Goal: Task Accomplishment & Management: Use online tool/utility

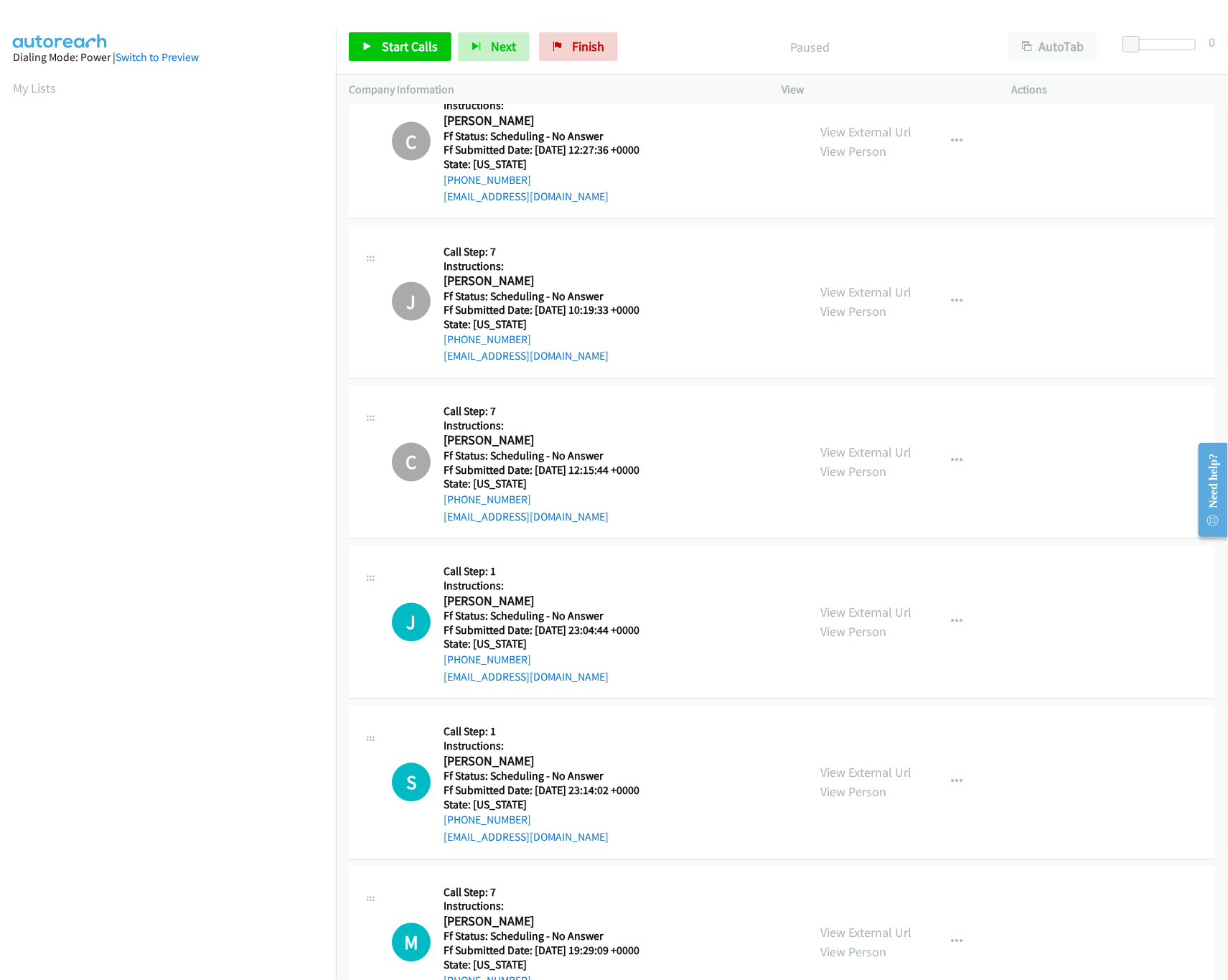
scroll to position [1557, 0]
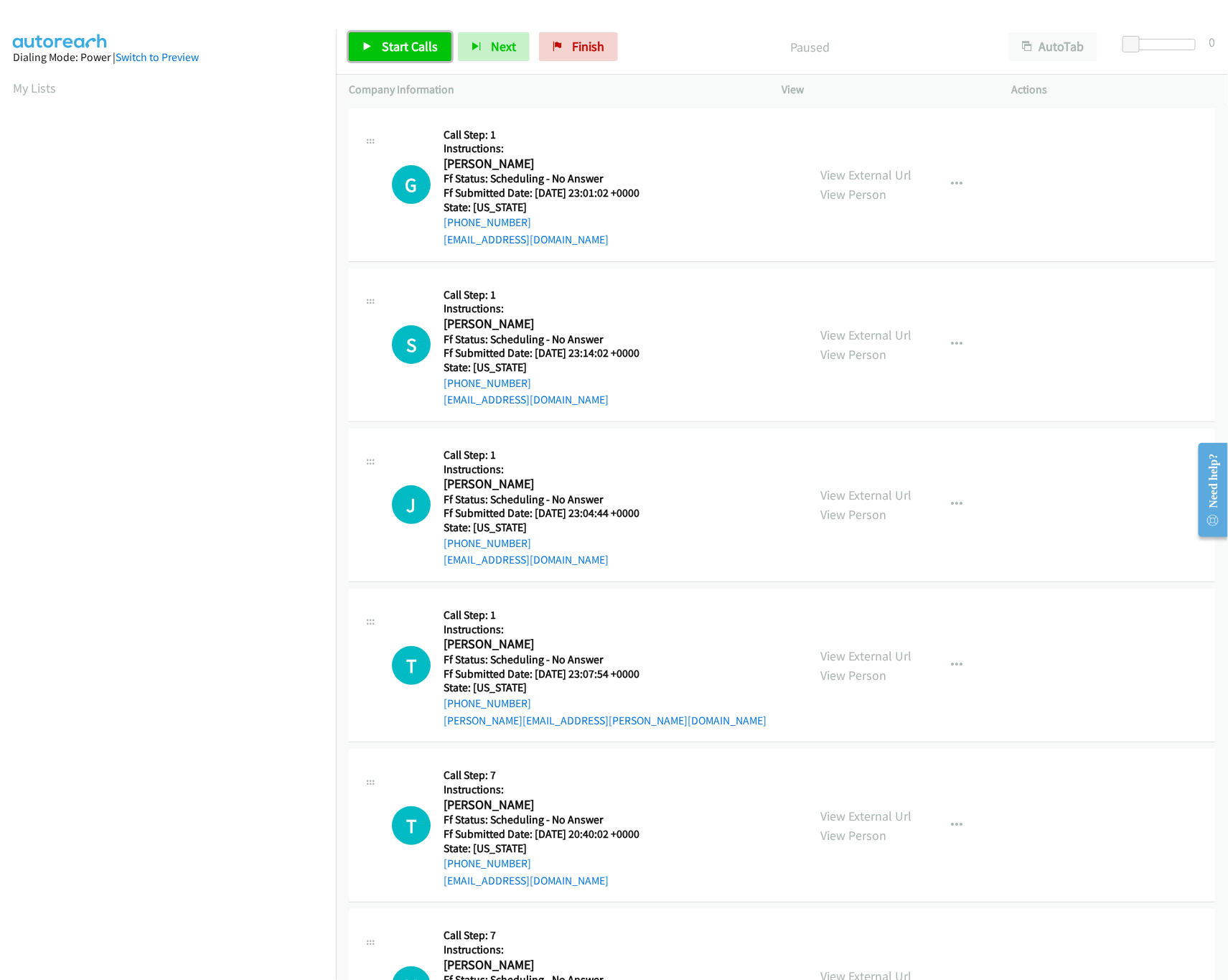
click at [424, 58] on link "Start Calls" at bounding box center [400, 46] width 103 height 29
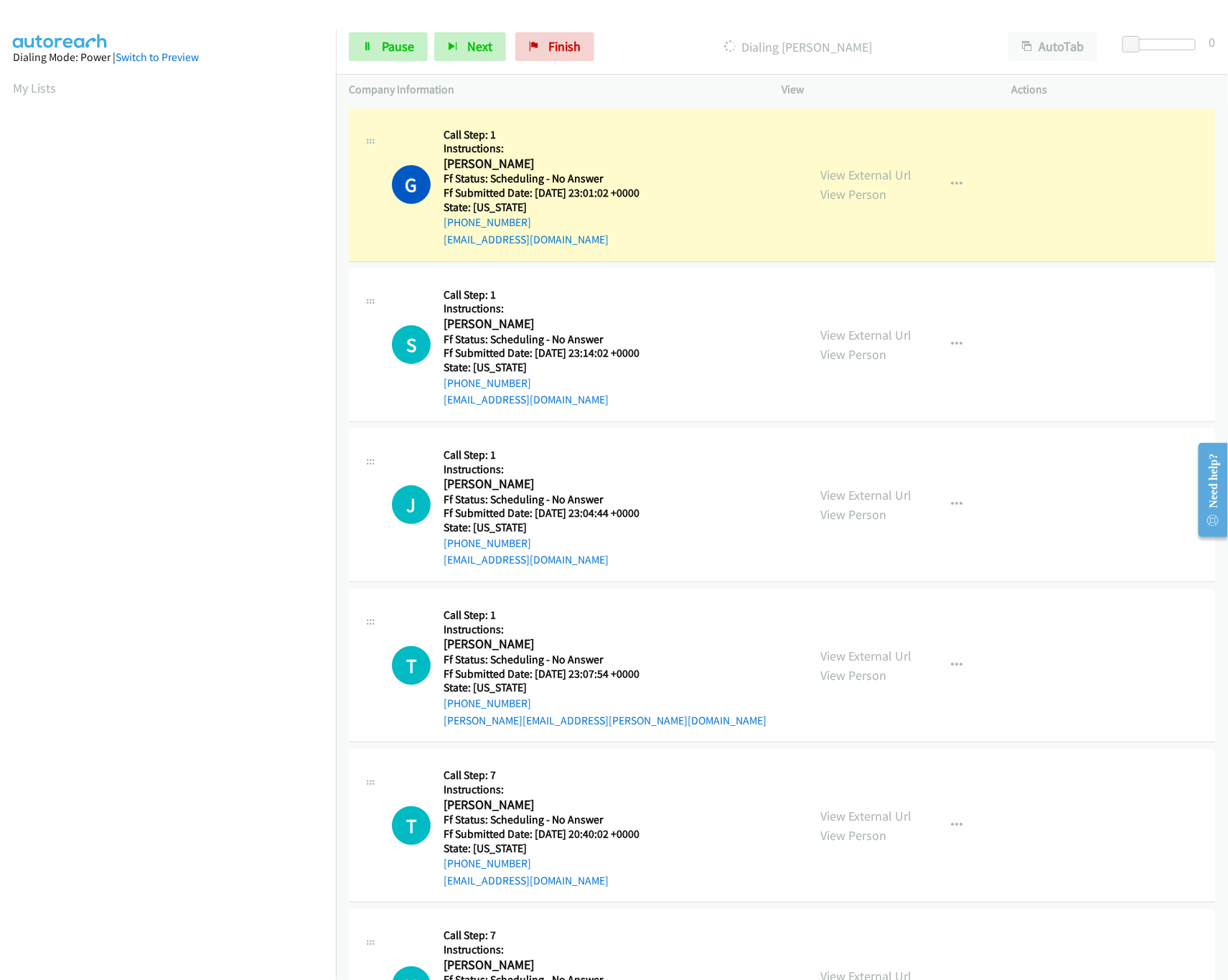
click at [707, 167] on div "G Callback Scheduled Call Step: 1 Instructions: Gisele Lalloz America/New_York …" at bounding box center [593, 185] width 403 height 127
click at [853, 336] on link "View External Url" at bounding box center [867, 335] width 91 height 17
click at [879, 172] on link "View External Url" at bounding box center [867, 174] width 91 height 17
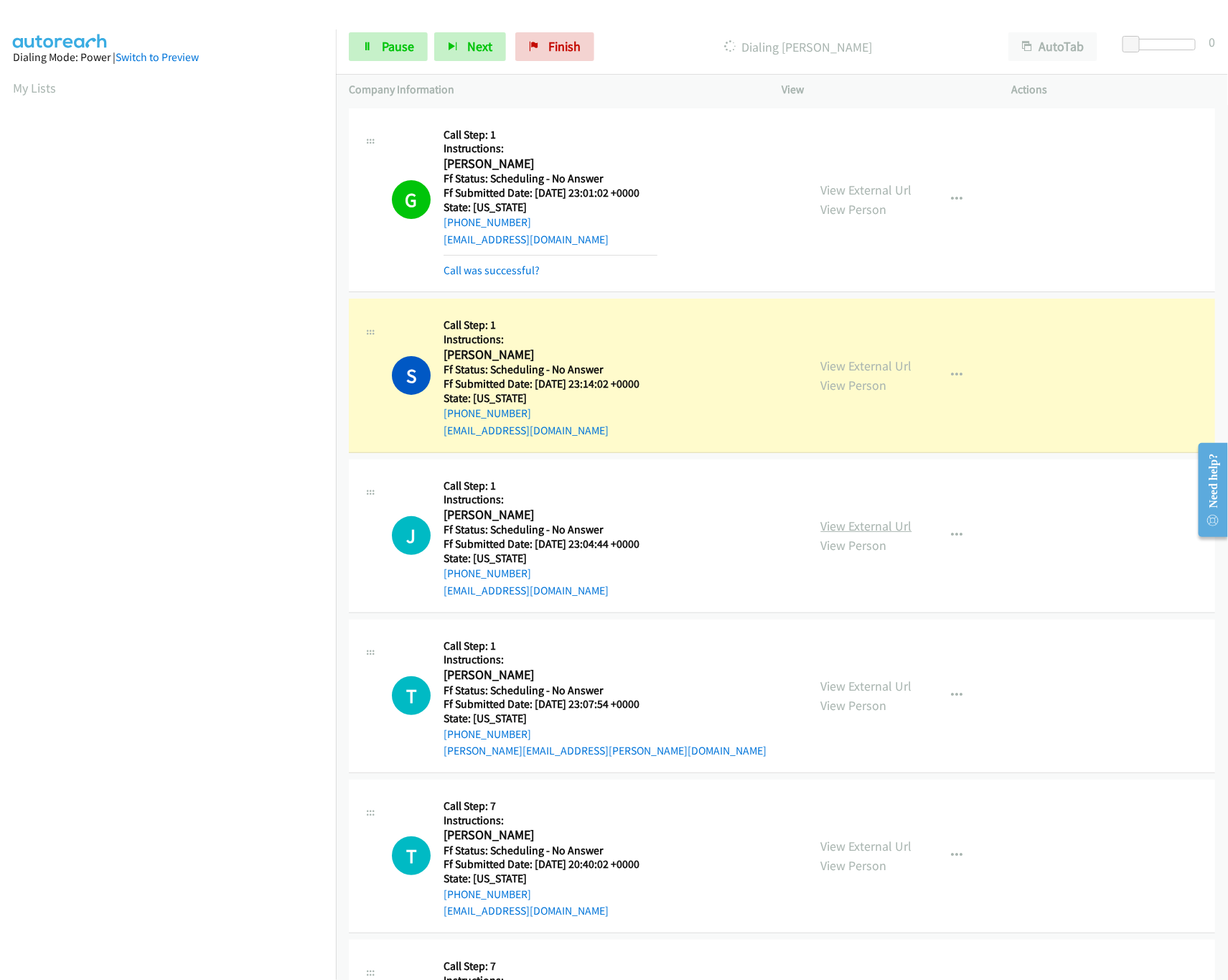
click at [846, 532] on link "View External Url" at bounding box center [867, 526] width 91 height 17
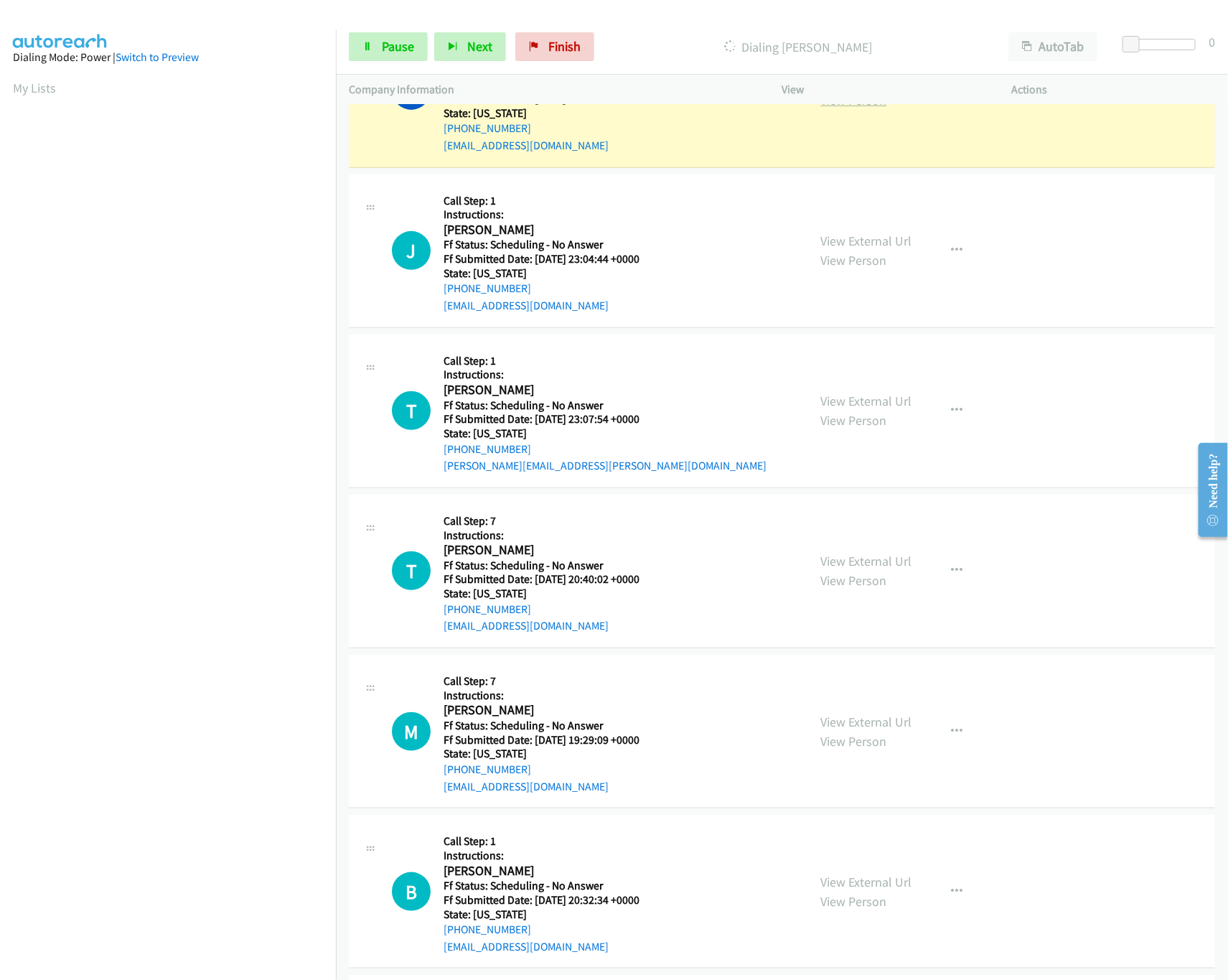
scroll to position [287, 0]
click at [849, 402] on link "View External Url" at bounding box center [867, 398] width 91 height 17
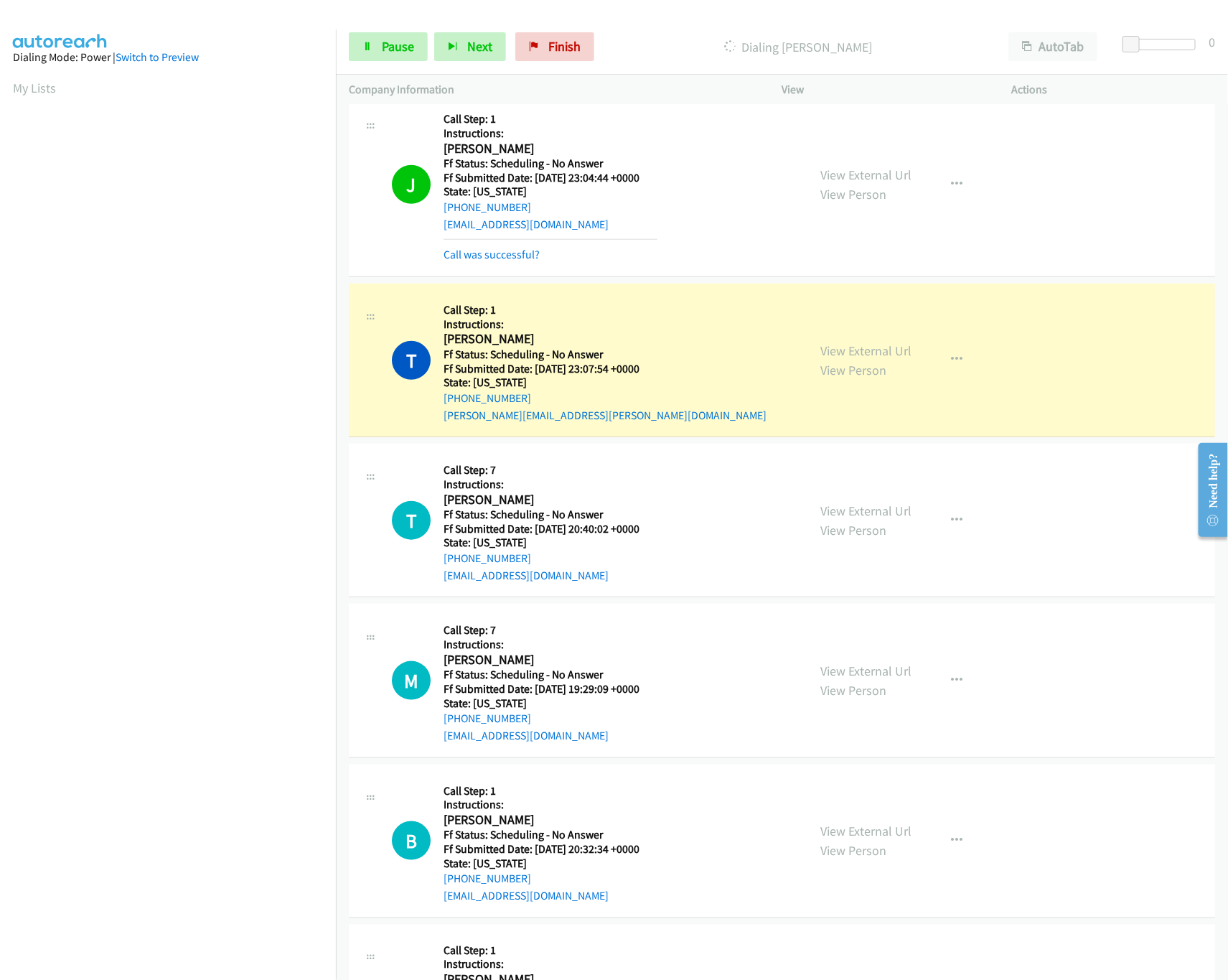
scroll to position [446, 0]
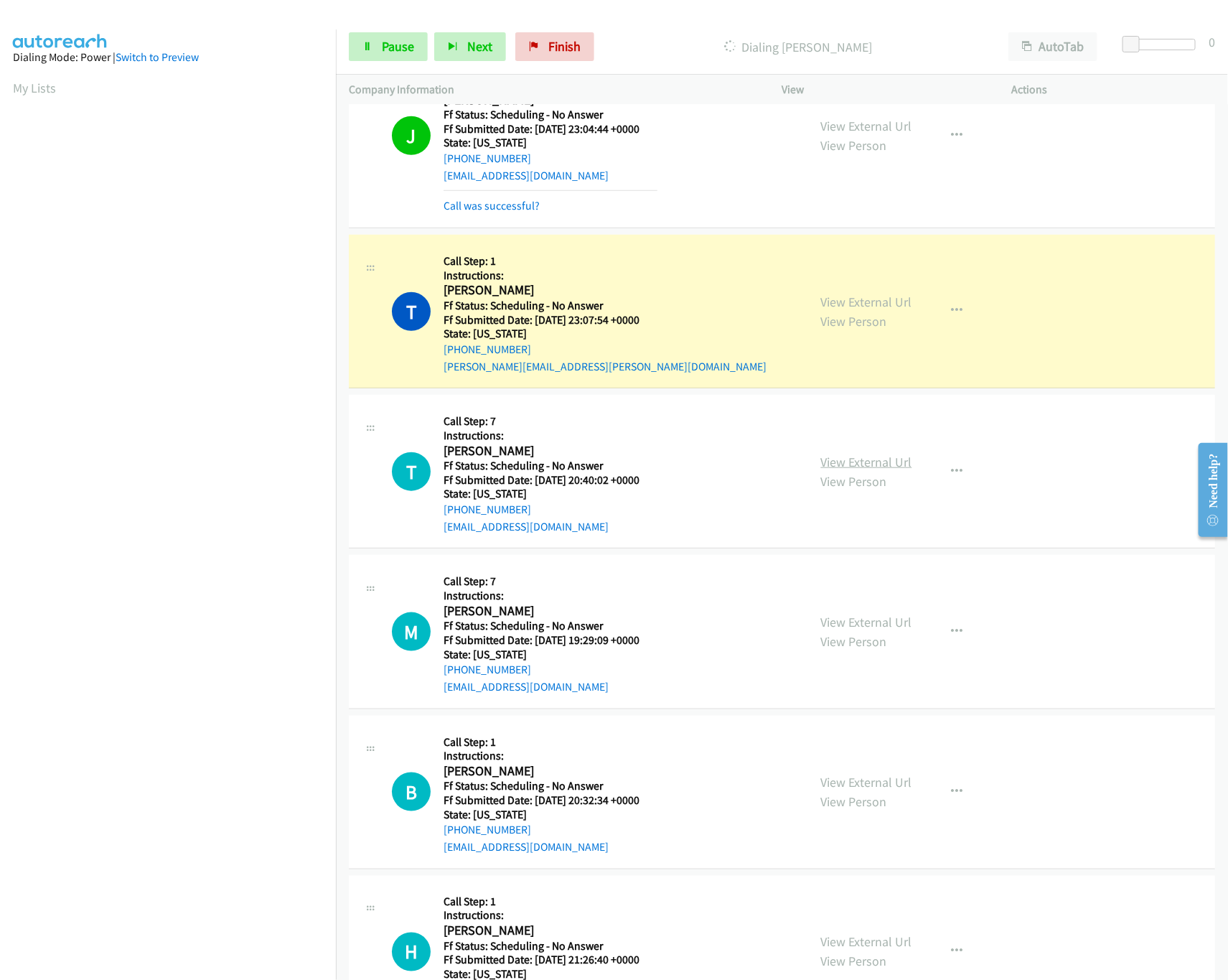
click at [851, 459] on div "View External Url View Person" at bounding box center [867, 471] width 91 height 39
click at [852, 465] on link "View External Url" at bounding box center [867, 461] width 91 height 17
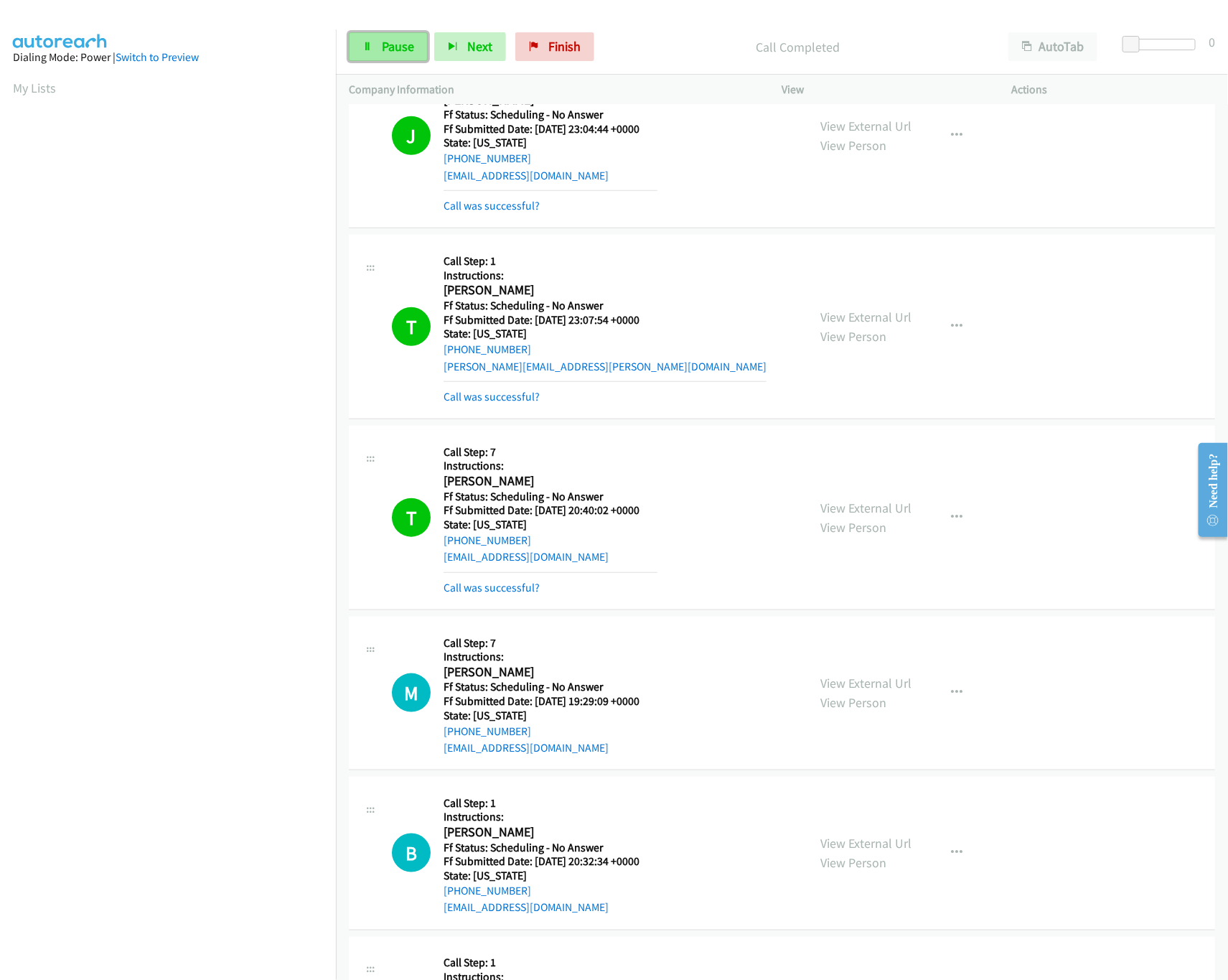
click at [368, 46] on icon at bounding box center [367, 47] width 10 height 10
click at [574, 58] on link "Finish" at bounding box center [578, 46] width 79 height 29
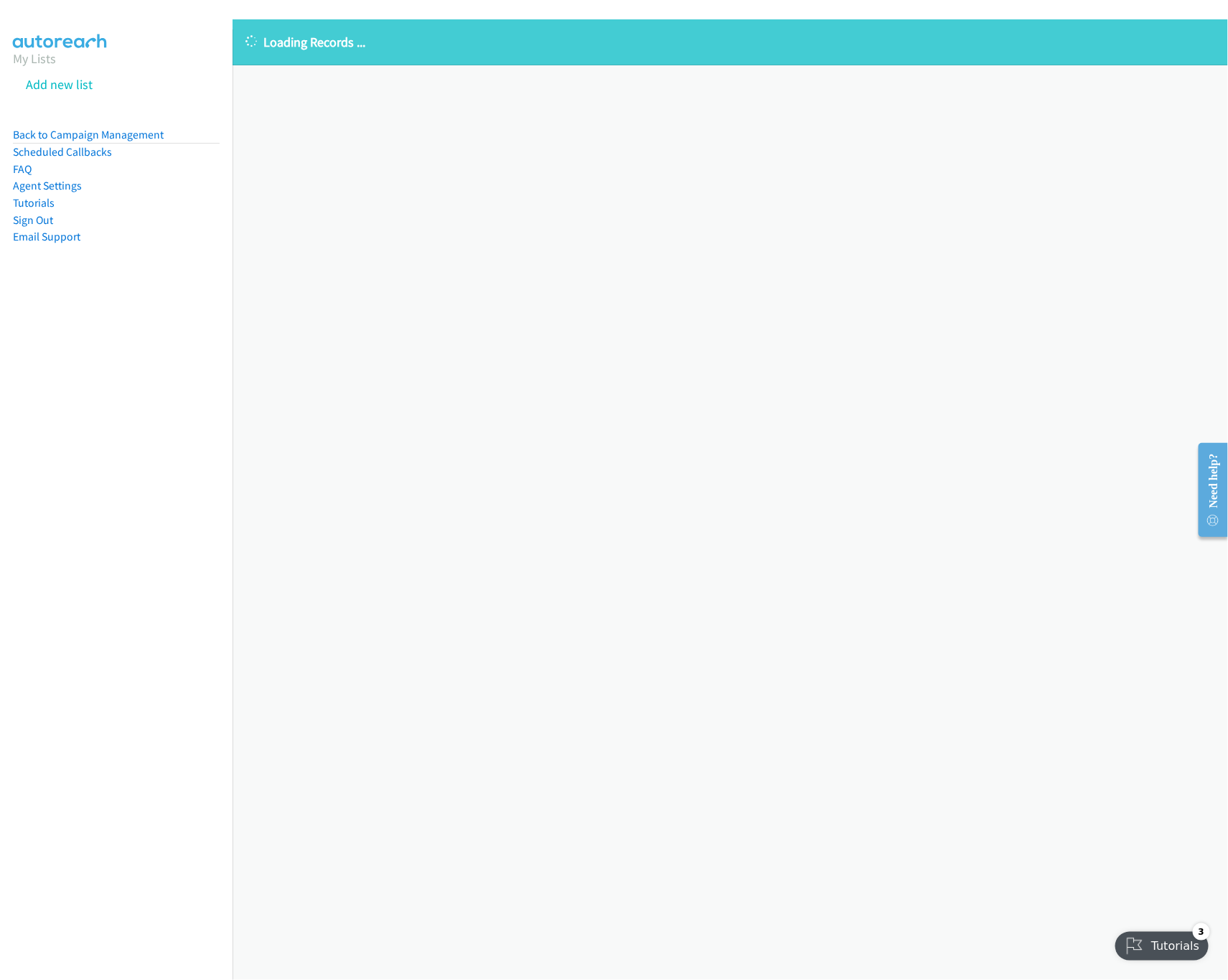
click at [492, 173] on div "Loading Records ... Sorry, something went wrong please try again." at bounding box center [730, 500] width 995 height 960
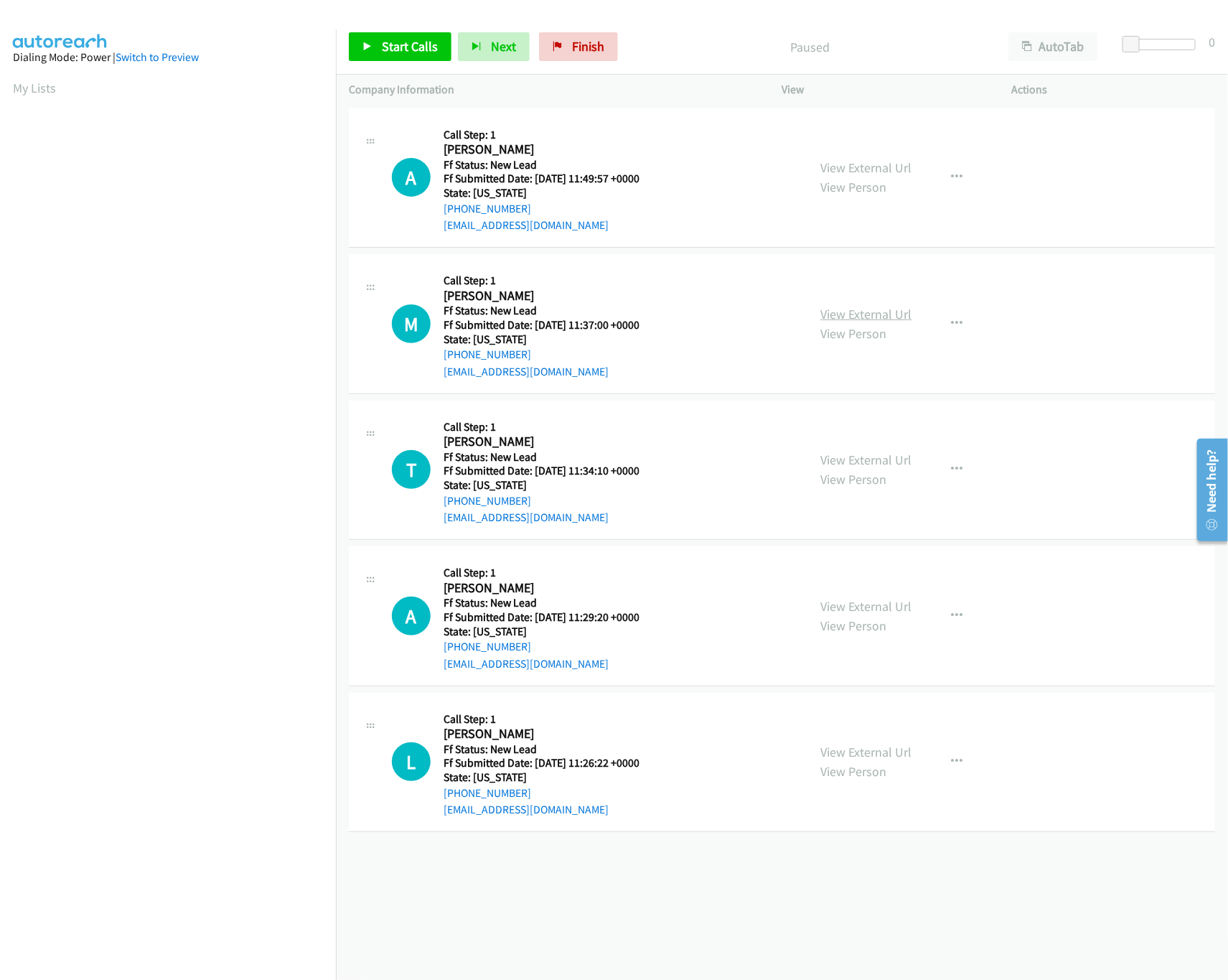
click at [866, 317] on link "View External Url" at bounding box center [867, 314] width 91 height 17
click at [874, 162] on link "View External Url" at bounding box center [867, 167] width 91 height 17
click at [399, 53] on span "Start Calls" at bounding box center [409, 46] width 56 height 17
click at [859, 460] on link "View External Url" at bounding box center [867, 460] width 91 height 17
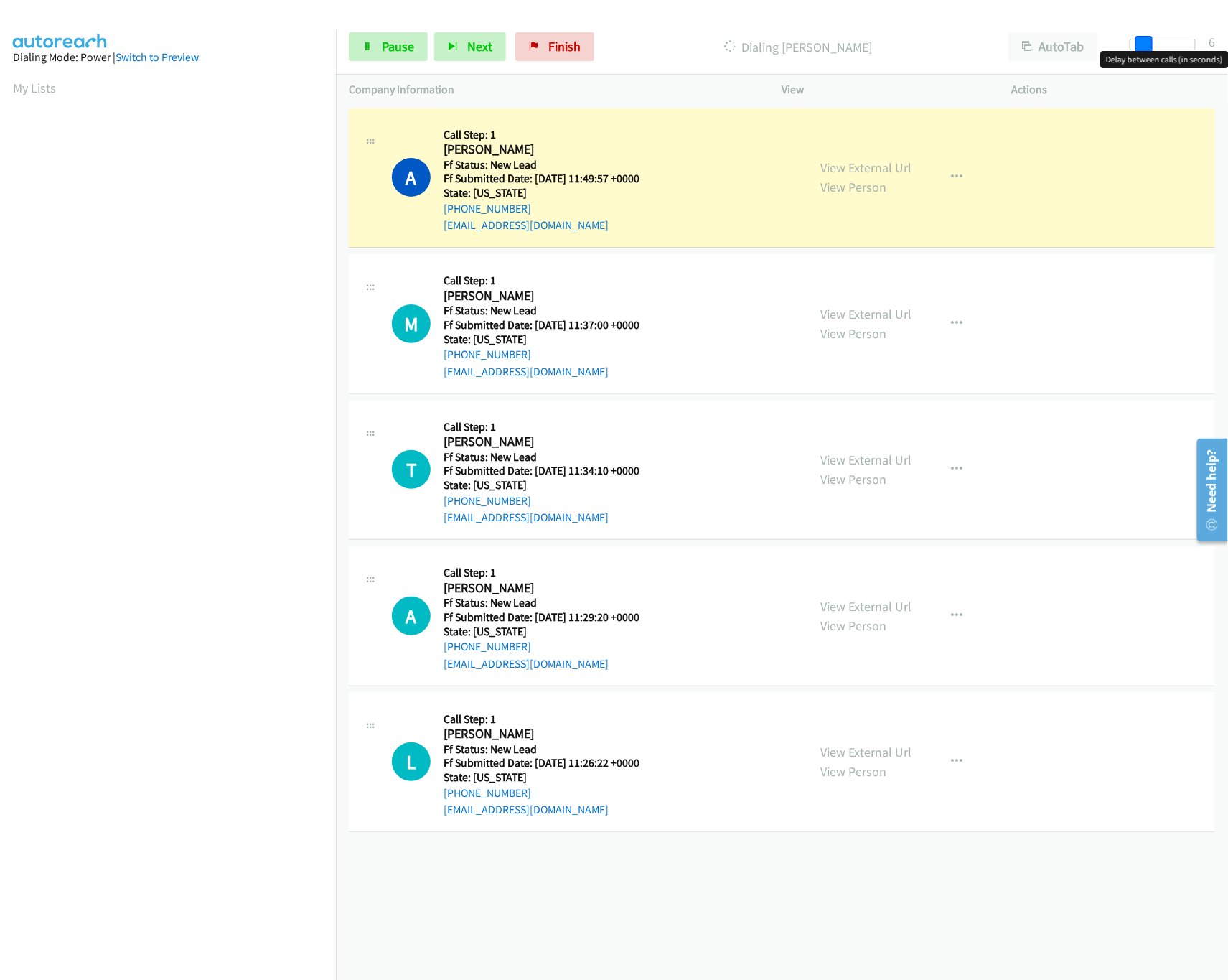
drag, startPoint x: 1133, startPoint y: 46, endPoint x: 1146, endPoint y: 46, distance: 13.0
click at [1146, 46] on span at bounding box center [1144, 45] width 17 height 17
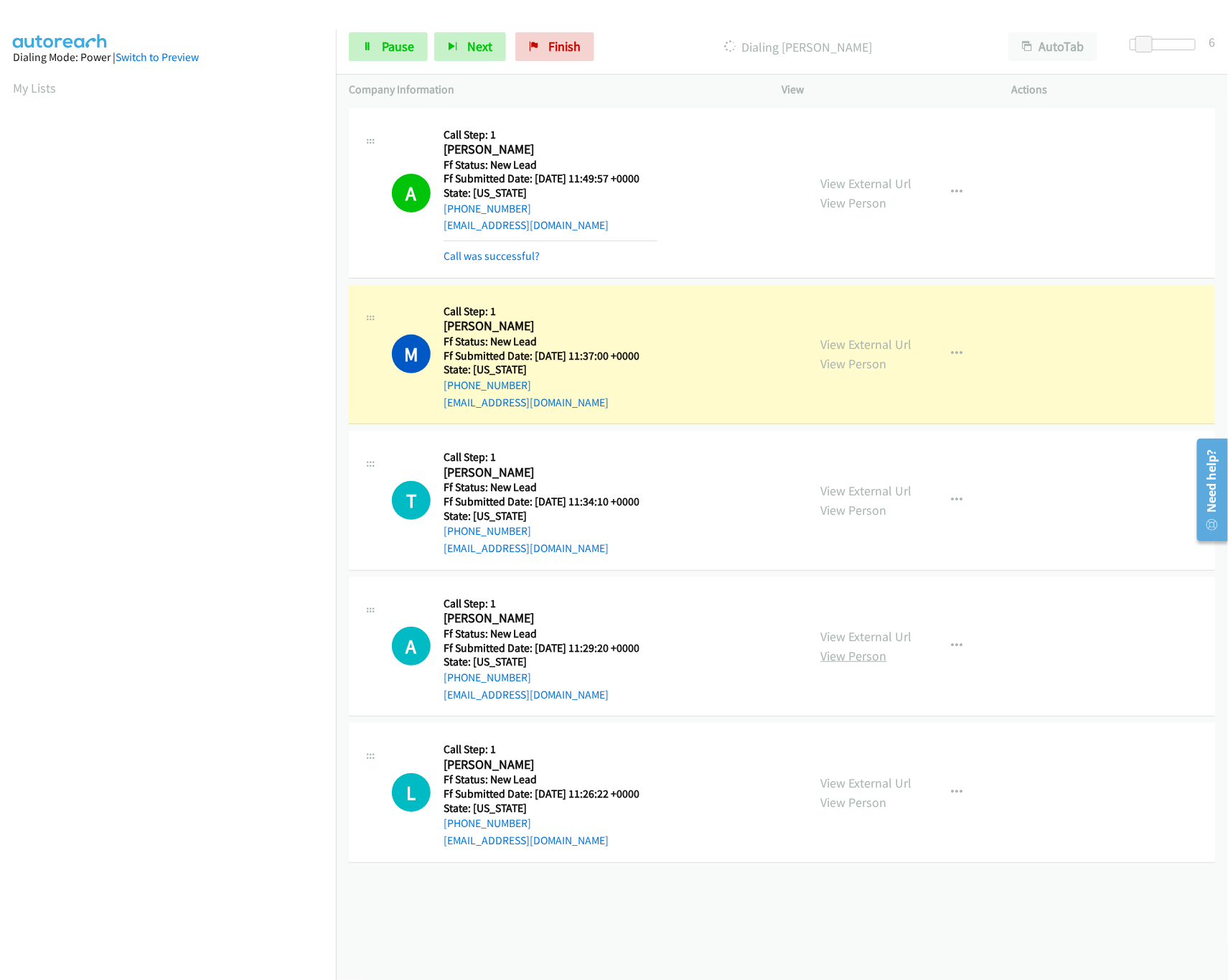
click at [862, 648] on link "View Person" at bounding box center [854, 655] width 66 height 17
click at [863, 634] on link "View External Url" at bounding box center [867, 636] width 91 height 17
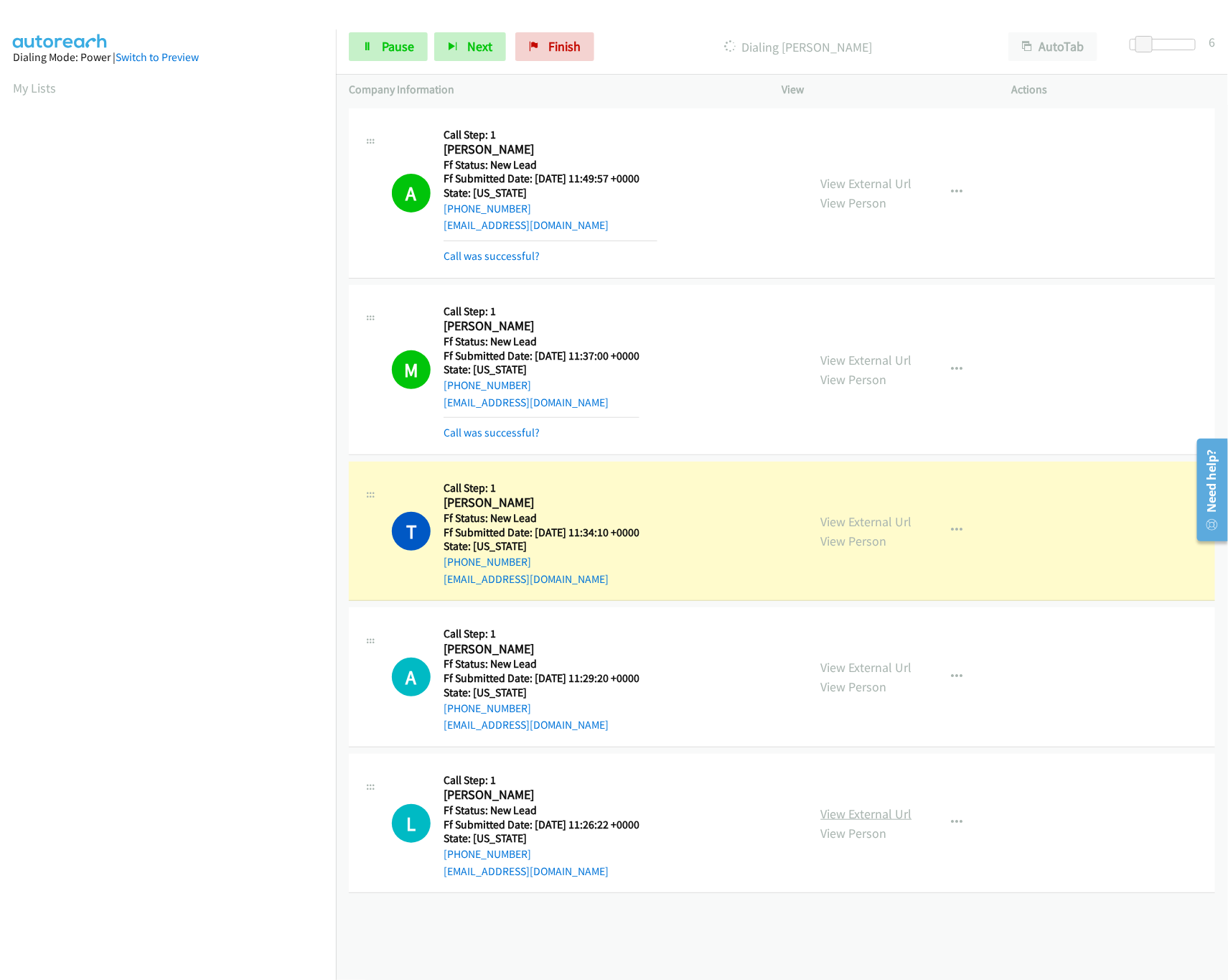
click at [846, 808] on link "View External Url" at bounding box center [867, 813] width 91 height 17
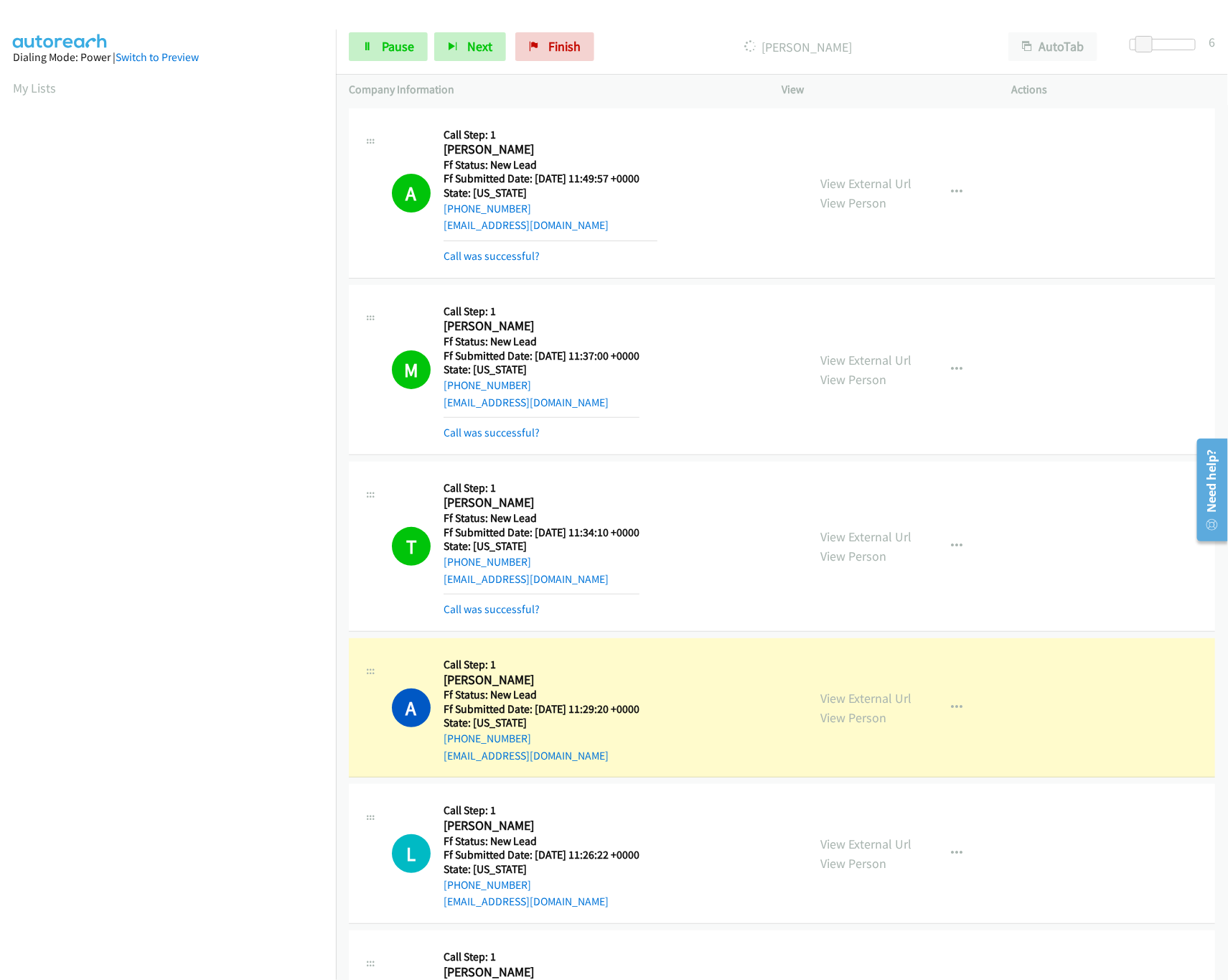
scroll to position [412, 0]
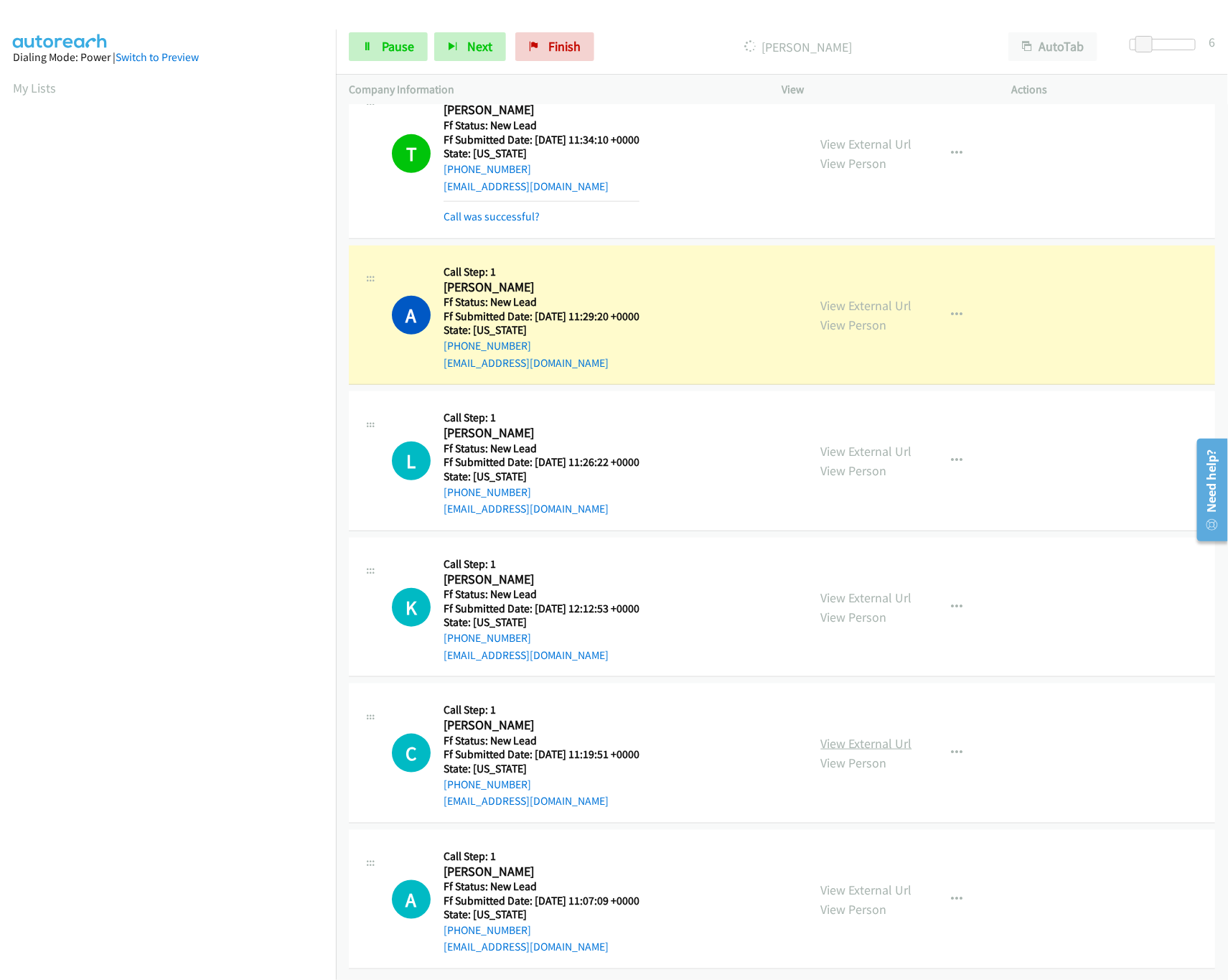
click at [845, 735] on link "View External Url" at bounding box center [867, 743] width 91 height 17
click at [856, 589] on link "View External Url" at bounding box center [867, 597] width 91 height 17
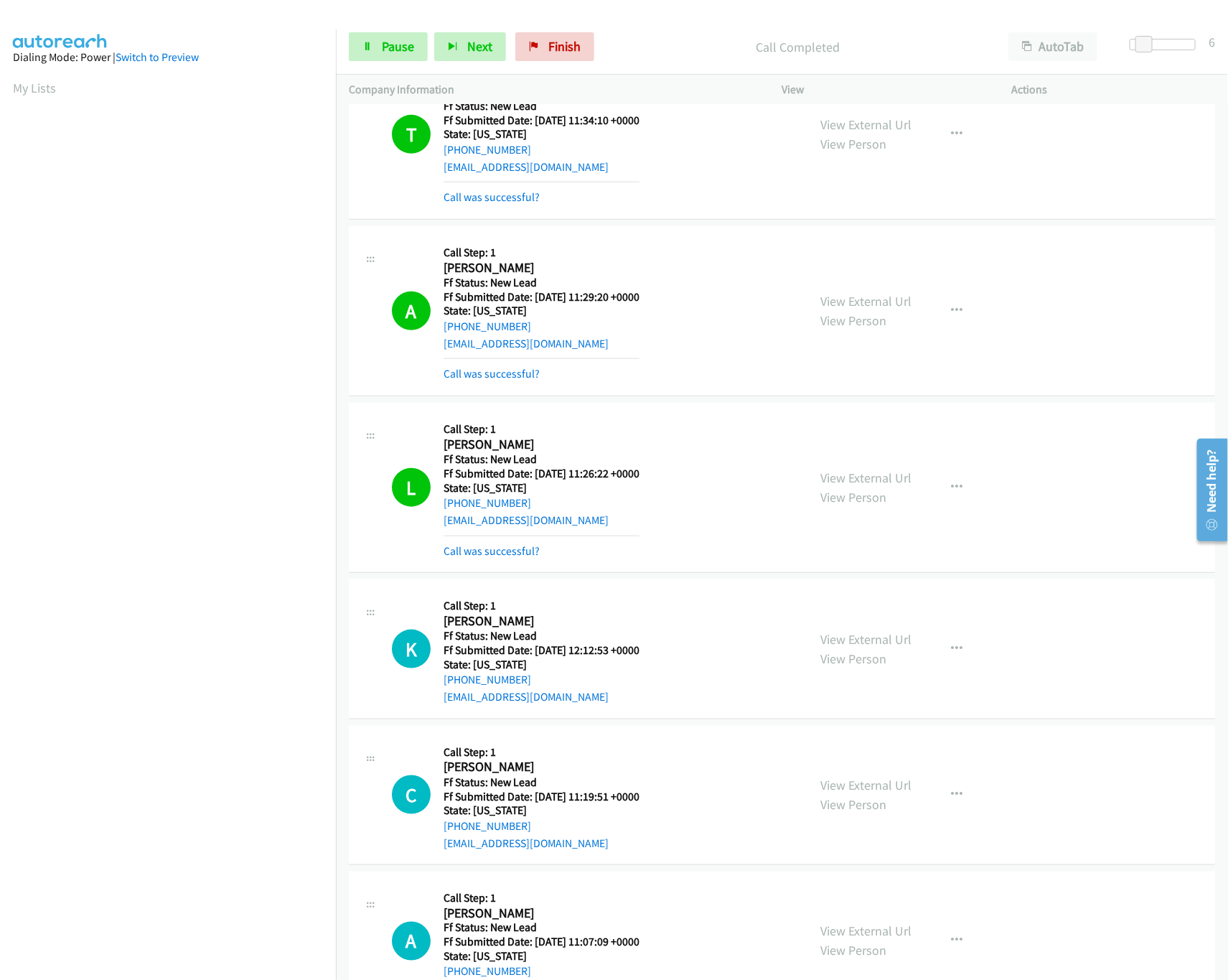
scroll to position [474, 0]
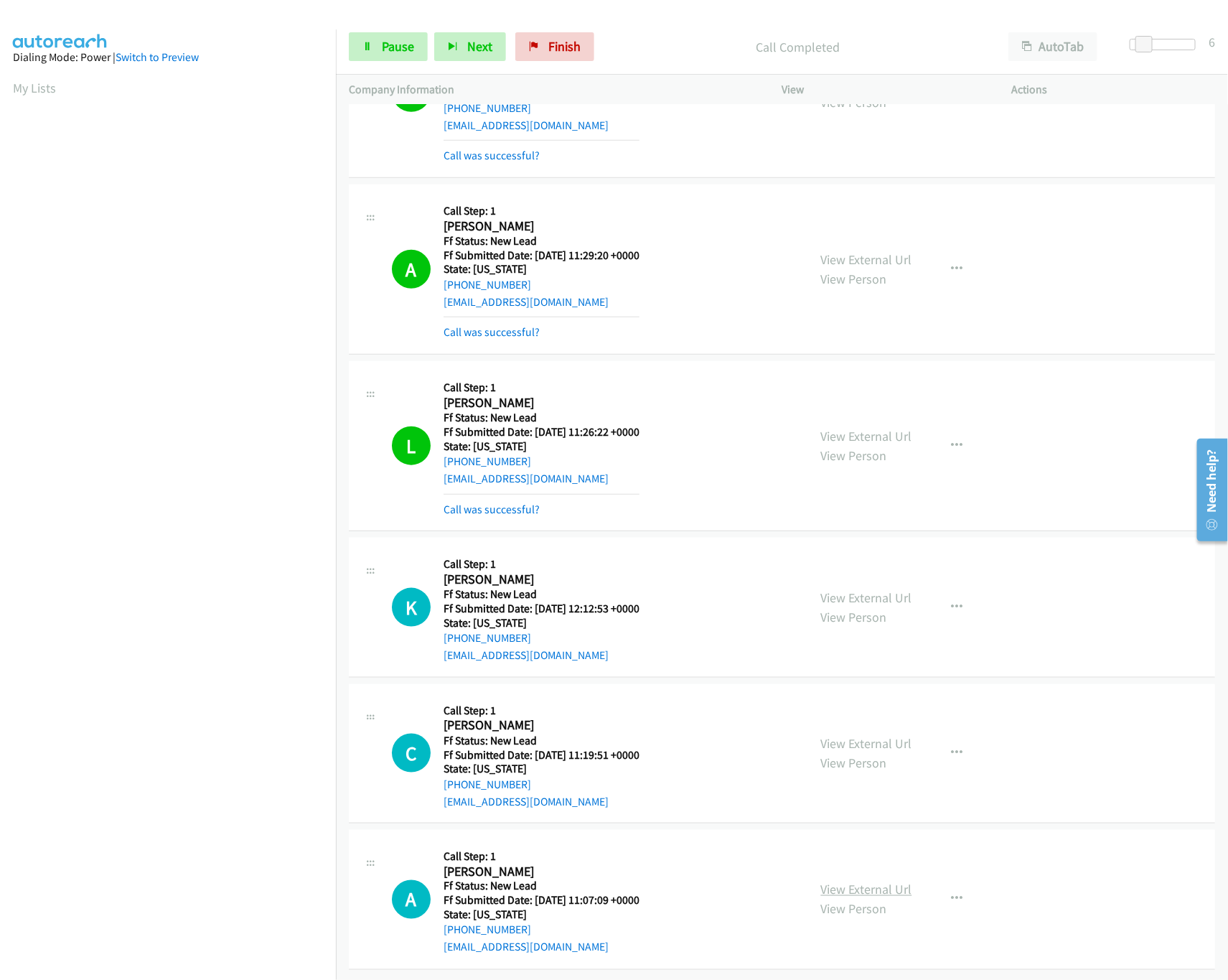
click at [860, 882] on link "View External Url" at bounding box center [867, 890] width 91 height 17
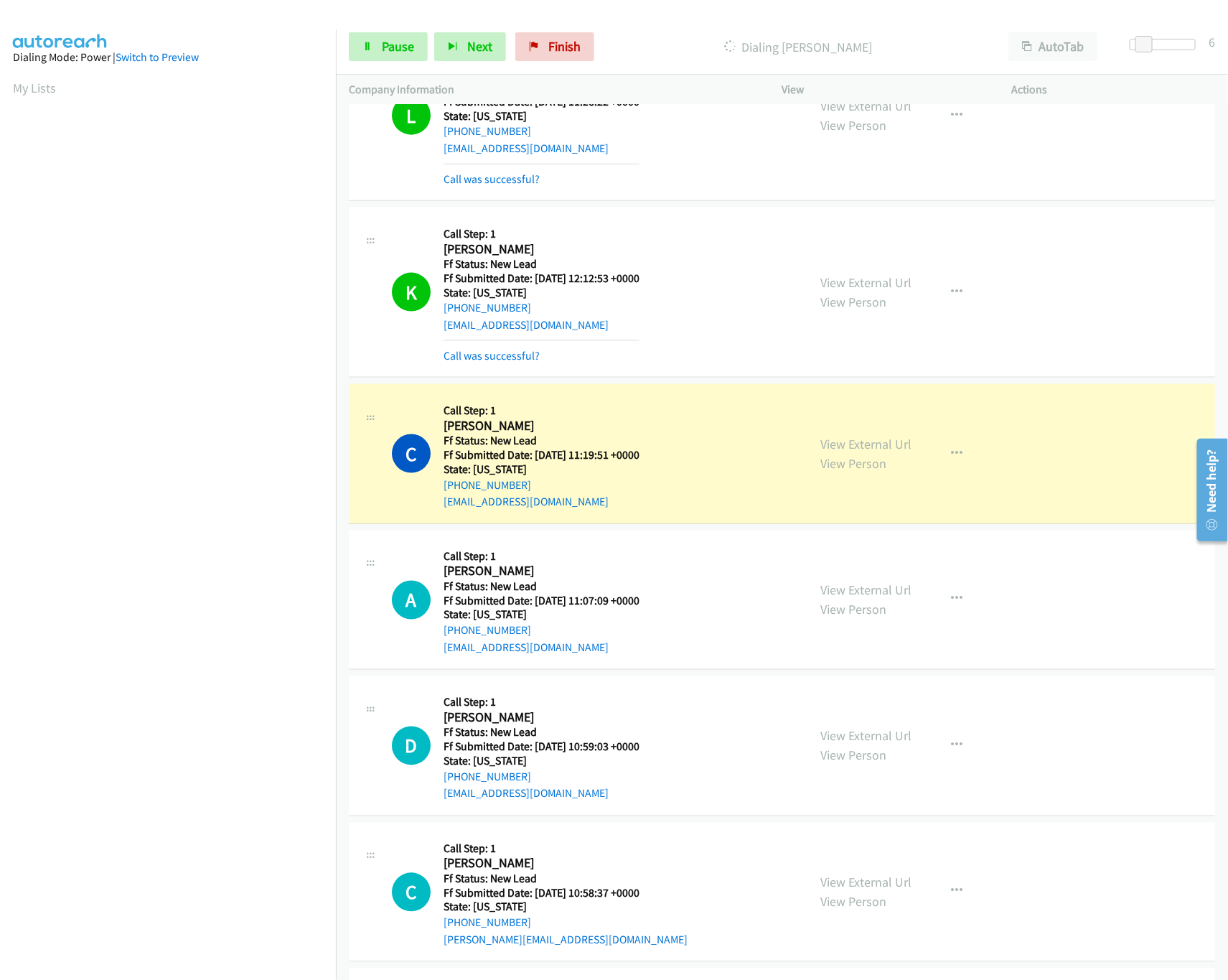
scroll to position [944, 0]
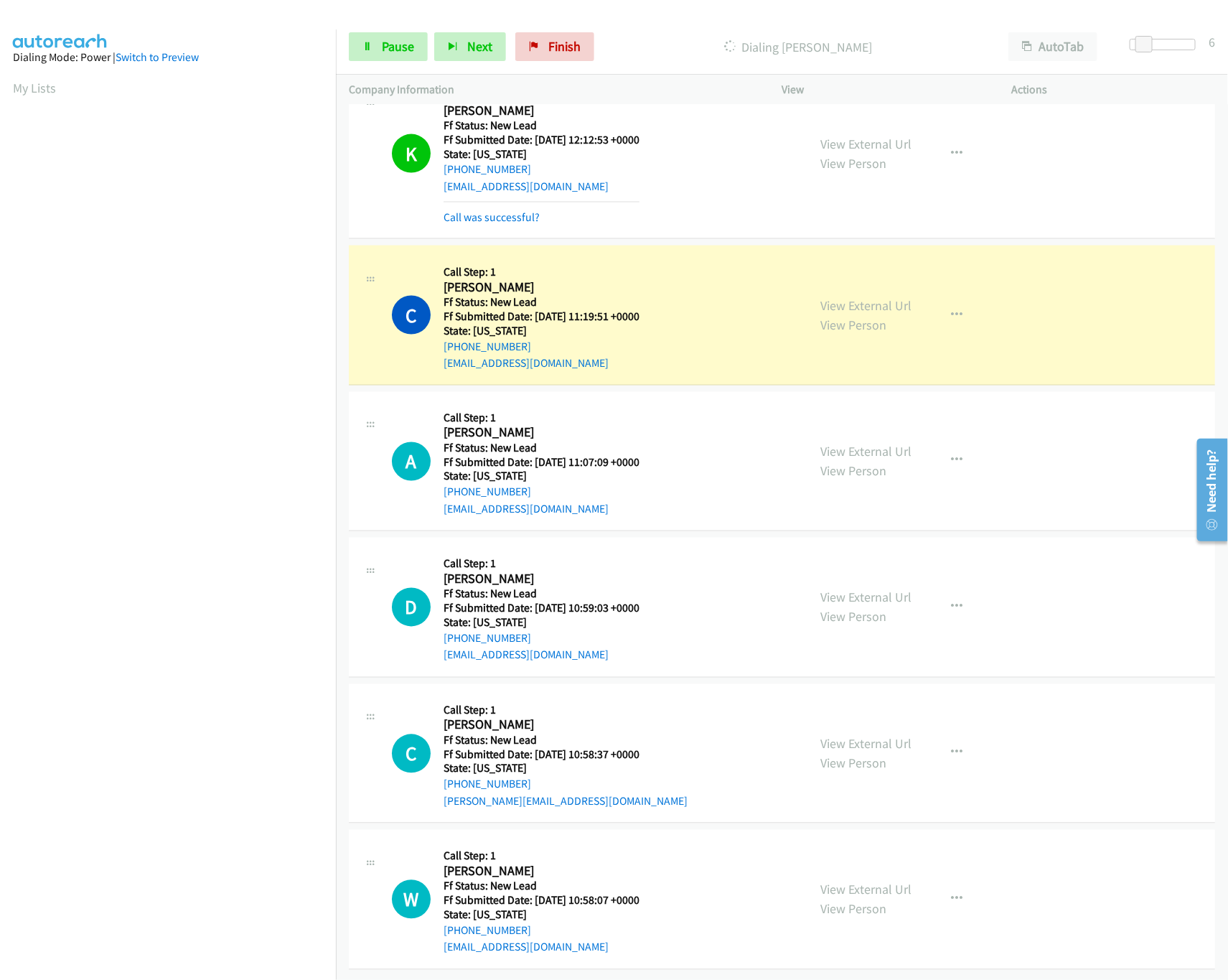
drag, startPoint x: 850, startPoint y: 725, endPoint x: 878, endPoint y: 662, distance: 68.9
click at [850, 736] on link "View External Url" at bounding box center [867, 743] width 91 height 17
click at [885, 590] on div "View External Url View Person" at bounding box center [867, 607] width 91 height 39
click at [889, 589] on link "View External Url" at bounding box center [867, 597] width 91 height 17
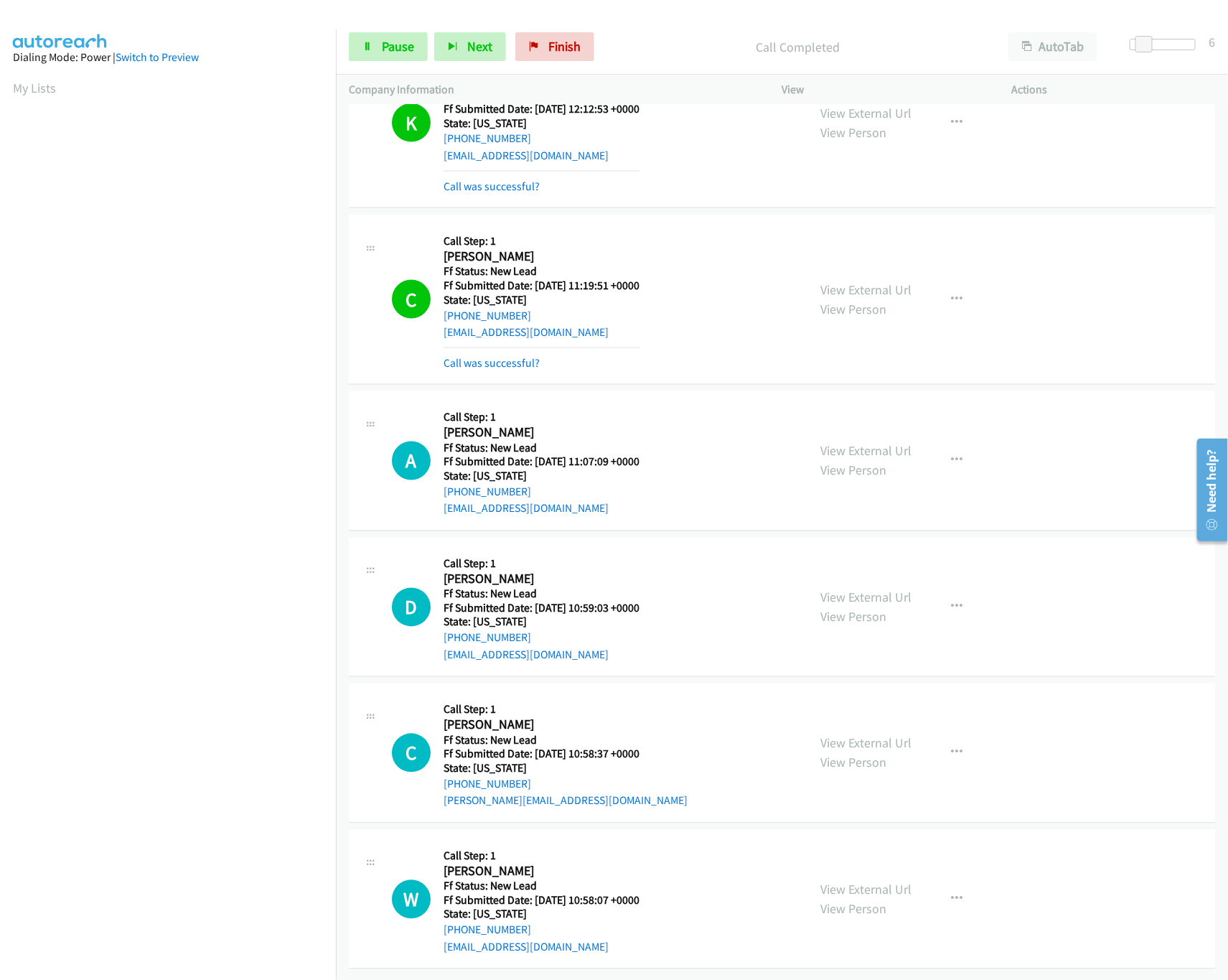
scroll to position [975, 0]
click at [951, 601] on icon "button" at bounding box center [957, 607] width 12 height 12
click at [832, 686] on link "Skip Call" at bounding box center [880, 700] width 191 height 29
click at [849, 281] on link "View External Url" at bounding box center [867, 289] width 91 height 17
click at [368, 42] on icon at bounding box center [367, 47] width 10 height 10
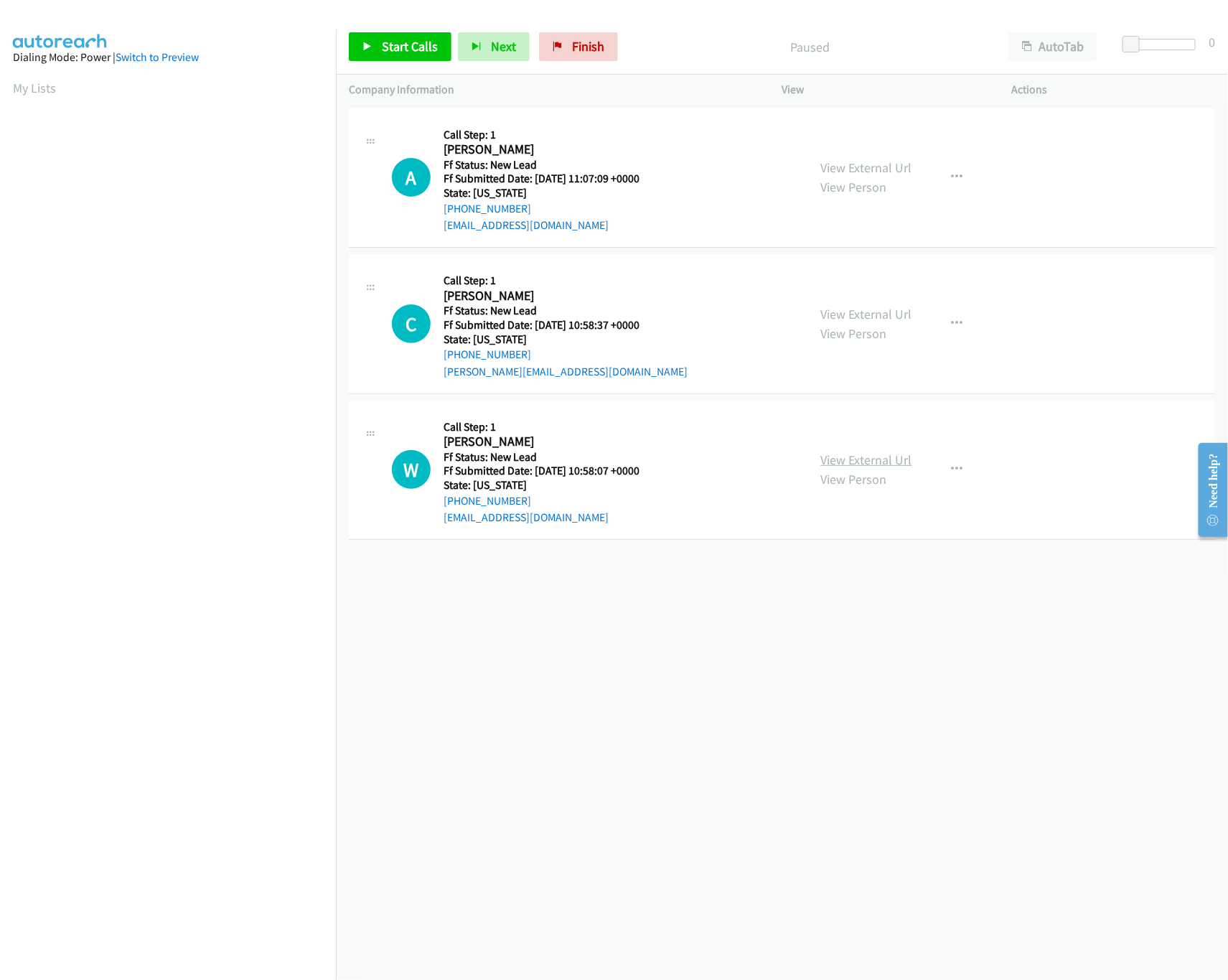
click at [866, 454] on link "View External Url" at bounding box center [867, 460] width 91 height 17
click at [398, 47] on span "Start Calls" at bounding box center [409, 46] width 56 height 17
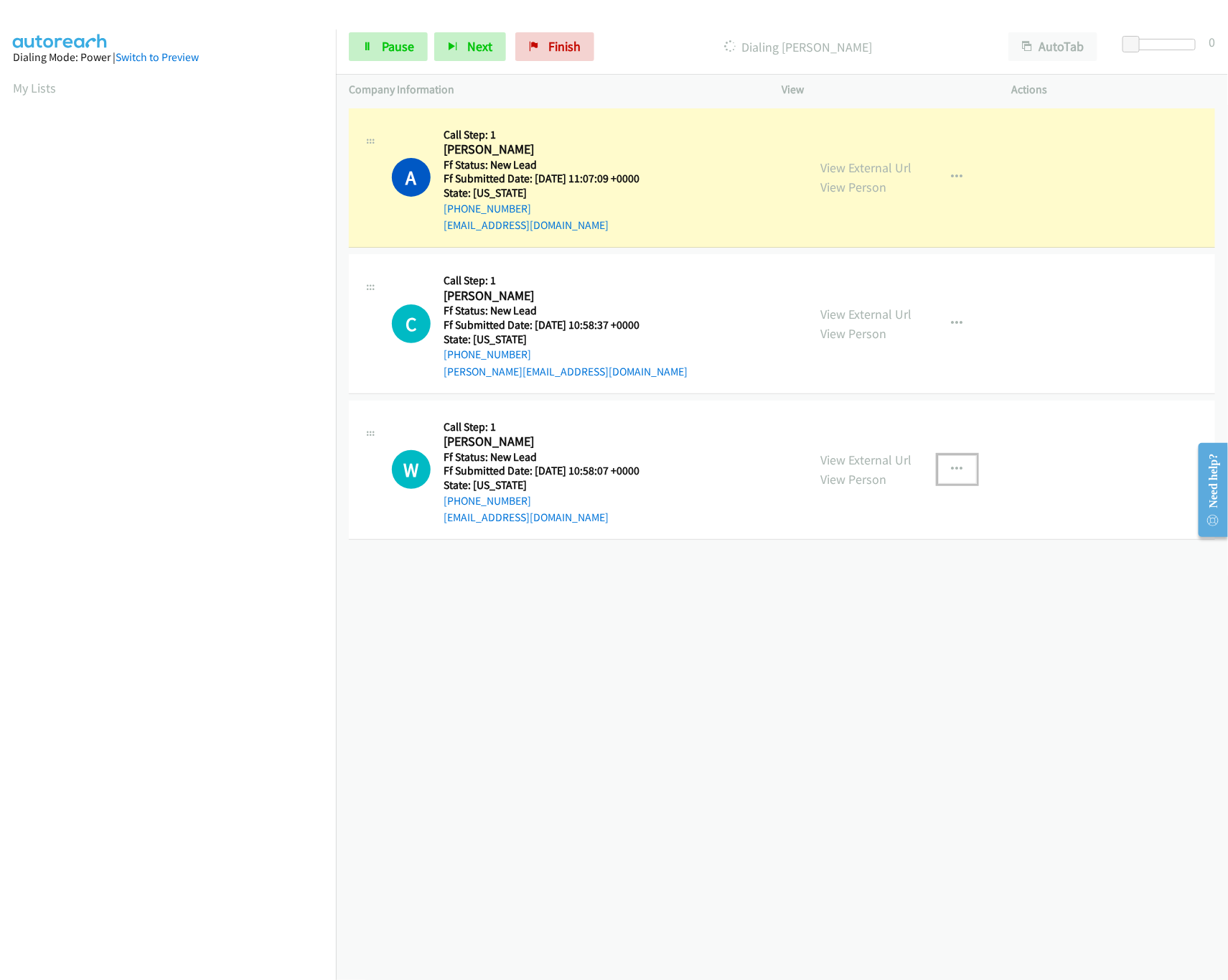
click at [941, 466] on button "button" at bounding box center [957, 469] width 38 height 29
click at [849, 559] on link "Skip Call" at bounding box center [880, 563] width 191 height 29
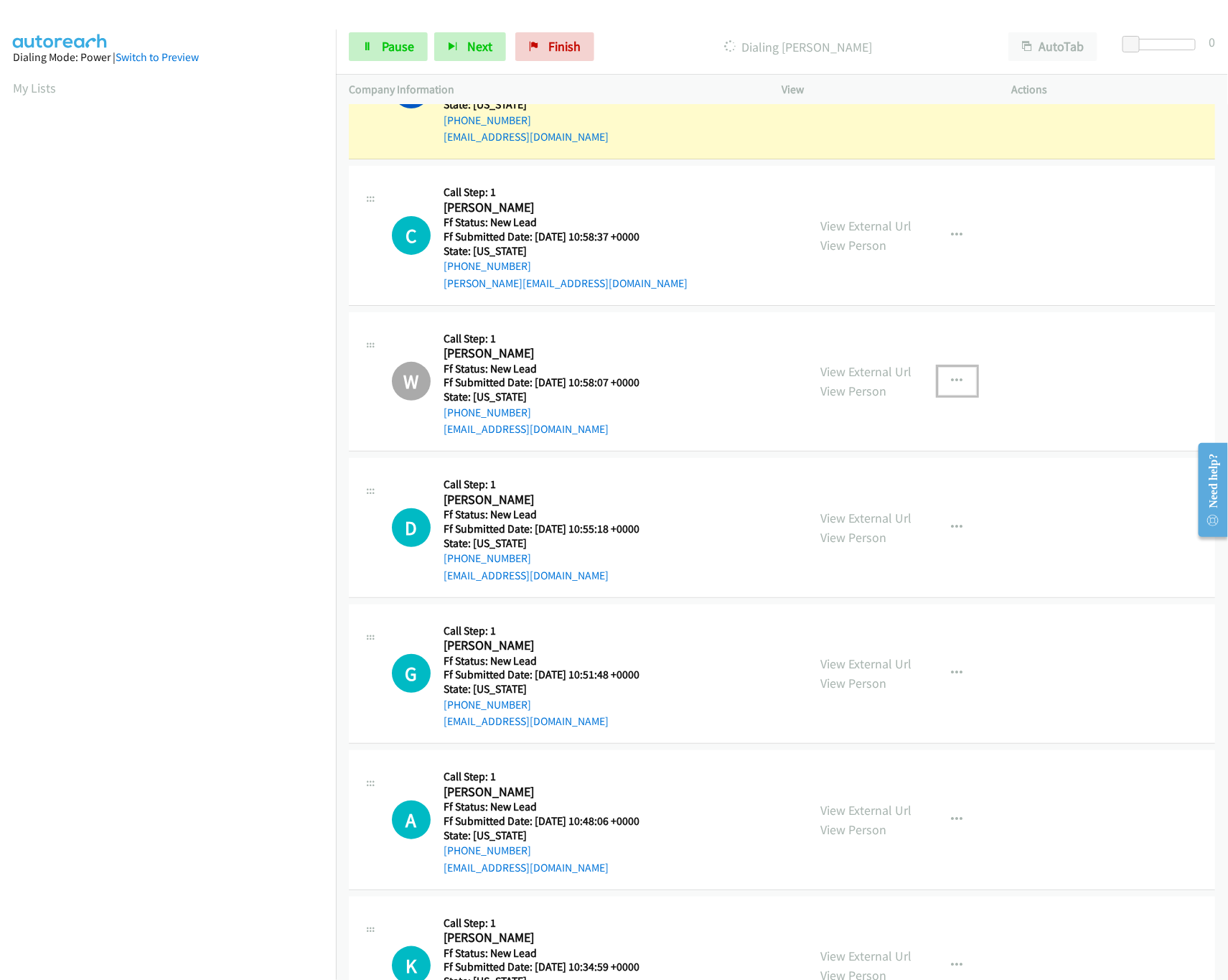
scroll to position [173, 0]
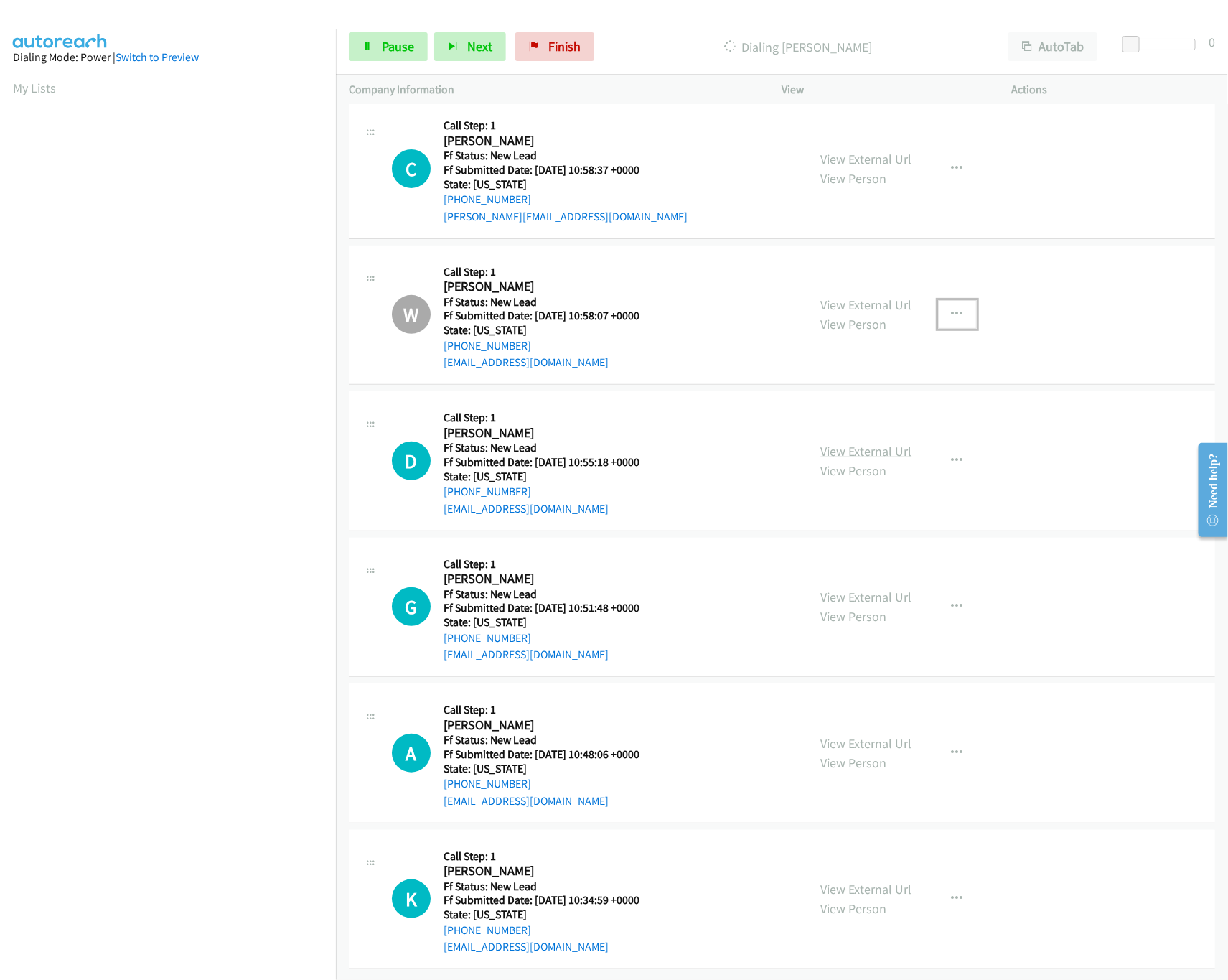
click at [842, 443] on link "View External Url" at bounding box center [867, 451] width 91 height 17
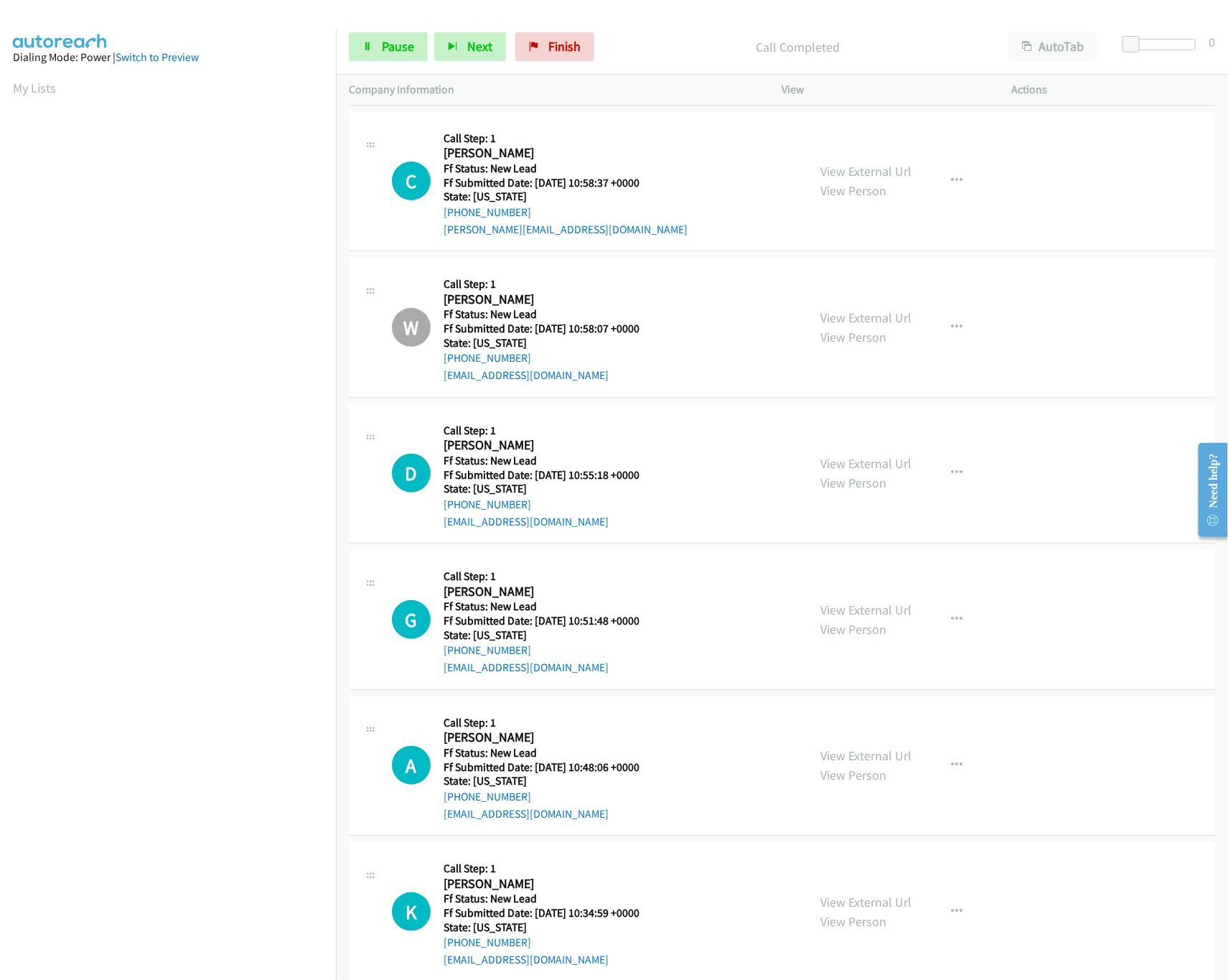
scroll to position [203, 0]
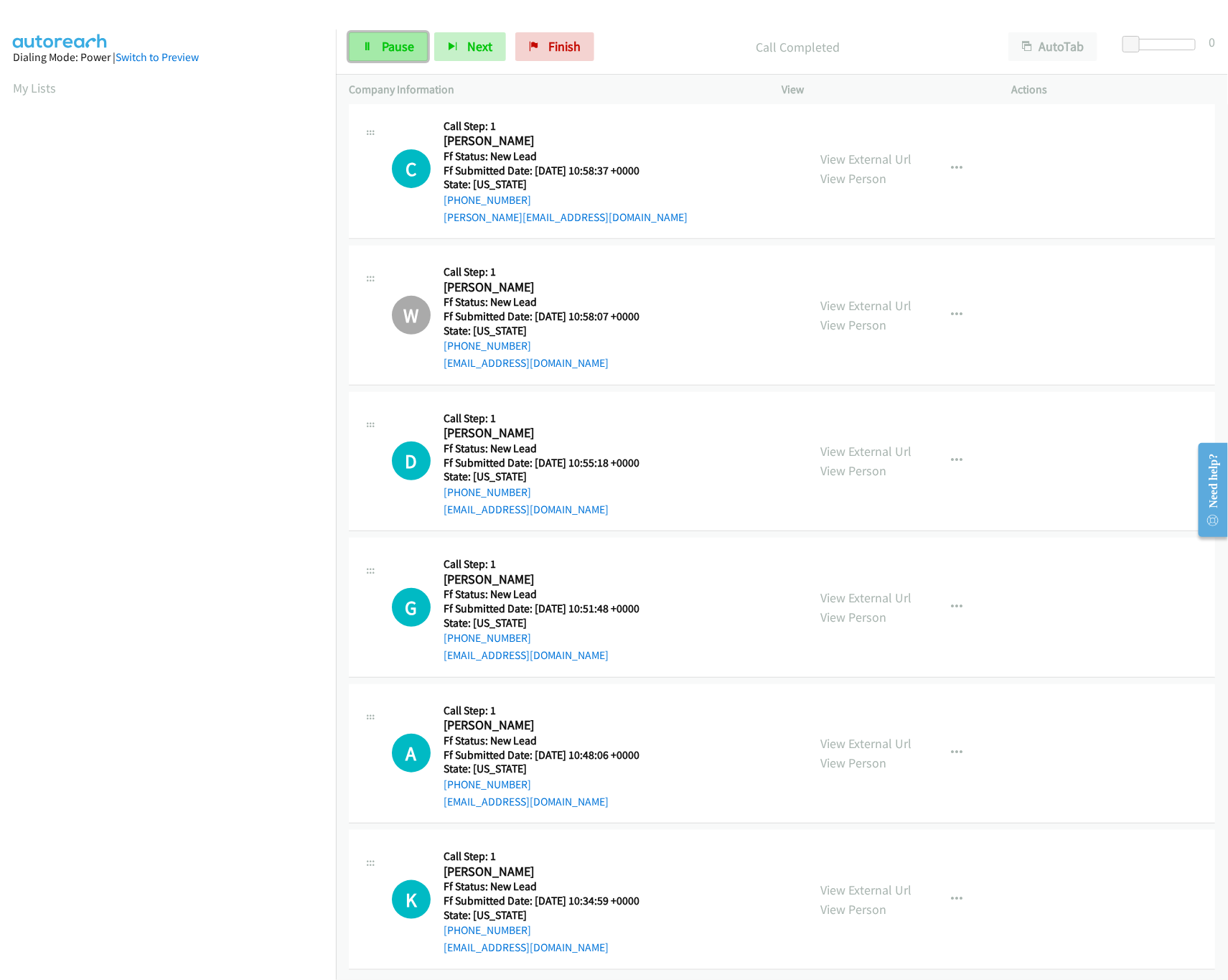
click at [375, 48] on link "Pause" at bounding box center [388, 46] width 79 height 29
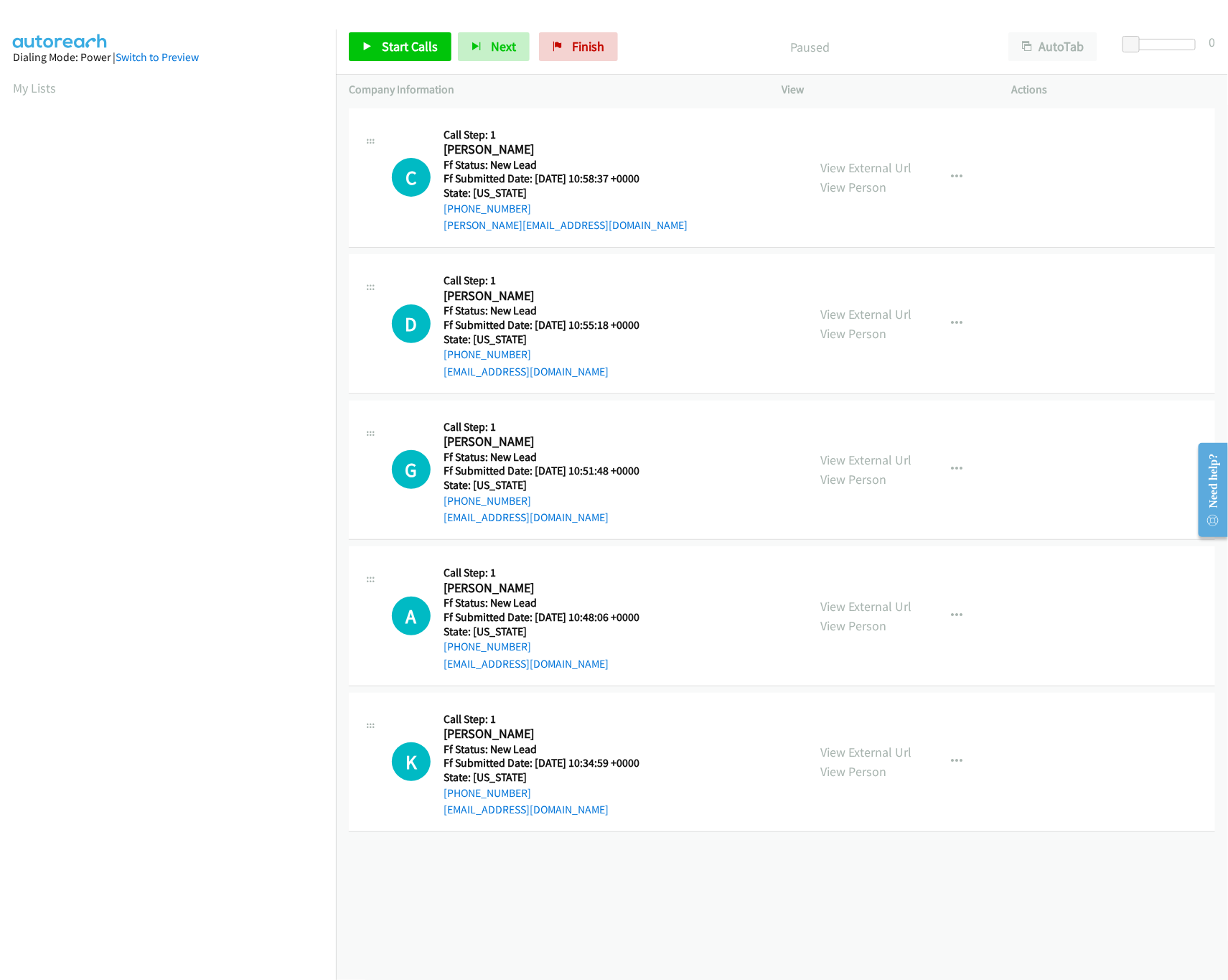
click at [661, 879] on div "[PHONE_NUMBER] Call failed - Please reload the list and try again The Callbar F…" at bounding box center [781, 541] width 892 height 875
click at [638, 916] on div "[PHONE_NUMBER] Call failed - Please reload the list and try again The Callbar F…" at bounding box center [781, 541] width 892 height 875
click at [521, 860] on div "[PHONE_NUMBER] Call failed - Please reload the list and try again The Callbar F…" at bounding box center [781, 541] width 892 height 875
click at [554, 924] on div "[PHONE_NUMBER] Call failed - Please reload the list and try again The Callbar F…" at bounding box center [781, 541] width 892 height 875
click at [376, 54] on link "Start Calls" at bounding box center [400, 46] width 103 height 29
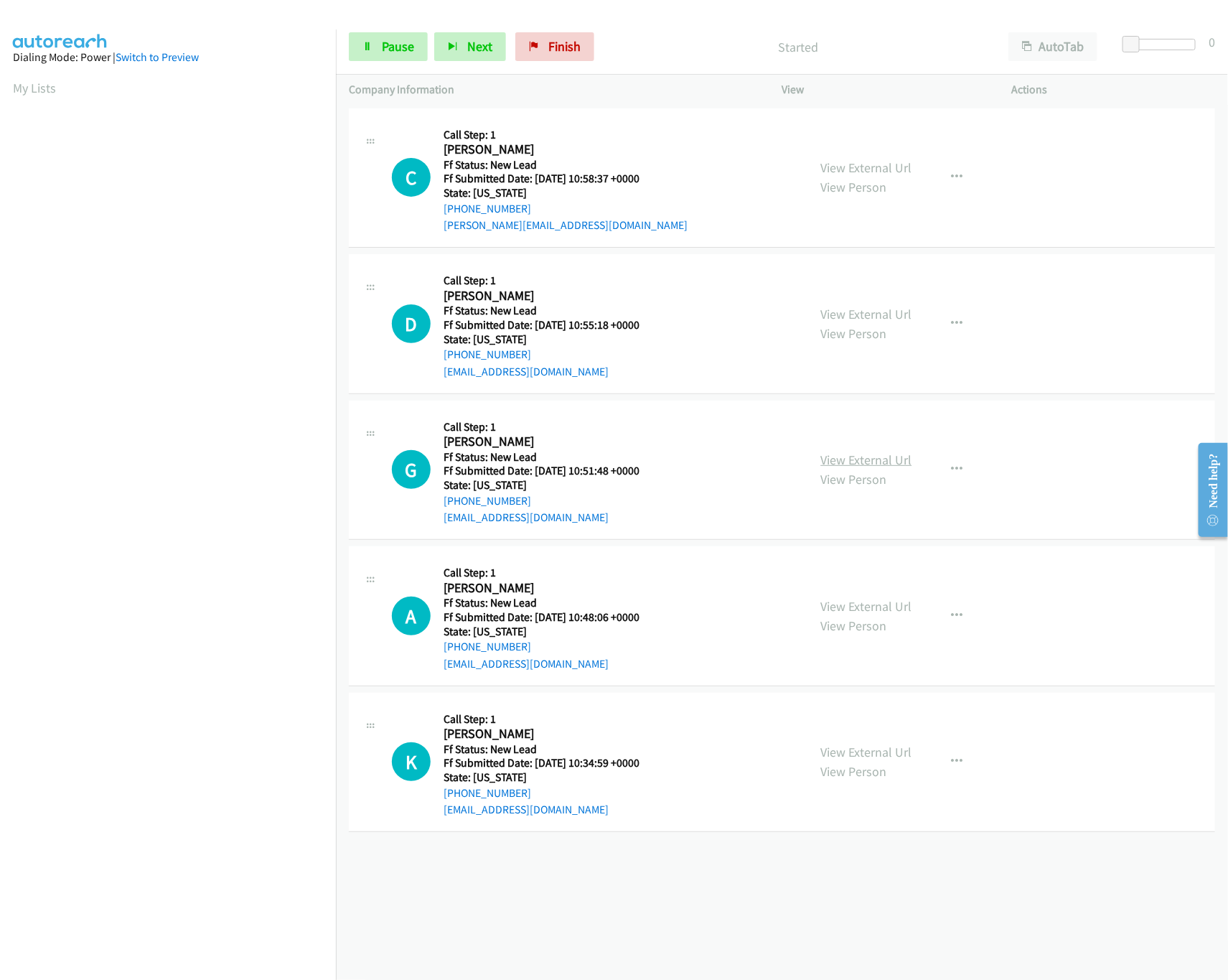
click at [835, 453] on link "View External Url" at bounding box center [867, 460] width 91 height 17
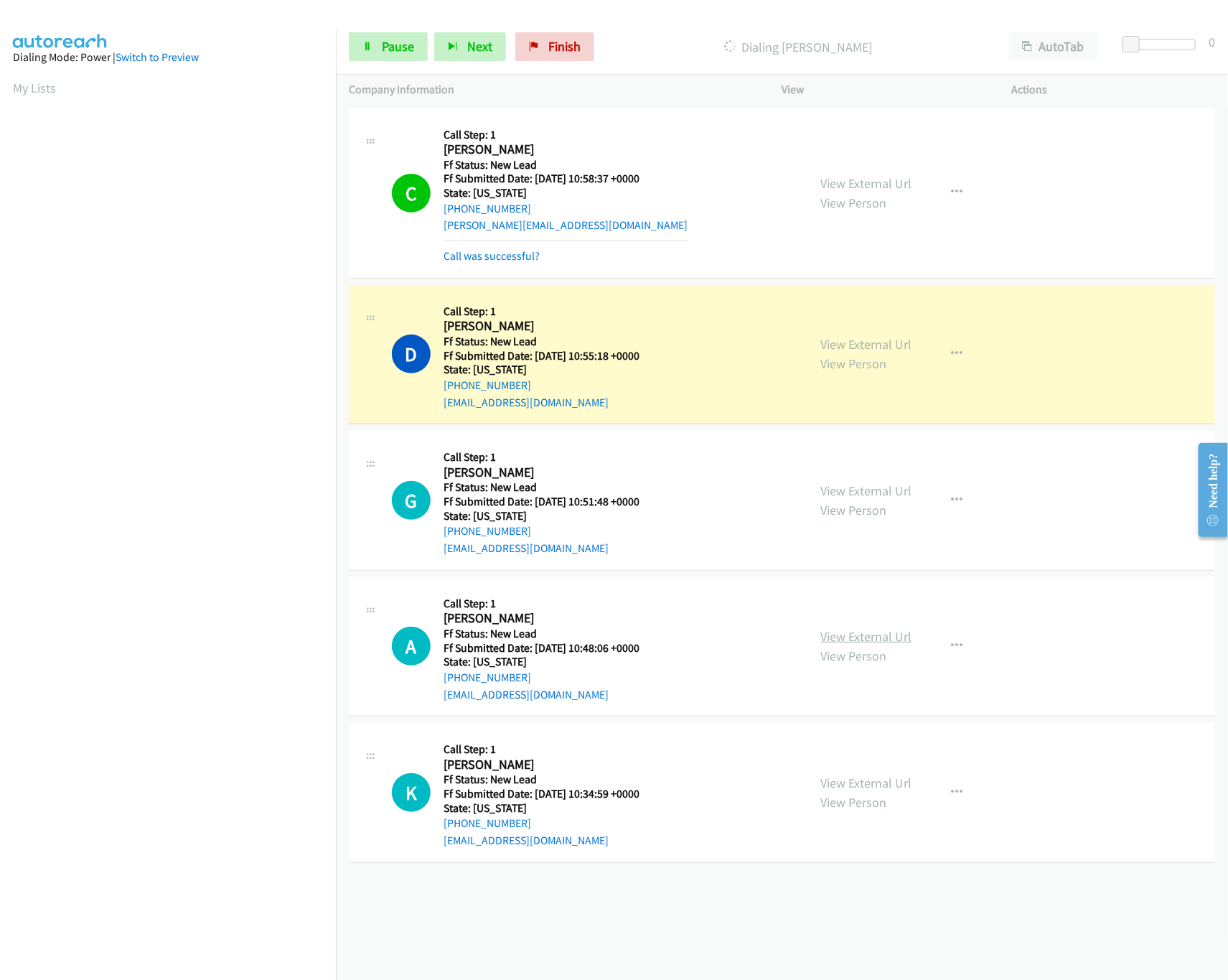
click at [874, 638] on link "View External Url" at bounding box center [867, 636] width 91 height 17
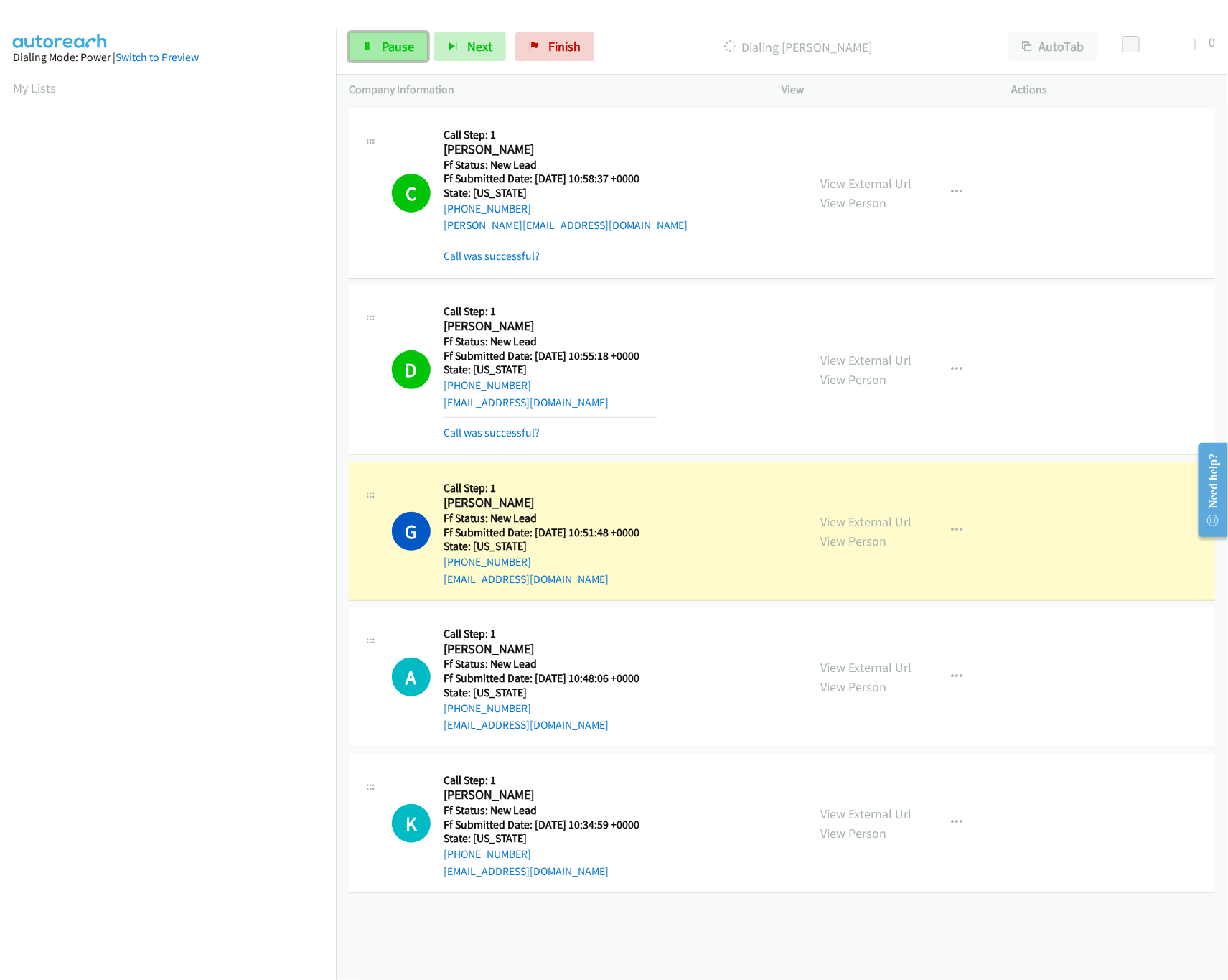
click at [397, 54] on span "Pause" at bounding box center [398, 46] width 32 height 17
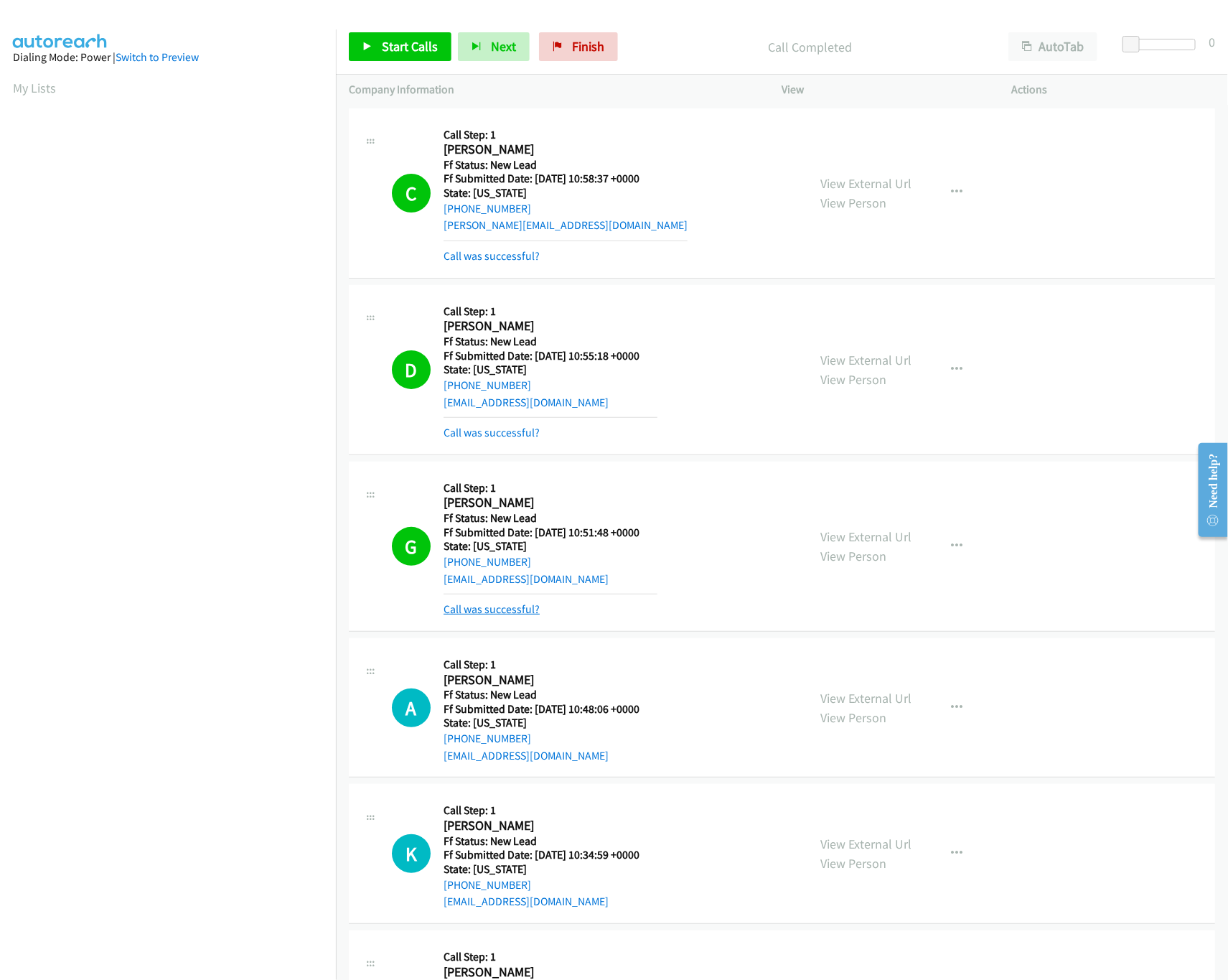
click at [508, 611] on link "Call was successful?" at bounding box center [491, 608] width 96 height 13
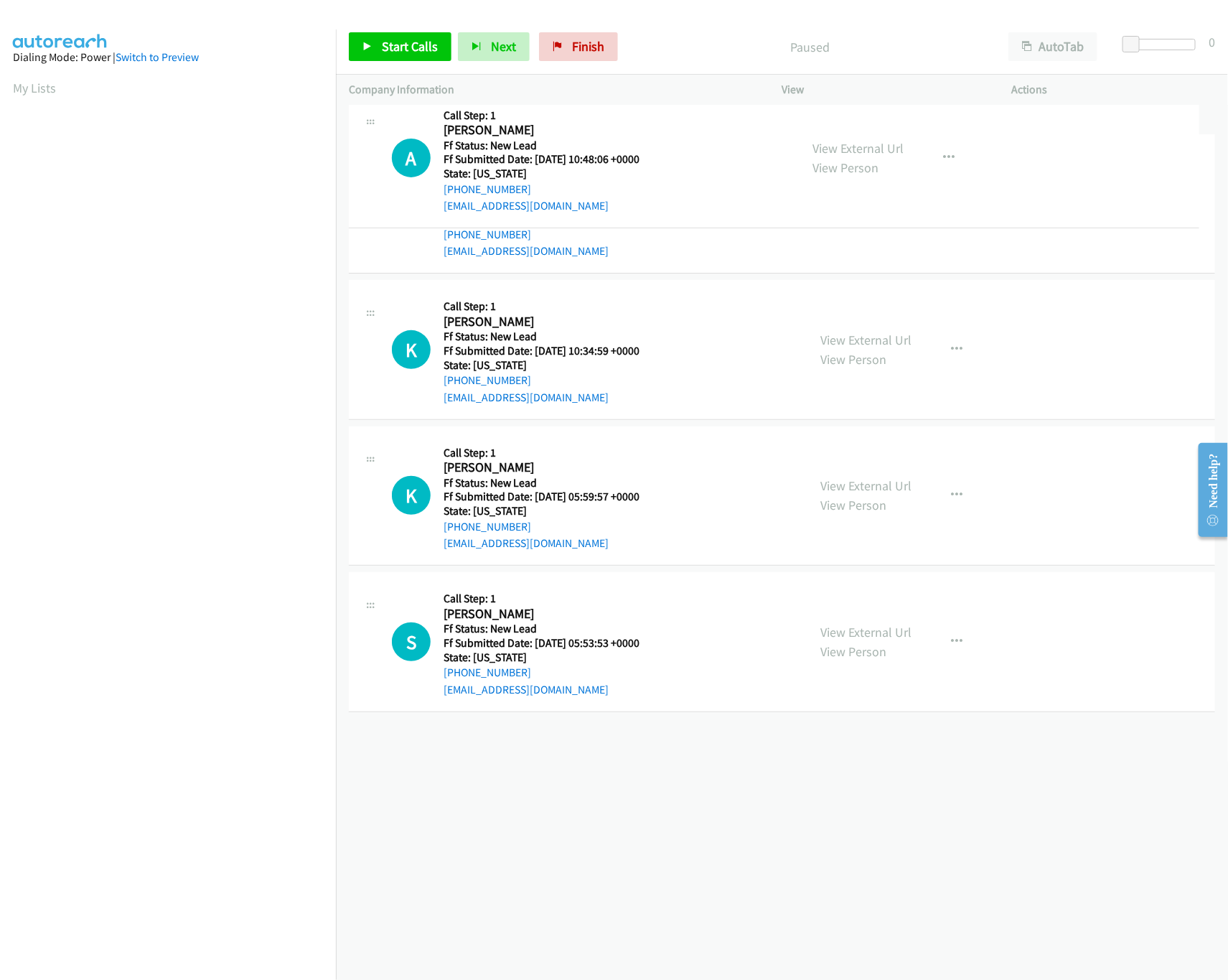
drag, startPoint x: 658, startPoint y: 339, endPoint x: 655, endPoint y: 160, distance: 179.0
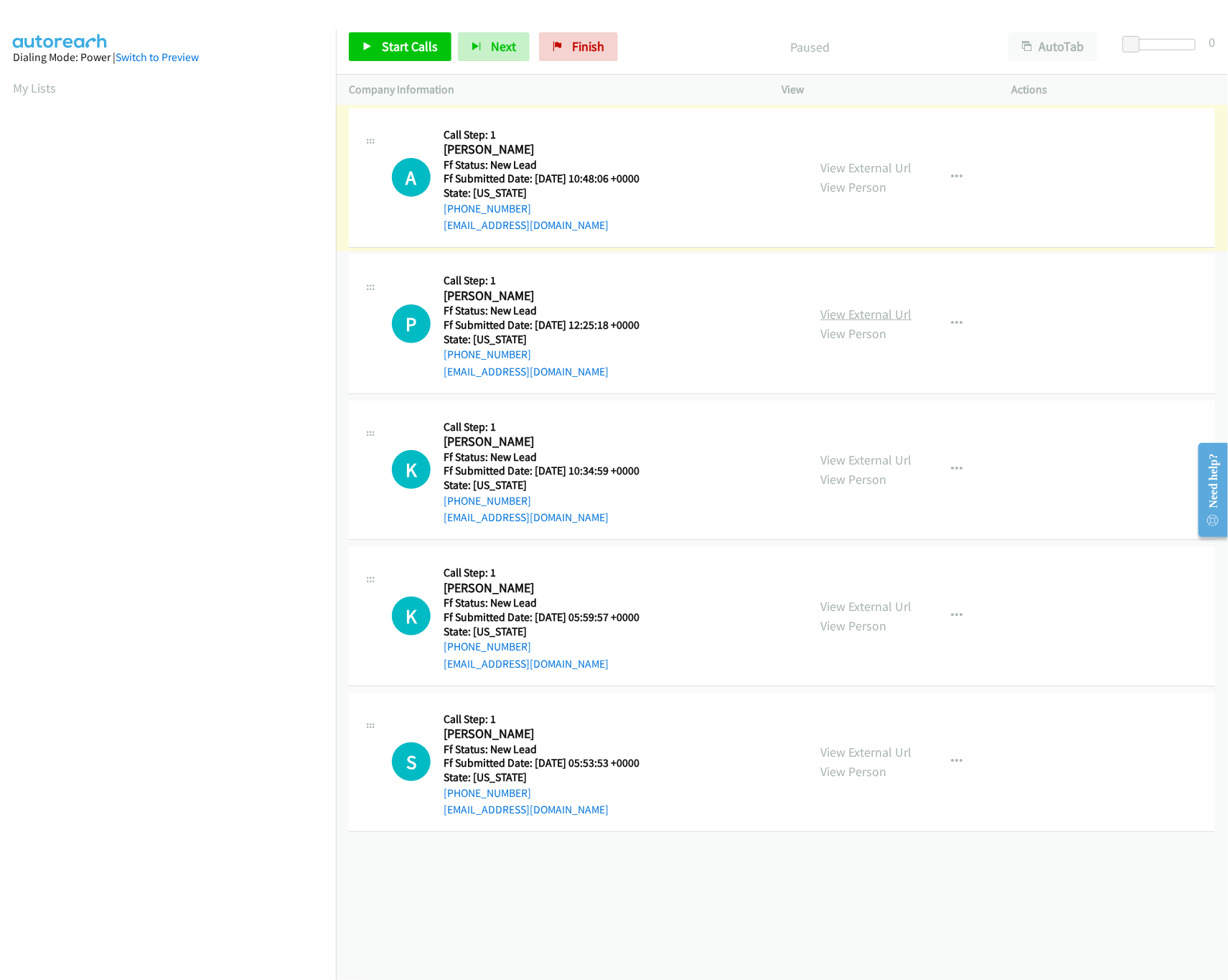
click at [868, 312] on link "View External Url" at bounding box center [867, 314] width 91 height 17
drag, startPoint x: 853, startPoint y: 600, endPoint x: 862, endPoint y: 559, distance: 42.0
click at [853, 600] on link "View External Url" at bounding box center [867, 606] width 91 height 17
click at [873, 455] on link "View External Url" at bounding box center [867, 460] width 91 height 17
click at [892, 605] on link "View External Url" at bounding box center [867, 606] width 91 height 17
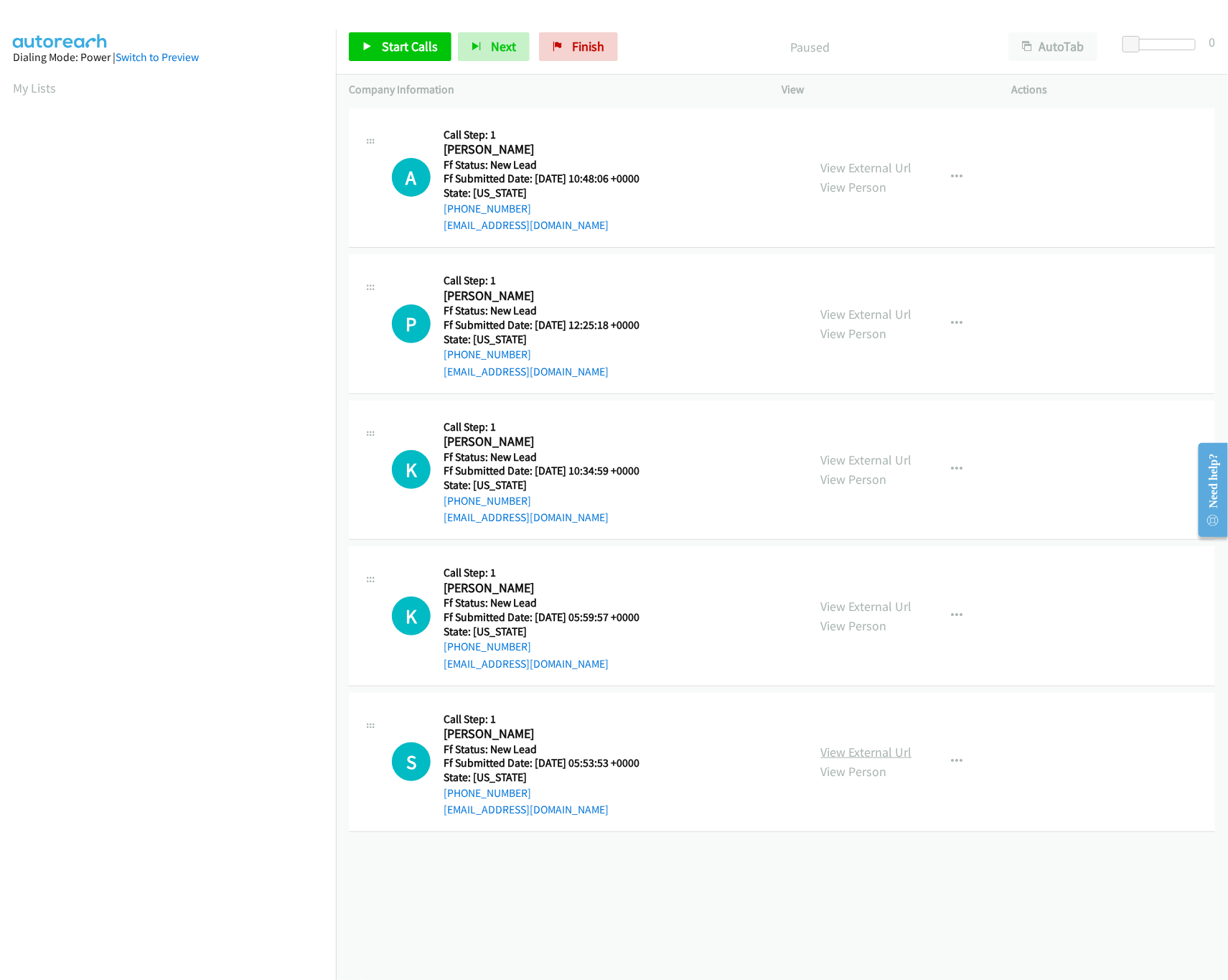
click at [894, 756] on link "View External Url" at bounding box center [867, 751] width 91 height 17
click at [429, 56] on link "Start Calls" at bounding box center [400, 46] width 103 height 29
drag, startPoint x: 1129, startPoint y: 46, endPoint x: 1139, endPoint y: 47, distance: 10.0
click at [1139, 47] on span at bounding box center [1142, 45] width 17 height 17
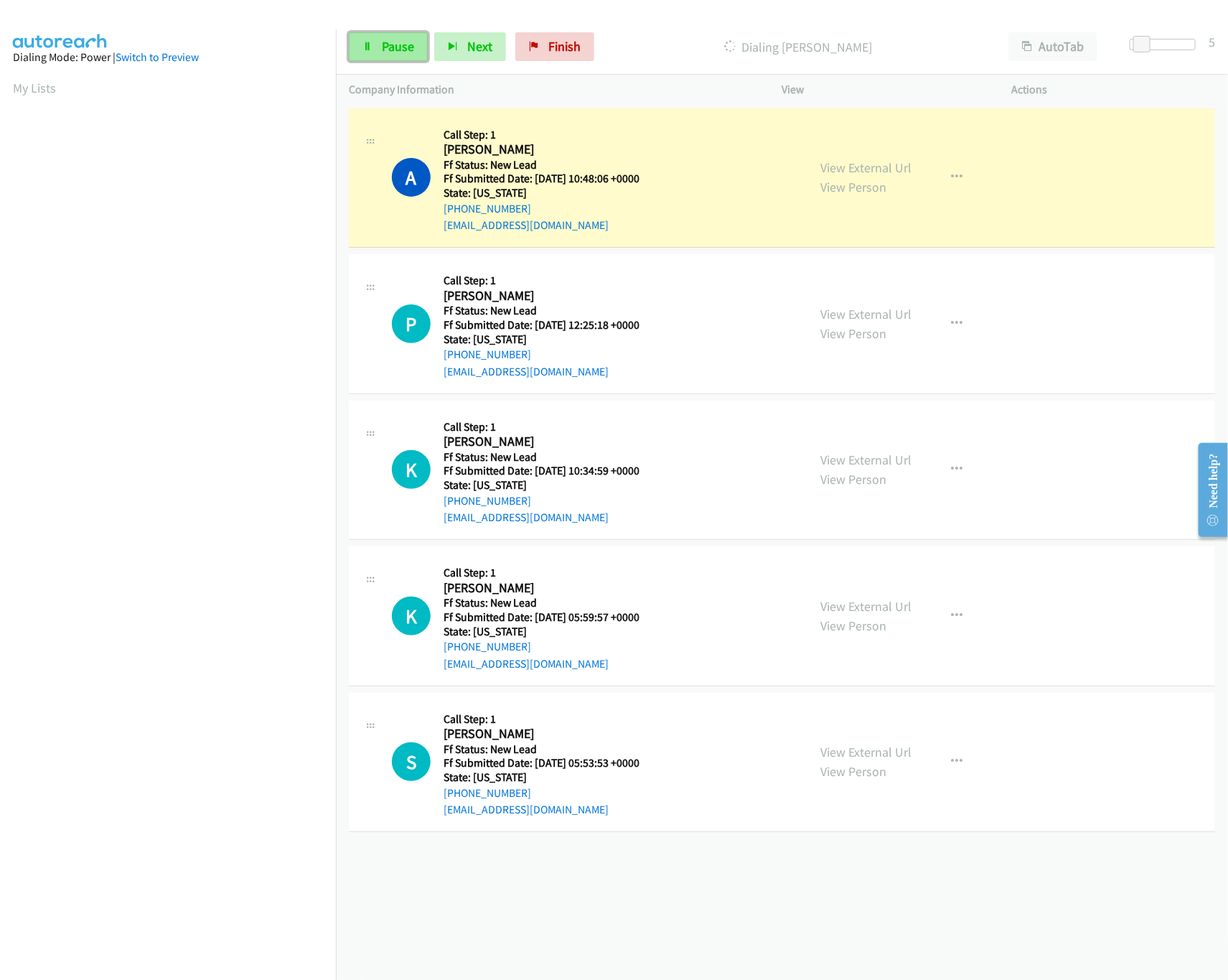
click at [379, 44] on link "Pause" at bounding box center [388, 46] width 79 height 29
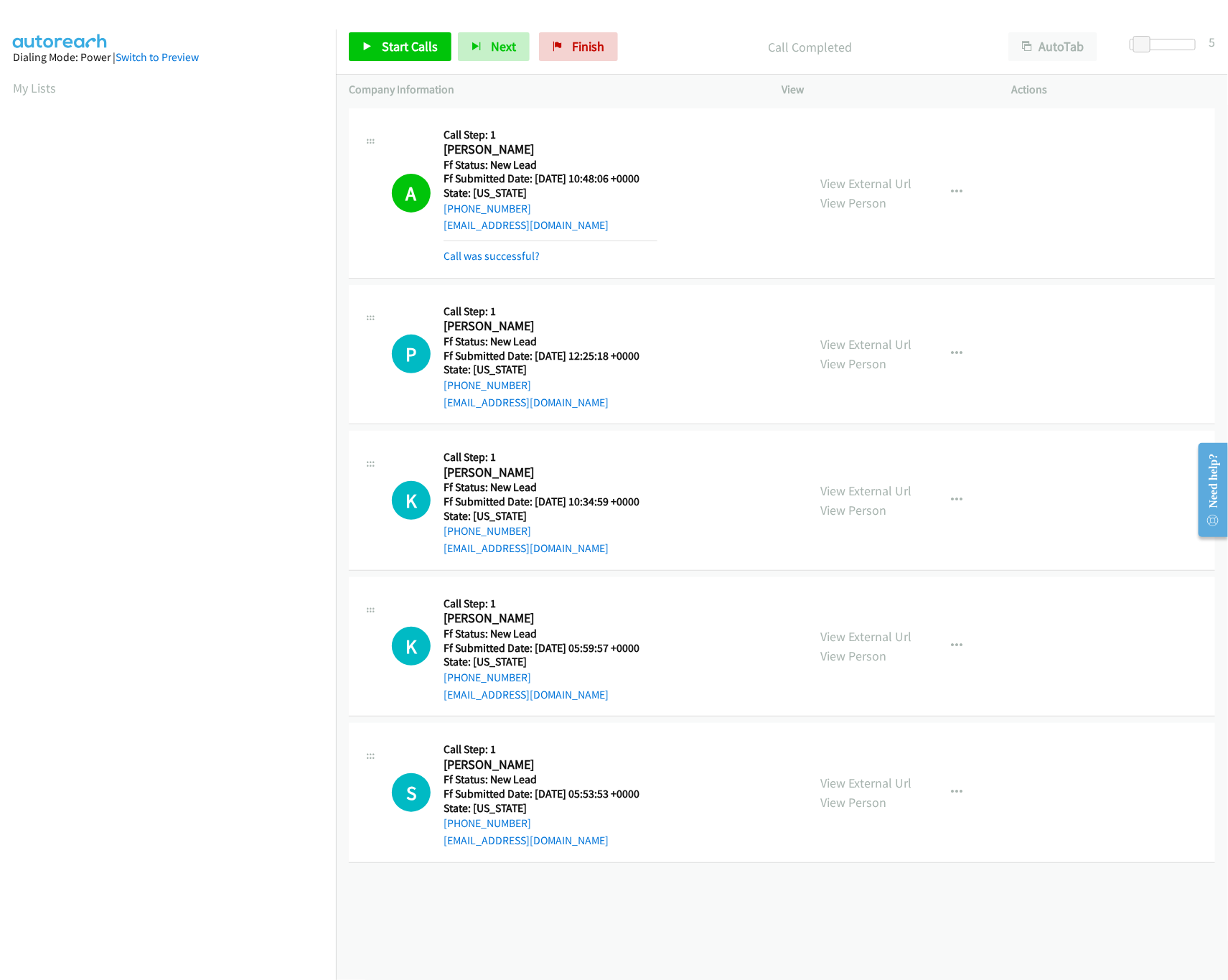
click at [500, 248] on div "Call was successful?" at bounding box center [550, 256] width 214 height 17
click at [463, 252] on link "Call was successful?" at bounding box center [491, 255] width 96 height 13
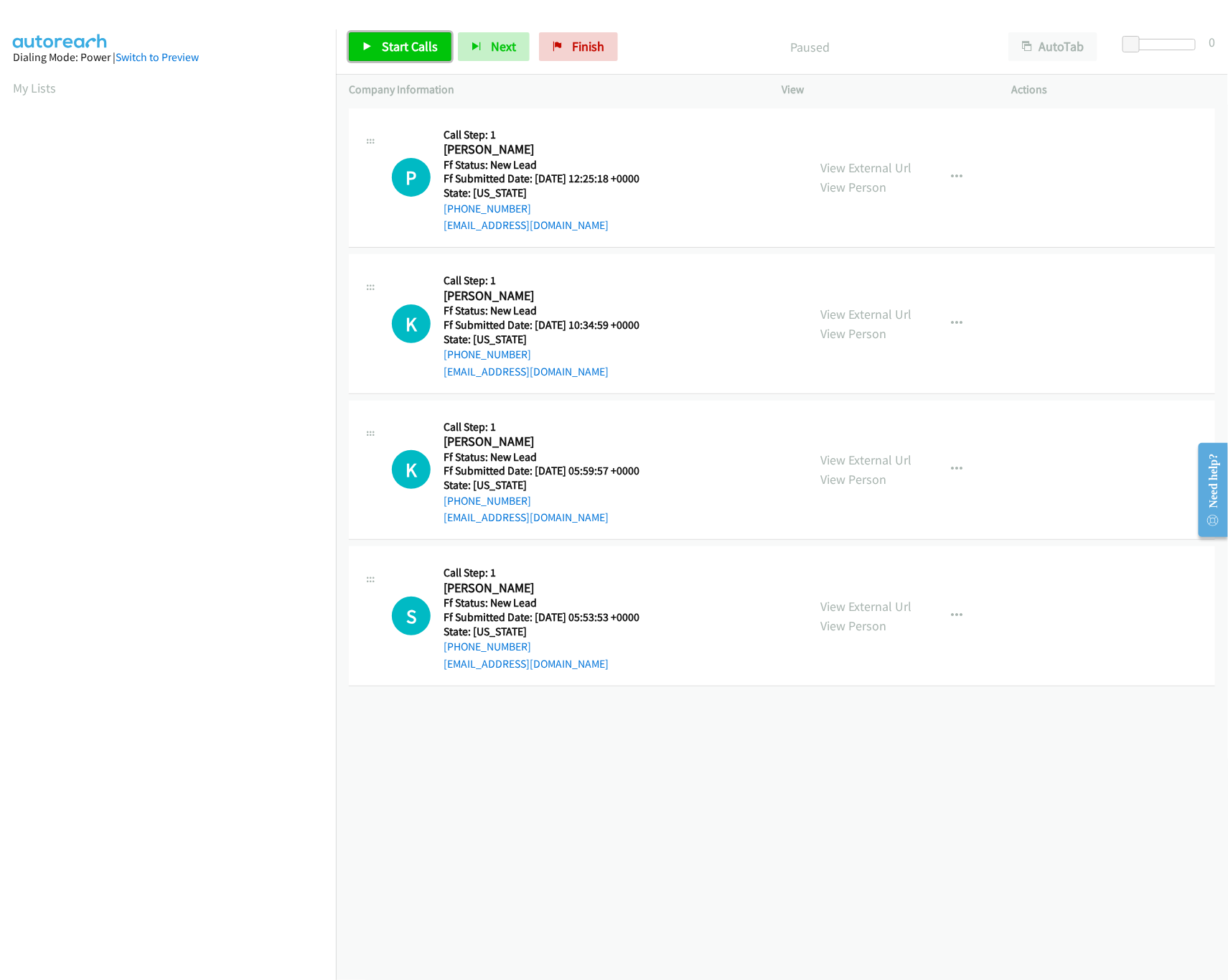
click at [394, 43] on span "Start Calls" at bounding box center [409, 46] width 56 height 17
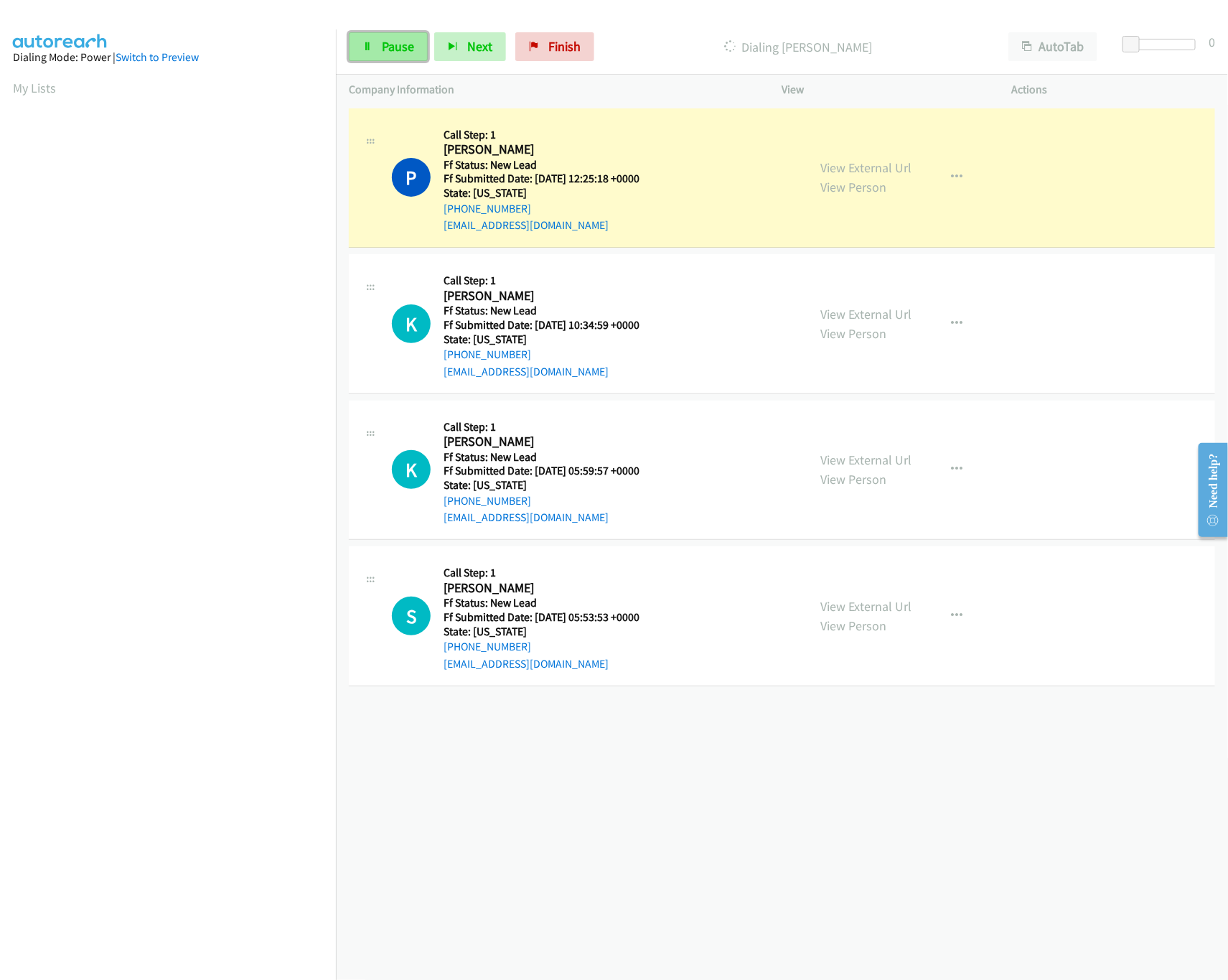
click at [382, 46] on span "Pause" at bounding box center [398, 46] width 32 height 17
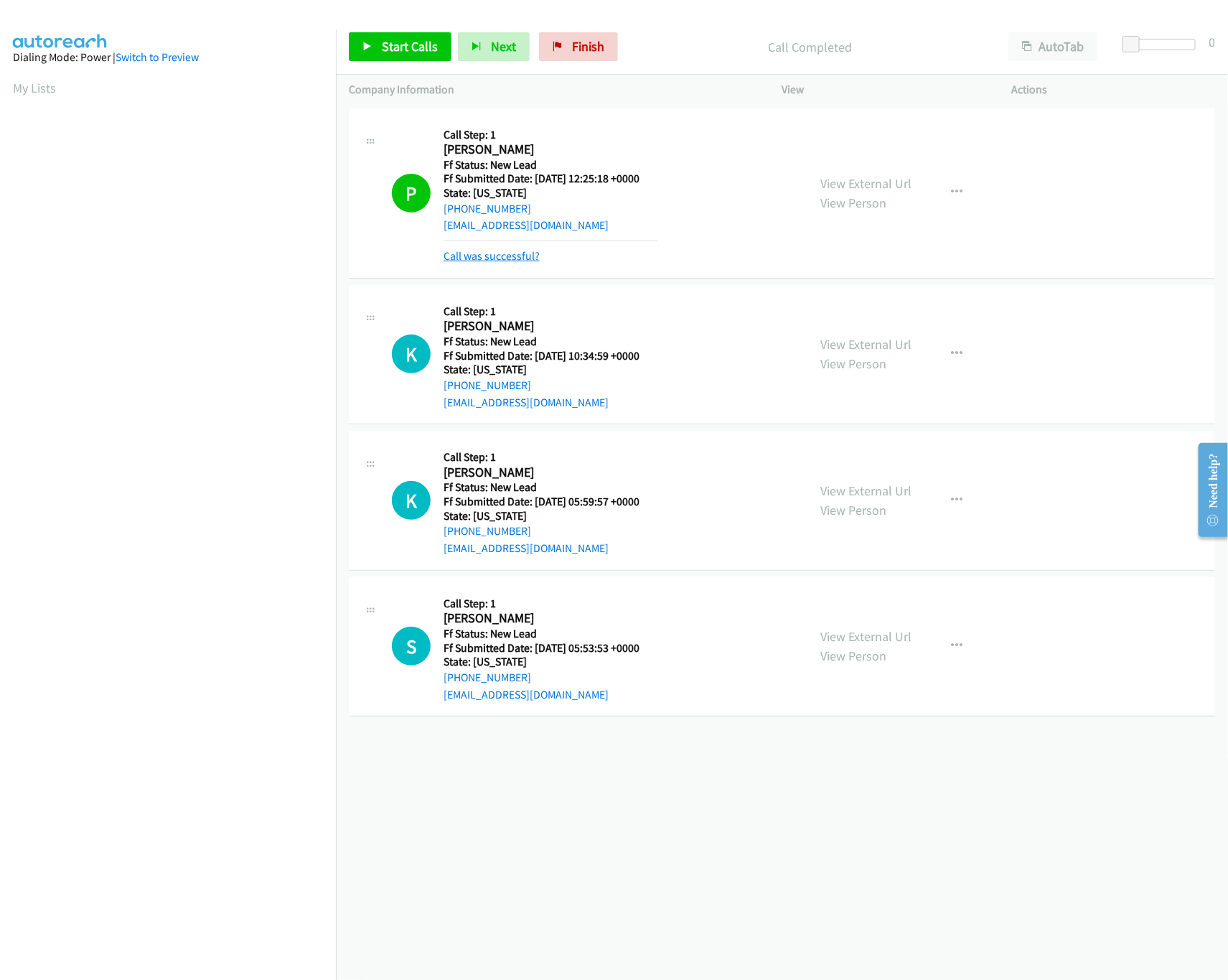
click at [509, 256] on link "Call was successful?" at bounding box center [491, 255] width 96 height 13
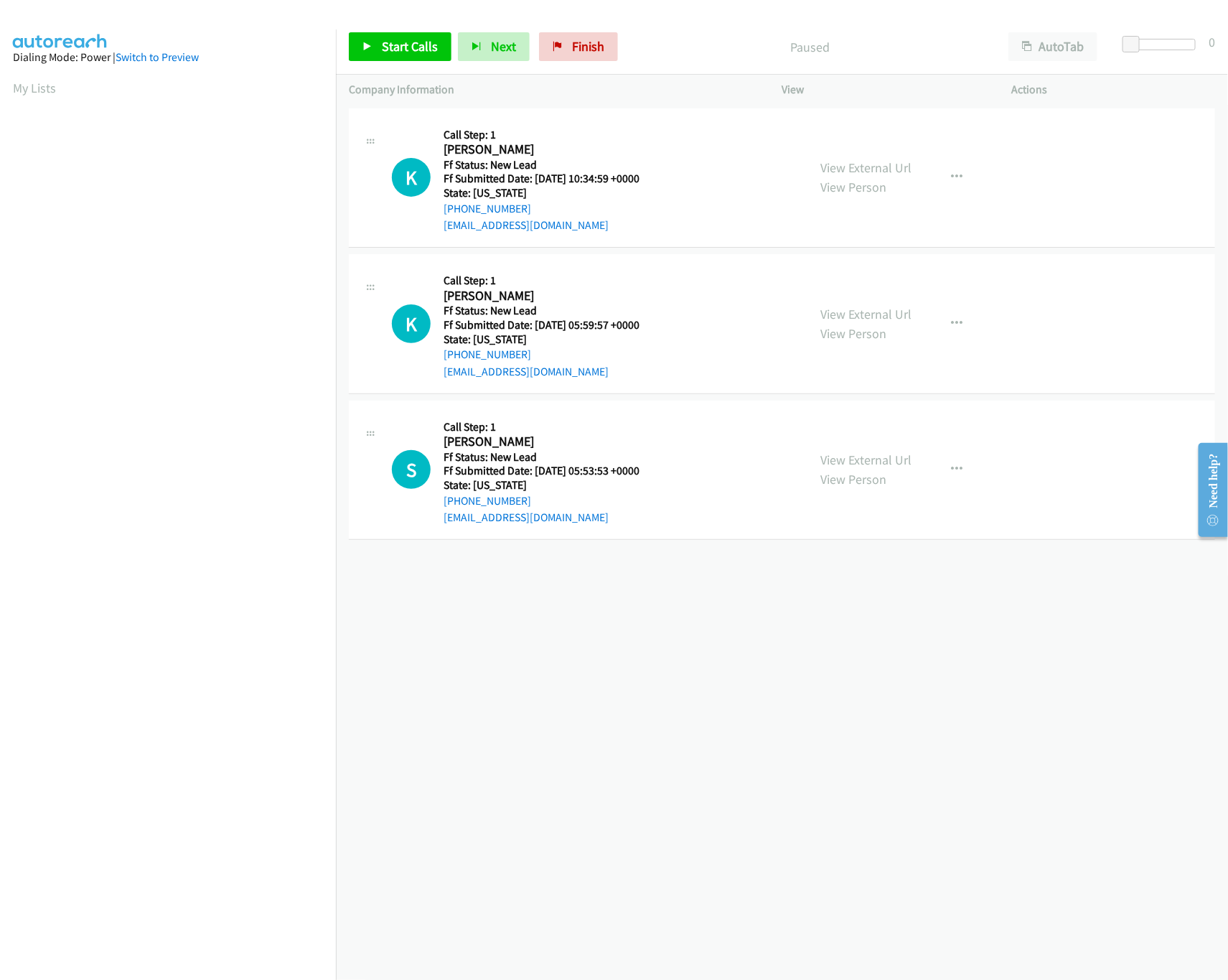
click at [737, 685] on div "+1 415-964-1034 Call failed - Please reload the list and try again The Callbar …" at bounding box center [781, 541] width 892 height 875
click at [416, 61] on link "Start Calls" at bounding box center [400, 46] width 103 height 29
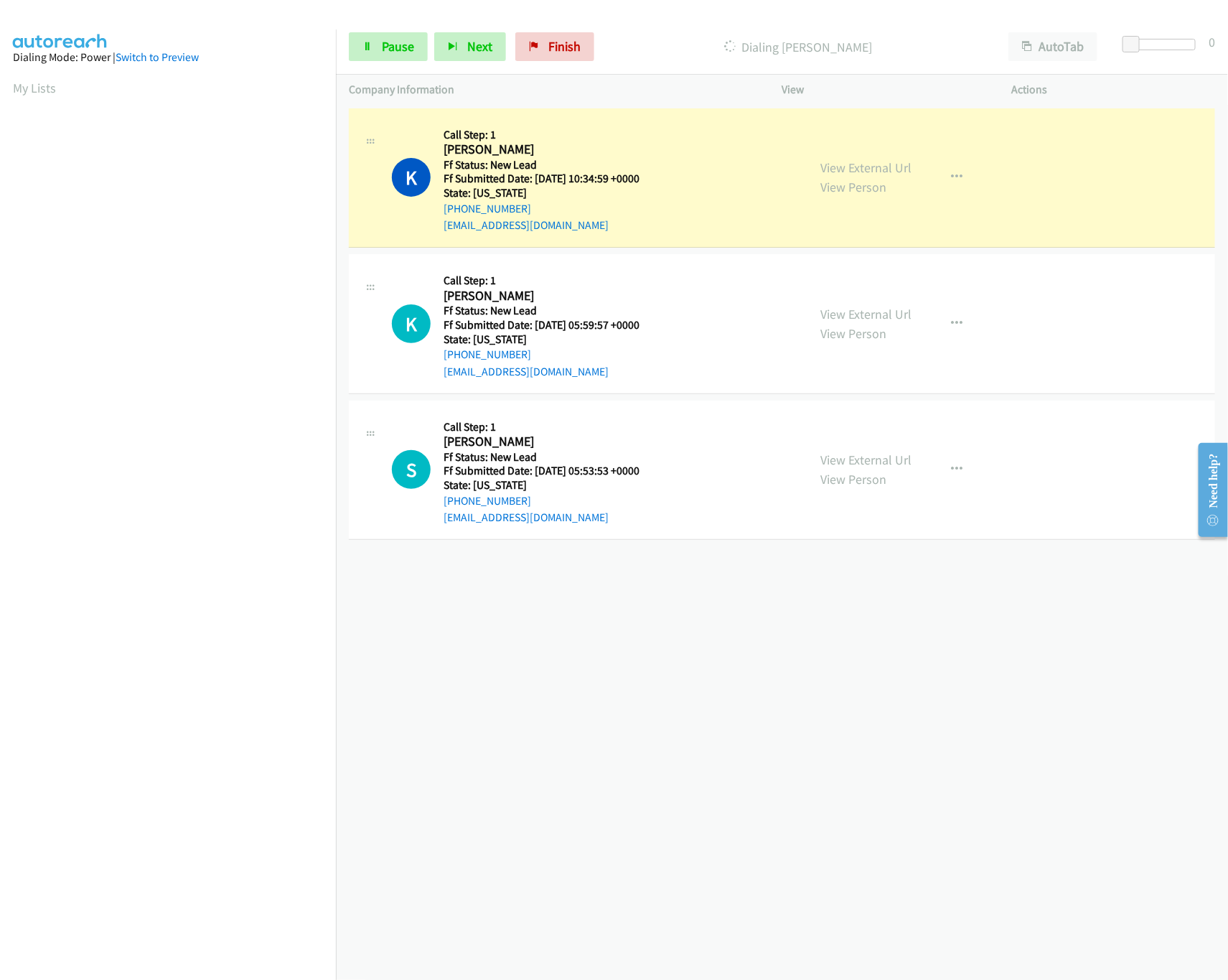
click at [665, 615] on div "+1 415-964-1034 Call failed - Please reload the list and try again The Callbar …" at bounding box center [781, 541] width 892 height 875
click at [1138, 43] on span at bounding box center [1135, 45] width 17 height 17
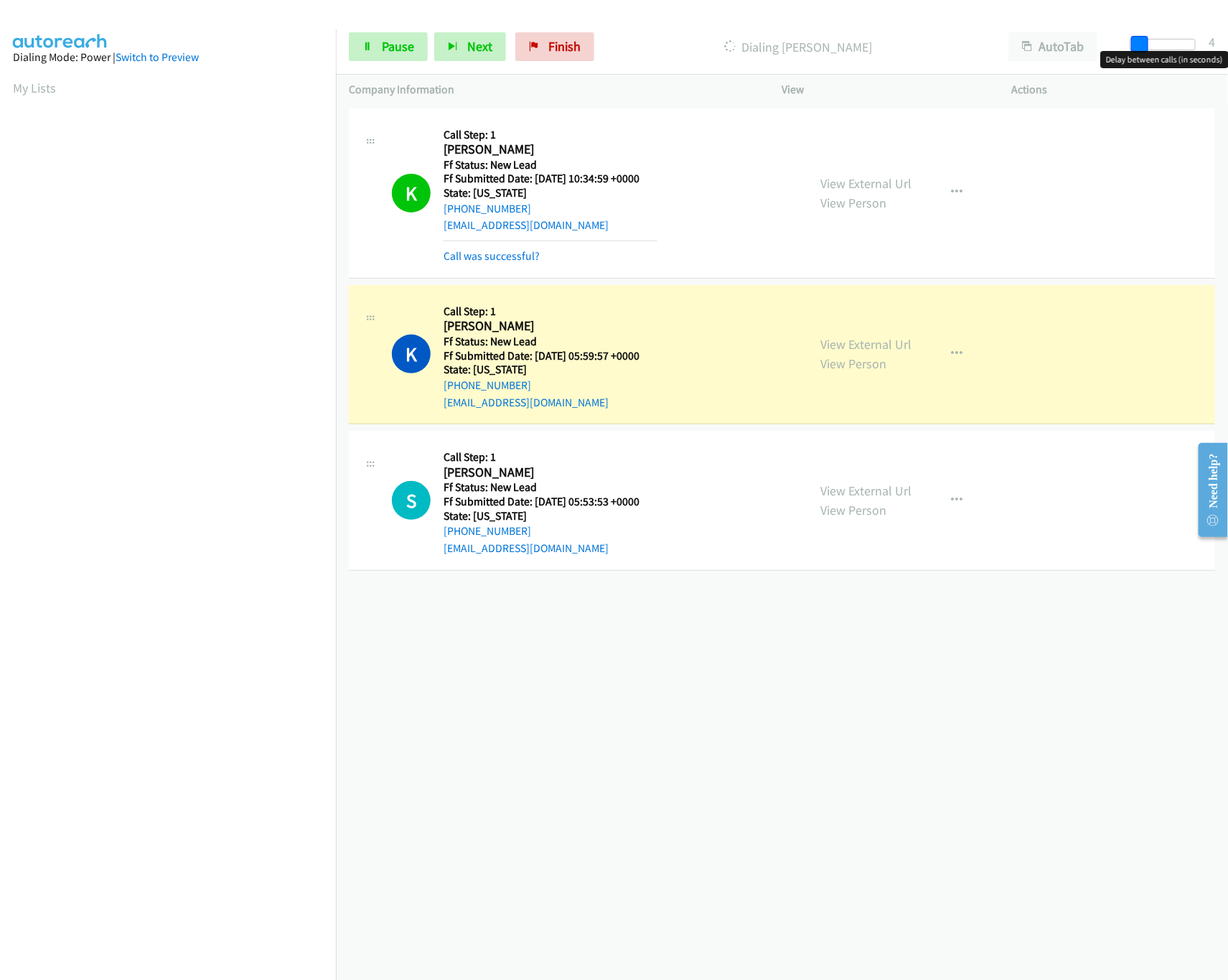
click at [1139, 39] on span at bounding box center [1139, 45] width 17 height 17
click at [512, 259] on link "Call was successful?" at bounding box center [491, 255] width 96 height 13
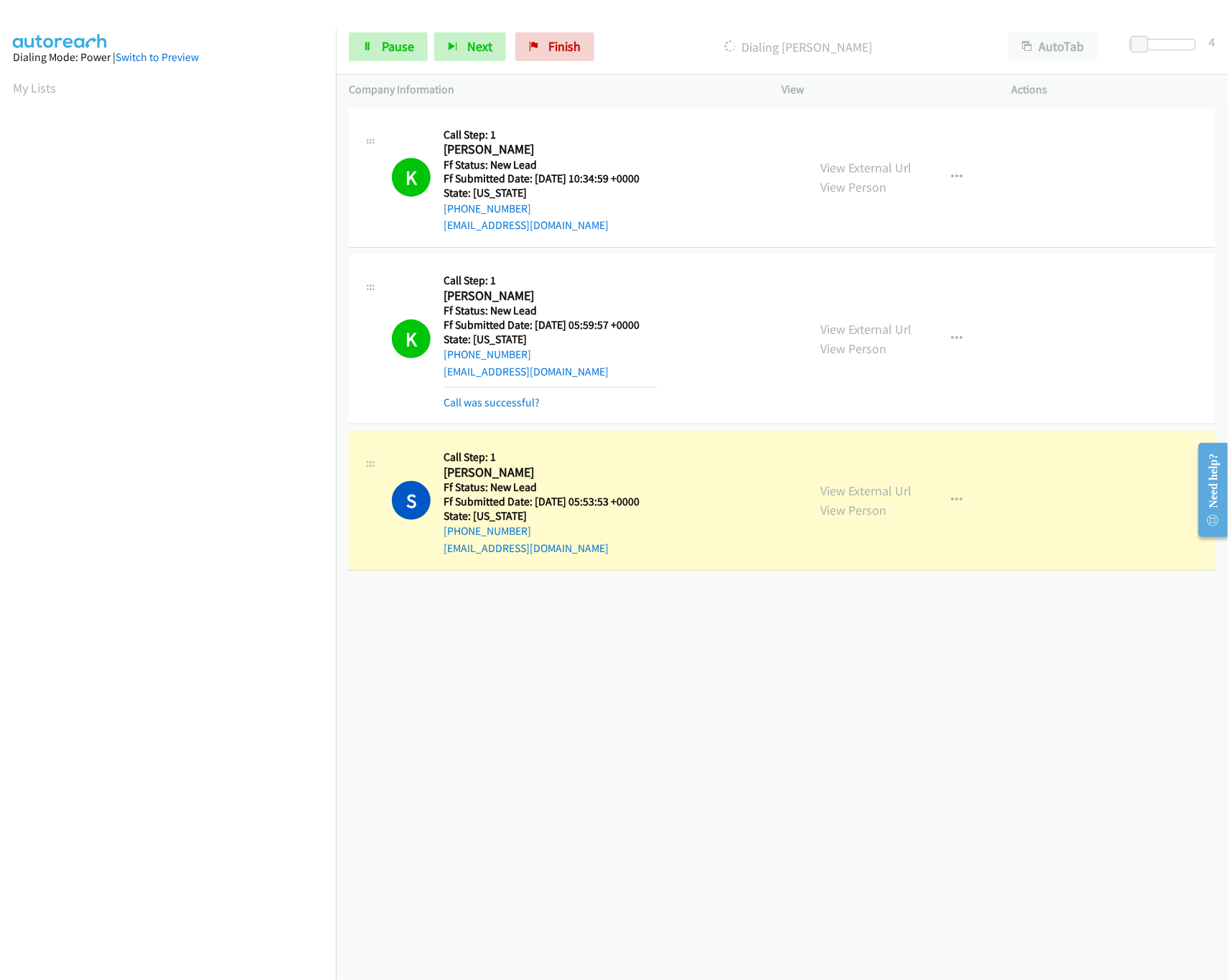
drag, startPoint x: 636, startPoint y: 685, endPoint x: 621, endPoint y: 616, distance: 70.6
click at [636, 684] on div "+1 415-964-1034 Call failed - Please reload the list and try again The Callbar …" at bounding box center [781, 541] width 892 height 875
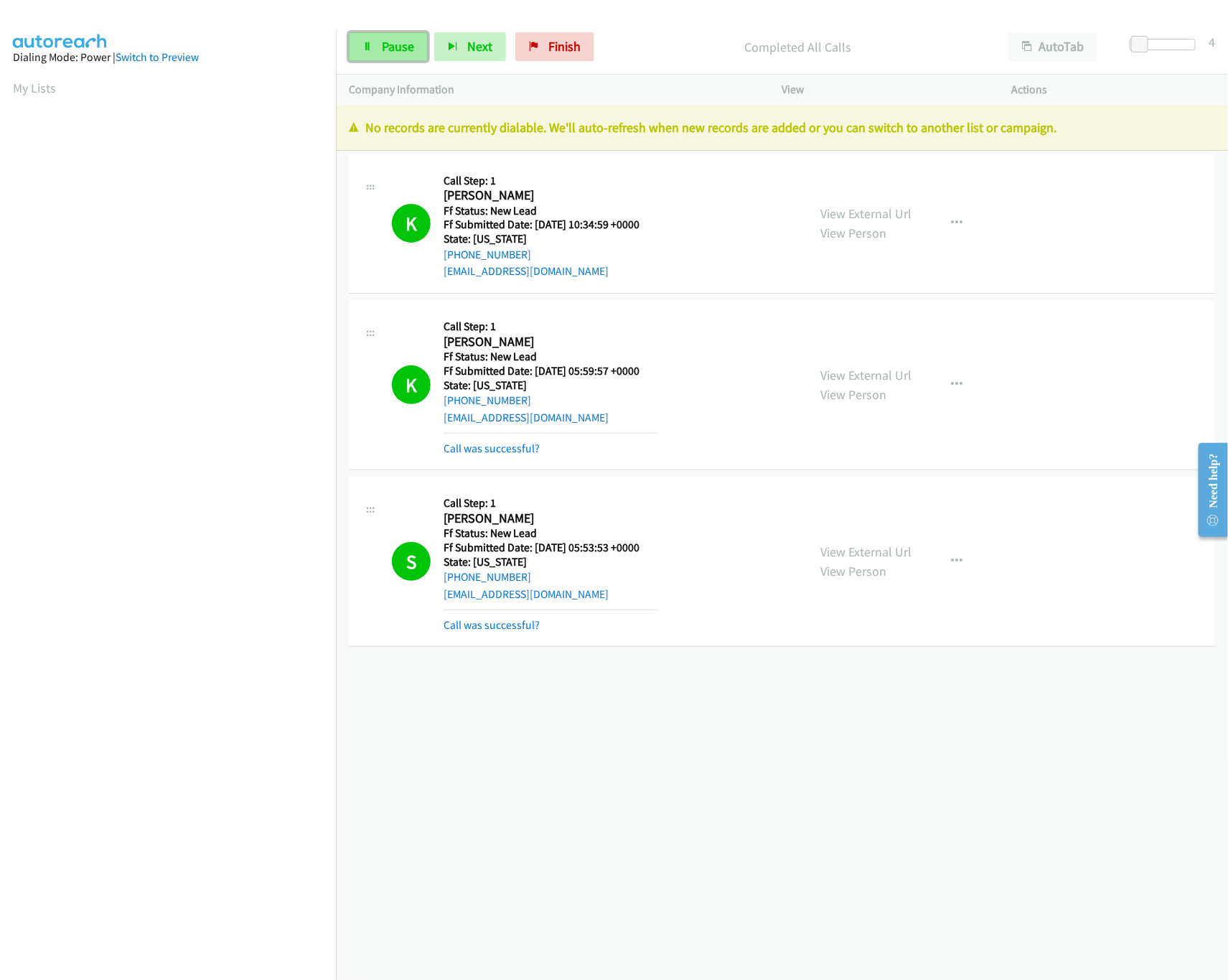
click at [409, 52] on span "Pause" at bounding box center [398, 46] width 32 height 17
drag, startPoint x: 570, startPoint y: 39, endPoint x: 710, endPoint y: 61, distance: 141.7
click at [572, 39] on span "Finish" at bounding box center [588, 46] width 32 height 17
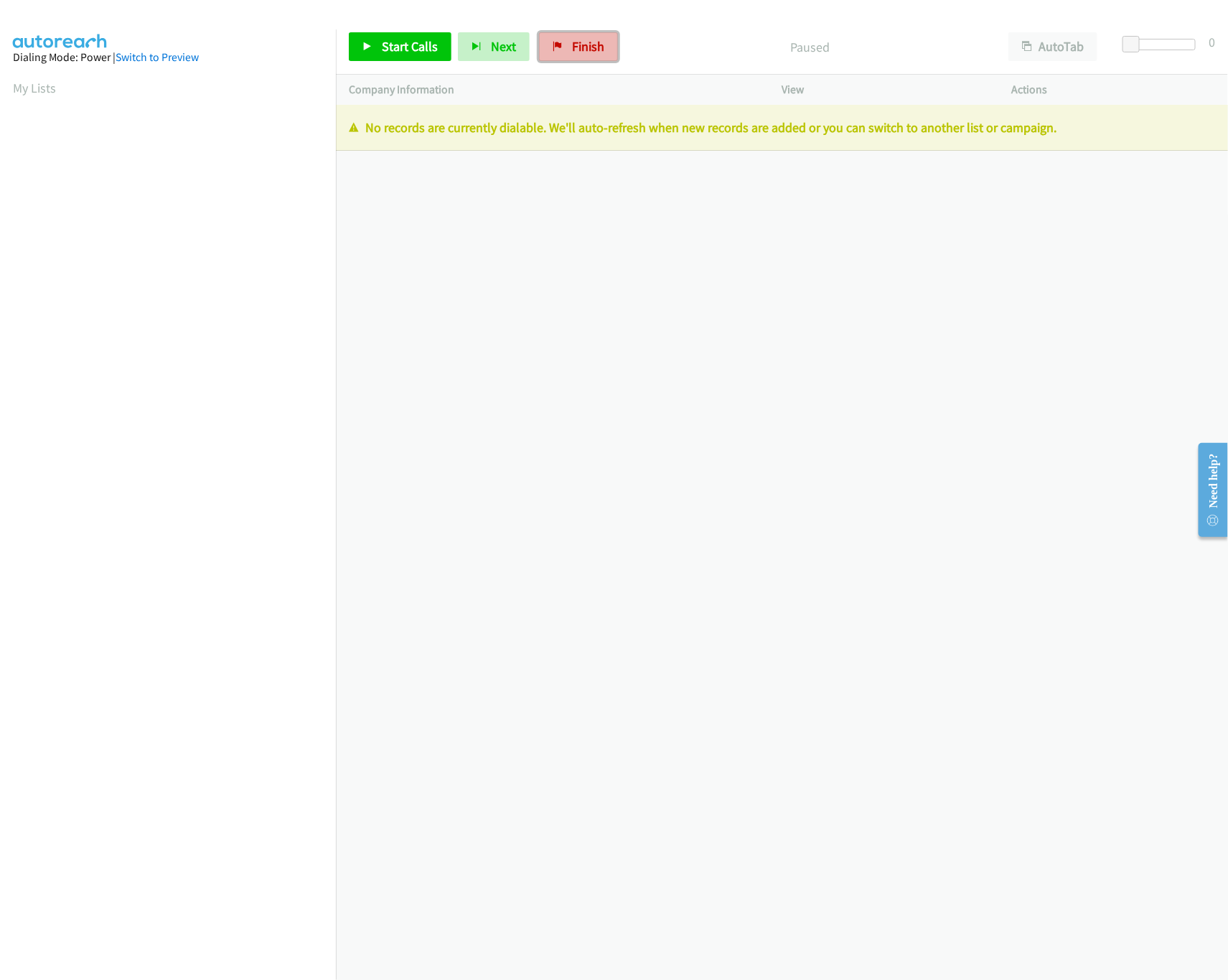
click at [568, 58] on link "Finish" at bounding box center [578, 46] width 79 height 29
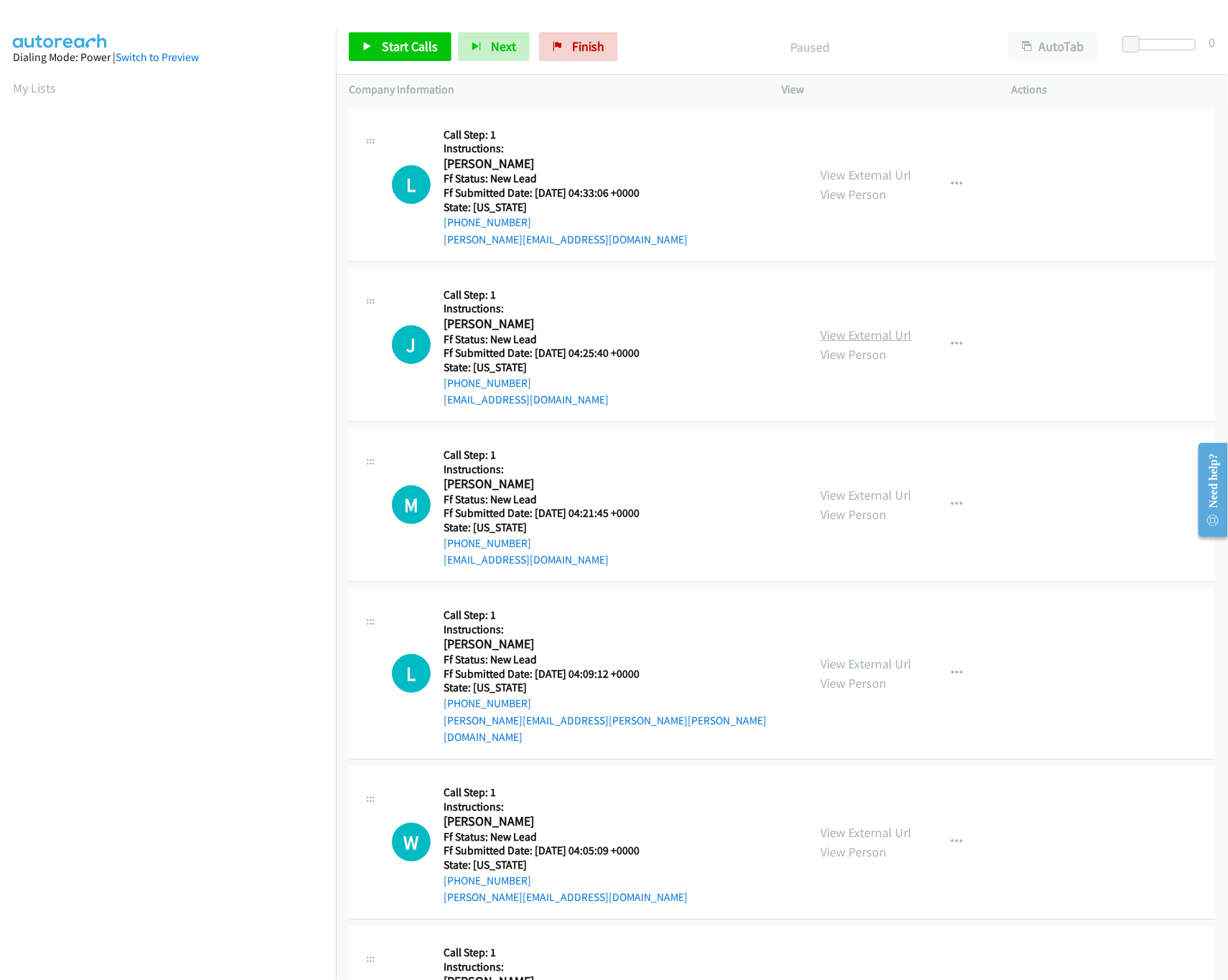
click at [841, 339] on link "View External Url" at bounding box center [867, 335] width 91 height 17
click at [863, 178] on link "View External Url" at bounding box center [867, 174] width 91 height 17
click at [410, 53] on span "Start Calls" at bounding box center [409, 46] width 56 height 17
click at [850, 493] on link "View External Url" at bounding box center [867, 494] width 91 height 17
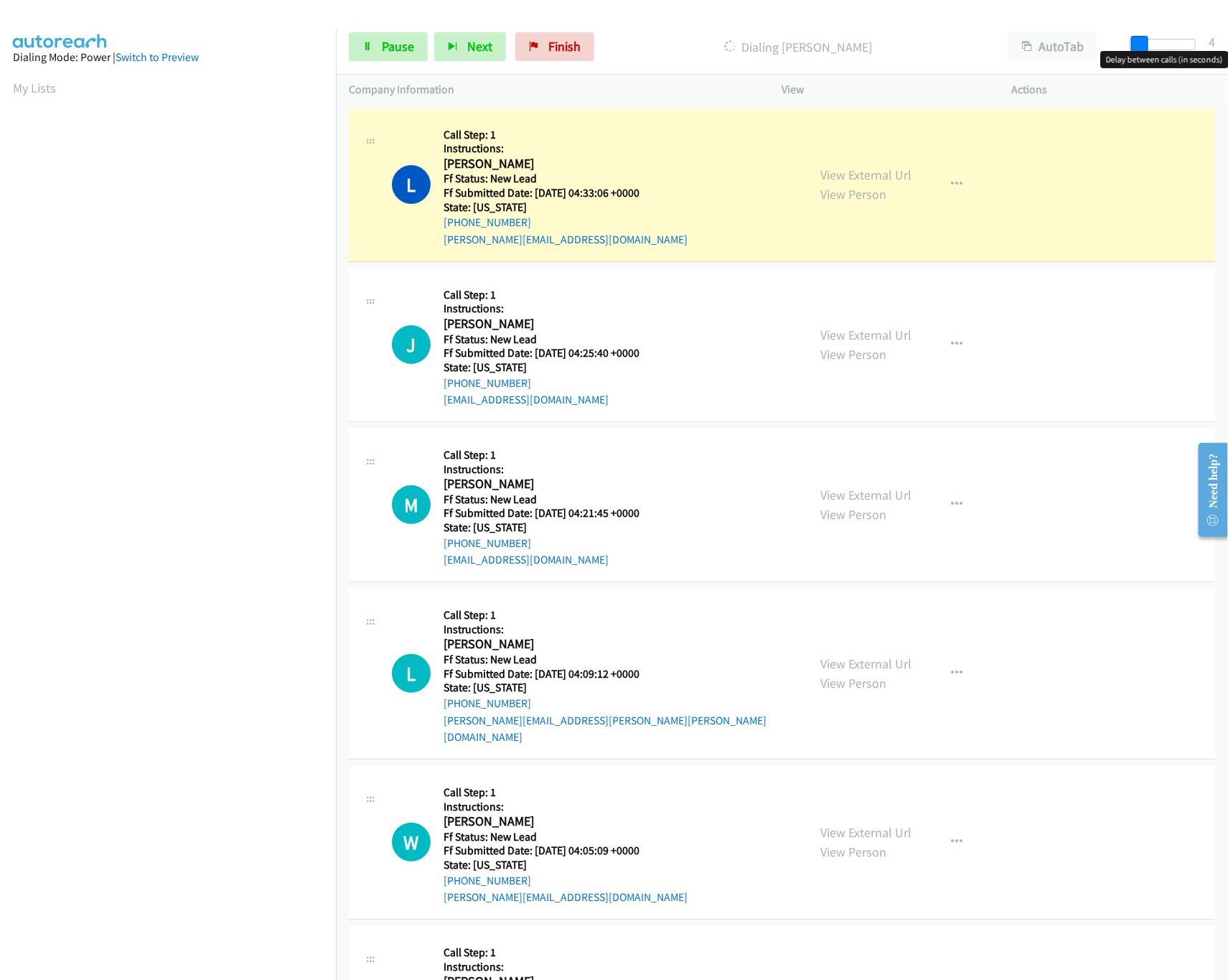
drag, startPoint x: 1127, startPoint y: 37, endPoint x: 1135, endPoint y: 37, distance: 8.0
click at [1135, 37] on span at bounding box center [1139, 45] width 17 height 17
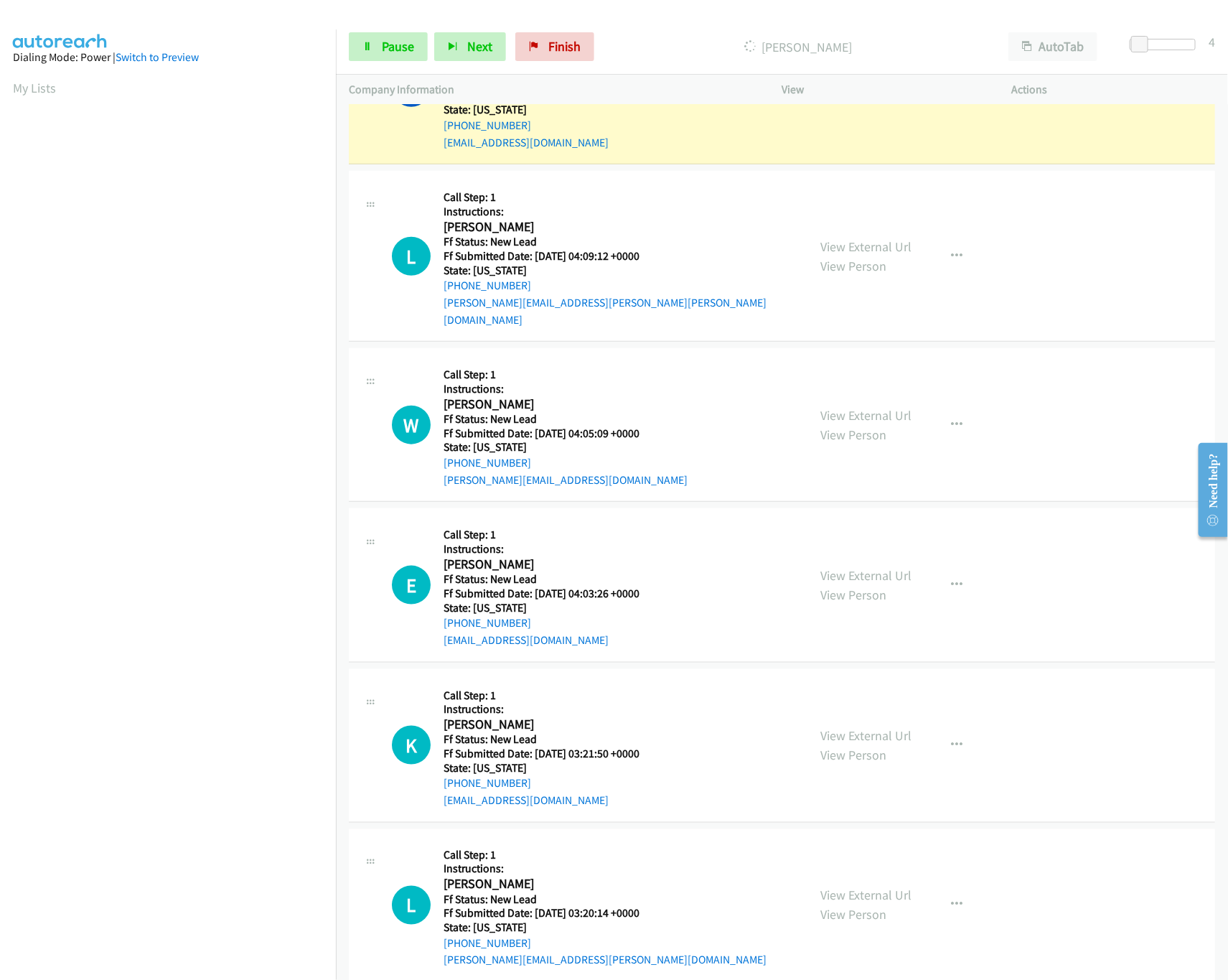
scroll to position [431, 0]
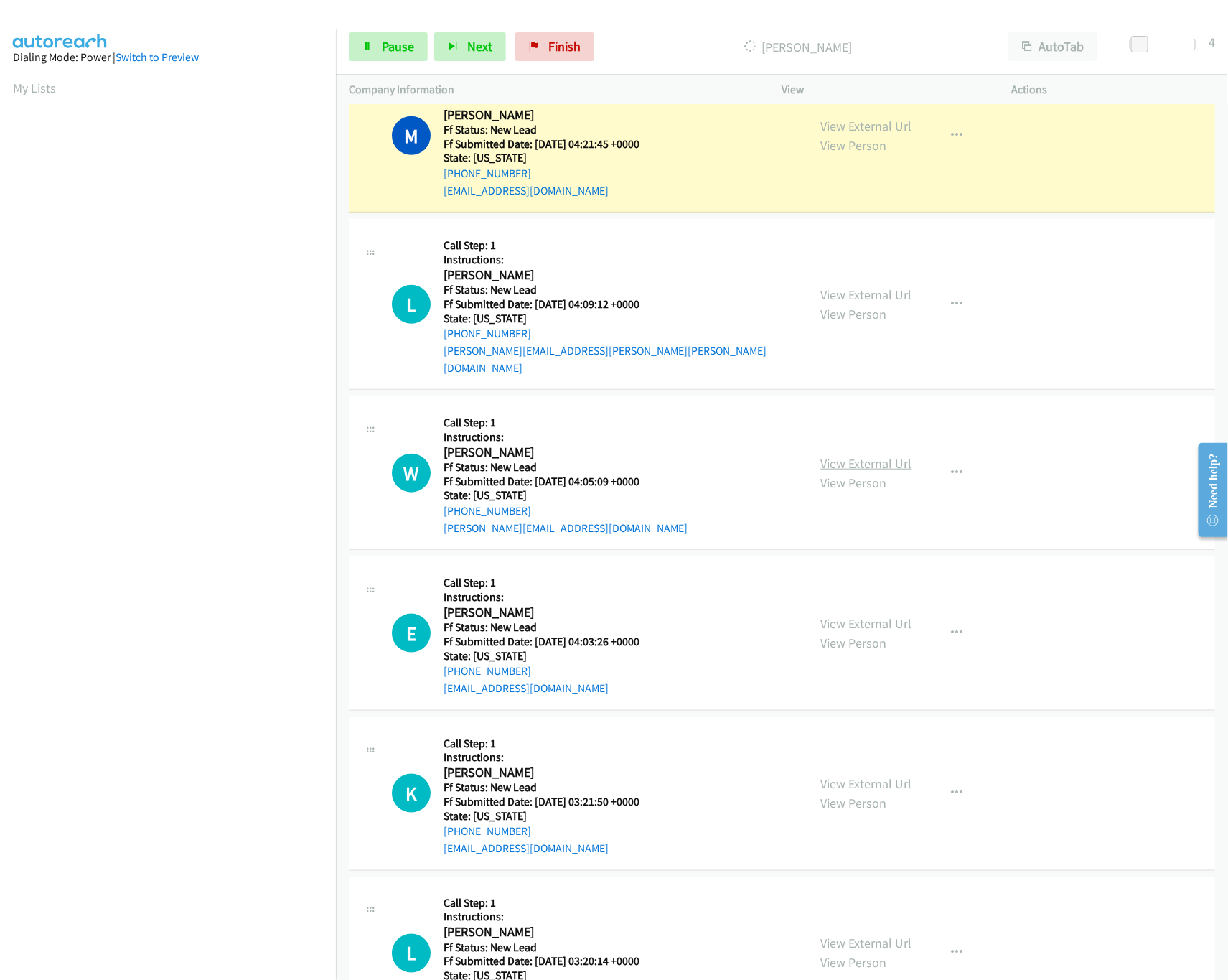
click at [864, 455] on link "View External Url" at bounding box center [867, 463] width 91 height 17
click at [877, 294] on link "View External Url" at bounding box center [867, 294] width 91 height 17
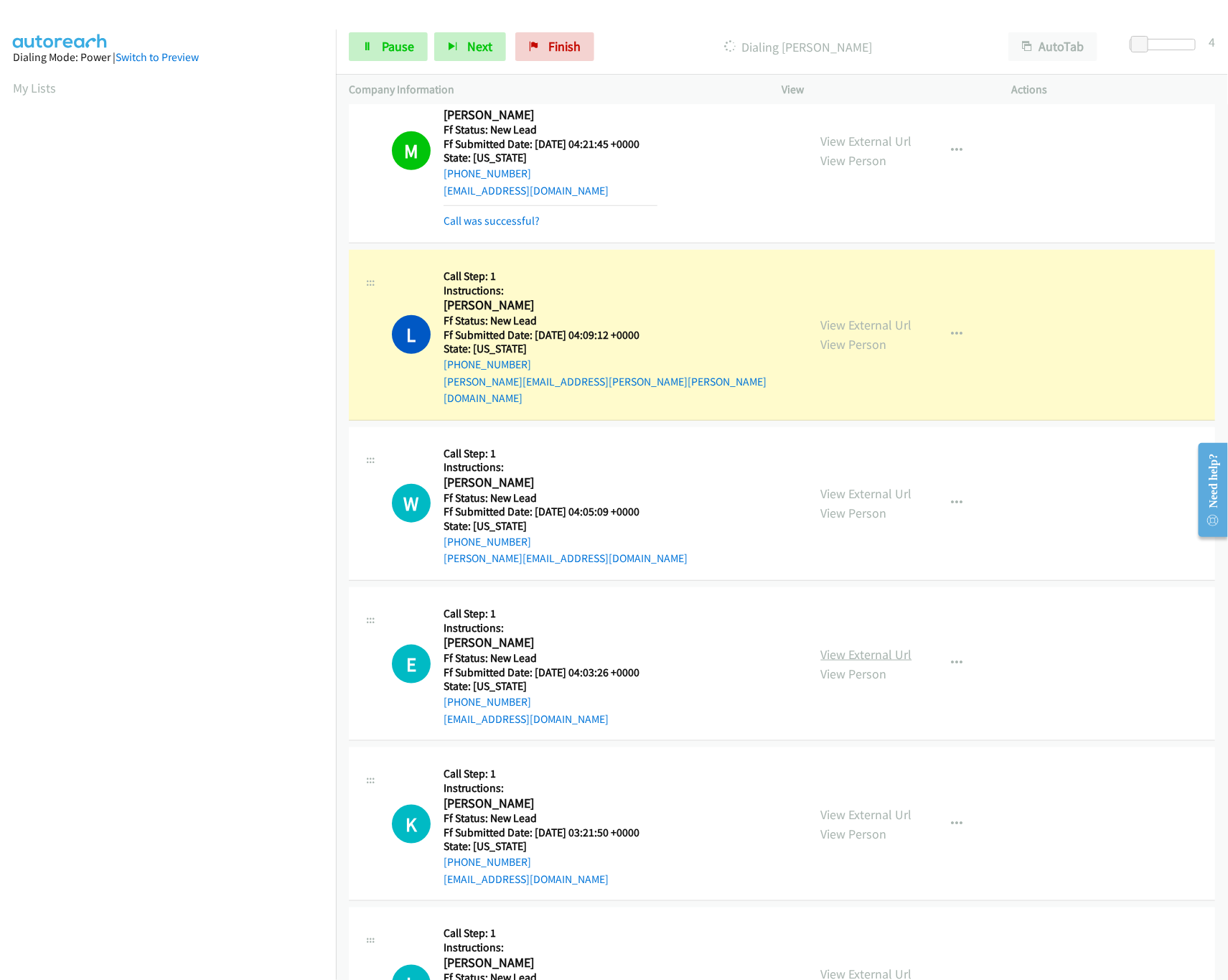
click at [838, 646] on link "View External Url" at bounding box center [867, 654] width 91 height 17
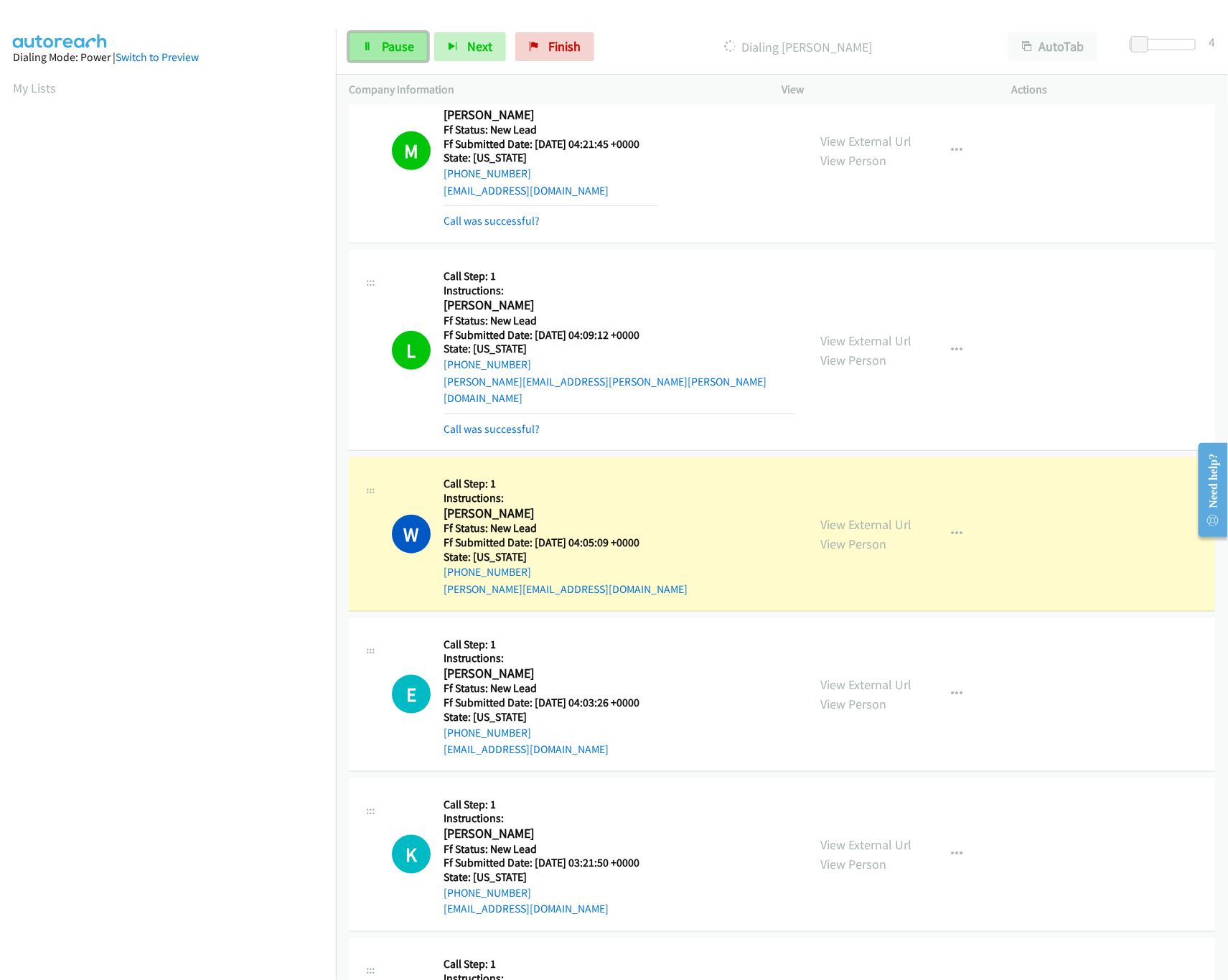
click at [381, 44] on link "Pause" at bounding box center [388, 46] width 79 height 29
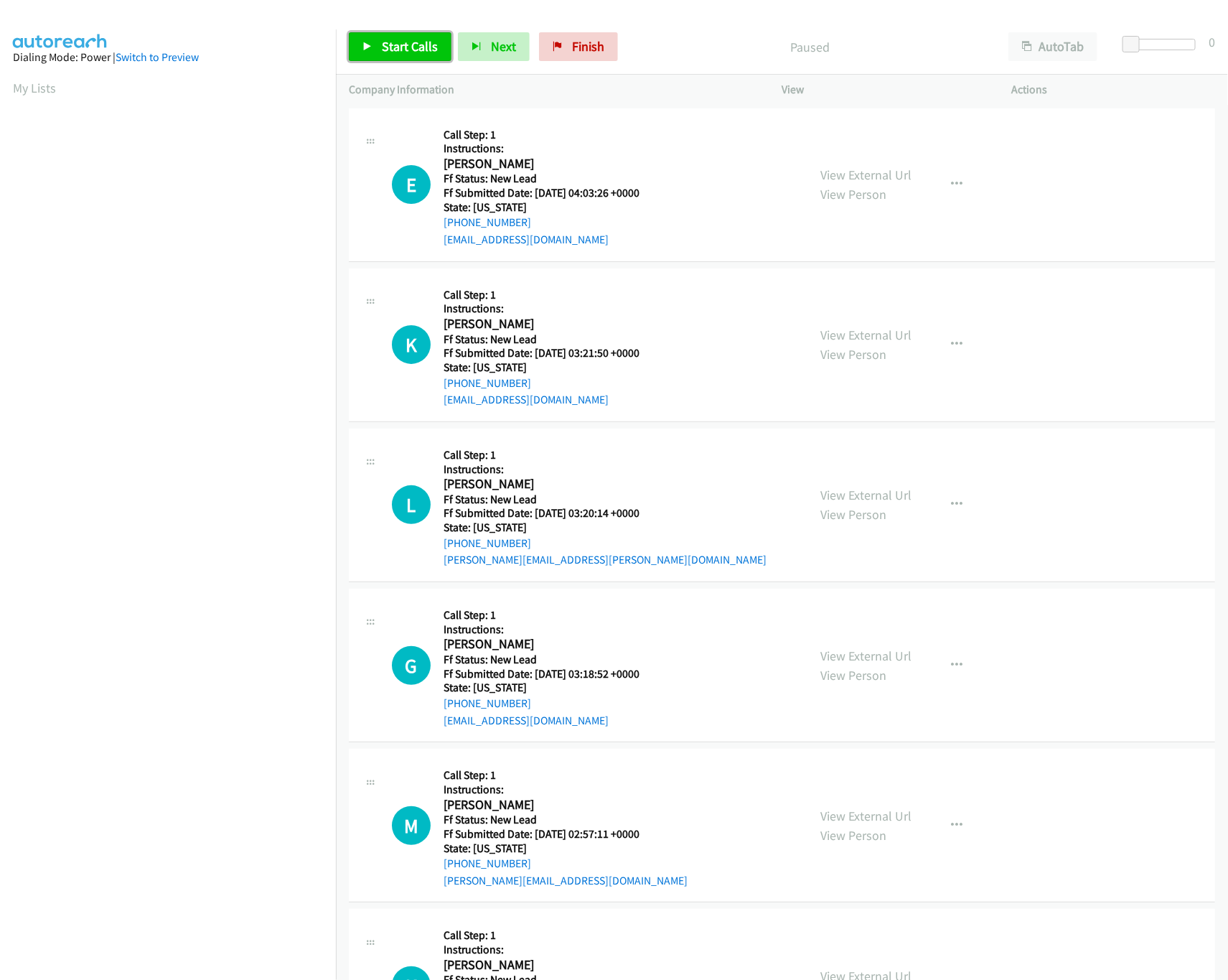
drag, startPoint x: 0, startPoint y: 0, endPoint x: 414, endPoint y: 50, distance: 417.0
click at [414, 50] on span "Start Calls" at bounding box center [409, 46] width 56 height 17
click at [387, 56] on link "Pause" at bounding box center [388, 46] width 79 height 29
click at [350, 35] on link "Start Calls" at bounding box center [400, 46] width 103 height 29
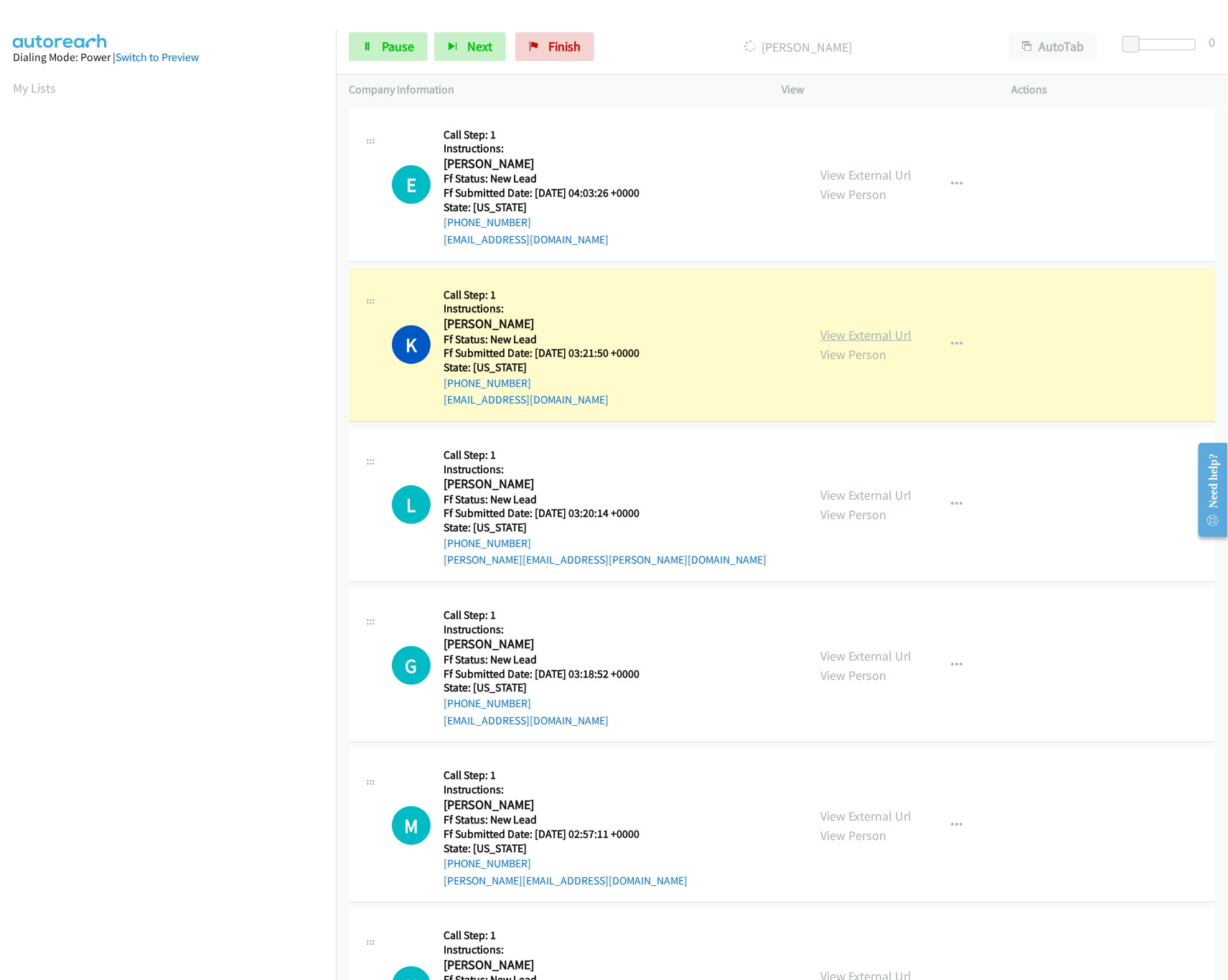
click at [874, 330] on link "View External Url" at bounding box center [867, 335] width 91 height 17
click at [396, 46] on span "Pause" at bounding box center [398, 46] width 32 height 17
click at [581, 43] on span "Finish" at bounding box center [588, 46] width 32 height 17
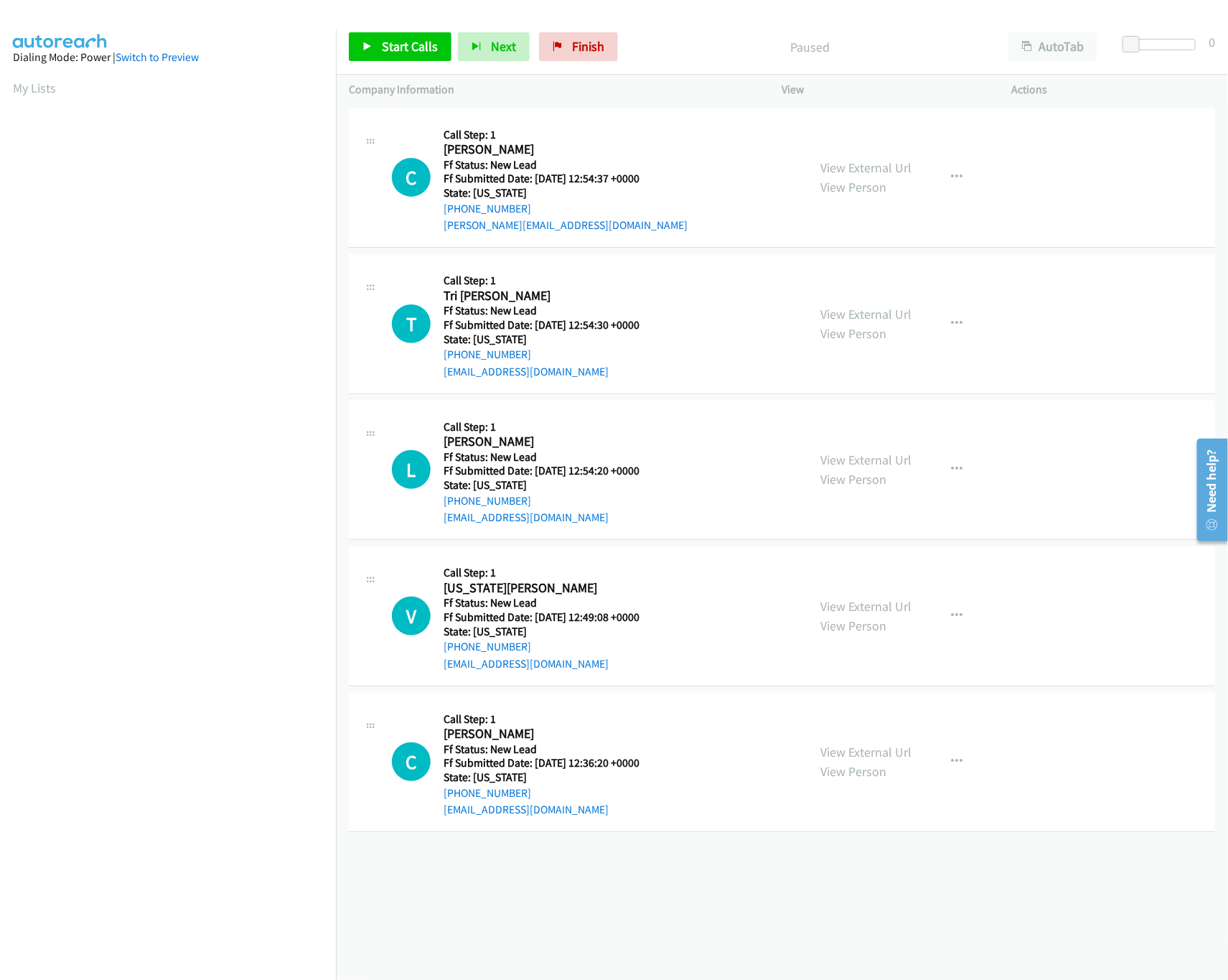
drag, startPoint x: 874, startPoint y: 747, endPoint x: 874, endPoint y: 724, distance: 23.0
click at [874, 747] on link "View External Url" at bounding box center [867, 751] width 91 height 17
click at [885, 601] on link "View External Url" at bounding box center [867, 606] width 91 height 17
click at [847, 453] on link "View External Url" at bounding box center [867, 460] width 91 height 17
click at [846, 306] on link "View External Url" at bounding box center [867, 314] width 91 height 17
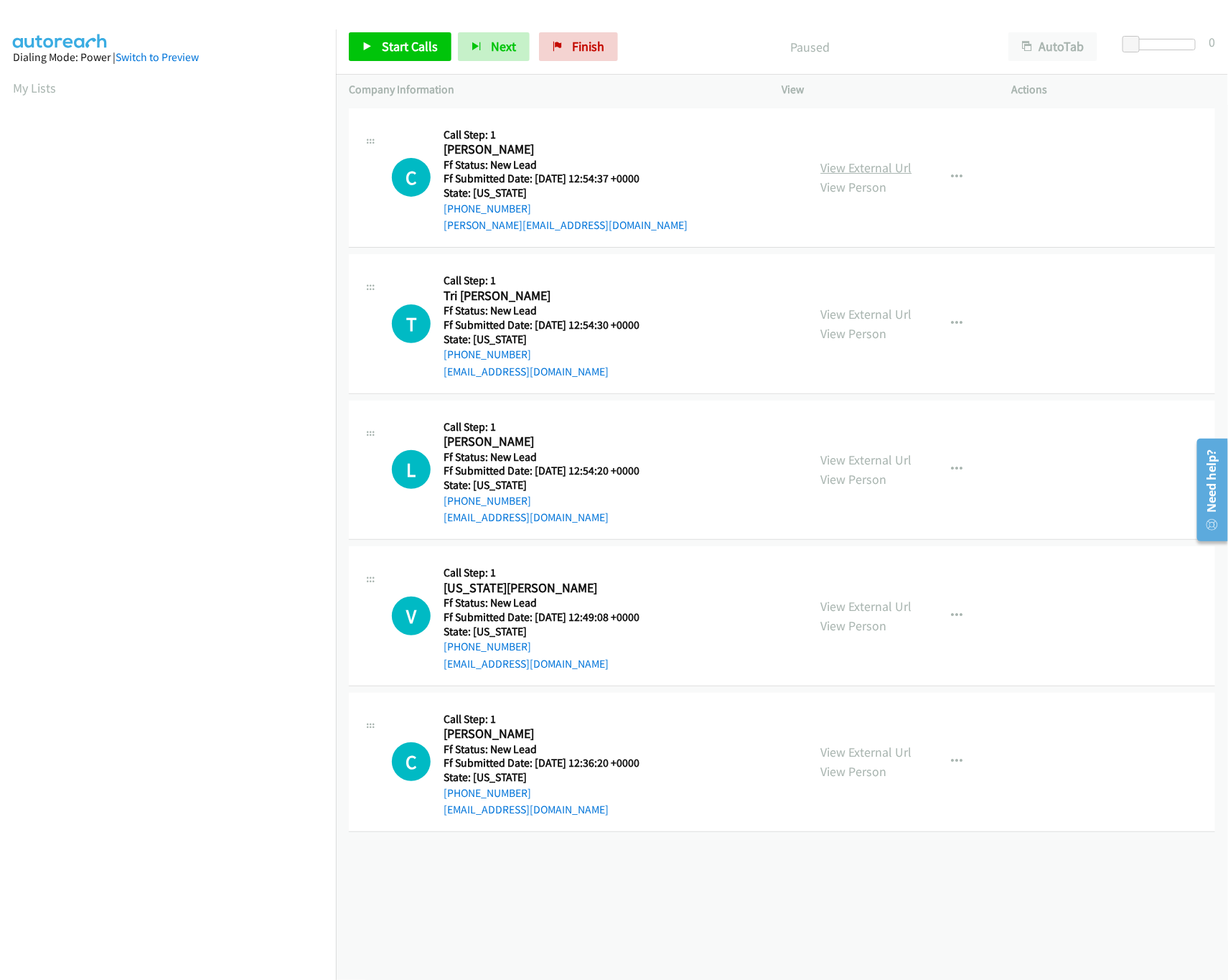
click at [824, 168] on link "View External Url" at bounding box center [867, 167] width 91 height 17
click at [952, 324] on icon "button" at bounding box center [957, 324] width 12 height 12
click at [838, 423] on link "Skip Call" at bounding box center [880, 417] width 191 height 29
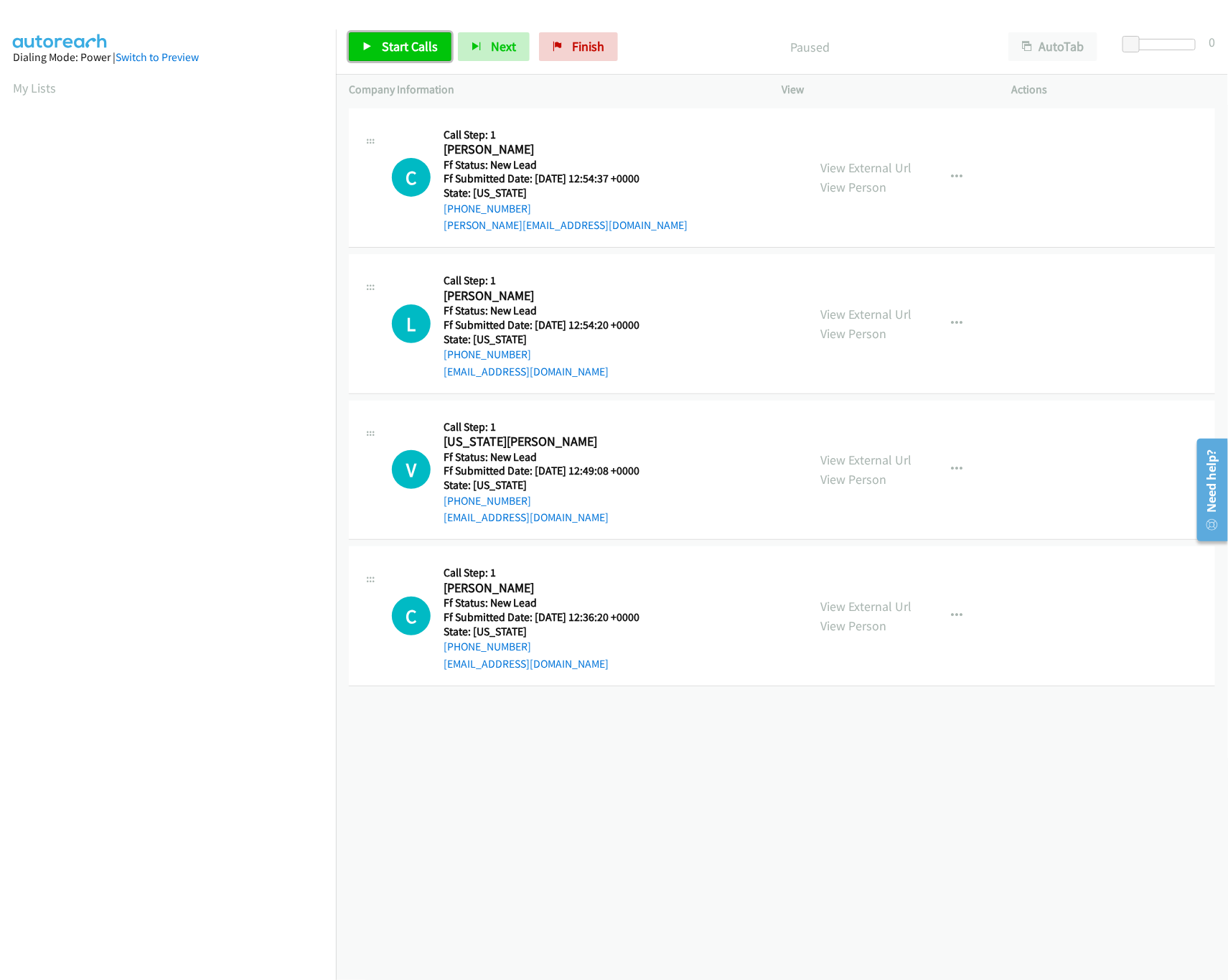
click at [409, 31] on div "Start Calls Pause Next Finish Paused AutoTab AutoTab 0" at bounding box center [781, 47] width 892 height 55
click at [739, 692] on div "[PHONE_NUMBER] Call failed - Please reload the list and try again The Callbar F…" at bounding box center [781, 541] width 892 height 875
click at [372, 53] on link "Start Calls" at bounding box center [400, 46] width 103 height 29
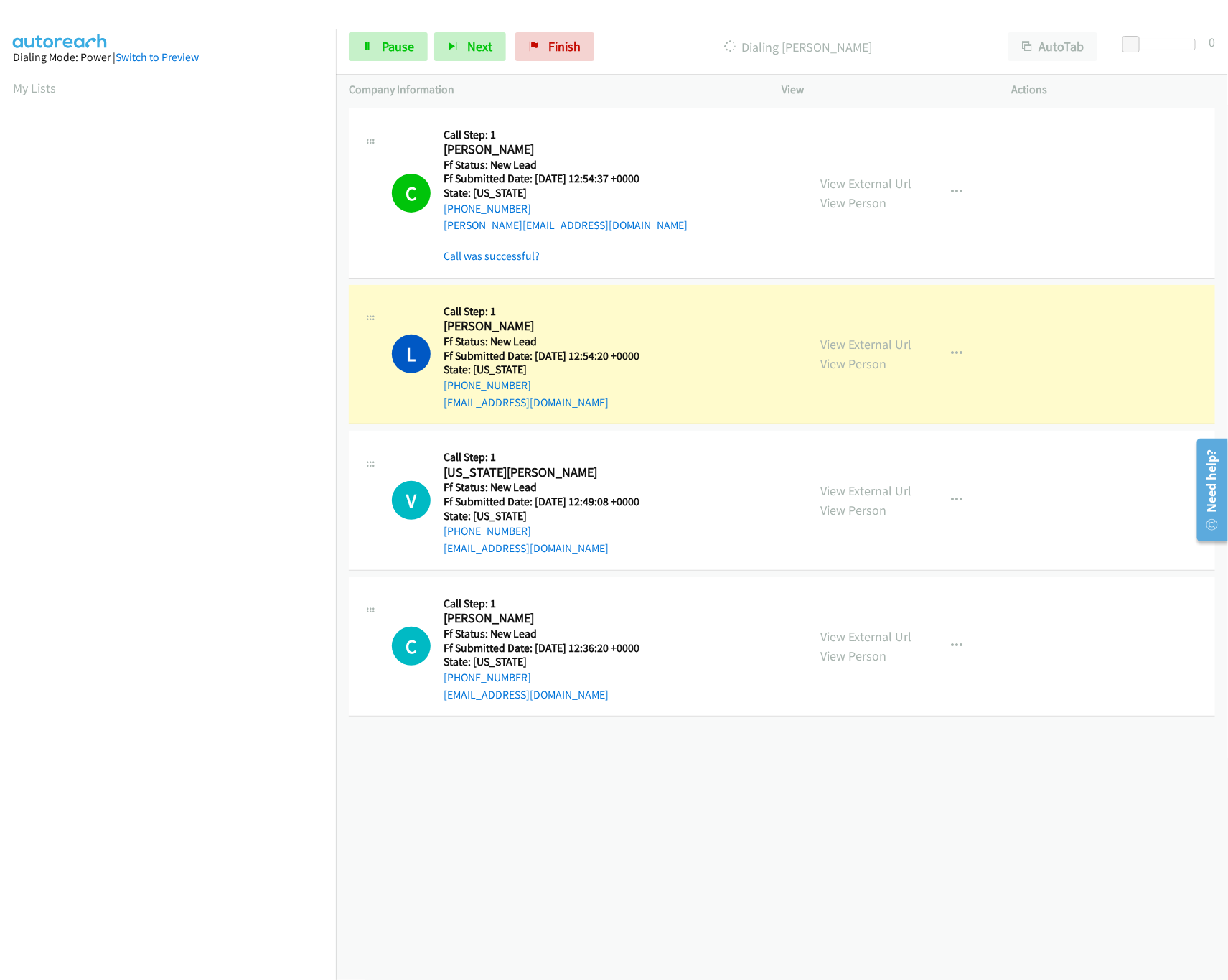
click at [345, 52] on div "Start Calls Pause Next Finish Dialing [PERSON_NAME] AutoTab AutoTab 0" at bounding box center [781, 47] width 892 height 55
click at [365, 47] on icon at bounding box center [367, 47] width 10 height 10
click at [647, 929] on div "[PHONE_NUMBER] Call failed - Please reload the list and try again The Callbar F…" at bounding box center [781, 541] width 892 height 875
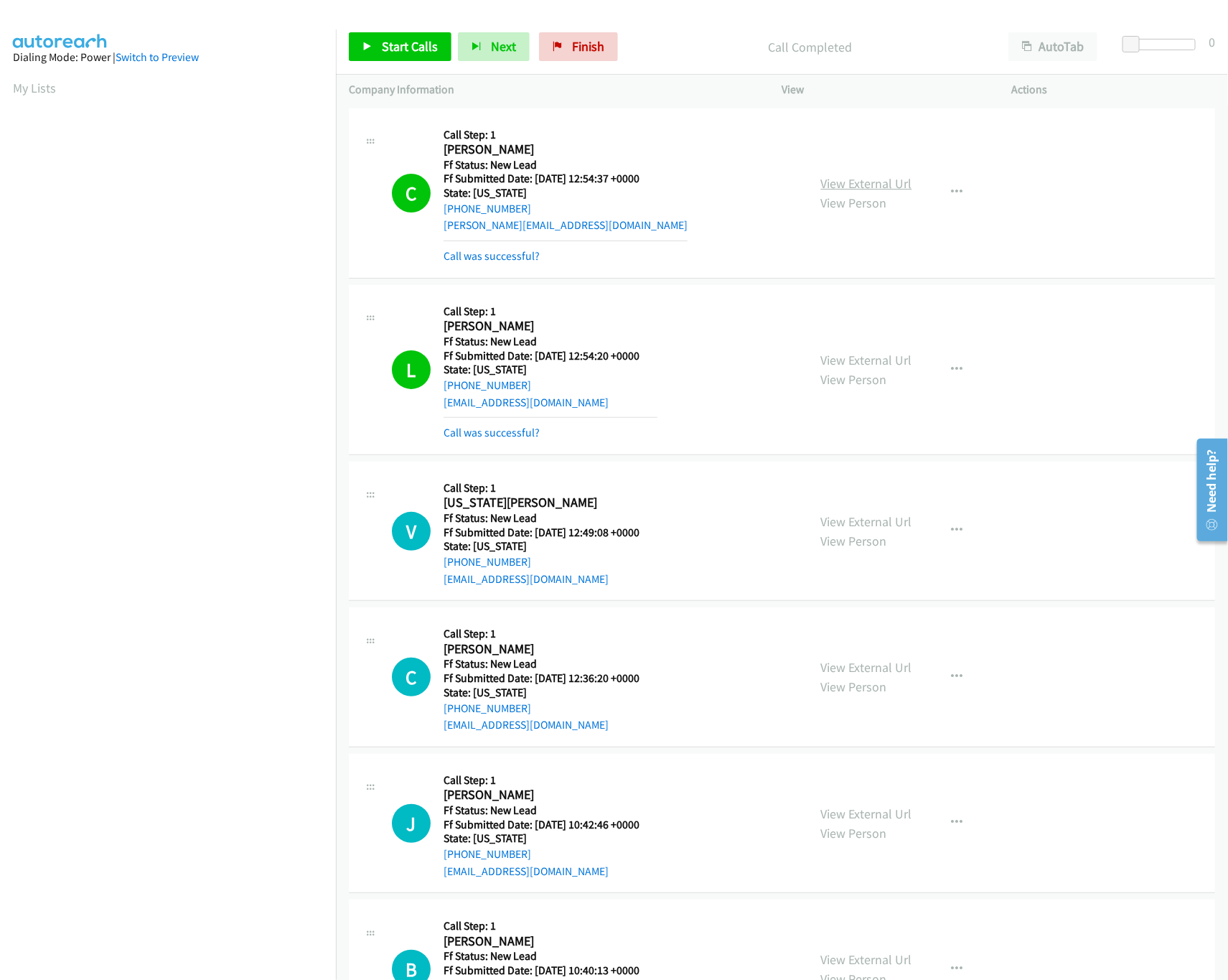
click at [838, 182] on link "View External Url" at bounding box center [867, 183] width 91 height 17
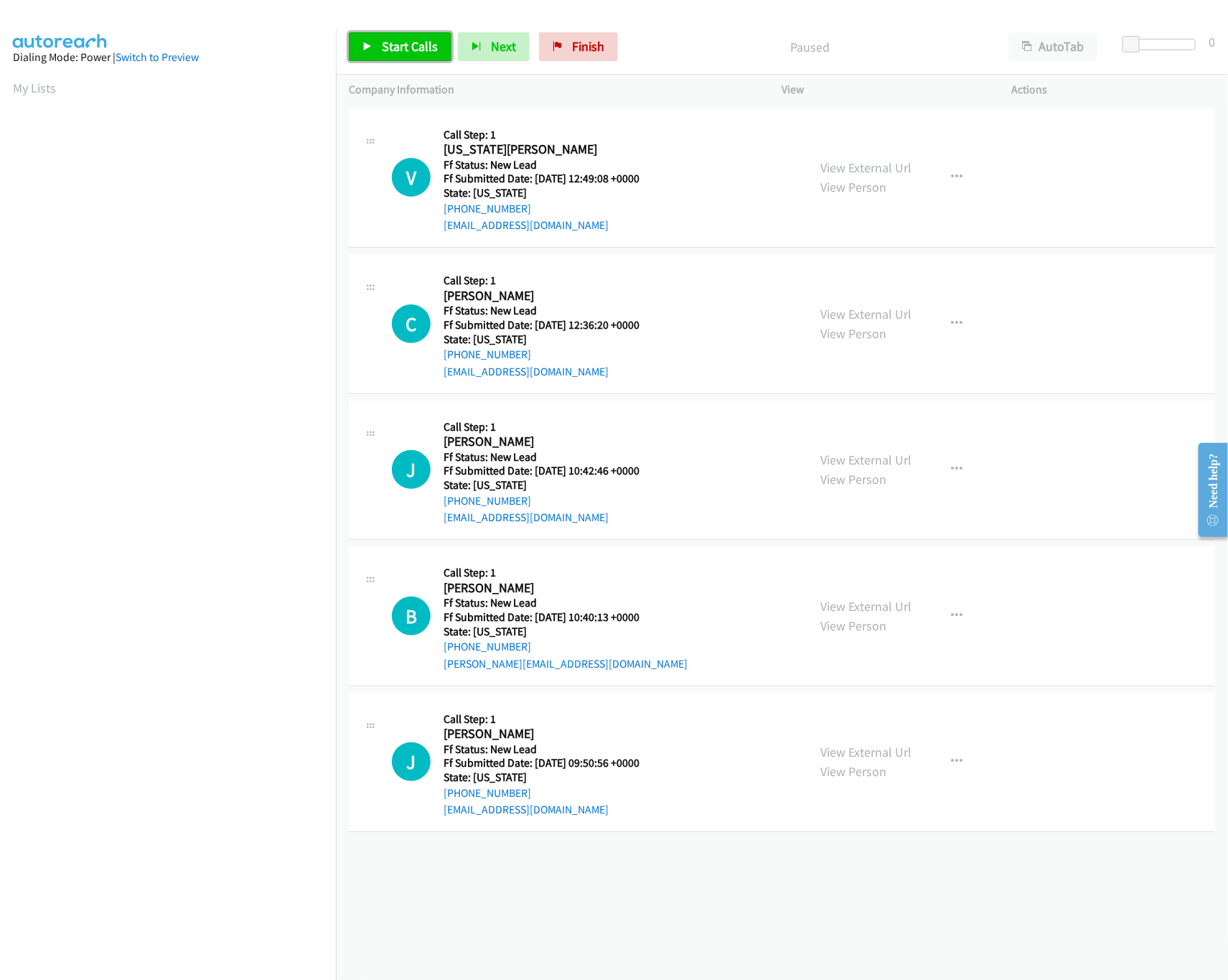
click at [355, 43] on link "Start Calls" at bounding box center [400, 46] width 103 height 29
click at [1146, 39] on div at bounding box center [1163, 44] width 66 height 12
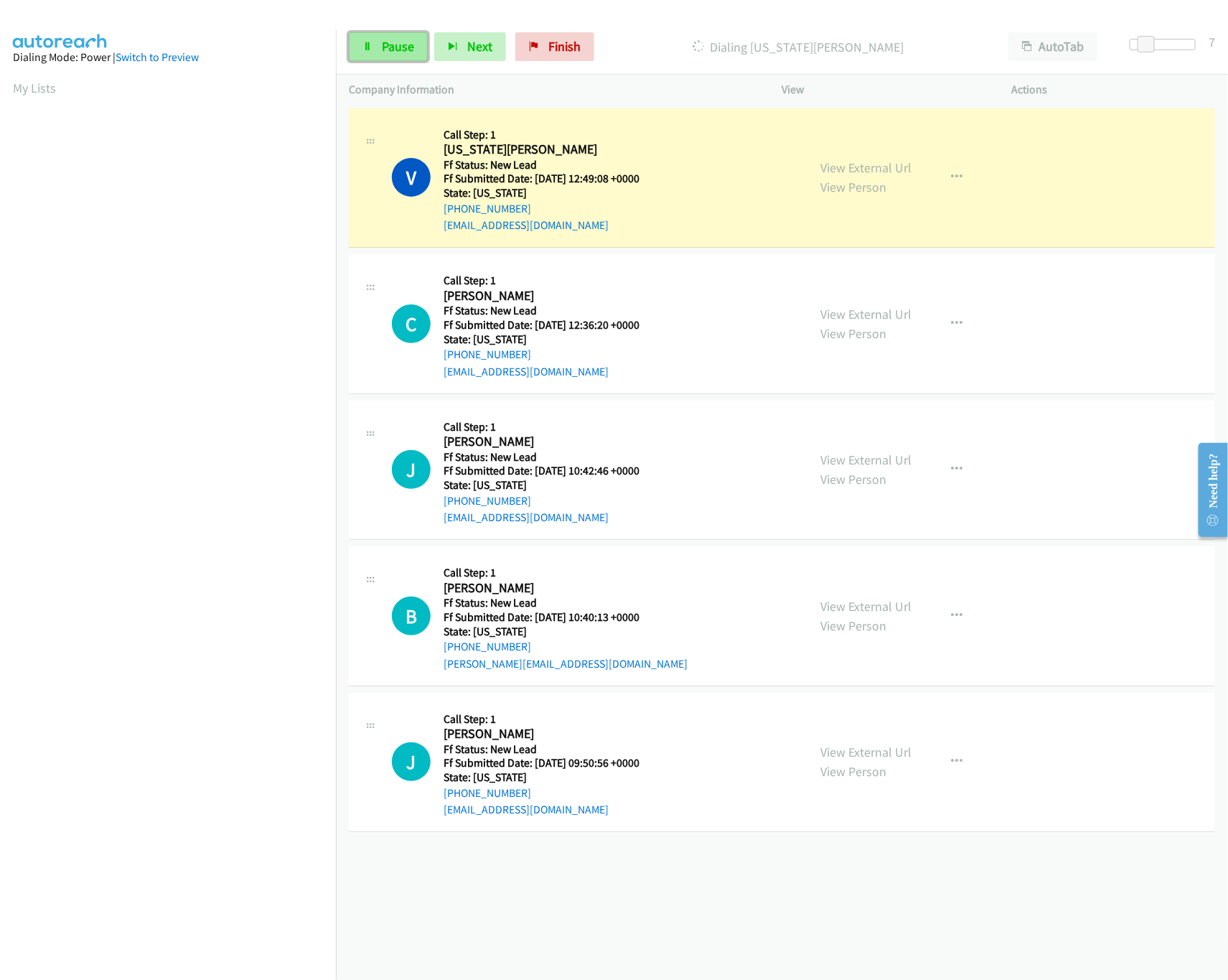
click at [390, 39] on span "Pause" at bounding box center [398, 46] width 32 height 17
click at [674, 862] on div "+1 415-964-1034 Call failed - Please reload the list and try again The Callbar …" at bounding box center [781, 541] width 892 height 875
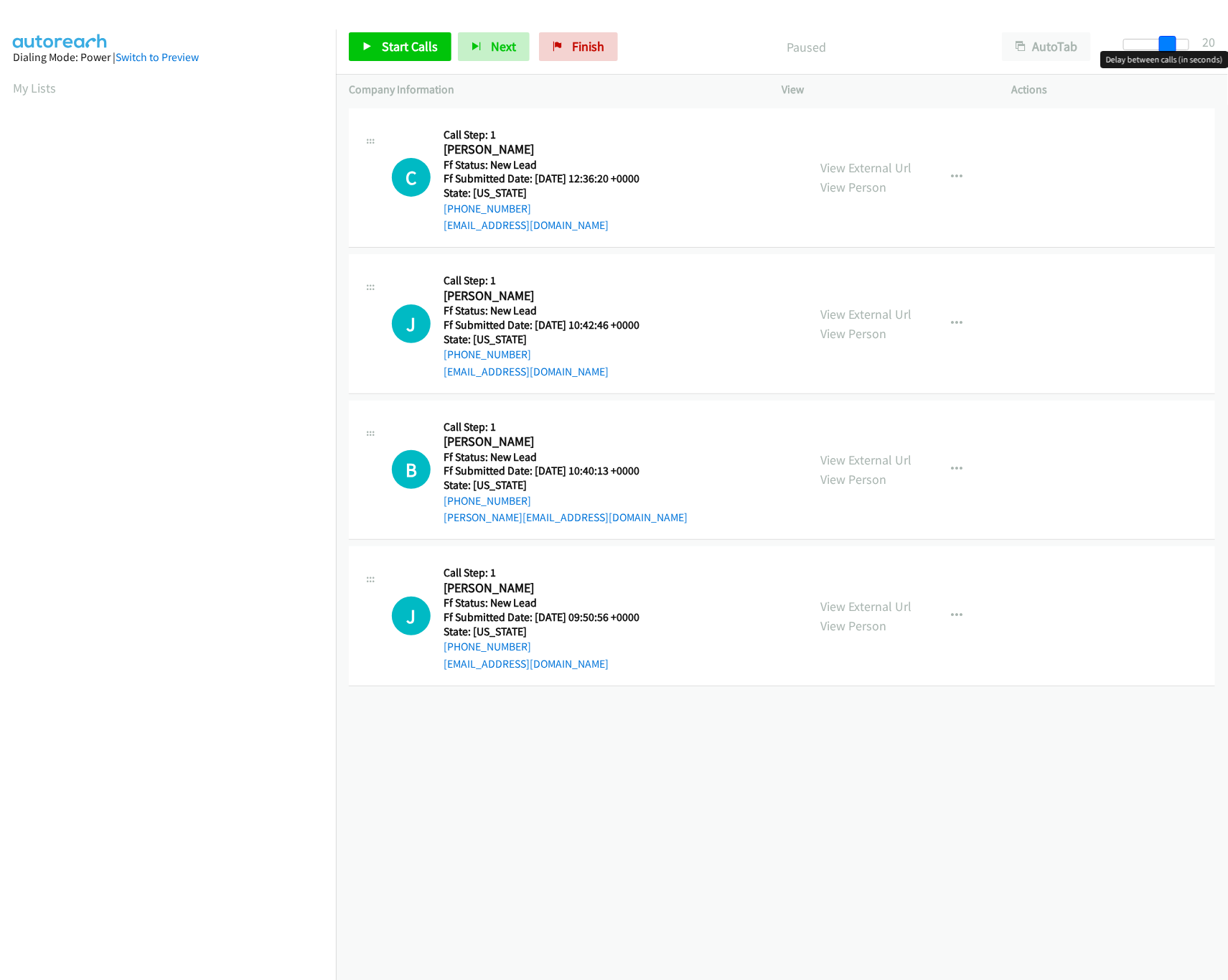
drag, startPoint x: 1127, startPoint y: 37, endPoint x: 1337, endPoint y: 41, distance: 210.0
click at [1227, 41] on html "Start Calls Pause Next Finish Paused AutoTab AutoTab 20 Company Information Inf…" at bounding box center [614, 34] width 1228 height 68
click at [396, 50] on span "Start Calls" at bounding box center [409, 46] width 56 height 17
drag, startPoint x: 1187, startPoint y: 46, endPoint x: 973, endPoint y: 50, distance: 214.0
click at [973, 50] on div "Start Calls Pause Next Finish Started AutoTab AutoTab 30" at bounding box center [781, 47] width 892 height 55
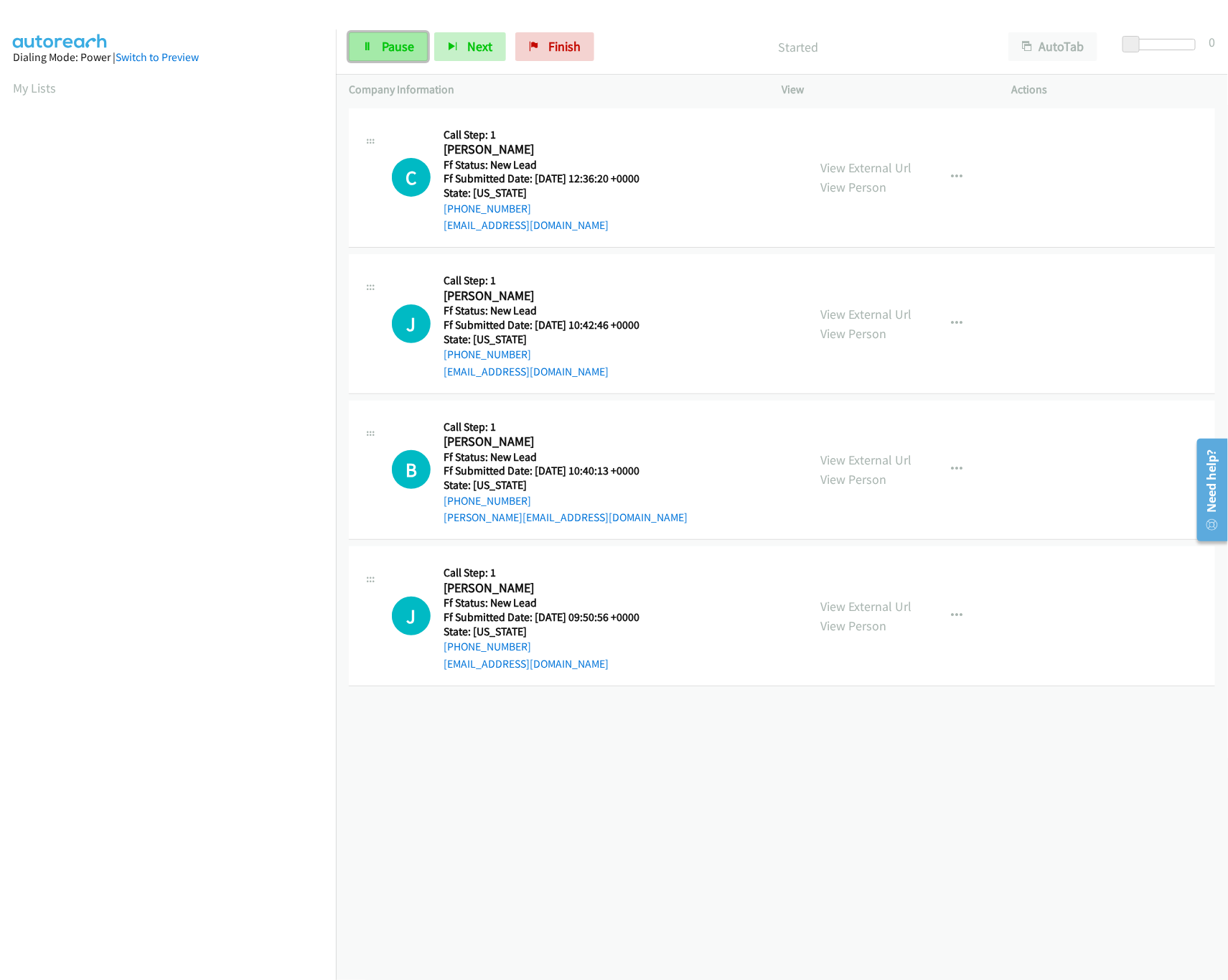
click at [399, 48] on span "Pause" at bounding box center [398, 46] width 32 height 17
drag, startPoint x: 508, startPoint y: 54, endPoint x: 495, endPoint y: 54, distance: 13.0
click at [508, 54] on button "Next" at bounding box center [493, 46] width 71 height 29
click at [407, 54] on link "Start Calls" at bounding box center [400, 46] width 103 height 29
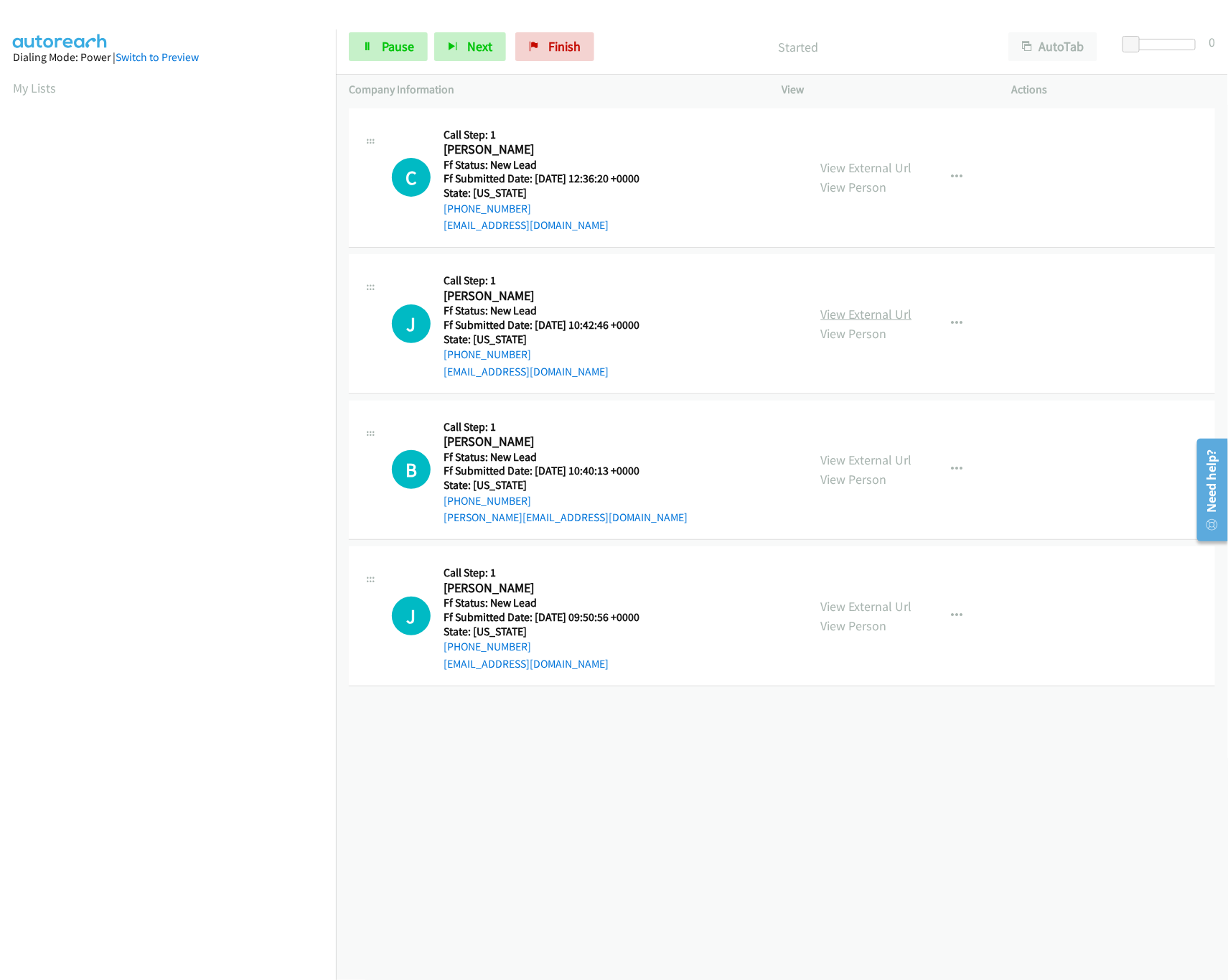
click at [892, 310] on link "View External Url" at bounding box center [867, 314] width 91 height 17
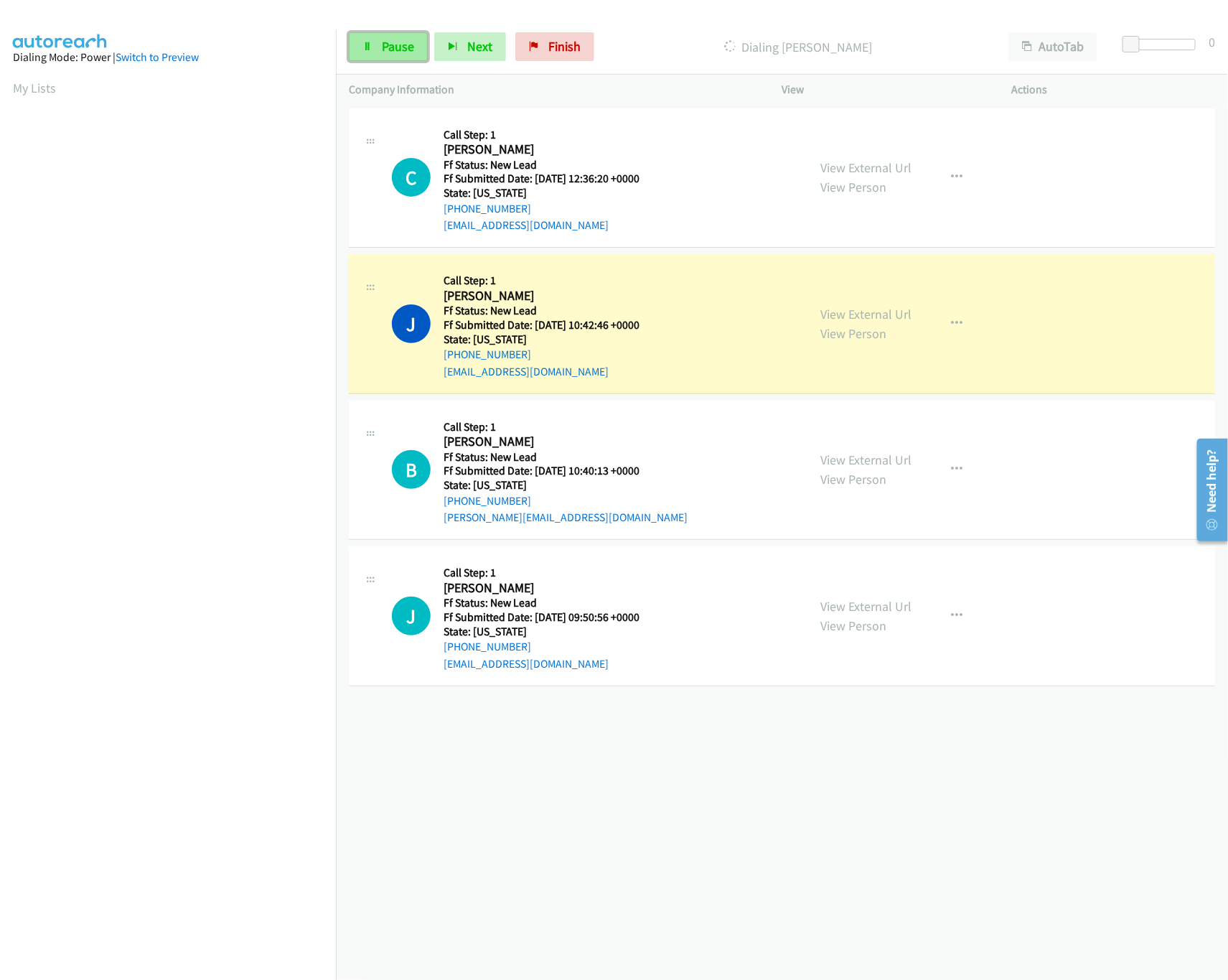
click at [388, 50] on span "Pause" at bounding box center [398, 46] width 32 height 17
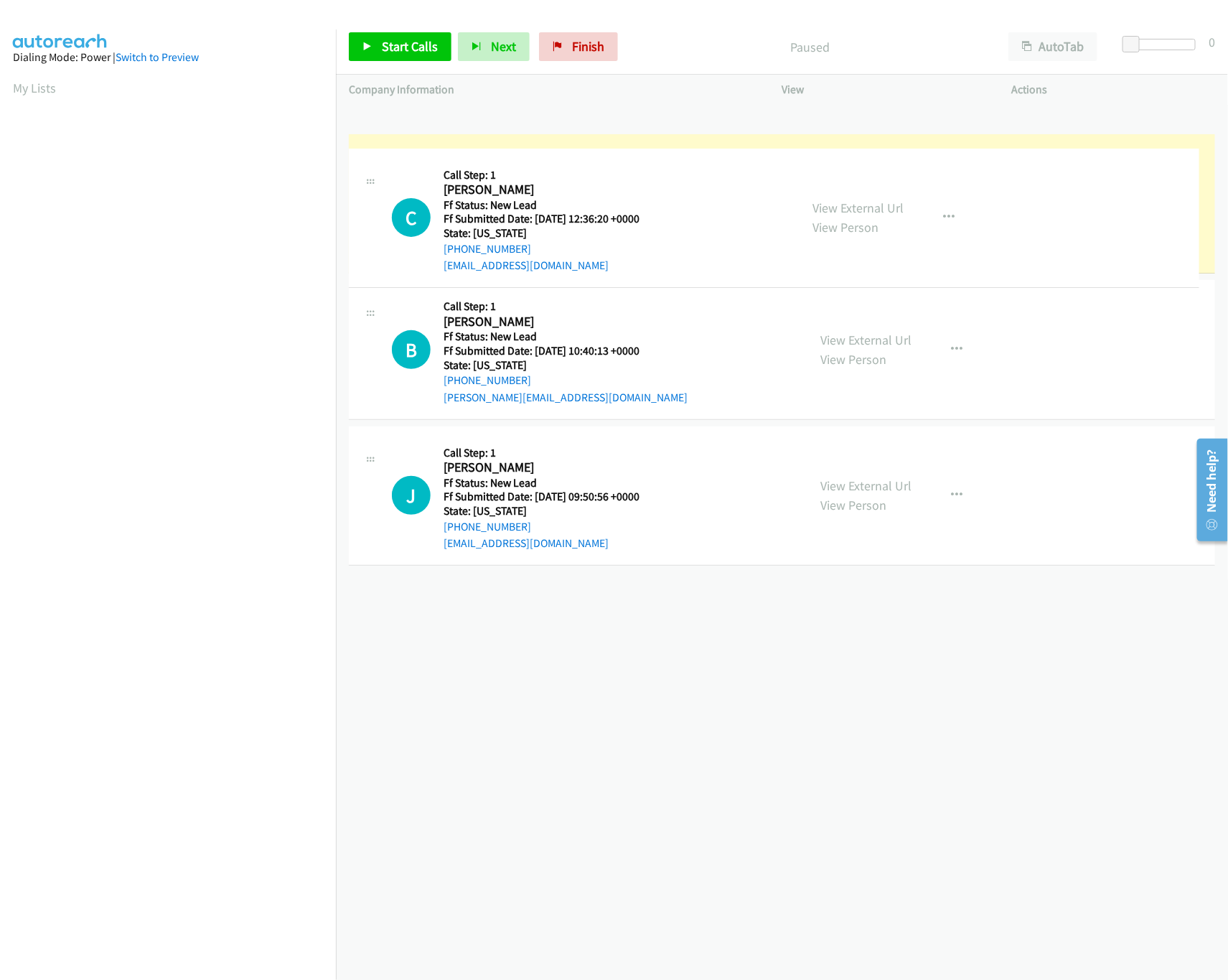
drag, startPoint x: 577, startPoint y: 184, endPoint x: 566, endPoint y: 300, distance: 116.5
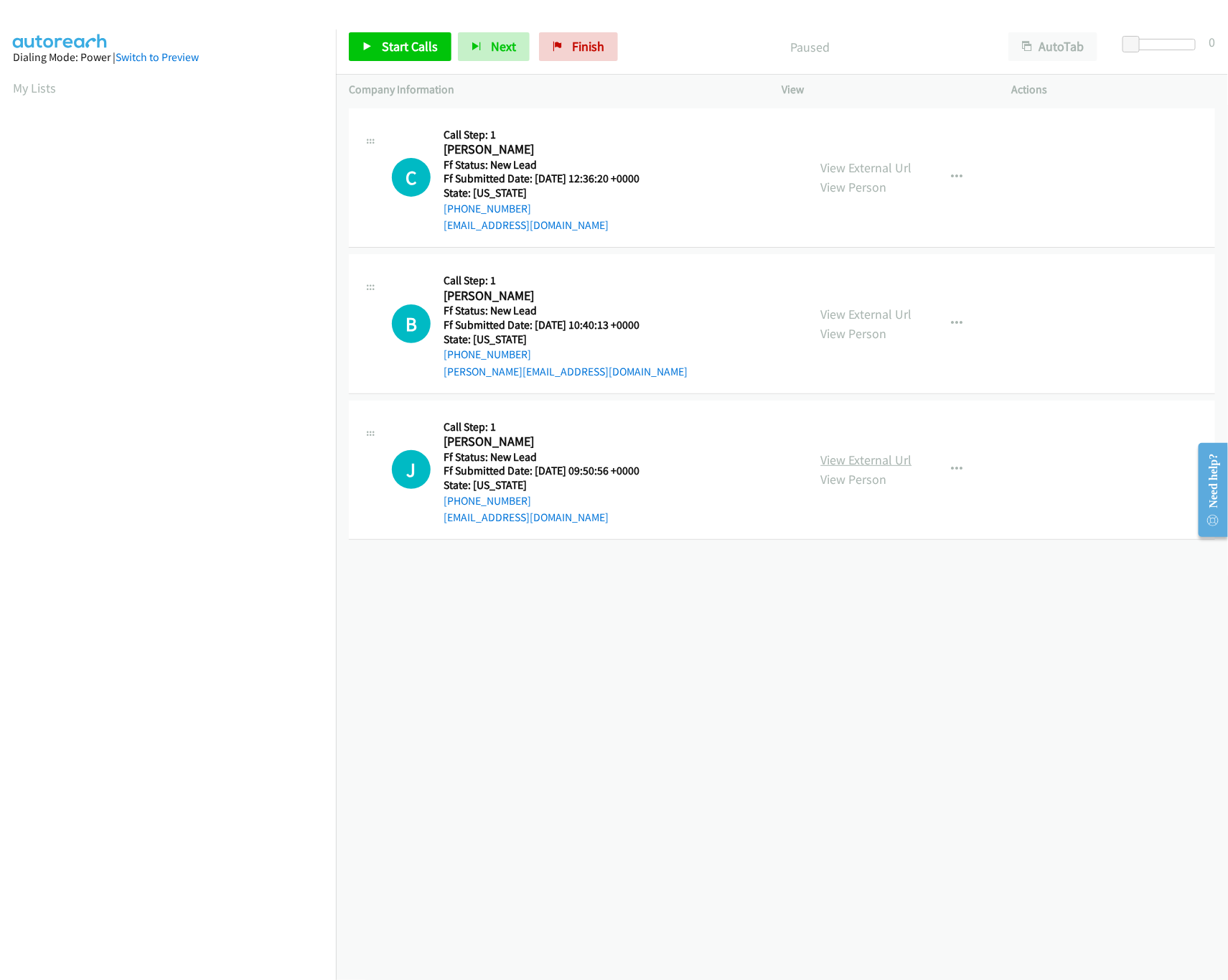
click at [887, 468] on link "View External Url" at bounding box center [867, 460] width 91 height 17
click at [887, 317] on link "View External Url" at bounding box center [867, 314] width 91 height 17
click at [398, 50] on span "Start Calls" at bounding box center [409, 46] width 56 height 17
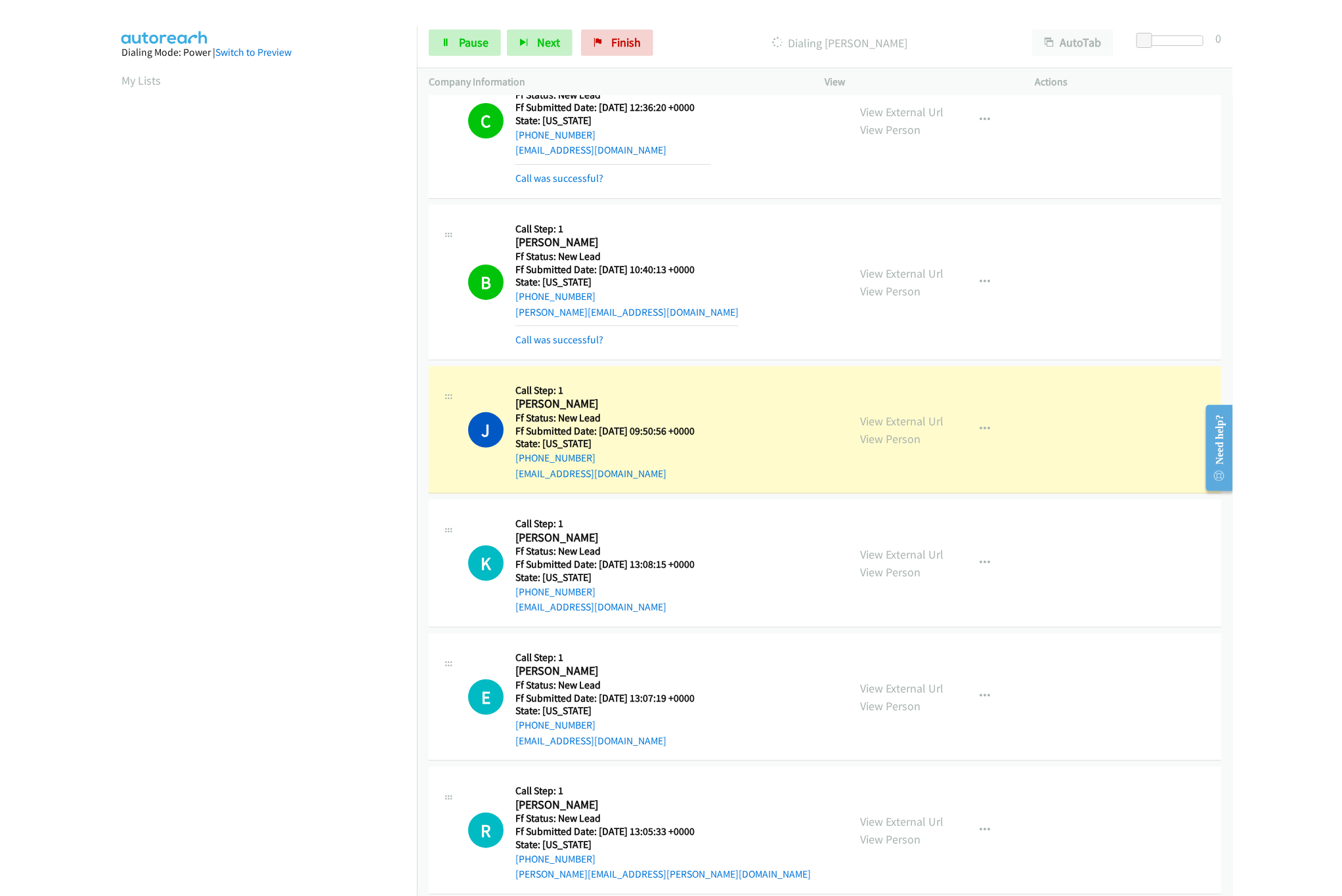
scroll to position [80, 0]
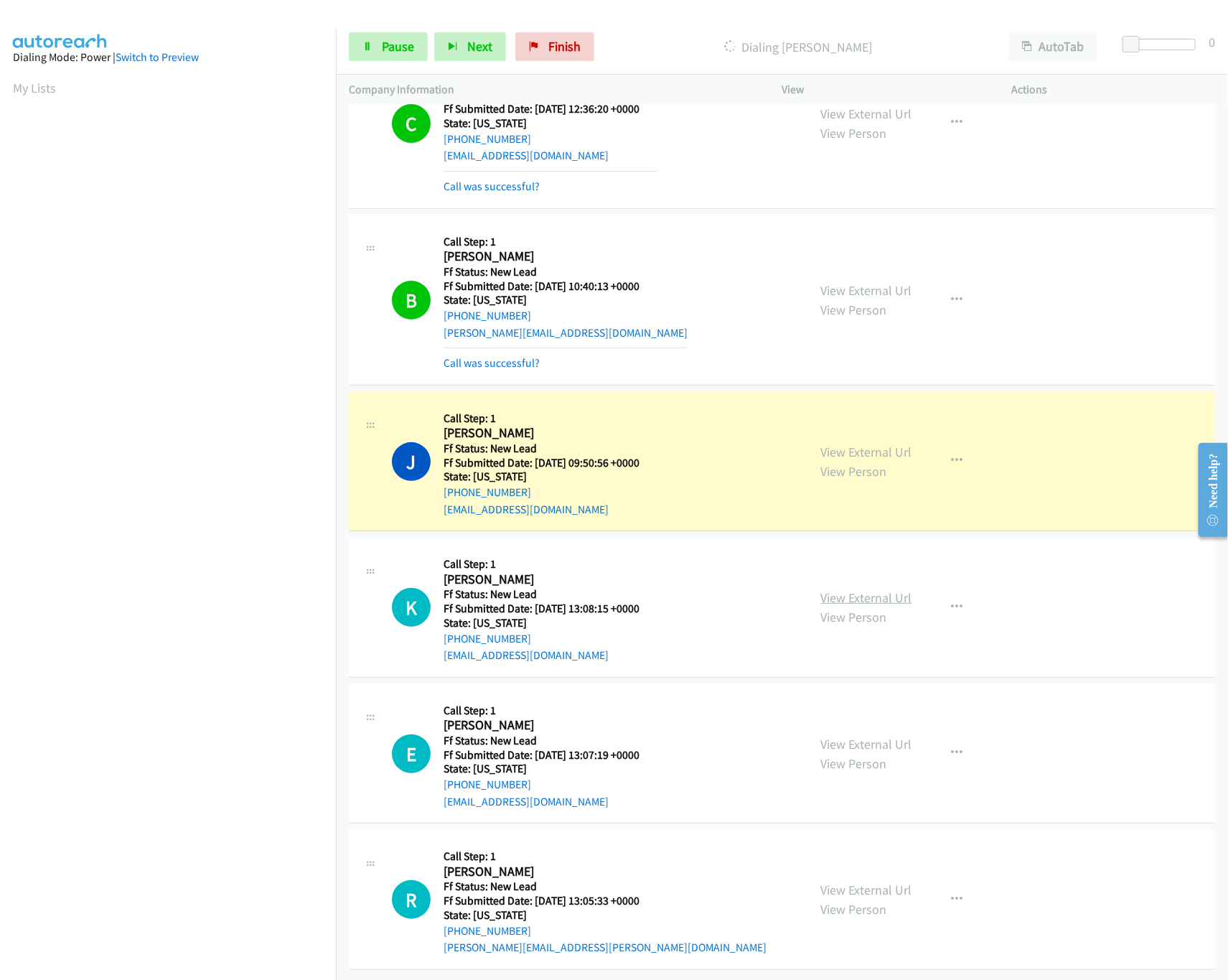
click at [849, 589] on link "View External Url" at bounding box center [867, 597] width 91 height 17
drag, startPoint x: 1131, startPoint y: 50, endPoint x: 1148, endPoint y: 50, distance: 17.0
click at [1148, 50] on span at bounding box center [1148, 45] width 17 height 17
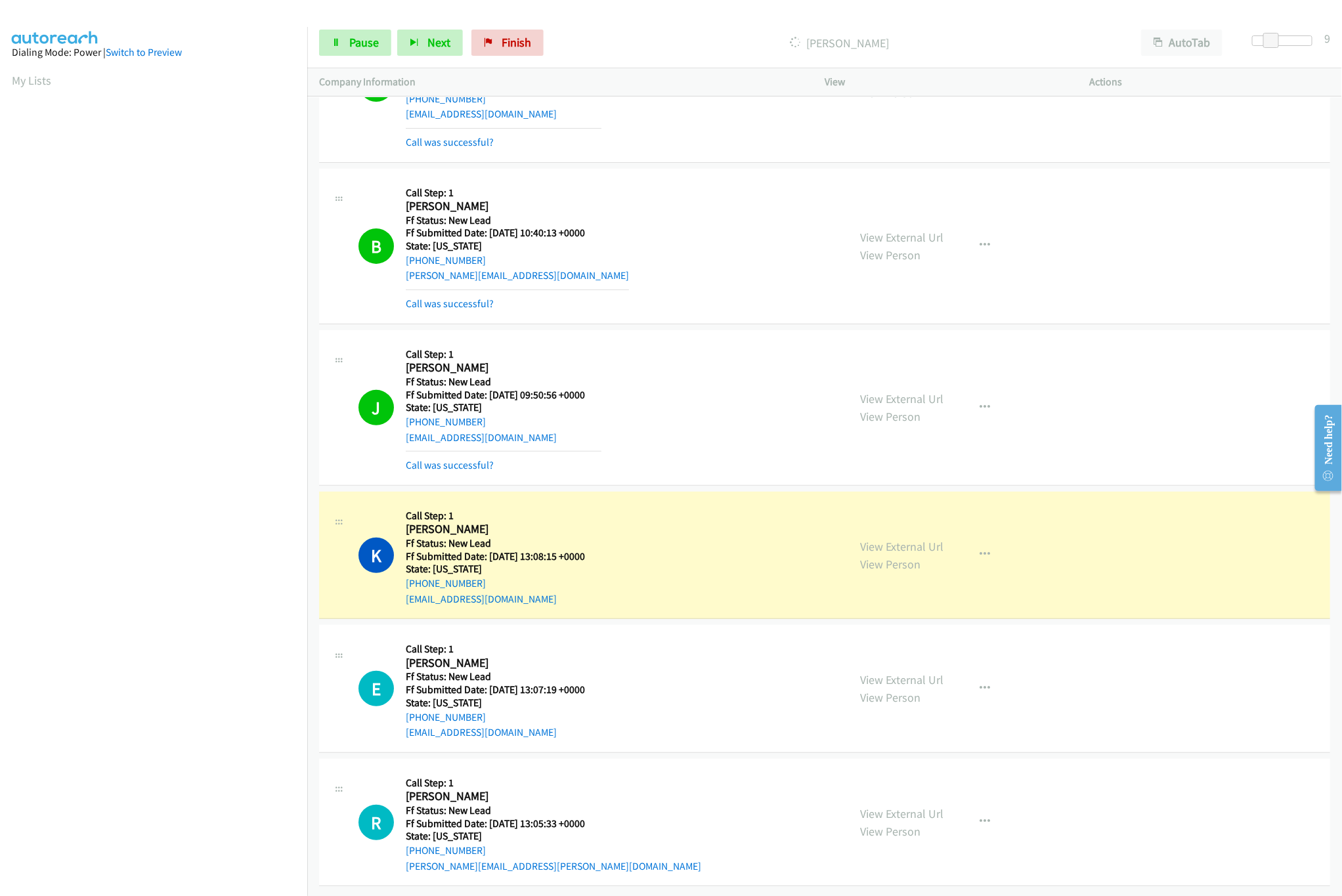
scroll to position [111, 0]
drag, startPoint x: 884, startPoint y: 668, endPoint x: 868, endPoint y: 639, distance: 33.1
click at [884, 672] on link "View External Url" at bounding box center [902, 679] width 83 height 15
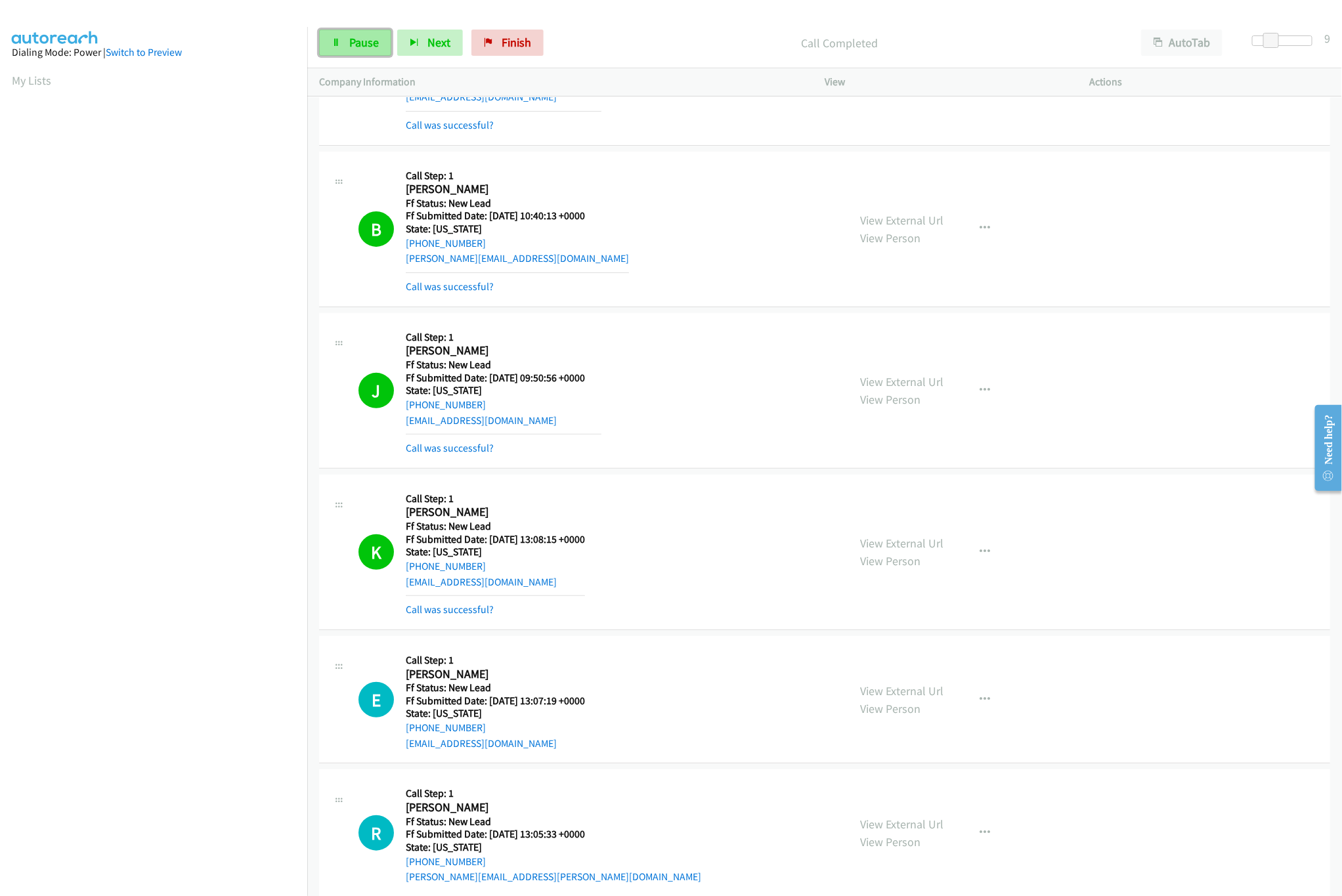
click at [369, 42] on span "Pause" at bounding box center [364, 42] width 29 height 15
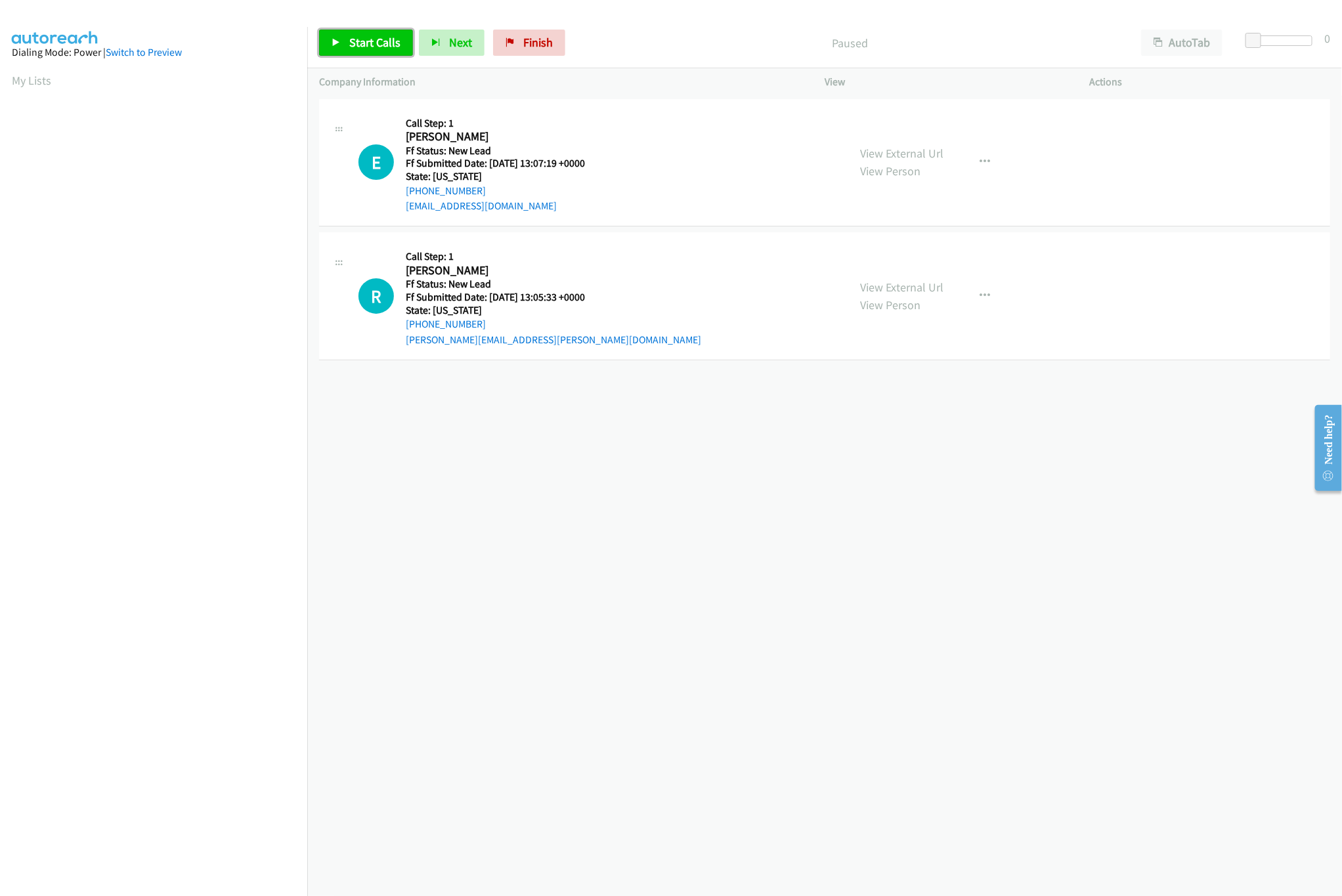
drag, startPoint x: 349, startPoint y: 52, endPoint x: 371, endPoint y: 53, distance: 22.0
click at [349, 52] on link "Start Calls" at bounding box center [366, 42] width 94 height 27
drag, startPoint x: 1264, startPoint y: 40, endPoint x: 1369, endPoint y: 35, distance: 105.1
click at [1341, 35] on html "Start Calls Pause Next Finish Started AutoTab AutoTab 30 Company Information In…" at bounding box center [671, 31] width 1342 height 63
click at [932, 274] on div "View External Url View Person View External Url Email Schedule/Manage Callback …" at bounding box center [986, 296] width 277 height 103
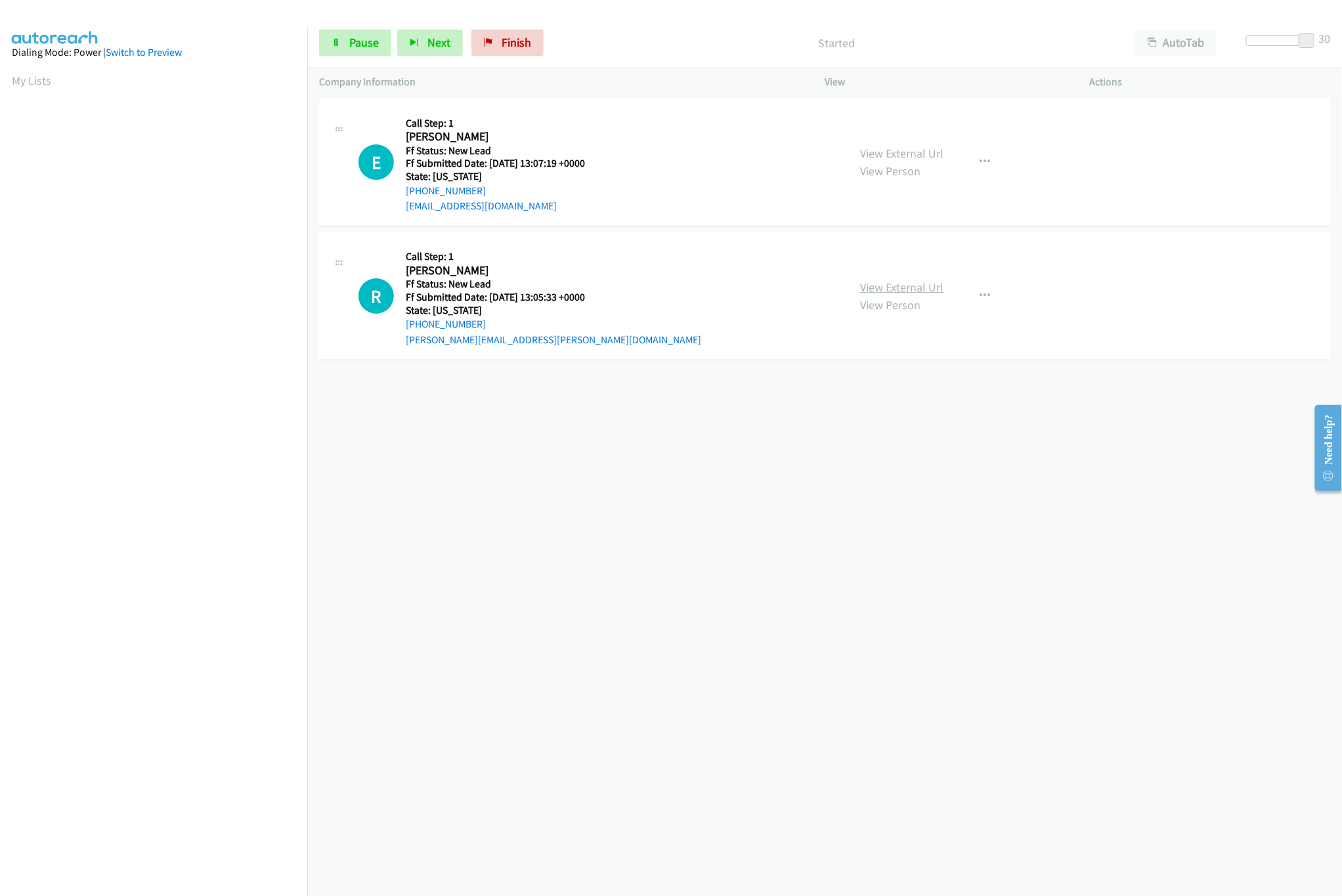
click at [922, 290] on link "View External Url" at bounding box center [902, 287] width 83 height 15
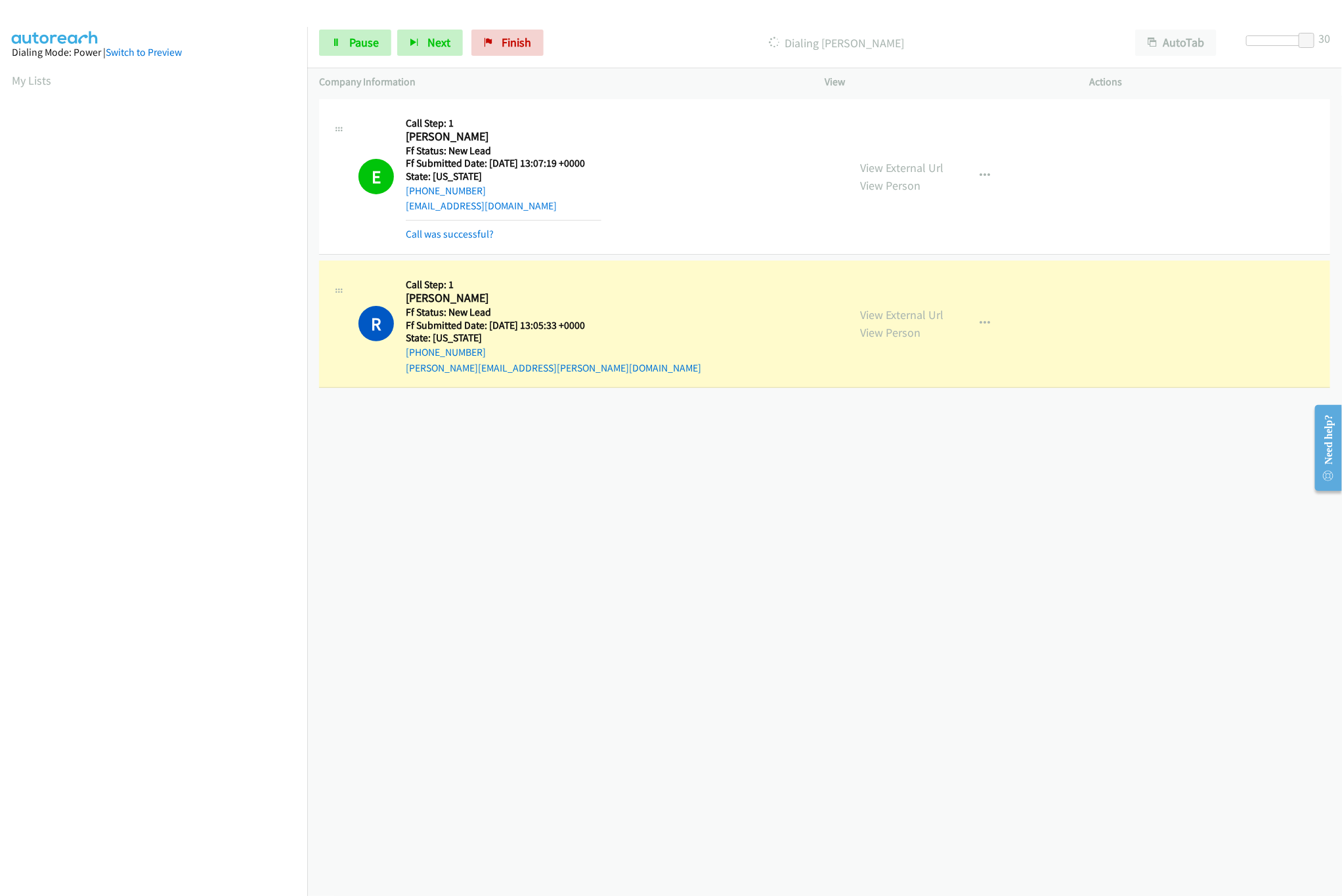
click at [530, 581] on div "[PHONE_NUMBER] Call failed - Please reload the list and try again The Callbar F…" at bounding box center [824, 495] width 1034 height 800
click at [352, 40] on span "Pause" at bounding box center [364, 42] width 29 height 15
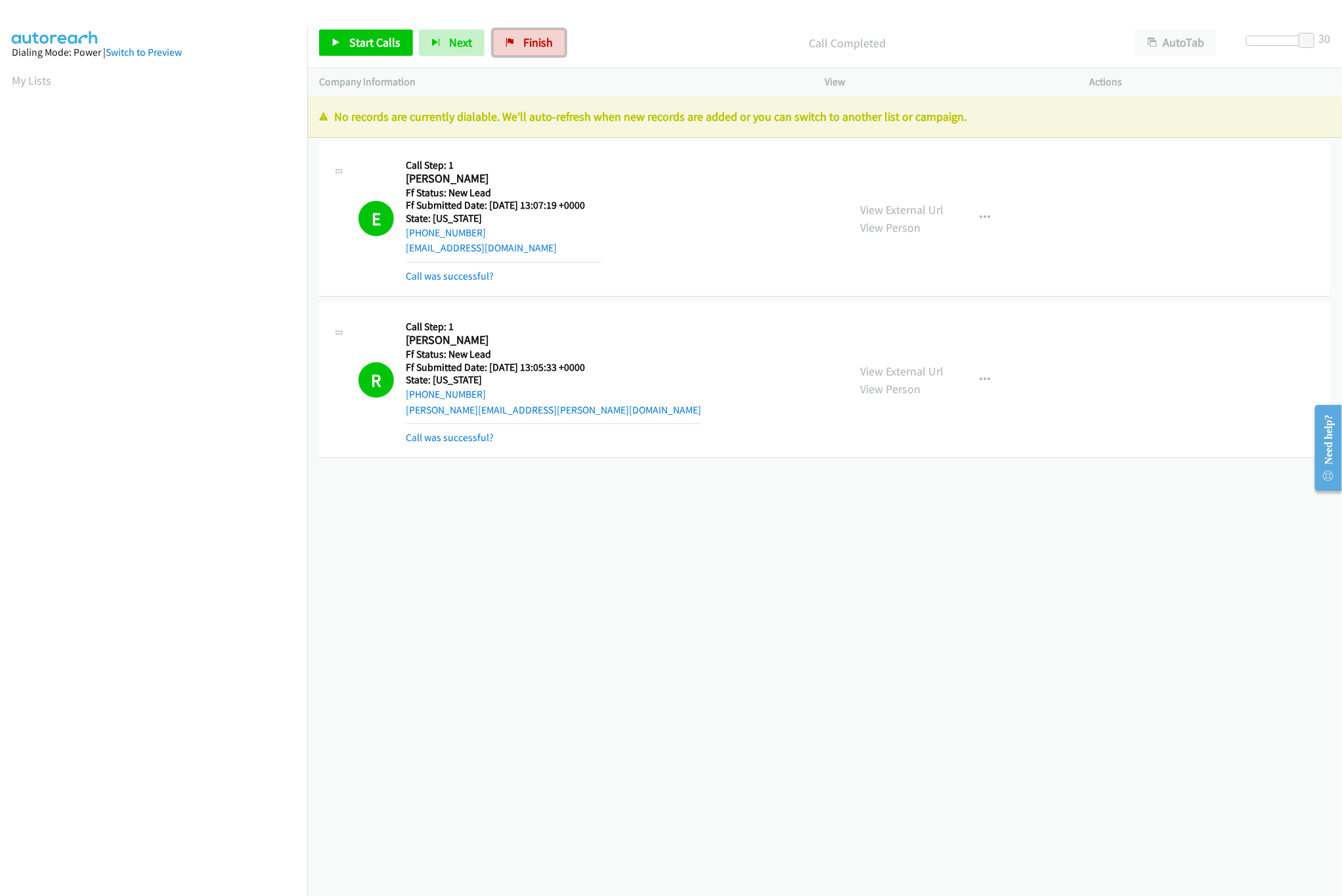
drag, startPoint x: 534, startPoint y: 34, endPoint x: 748, endPoint y: 57, distance: 215.2
click at [538, 34] on link "Finish" at bounding box center [529, 42] width 72 height 27
click at [748, 57] on div "Start Calls Pause Next Finish Call Completed AutoTab AutoTab 30" at bounding box center [824, 43] width 1034 height 50
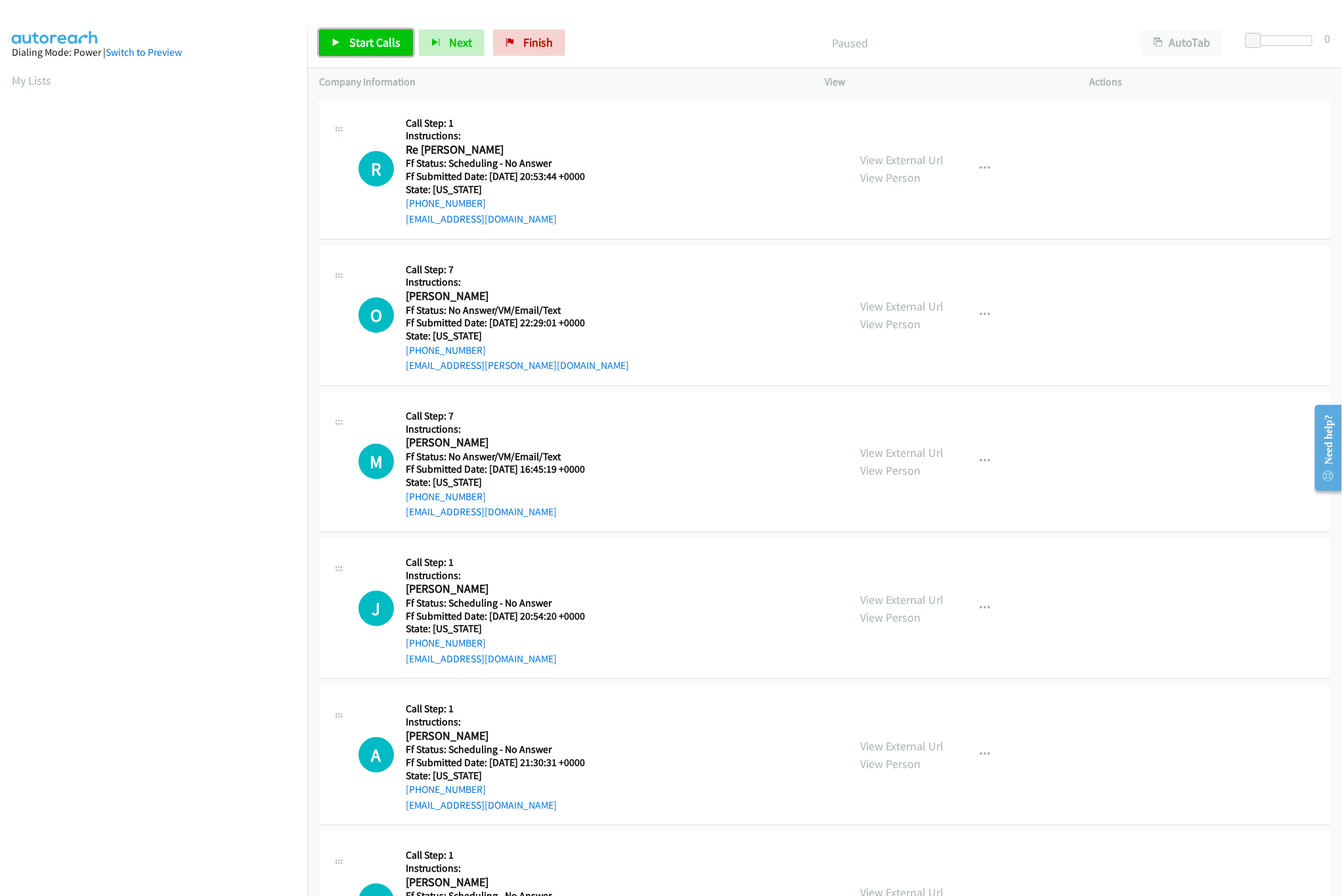
click at [363, 56] on link "Start Calls" at bounding box center [366, 42] width 94 height 27
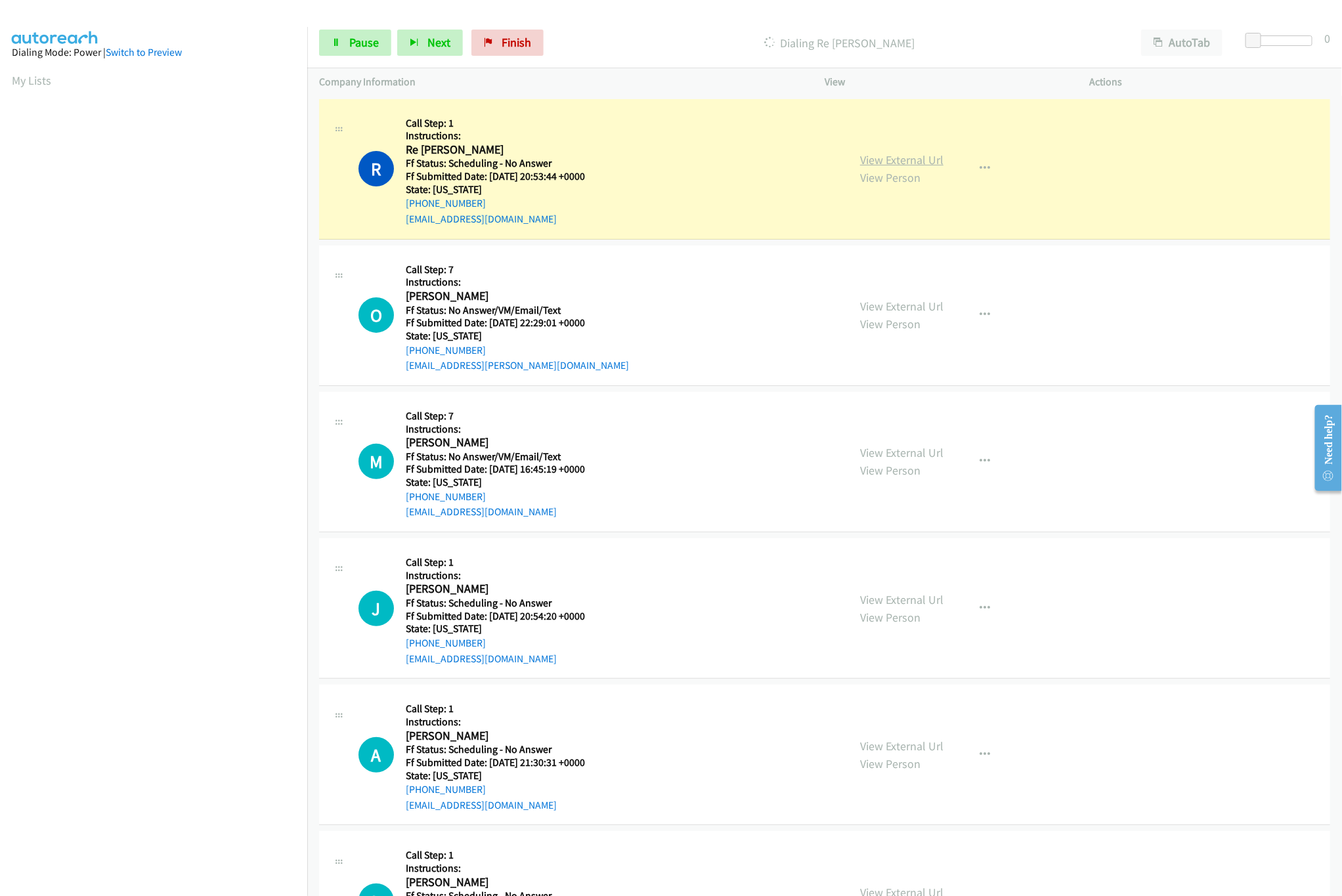
click at [886, 160] on link "View External Url" at bounding box center [902, 160] width 83 height 15
click at [869, 306] on link "View External Url" at bounding box center [902, 306] width 83 height 15
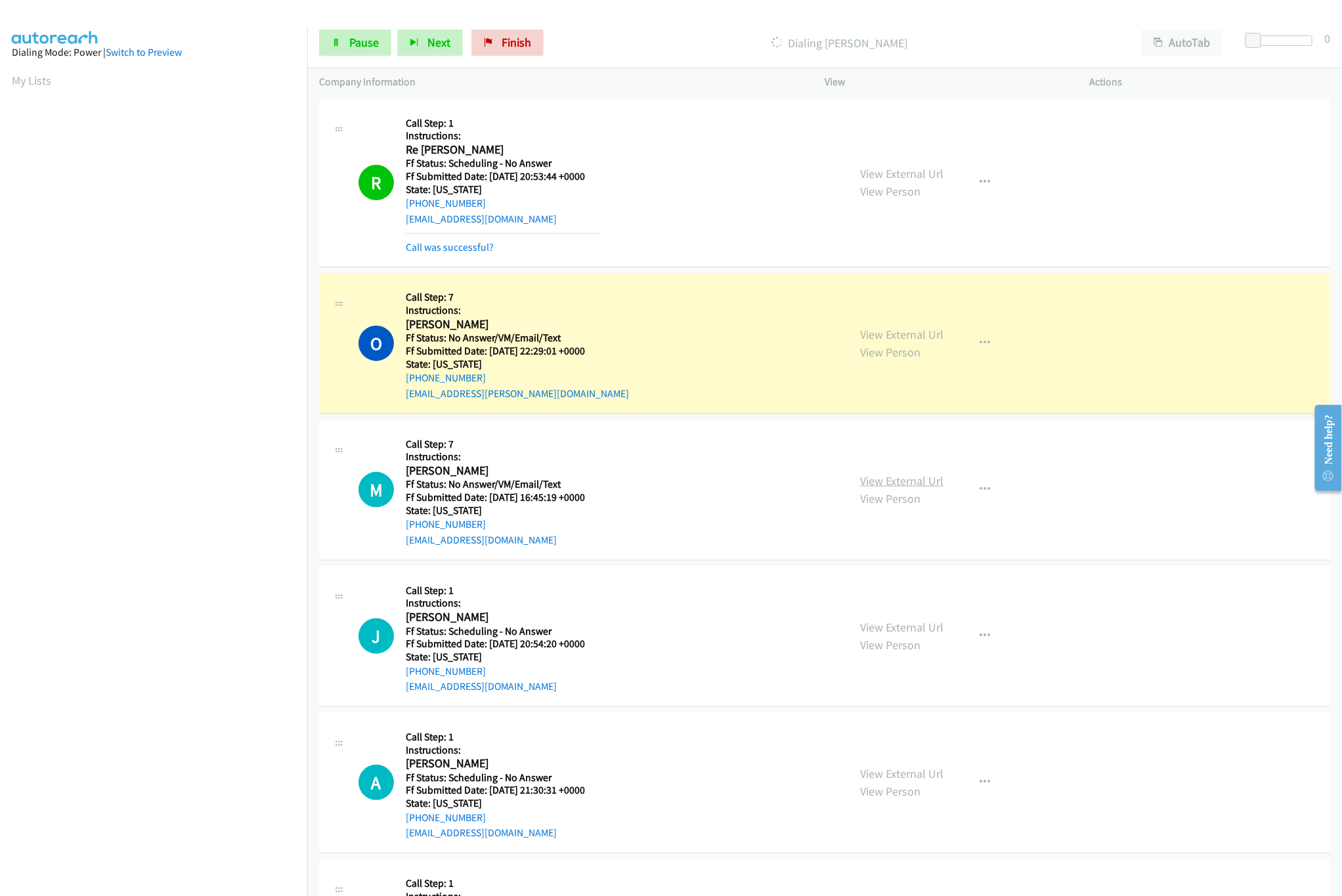
click at [881, 476] on link "View External Url" at bounding box center [902, 481] width 83 height 15
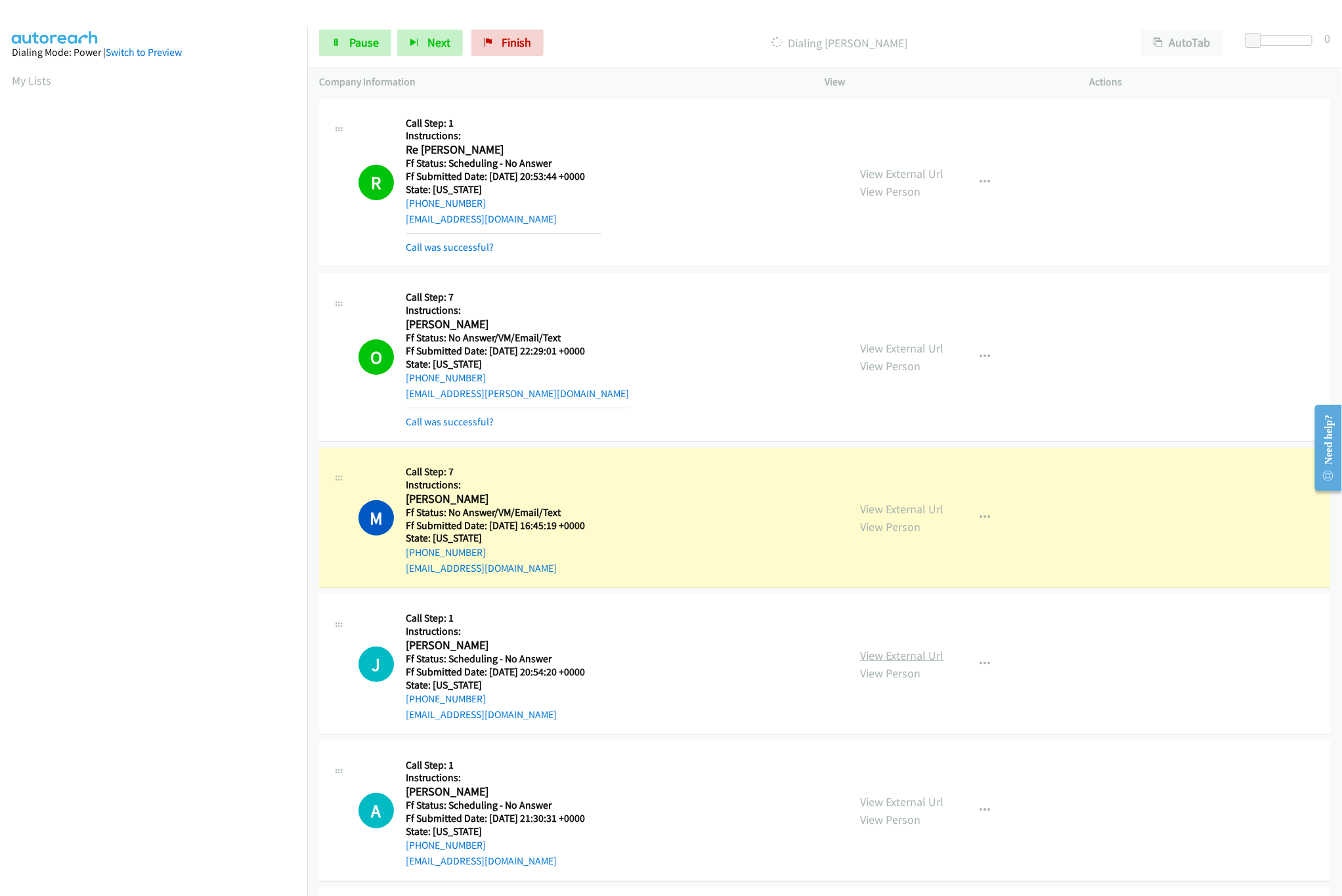
click at [881, 650] on link "View External Url" at bounding box center [902, 655] width 83 height 15
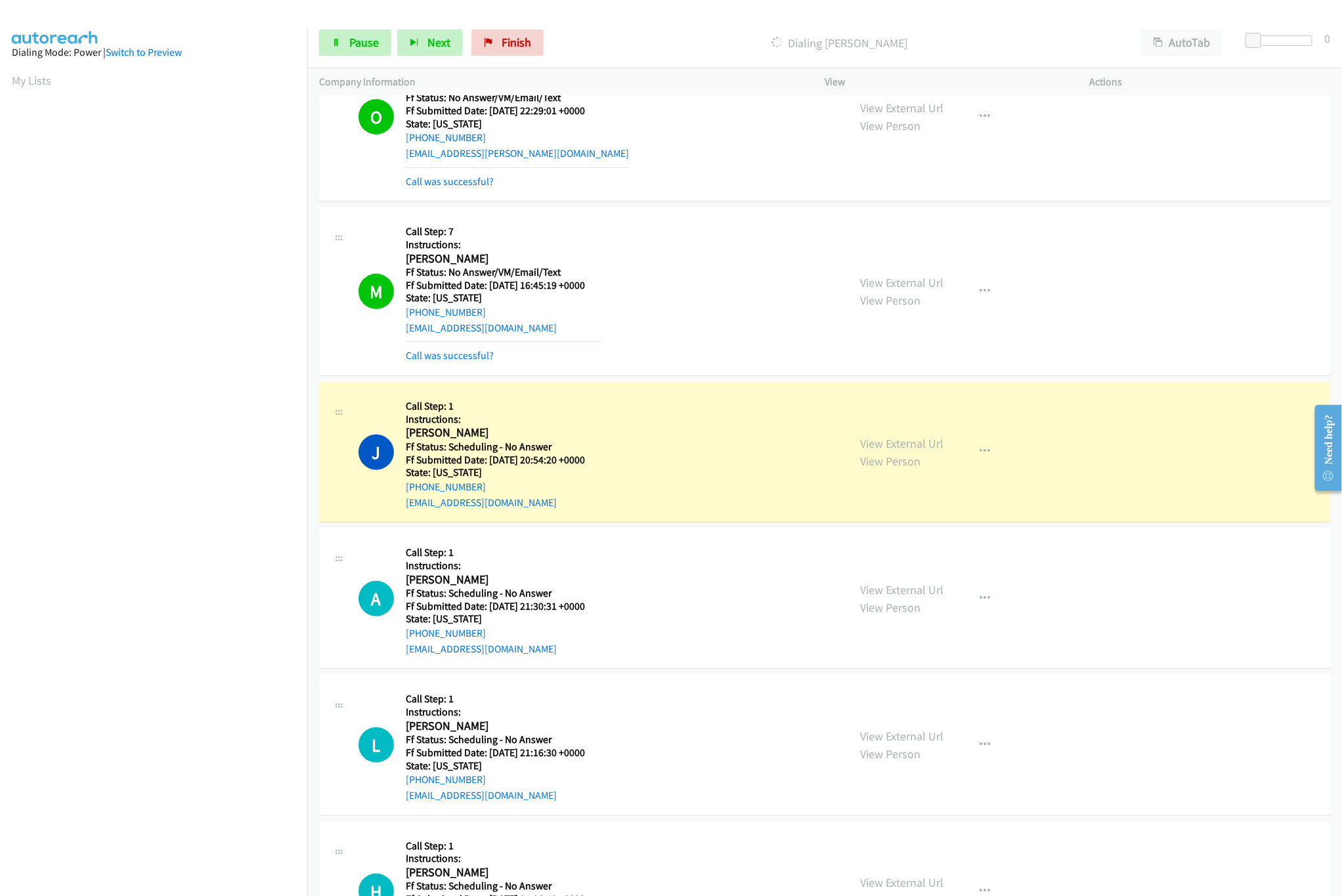
scroll to position [656, 0]
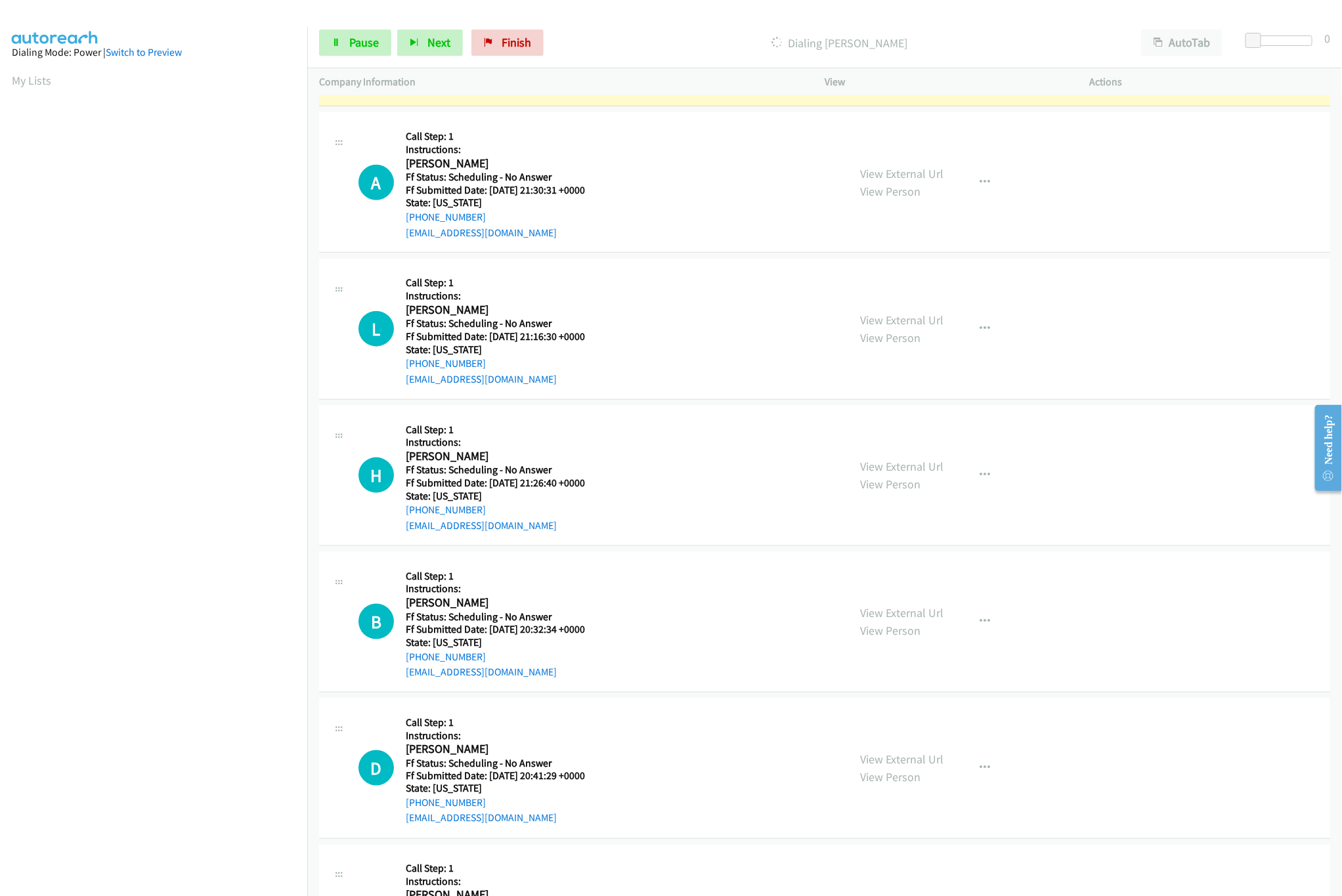
click at [902, 166] on div "View External Url View Person" at bounding box center [902, 182] width 83 height 35
click at [903, 167] on link "View External Url" at bounding box center [902, 173] width 83 height 15
click at [897, 321] on link "View External Url" at bounding box center [902, 320] width 83 height 15
click at [912, 461] on link "View External Url" at bounding box center [902, 466] width 83 height 15
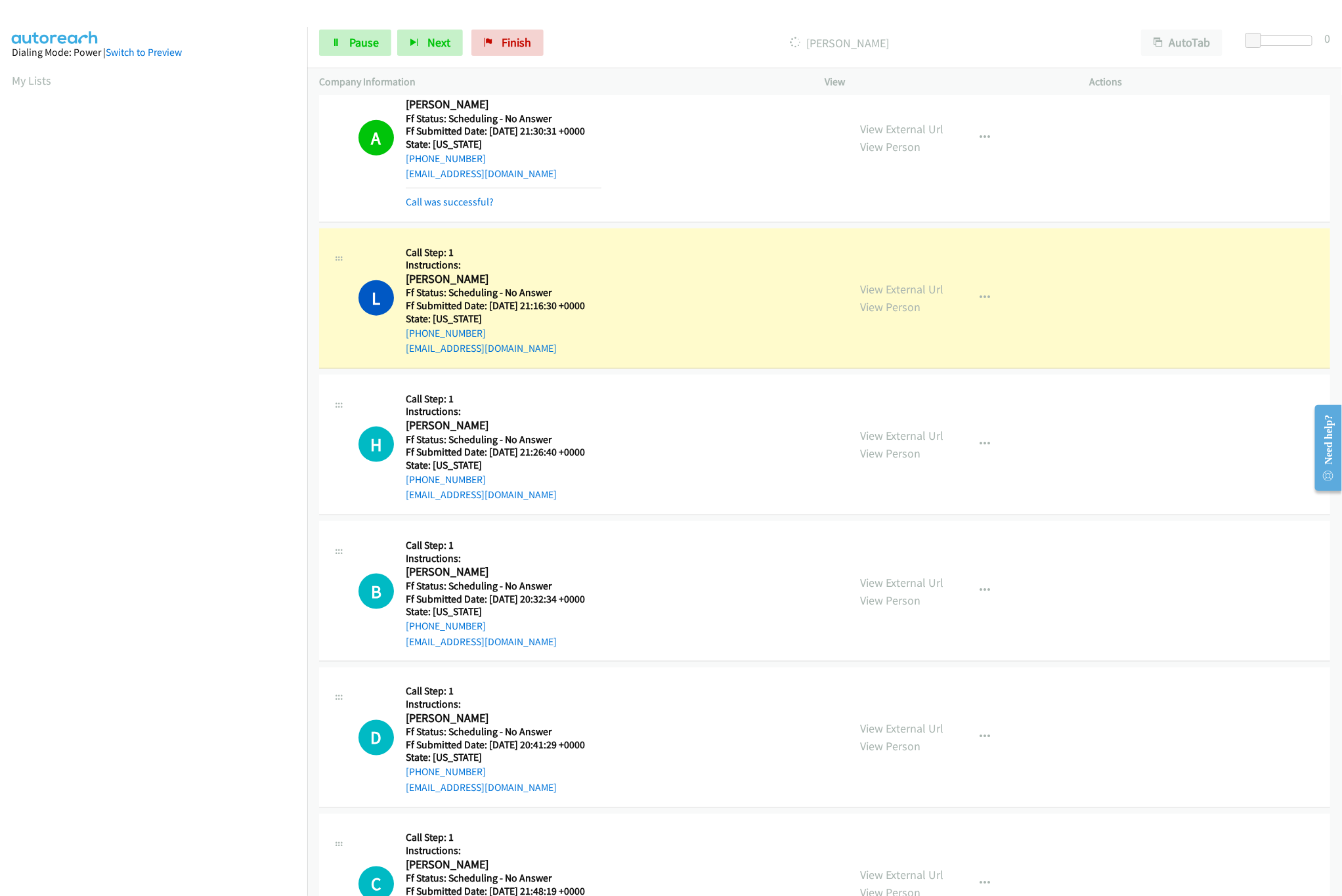
scroll to position [788, 0]
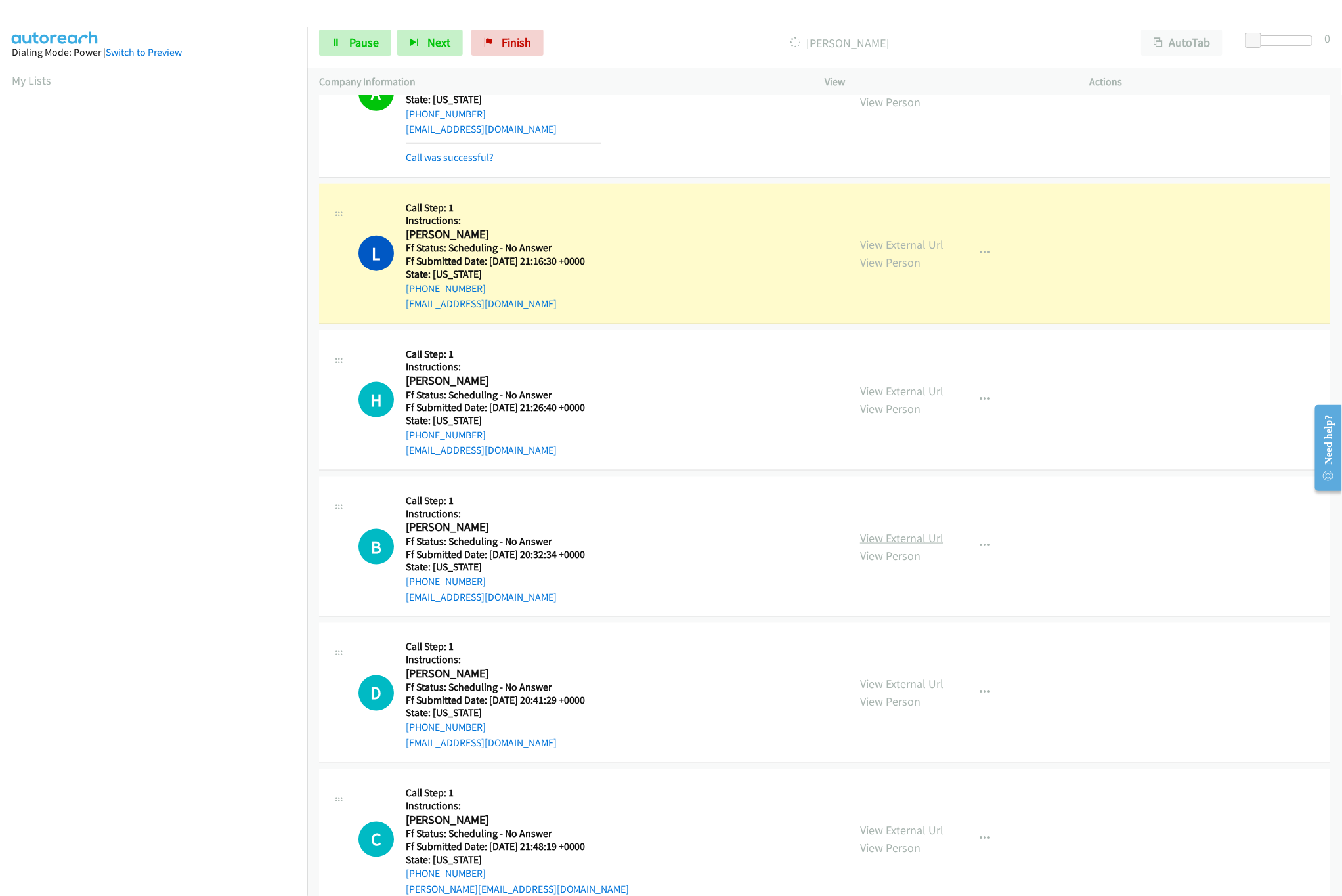
click at [891, 535] on link "View External Url" at bounding box center [902, 537] width 83 height 15
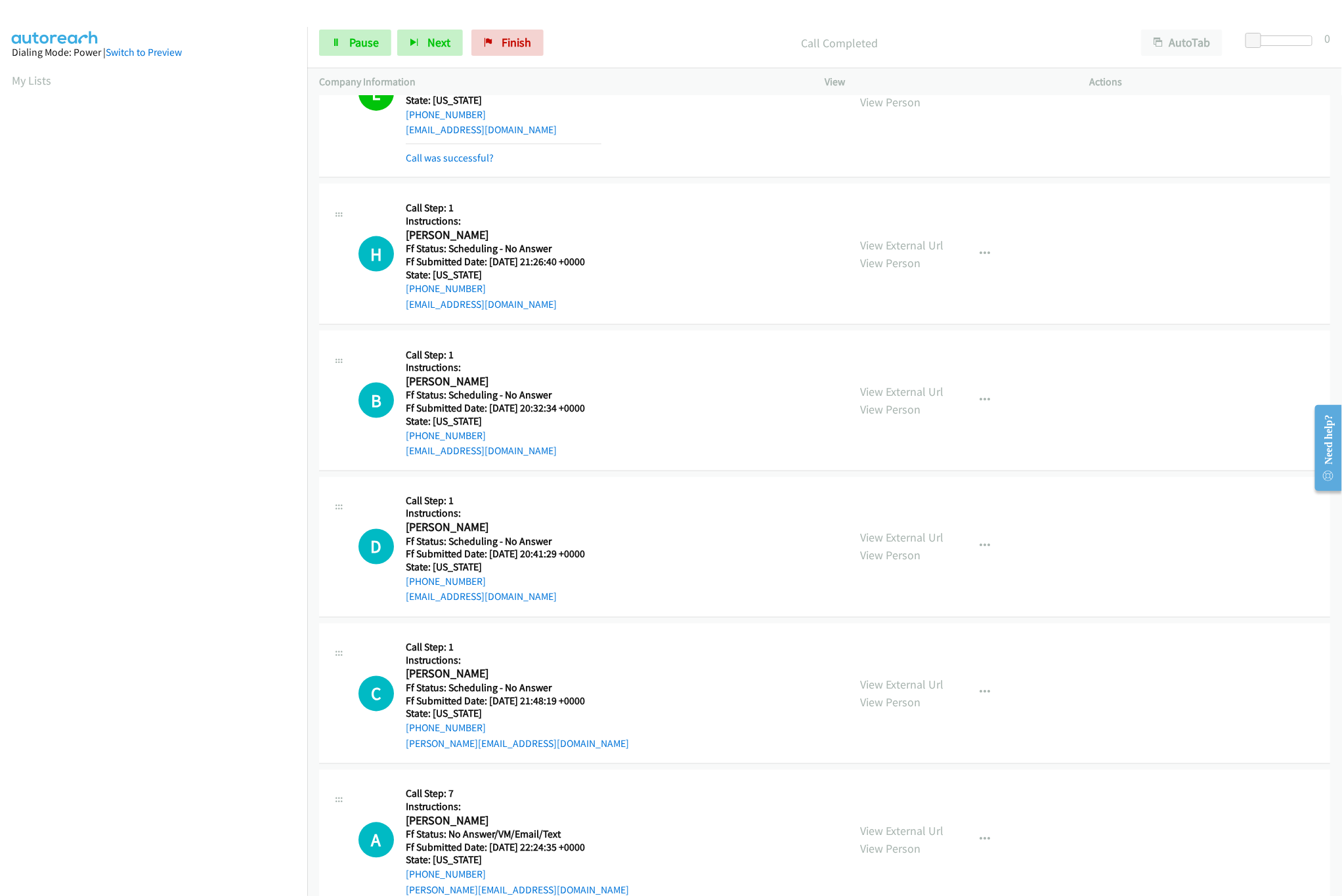
scroll to position [1050, 0]
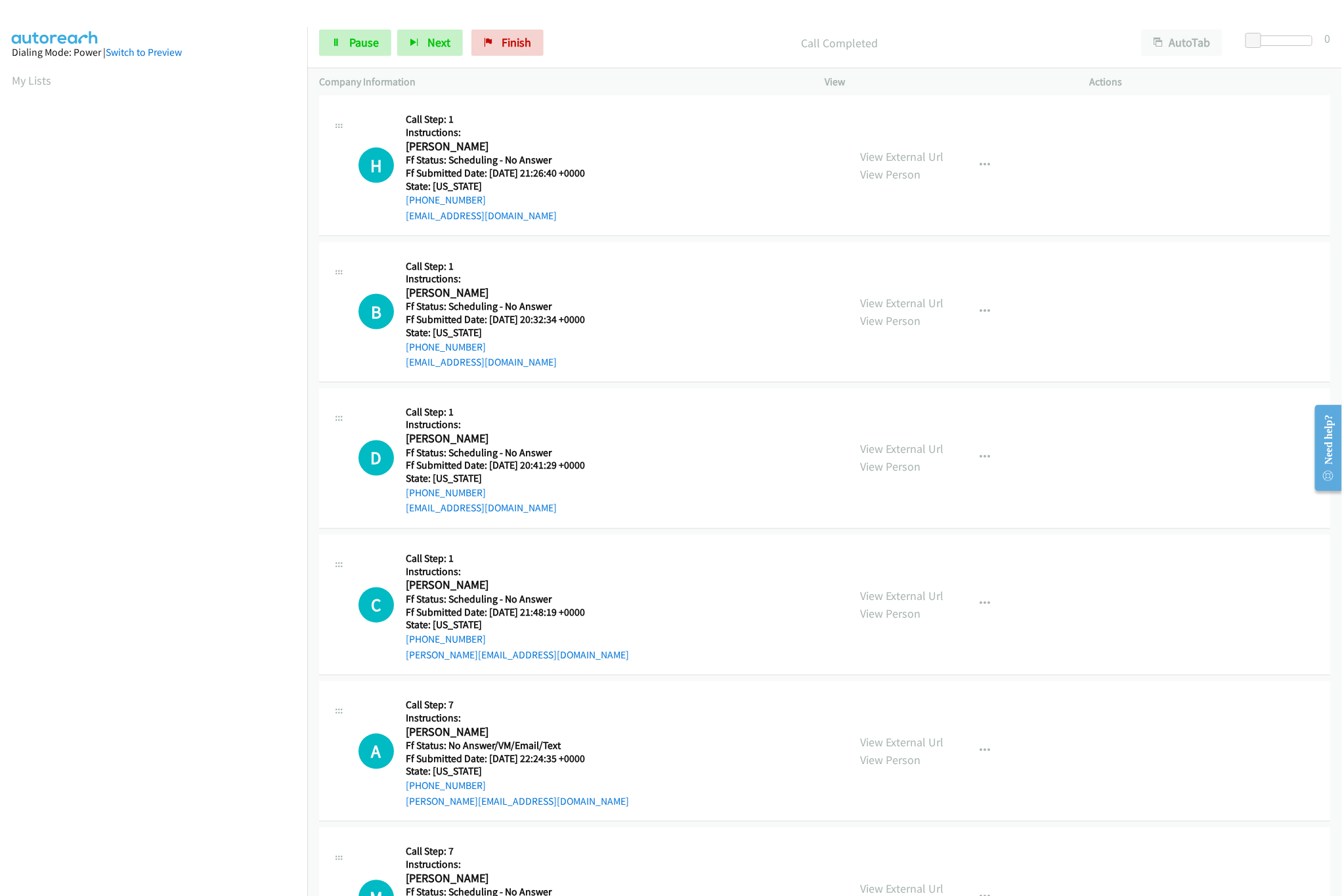
click at [914, 463] on div "View External Url View Person" at bounding box center [902, 458] width 83 height 35
click at [914, 457] on link "View External Url" at bounding box center [902, 449] width 83 height 15
click at [383, 29] on link "Pause" at bounding box center [355, 42] width 72 height 27
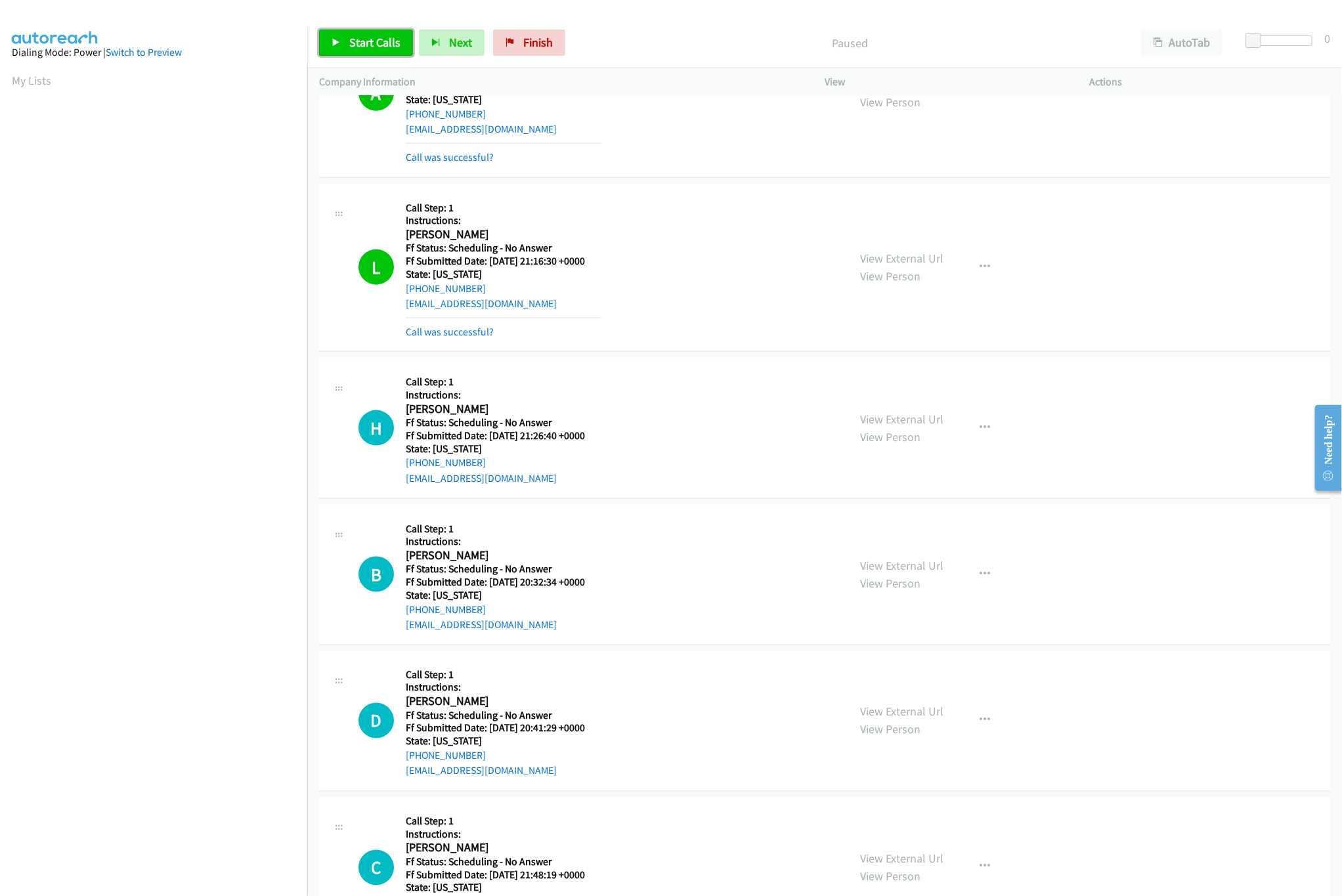
click at [352, 38] on span "Start Calls" at bounding box center [374, 42] width 51 height 15
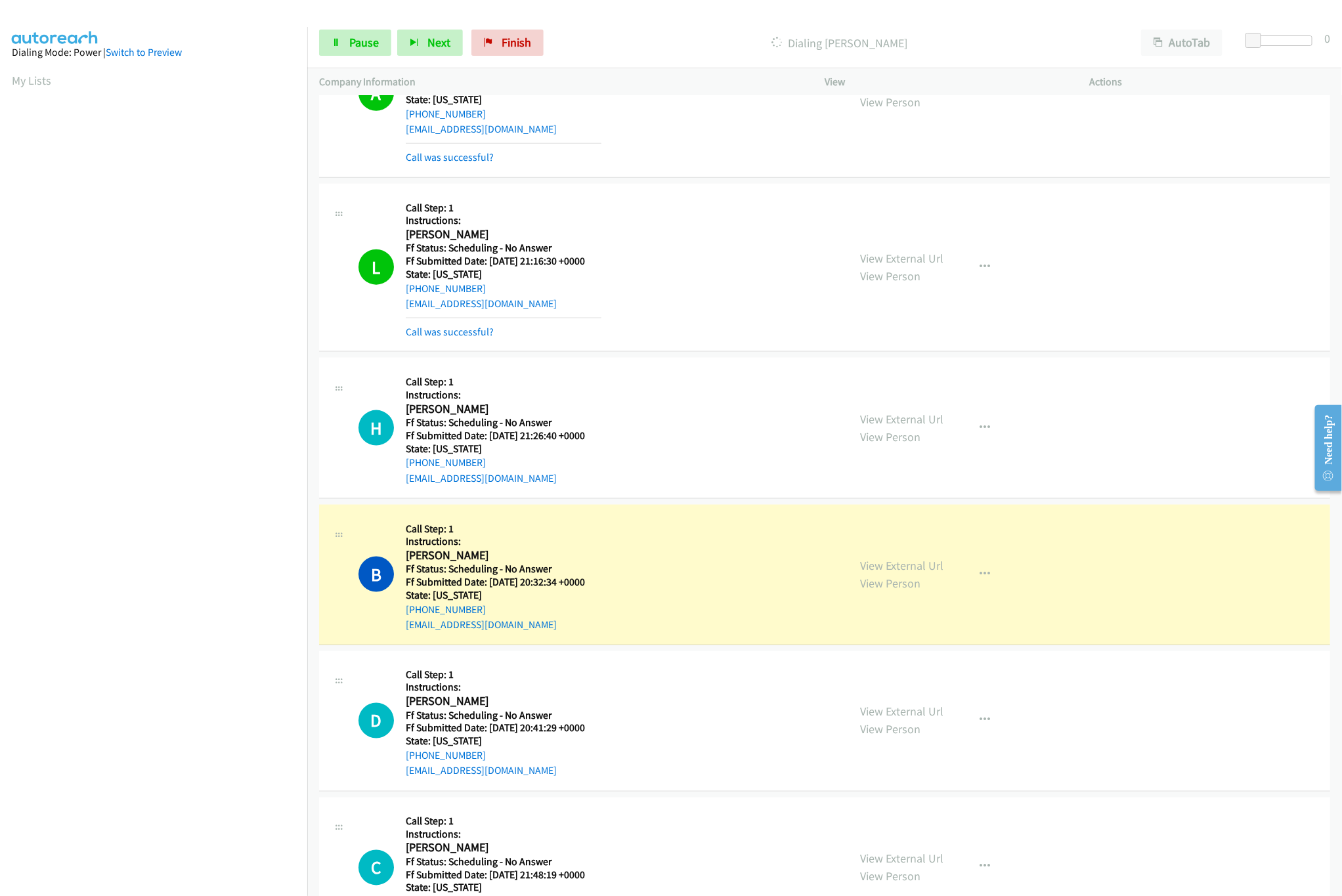
drag, startPoint x: 587, startPoint y: 450, endPoint x: 589, endPoint y: 790, distance: 340.0
click at [727, 456] on div "H Callback Scheduled Call Step: 1 Instructions: Howard Somers America/New_York …" at bounding box center [597, 428] width 478 height 116
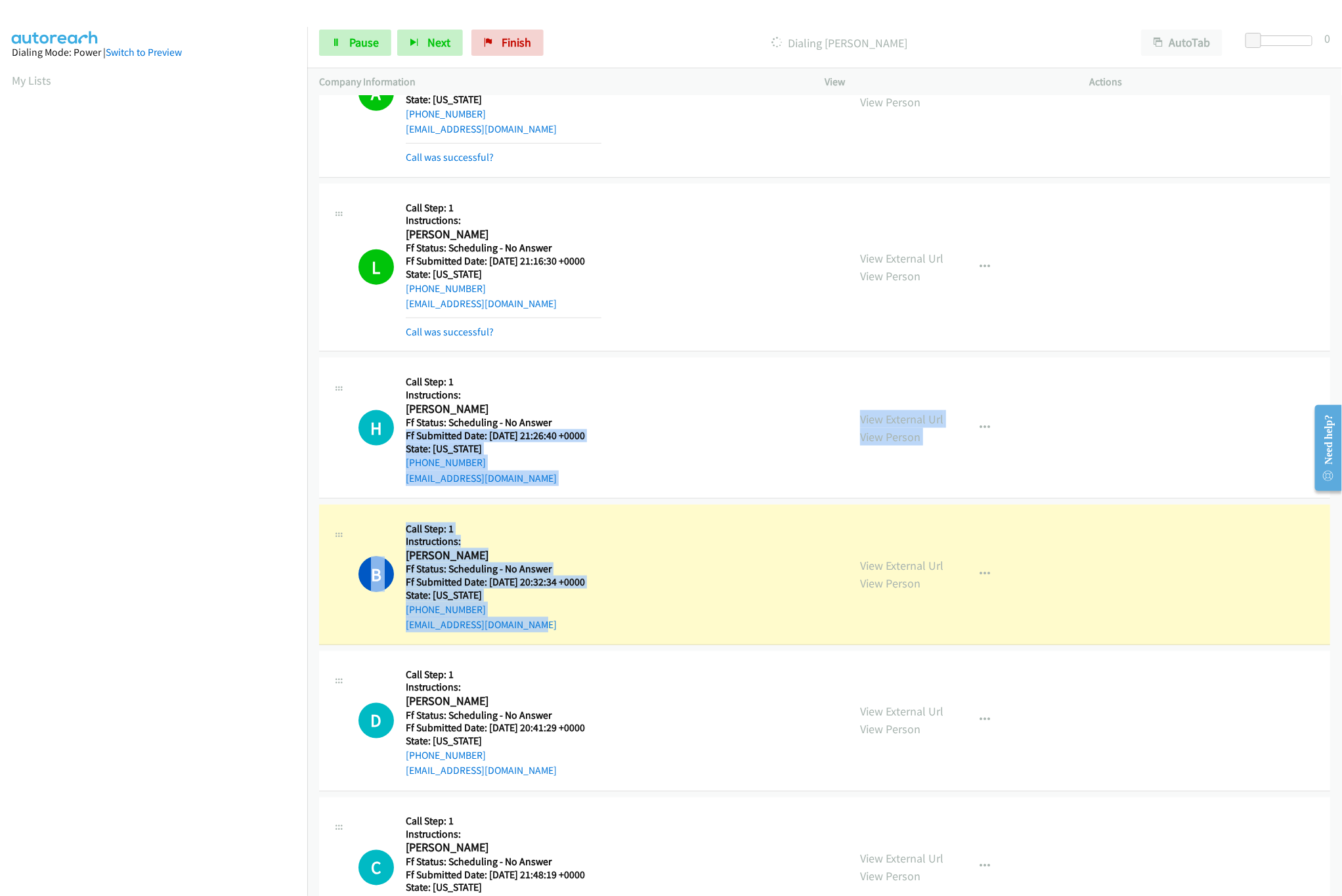
drag, startPoint x: 720, startPoint y: 428, endPoint x: 640, endPoint y: 637, distance: 223.8
click at [668, 428] on div "H Callback Scheduled Call Step: 1 Instructions: Howard Somers America/New_York …" at bounding box center [597, 428] width 478 height 116
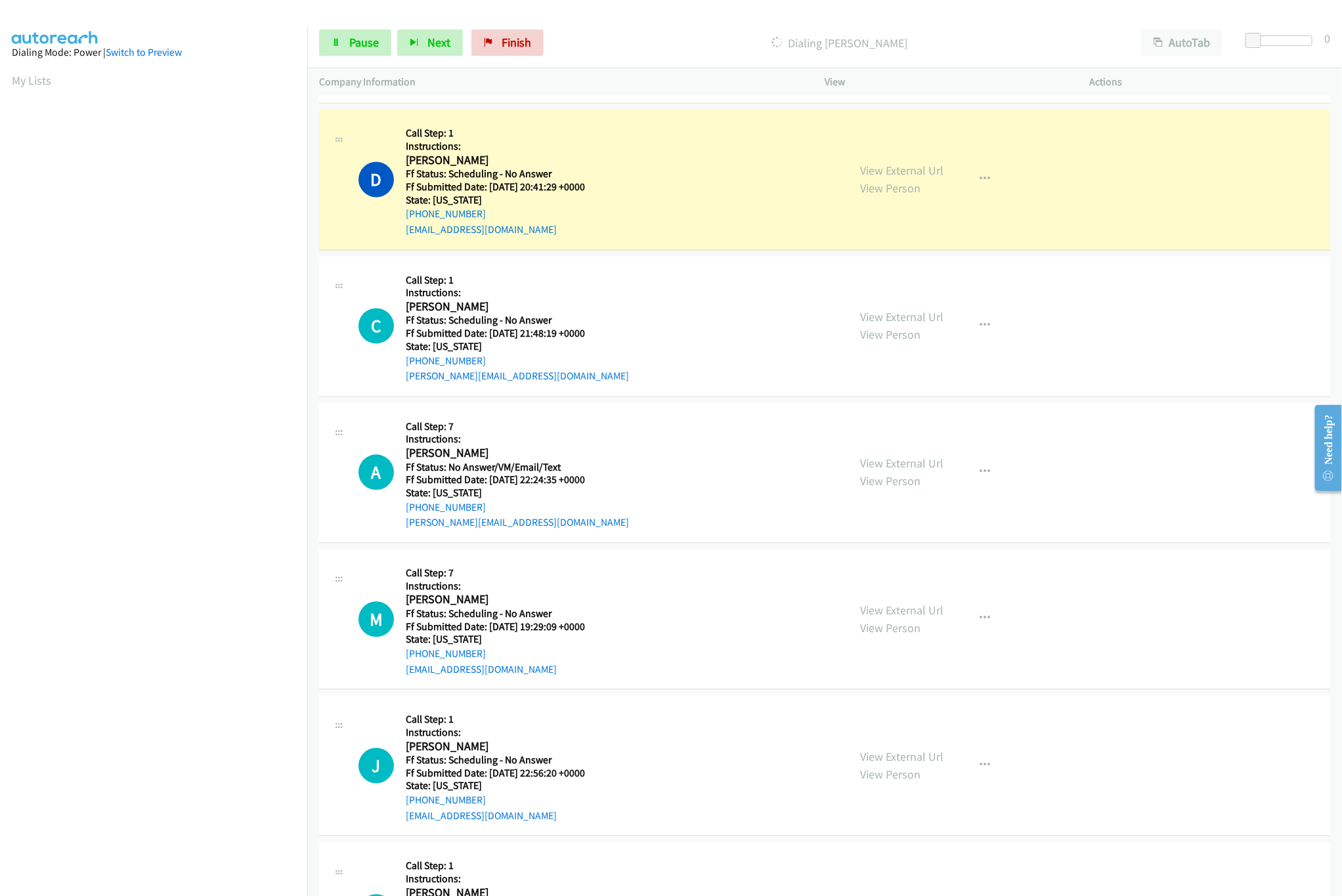
scroll to position [1312, 0]
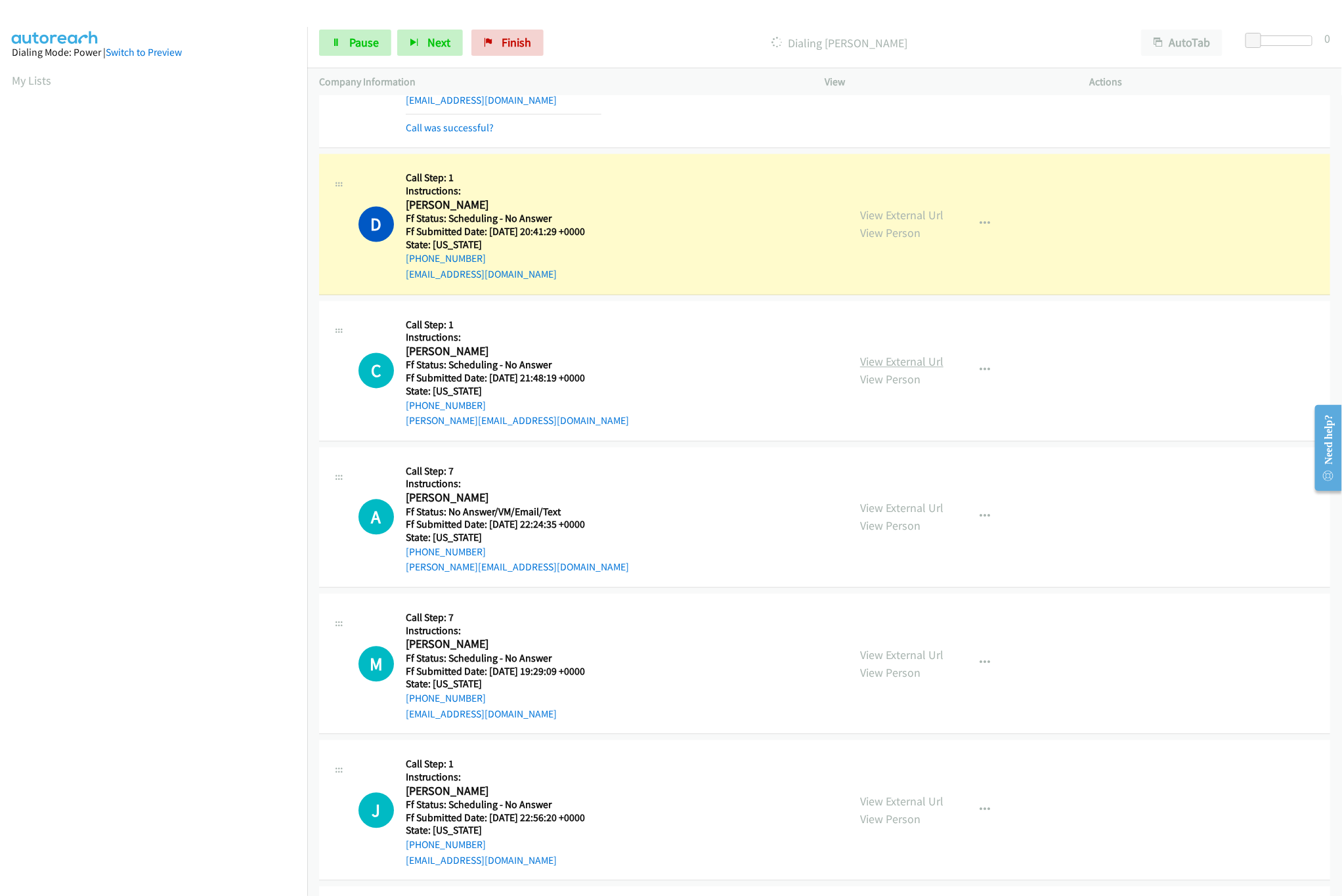
click at [908, 369] on link "View External Url" at bounding box center [902, 361] width 83 height 15
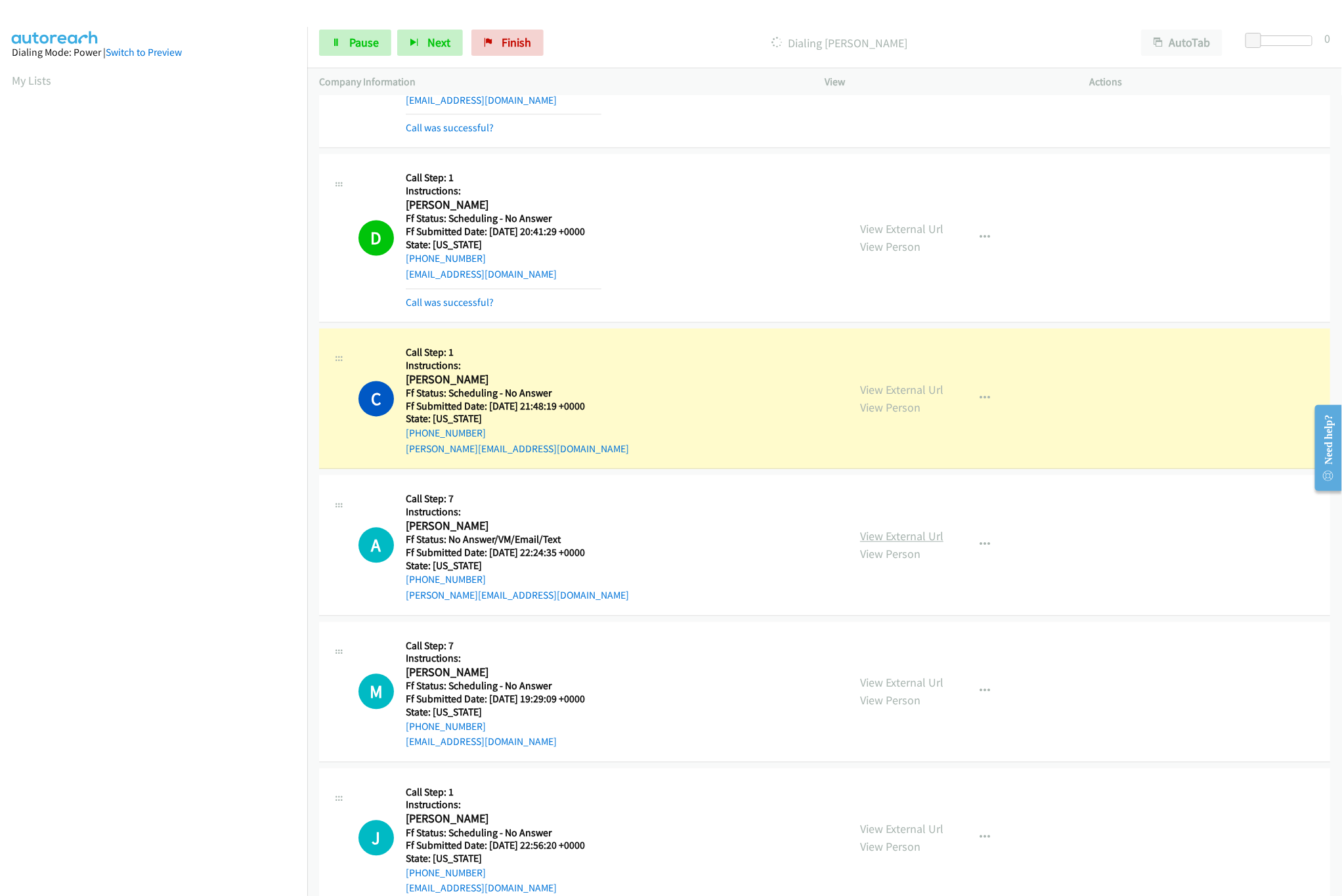
click at [877, 540] on link "View External Url" at bounding box center [902, 536] width 83 height 15
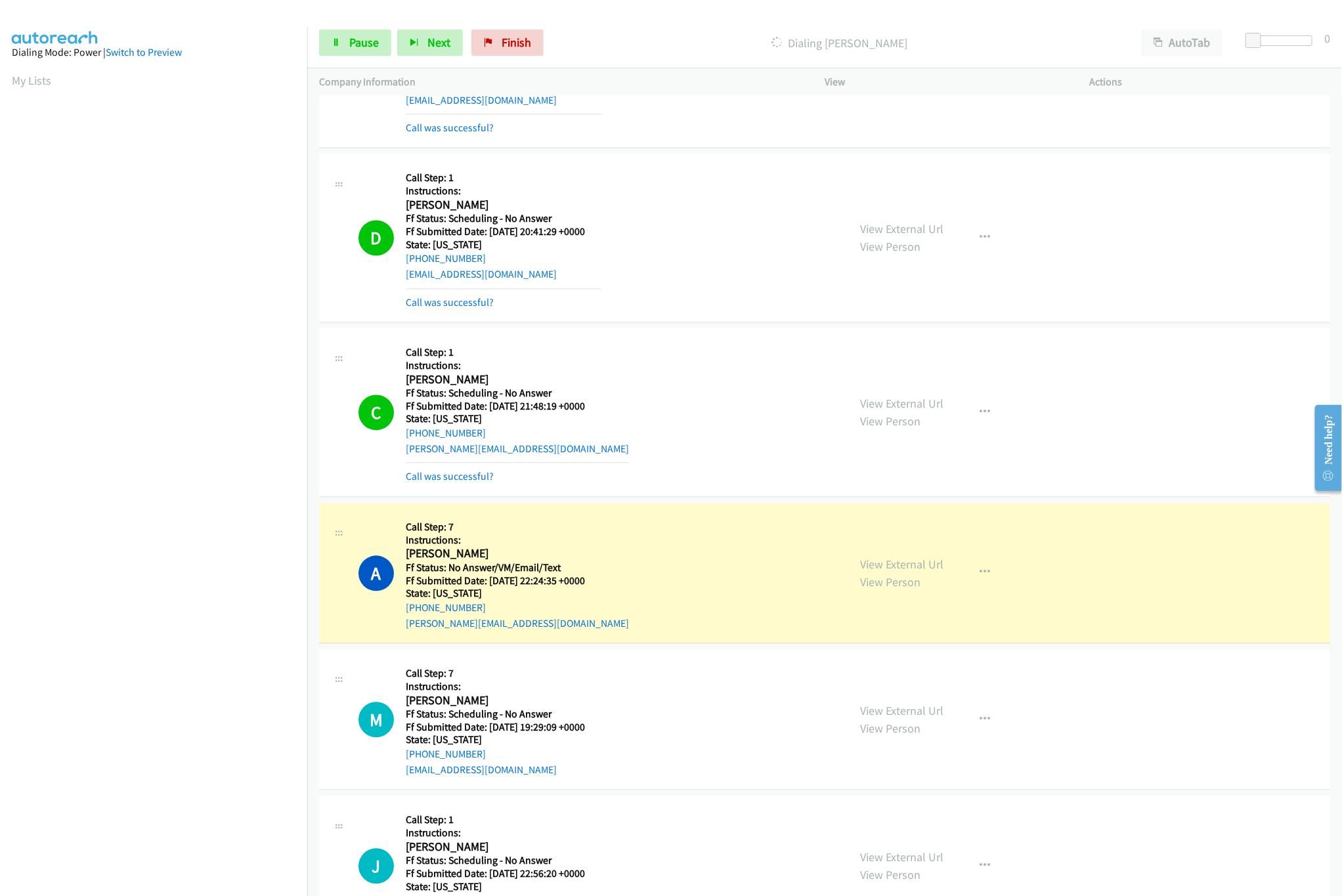
scroll to position [1575, 0]
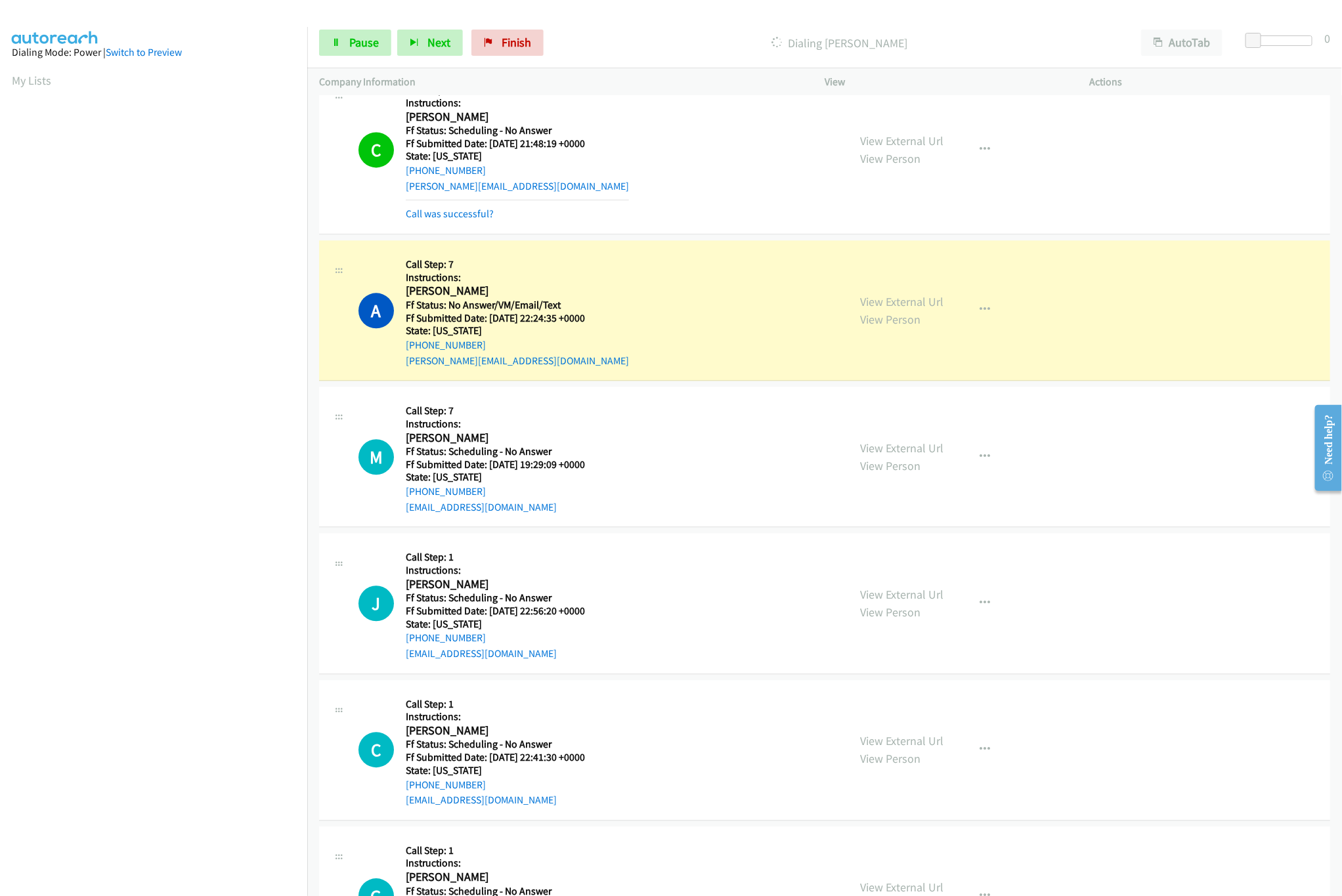
click at [922, 463] on div "View External Url View Person" at bounding box center [902, 456] width 83 height 35
click at [916, 453] on link "View External Url" at bounding box center [902, 448] width 83 height 15
click at [337, 36] on link "Pause" at bounding box center [355, 42] width 72 height 27
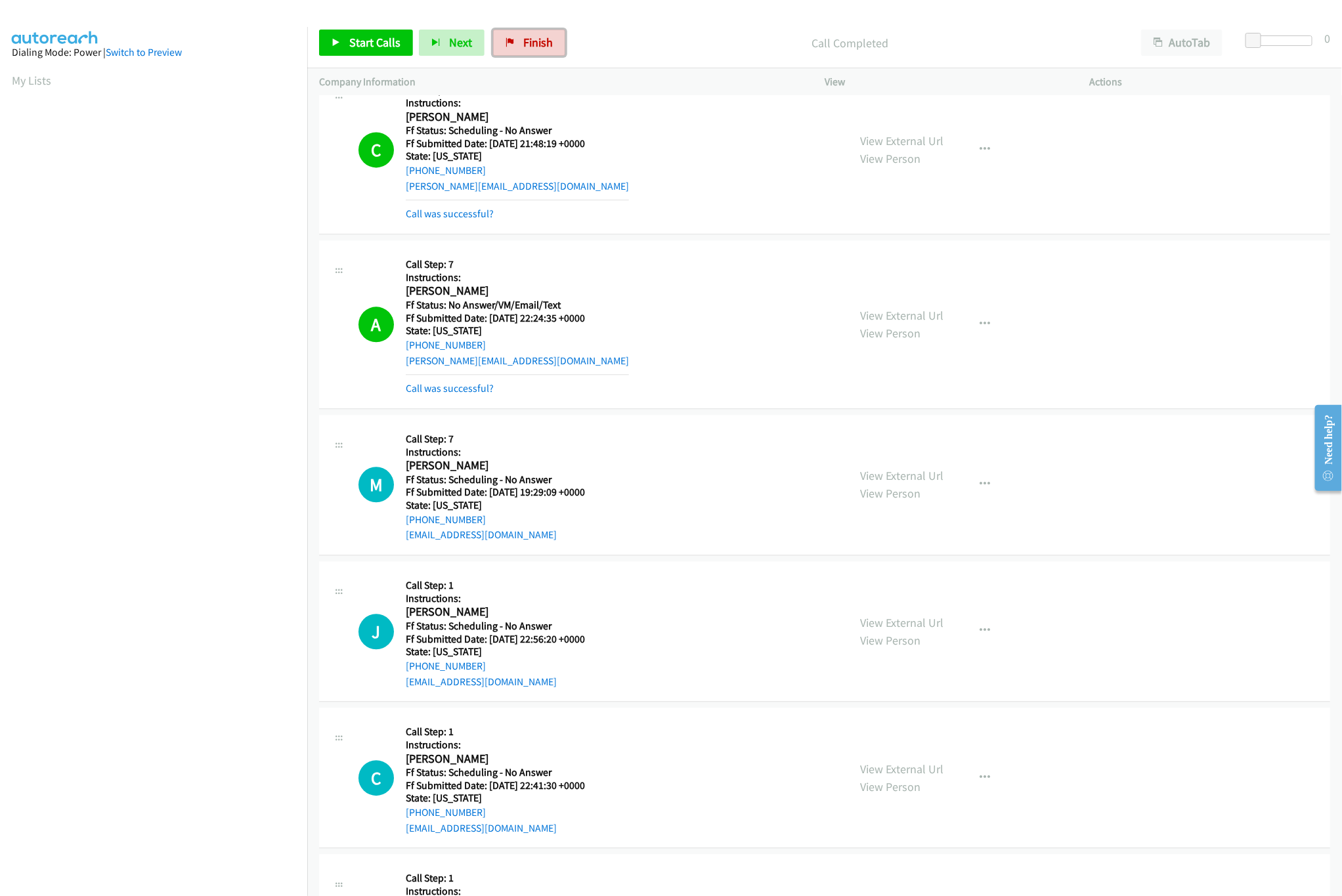
click at [530, 34] on link "Finish" at bounding box center [529, 42] width 72 height 27
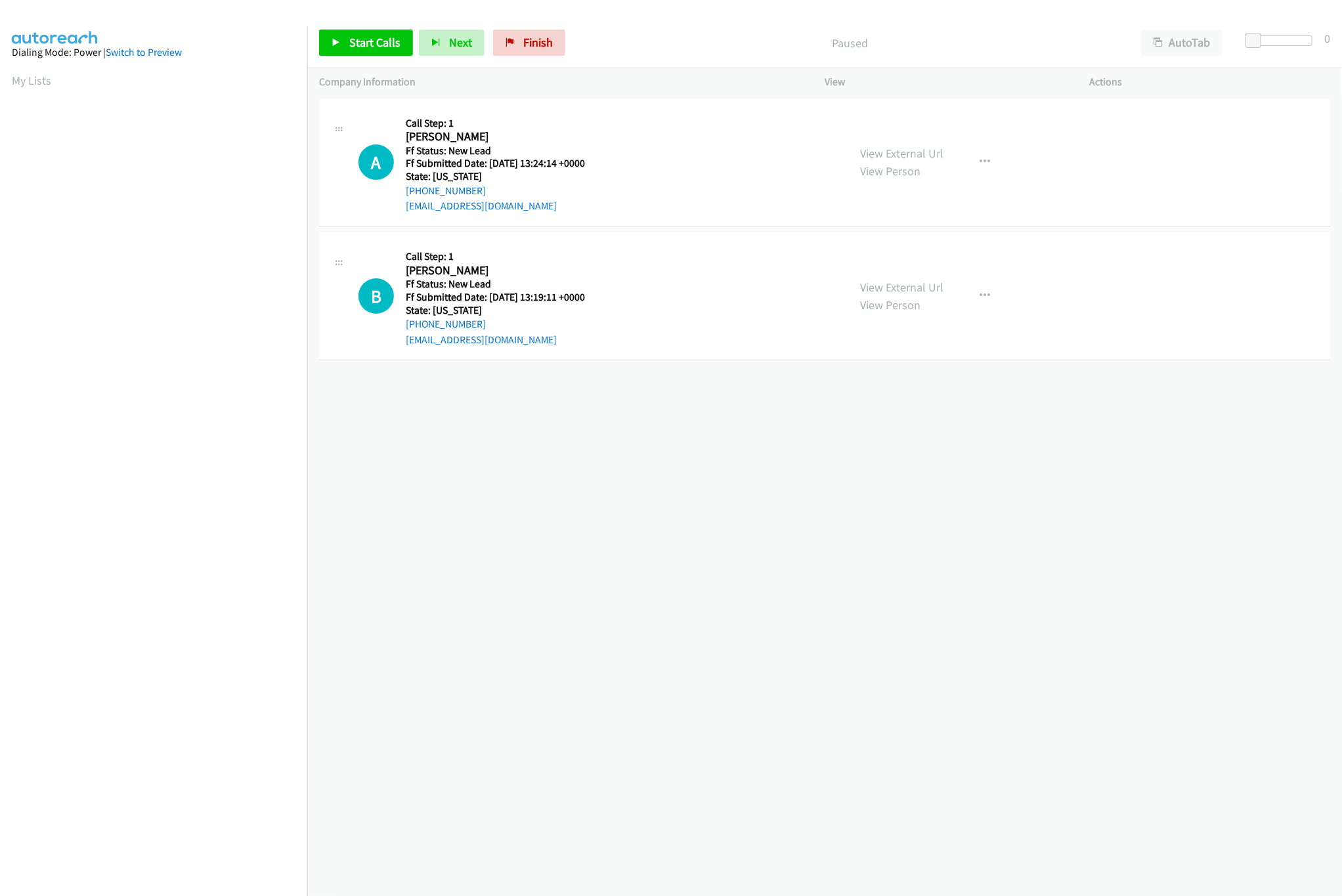
drag, startPoint x: 633, startPoint y: 144, endPoint x: 694, endPoint y: 150, distance: 61.3
click at [911, 290] on link "View External Url" at bounding box center [902, 287] width 83 height 15
click at [920, 154] on link "View External Url" at bounding box center [902, 153] width 83 height 15
click at [674, 555] on div "+1 415-964-1034 Call failed - Please reload the list and try again The Callbar …" at bounding box center [824, 495] width 1034 height 800
click at [661, 540] on div "+1 415-964-1034 Call failed - Please reload the list and try again The Callbar …" at bounding box center [824, 495] width 1034 height 800
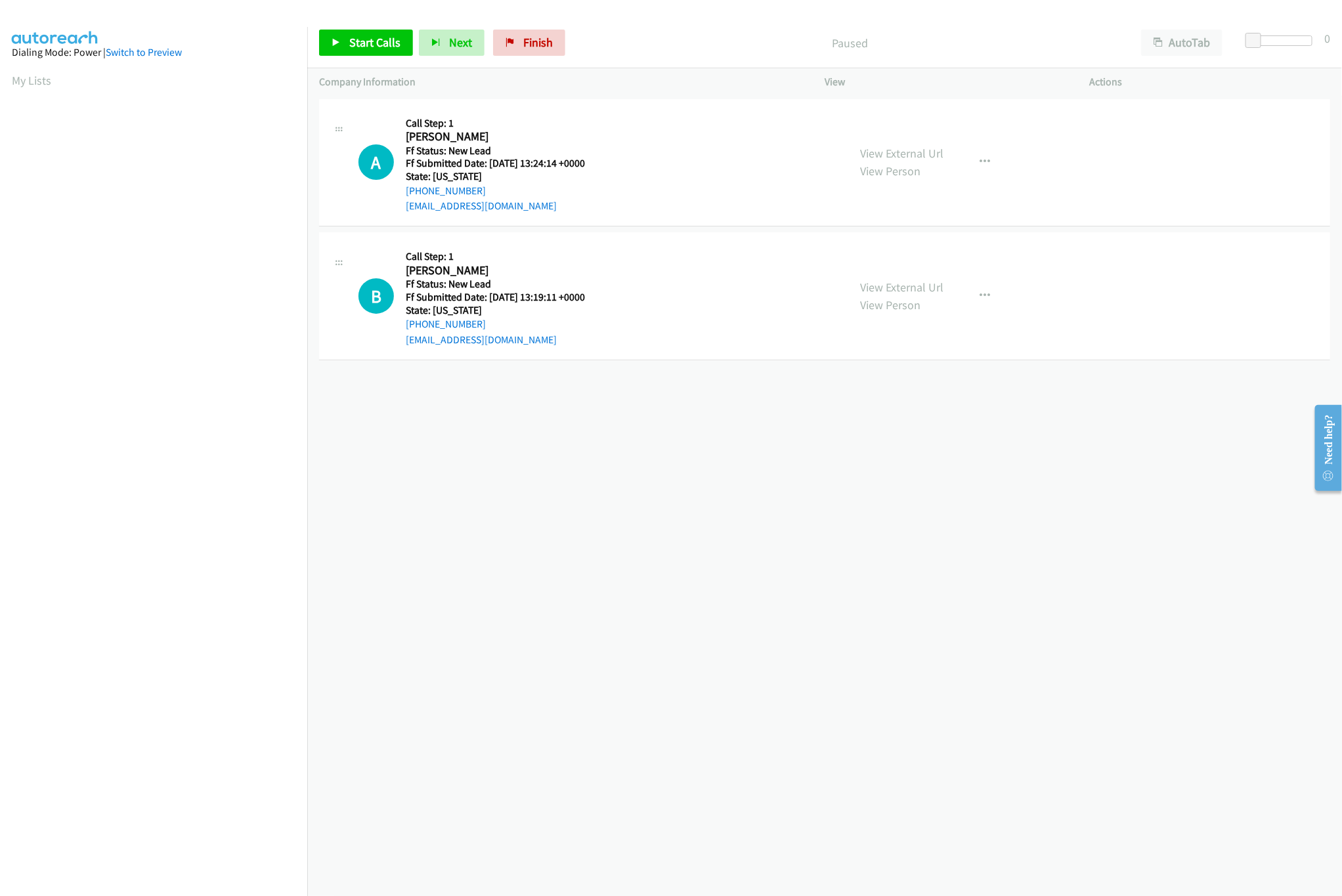
click at [575, 535] on div "+1 415-964-1034 Call failed - Please reload the list and try again The Callbar …" at bounding box center [824, 495] width 1034 height 800
click at [580, 499] on div "+1 415-964-1034 Call failed - Please reload the list and try again The Callbar …" at bounding box center [824, 495] width 1034 height 800
click at [351, 54] on link "Start Calls" at bounding box center [366, 42] width 94 height 27
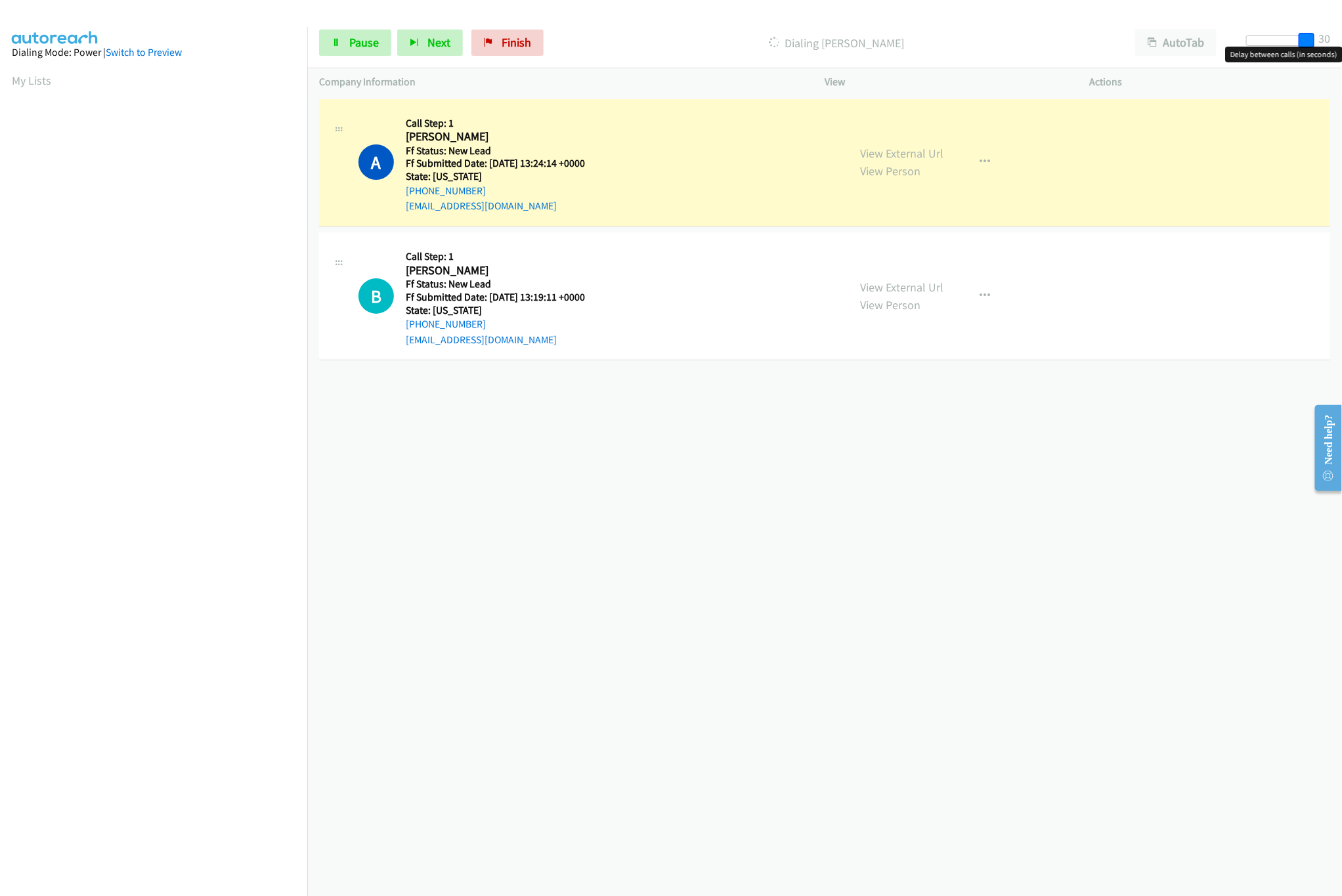
drag, startPoint x: 1251, startPoint y: 37, endPoint x: 1336, endPoint y: 53, distance: 86.5
click at [1336, 53] on body "Start Calls Pause Next Finish Dialing Anna Knapp AutoTab AutoTab 30 Company Inf…" at bounding box center [671, 31] width 1342 height 63
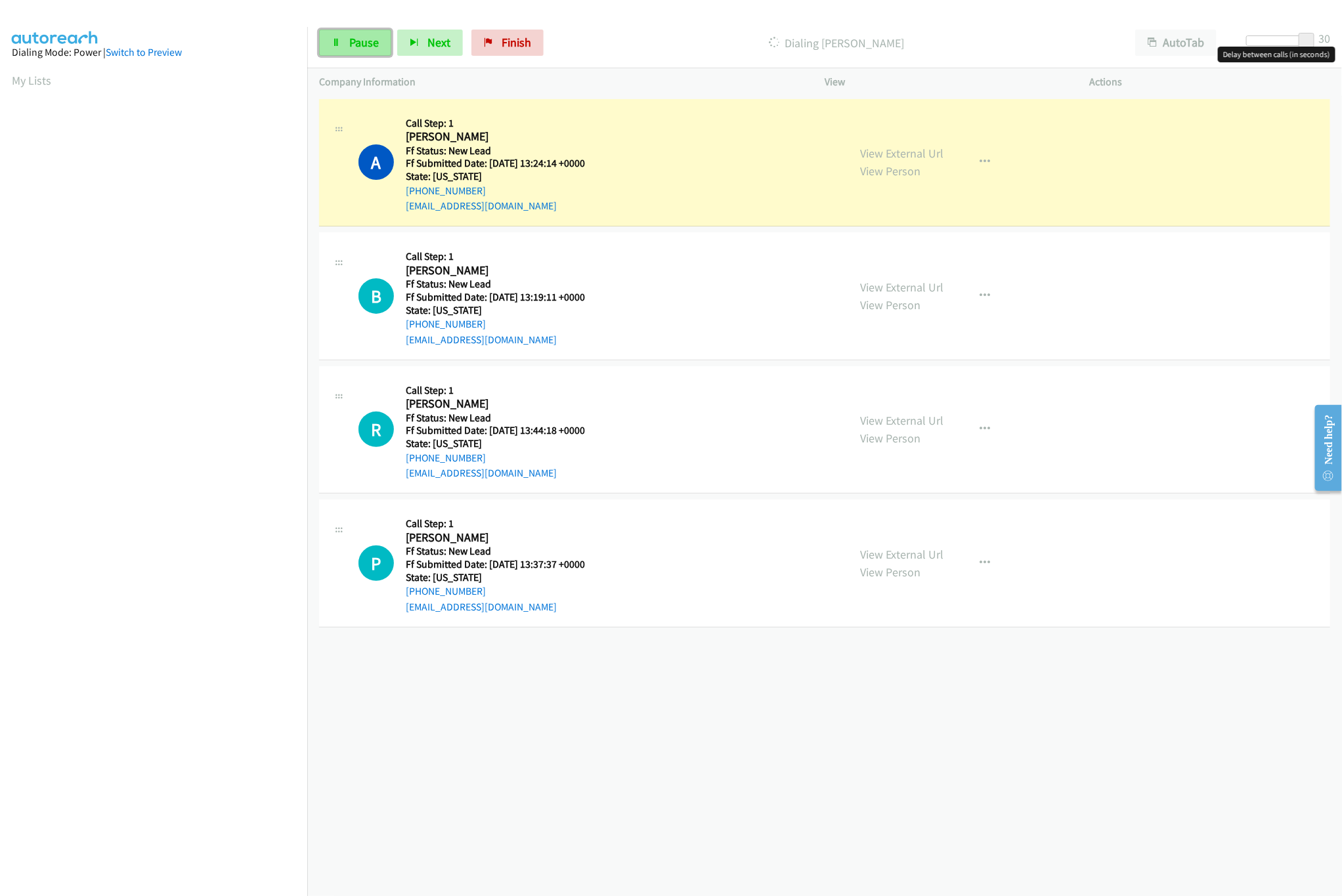
click at [359, 32] on link "Pause" at bounding box center [355, 42] width 72 height 27
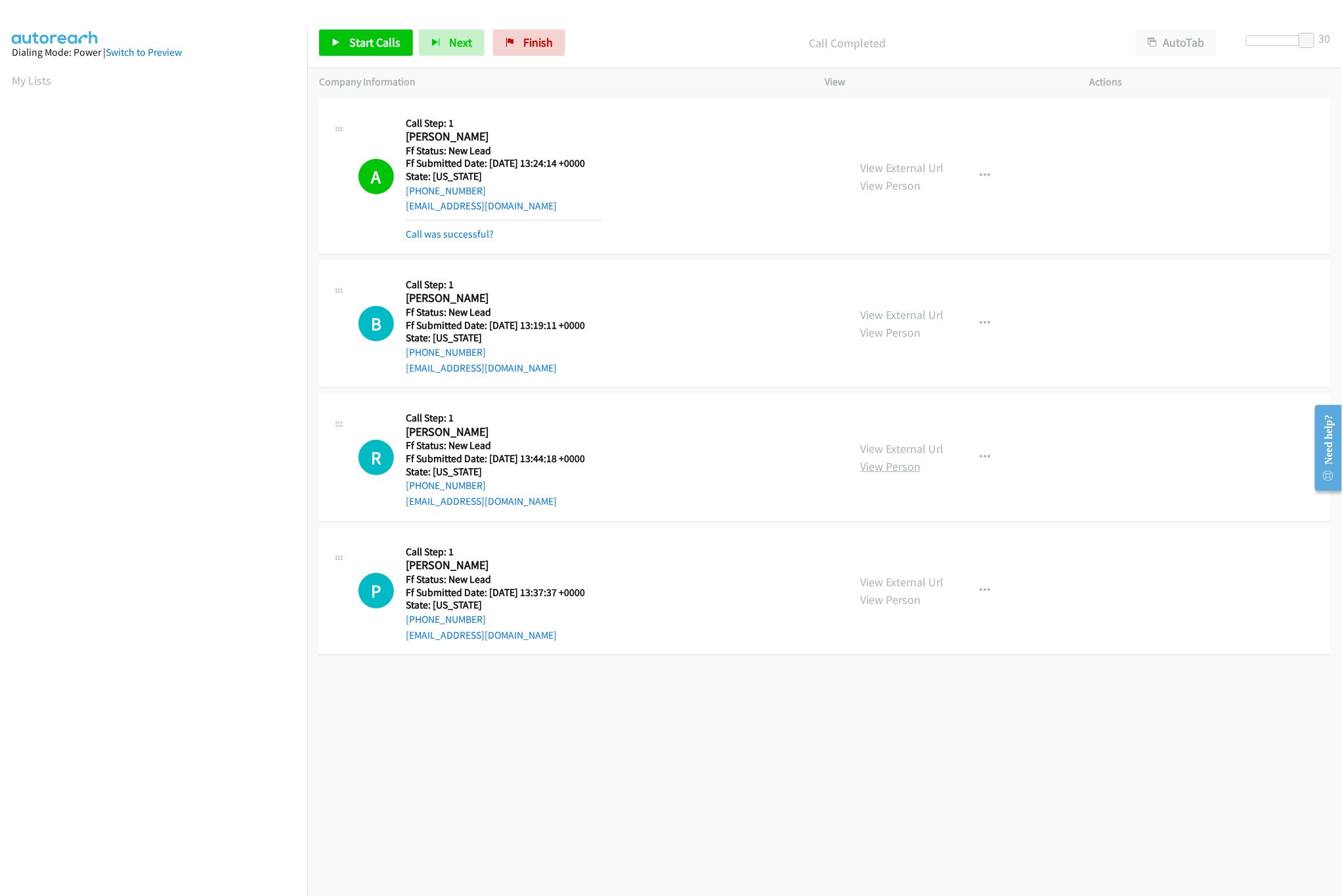
click at [905, 458] on link "View Person" at bounding box center [891, 466] width 60 height 15
click at [906, 449] on link "View External Url" at bounding box center [902, 448] width 83 height 15
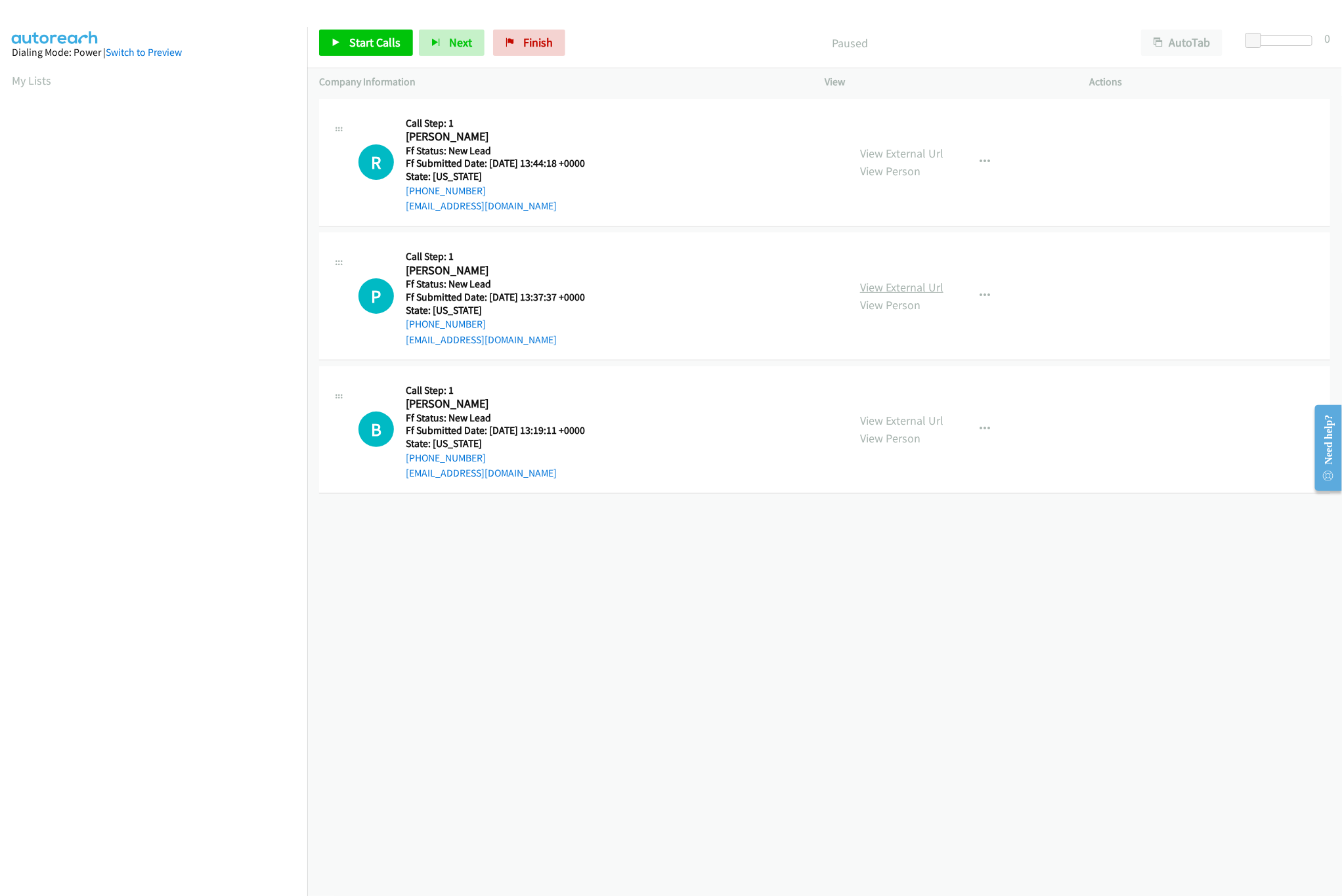
click at [932, 290] on link "View External Url" at bounding box center [902, 287] width 83 height 15
click at [475, 583] on div "[PHONE_NUMBER] Call failed - Please reload the list and try again The Callbar F…" at bounding box center [824, 495] width 1034 height 800
click at [733, 727] on div "[PHONE_NUMBER] Call failed - Please reload the list and try again The Callbar F…" at bounding box center [824, 495] width 1034 height 800
click at [345, 37] on link "Start Calls" at bounding box center [366, 42] width 94 height 27
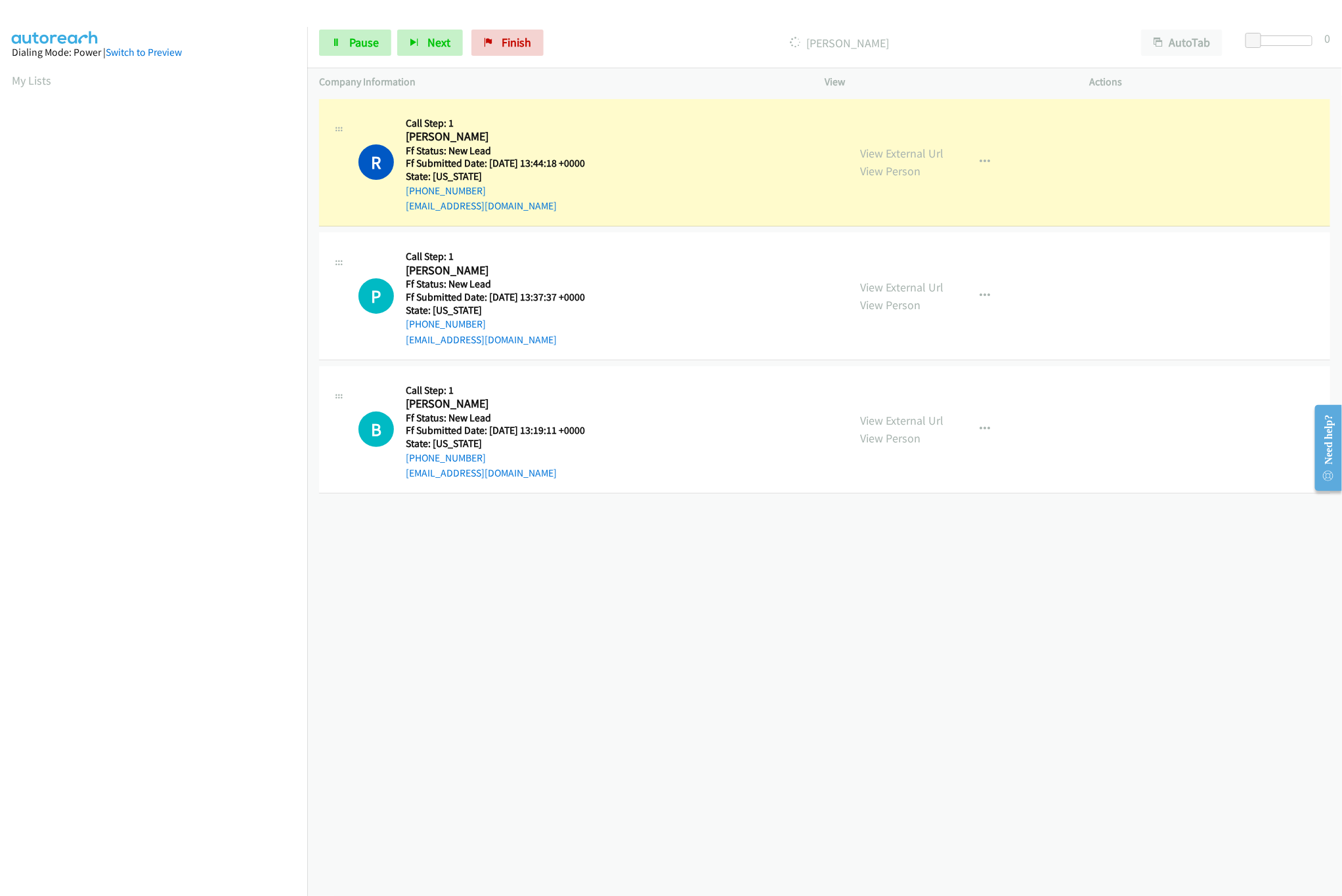
click at [739, 29] on div "[PERSON_NAME]" at bounding box center [840, 42] width 580 height 27
click at [1277, 40] on div at bounding box center [1282, 40] width 60 height 11
drag, startPoint x: 1284, startPoint y: 42, endPoint x: 1307, endPoint y: 43, distance: 23.0
click at [1307, 43] on div at bounding box center [1277, 40] width 60 height 11
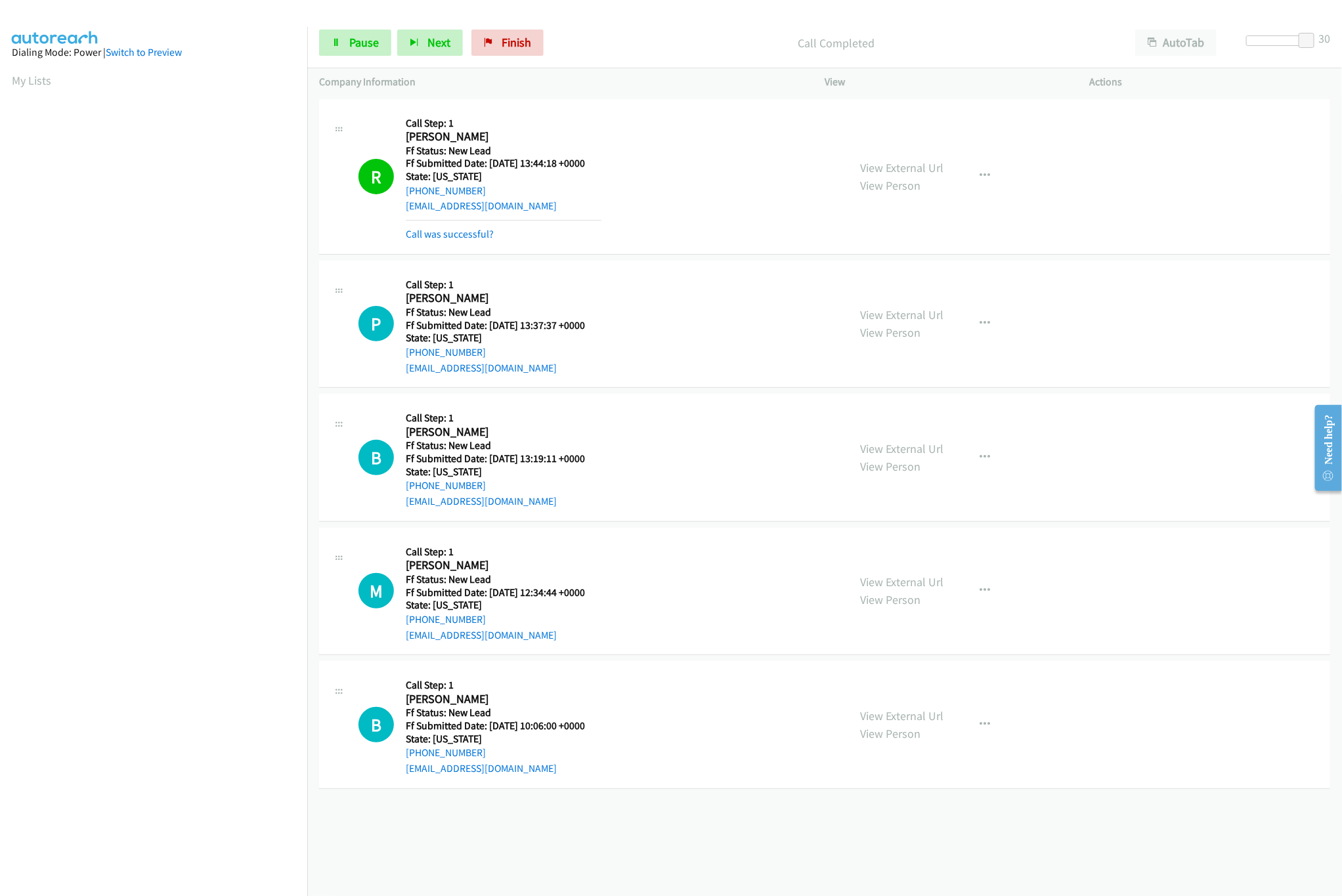
click at [623, 849] on div "[PHONE_NUMBER] Call failed - Please reload the list and try again The Callbar F…" at bounding box center [824, 495] width 1034 height 800
click at [893, 587] on link "View External Url" at bounding box center [902, 581] width 83 height 15
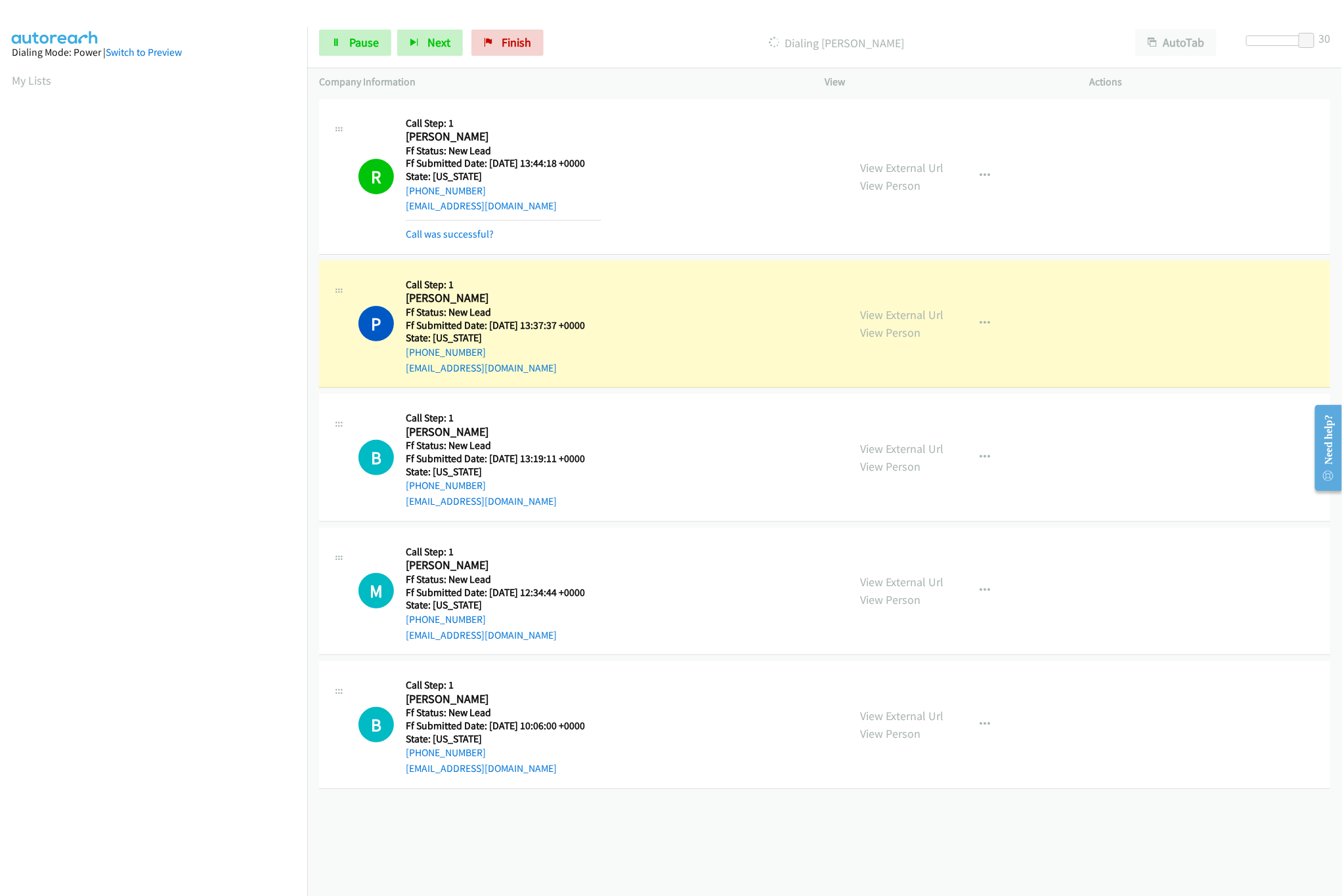
click at [732, 798] on div "+1 415-964-1034 Call failed - Please reload the list and try again The Callbar …" at bounding box center [824, 495] width 1034 height 800
drag, startPoint x: 1302, startPoint y: 42, endPoint x: 1133, endPoint y: 59, distance: 169.9
click at [1133, 59] on div "Start Calls Pause Next Finish Dialing Patricia Taylor AutoTab AutoTab 0" at bounding box center [824, 43] width 1034 height 50
click at [883, 713] on link "View External Url" at bounding box center [902, 716] width 83 height 15
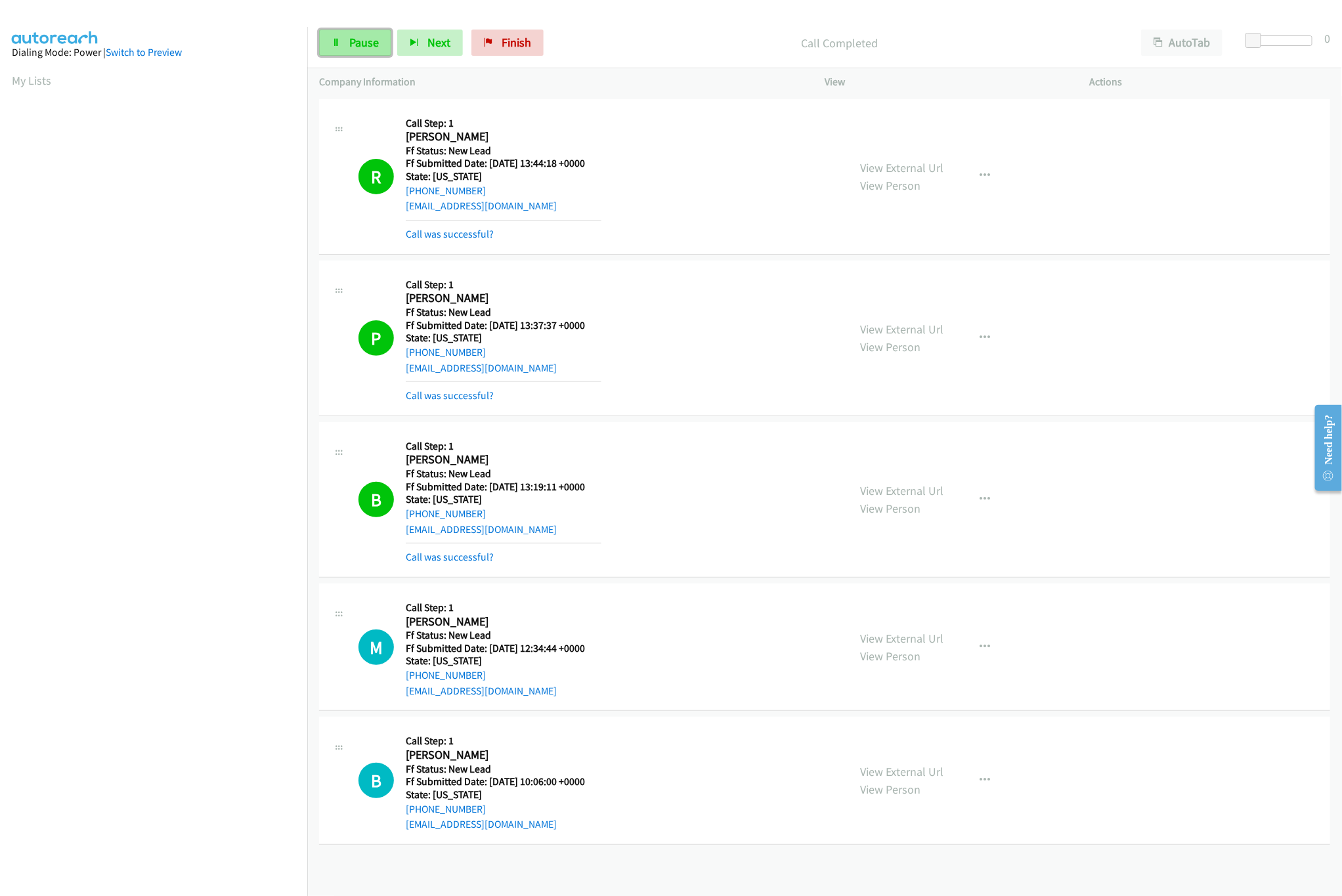
click at [374, 45] on span "Pause" at bounding box center [364, 42] width 29 height 15
click at [371, 47] on span "Start Calls" at bounding box center [374, 42] width 51 height 15
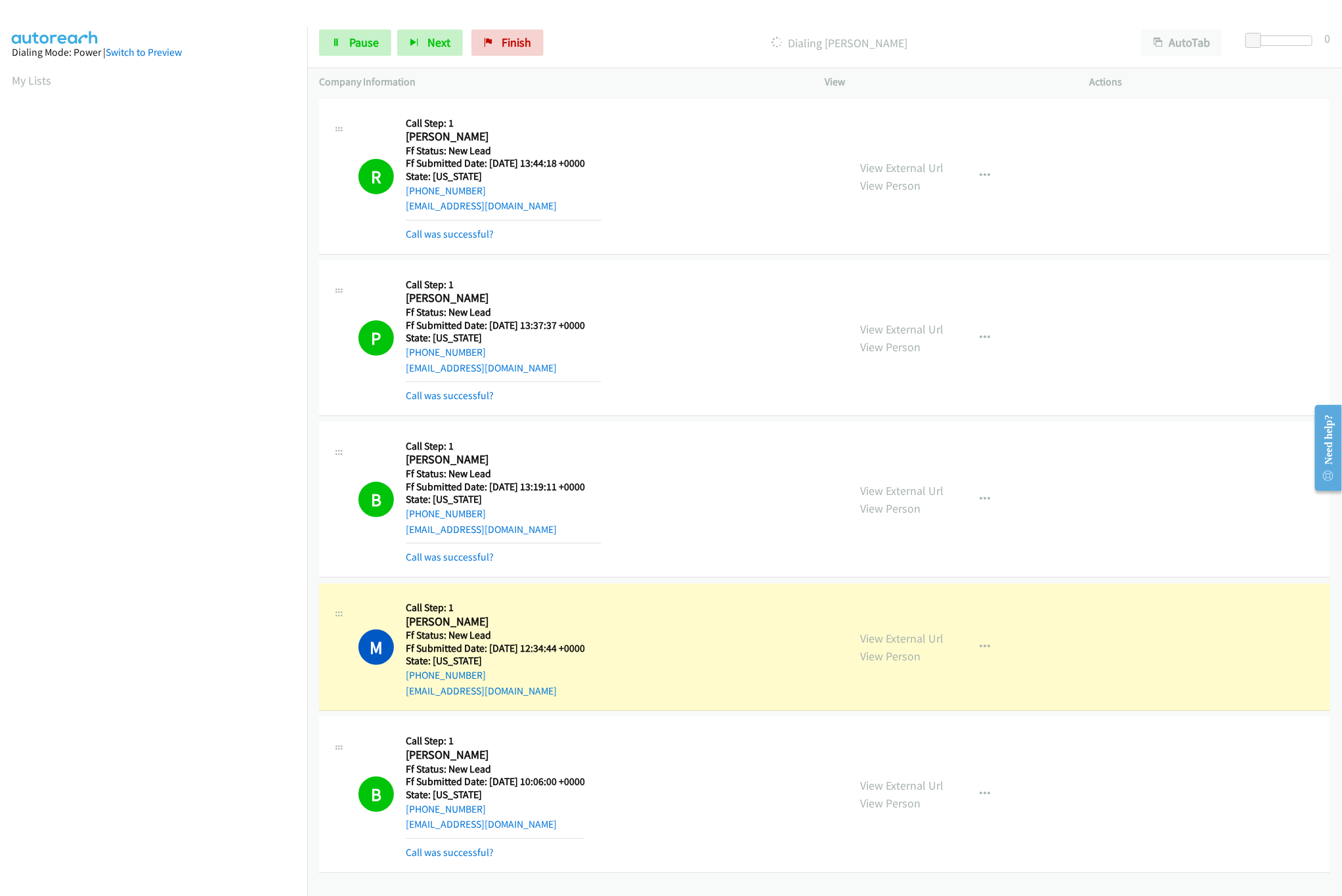
scroll to position [4, 0]
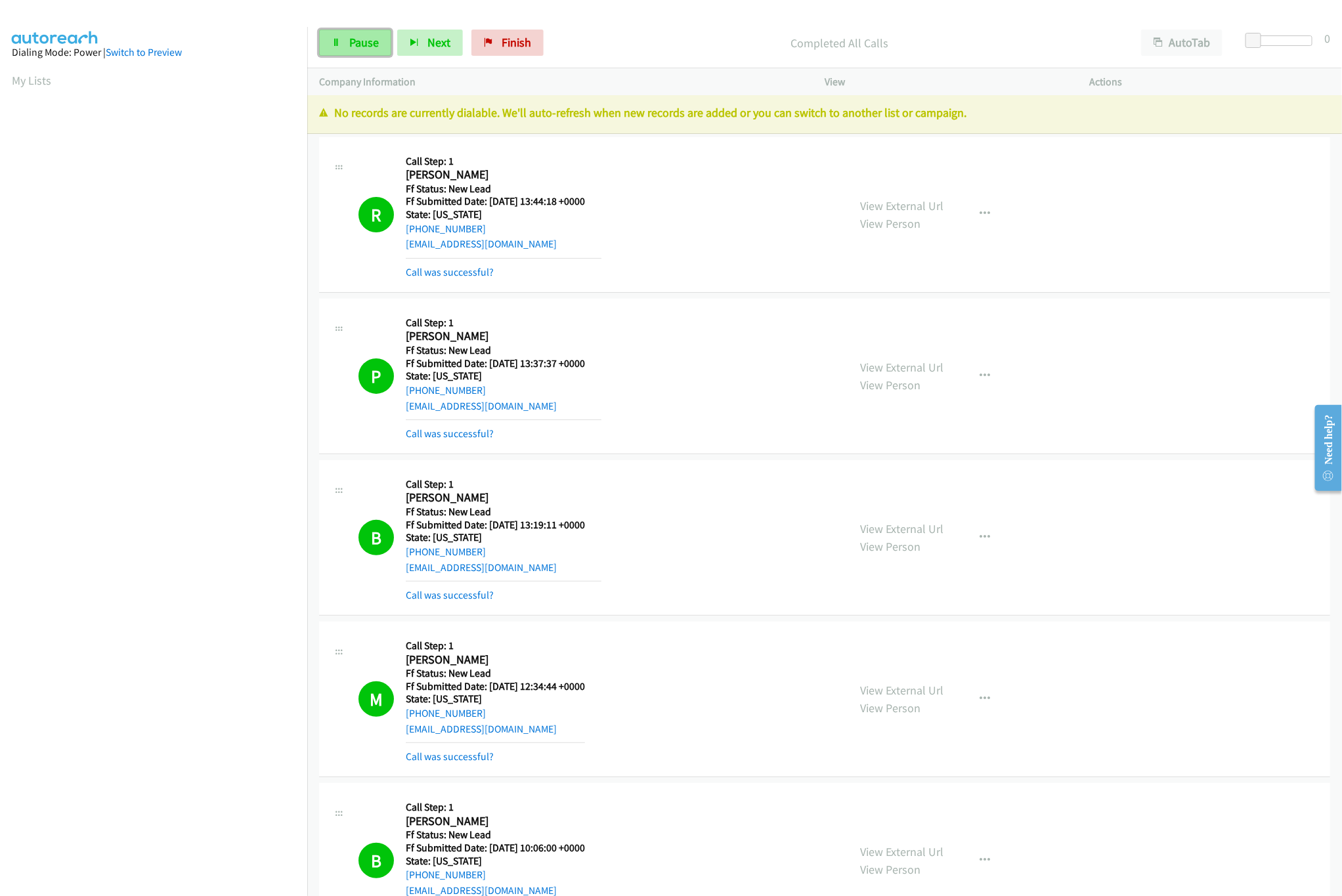
click at [360, 46] on span "Pause" at bounding box center [364, 42] width 29 height 15
click at [534, 34] on link "Finish" at bounding box center [529, 42] width 72 height 27
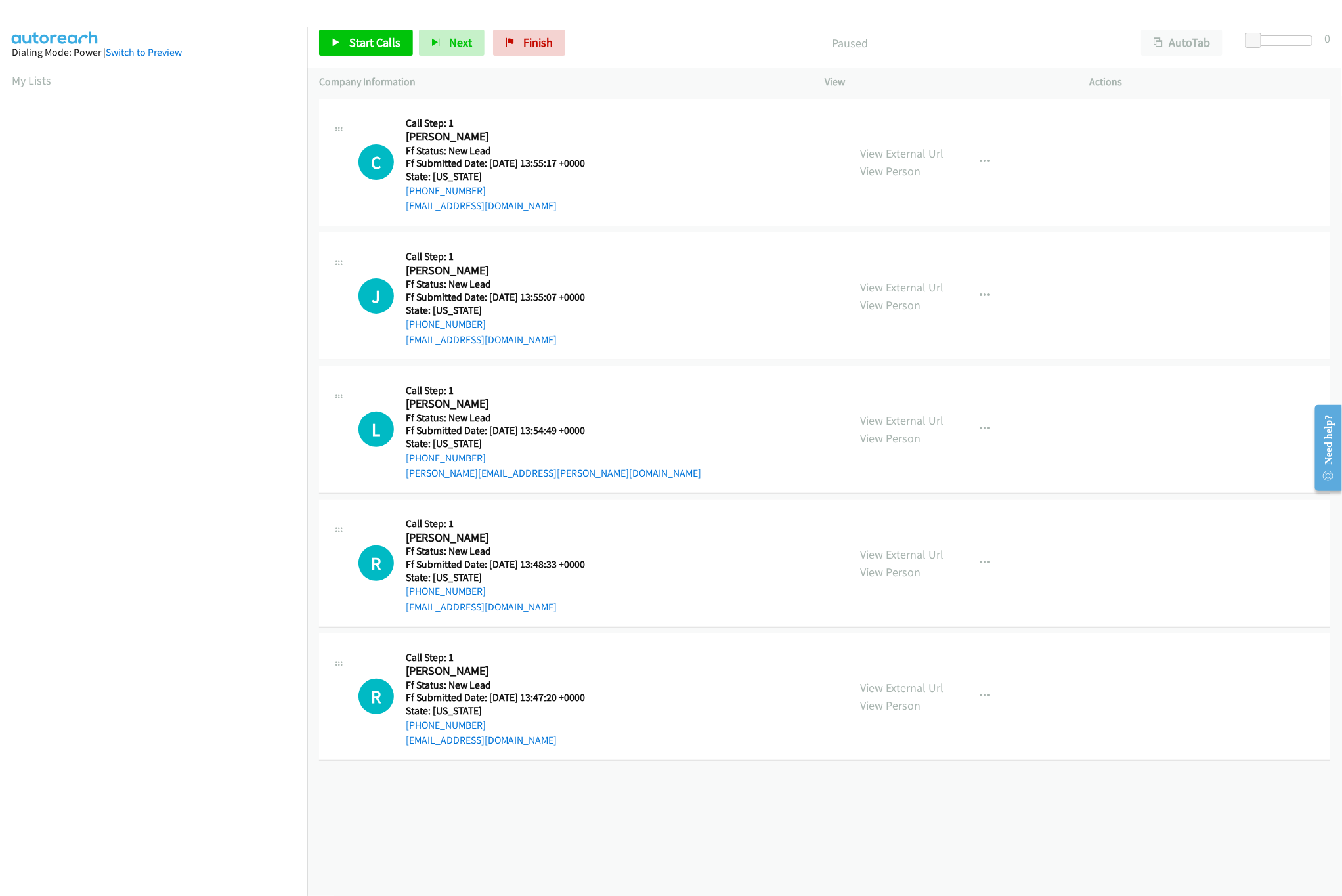
click at [527, 844] on div "[PHONE_NUMBER] Call failed - Please reload the list and try again The Callbar F…" at bounding box center [824, 495] width 1034 height 800
click at [916, 690] on link "View External Url" at bounding box center [902, 687] width 83 height 15
click at [877, 414] on link "View External Url" at bounding box center [902, 420] width 83 height 15
click at [934, 280] on link "View External Url" at bounding box center [902, 287] width 83 height 15
click at [930, 152] on link "View External Url" at bounding box center [902, 153] width 83 height 15
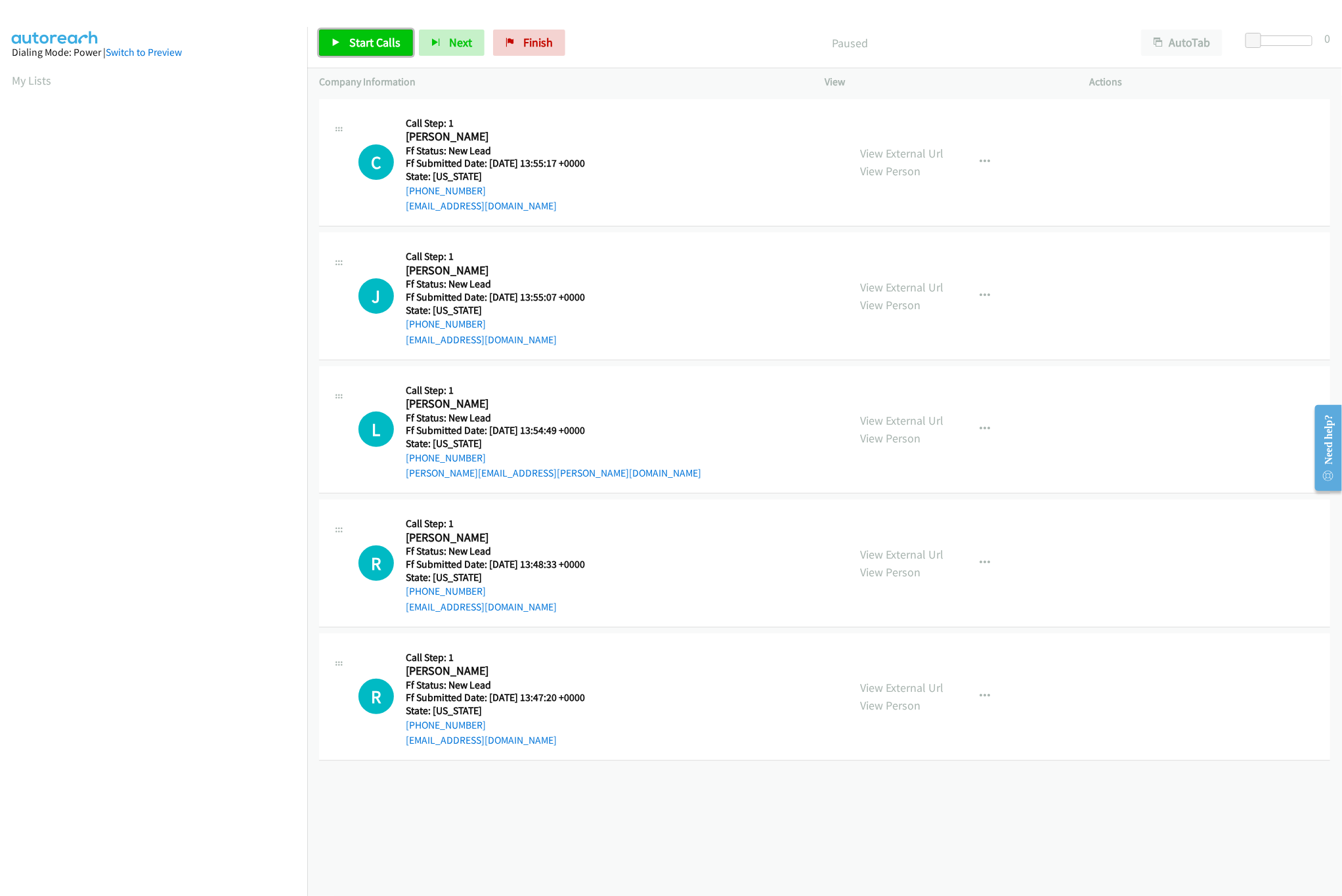
drag, startPoint x: 369, startPoint y: 56, endPoint x: 369, endPoint y: 48, distance: 8.0
click at [369, 56] on link "Start Calls" at bounding box center [366, 42] width 94 height 27
click at [909, 553] on link "View External Url" at bounding box center [902, 554] width 83 height 15
drag, startPoint x: 1251, startPoint y: 38, endPoint x: 1259, endPoint y: 38, distance: 8.0
click at [1259, 38] on span at bounding box center [1263, 41] width 16 height 16
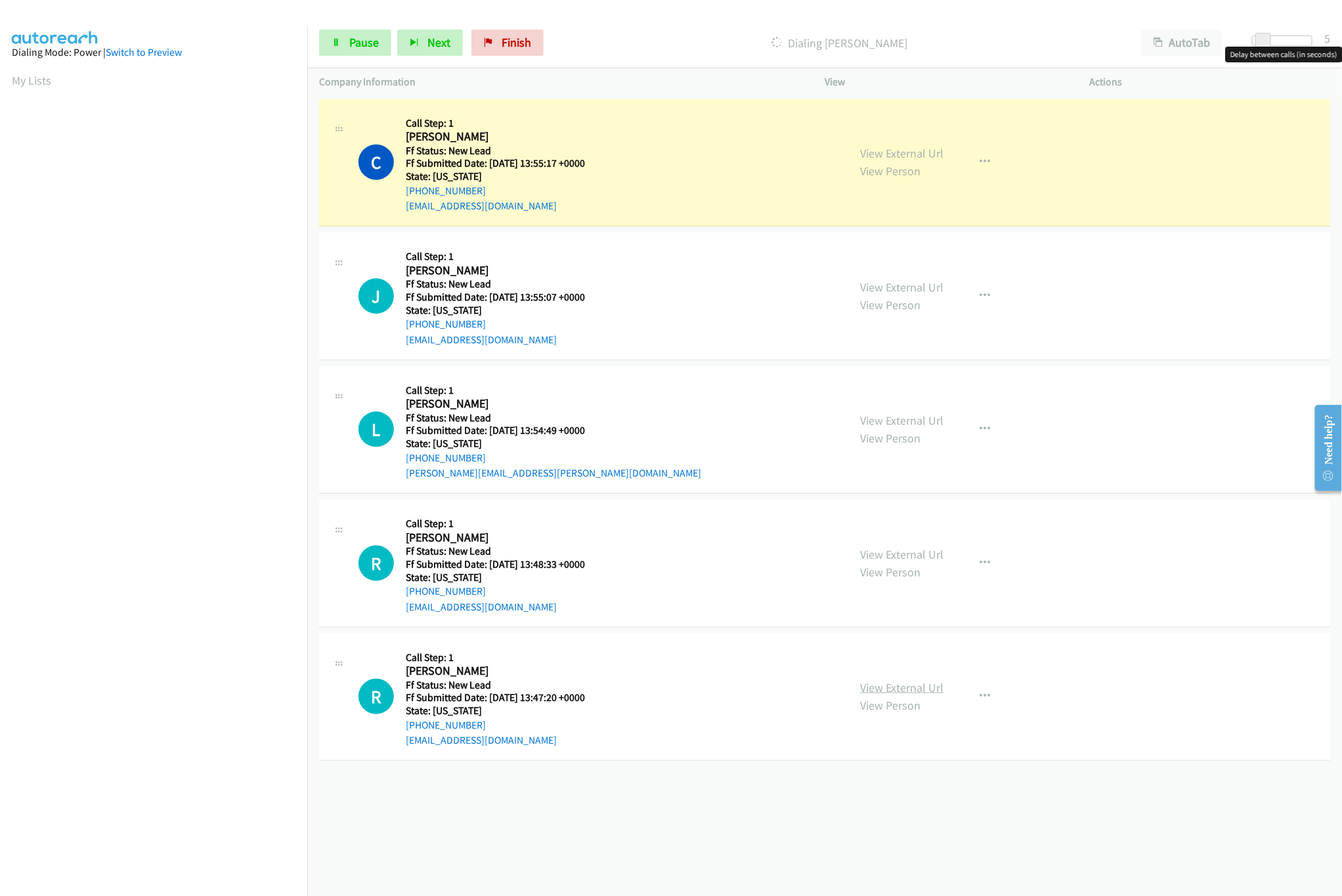
click at [910, 689] on link "View External Url" at bounding box center [902, 687] width 83 height 15
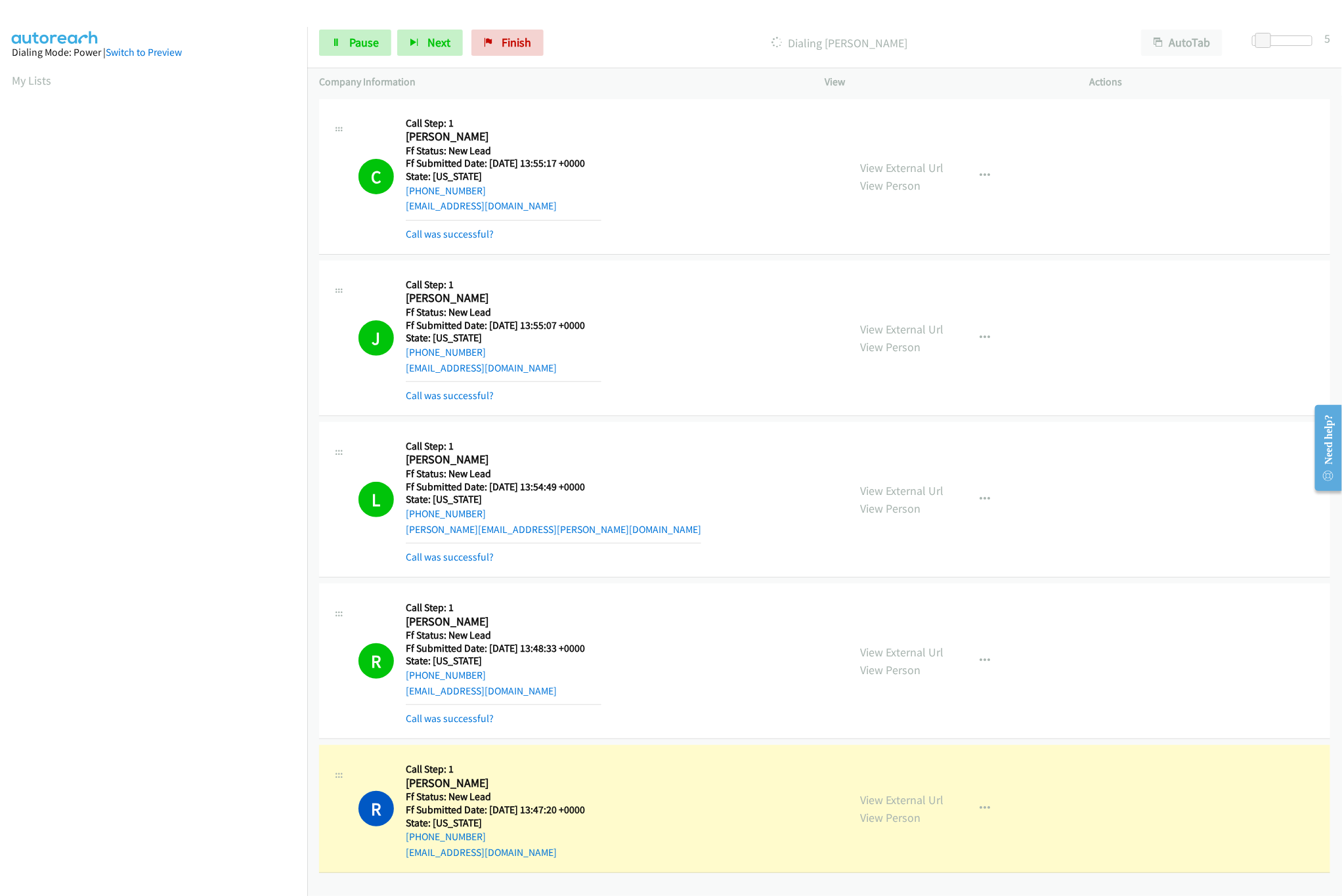
scroll to position [4, 0]
click at [341, 38] on link "Pause" at bounding box center [355, 42] width 72 height 27
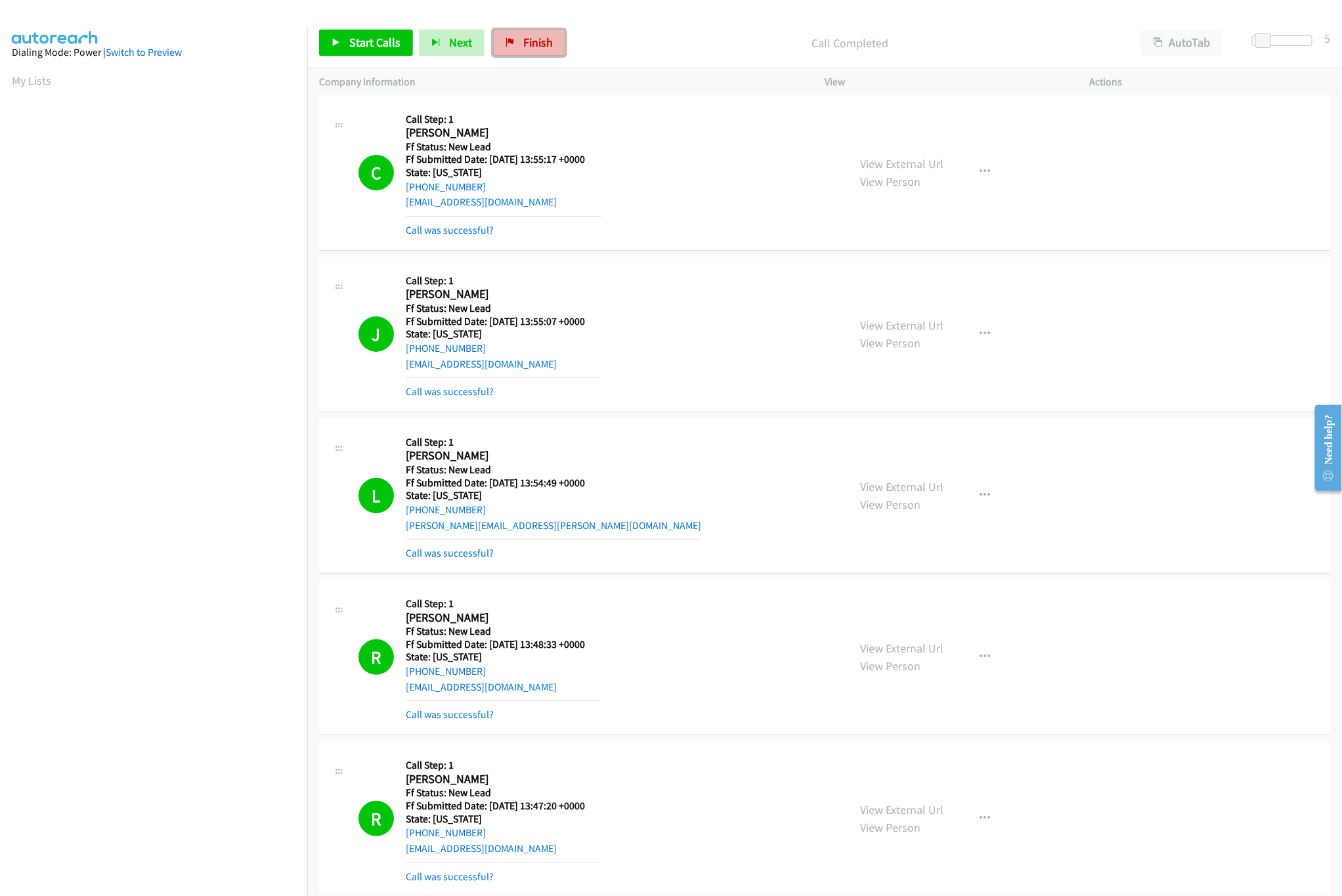
click at [524, 40] on span "Finish" at bounding box center [538, 42] width 29 height 15
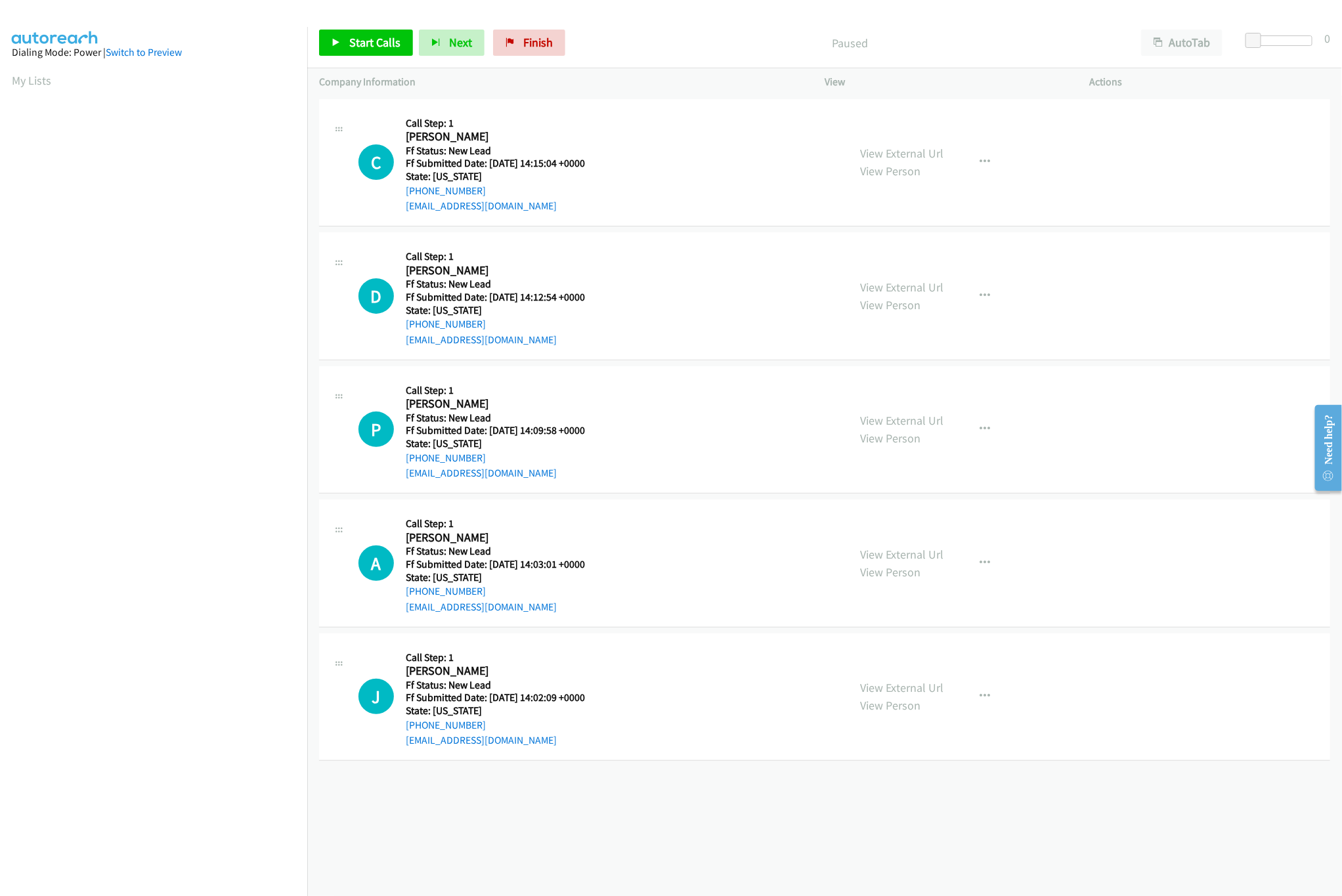
click at [725, 785] on div "[PHONE_NUMBER] Call failed - Please reload the list and try again The Callbar F…" at bounding box center [824, 495] width 1034 height 800
click at [905, 280] on link "View External Url" at bounding box center [902, 287] width 83 height 15
click at [916, 150] on link "View External Url" at bounding box center [902, 153] width 83 height 15
click at [926, 420] on link "View External Url" at bounding box center [902, 420] width 83 height 15
click at [349, 34] on link "Start Calls" at bounding box center [366, 42] width 94 height 27
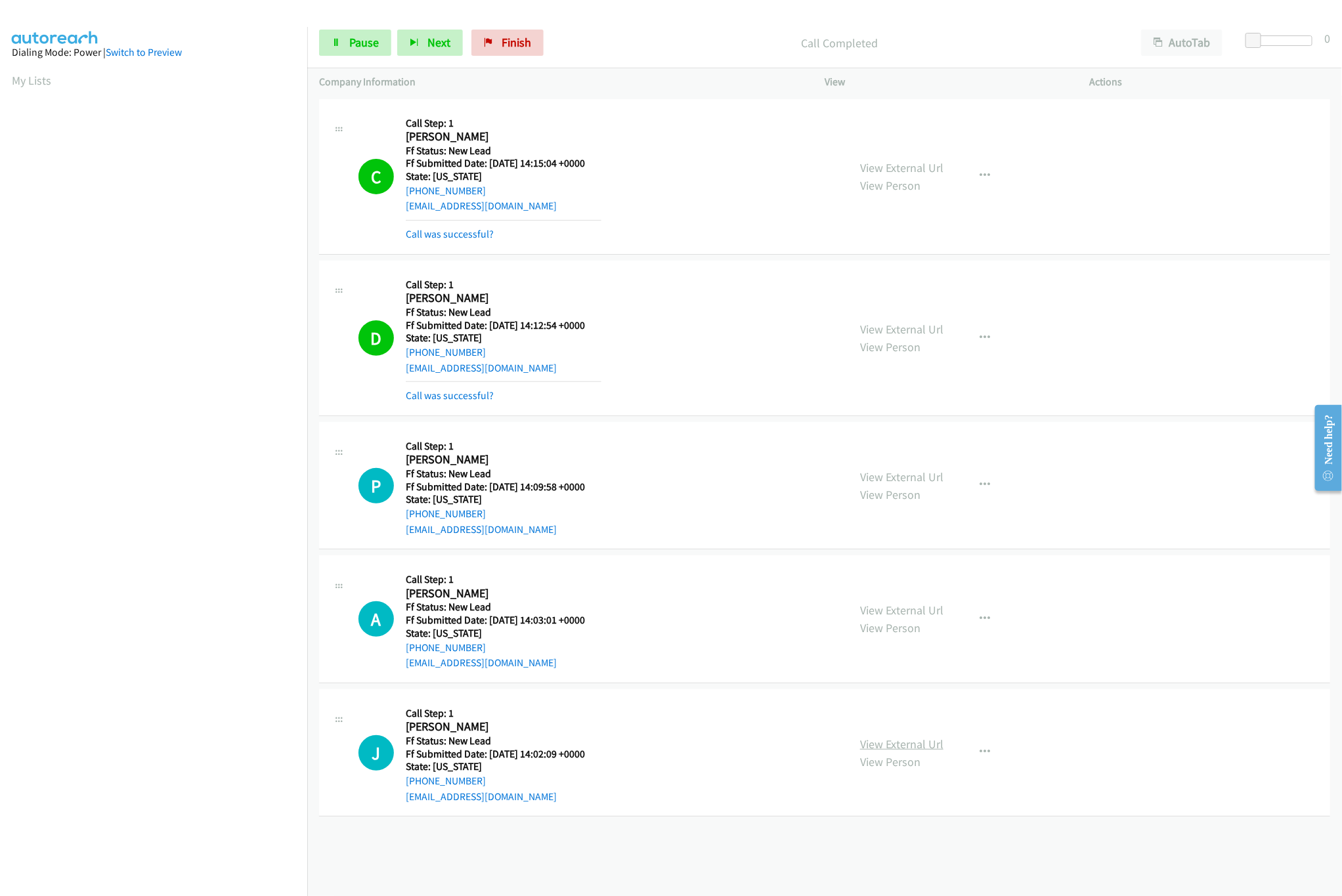
click at [906, 743] on link "View External Url" at bounding box center [902, 744] width 83 height 15
click at [905, 612] on link "View External Url" at bounding box center [902, 609] width 83 height 15
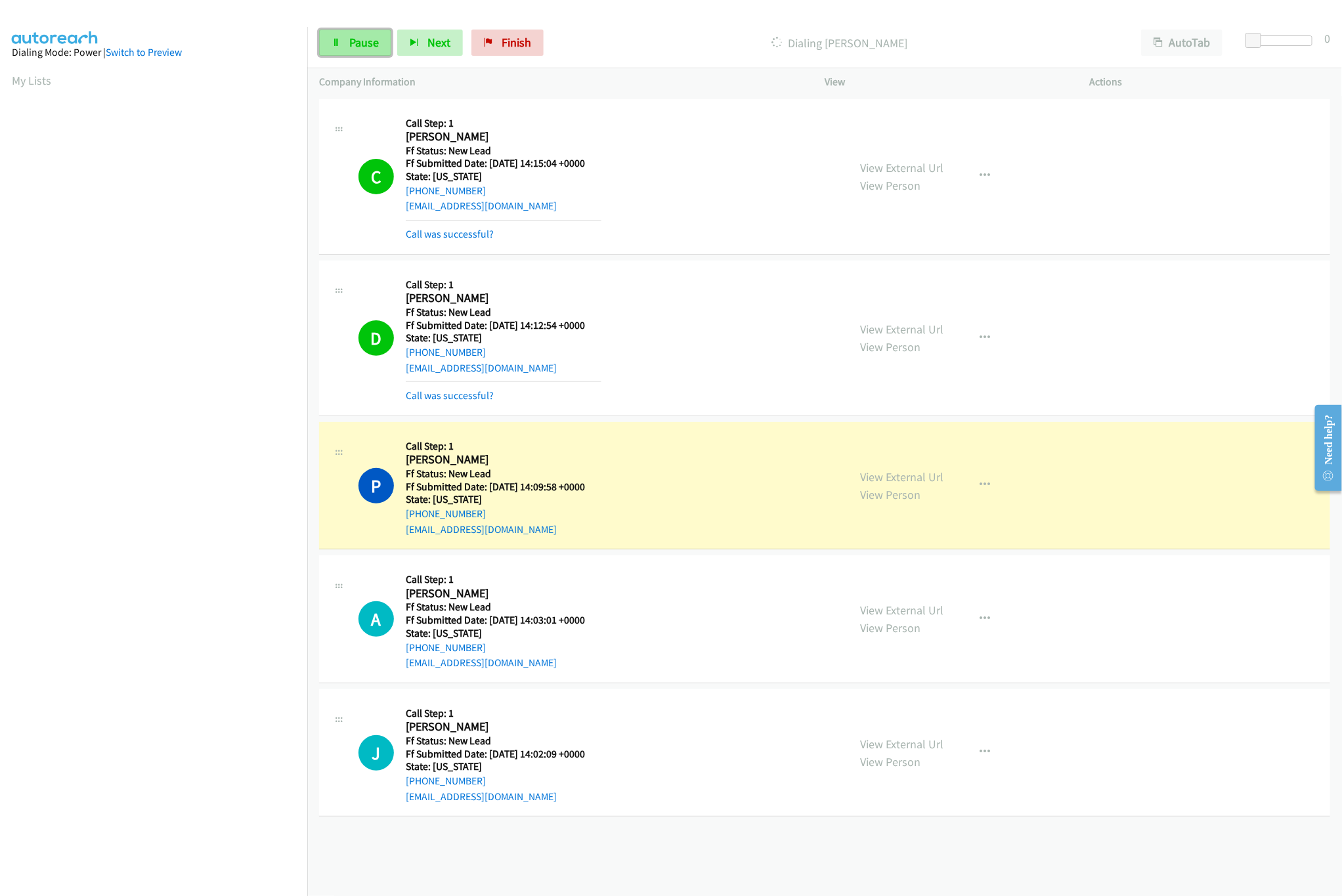
click at [368, 48] on span "Pause" at bounding box center [364, 42] width 29 height 15
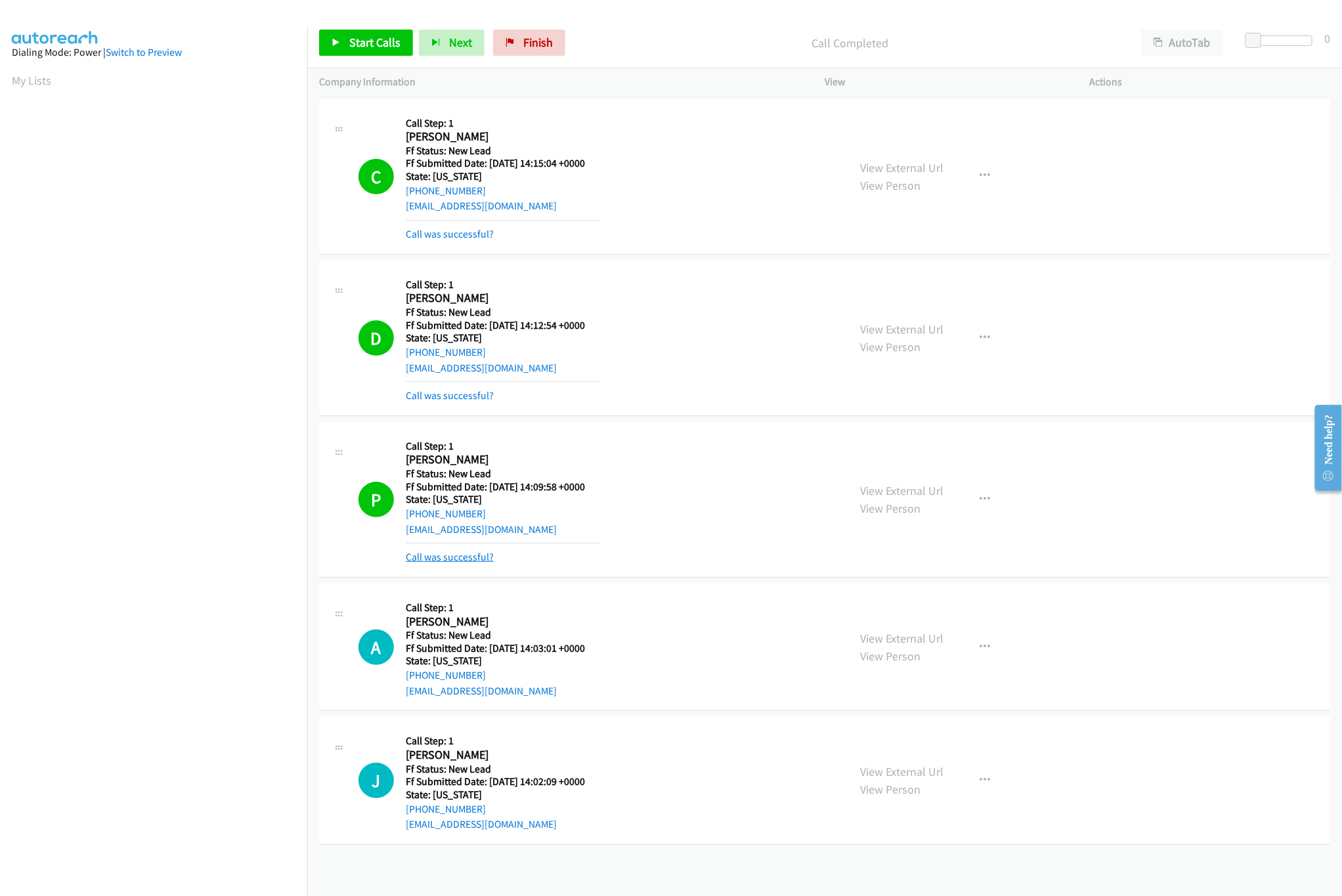
click at [436, 552] on link "Call was successful?" at bounding box center [449, 556] width 88 height 12
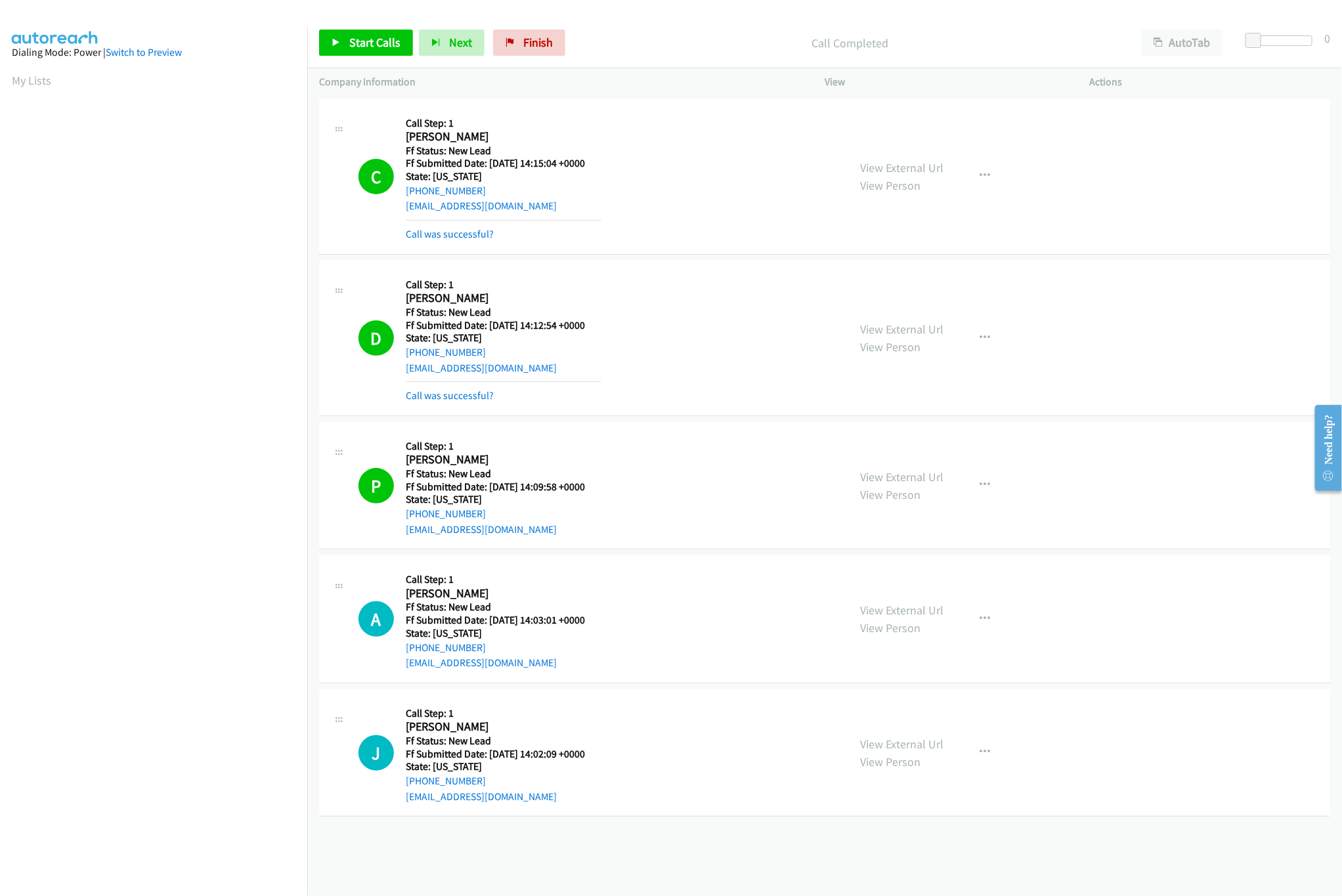
click at [1113, 827] on div "+1 415-964-1034 Call failed - Please reload the list and try again The Callbar …" at bounding box center [824, 495] width 1034 height 800
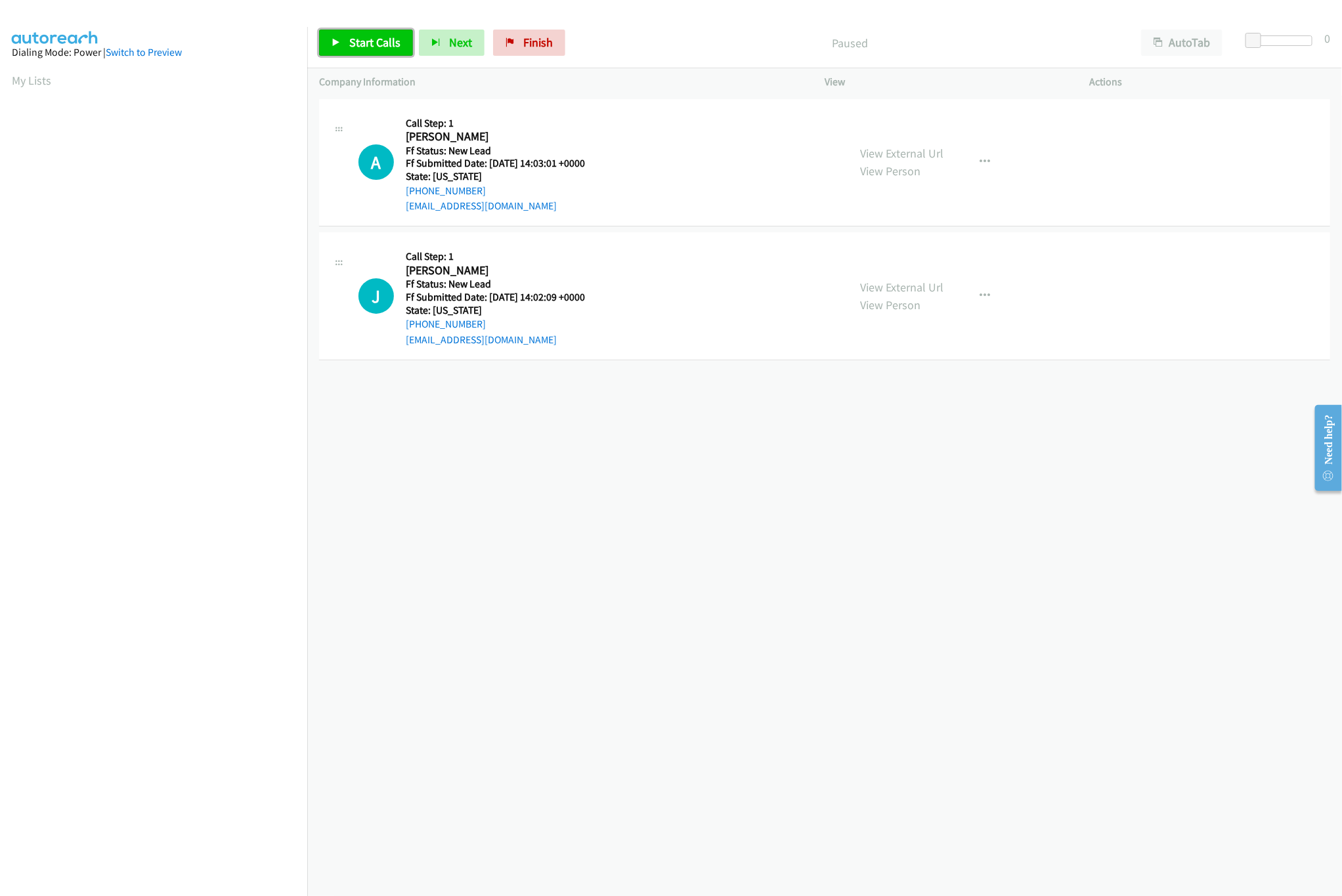
click at [378, 48] on span "Start Calls" at bounding box center [374, 42] width 51 height 15
drag, startPoint x: 1246, startPoint y: 40, endPoint x: 1254, endPoint y: 40, distance: 8.0
click at [1255, 40] on span at bounding box center [1263, 41] width 16 height 16
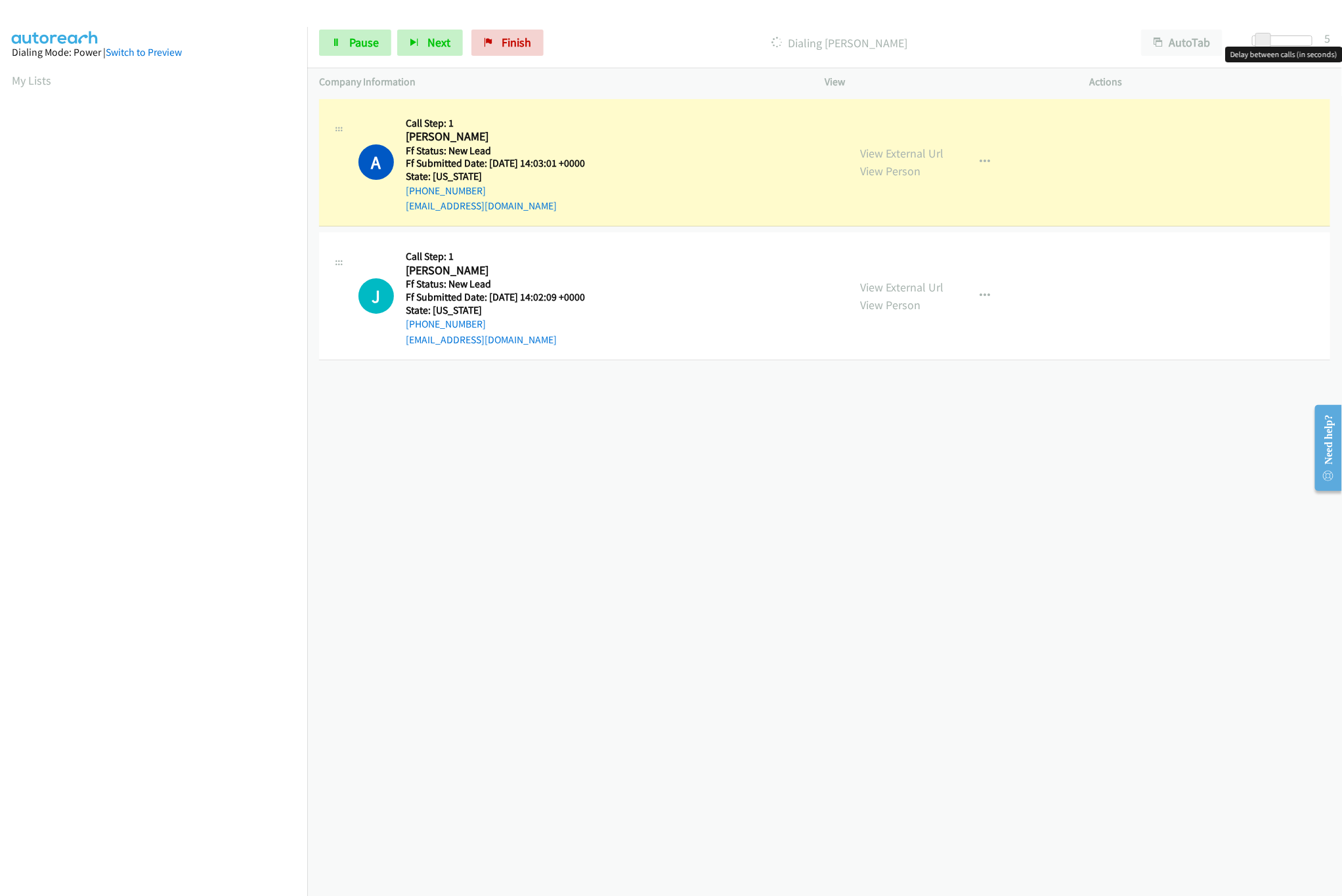
click at [645, 439] on div "+1 415-964-1034 Call failed - Please reload the list and try again The Callbar …" at bounding box center [824, 495] width 1034 height 800
click at [807, 458] on div "+1 415-964-1034 Call failed - Please reload the list and try again The Callbar …" at bounding box center [824, 495] width 1034 height 800
click at [694, 59] on div "Start Calls Pause Next Finish Dialing Alana Bogard AutoTab AutoTab 5" at bounding box center [824, 43] width 1034 height 50
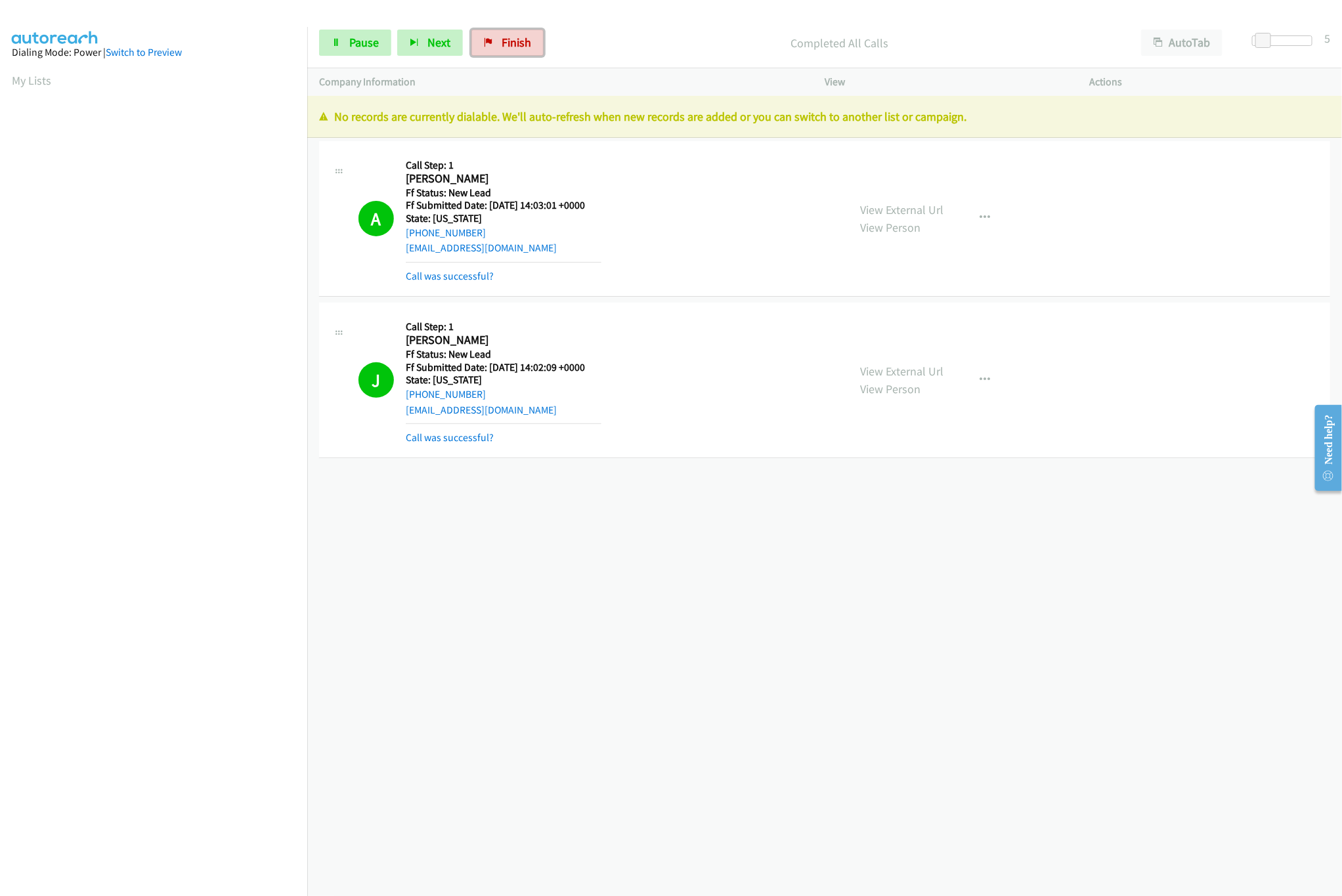
drag, startPoint x: 530, startPoint y: 50, endPoint x: 711, endPoint y: 65, distance: 181.6
click at [530, 50] on link "Finish" at bounding box center [507, 42] width 72 height 27
click at [711, 65] on div "Start Calls Pause Next Finish Completed All Calls AutoTab AutoTab 5" at bounding box center [824, 43] width 1034 height 50
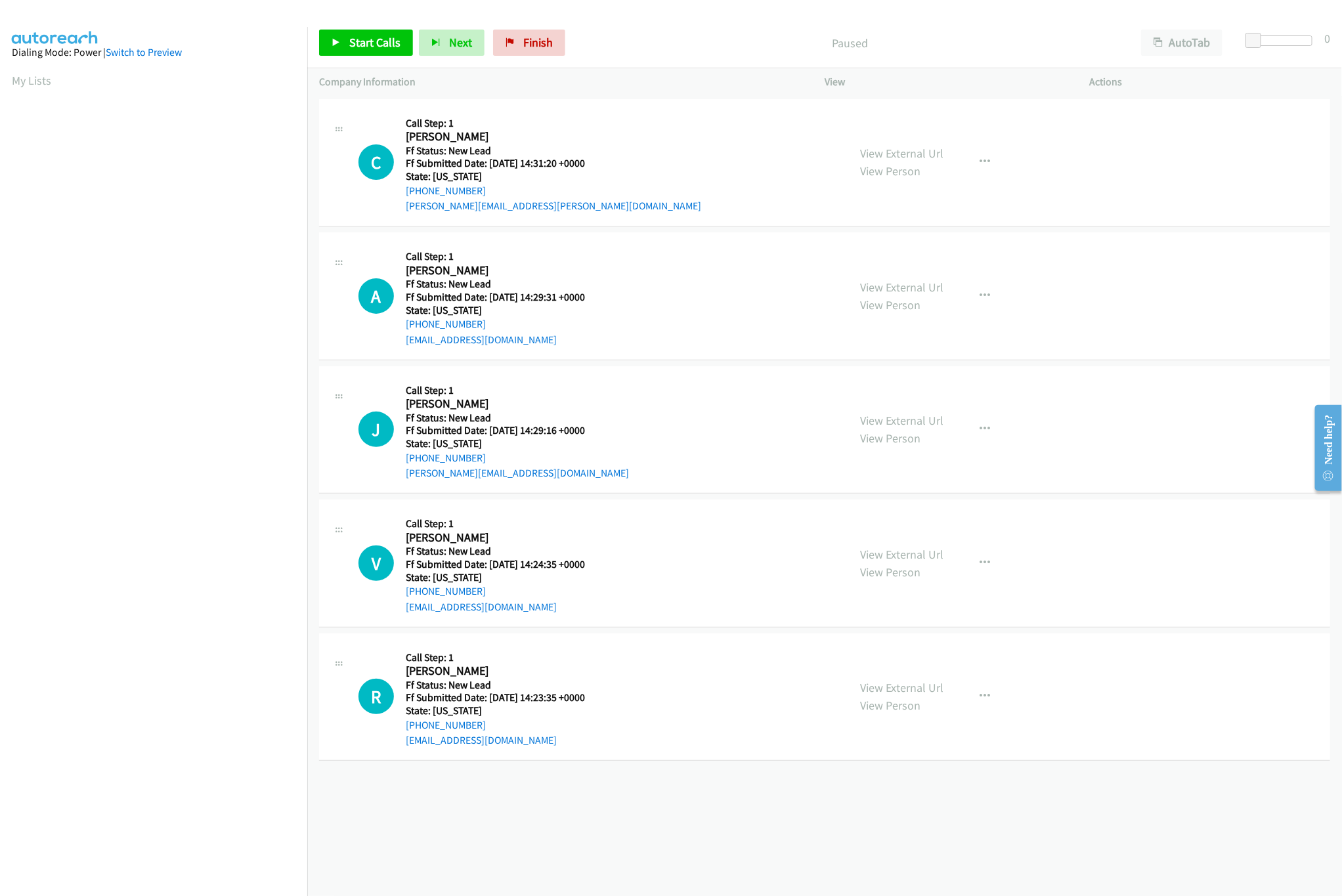
click at [719, 805] on div "[PHONE_NUMBER] Call failed - Please reload the list and try again The Callbar F…" at bounding box center [824, 495] width 1034 height 800
click at [906, 280] on link "View External Url" at bounding box center [902, 287] width 83 height 15
click at [921, 156] on link "View External Url" at bounding box center [902, 153] width 83 height 15
click at [382, 37] on span "Start Calls" at bounding box center [374, 42] width 51 height 15
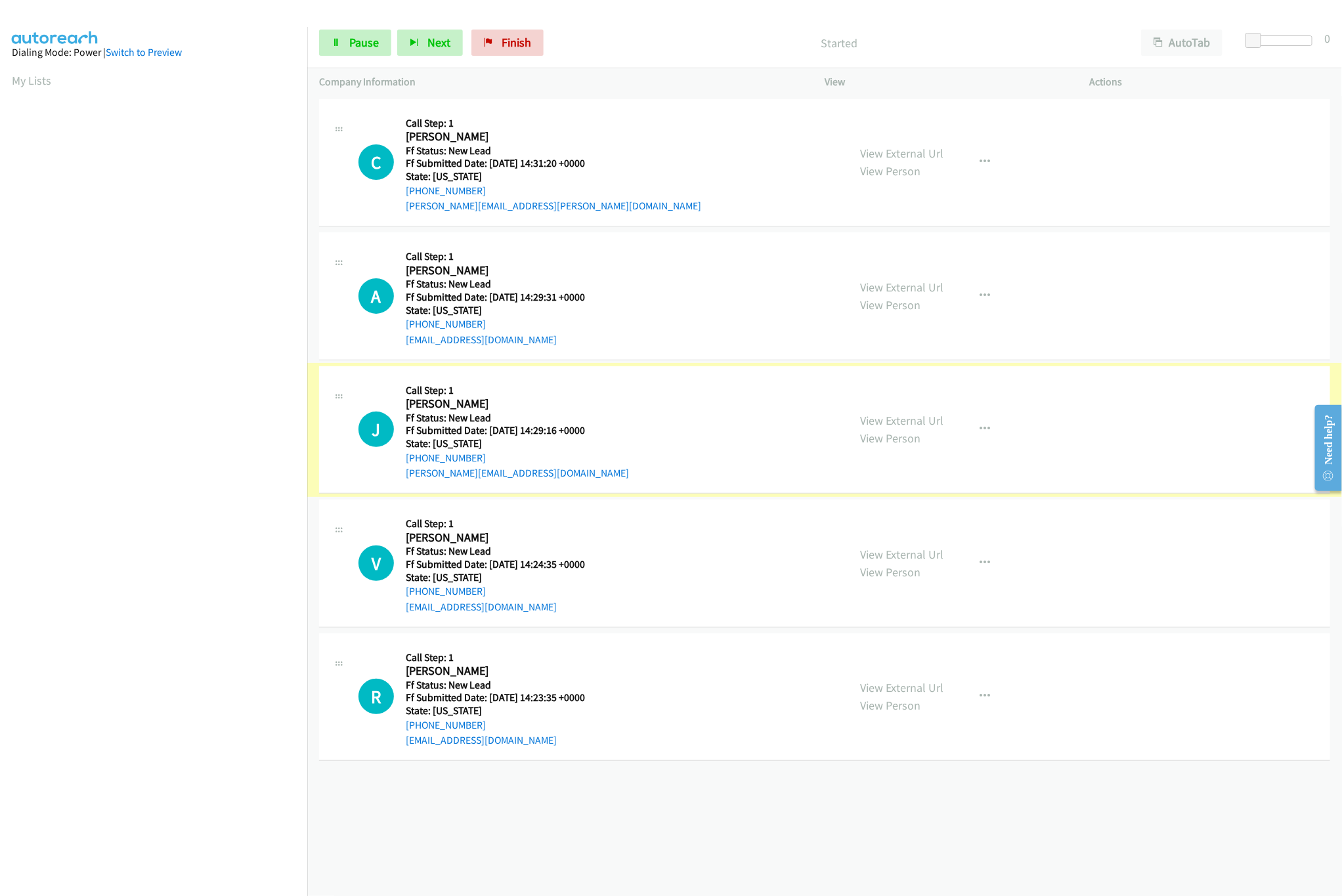
click at [881, 420] on link "View External Url" at bounding box center [902, 420] width 83 height 15
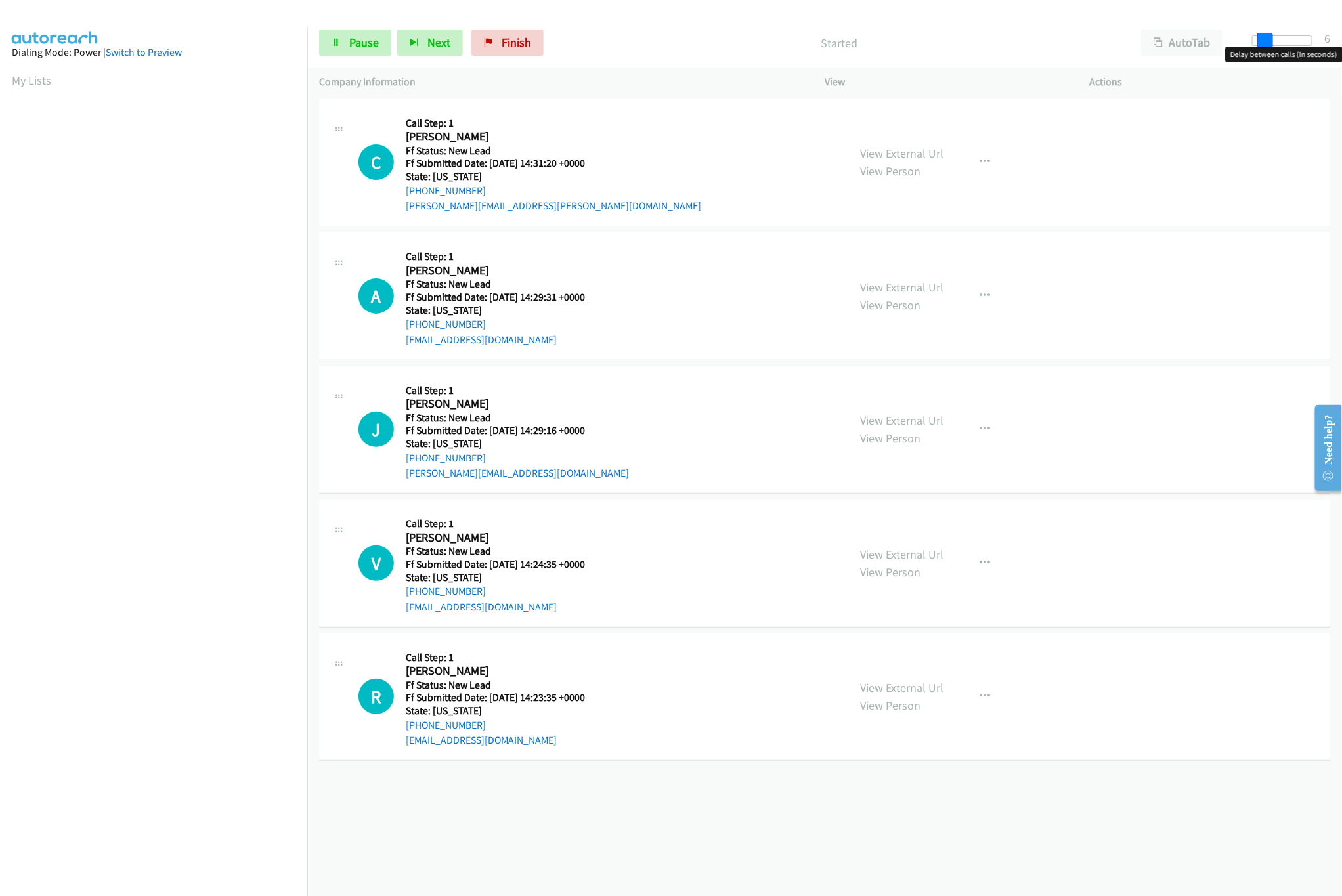
drag, startPoint x: 1254, startPoint y: 43, endPoint x: 1267, endPoint y: 32, distance: 17.0
click at [1267, 32] on div "Start Calls Pause Next Finish Started AutoTab AutoTab 6" at bounding box center [824, 43] width 1034 height 50
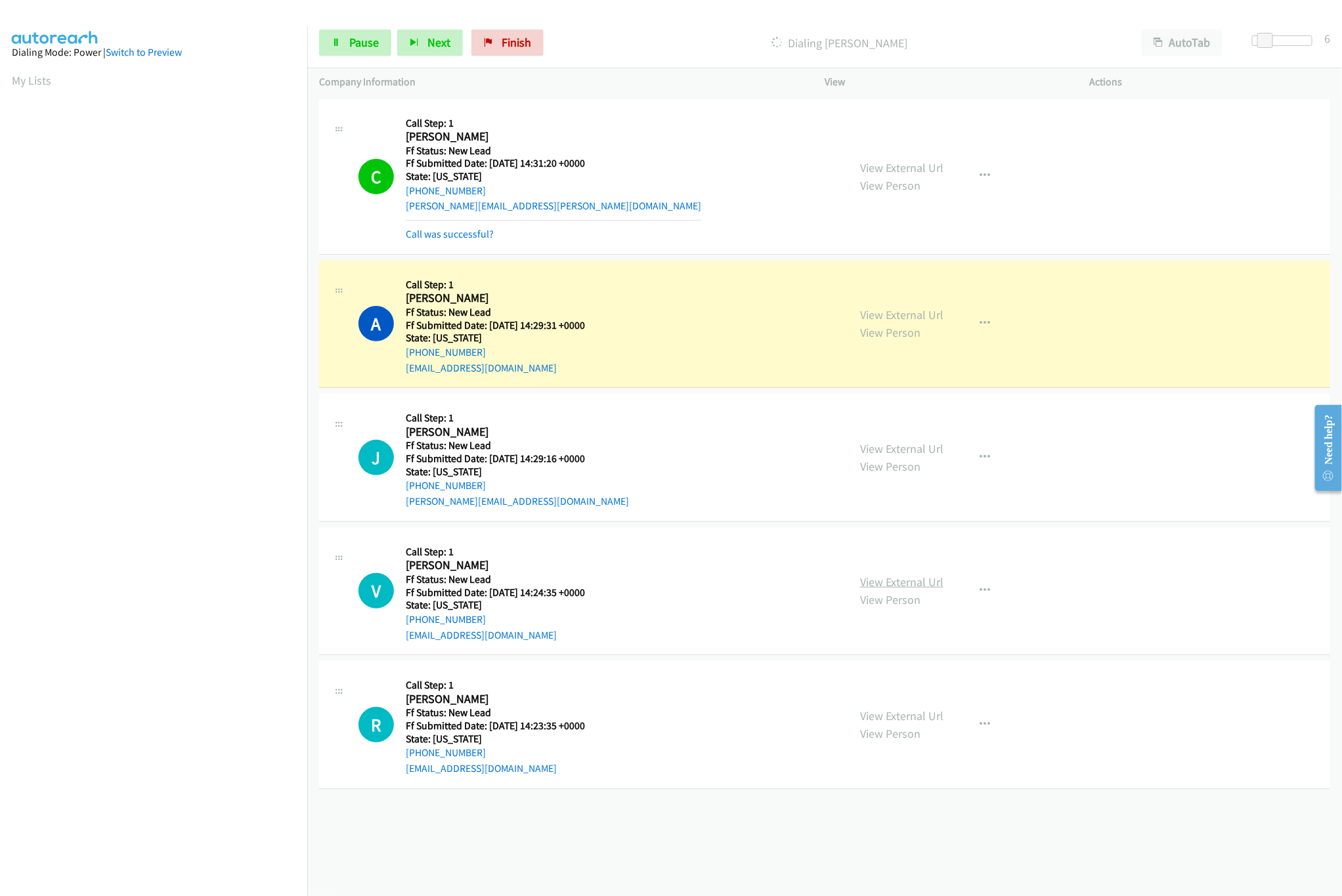
click at [893, 583] on link "View External Url" at bounding box center [902, 581] width 83 height 15
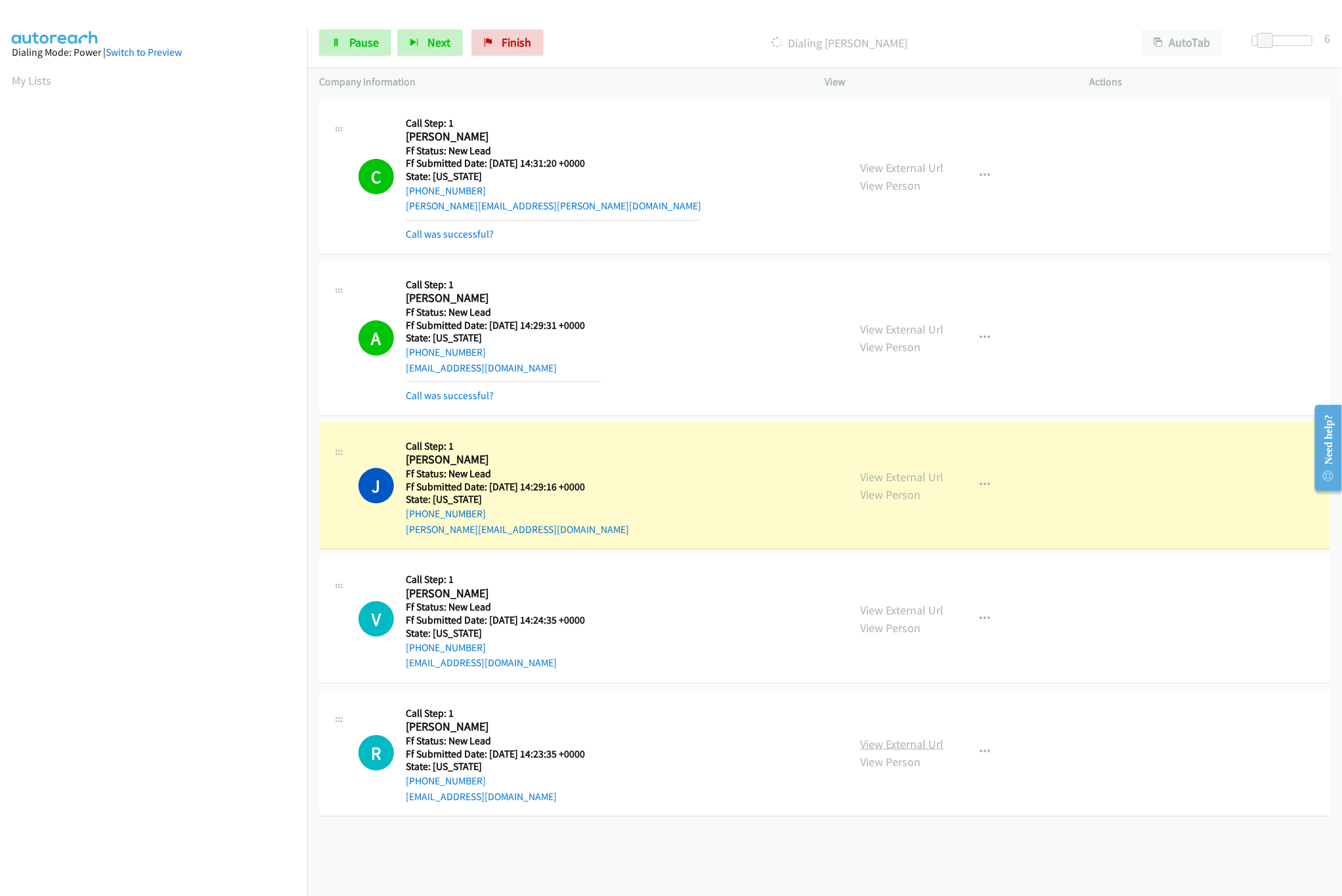
click at [896, 744] on link "View External Url" at bounding box center [902, 744] width 83 height 15
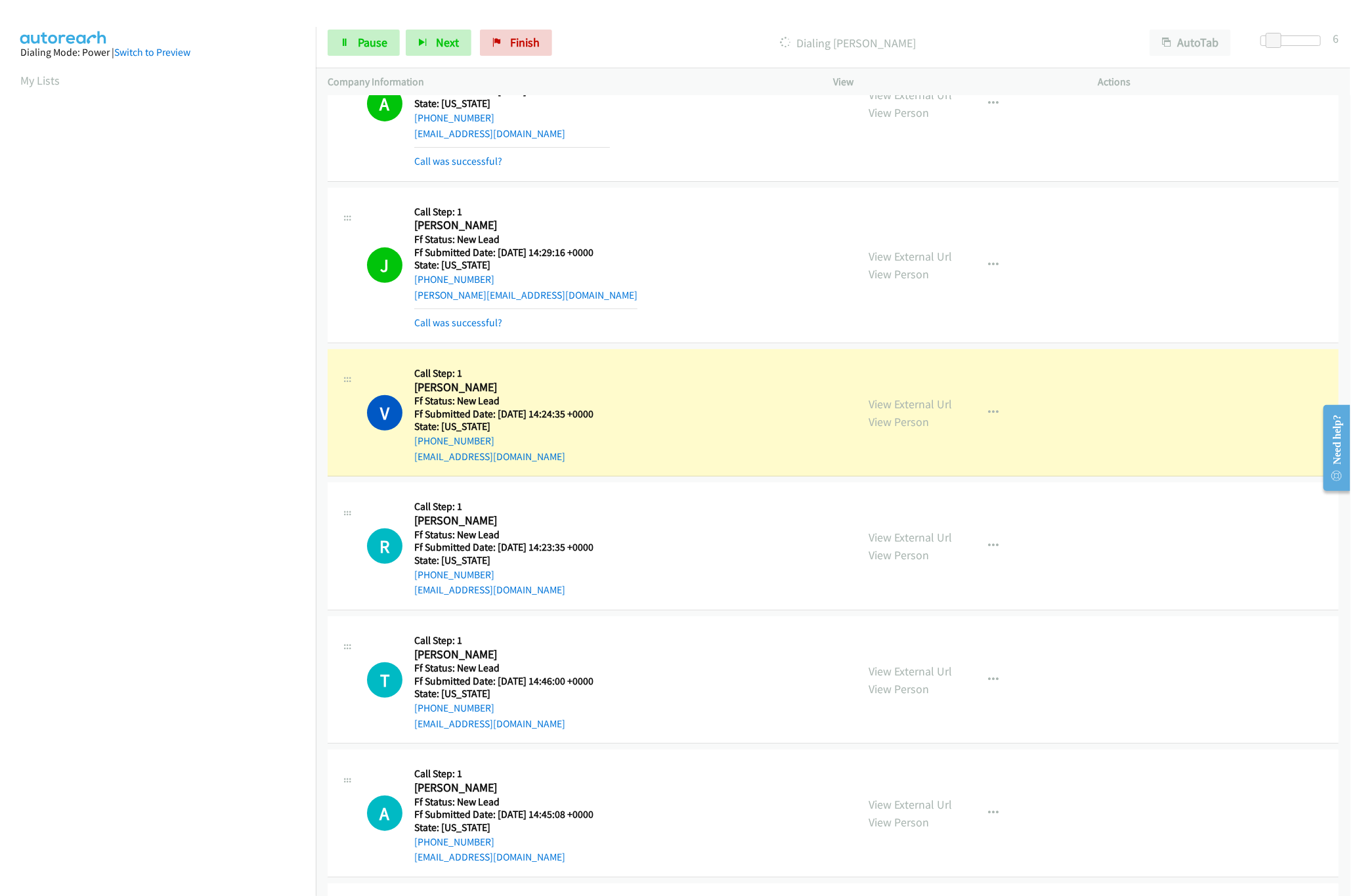
scroll to position [377, 0]
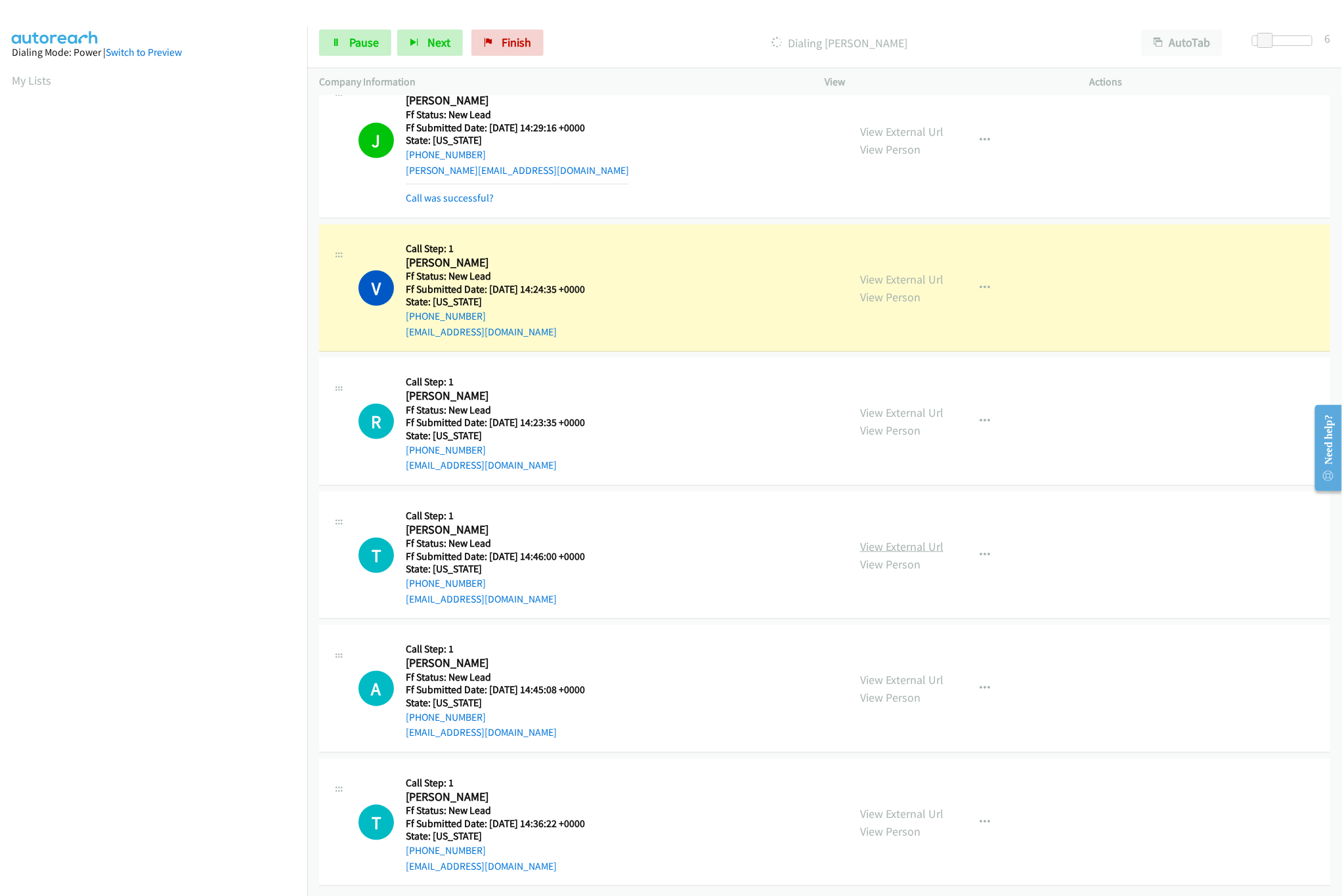
click at [887, 539] on link "View External Url" at bounding box center [902, 546] width 83 height 15
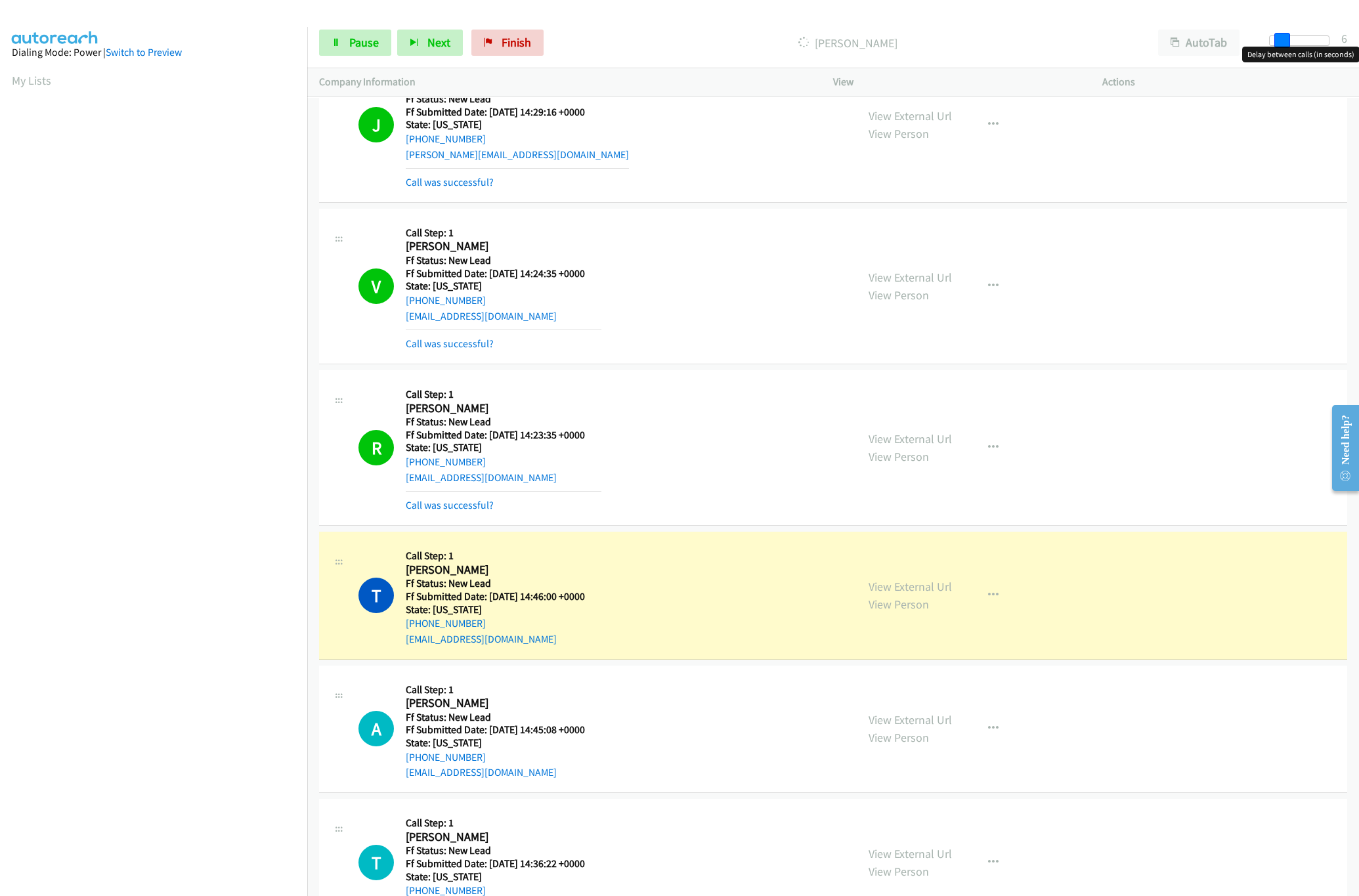
drag, startPoint x: 1279, startPoint y: 36, endPoint x: 1286, endPoint y: 36, distance: 7.0
click at [1286, 36] on span at bounding box center [1282, 41] width 16 height 16
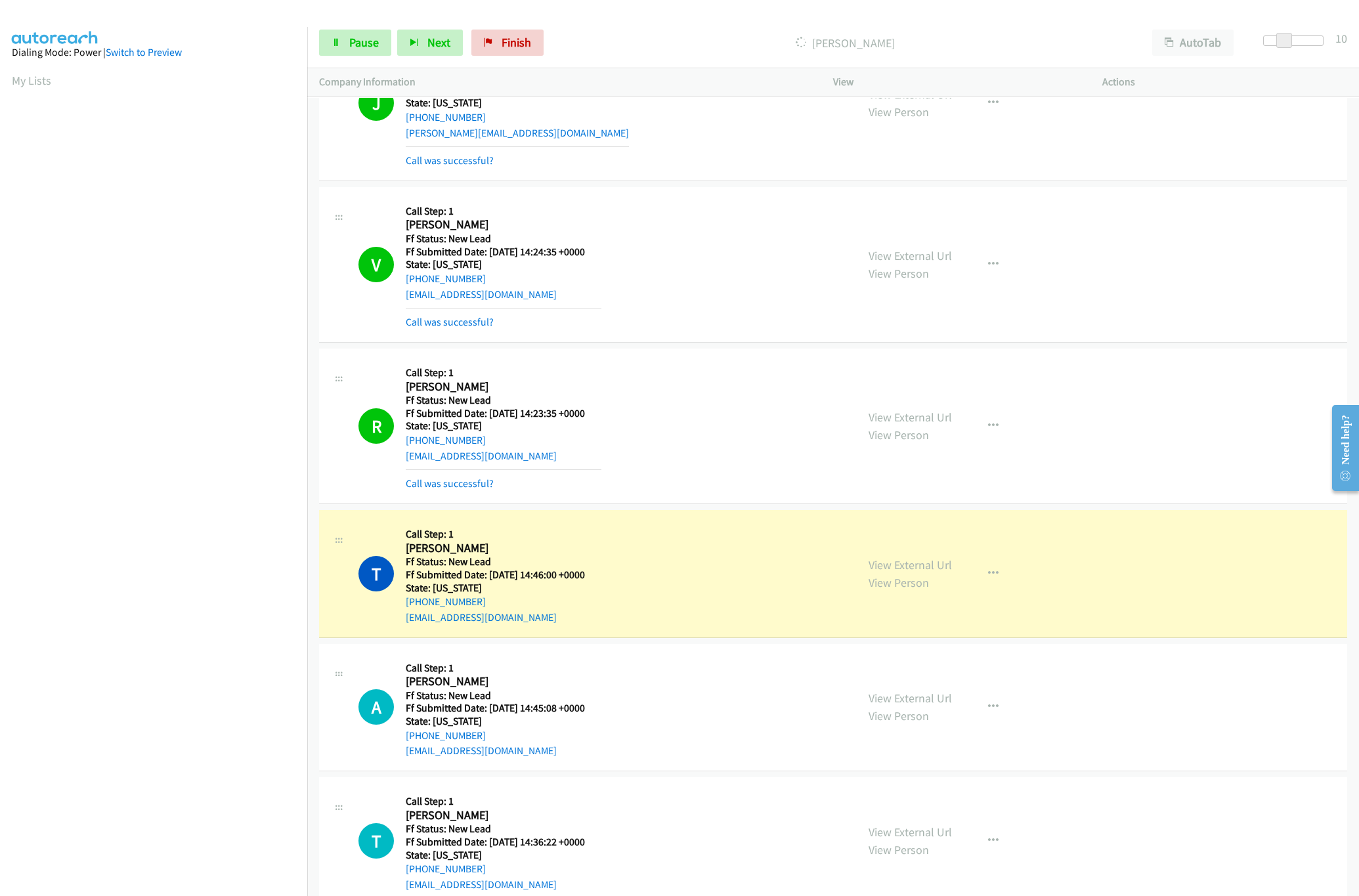
scroll to position [435, 0]
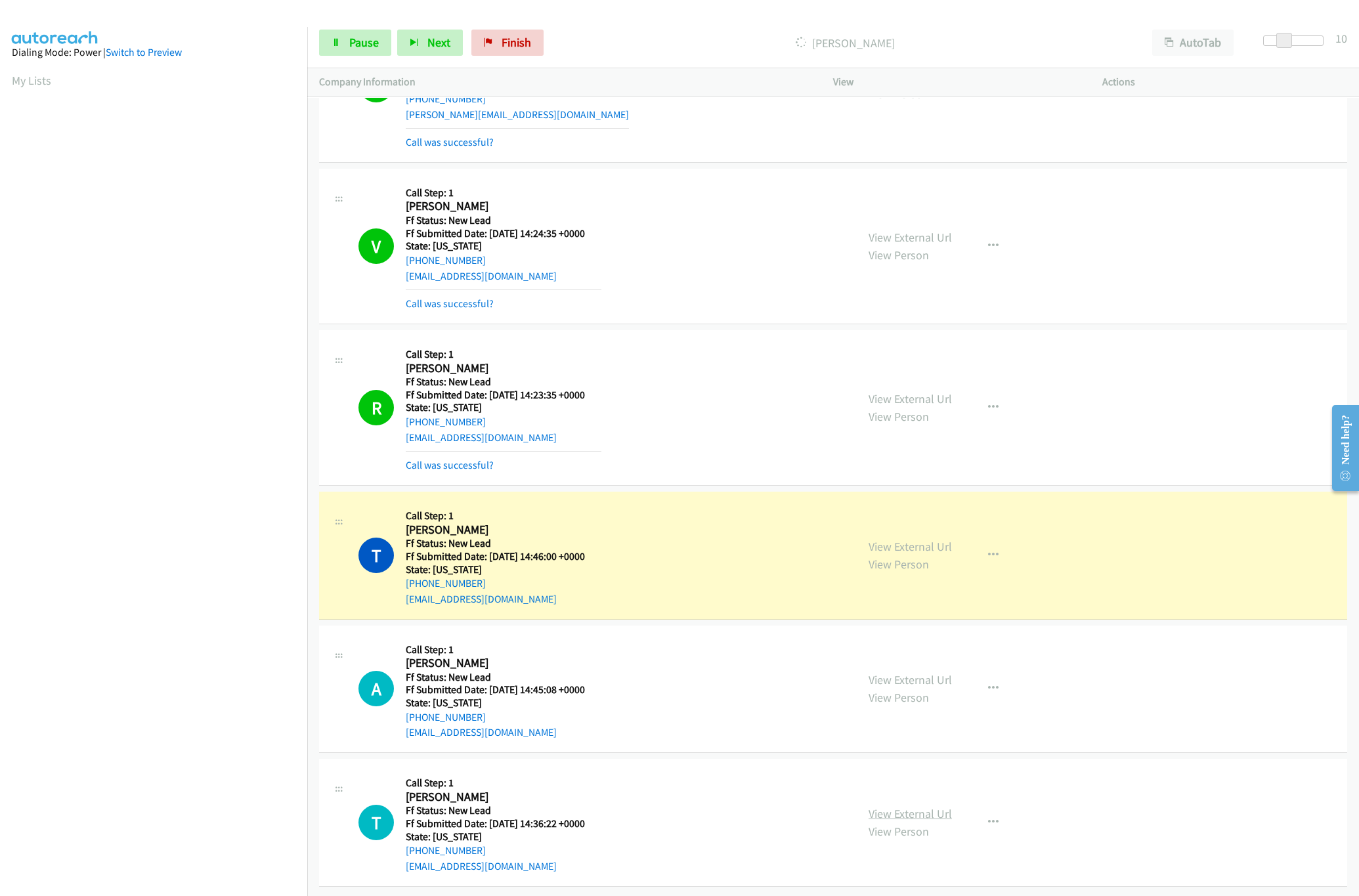
click at [880, 806] on link "View External Url" at bounding box center [910, 813] width 83 height 15
click at [938, 672] on link "View External Url" at bounding box center [910, 679] width 83 height 15
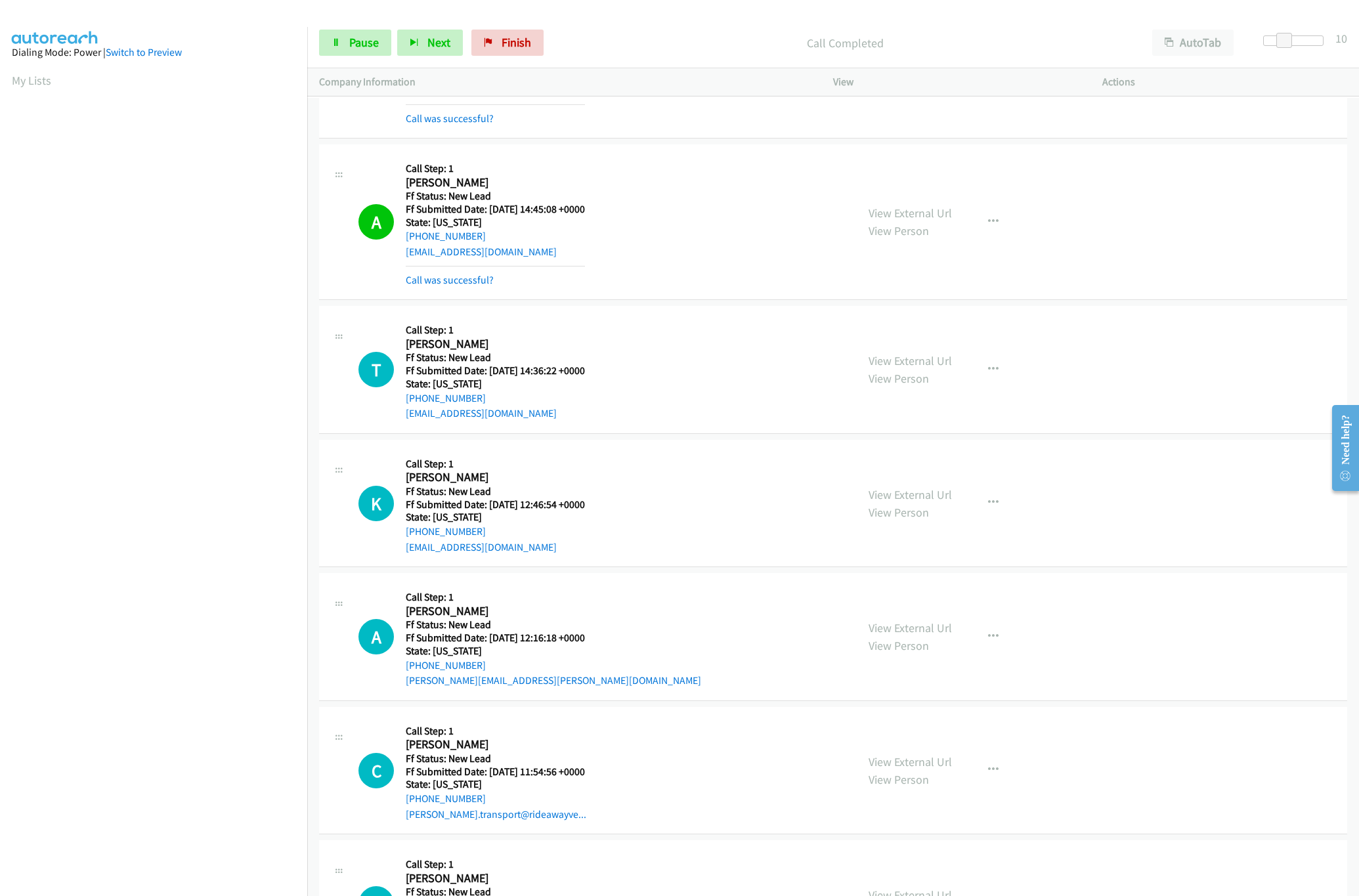
scroll to position [1027, 0]
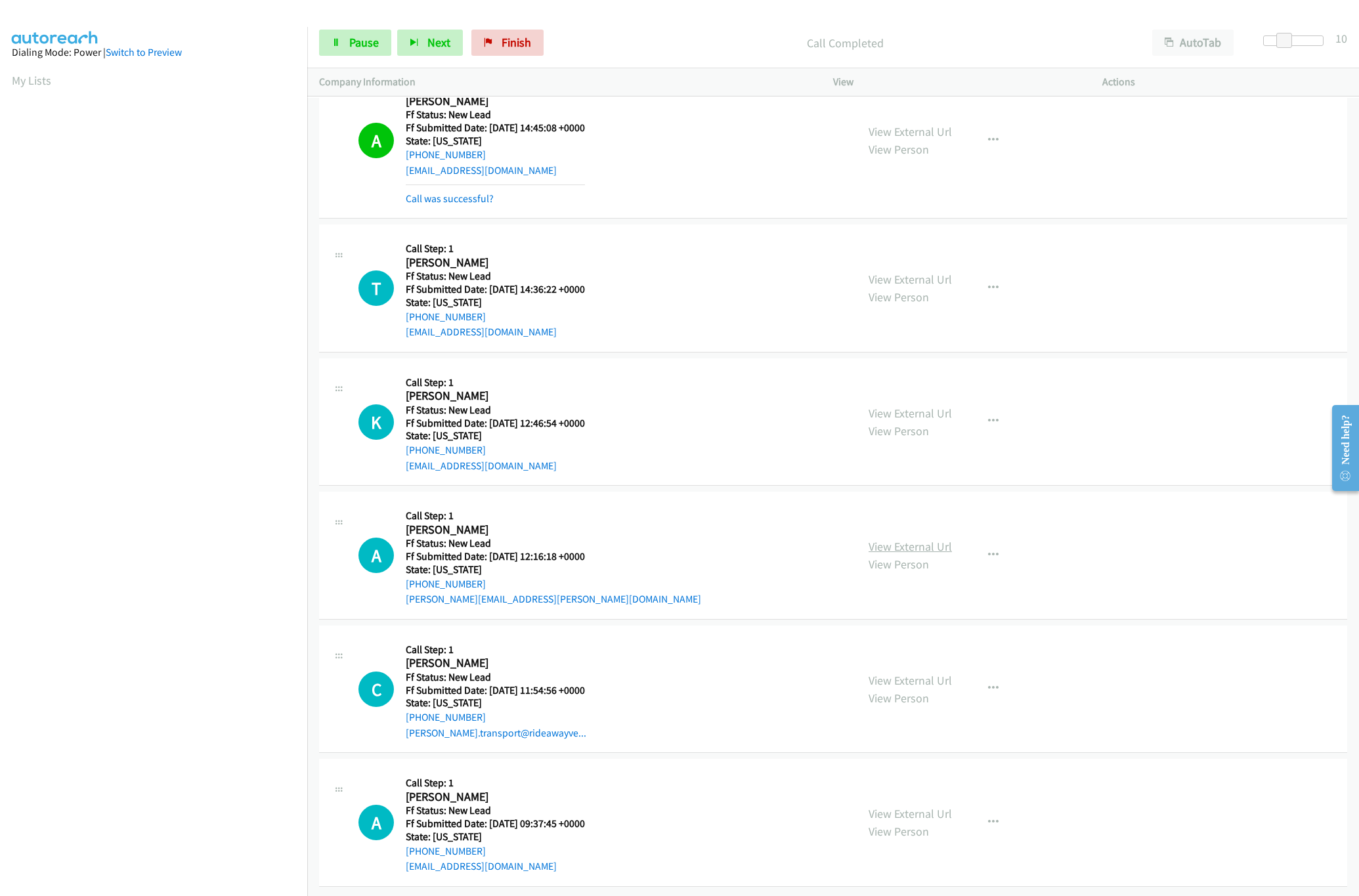
click at [888, 539] on link "View External Url" at bounding box center [910, 546] width 83 height 15
click at [934, 405] on link "View External Url" at bounding box center [910, 412] width 83 height 15
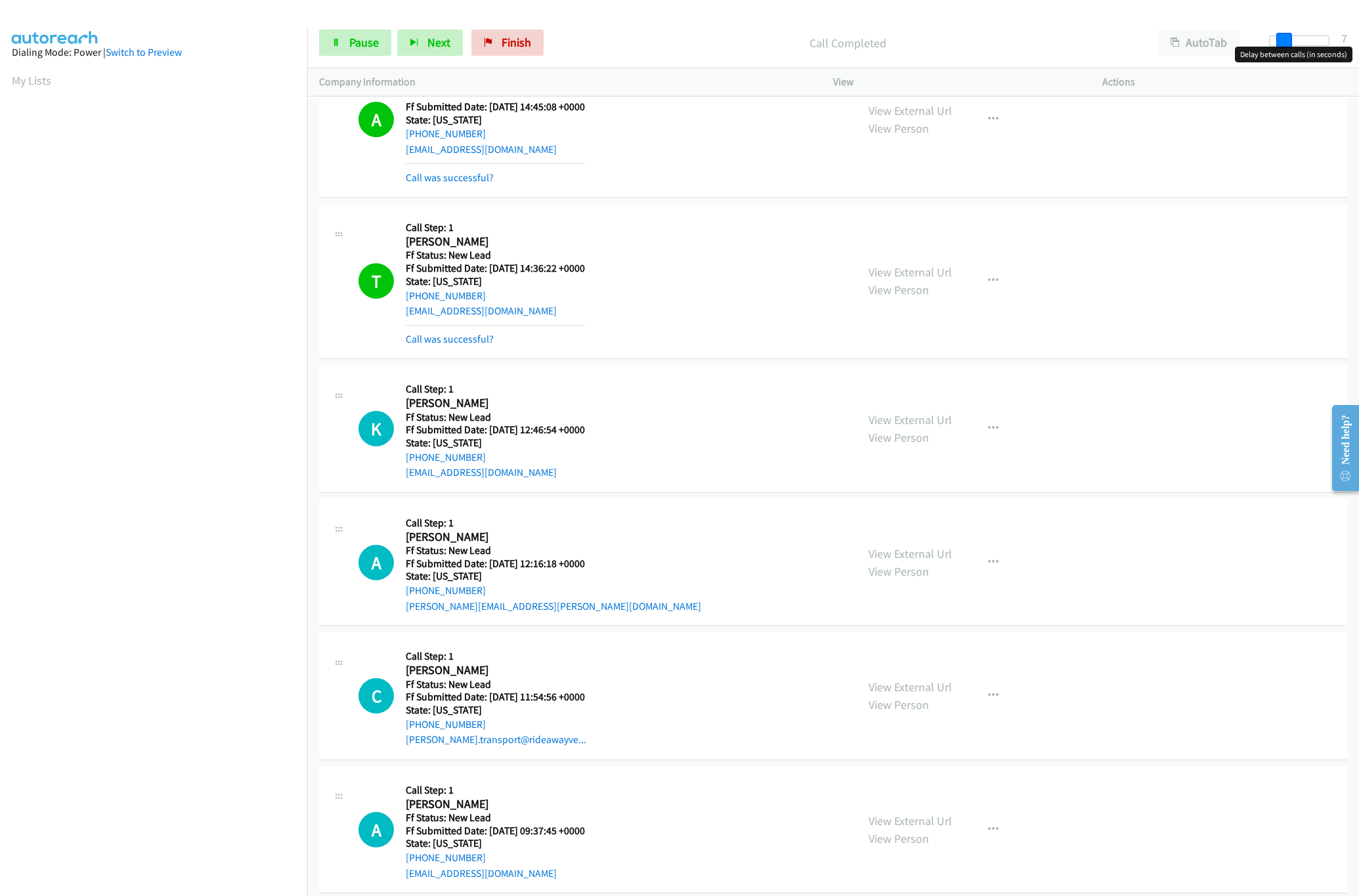
drag, startPoint x: 1282, startPoint y: 44, endPoint x: 1271, endPoint y: 44, distance: 11.0
click at [1276, 44] on span at bounding box center [1284, 41] width 16 height 16
click at [1288, 40] on span at bounding box center [1284, 41] width 16 height 16
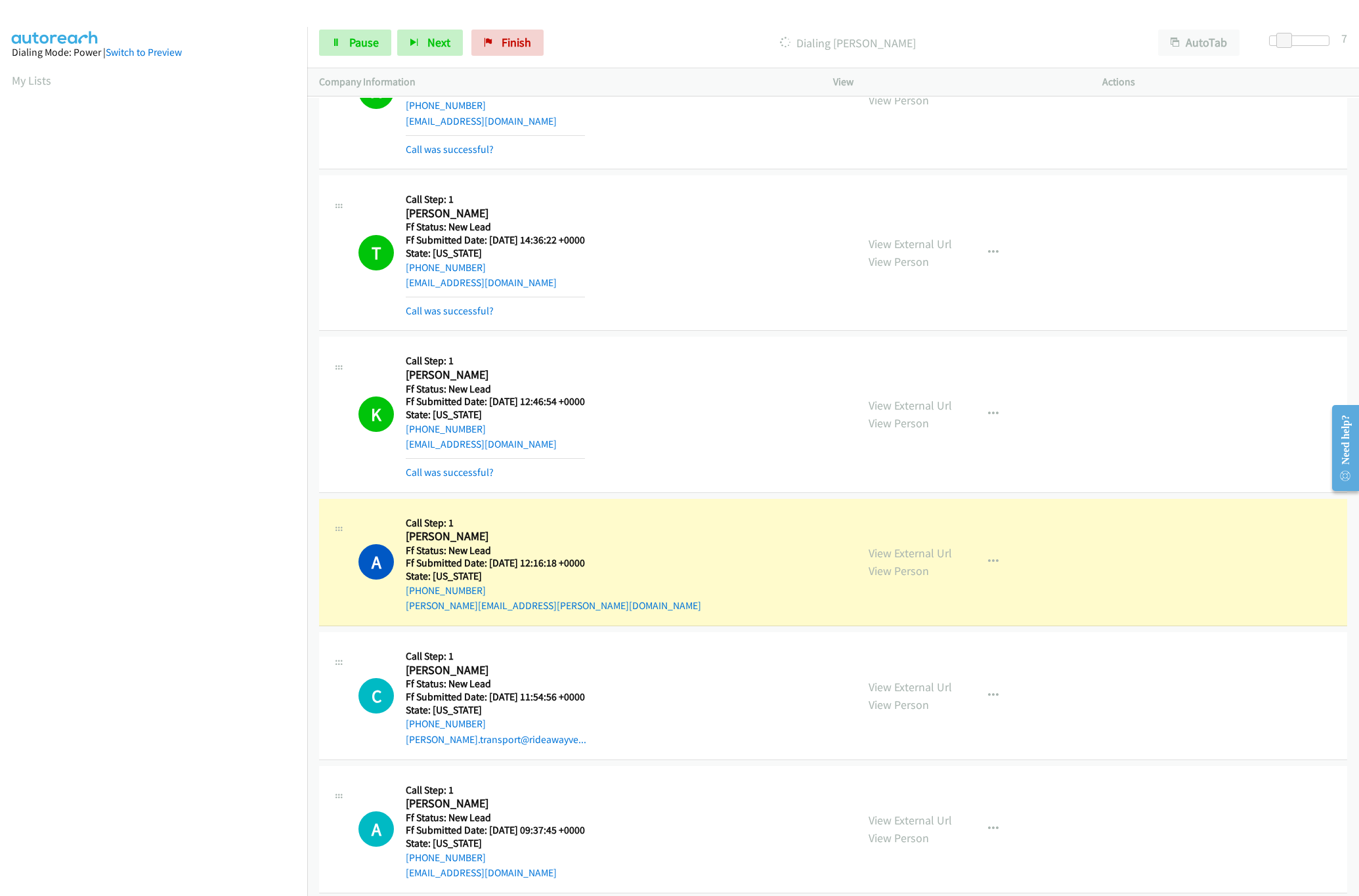
scroll to position [1084, 0]
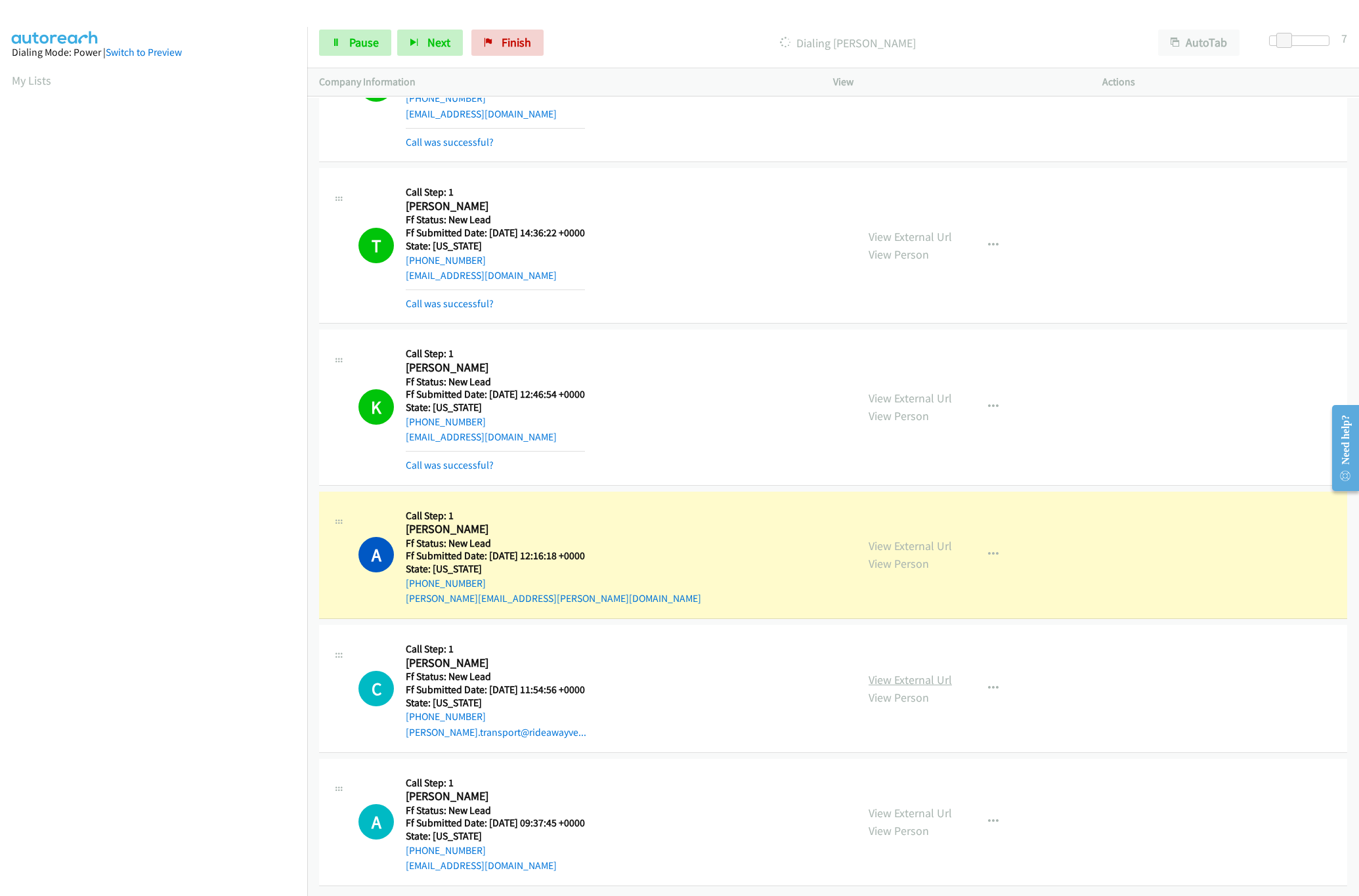
click at [928, 672] on link "View External Url" at bounding box center [910, 679] width 83 height 15
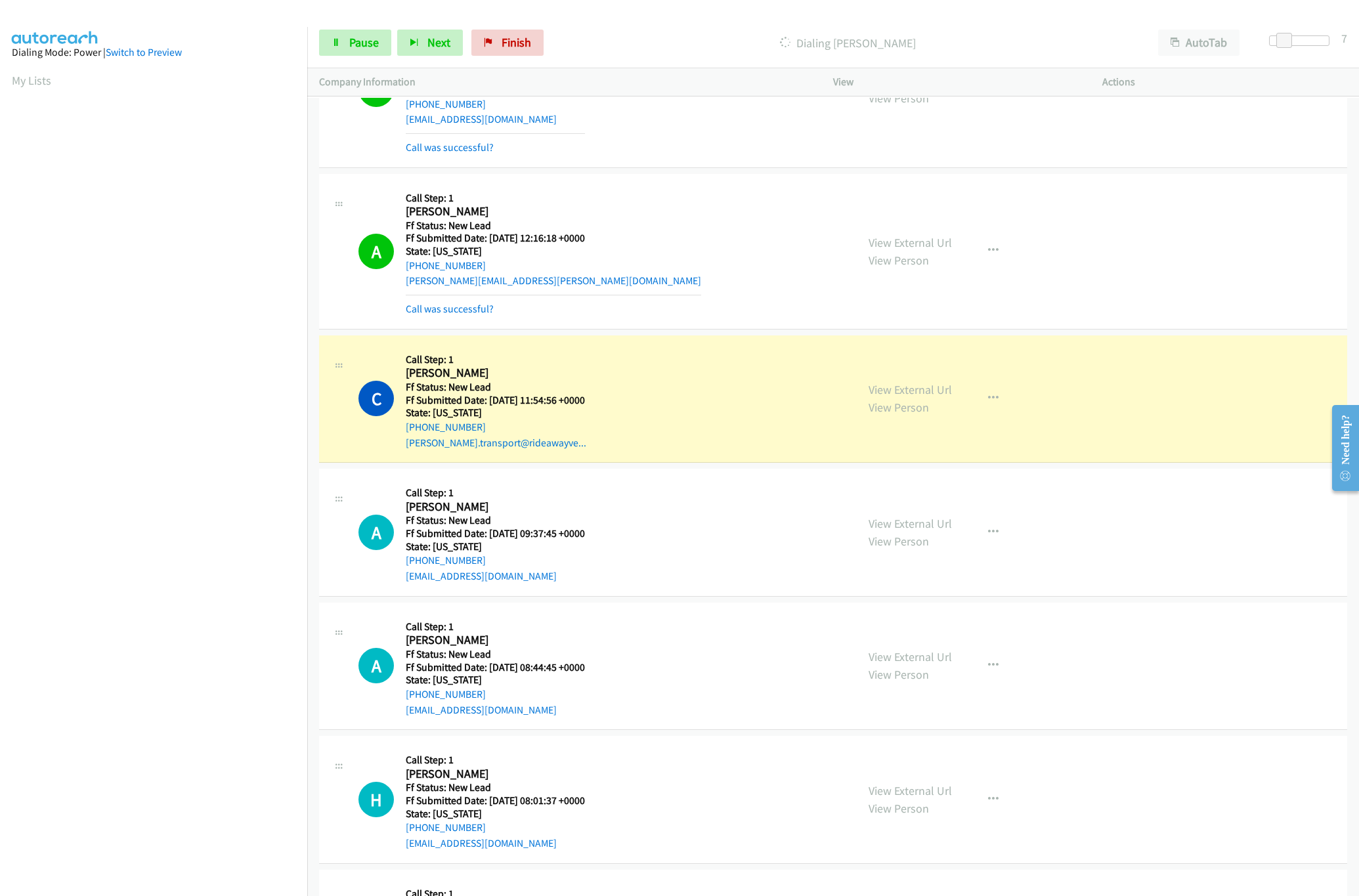
scroll to position [1514, 0]
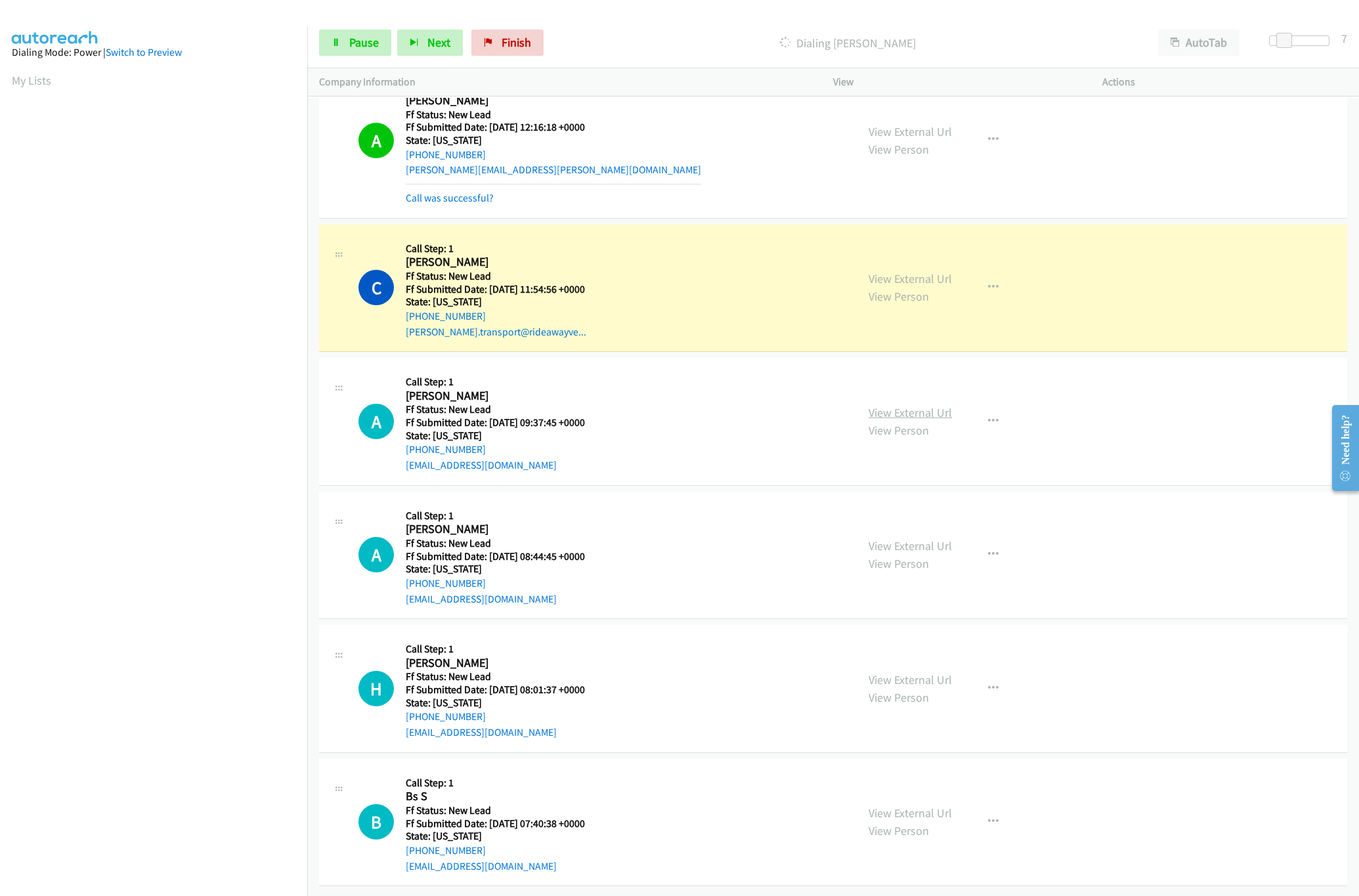
click at [912, 405] on link "View External Url" at bounding box center [910, 412] width 83 height 15
click at [914, 538] on link "View External Url" at bounding box center [910, 545] width 83 height 15
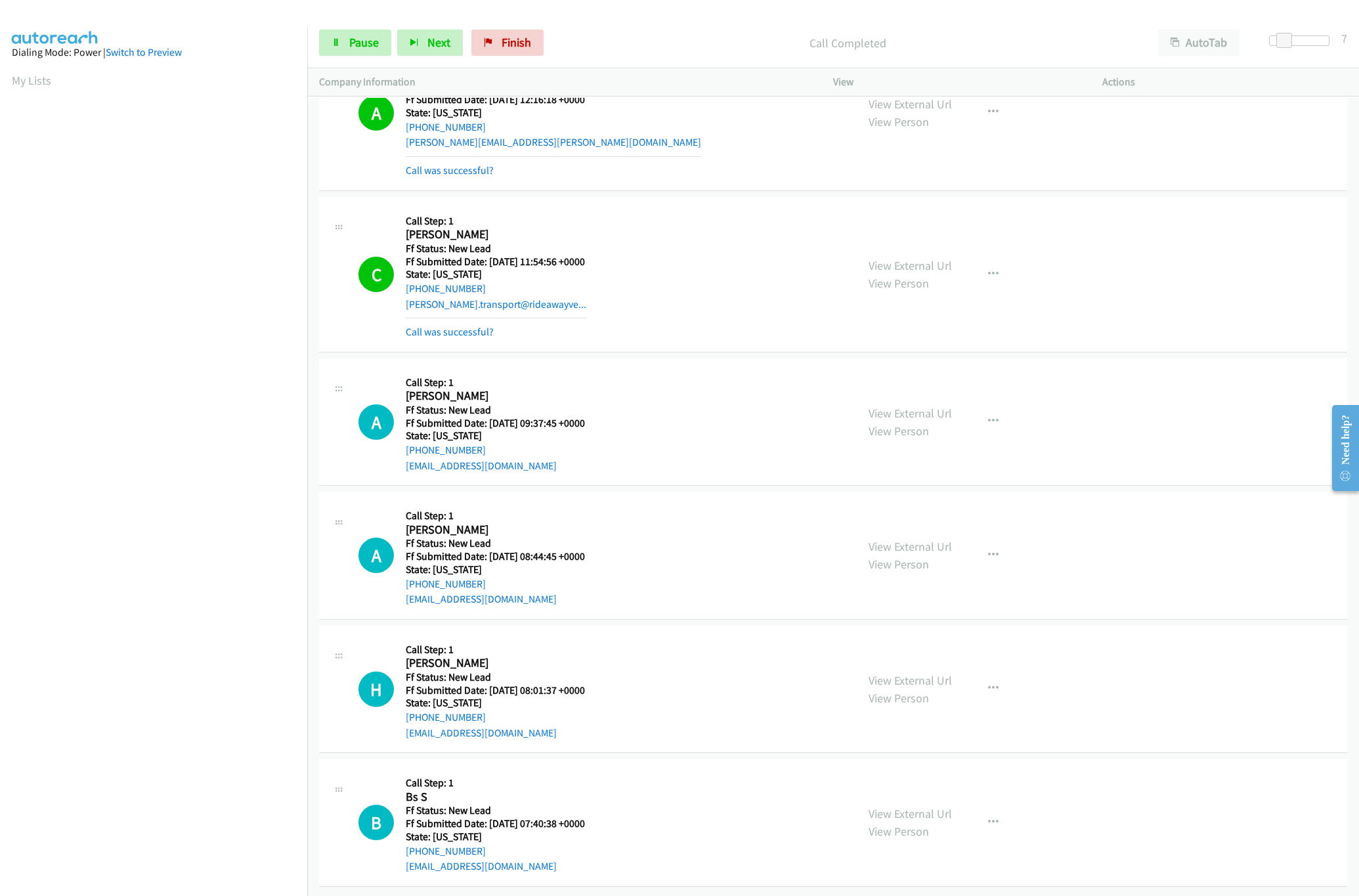
scroll to position [1542, 0]
drag, startPoint x: 892, startPoint y: 788, endPoint x: 892, endPoint y: 796, distance: 8.0
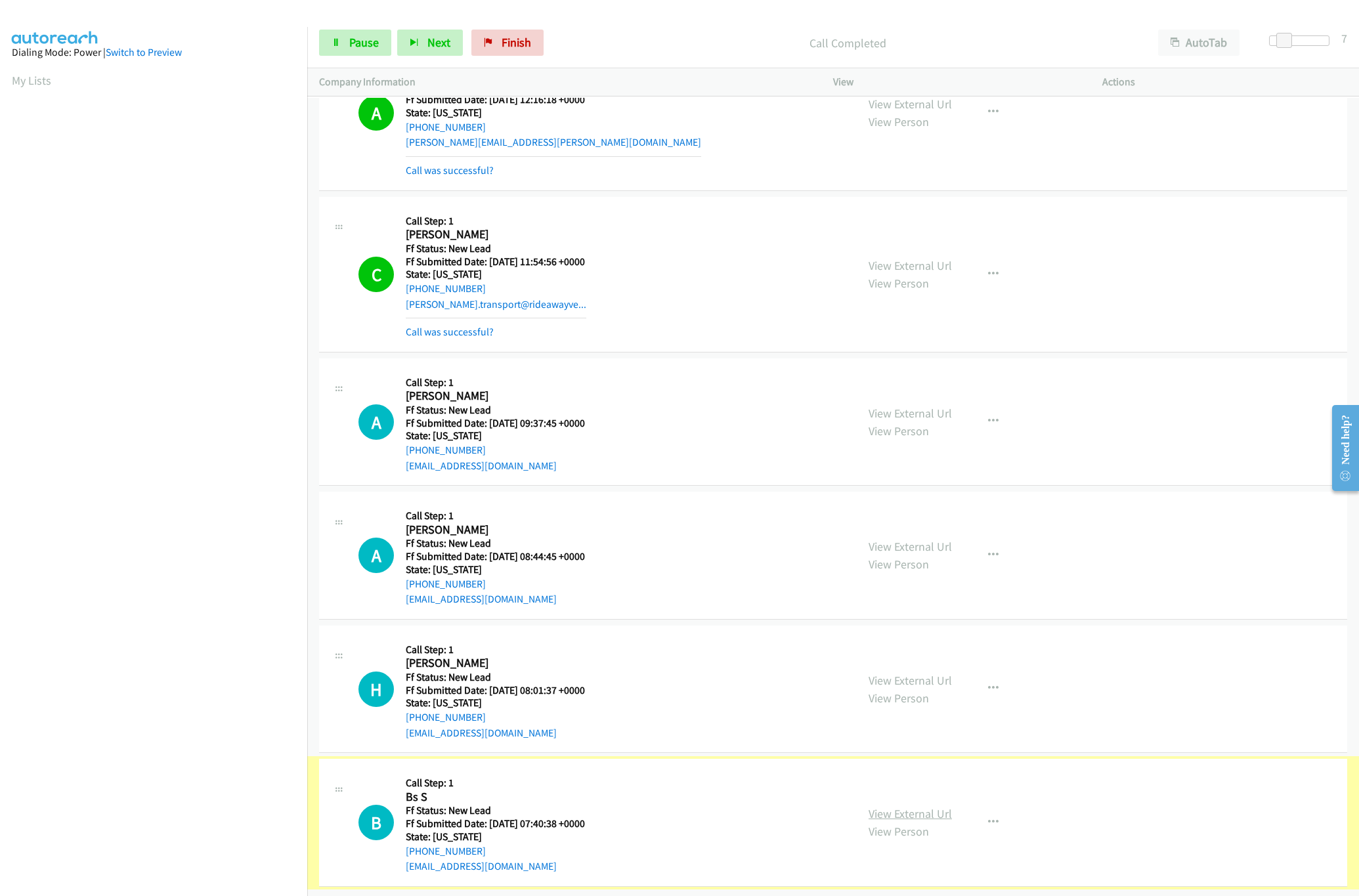
click at [892, 806] on link "View External Url" at bounding box center [910, 813] width 83 height 15
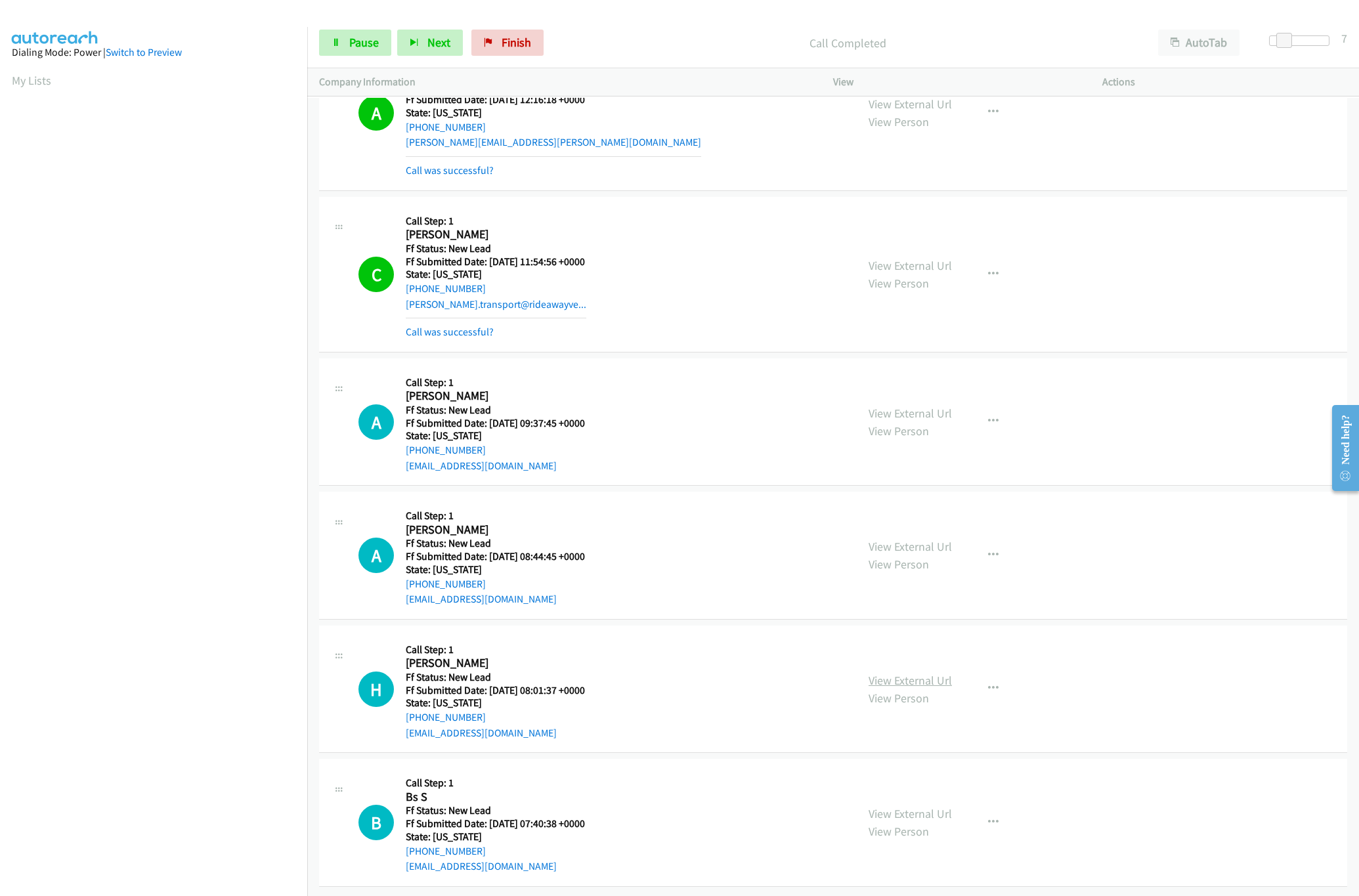
click at [916, 673] on link "View External Url" at bounding box center [910, 680] width 83 height 15
click at [344, 42] on link "Pause" at bounding box center [355, 42] width 72 height 27
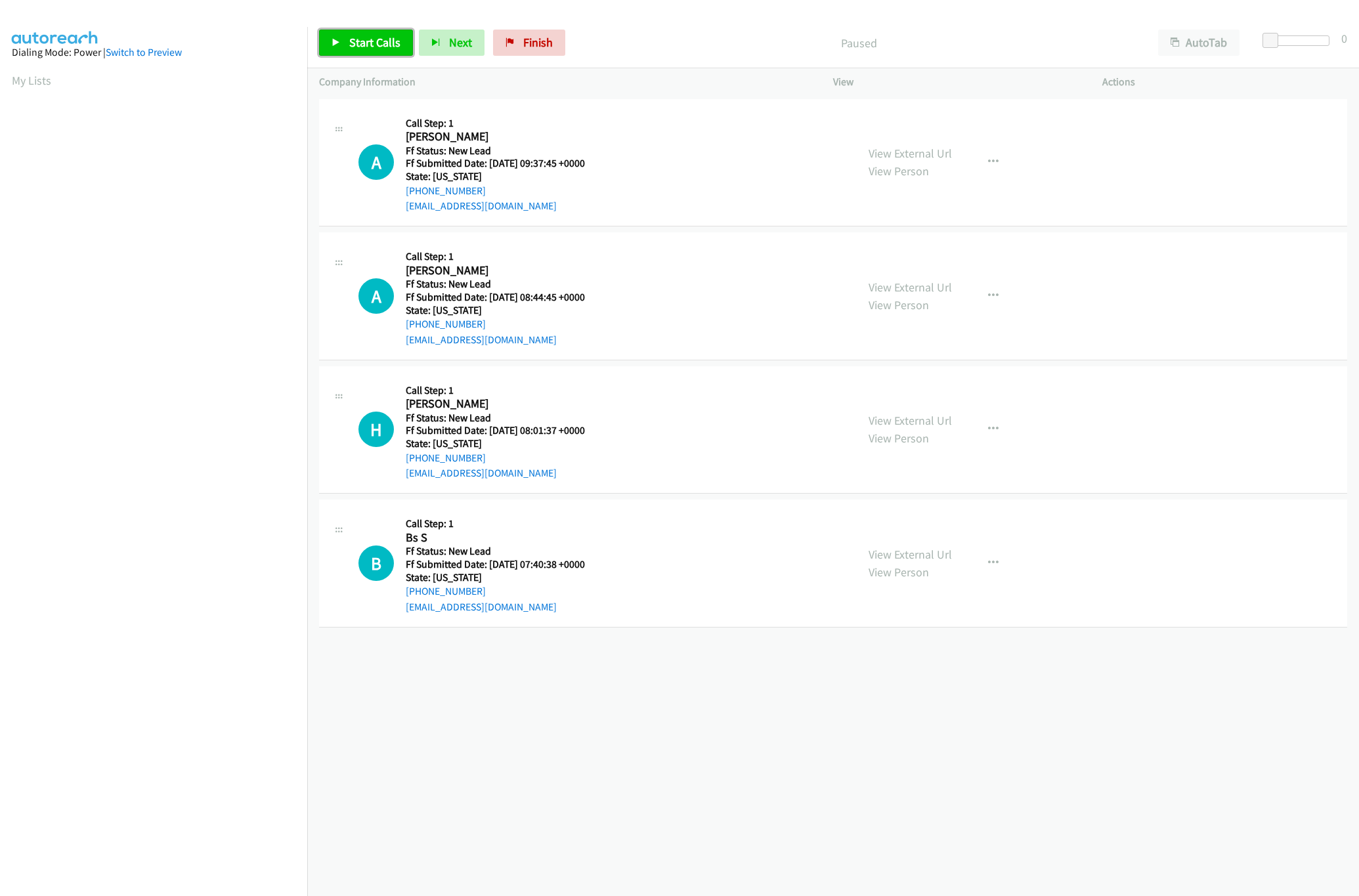
click at [382, 37] on span "Start Calls" at bounding box center [374, 42] width 51 height 15
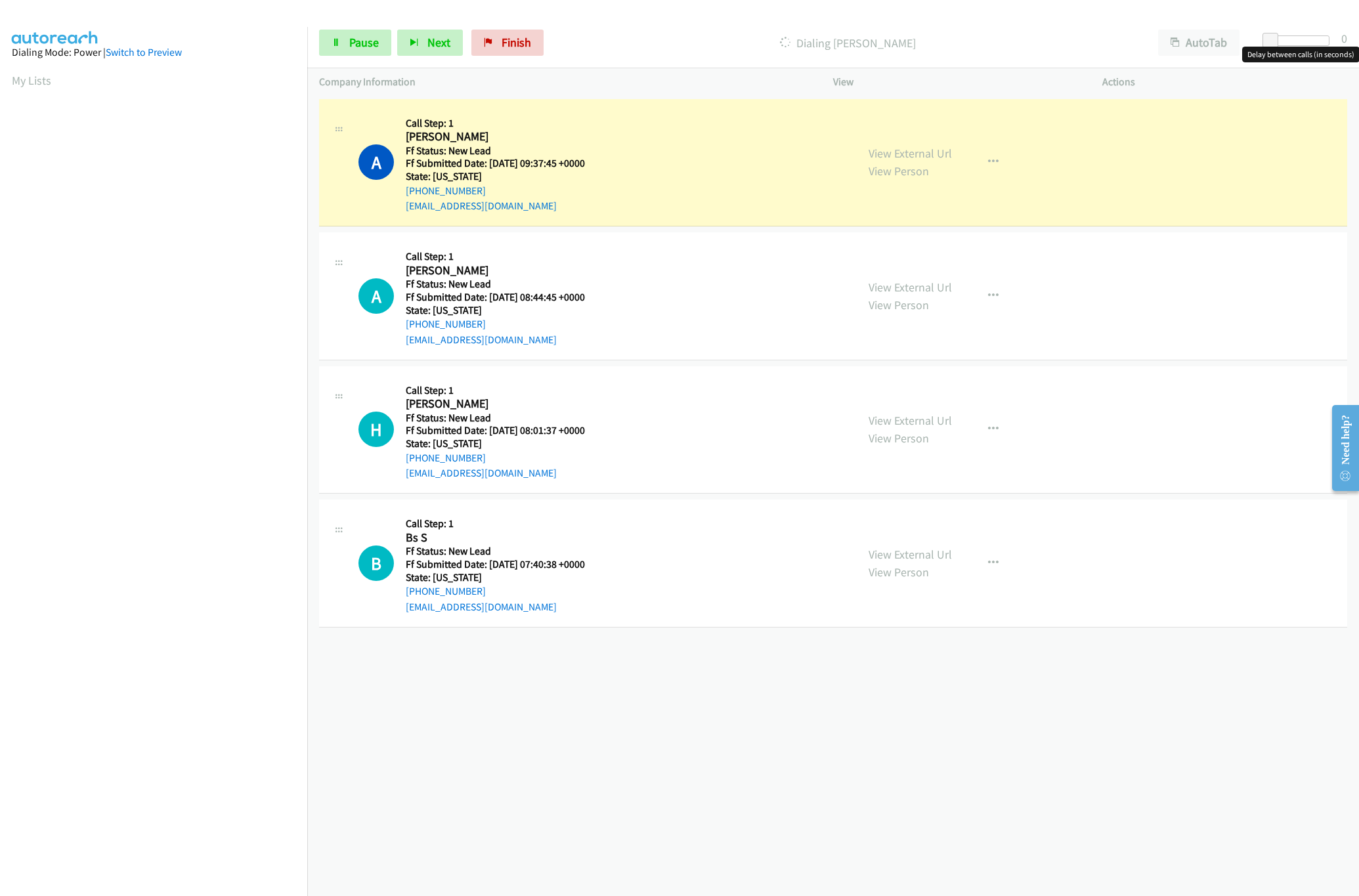
click at [1326, 38] on div at bounding box center [1299, 40] width 60 height 11
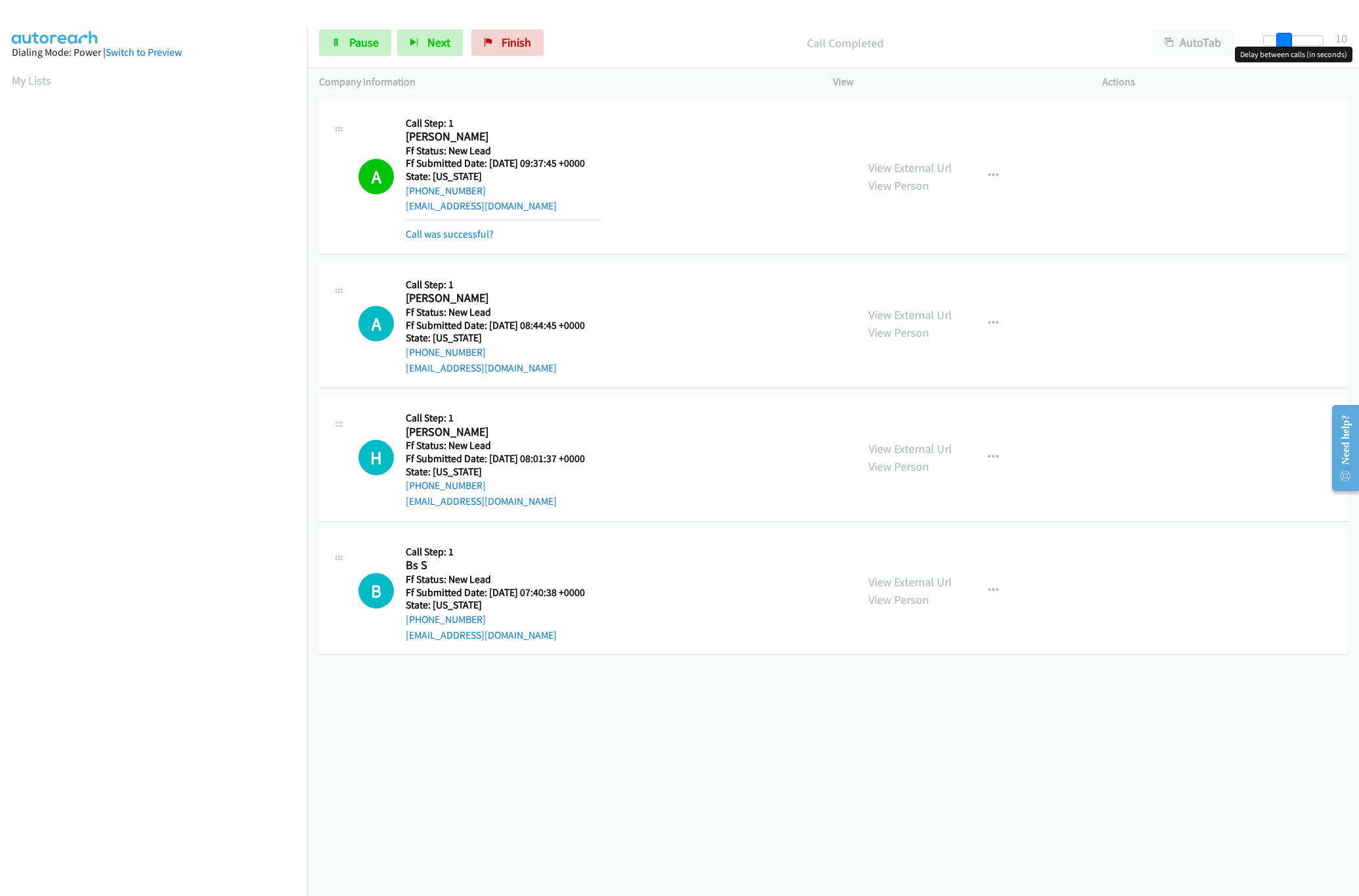
drag, startPoint x: 1314, startPoint y: 34, endPoint x: 1278, endPoint y: 35, distance: 36.0
click at [1278, 35] on span at bounding box center [1284, 41] width 16 height 16
click at [1279, 36] on span at bounding box center [1284, 41] width 16 height 16
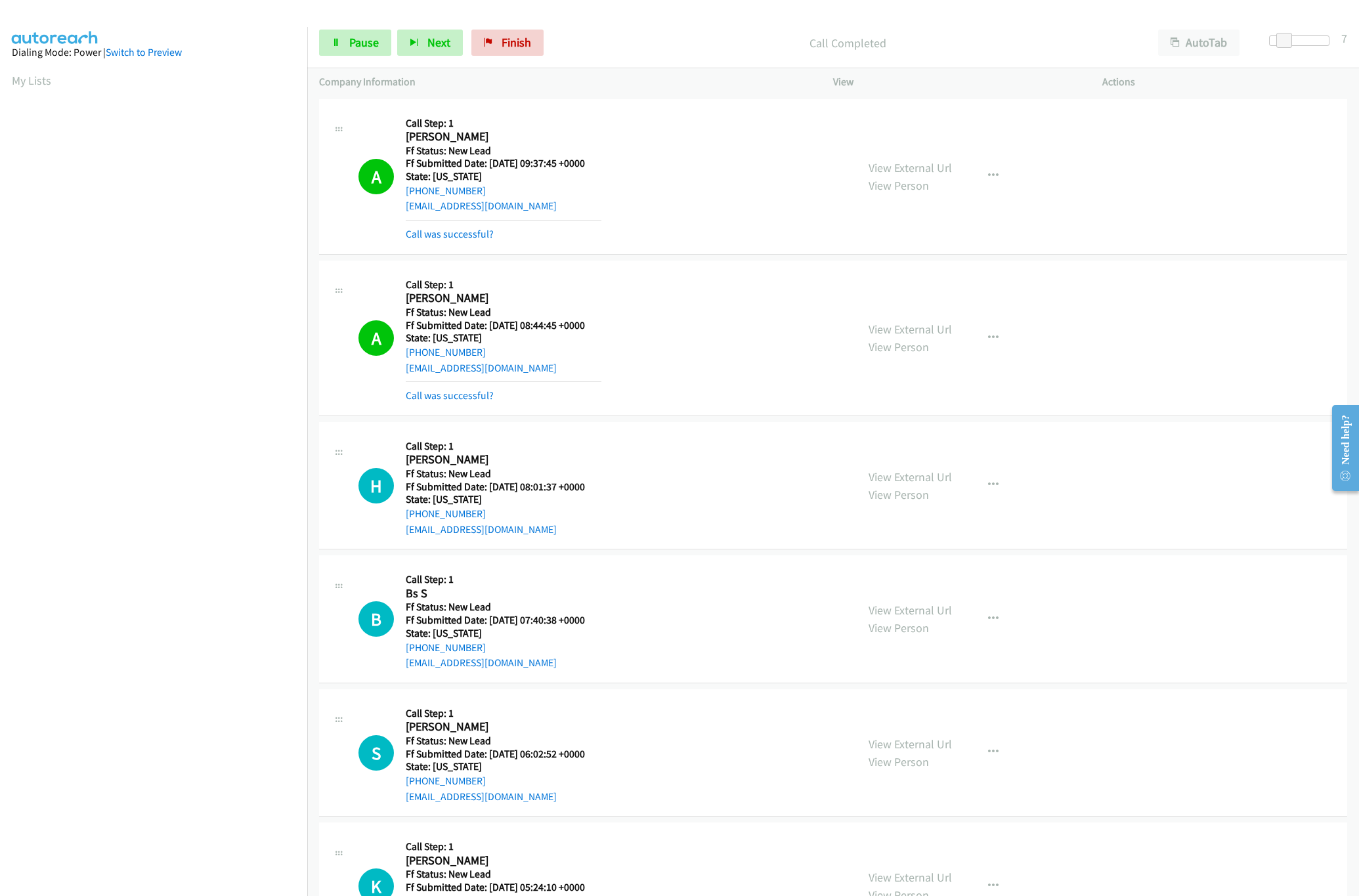
scroll to position [215, 0]
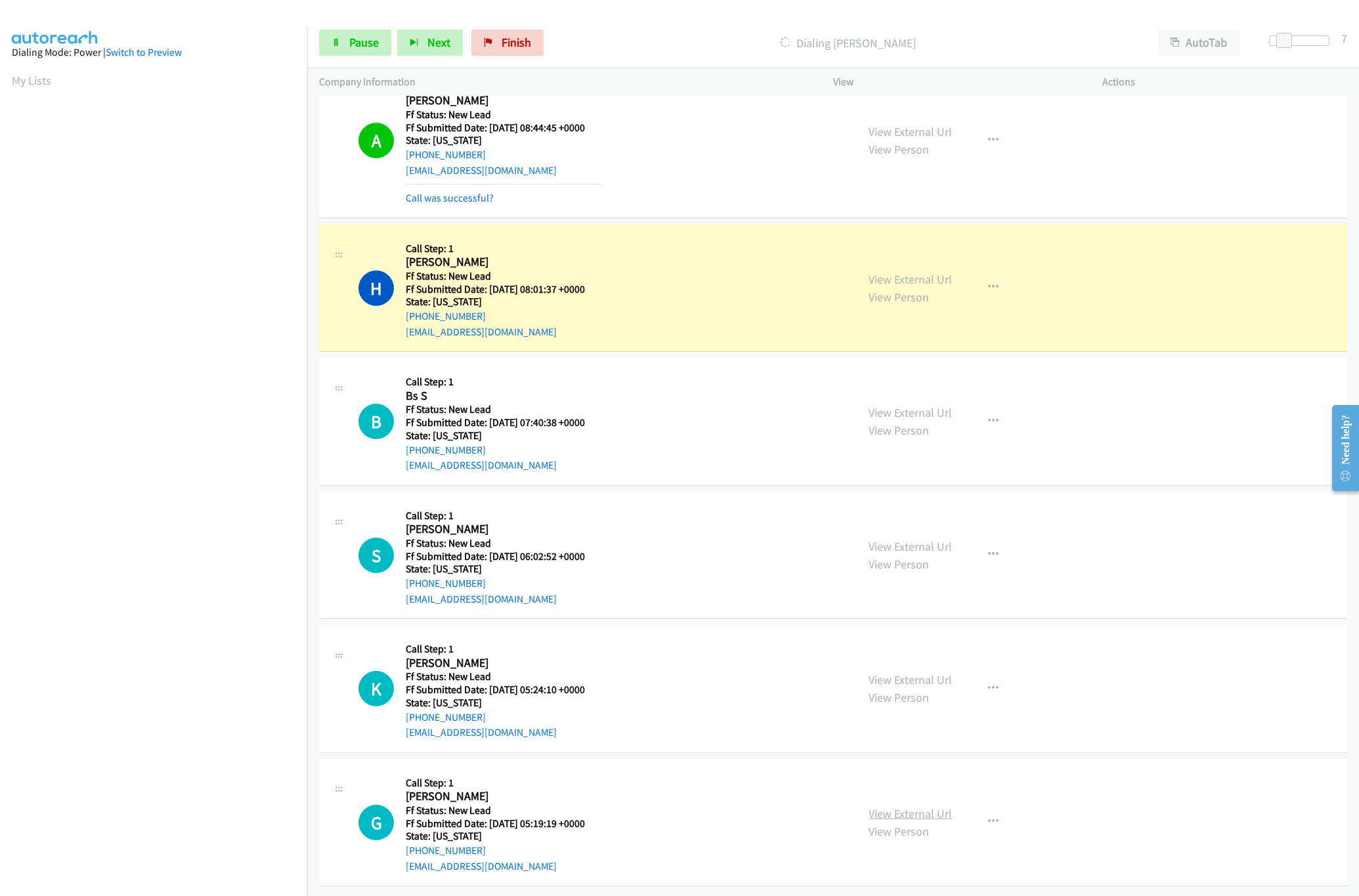
click at [884, 806] on link "View External Url" at bounding box center [910, 813] width 83 height 15
click at [929, 672] on link "View External Url" at bounding box center [910, 679] width 83 height 15
click at [924, 539] on link "View External Url" at bounding box center [910, 546] width 83 height 15
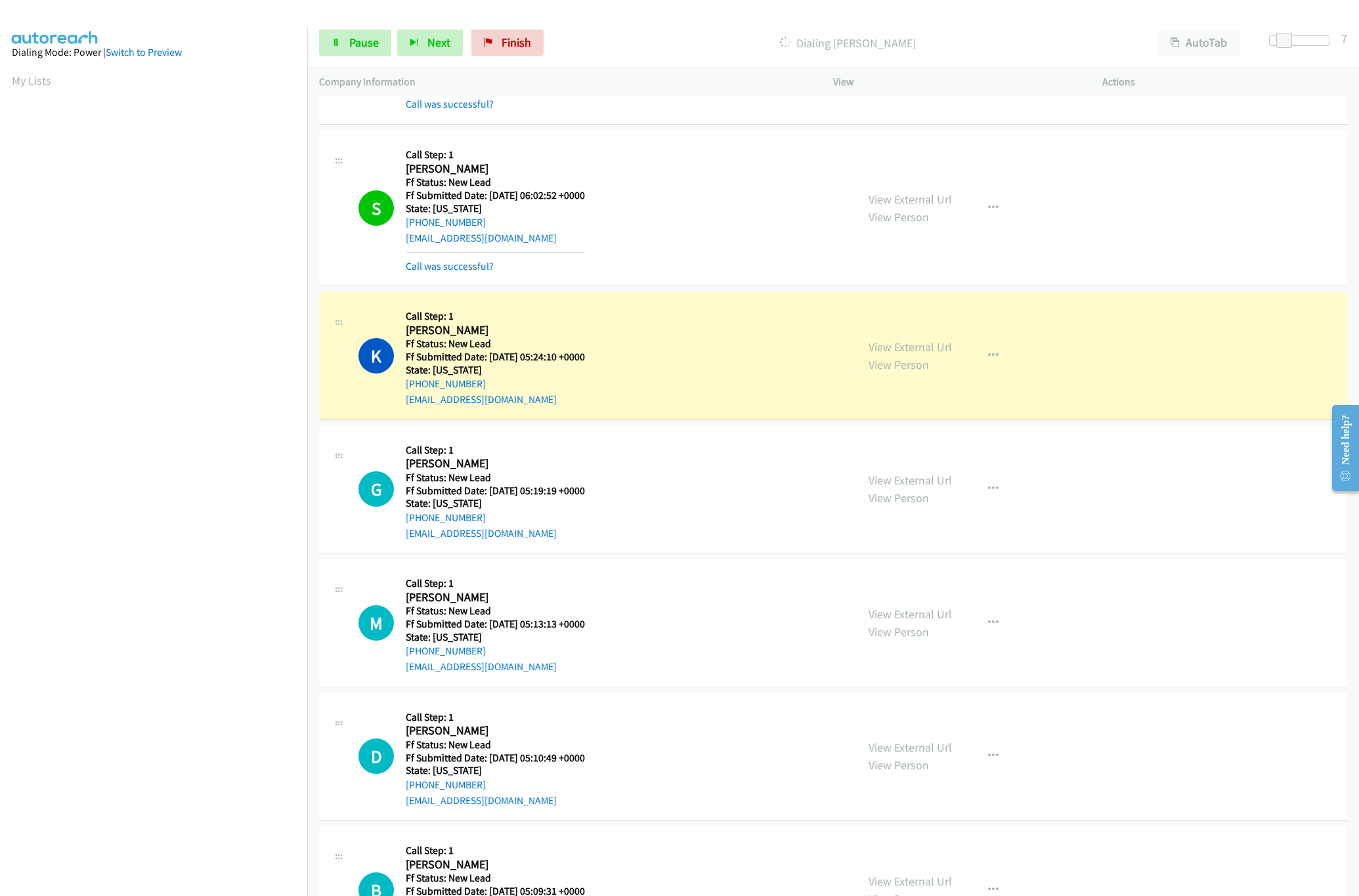
scroll to position [701, 0]
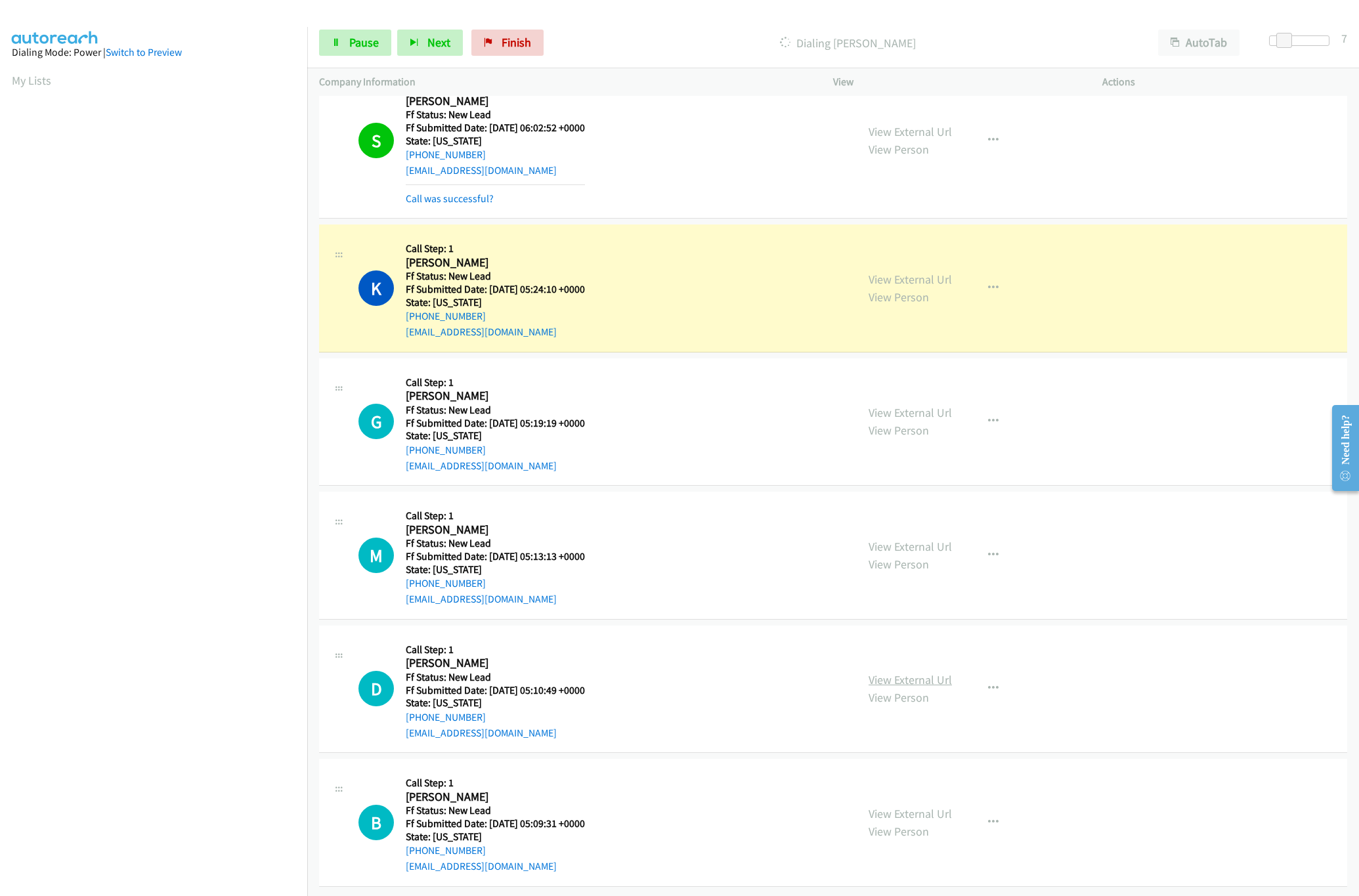
click at [916, 672] on link "View External Url" at bounding box center [910, 679] width 83 height 15
drag, startPoint x: 921, startPoint y: 538, endPoint x: 926, endPoint y: 527, distance: 12.1
click at [921, 538] on div "View External Url View Person" at bounding box center [910, 555] width 83 height 35
click at [929, 539] on link "View External Url" at bounding box center [910, 546] width 83 height 15
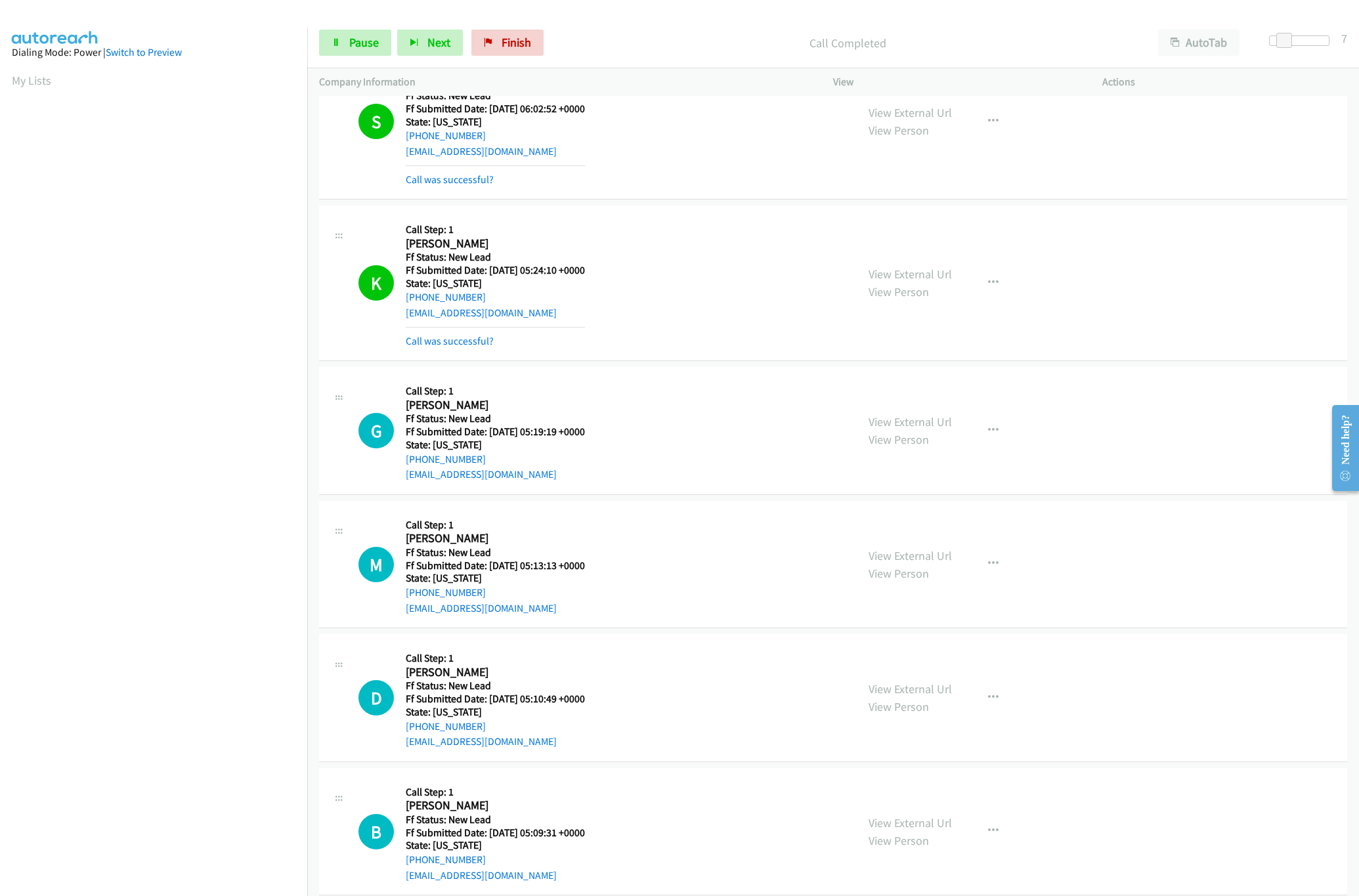
scroll to position [729, 0]
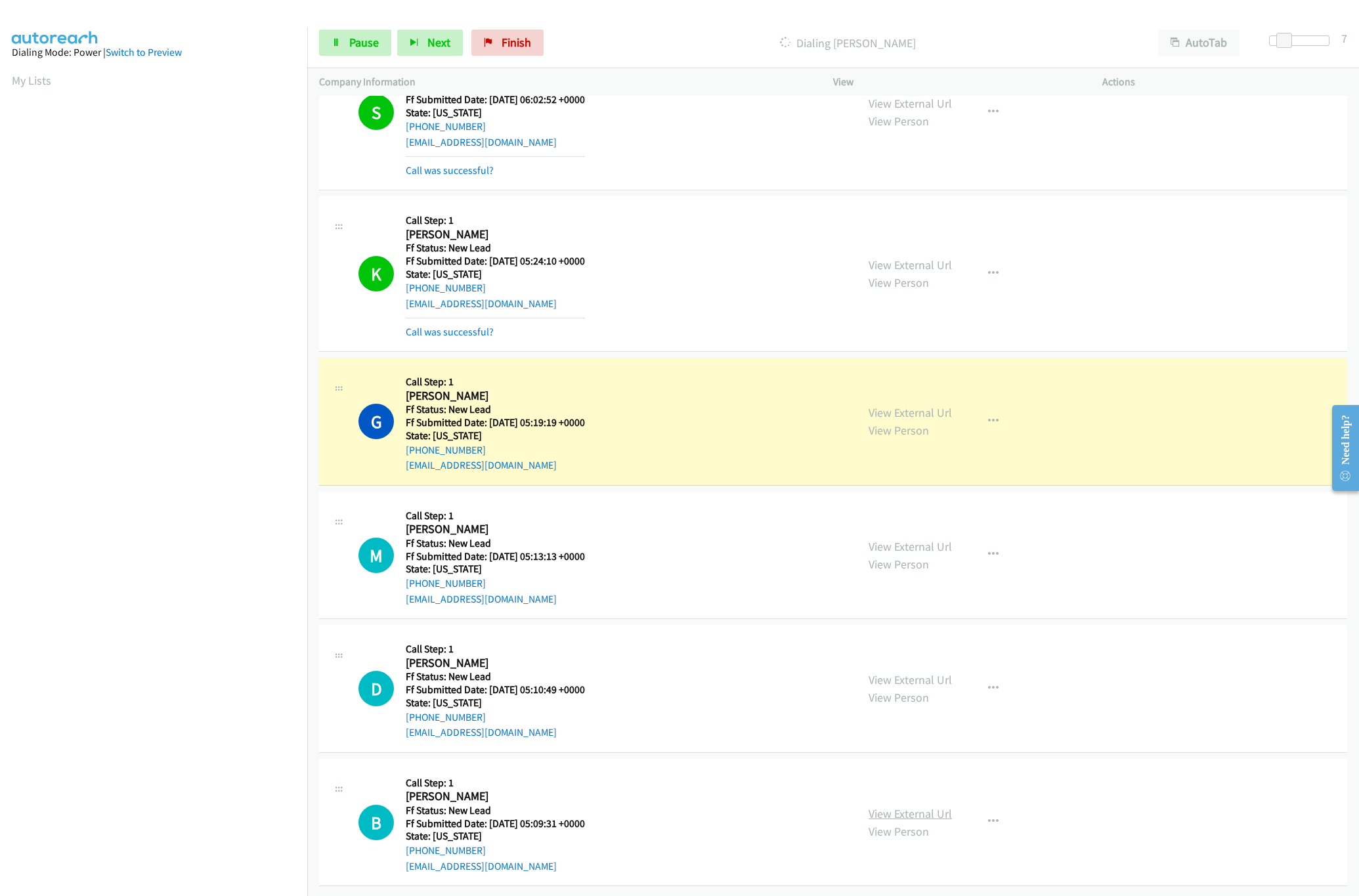
click at [898, 806] on link "View External Url" at bounding box center [910, 813] width 83 height 15
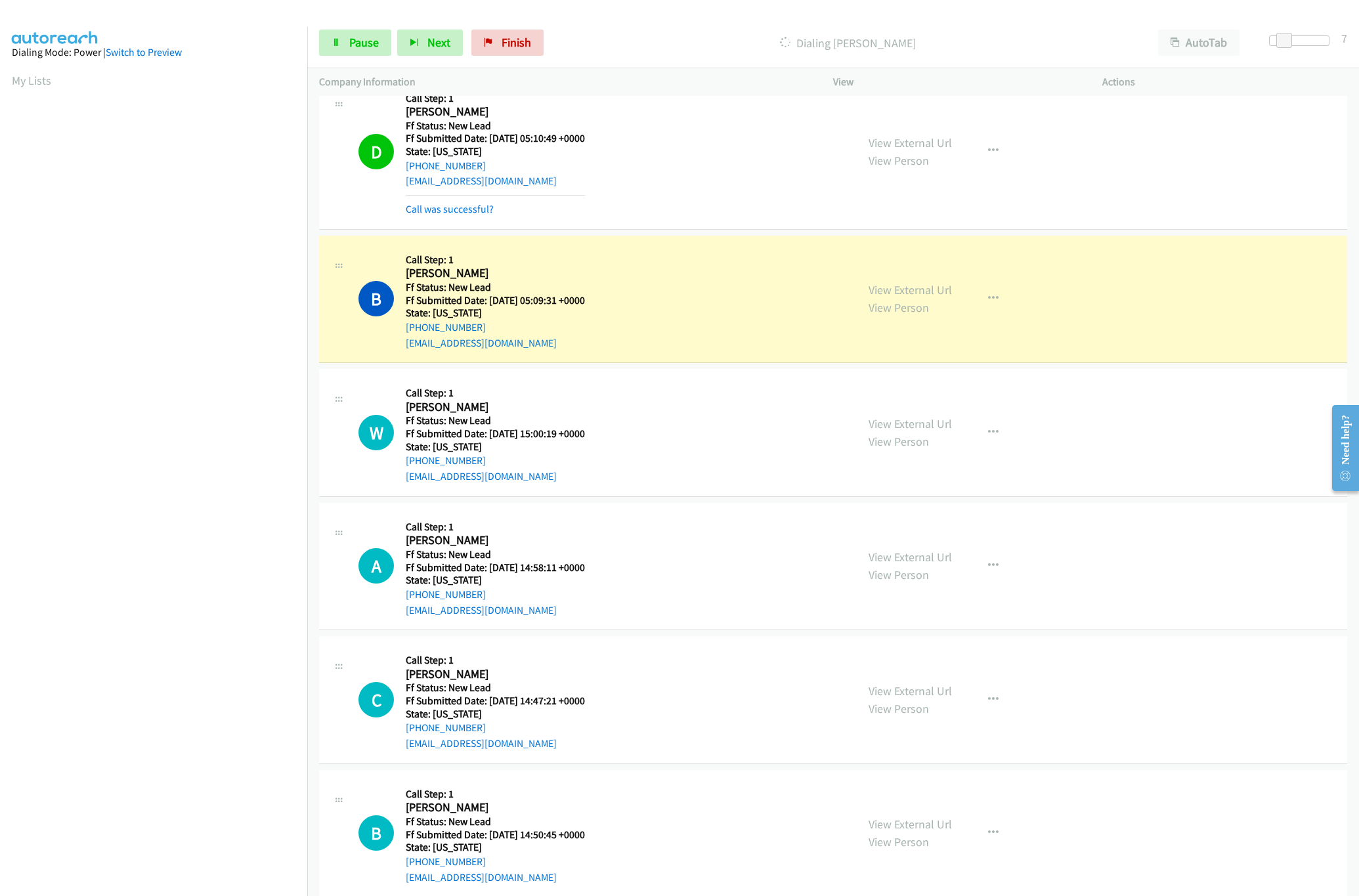
scroll to position [1349, 0]
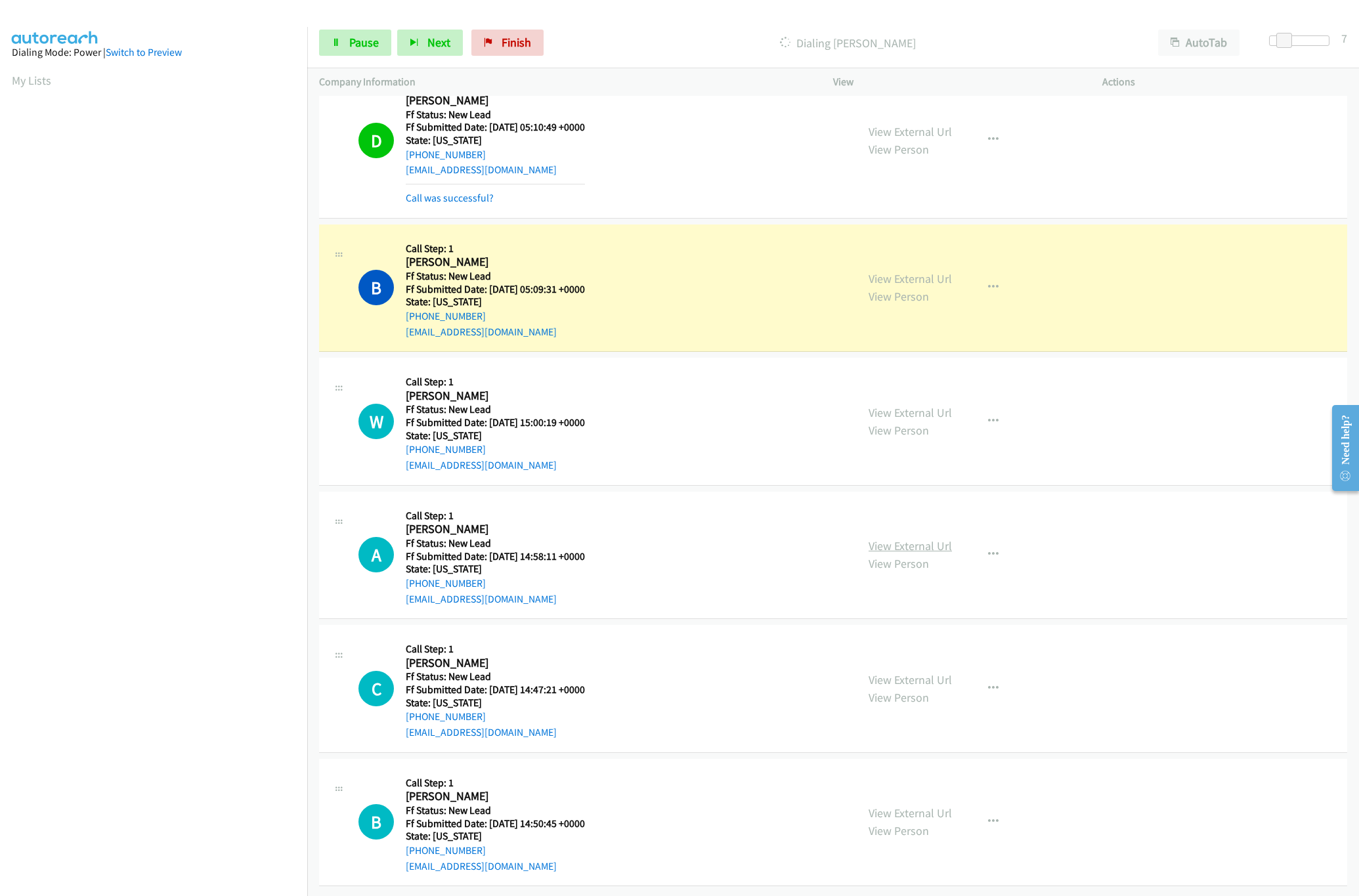
click at [890, 538] on link "View External Url" at bounding box center [910, 545] width 83 height 15
click at [906, 405] on link "View External Url" at bounding box center [910, 412] width 83 height 15
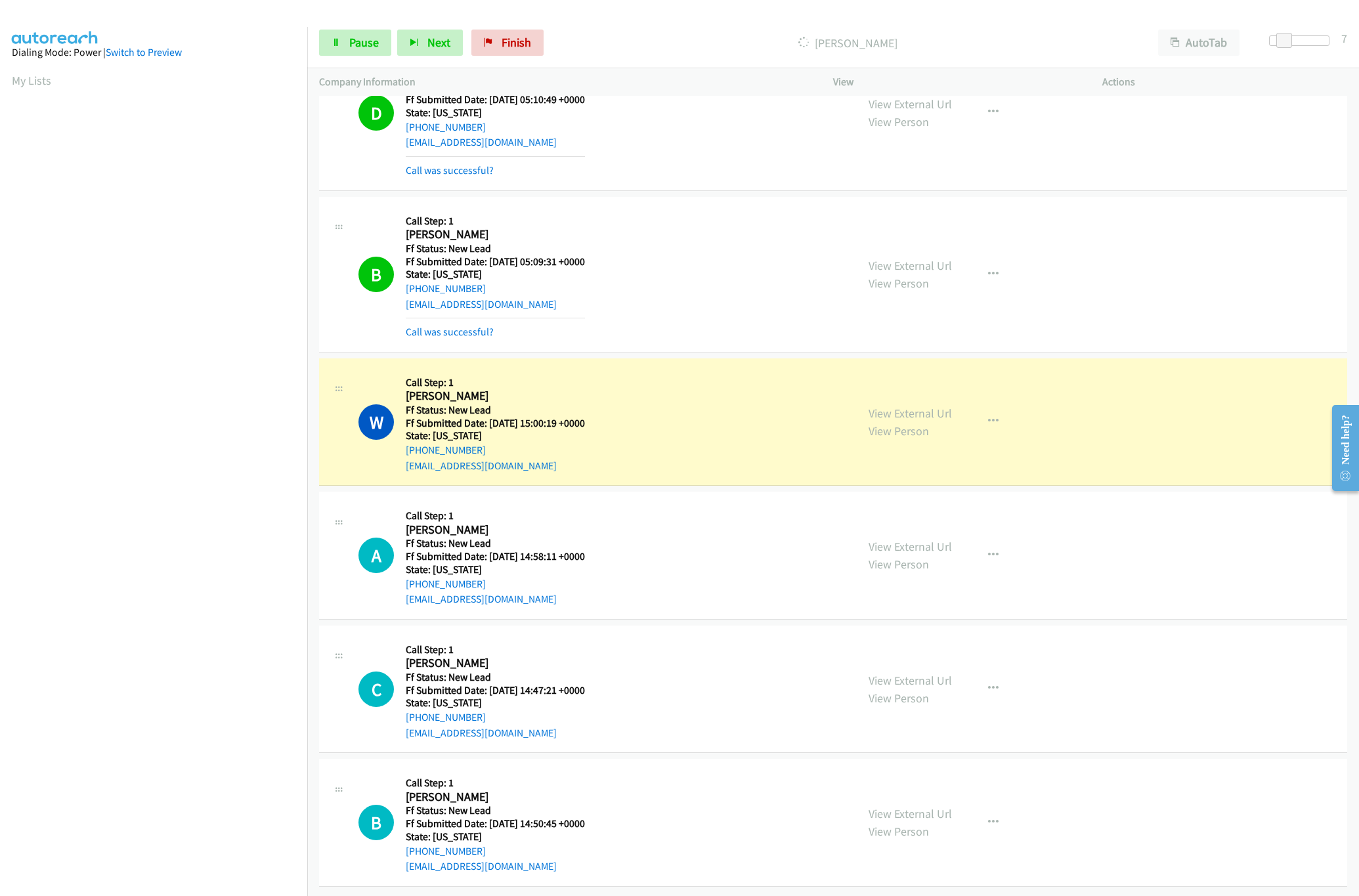
scroll to position [1378, 0]
click at [897, 673] on link "View External Url" at bounding box center [910, 680] width 83 height 15
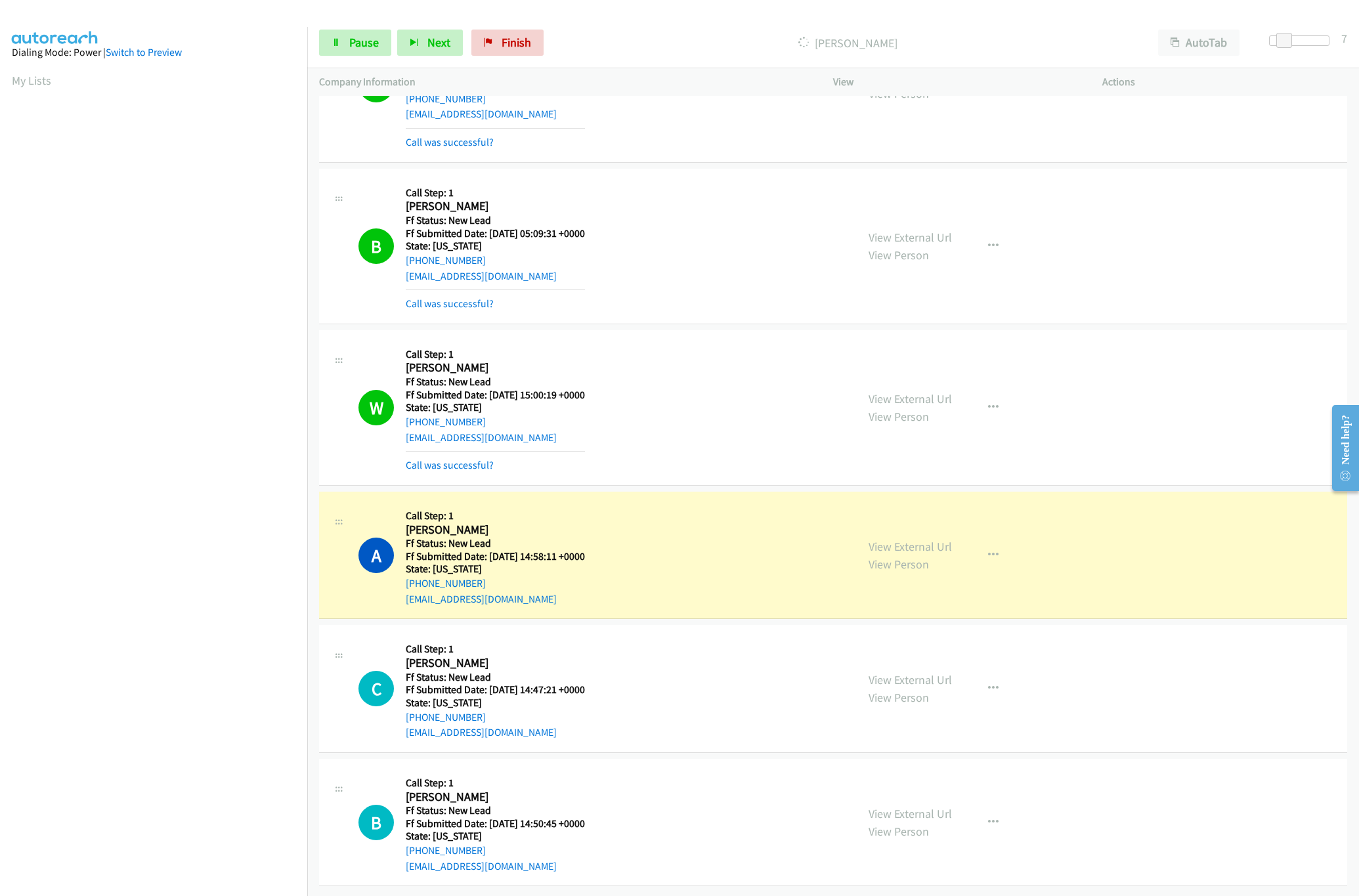
scroll to position [1406, 0]
click at [918, 806] on link "View External Url" at bounding box center [910, 813] width 83 height 15
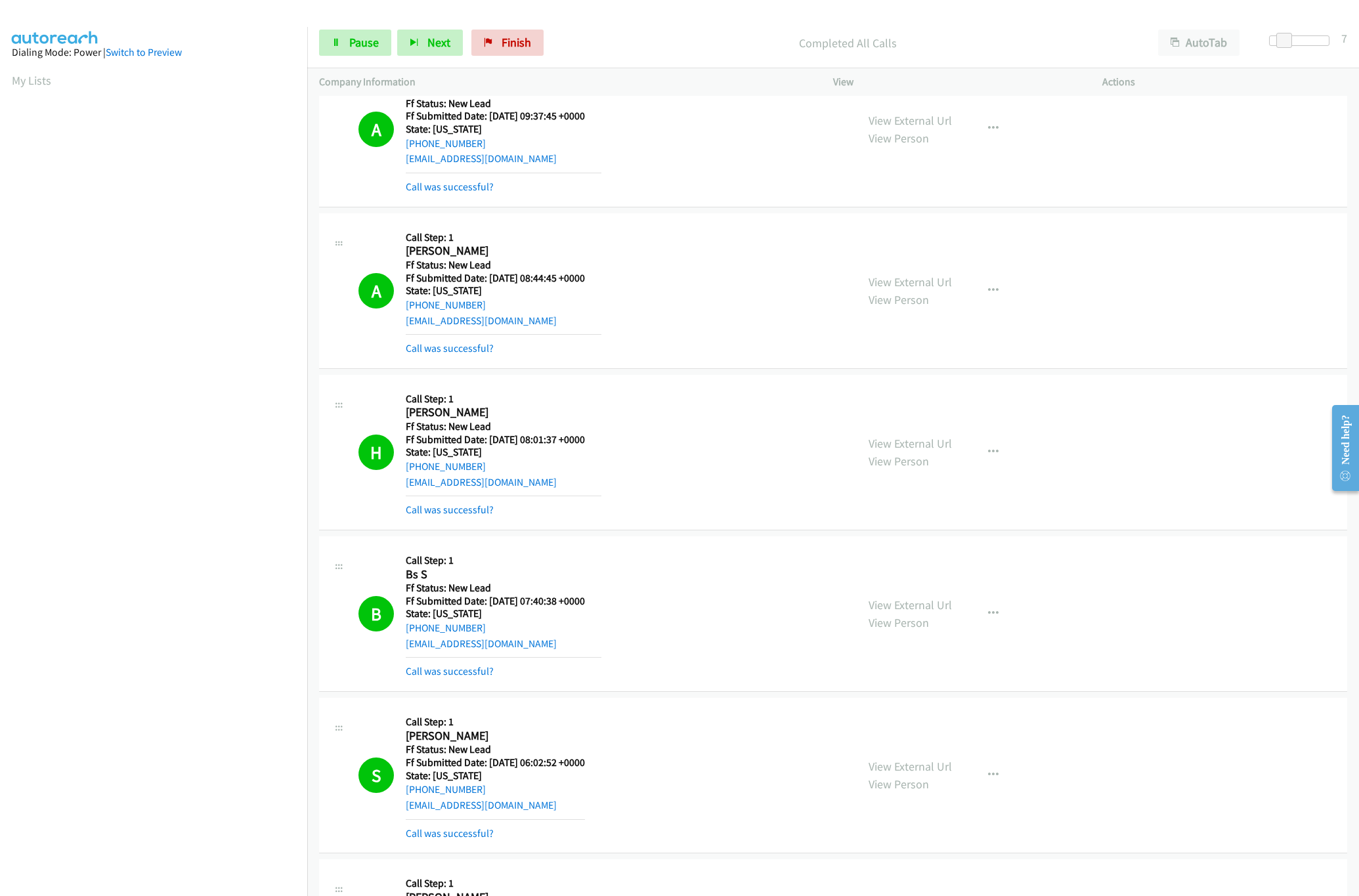
scroll to position [0, 0]
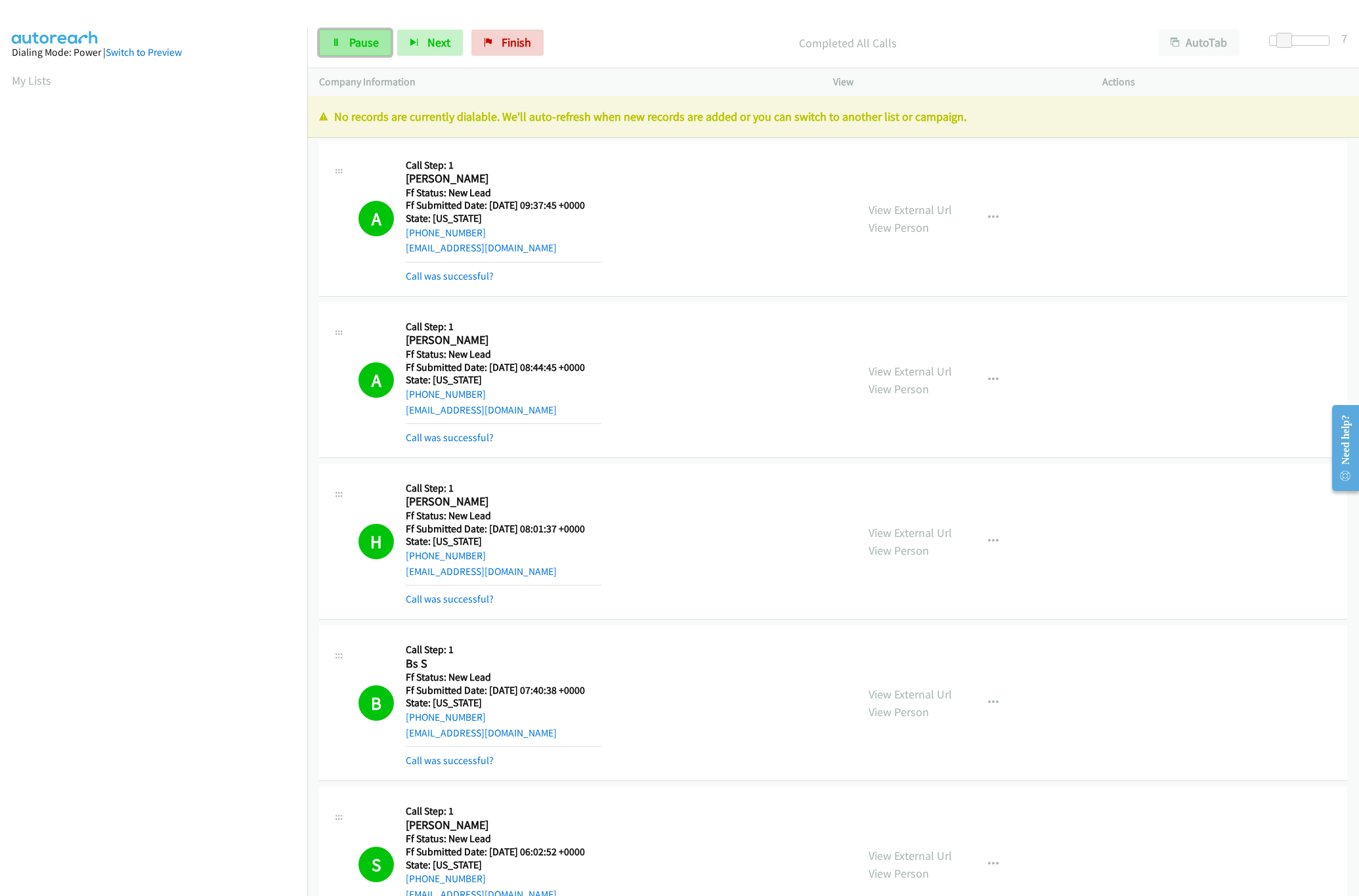
click at [355, 40] on span "Pause" at bounding box center [364, 42] width 29 height 15
drag, startPoint x: 526, startPoint y: 46, endPoint x: 747, endPoint y: 65, distance: 221.8
click at [526, 46] on span "Finish" at bounding box center [538, 42] width 29 height 15
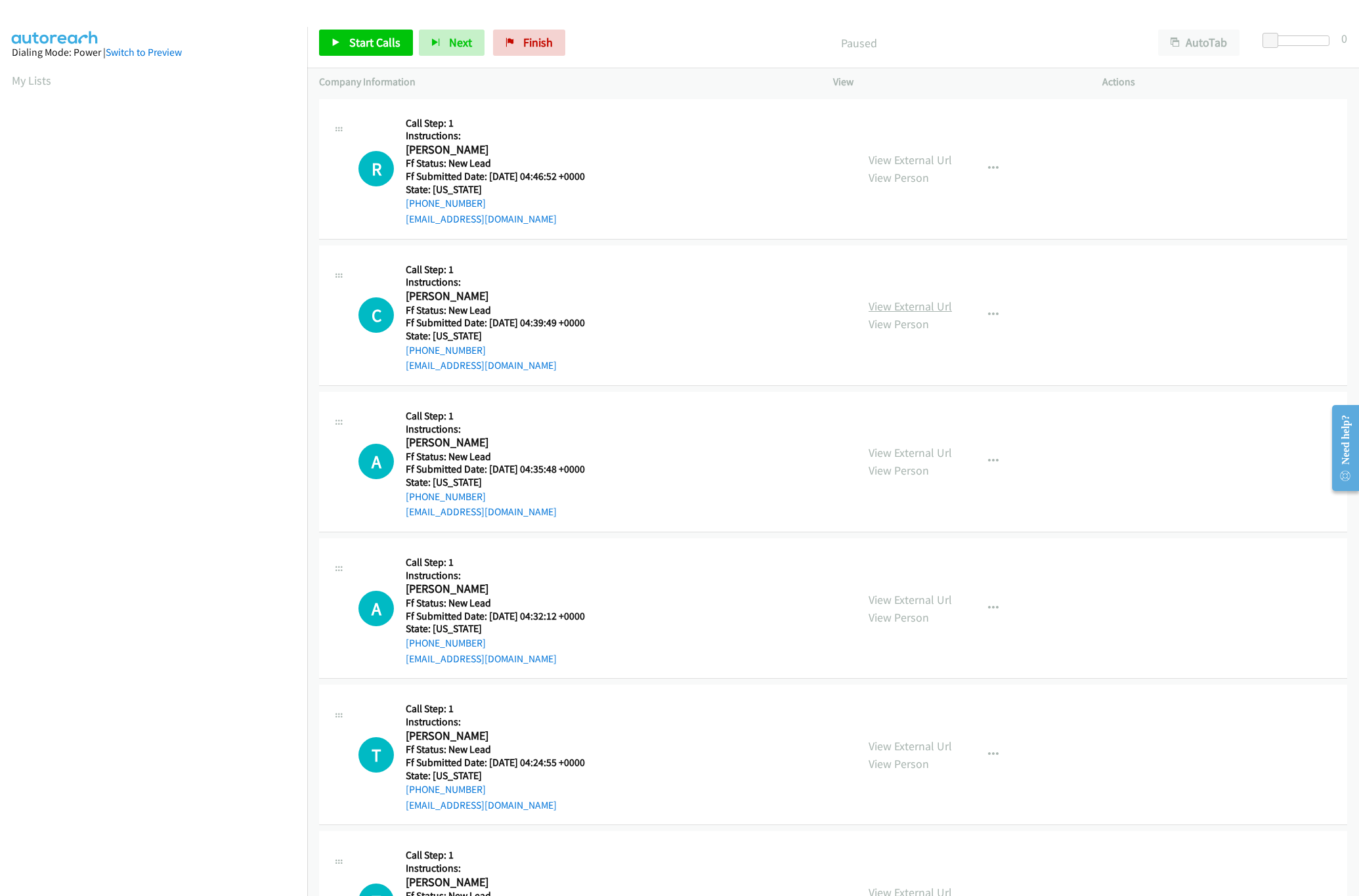
click at [900, 303] on link "View External Url" at bounding box center [910, 306] width 83 height 15
click at [932, 158] on link "View External Url" at bounding box center [910, 160] width 83 height 15
click at [361, 36] on span "Start Calls" at bounding box center [374, 42] width 51 height 15
drag, startPoint x: 1273, startPoint y: 36, endPoint x: 1291, endPoint y: 36, distance: 18.0
click at [1291, 36] on span at bounding box center [1288, 41] width 16 height 16
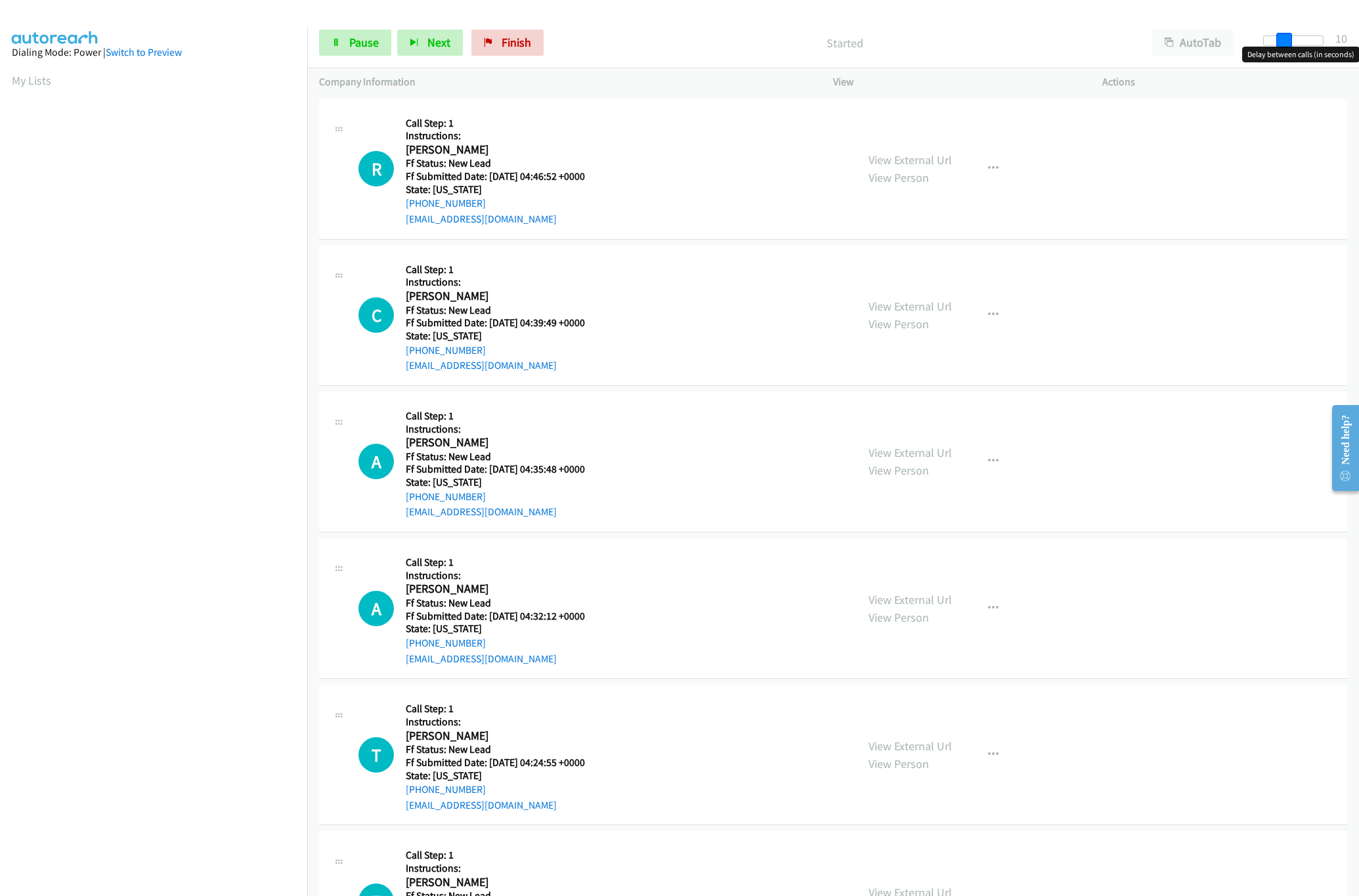
click at [1292, 36] on div at bounding box center [1293, 40] width 60 height 11
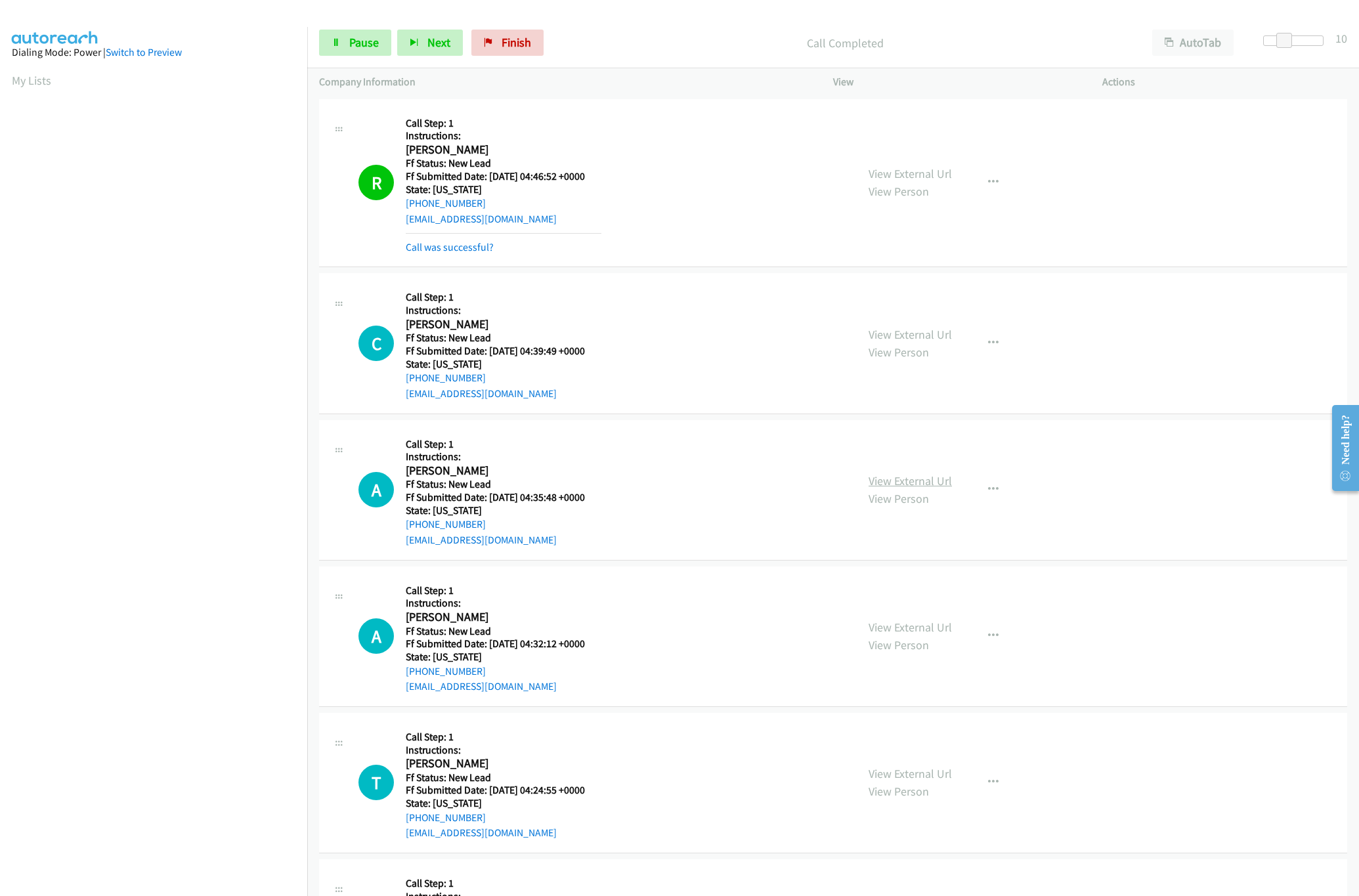
click at [913, 479] on link "View External Url" at bounding box center [910, 481] width 83 height 15
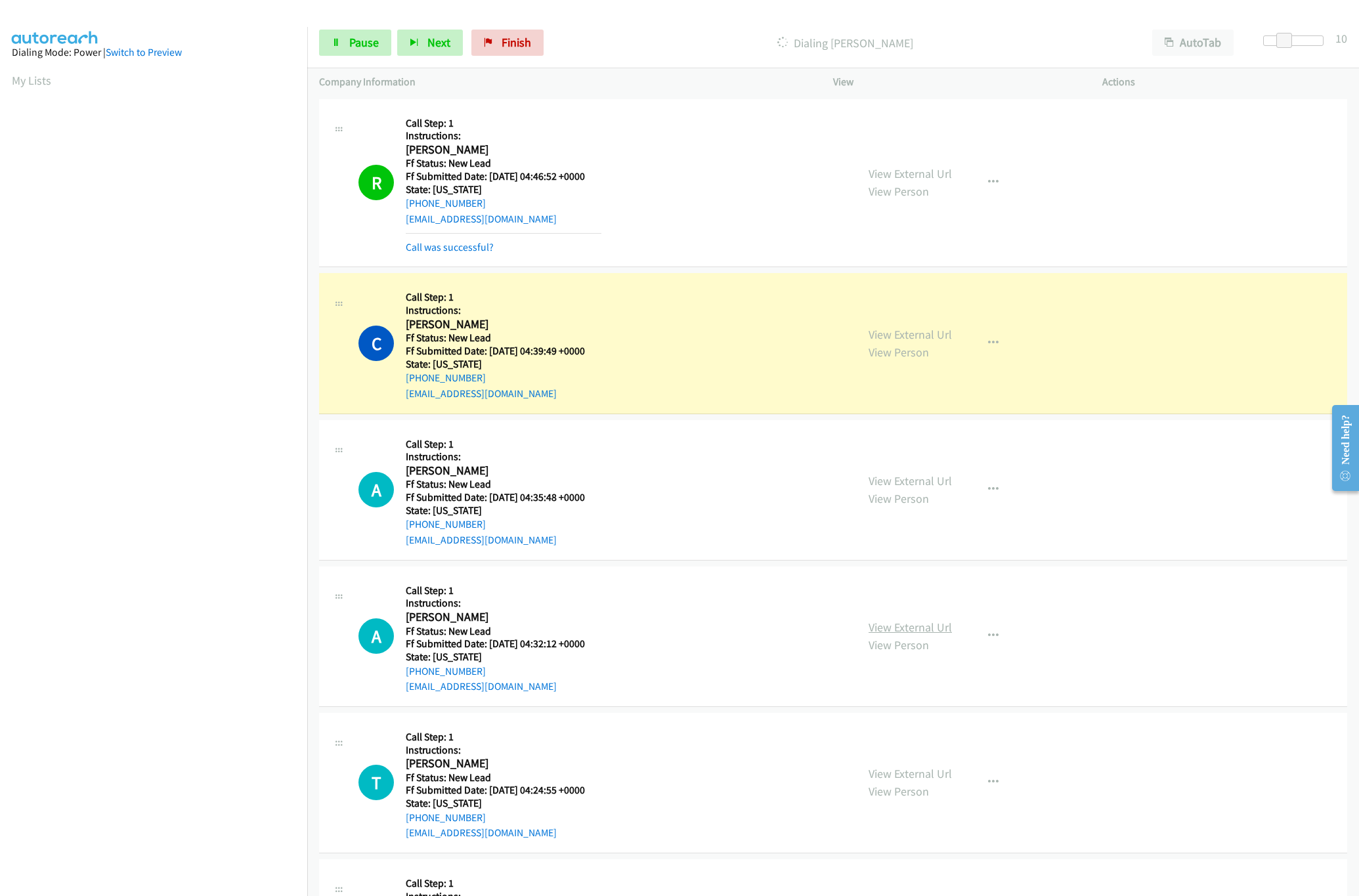
click at [893, 628] on link "View External Url" at bounding box center [910, 627] width 83 height 15
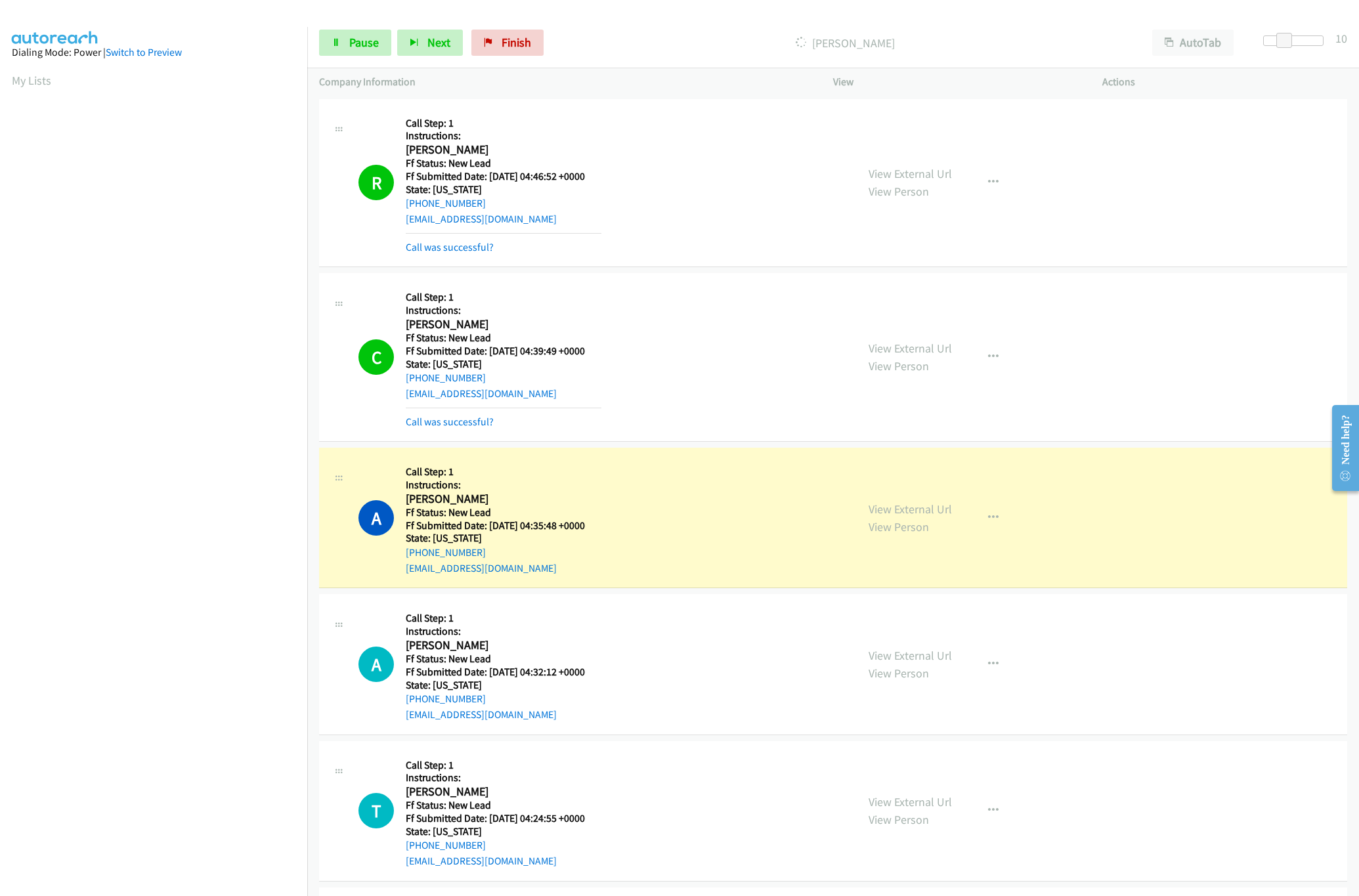
scroll to position [262, 0]
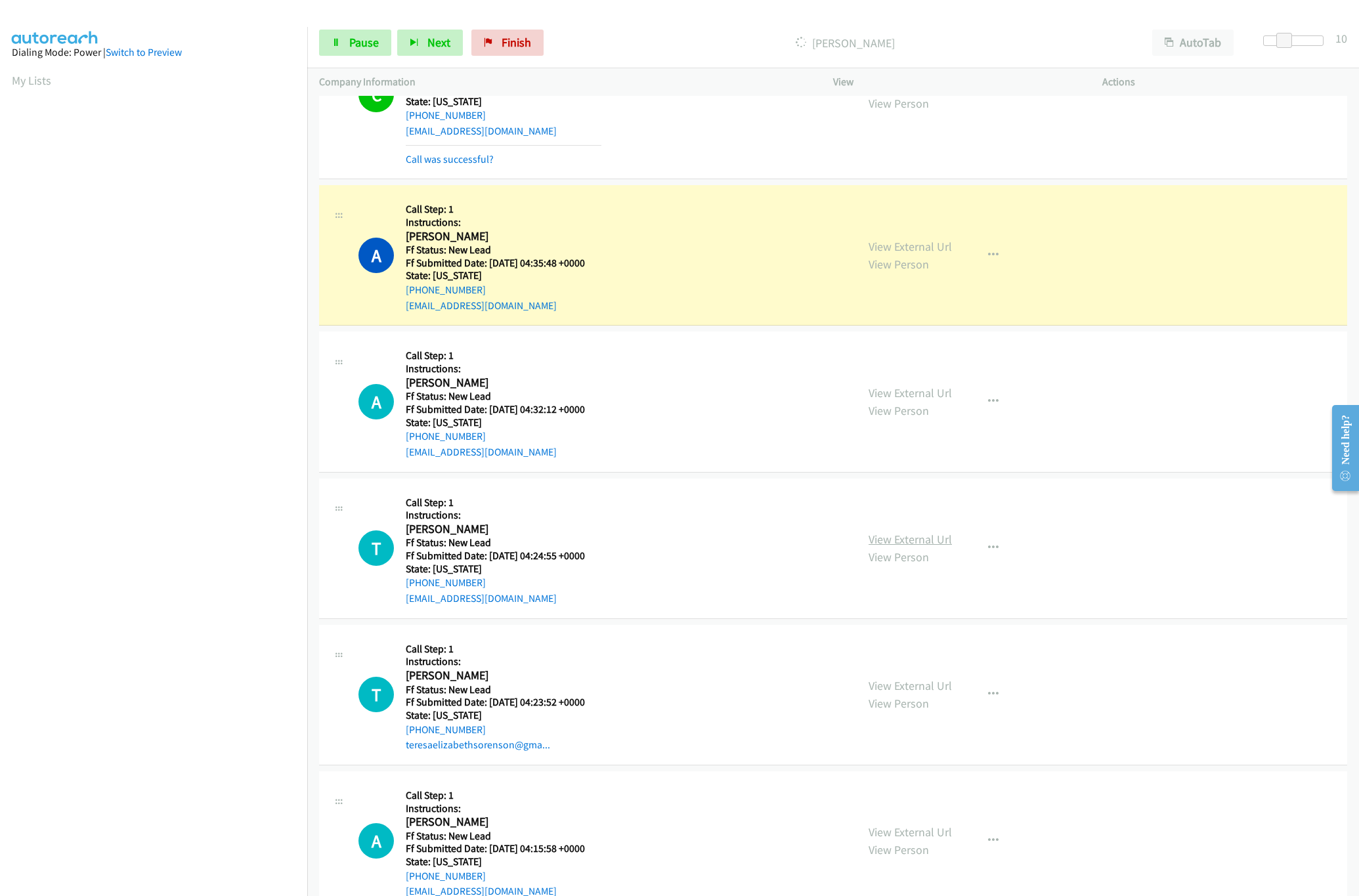
click at [892, 542] on link "View External Url" at bounding box center [910, 539] width 83 height 15
click at [904, 689] on link "View External Url" at bounding box center [910, 685] width 83 height 15
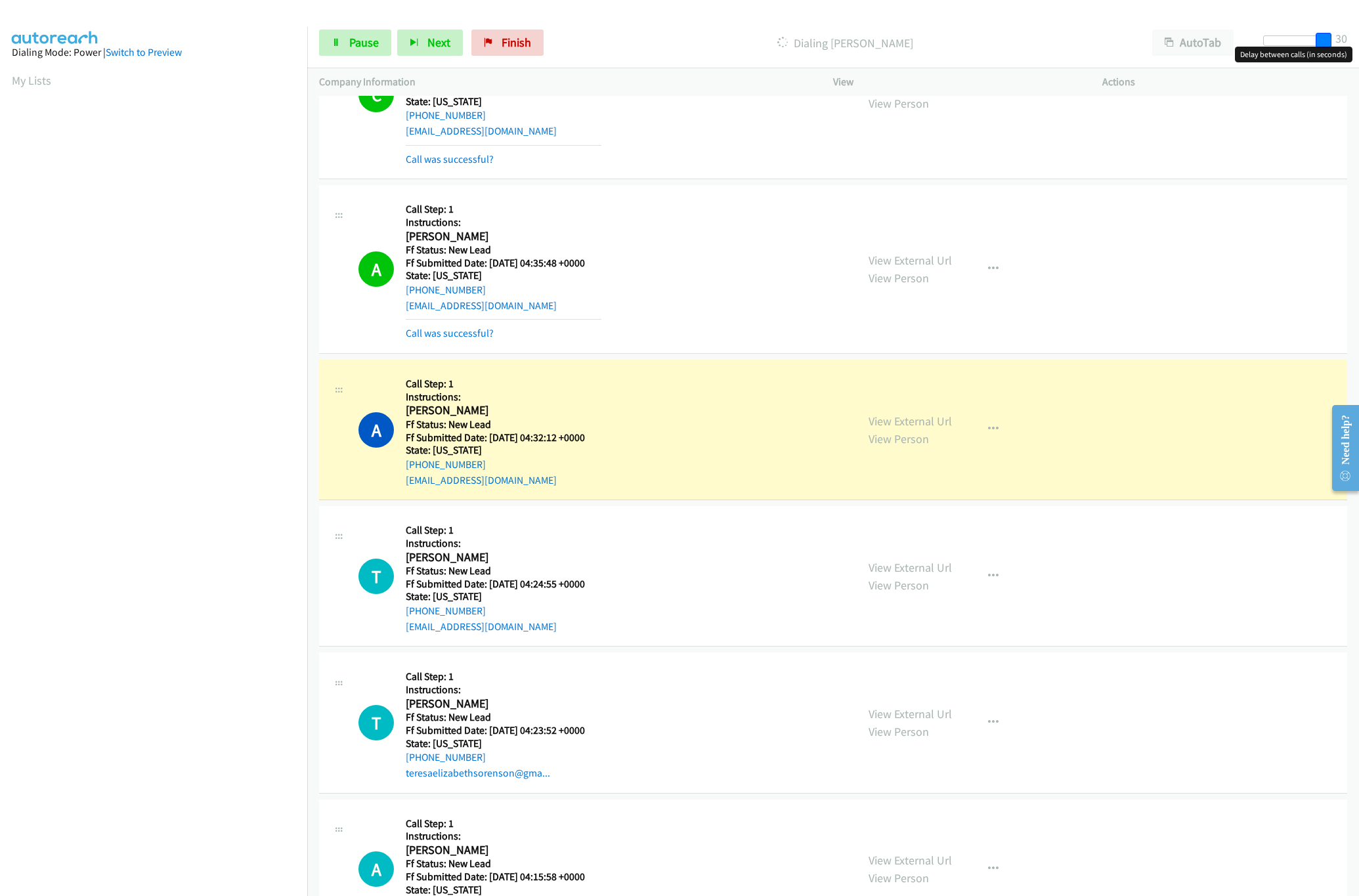
drag, startPoint x: 1288, startPoint y: 34, endPoint x: 1336, endPoint y: 35, distance: 48.0
click at [1336, 35] on div "Start Calls Pause Next Finish Dialing Ana Amezaga AutoTab AutoTab 30" at bounding box center [832, 43] width 1051 height 50
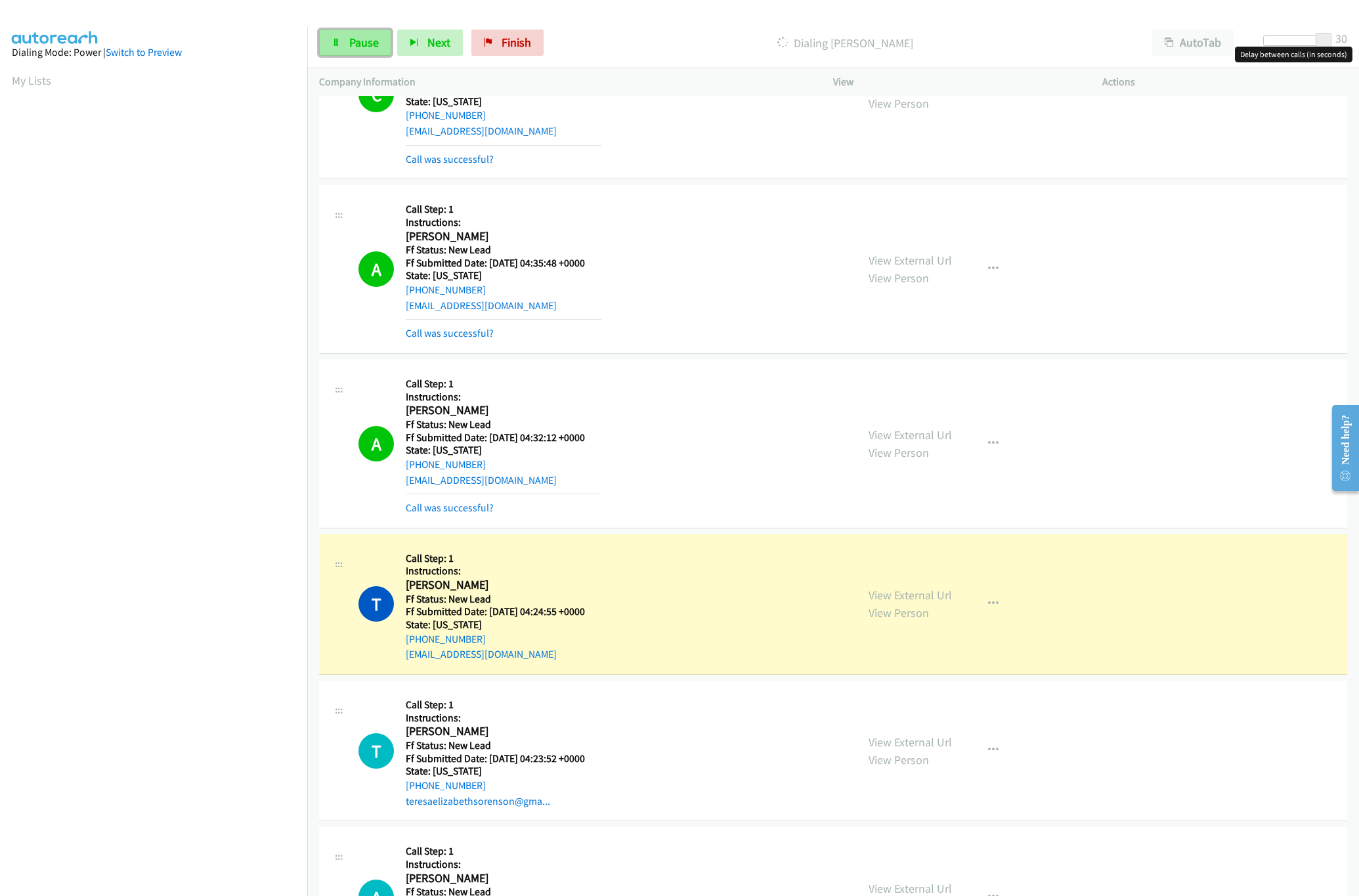
click at [371, 42] on span "Pause" at bounding box center [364, 42] width 29 height 15
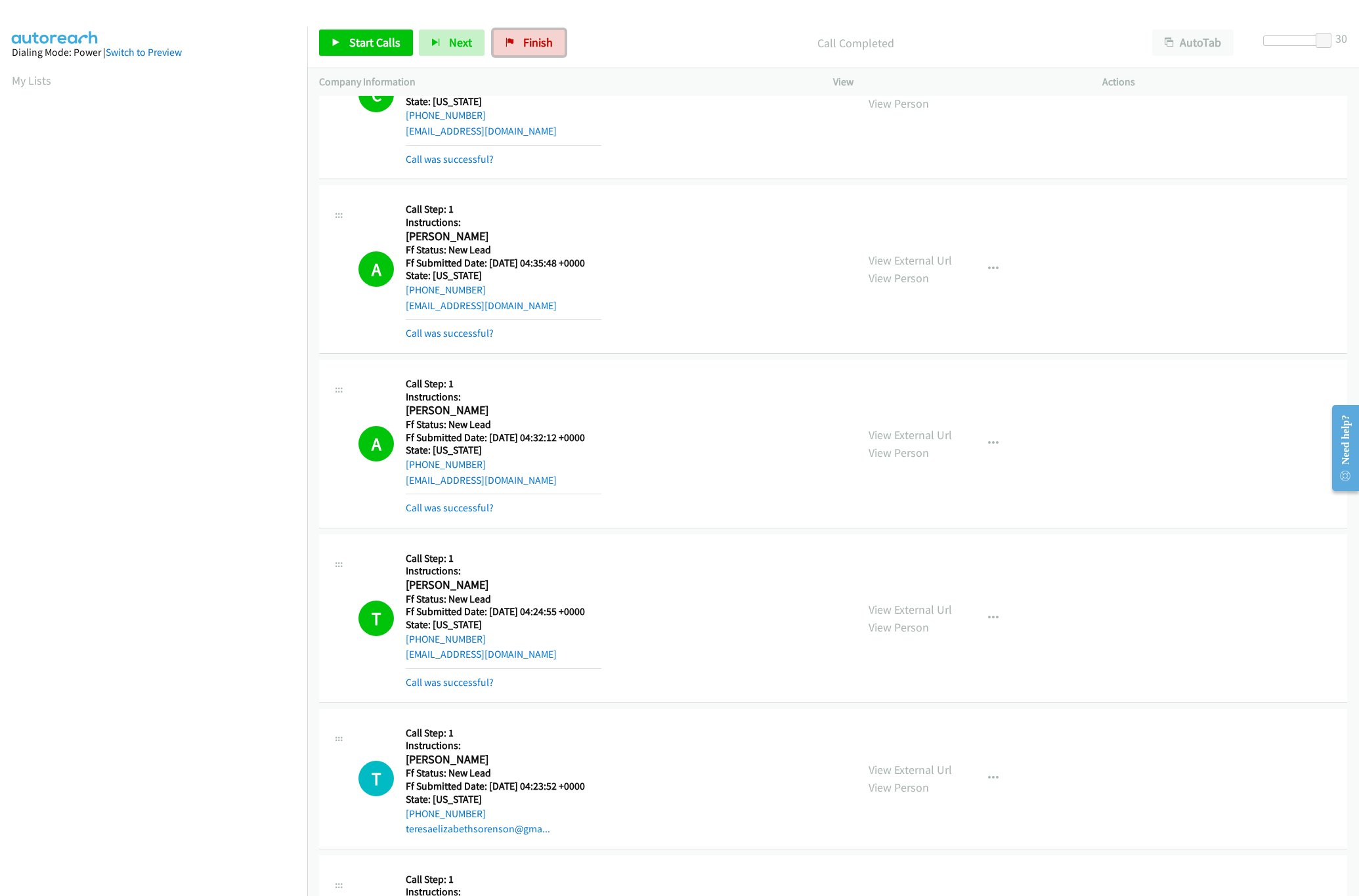
click at [525, 32] on link "Finish" at bounding box center [529, 42] width 72 height 27
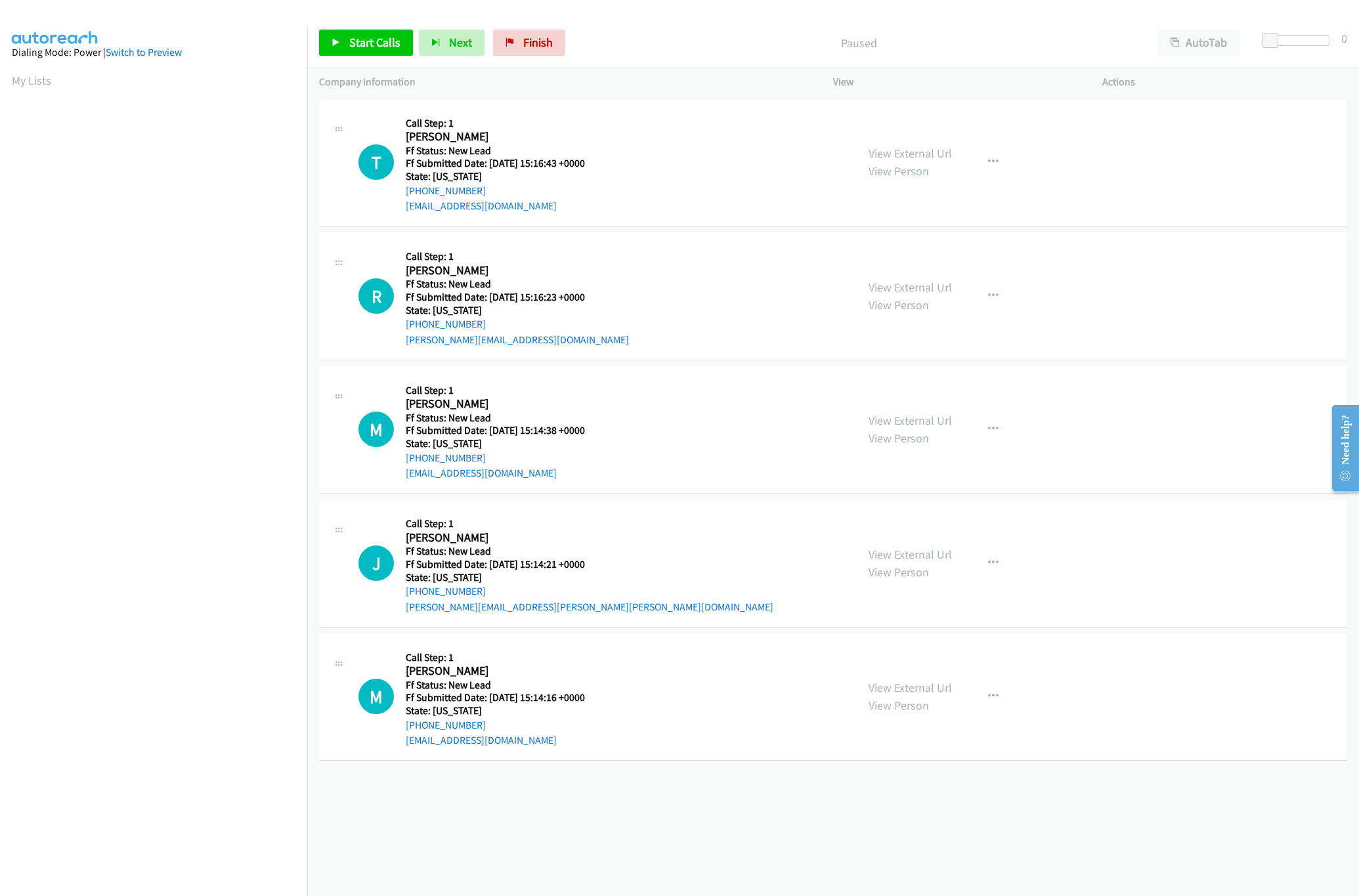
click at [672, 208] on div "T Callback Scheduled Call Step: 1 [PERSON_NAME] America/[GEOGRAPHIC_DATA] Ff St…" at bounding box center [602, 162] width 487 height 103
click at [906, 285] on link "View External Url" at bounding box center [910, 287] width 83 height 15
click at [913, 148] on link "View External Url" at bounding box center [910, 153] width 83 height 15
click at [388, 42] on span "Start Calls" at bounding box center [374, 42] width 51 height 15
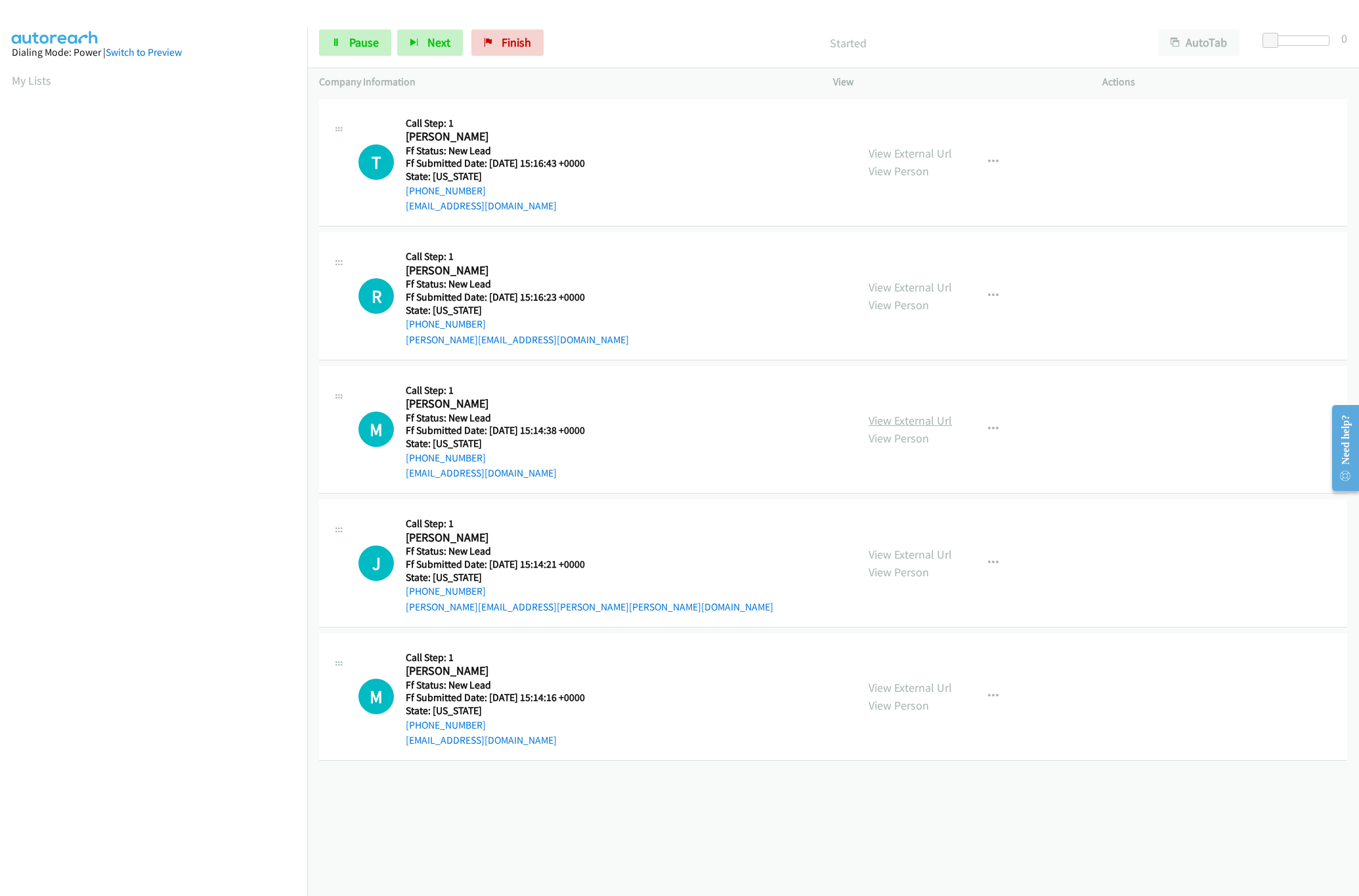
click at [908, 416] on link "View External Url" at bounding box center [910, 420] width 83 height 15
drag, startPoint x: 1269, startPoint y: 40, endPoint x: 1277, endPoint y: 40, distance: 8.0
click at [1277, 40] on span at bounding box center [1278, 41] width 16 height 16
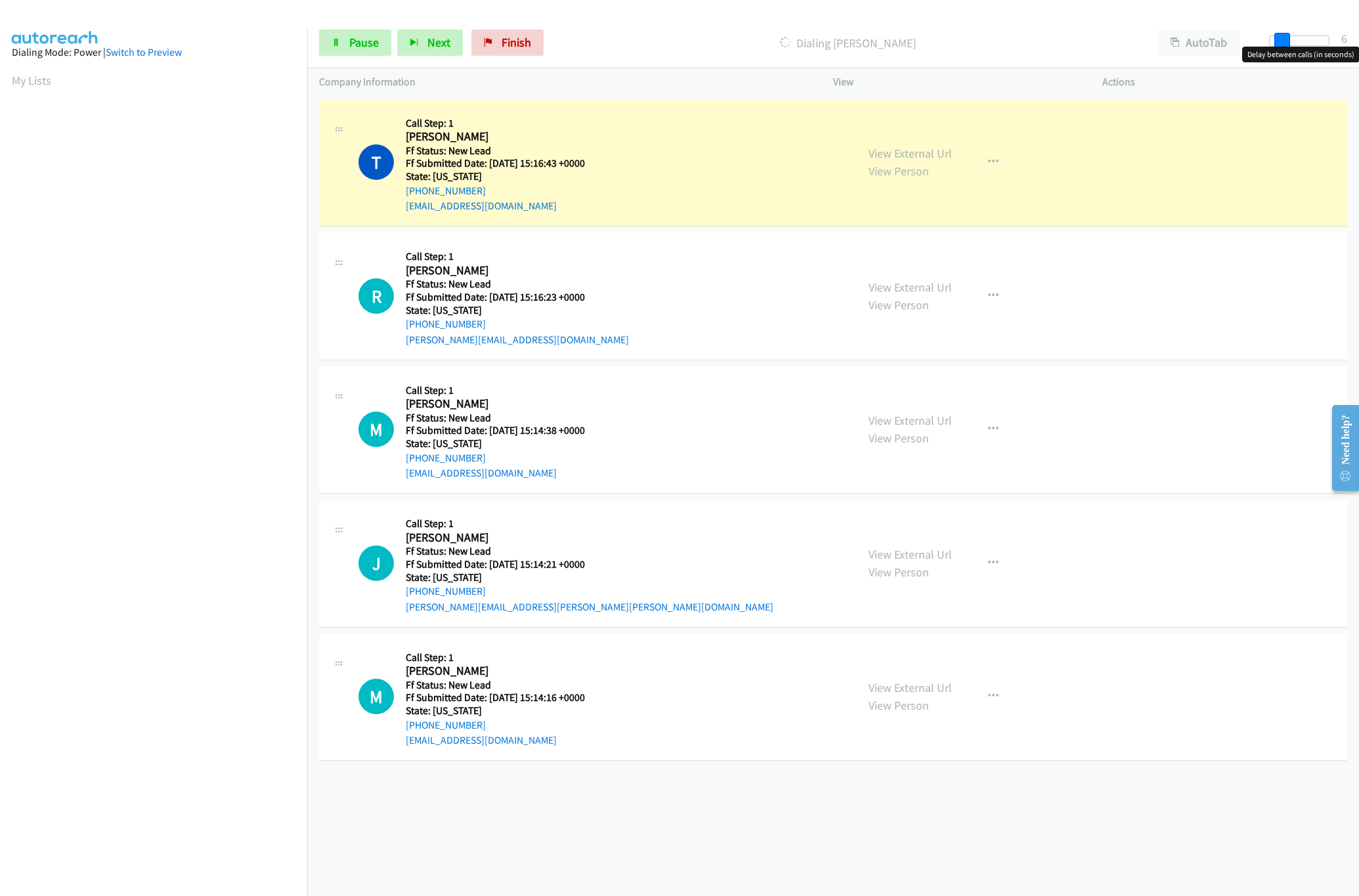
click at [1280, 43] on span at bounding box center [1282, 41] width 16 height 16
click at [351, 50] on span "Pause" at bounding box center [364, 42] width 29 height 15
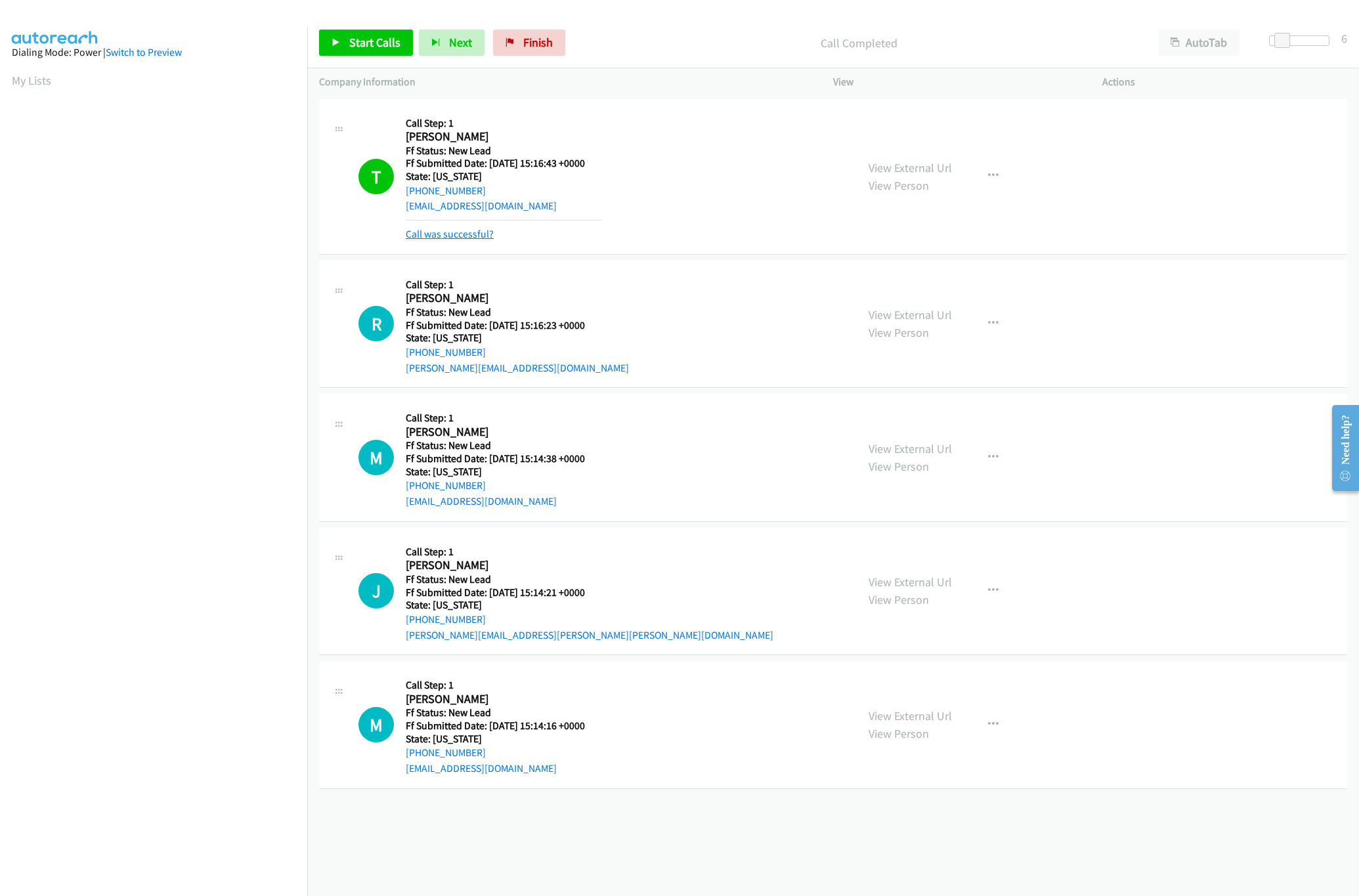
click at [443, 237] on link "Call was successful?" at bounding box center [449, 234] width 88 height 12
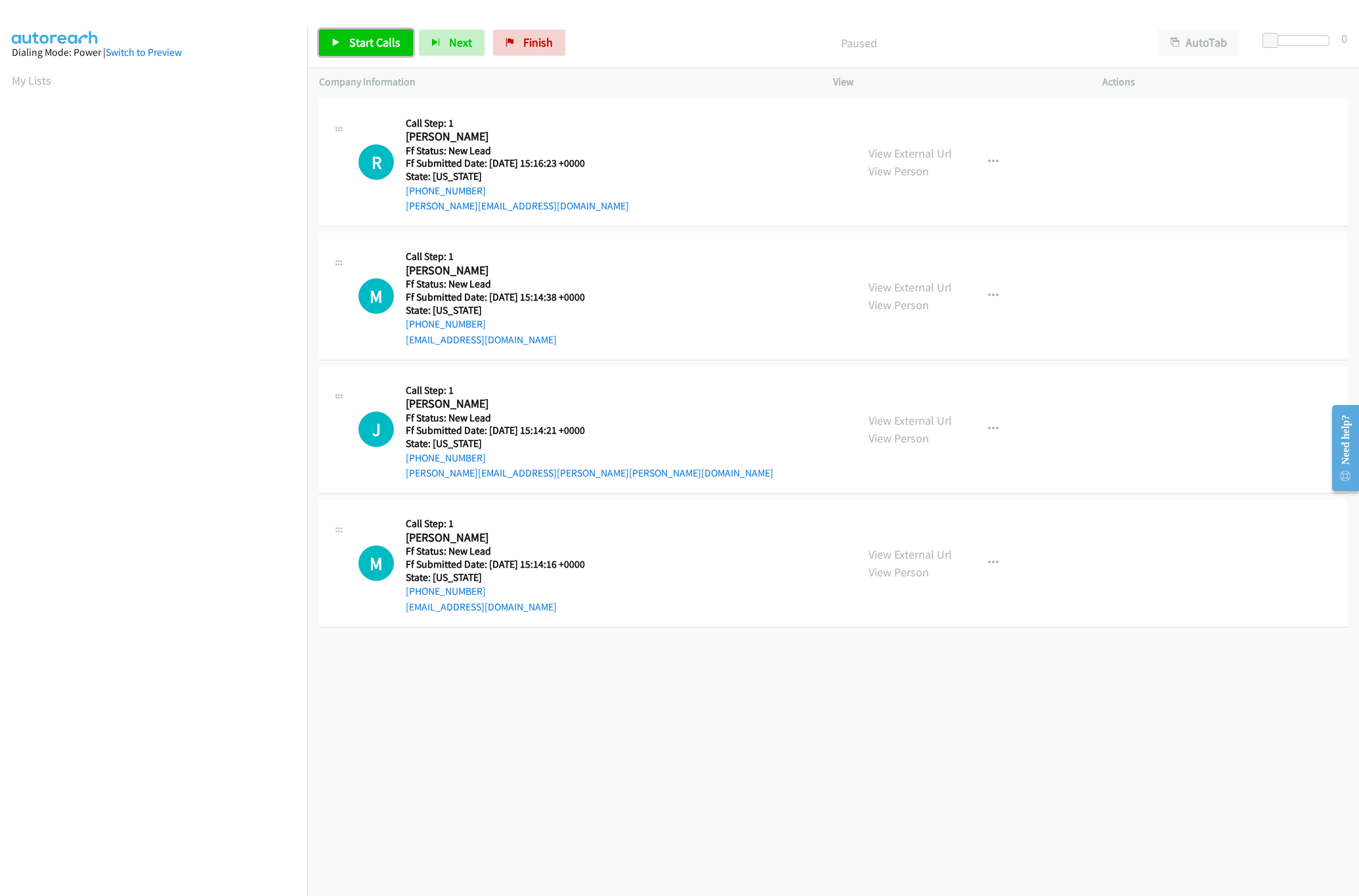
click at [378, 40] on span "Start Calls" at bounding box center [374, 42] width 51 height 15
click at [989, 292] on icon "button" at bounding box center [993, 296] width 11 height 11
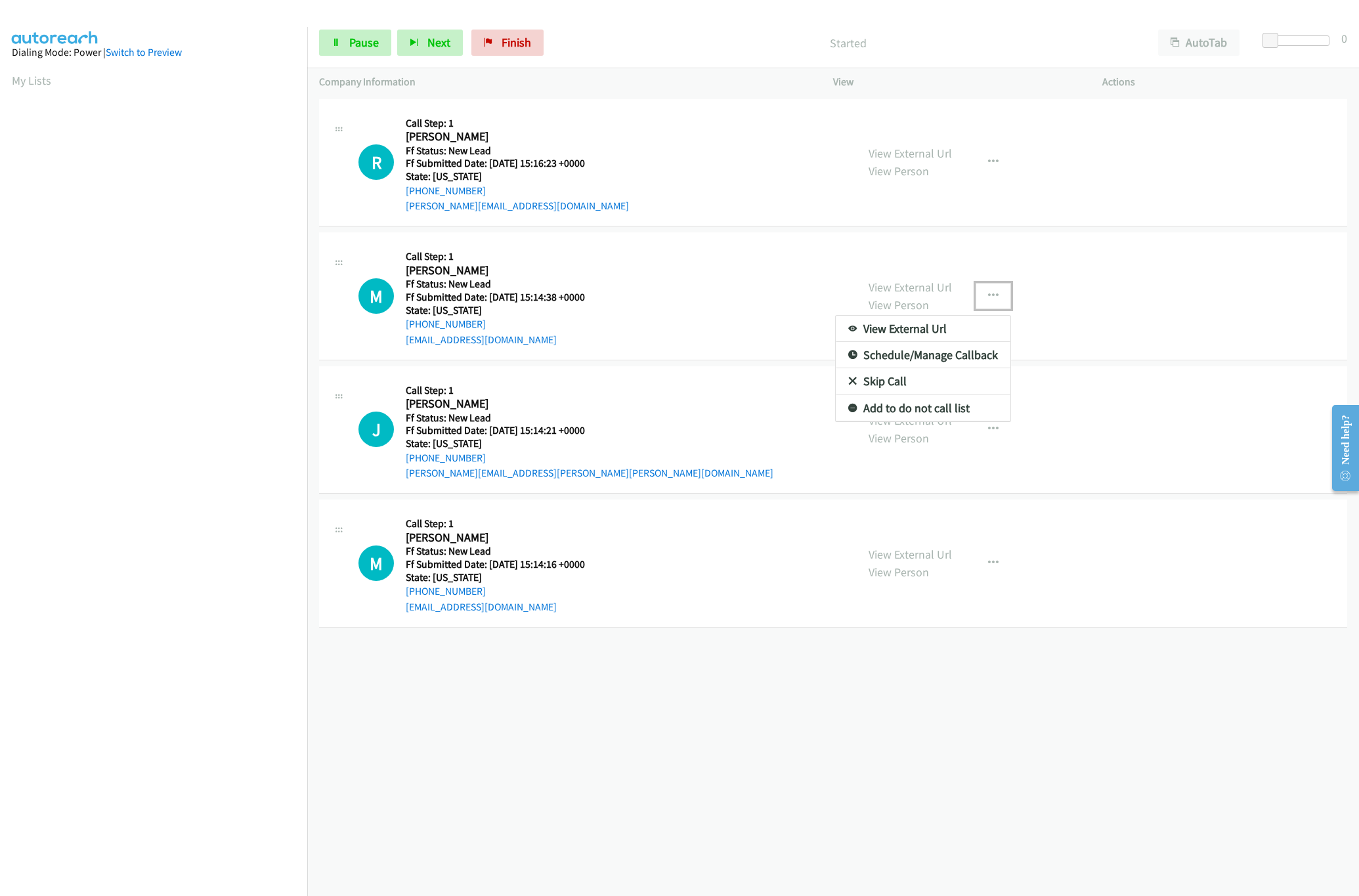
click at [890, 379] on link "Skip Call" at bounding box center [923, 381] width 175 height 27
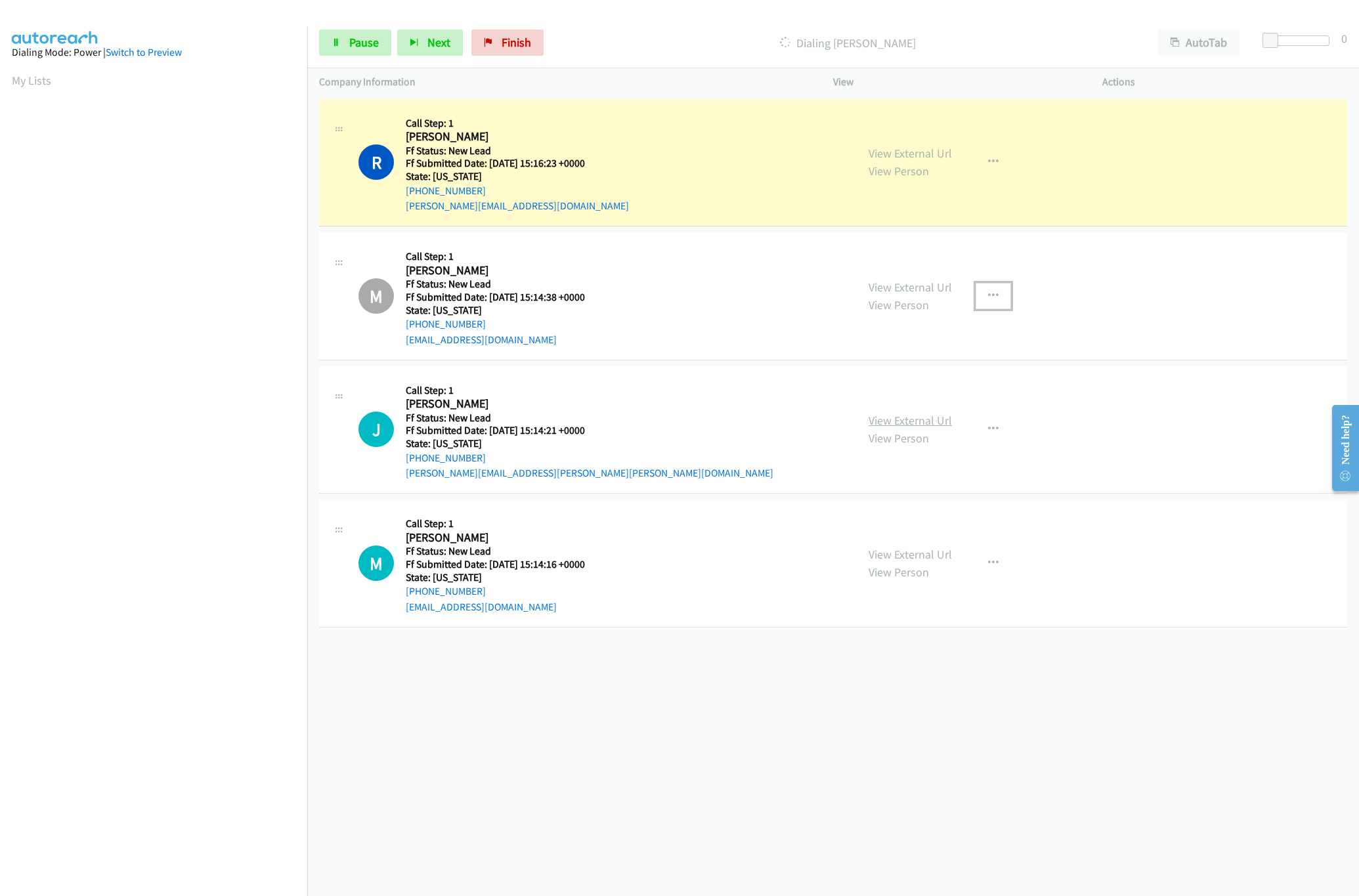
click at [914, 421] on link "View External Url" at bounding box center [910, 420] width 83 height 15
drag, startPoint x: 1275, startPoint y: 35, endPoint x: 1306, endPoint y: 34, distance: 31.0
click at [1306, 34] on div "Start Calls Pause Next Finish Dialing Rebecca Mooers AutoTab AutoTab 15" at bounding box center [832, 43] width 1051 height 50
click at [530, 719] on div "+1 415-964-1034 Call failed - Please reload the list and try again The Callbar …" at bounding box center [832, 495] width 1051 height 800
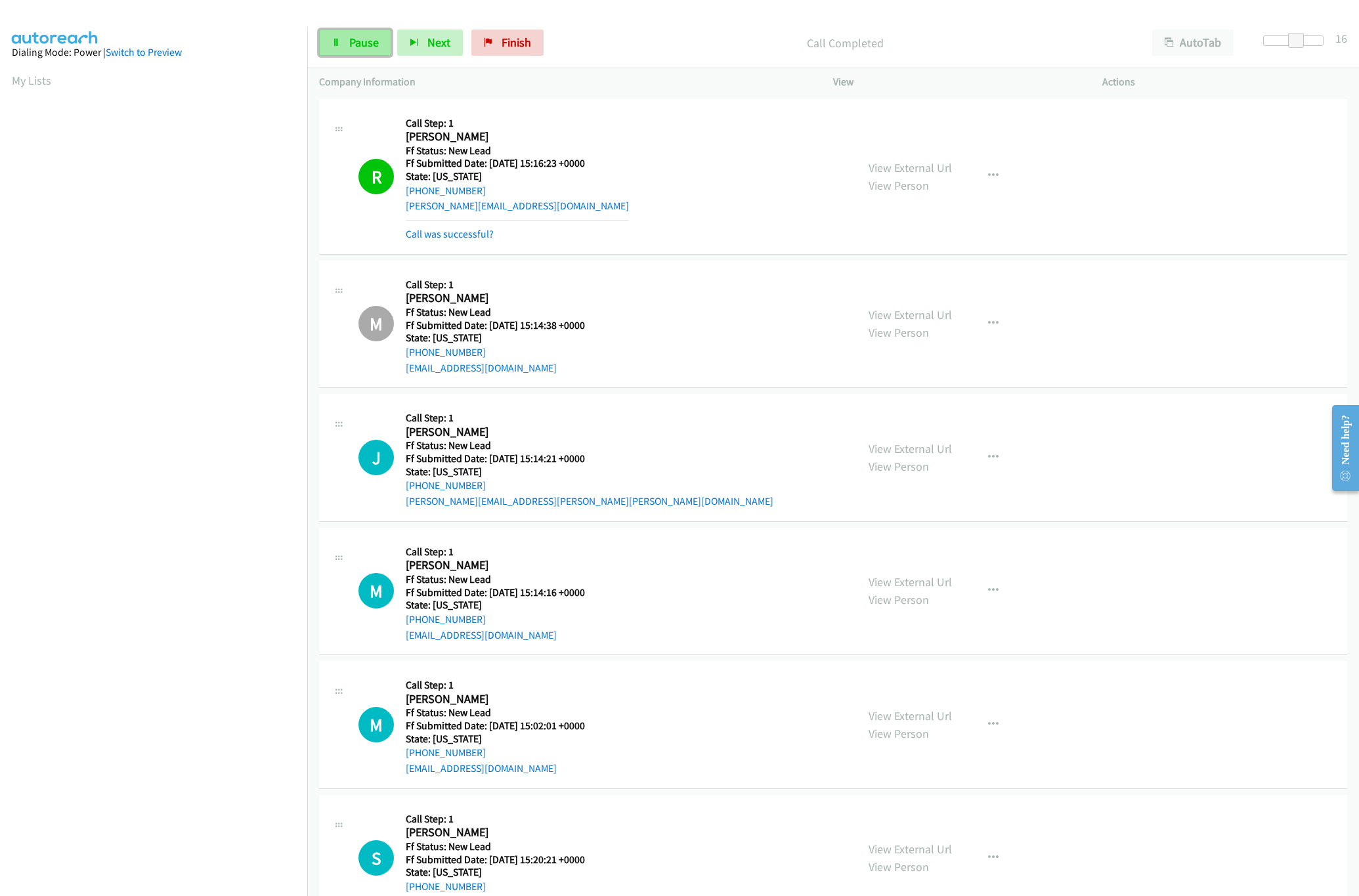
click at [349, 50] on span "Pause" at bounding box center [364, 42] width 29 height 15
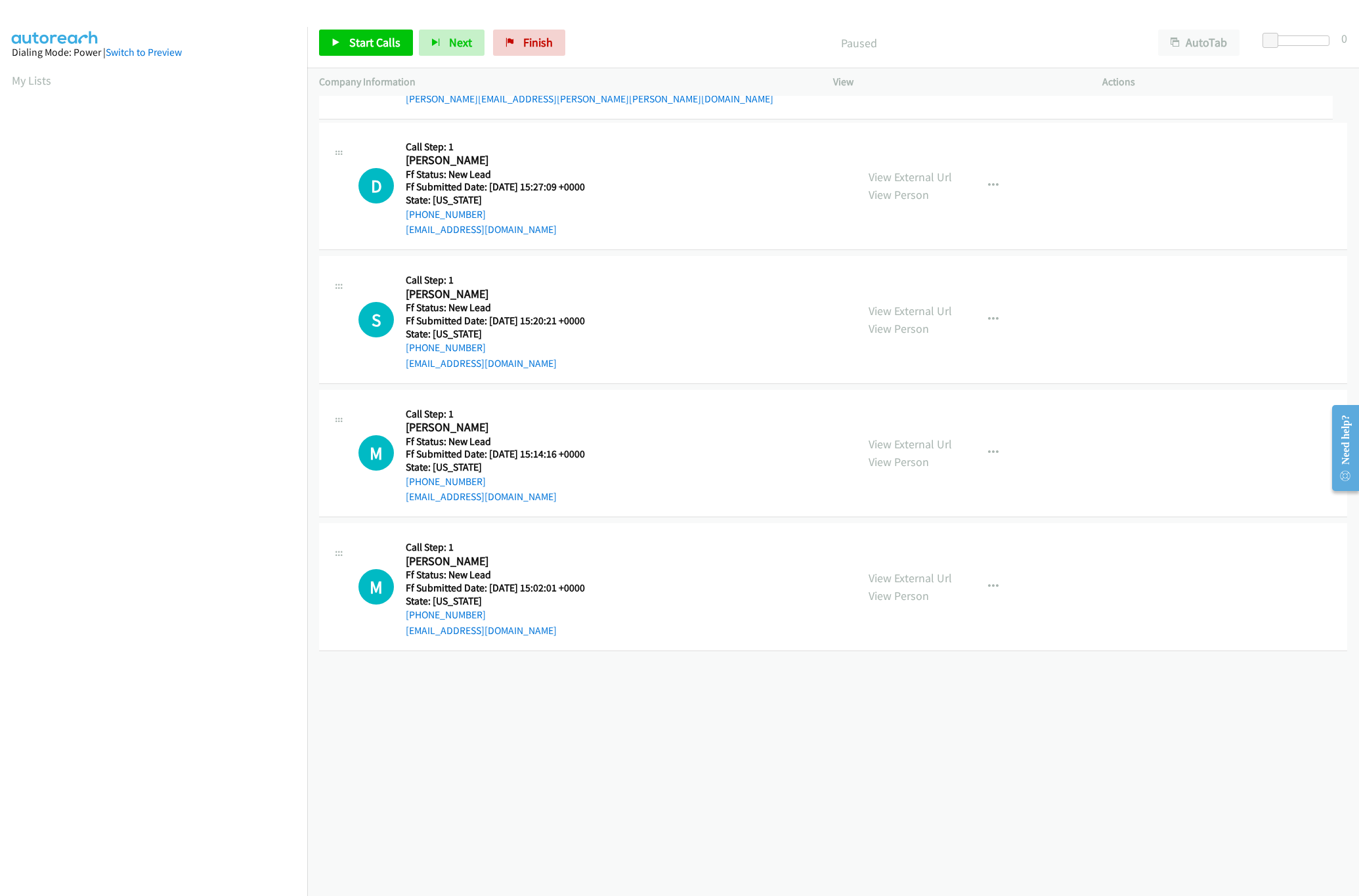
drag, startPoint x: 618, startPoint y: 435, endPoint x: 654, endPoint y: 60, distance: 376.7
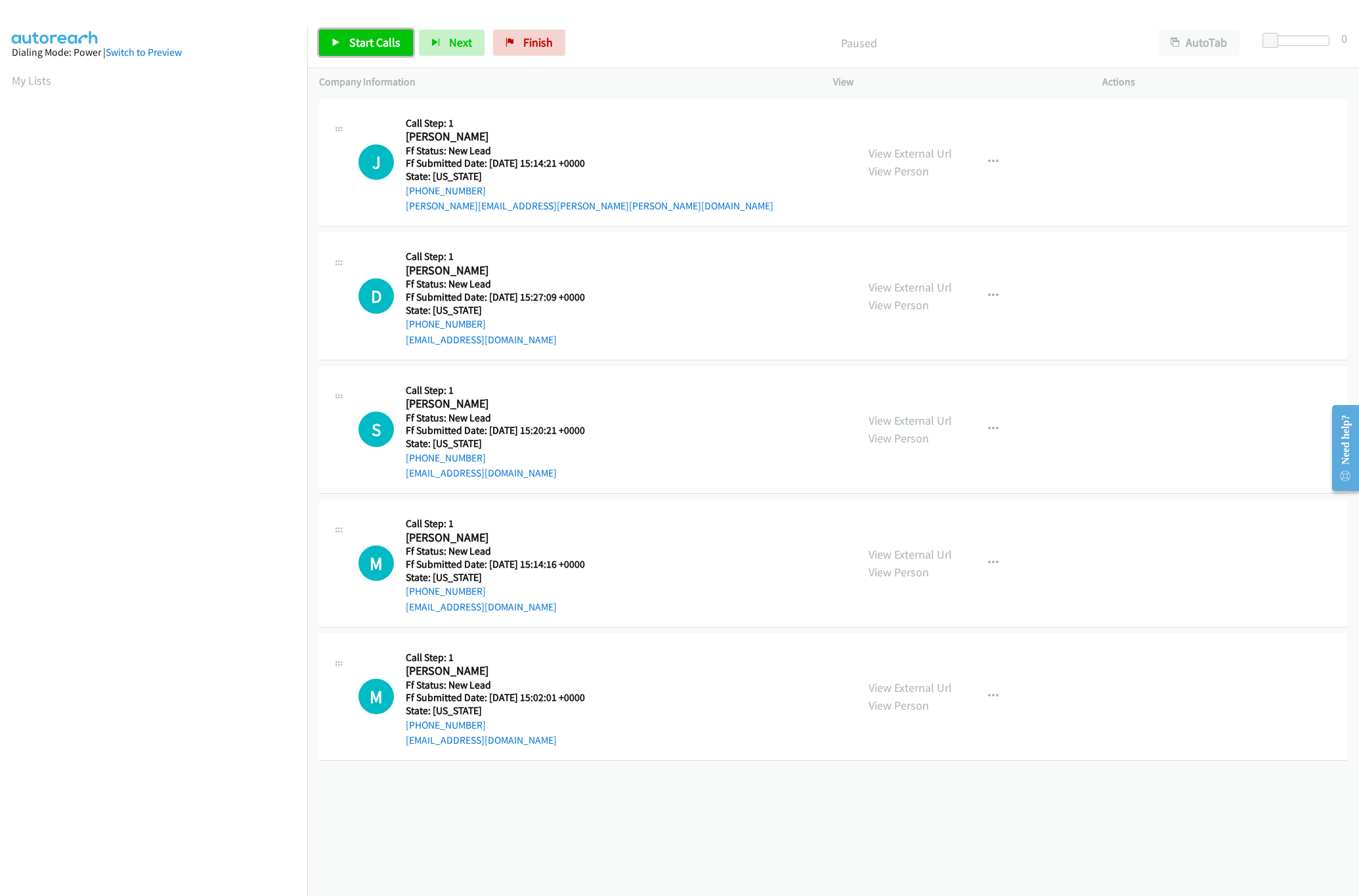
click at [368, 56] on link "Start Calls" at bounding box center [366, 42] width 94 height 27
click at [916, 292] on link "View External Url" at bounding box center [910, 287] width 83 height 15
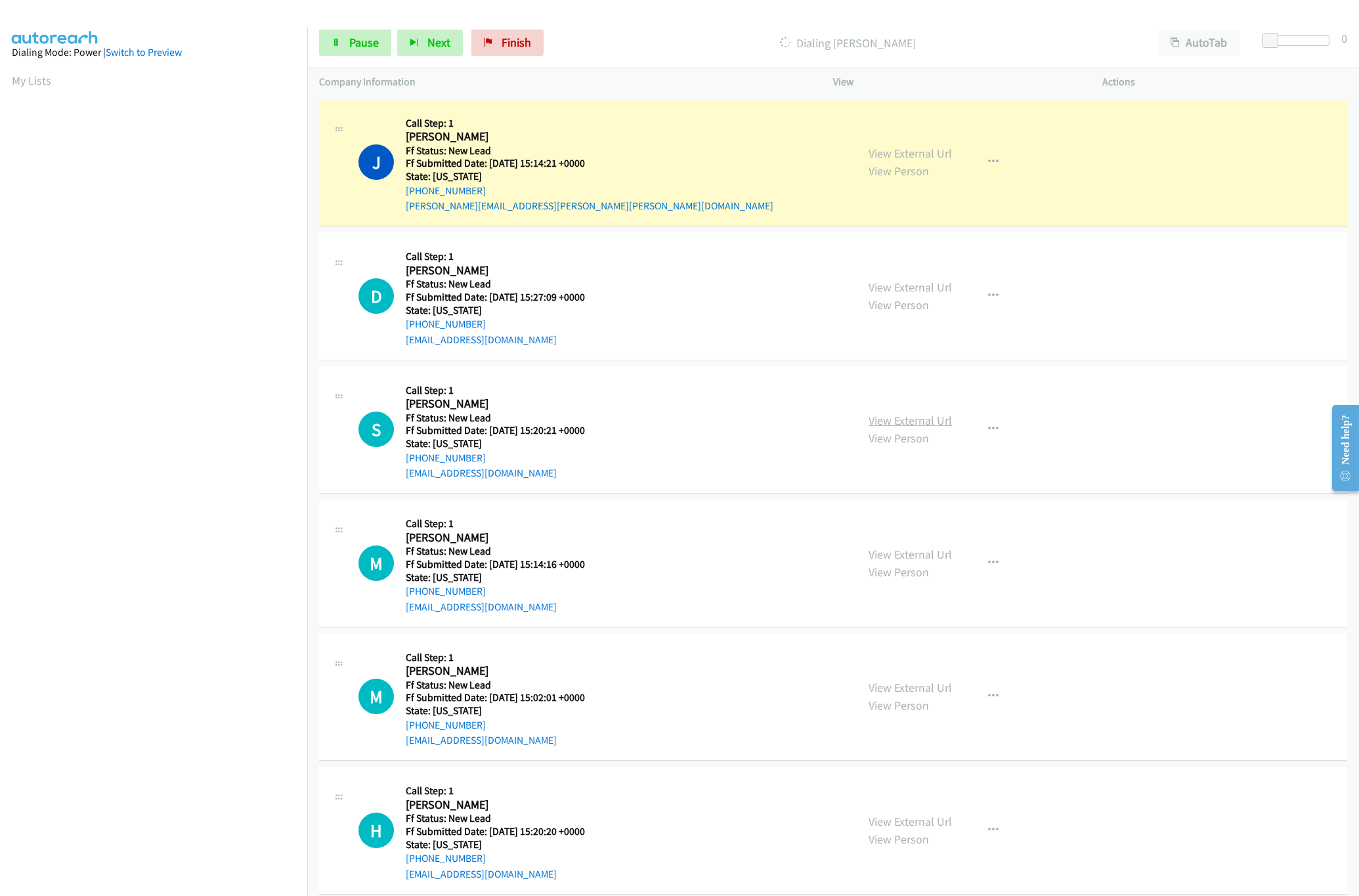
click at [875, 422] on link "View External Url" at bounding box center [910, 420] width 83 height 15
drag, startPoint x: 1273, startPoint y: 40, endPoint x: 1292, endPoint y: 45, distance: 19.6
click at [1292, 45] on span at bounding box center [1284, 41] width 16 height 16
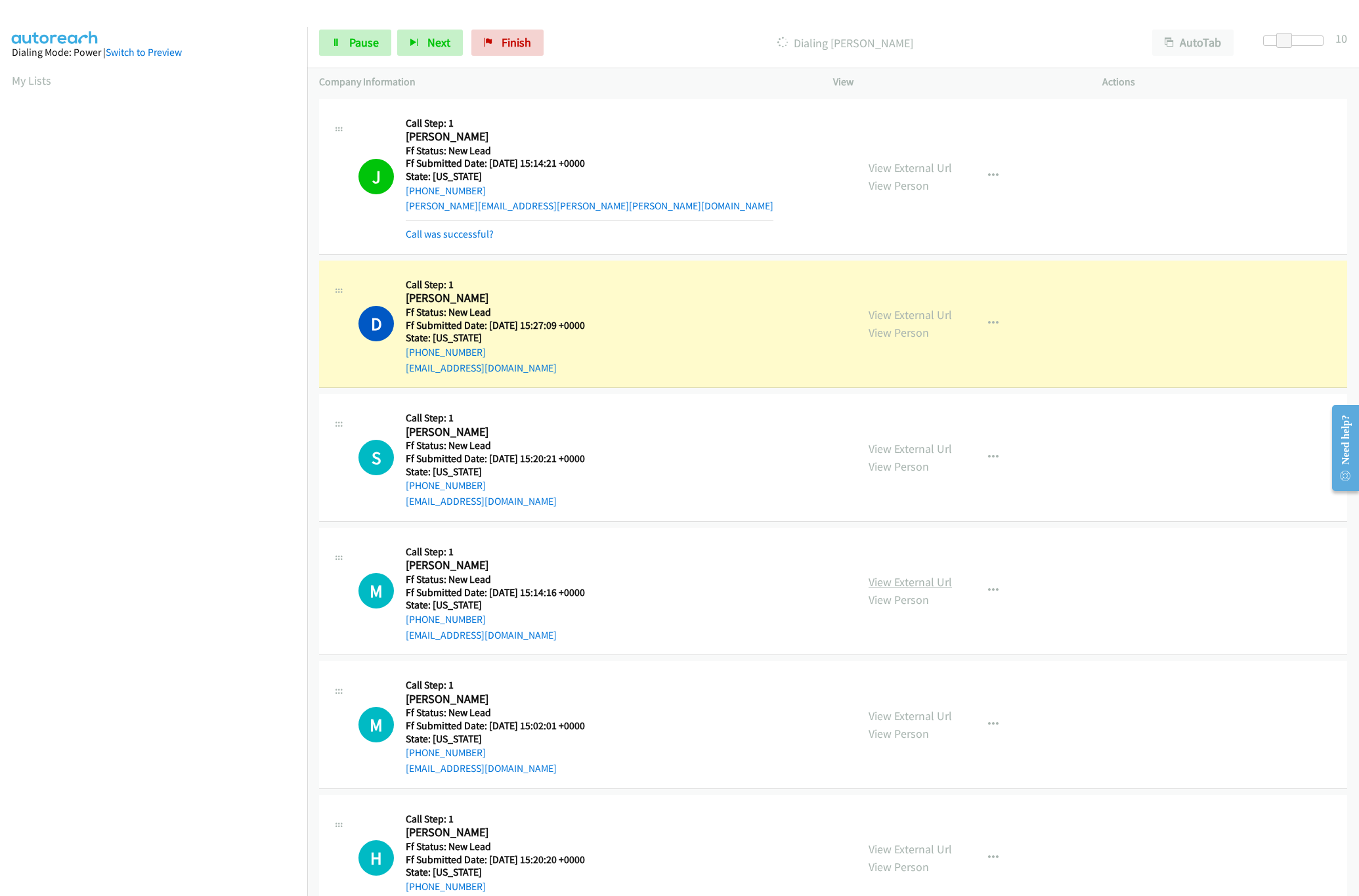
click at [888, 581] on link "View External Url" at bounding box center [910, 581] width 83 height 15
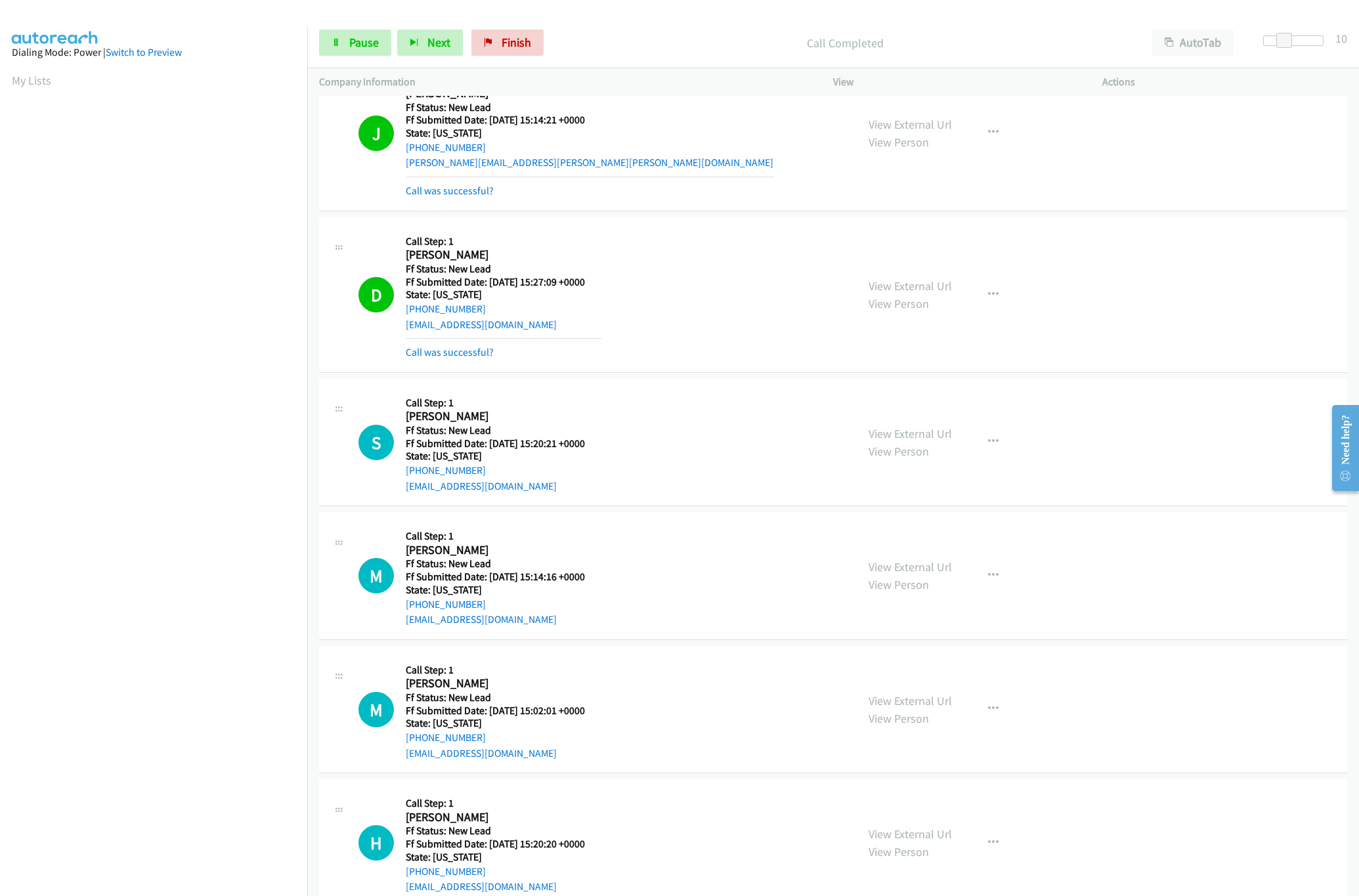
scroll to position [80, 0]
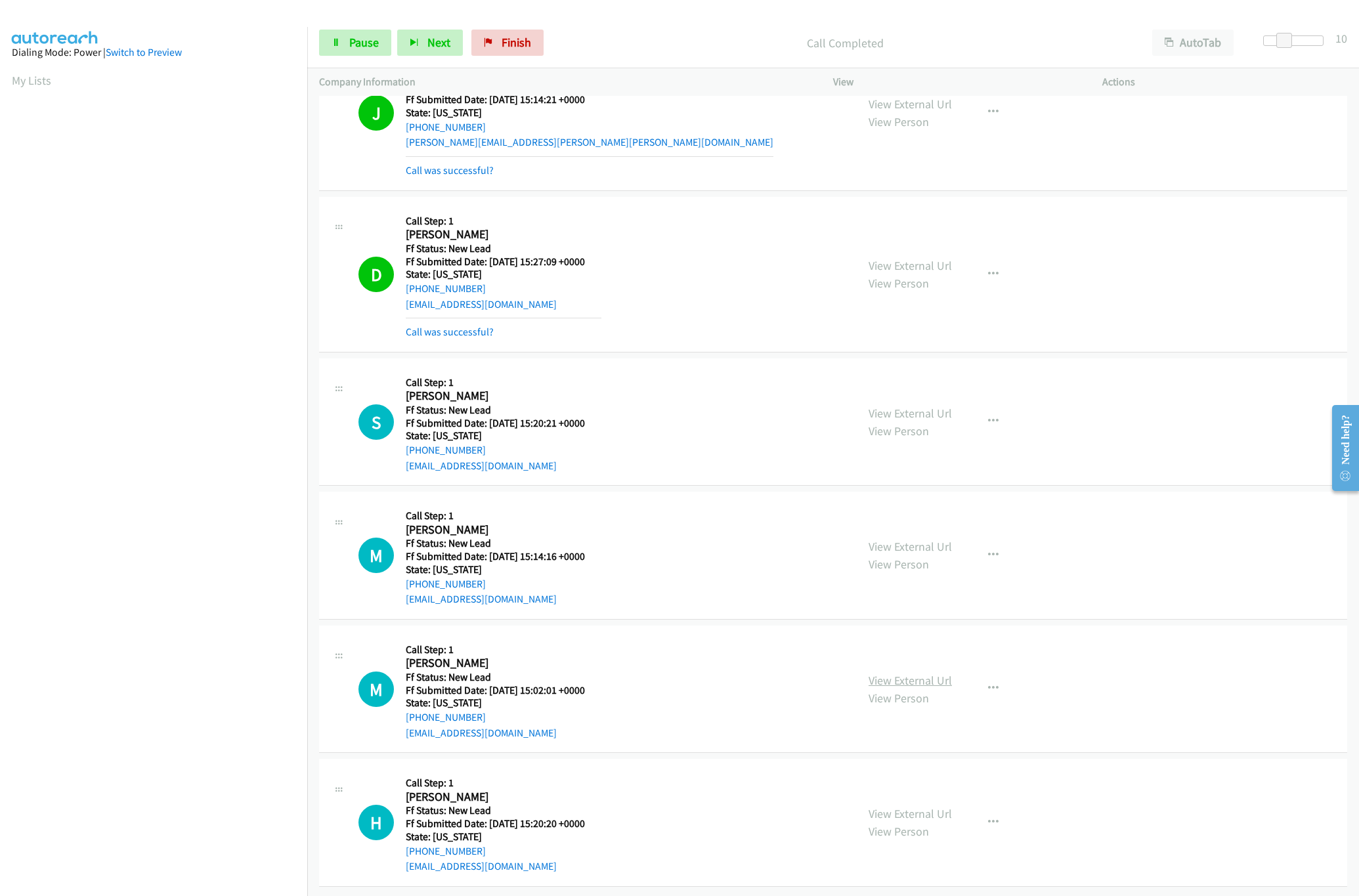
click at [908, 673] on link "View External Url" at bounding box center [910, 680] width 83 height 15
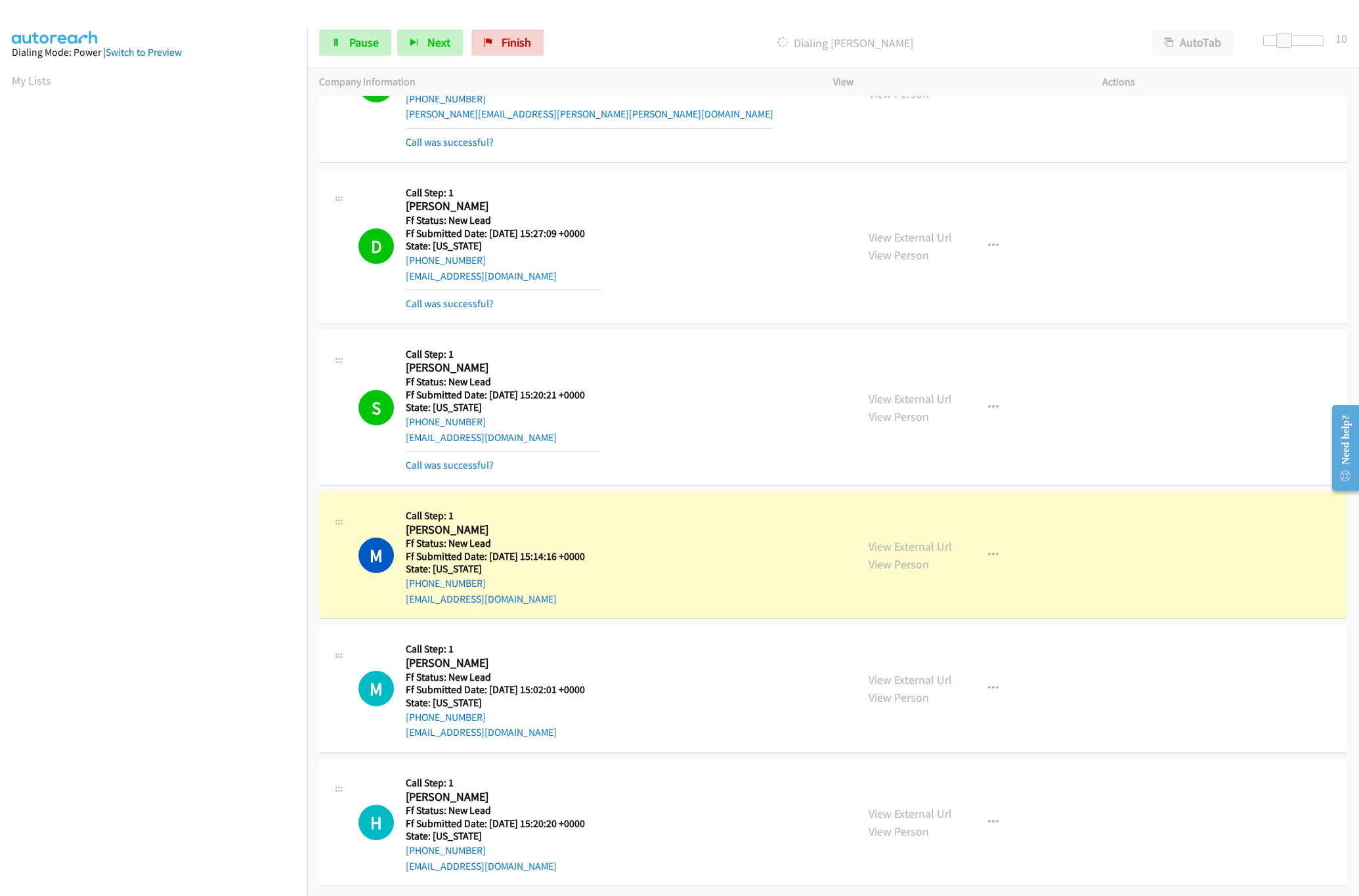
scroll to position [109, 0]
click at [918, 806] on link "View External Url" at bounding box center [910, 813] width 83 height 15
drag, startPoint x: 1282, startPoint y: 40, endPoint x: 1275, endPoint y: 42, distance: 7.3
click at [1278, 42] on span at bounding box center [1286, 41] width 16 height 16
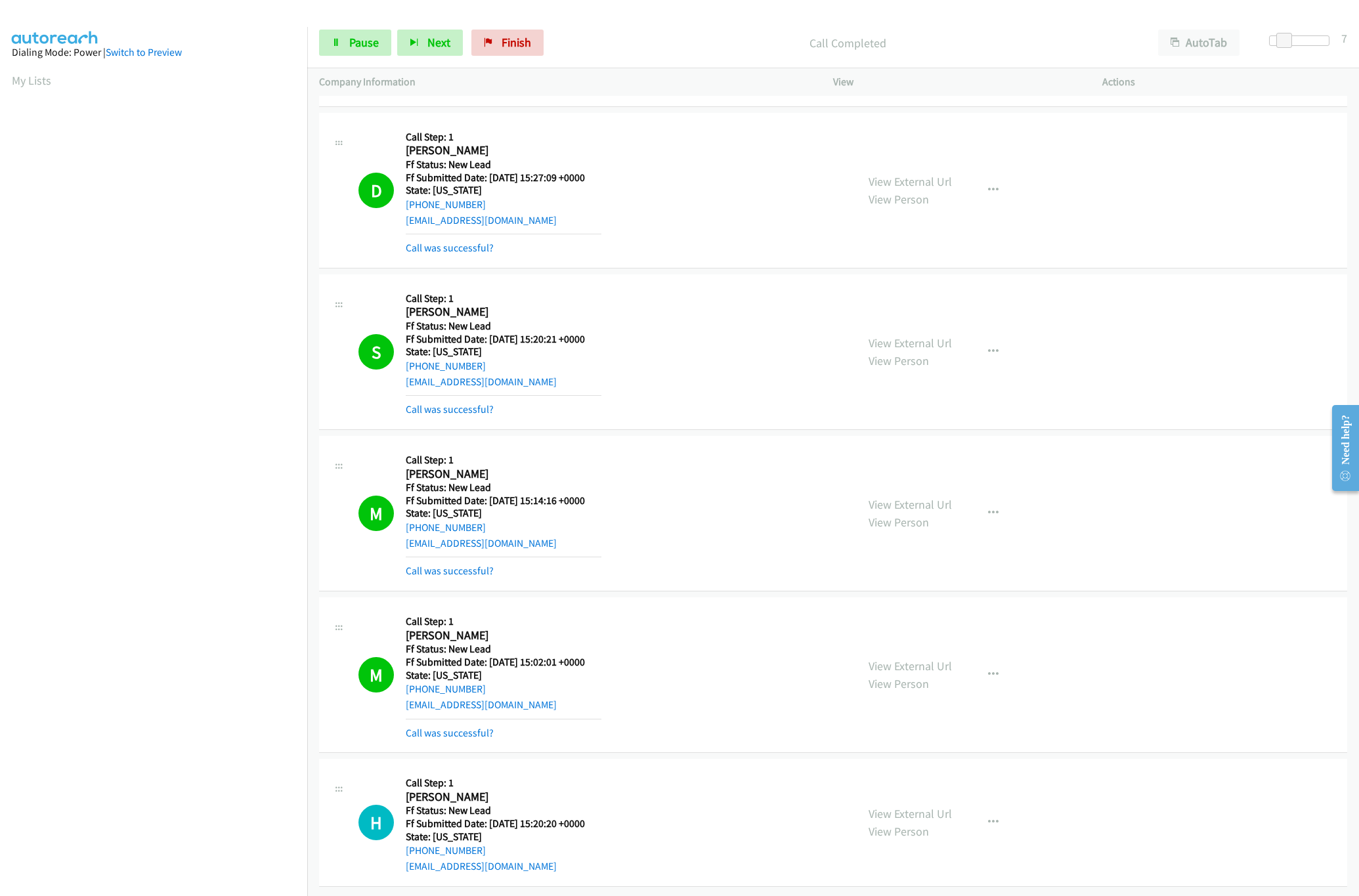
scroll to position [165, 0]
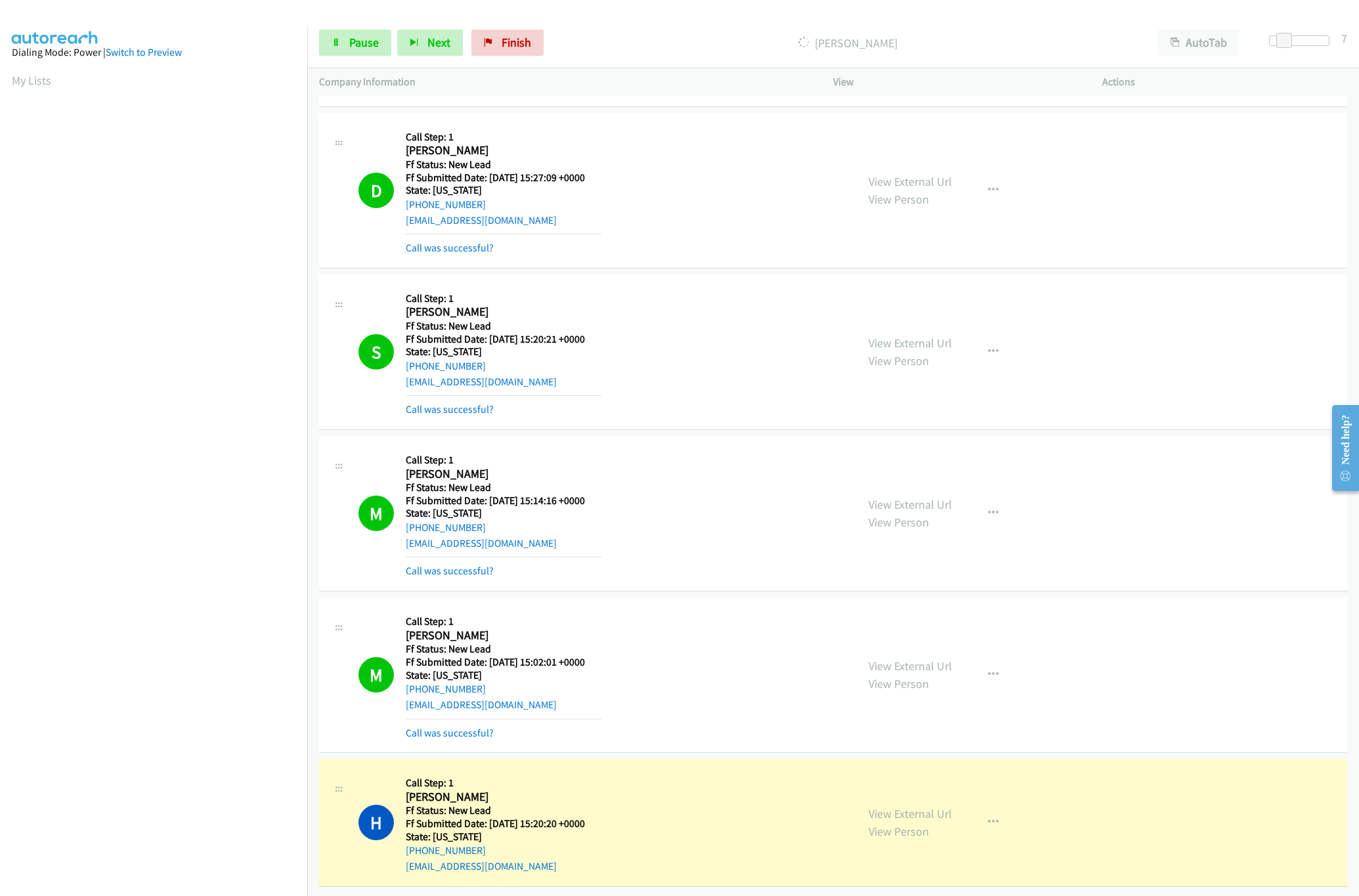
click at [236, 820] on nav "Dialing Mode: Power | Switch to Preview My Lists" at bounding box center [154, 474] width 308 height 896
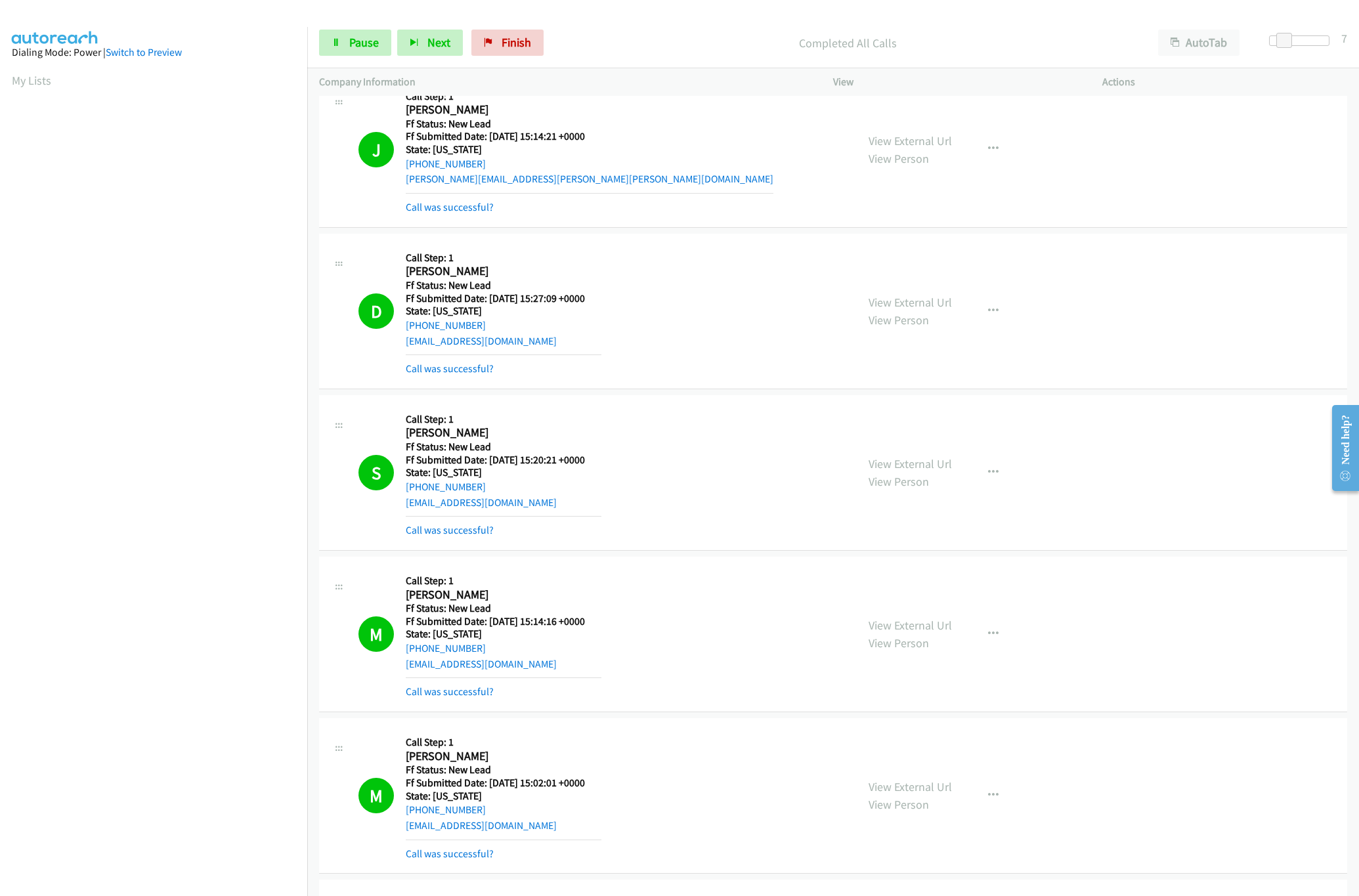
scroll to position [0, 0]
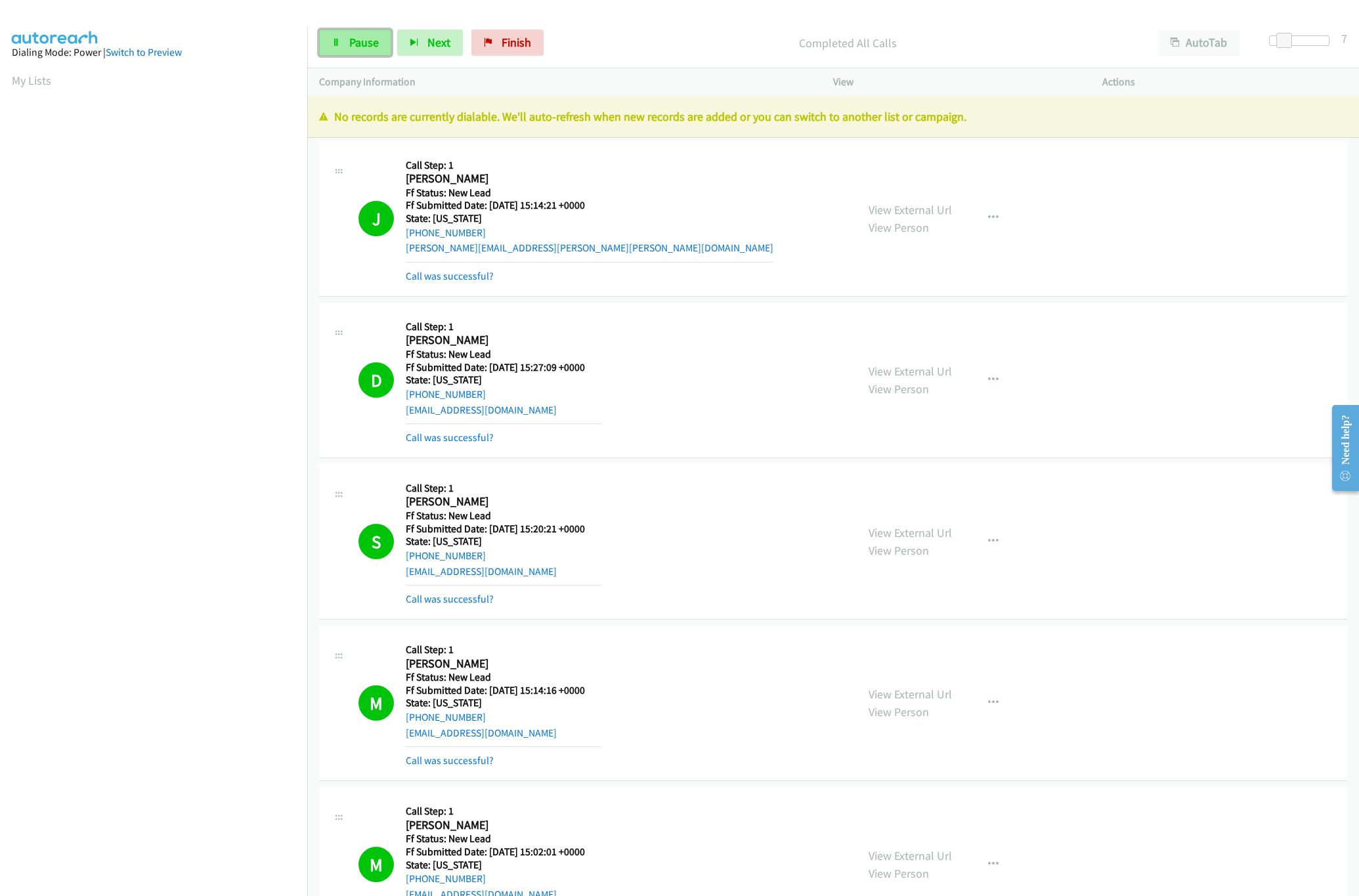
click at [373, 37] on span "Pause" at bounding box center [364, 42] width 29 height 15
click at [524, 44] on span "Finish" at bounding box center [538, 42] width 29 height 15
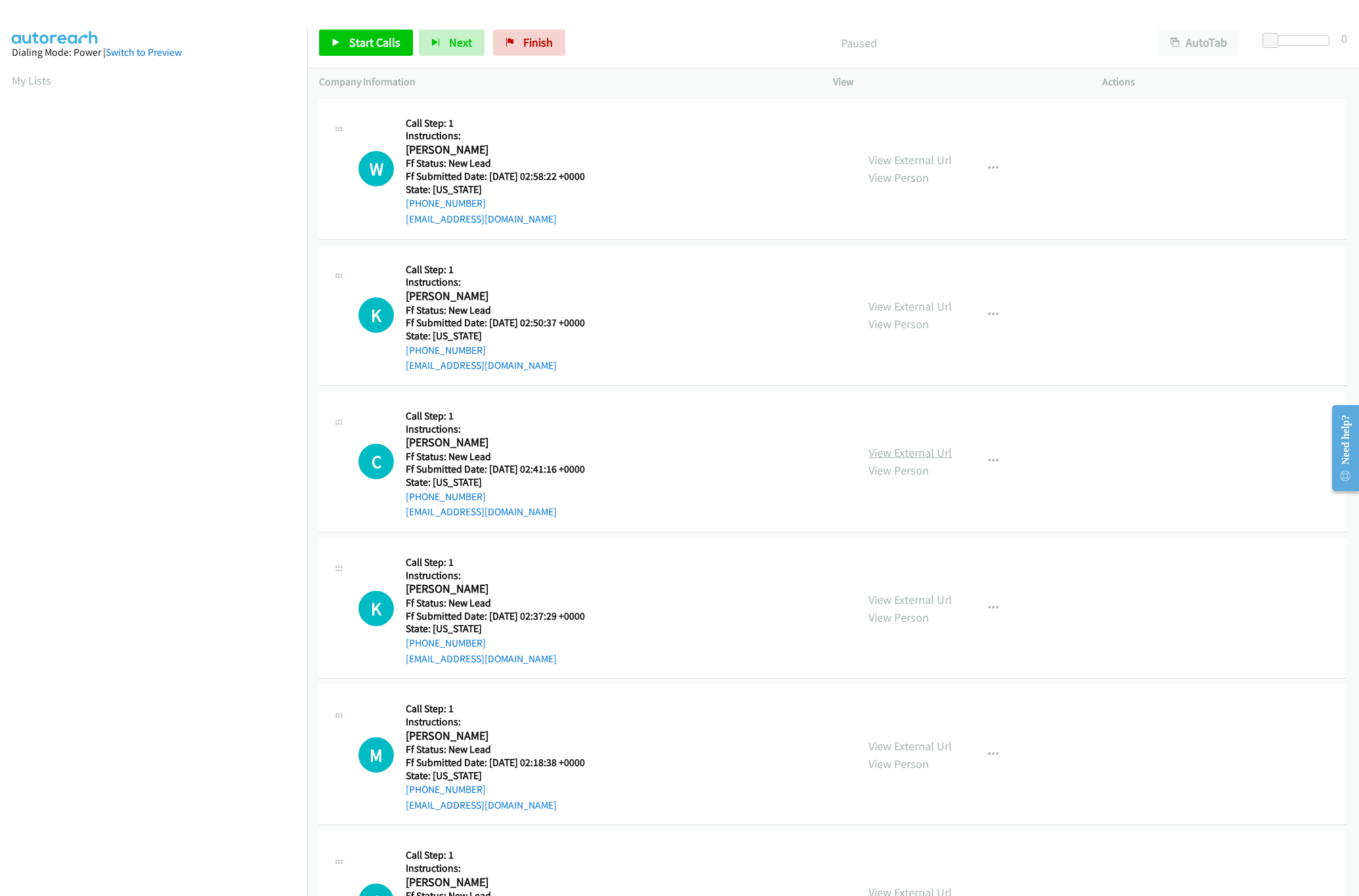
click at [898, 455] on link "View External Url" at bounding box center [910, 452] width 83 height 15
click at [911, 303] on link "View External Url" at bounding box center [910, 306] width 83 height 15
click at [921, 155] on link "View External Url" at bounding box center [910, 160] width 83 height 15
click at [362, 48] on span "Start Calls" at bounding box center [374, 42] width 51 height 15
drag, startPoint x: 1267, startPoint y: 45, endPoint x: 1281, endPoint y: 45, distance: 14.0
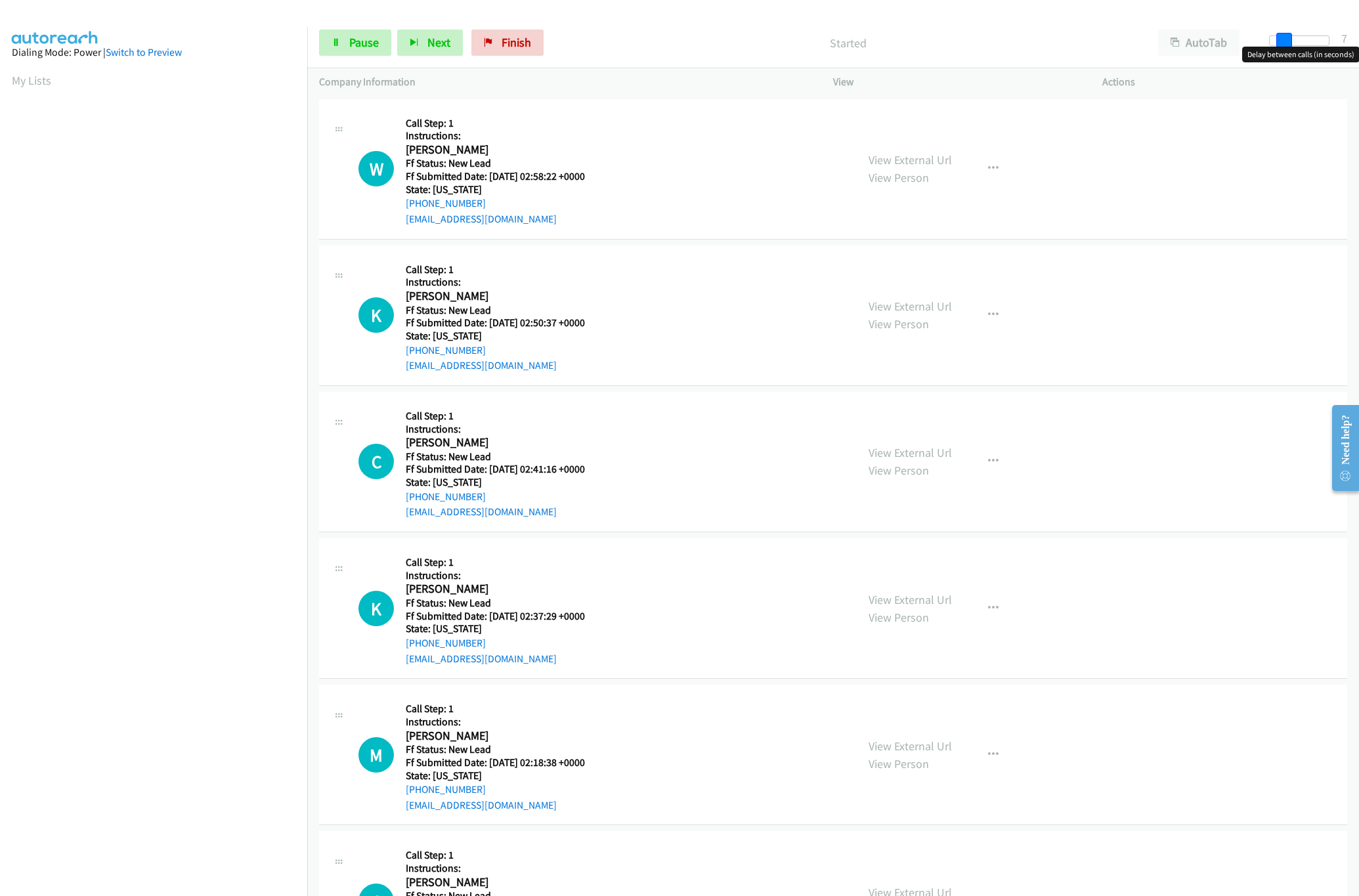
click at [1281, 45] on span at bounding box center [1284, 41] width 16 height 16
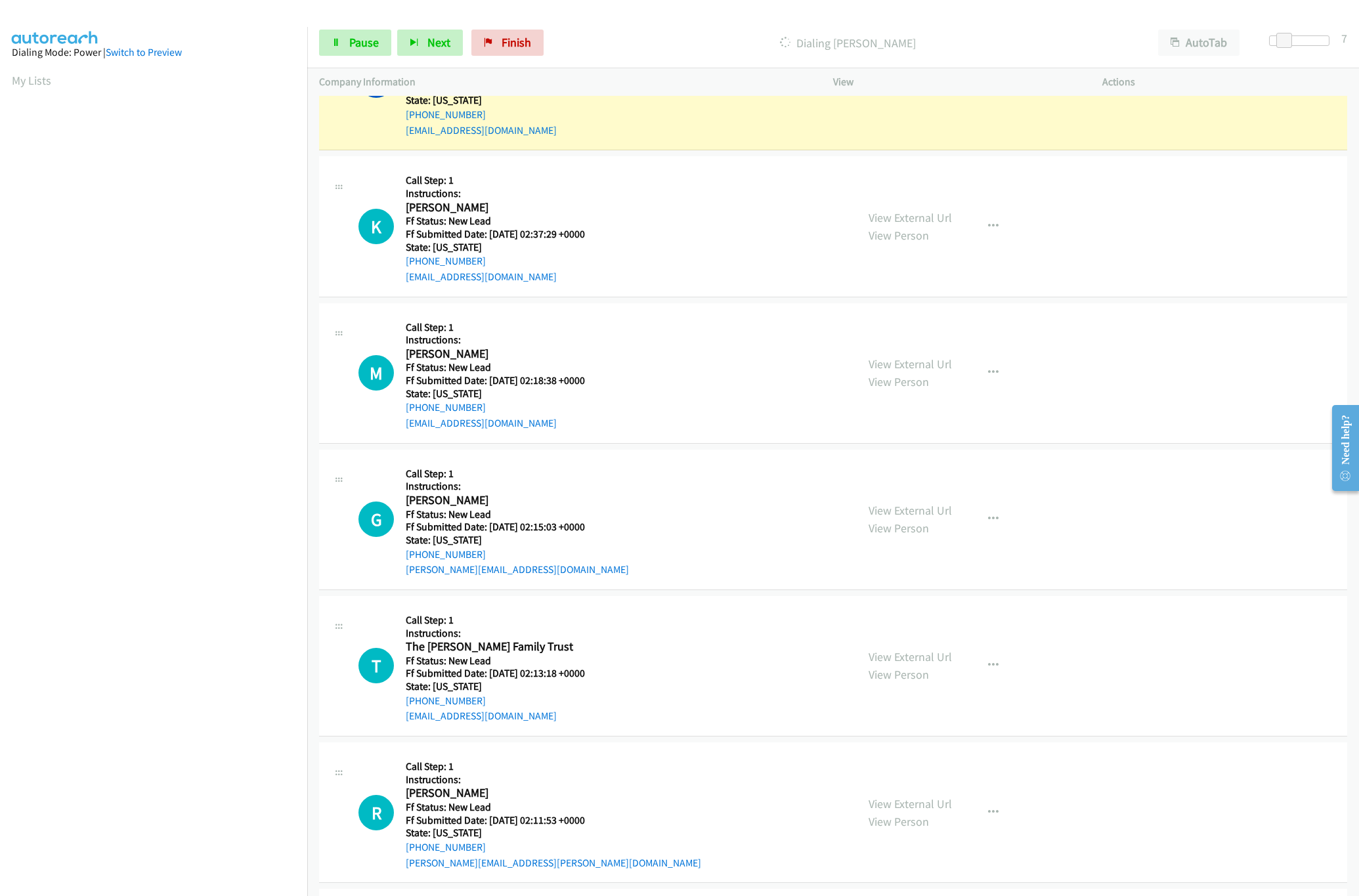
scroll to position [394, 0]
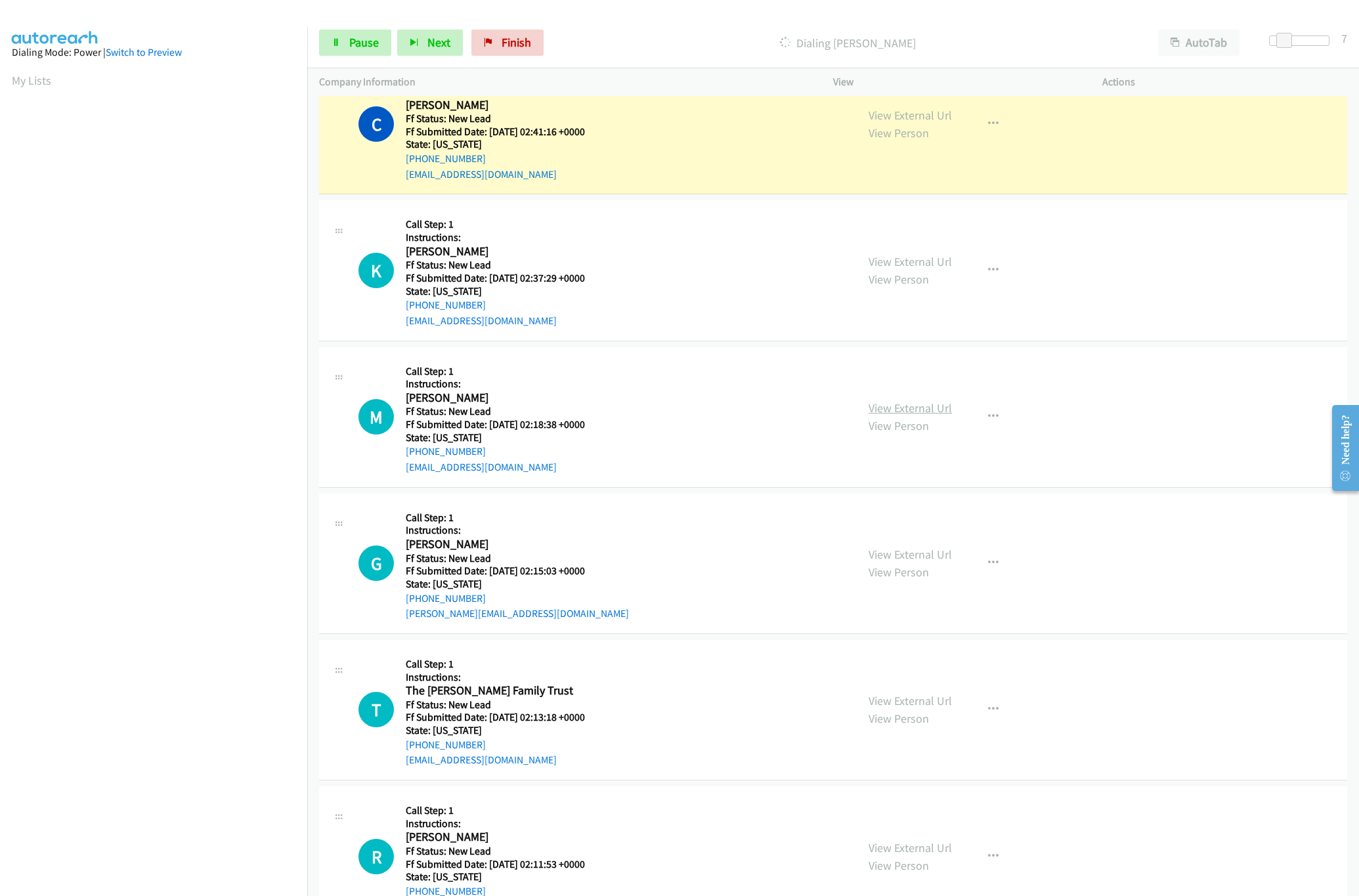
click at [895, 414] on link "View External Url" at bounding box center [910, 407] width 83 height 15
click at [923, 253] on div "View External Url View Person View External Url Email Schedule/Manage Callback …" at bounding box center [997, 270] width 281 height 116
click at [929, 262] on link "View External Url" at bounding box center [910, 261] width 83 height 15
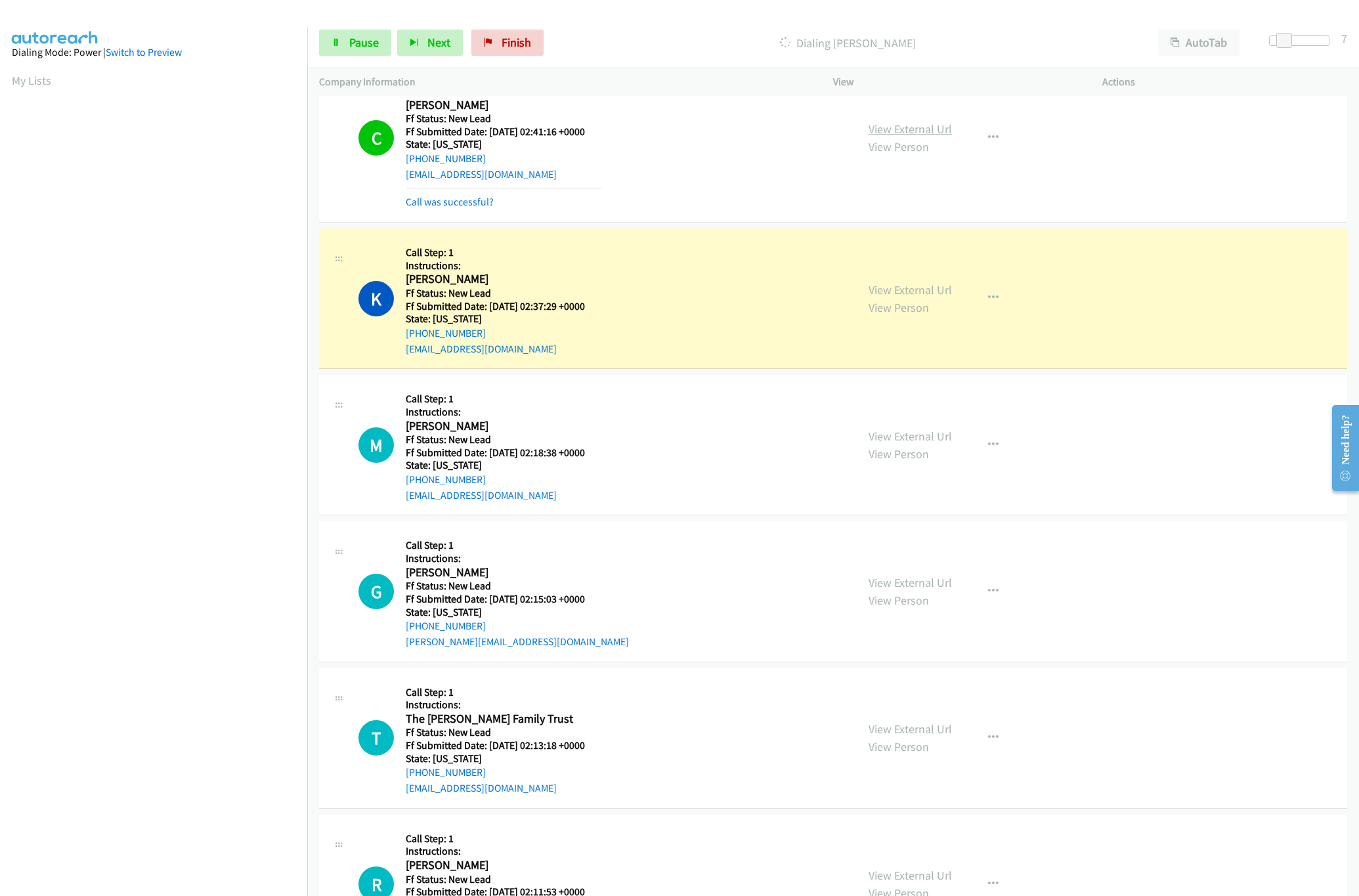
click at [900, 124] on link "View External Url" at bounding box center [910, 129] width 83 height 15
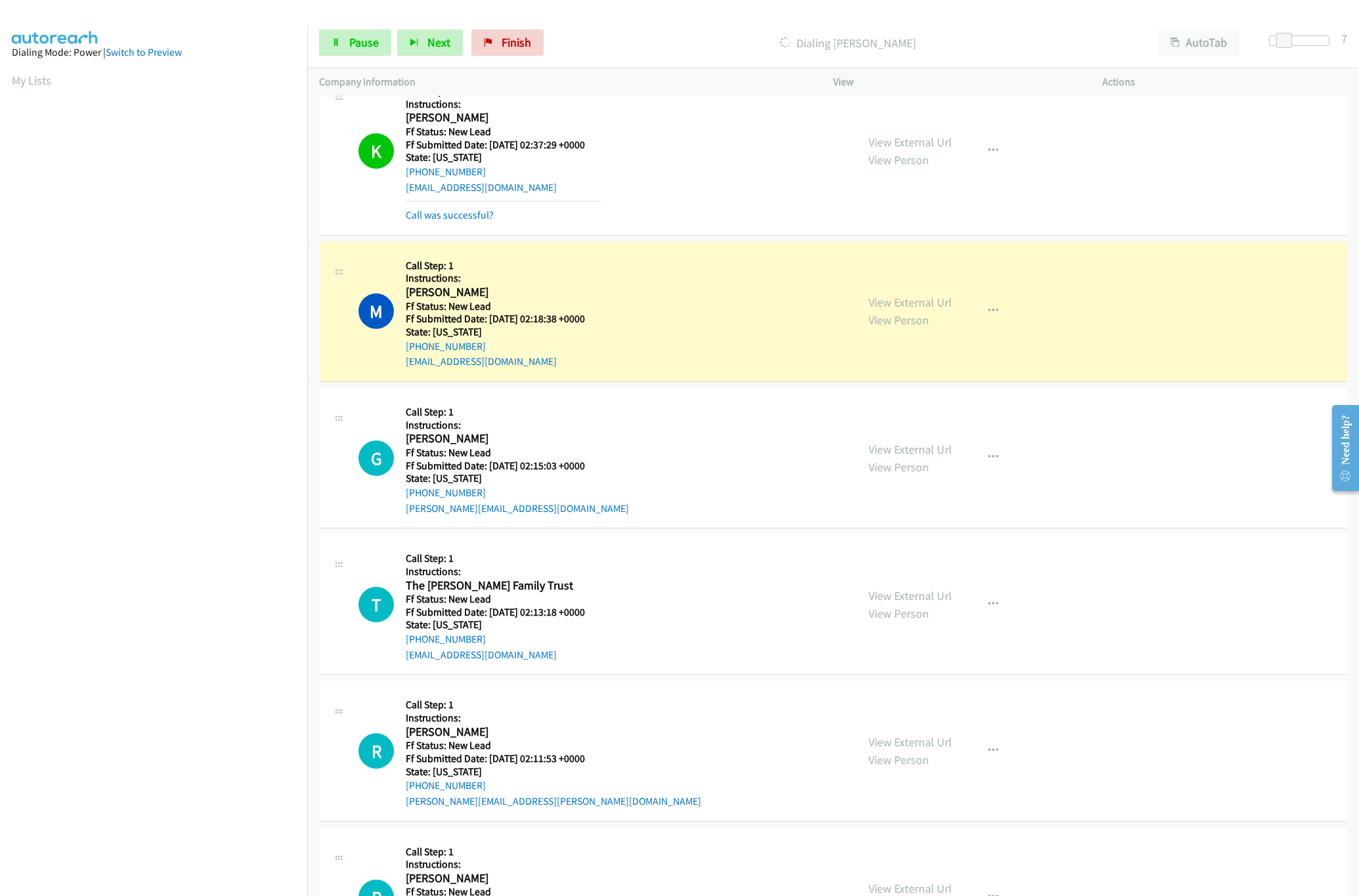
scroll to position [788, 0]
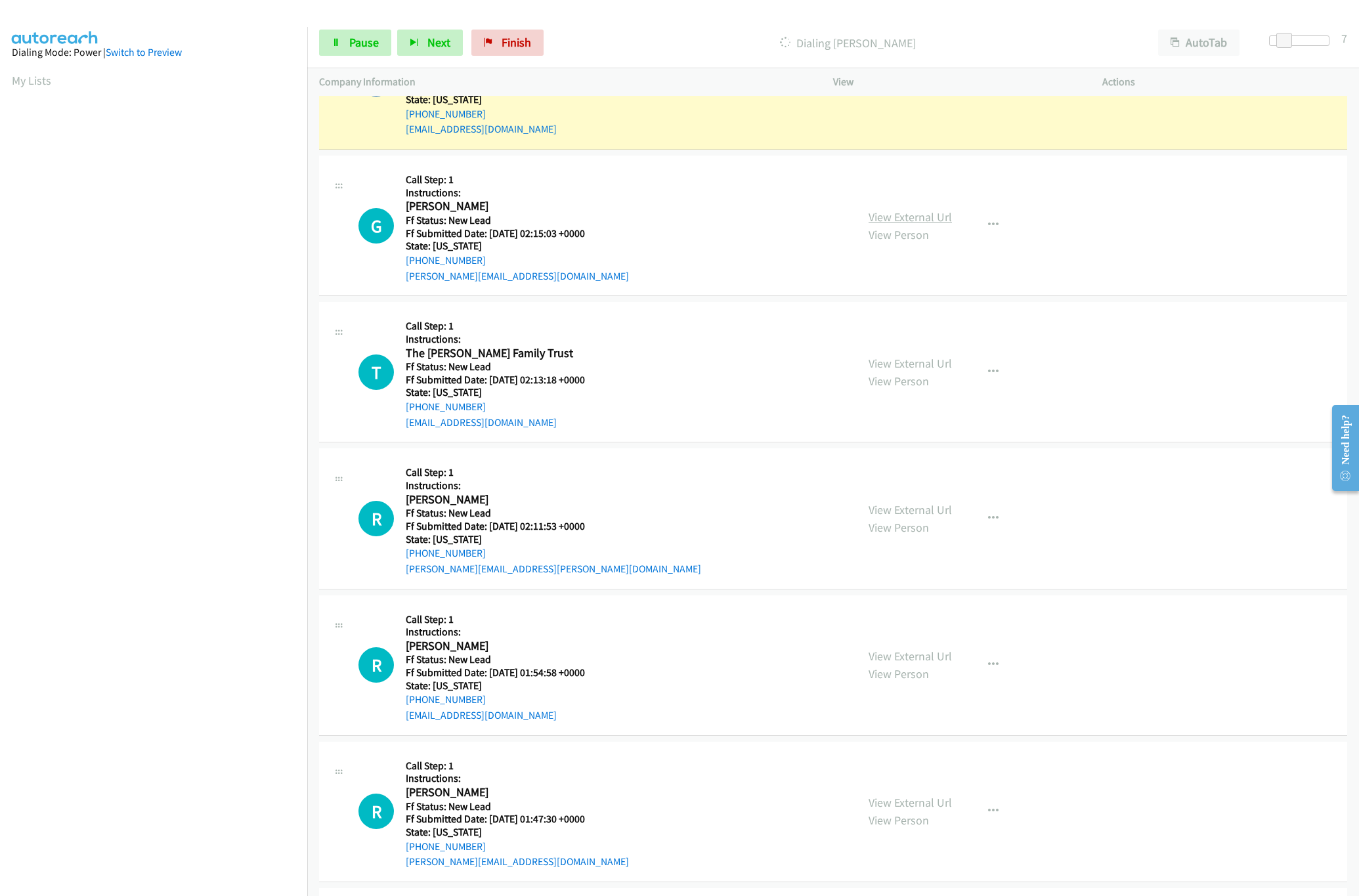
click at [868, 219] on link "View External Url" at bounding box center [910, 216] width 83 height 15
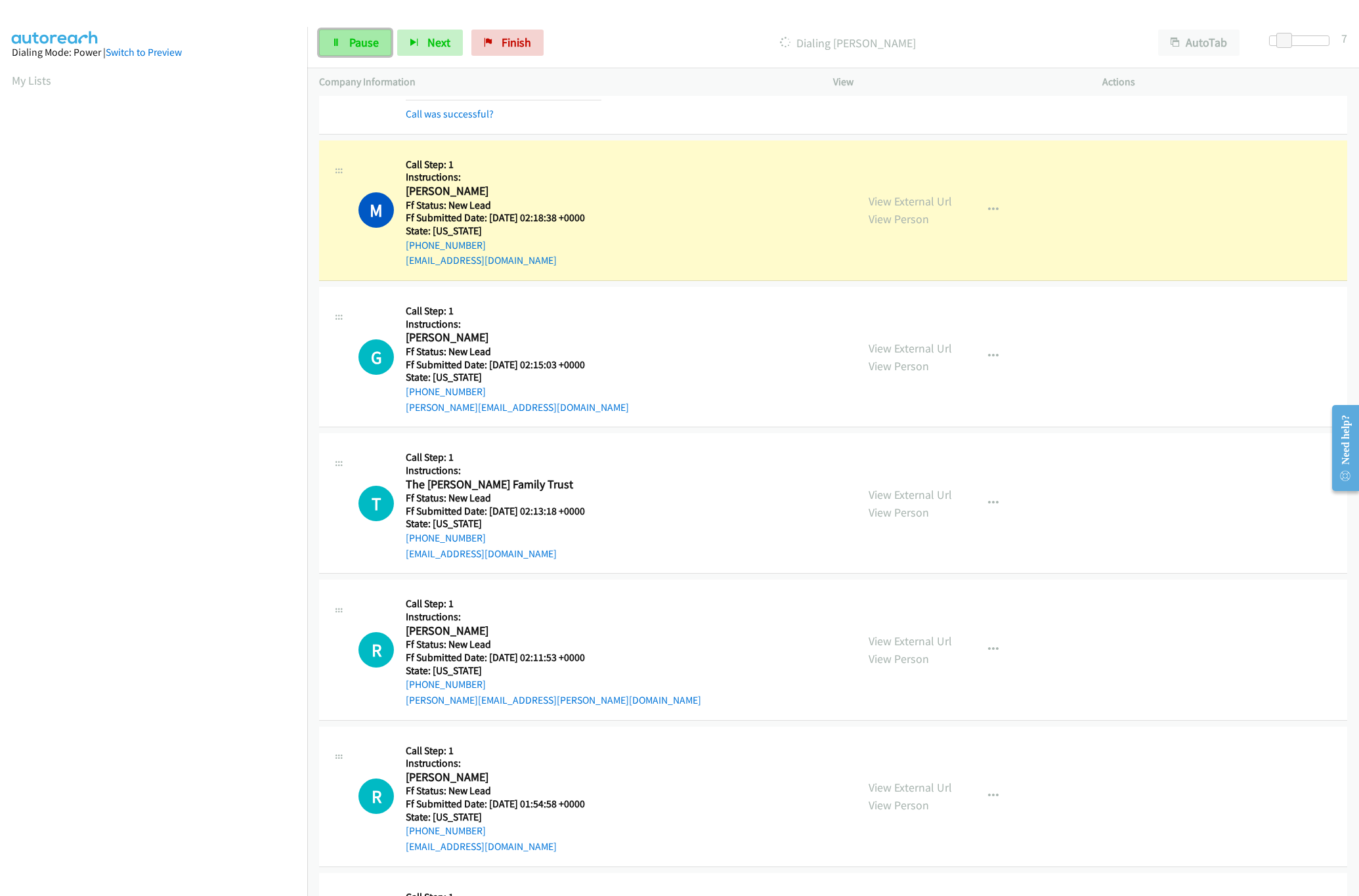
click at [323, 48] on link "Pause" at bounding box center [355, 42] width 72 height 27
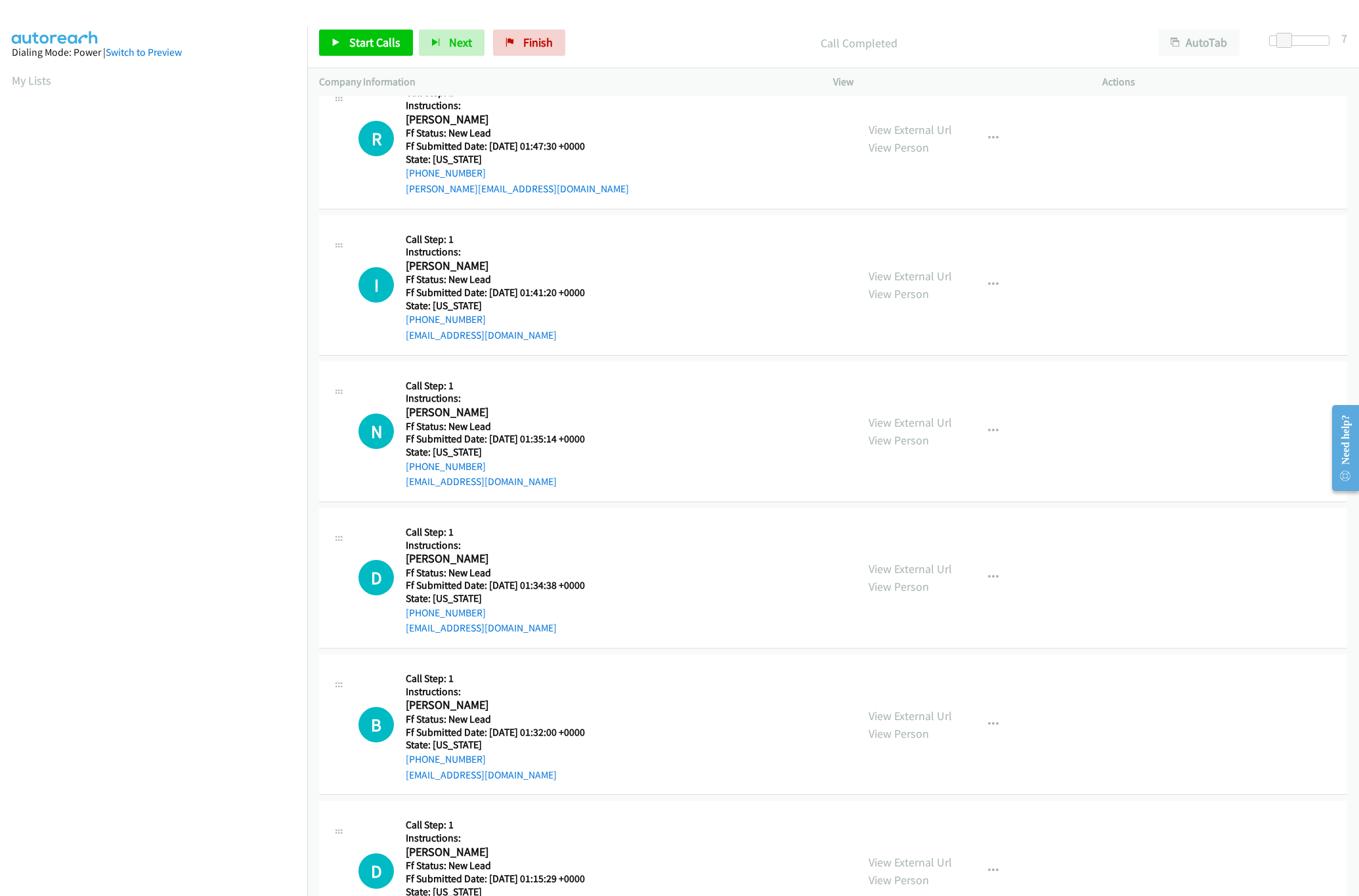
scroll to position [1564, 0]
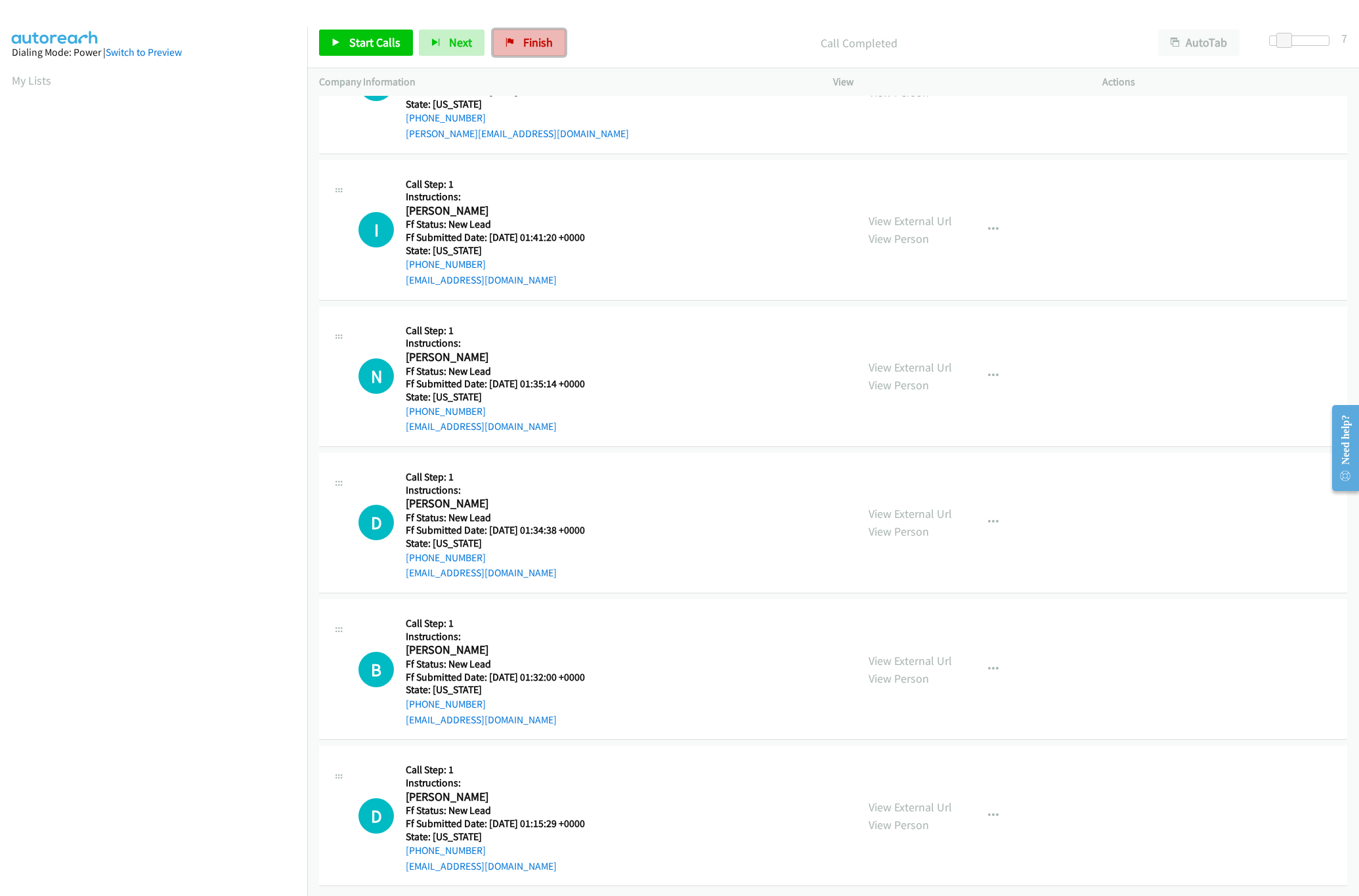
click at [500, 34] on link "Finish" at bounding box center [529, 42] width 72 height 27
click at [727, 73] on div "Company Information" at bounding box center [563, 82] width 514 height 27
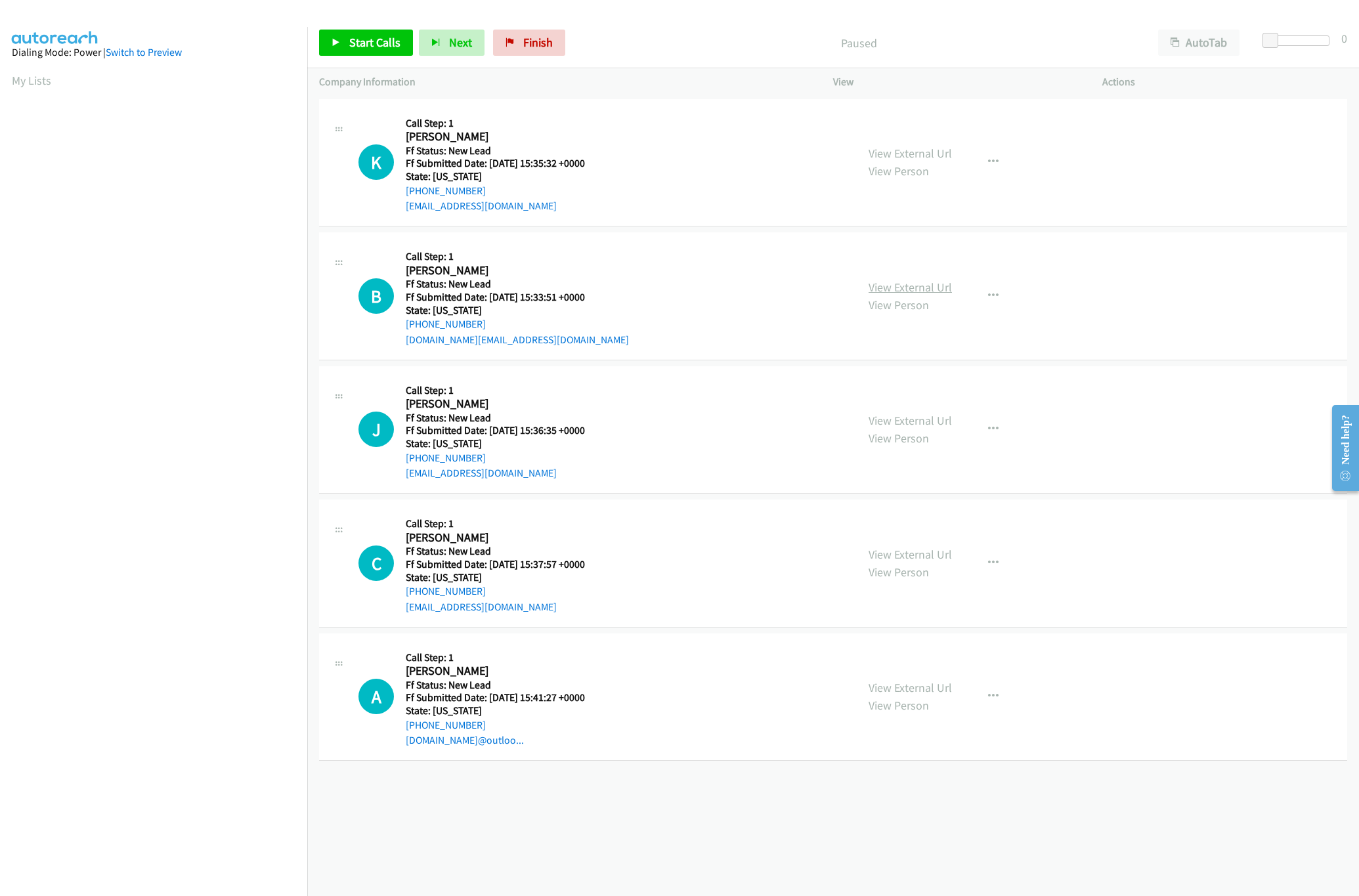
click at [898, 287] on link "View External Url" at bounding box center [910, 287] width 83 height 15
click at [910, 142] on div "View External Url View Person View External Url Email Schedule/Manage Callback …" at bounding box center [997, 162] width 281 height 103
click at [922, 155] on link "View External Url" at bounding box center [910, 153] width 83 height 15
click at [367, 50] on link "Start Calls" at bounding box center [366, 42] width 94 height 27
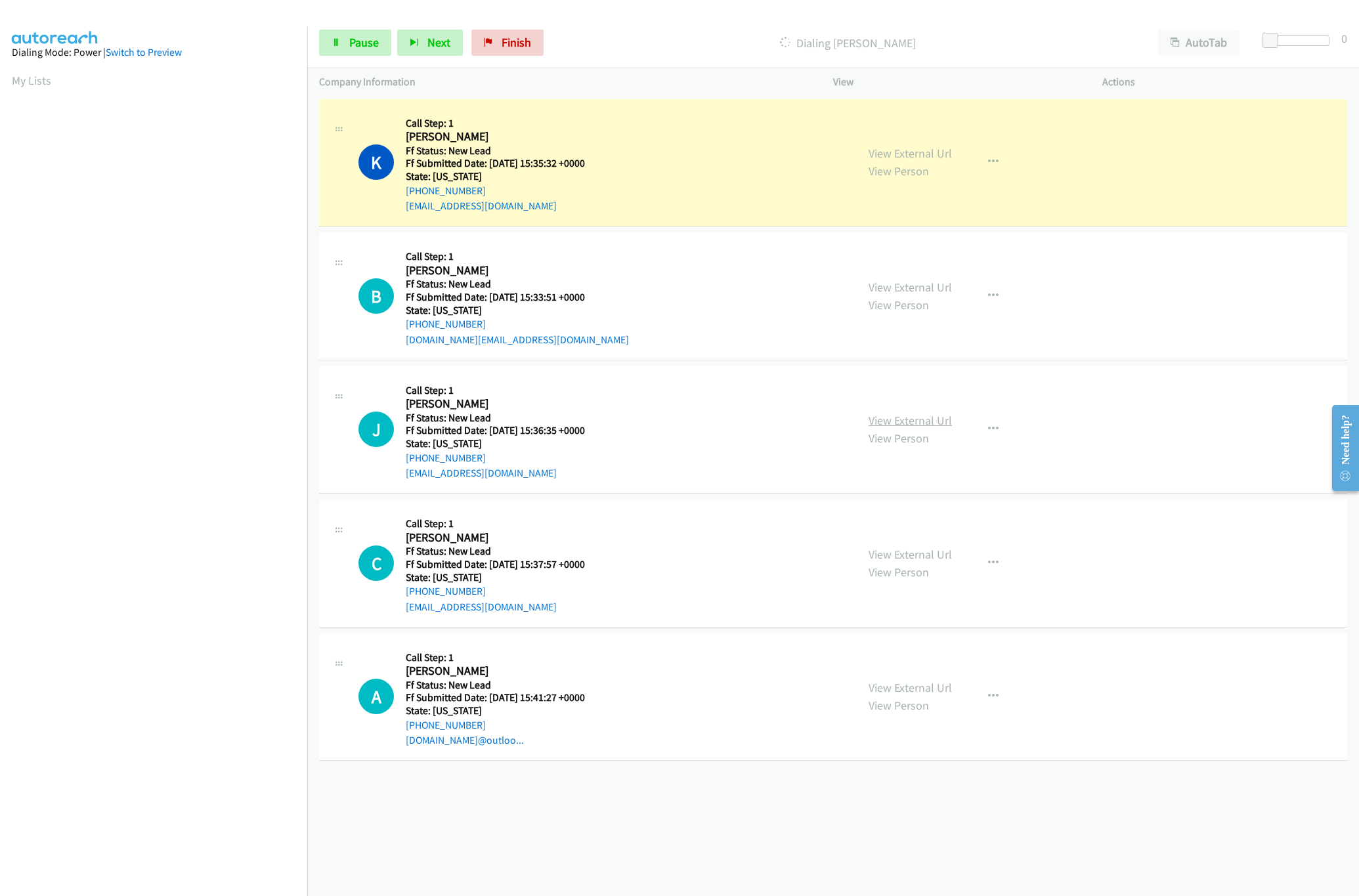
click at [913, 421] on link "View External Url" at bounding box center [910, 420] width 83 height 15
click at [1271, 40] on span at bounding box center [1278, 41] width 16 height 16
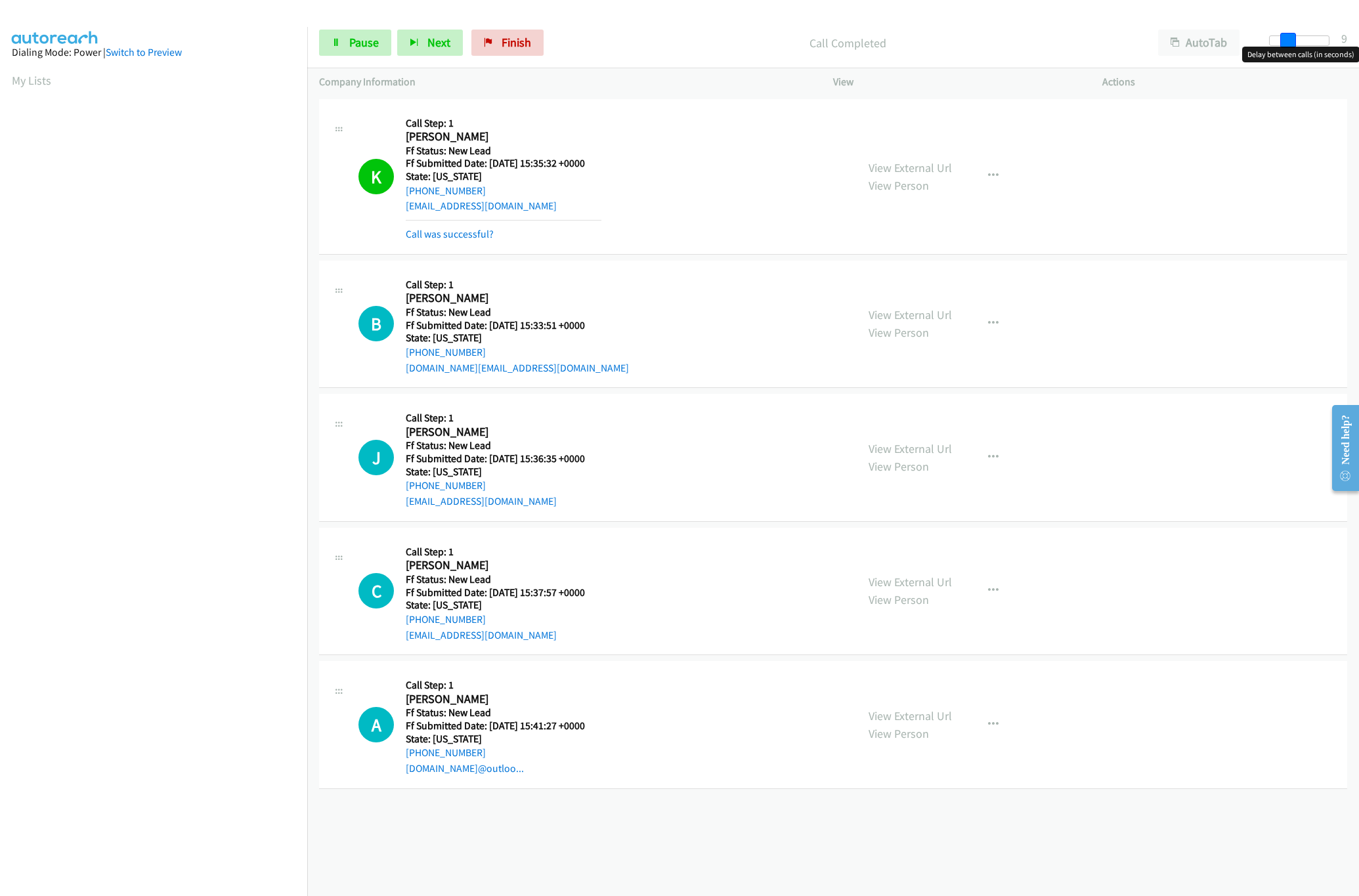
drag, startPoint x: 1276, startPoint y: 38, endPoint x: 1284, endPoint y: 38, distance: 8.0
click at [1284, 38] on span at bounding box center [1288, 41] width 16 height 16
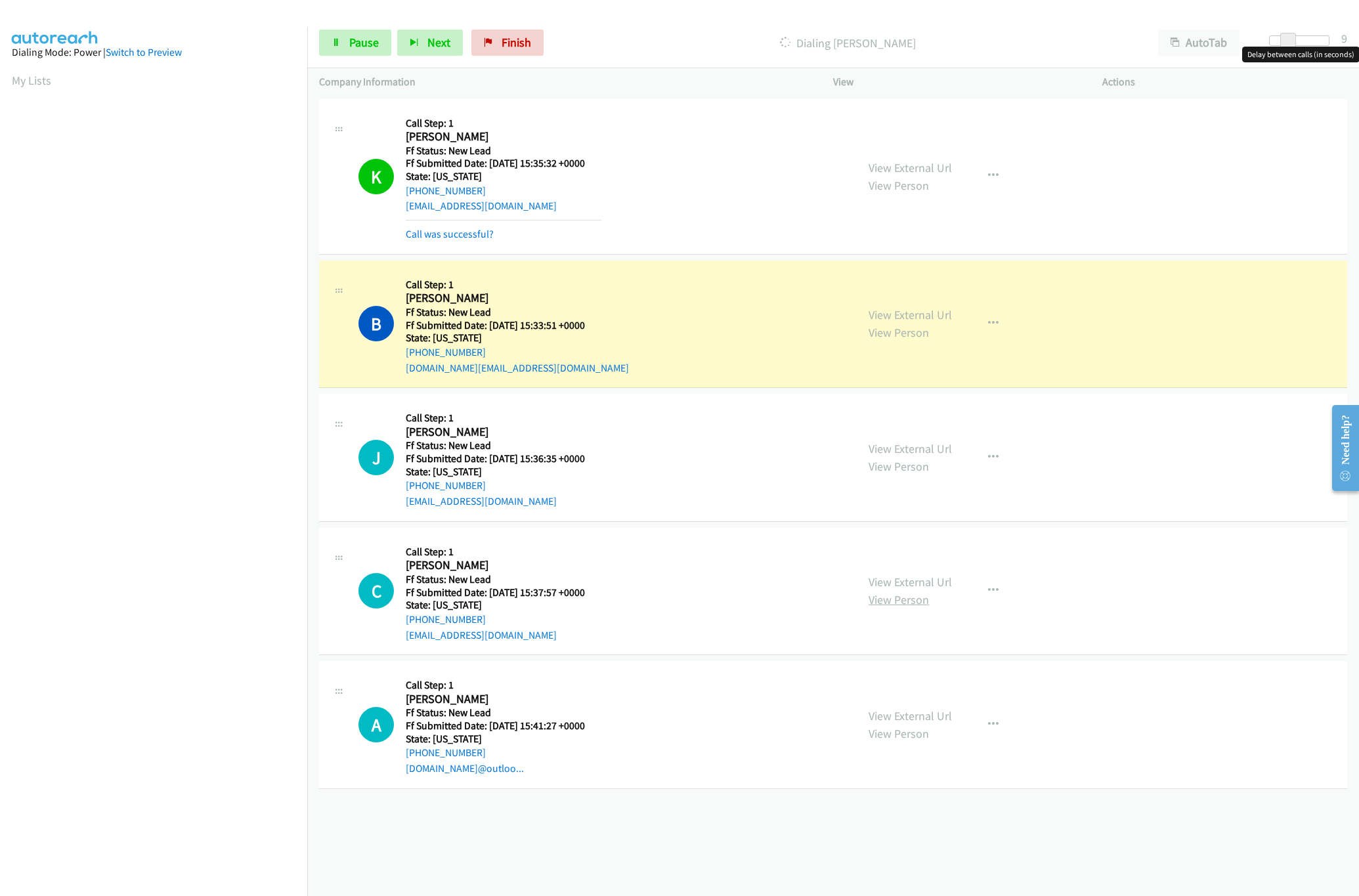
click at [894, 594] on link "View Person" at bounding box center [898, 599] width 60 height 15
click at [908, 579] on link "View External Url" at bounding box center [910, 581] width 83 height 15
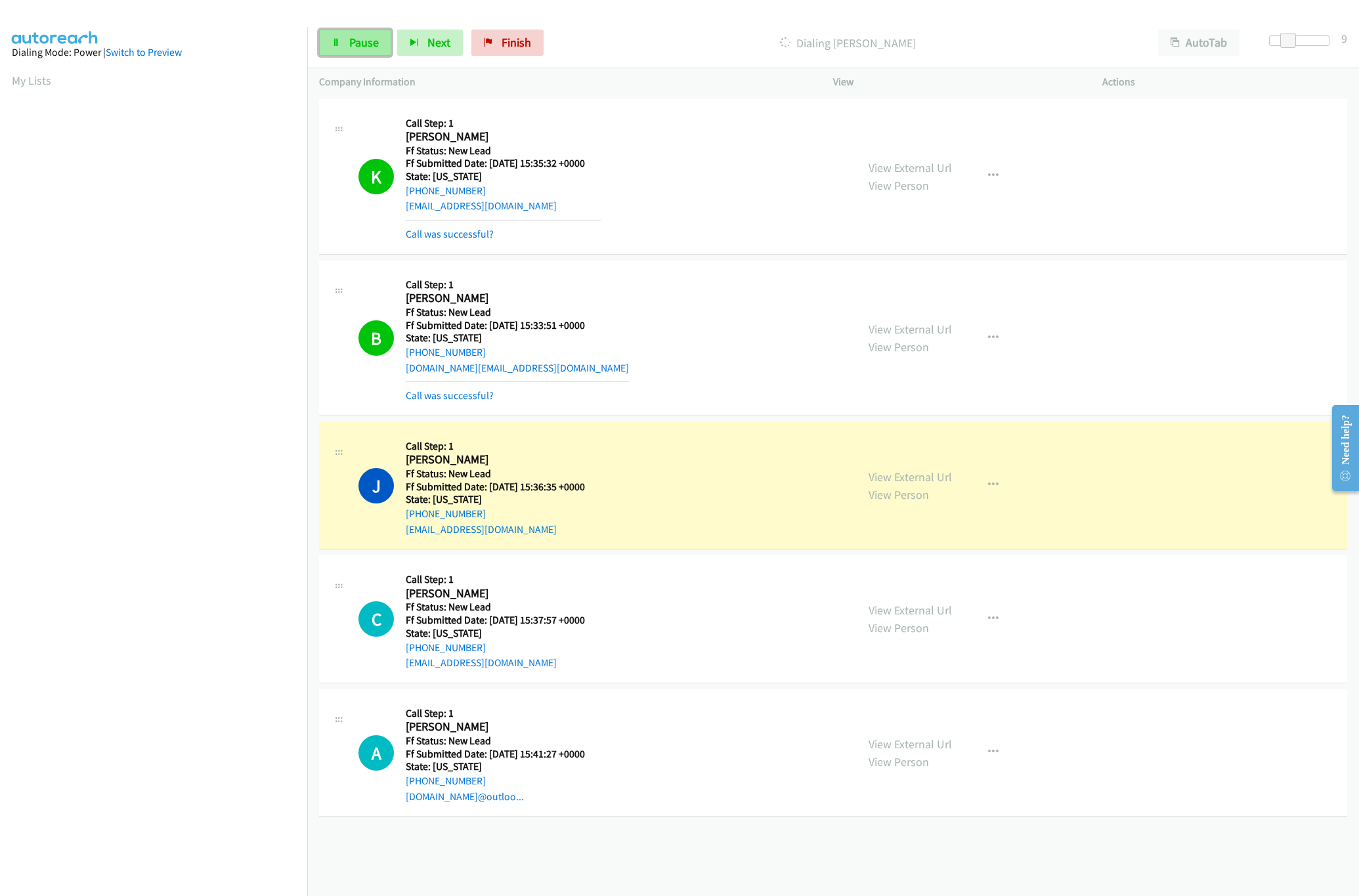
click at [351, 37] on span "Pause" at bounding box center [364, 42] width 29 height 15
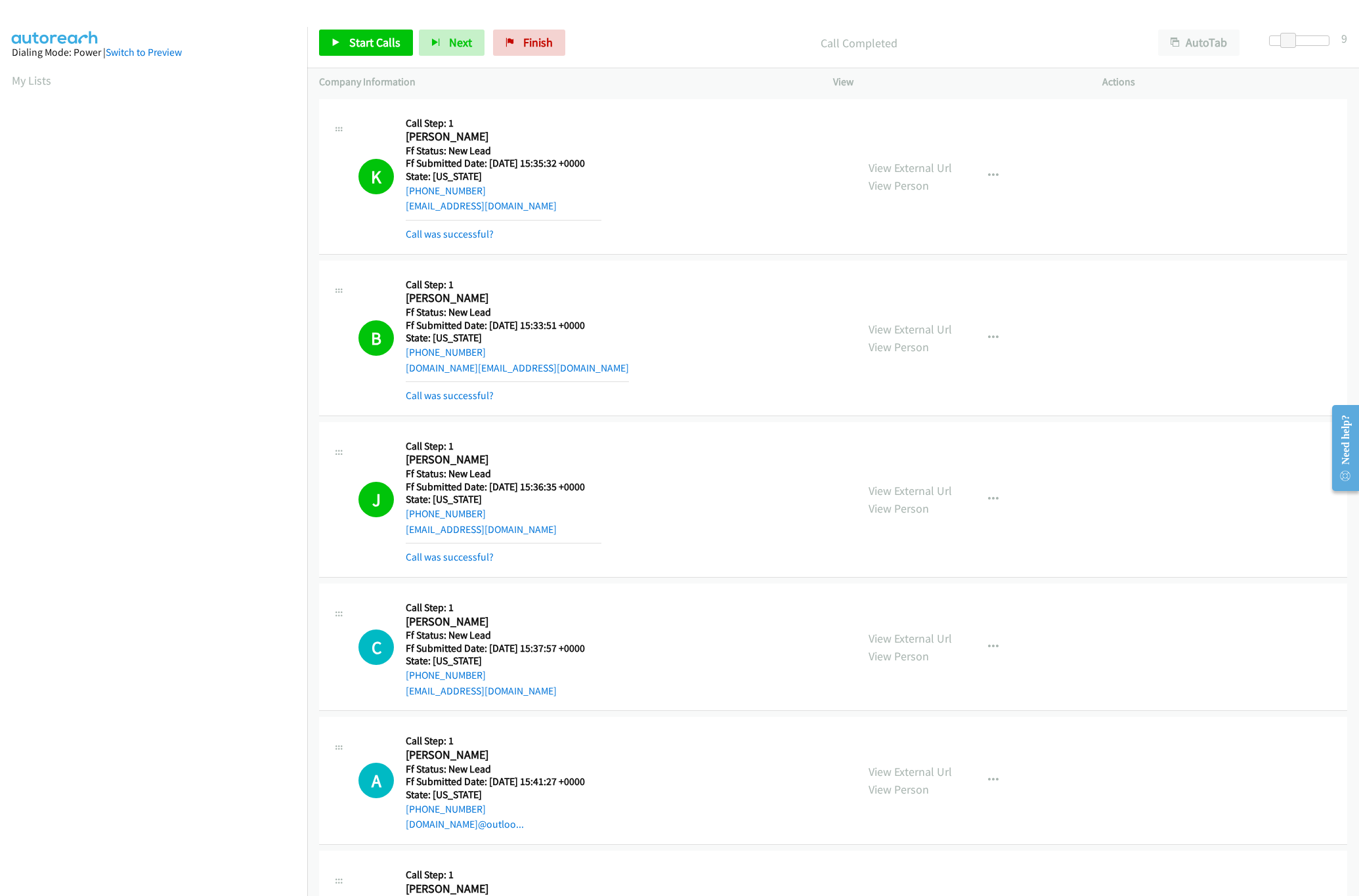
click at [456, 565] on div "Call was successful?" at bounding box center [503, 558] width 195 height 16
click at [457, 558] on link "Call was successful?" at bounding box center [449, 556] width 88 height 12
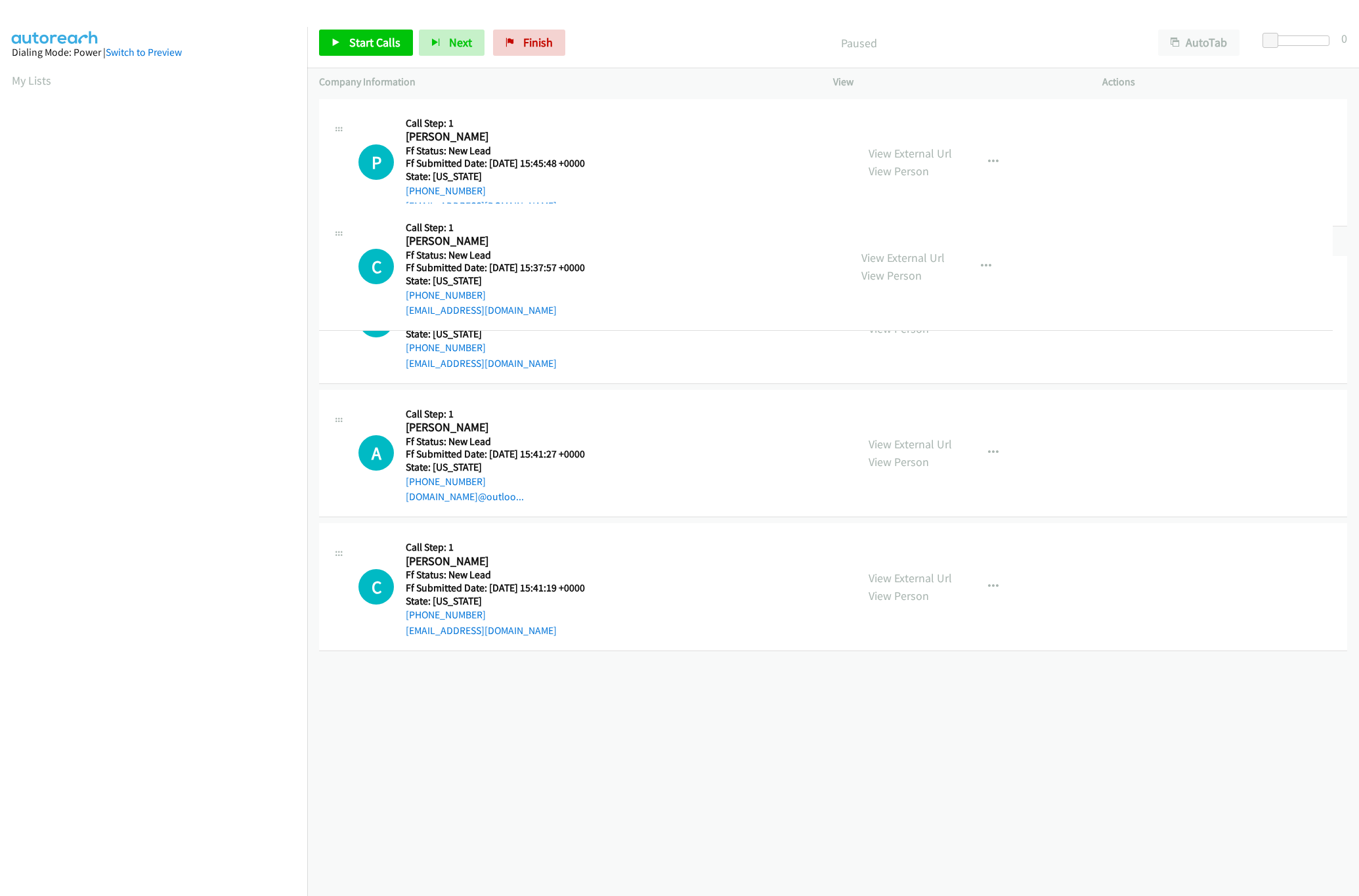
drag, startPoint x: 687, startPoint y: 440, endPoint x: 695, endPoint y: 113, distance: 327.1
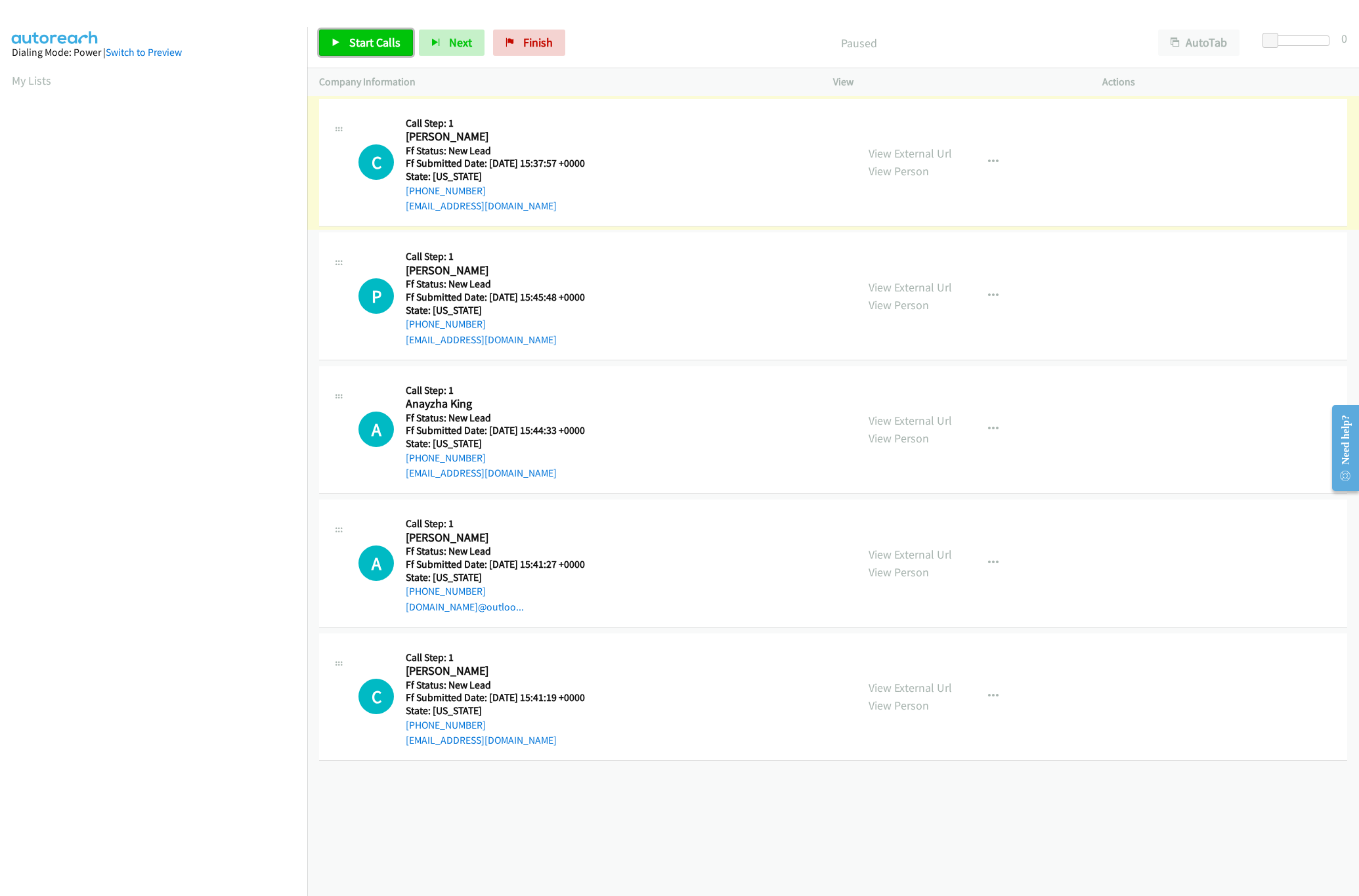
click at [382, 46] on span "Start Calls" at bounding box center [374, 42] width 51 height 15
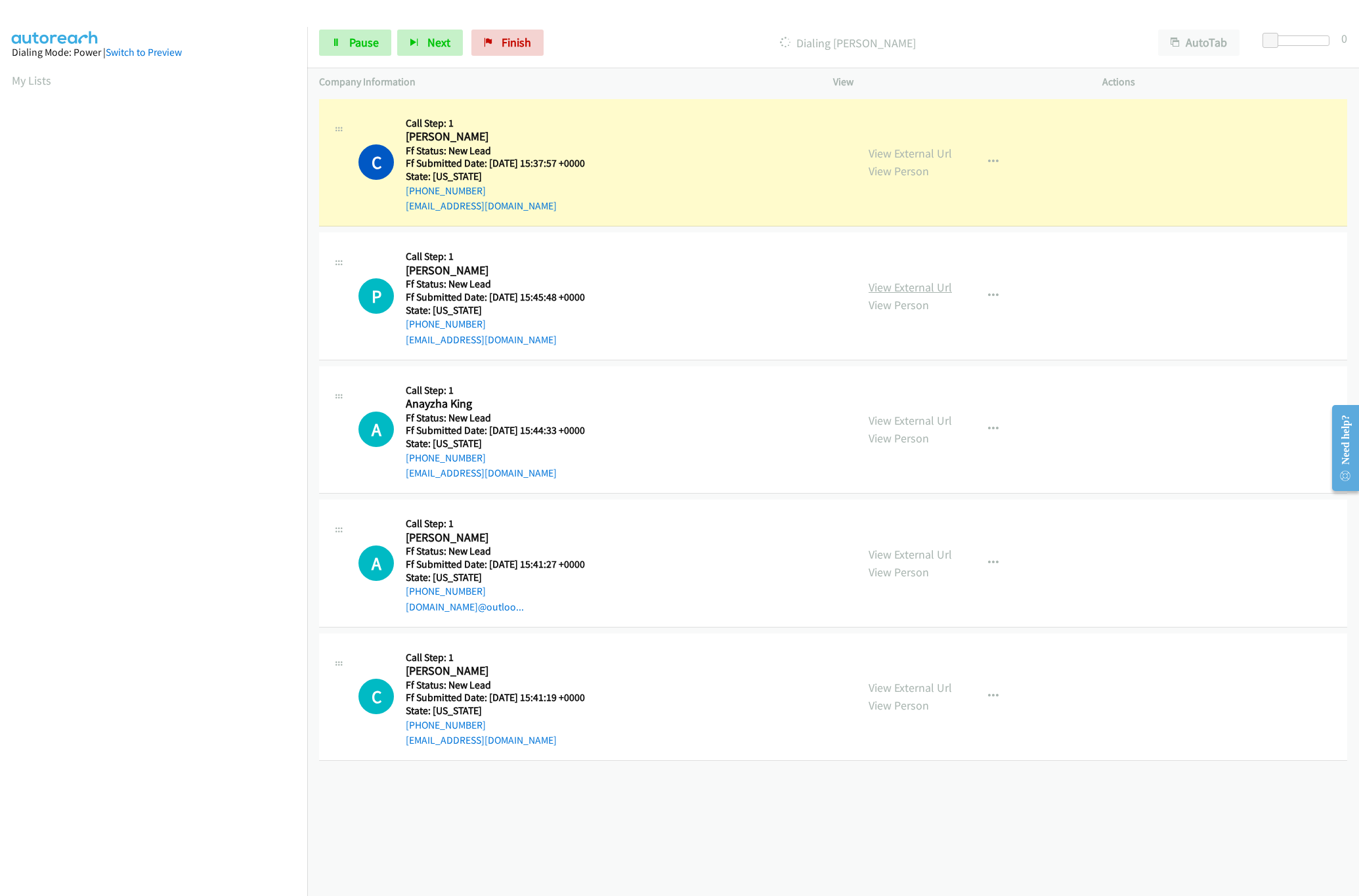
click at [894, 284] on link "View External Url" at bounding box center [910, 287] width 83 height 15
click at [1279, 38] on div at bounding box center [1299, 40] width 60 height 11
drag, startPoint x: 1269, startPoint y: 40, endPoint x: 1292, endPoint y: 36, distance: 23.3
click at [1292, 36] on div at bounding box center [1293, 40] width 60 height 11
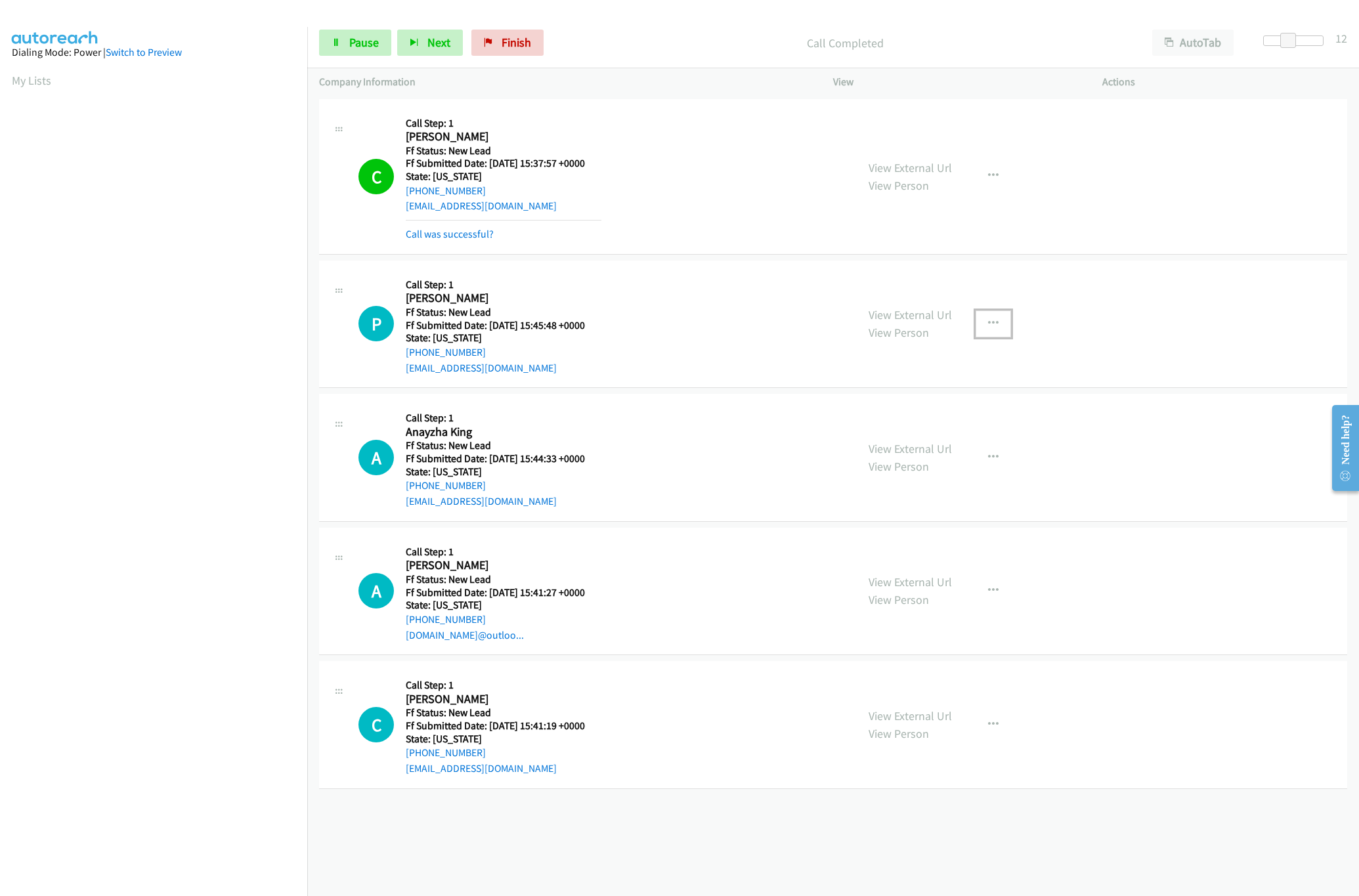
drag, startPoint x: 982, startPoint y: 323, endPoint x: 944, endPoint y: 351, distance: 47.2
click at [988, 323] on icon "button" at bounding box center [993, 323] width 11 height 11
click at [896, 412] on link "Skip Call" at bounding box center [923, 410] width 175 height 27
click at [352, 44] on span "Pause" at bounding box center [364, 42] width 29 height 15
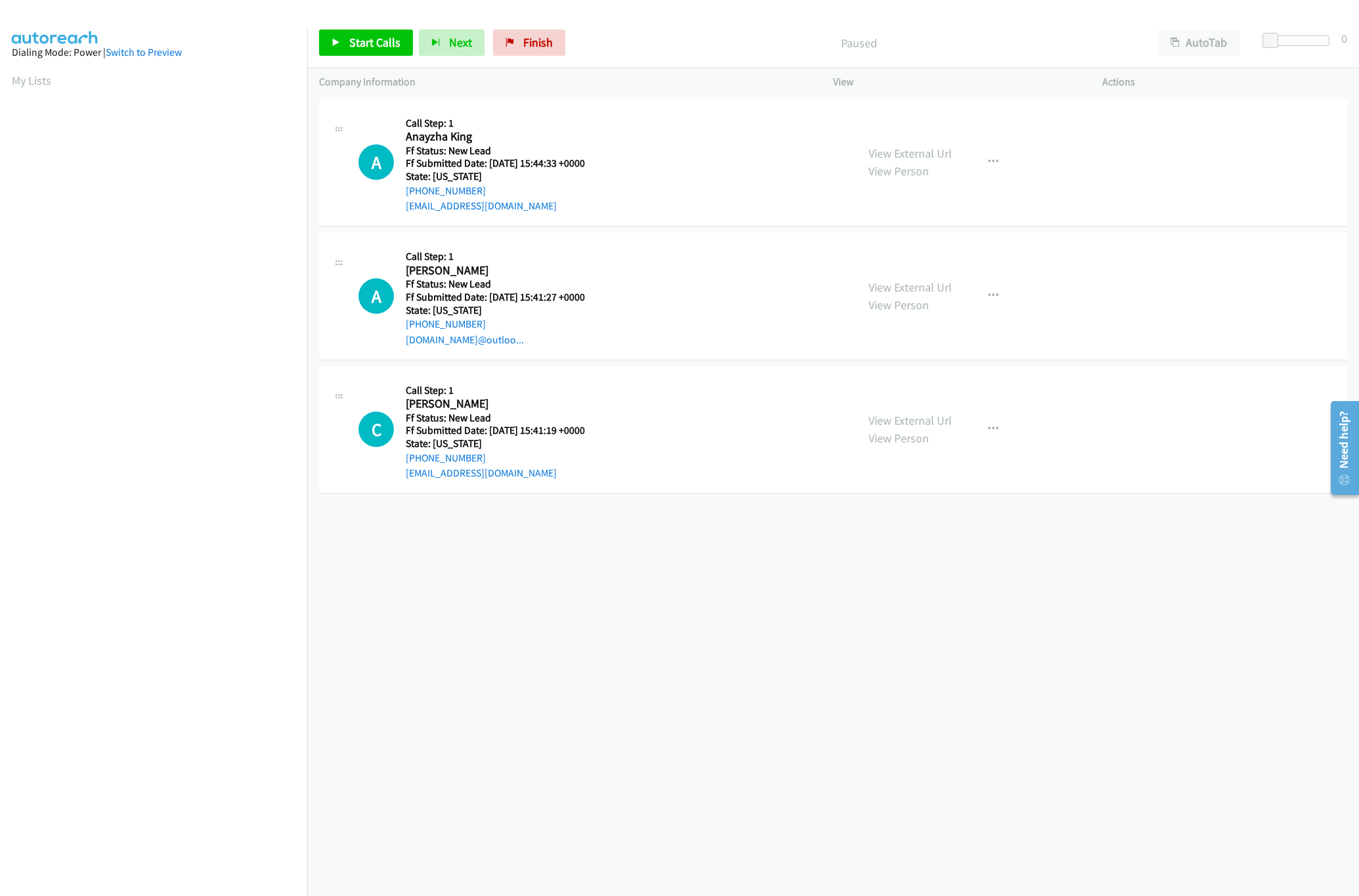
drag, startPoint x: 719, startPoint y: 689, endPoint x: 803, endPoint y: 680, distance: 84.5
click at [719, 689] on div "[PHONE_NUMBER] Call failed - Please reload the list and try again The Callbar F…" at bounding box center [832, 495] width 1051 height 800
click at [627, 625] on div "[PHONE_NUMBER] Call failed - Please reload the list and try again The Callbar F…" at bounding box center [832, 495] width 1051 height 800
click at [562, 629] on div "[PHONE_NUMBER] Call failed - Please reload the list and try again The Callbar F…" at bounding box center [832, 495] width 1051 height 800
drag, startPoint x: 618, startPoint y: 450, endPoint x: 653, endPoint y: 562, distance: 117.3
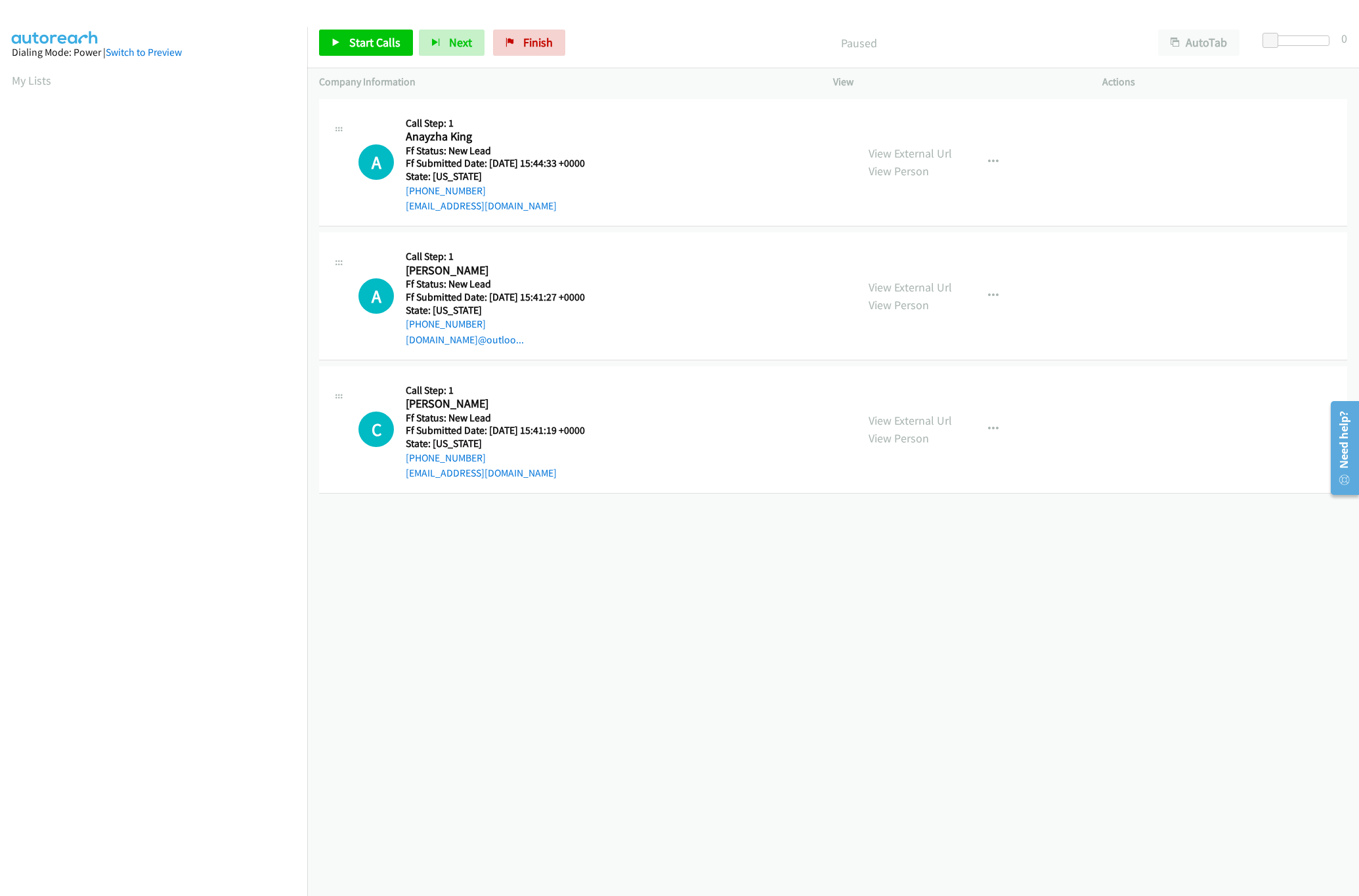
click at [526, 563] on div "+1 415-964-1034 Call failed - Please reload the list and try again The Callbar …" at bounding box center [832, 495] width 1051 height 800
click at [631, 568] on div "+1 415-964-1034 Call failed - Please reload the list and try again The Callbar …" at bounding box center [832, 495] width 1051 height 800
drag, startPoint x: 559, startPoint y: 34, endPoint x: 737, endPoint y: 56, distance: 179.4
click at [559, 34] on link "Finish" at bounding box center [529, 42] width 72 height 27
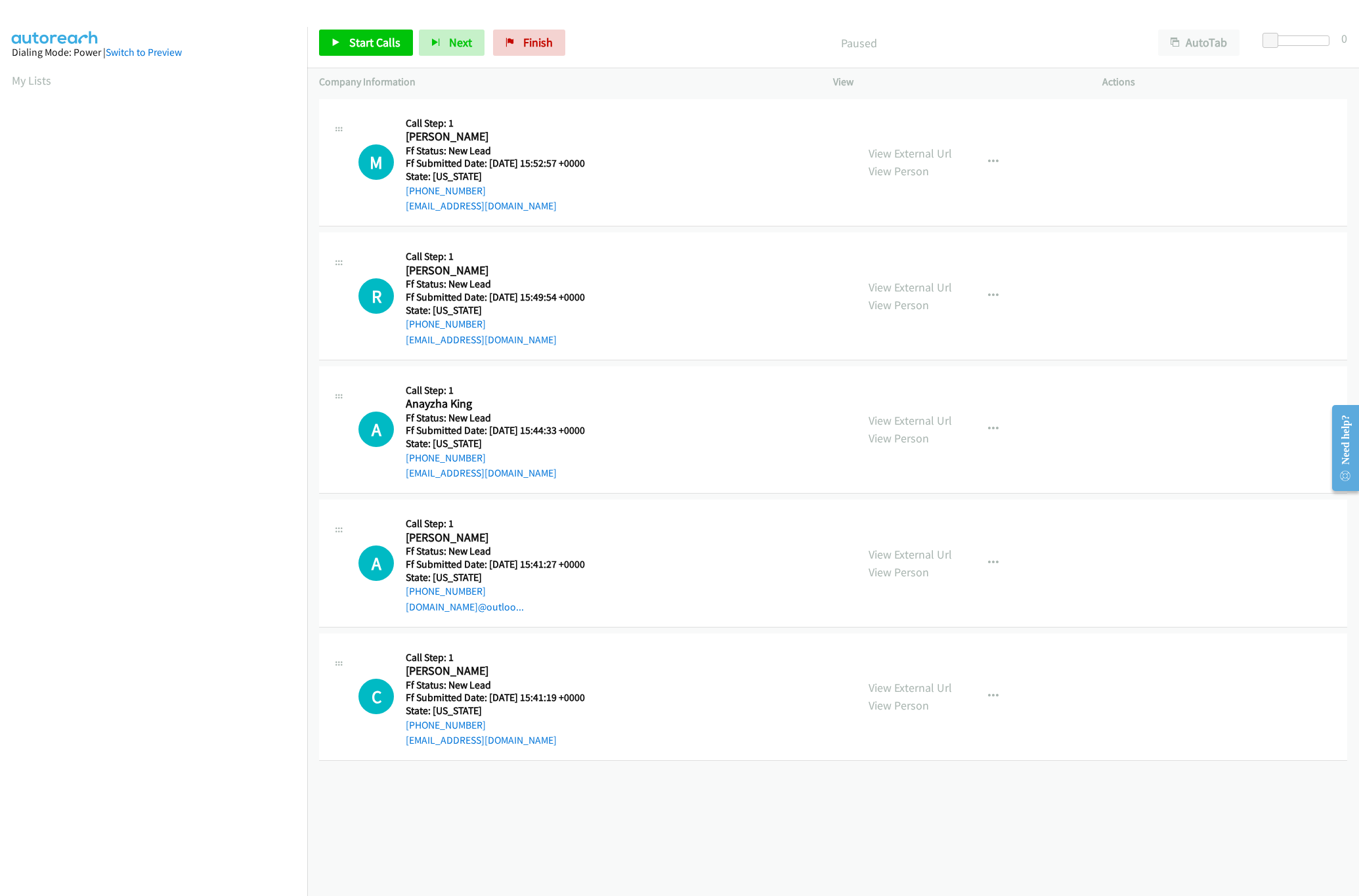
click at [439, 841] on div "+1 415-964-1034 Call failed - Please reload the list and try again The Callbar …" at bounding box center [832, 495] width 1051 height 800
click at [910, 413] on link "View External Url" at bounding box center [910, 420] width 83 height 15
click at [923, 285] on link "View External Url" at bounding box center [910, 287] width 83 height 15
click at [934, 156] on link "View External Url" at bounding box center [910, 153] width 83 height 15
click at [889, 554] on link "View External Url" at bounding box center [910, 554] width 83 height 15
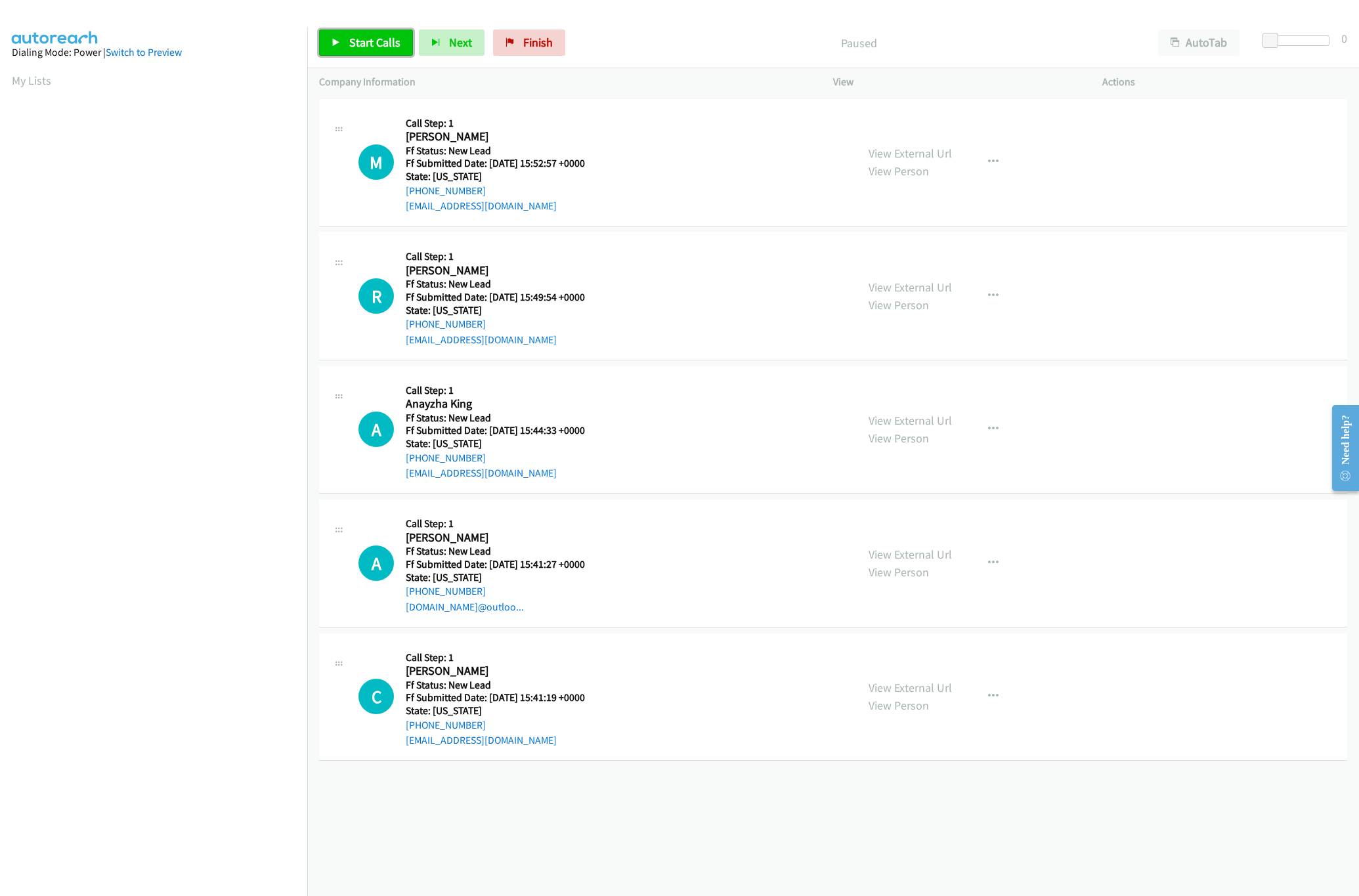
click at [388, 40] on span "Start Calls" at bounding box center [374, 42] width 51 height 15
drag, startPoint x: 1272, startPoint y: 45, endPoint x: 1281, endPoint y: 44, distance: 9.1
click at [1281, 44] on span at bounding box center [1280, 41] width 16 height 16
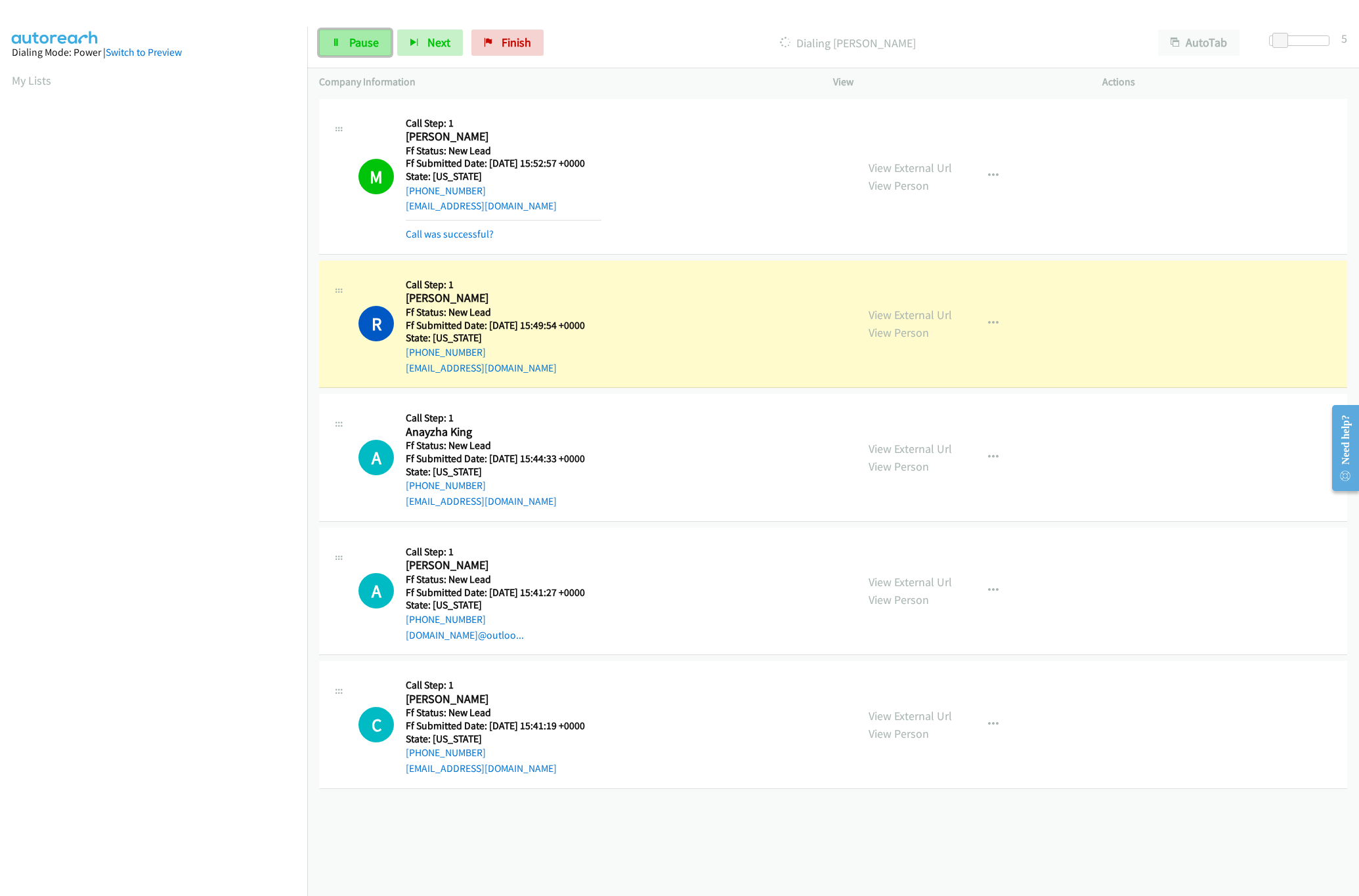
click at [347, 45] on link "Pause" at bounding box center [355, 42] width 72 height 27
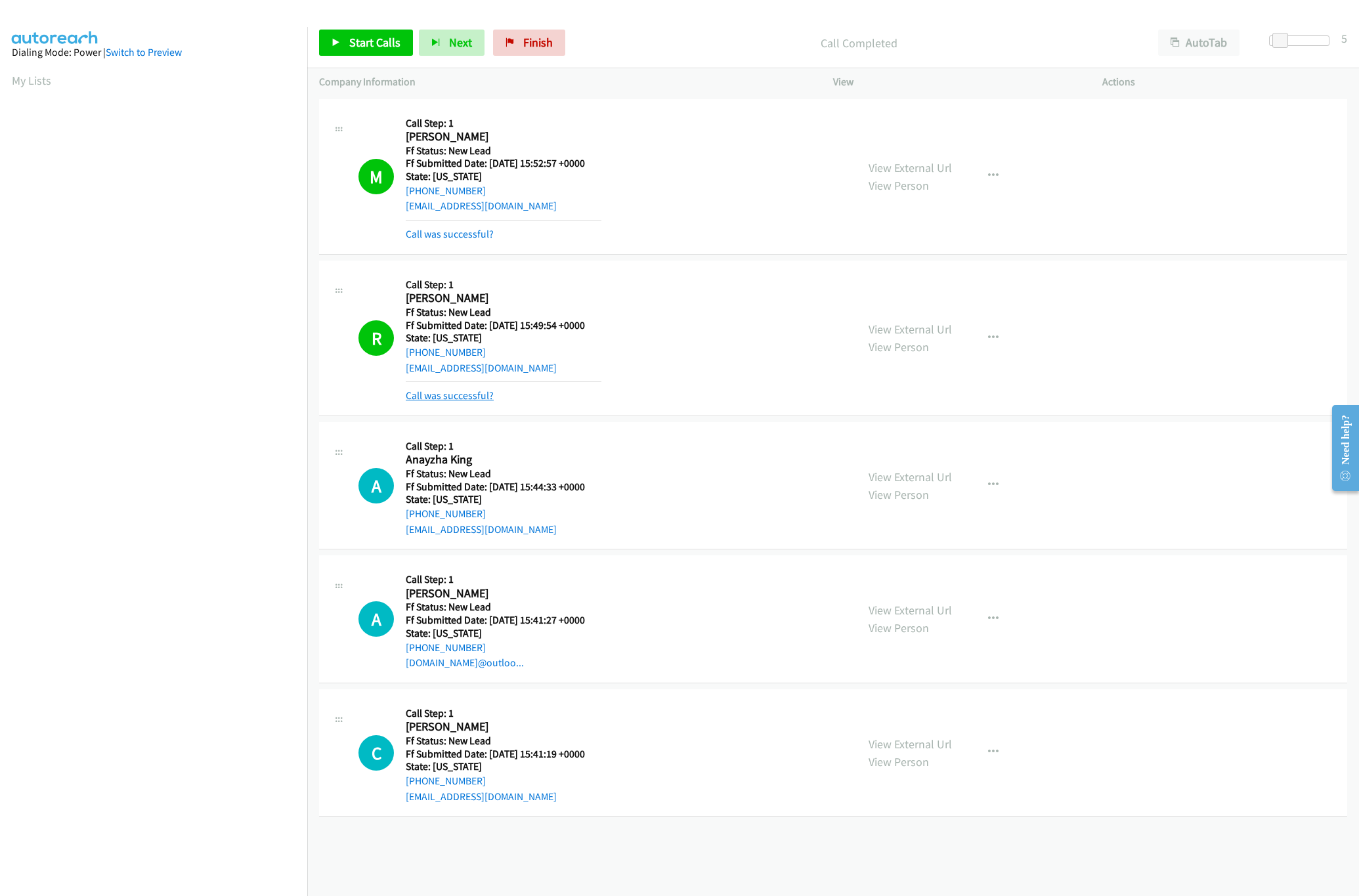
click at [457, 394] on link "Call was successful?" at bounding box center [449, 395] width 88 height 12
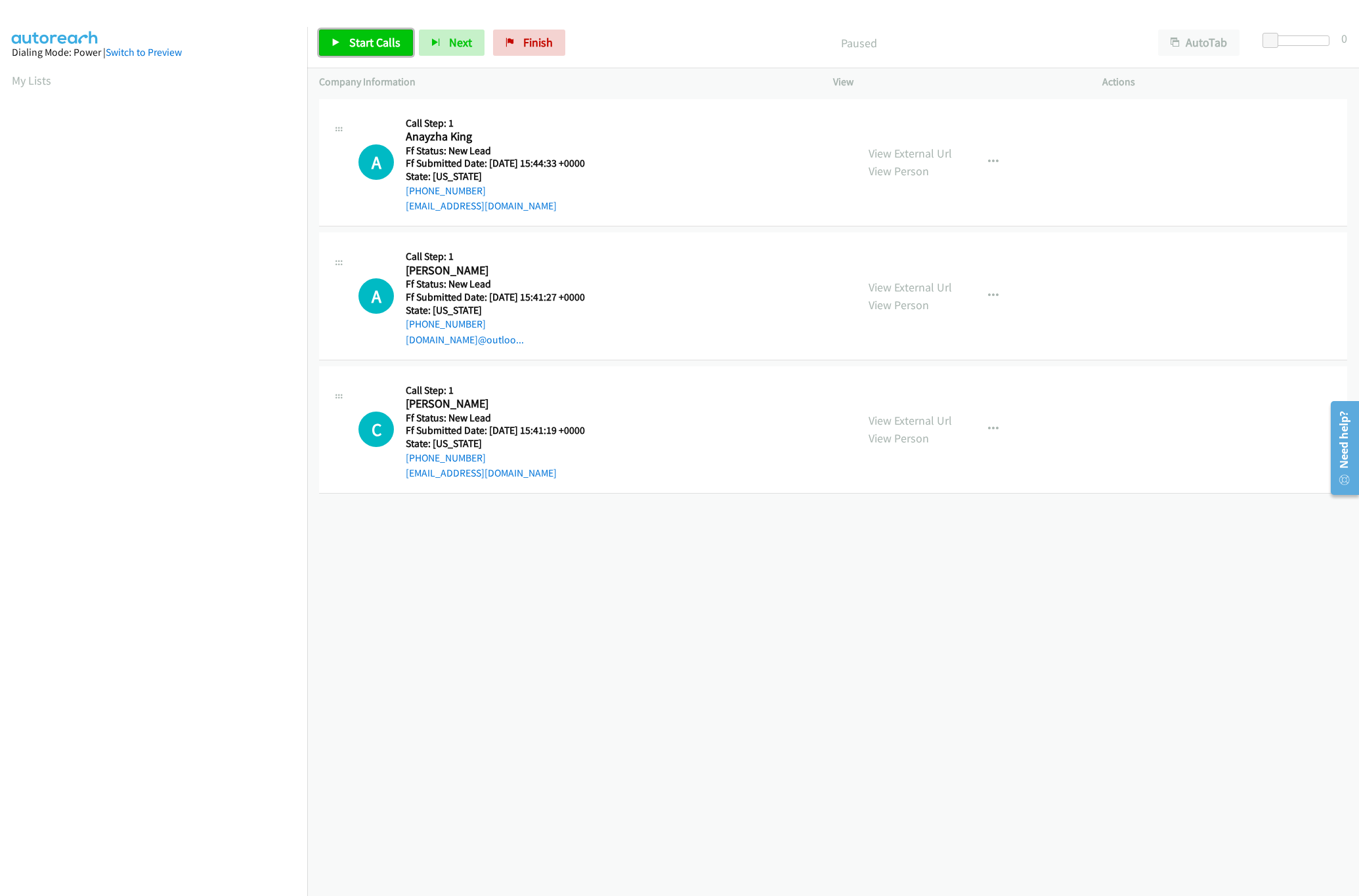
click at [398, 55] on link "Start Calls" at bounding box center [366, 42] width 94 height 27
click at [929, 420] on link "View External Url" at bounding box center [910, 420] width 83 height 15
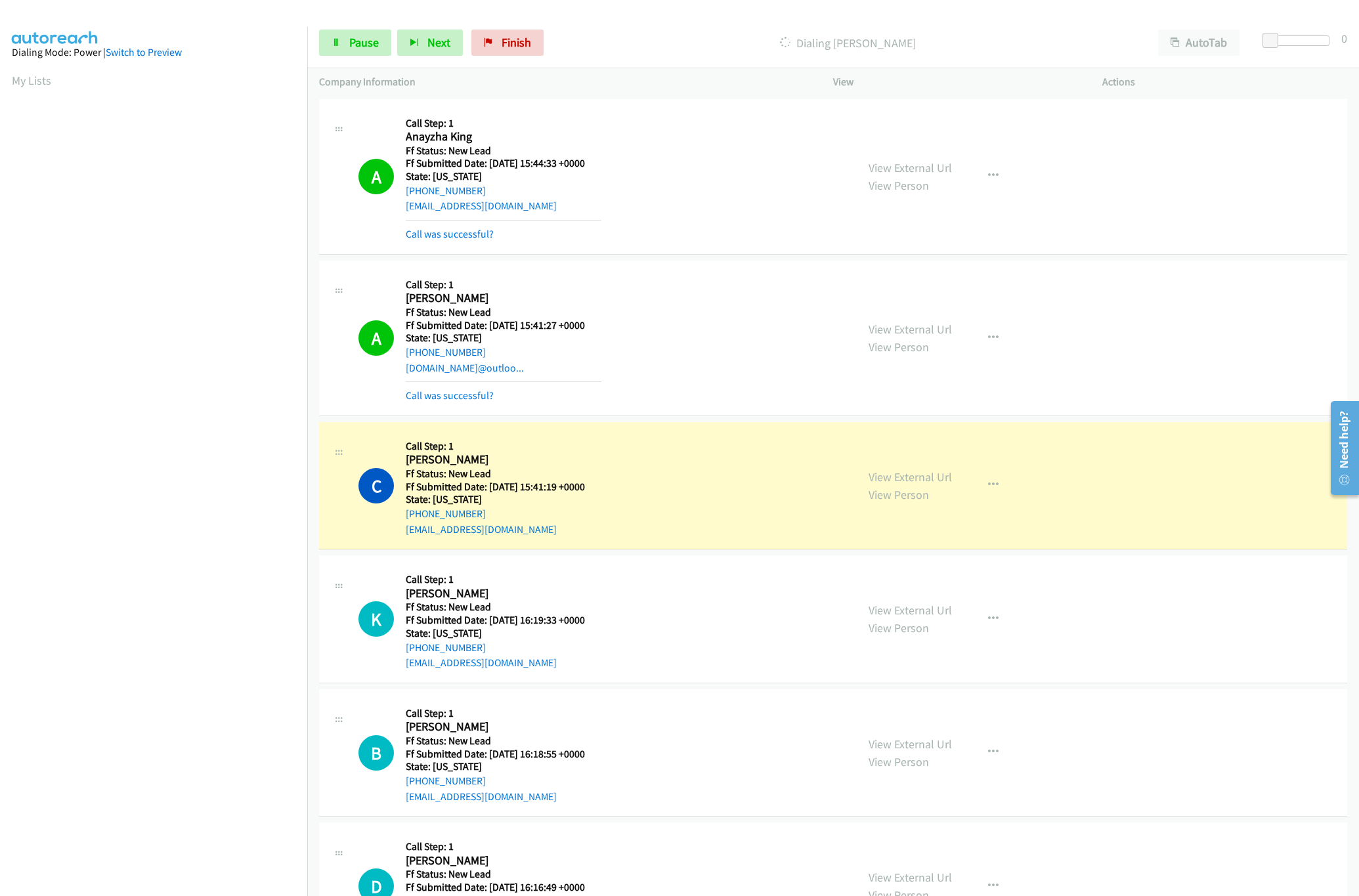
scroll to position [80, 0]
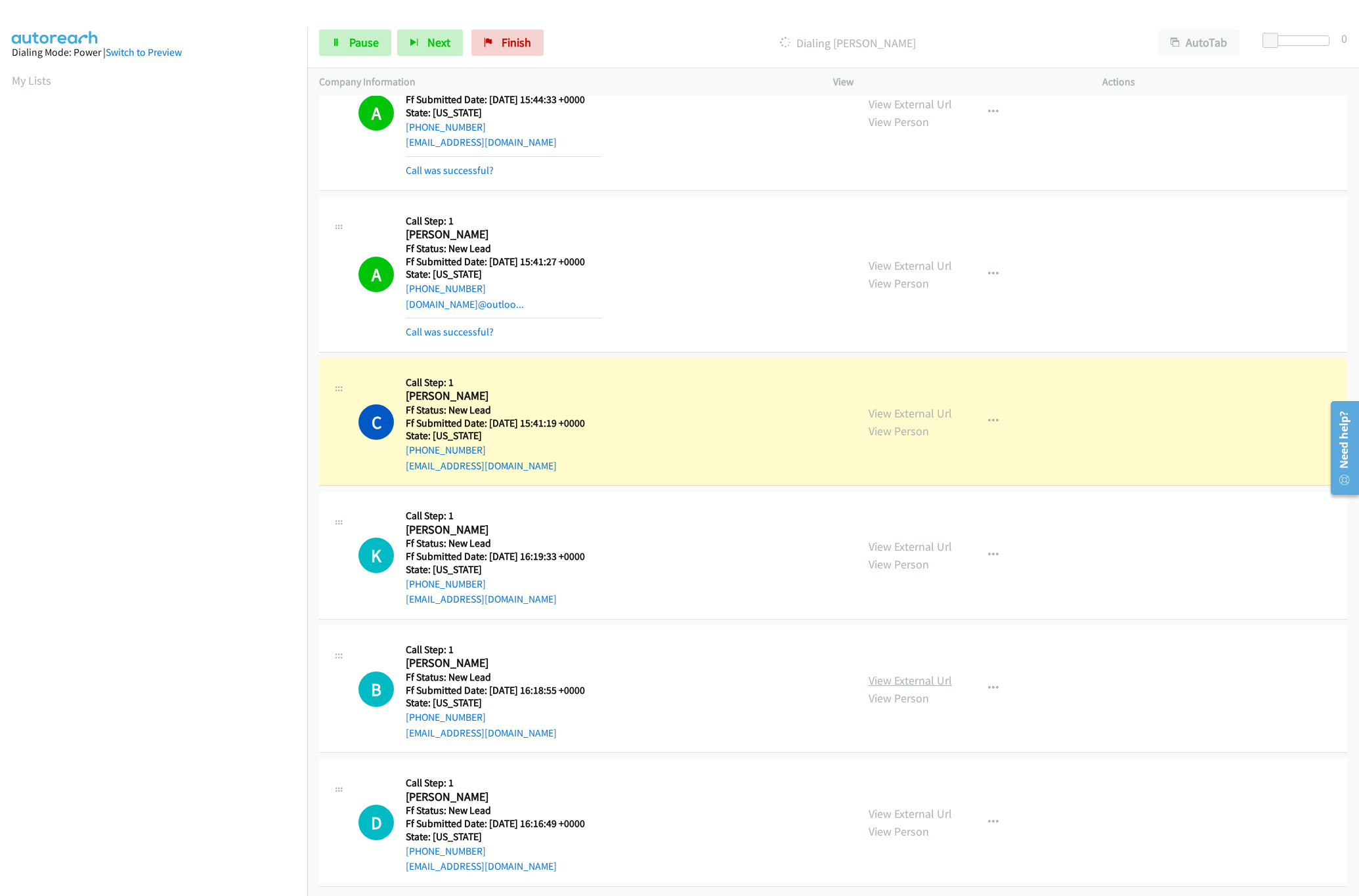
click at [928, 673] on link "View External Url" at bounding box center [910, 680] width 83 height 15
drag, startPoint x: 938, startPoint y: 514, endPoint x: 931, endPoint y: 527, distance: 14.8
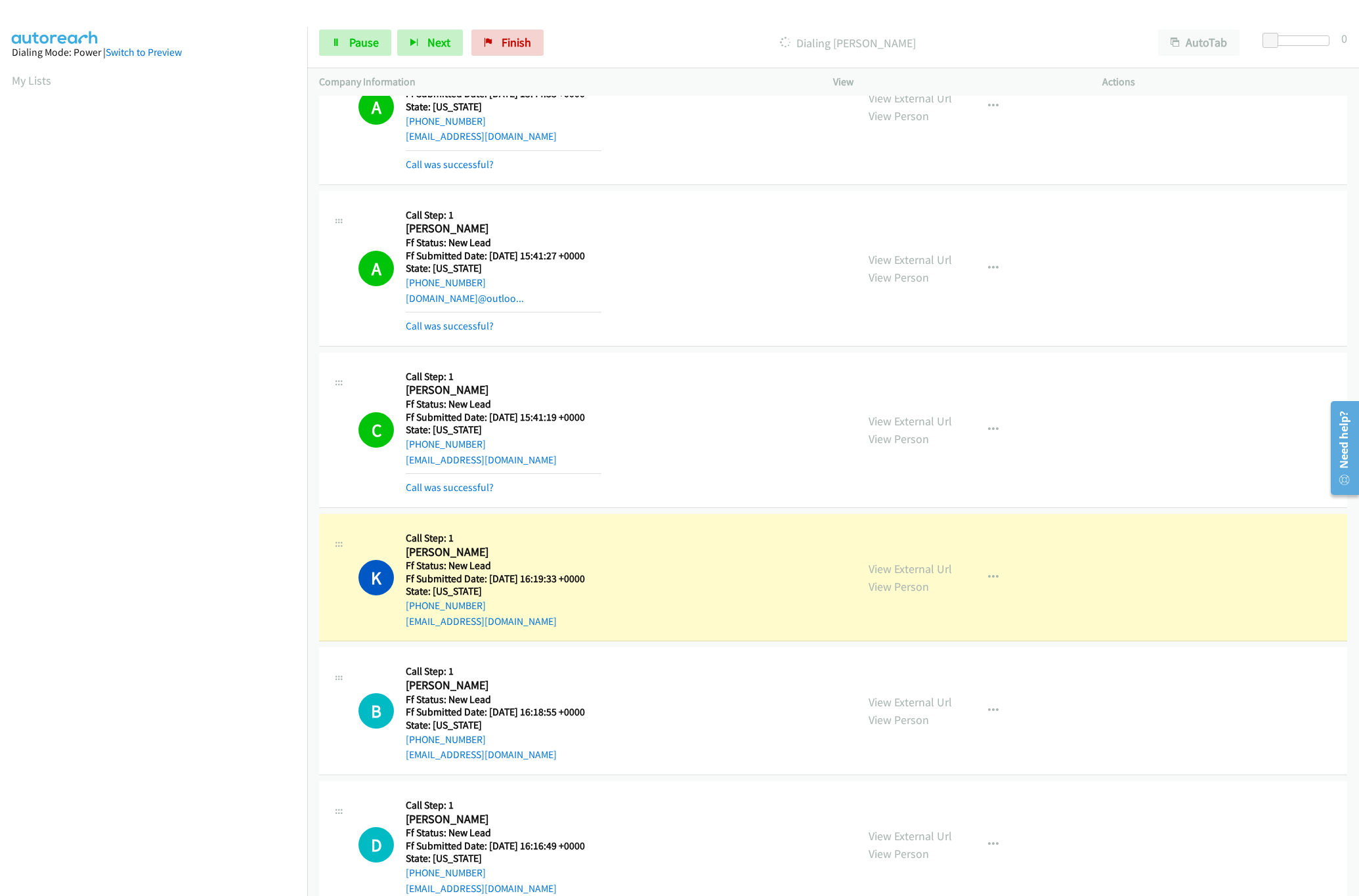
scroll to position [109, 0]
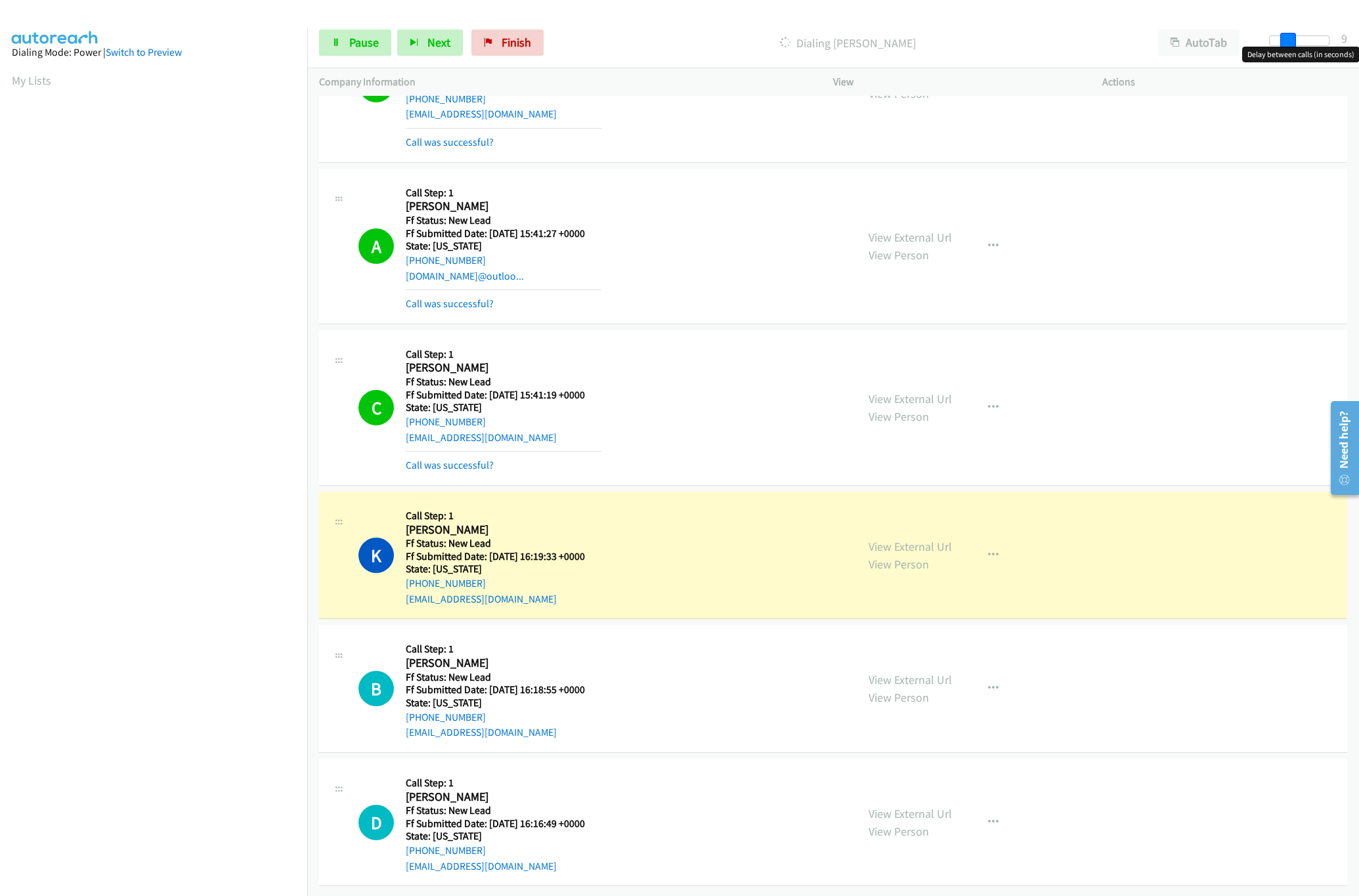
drag, startPoint x: 1274, startPoint y: 40, endPoint x: 1292, endPoint y: 38, distance: 18.1
click at [1292, 38] on span at bounding box center [1288, 41] width 16 height 16
click at [908, 539] on link "View External Url" at bounding box center [910, 546] width 83 height 15
click at [371, 52] on link "Pause" at bounding box center [355, 42] width 72 height 27
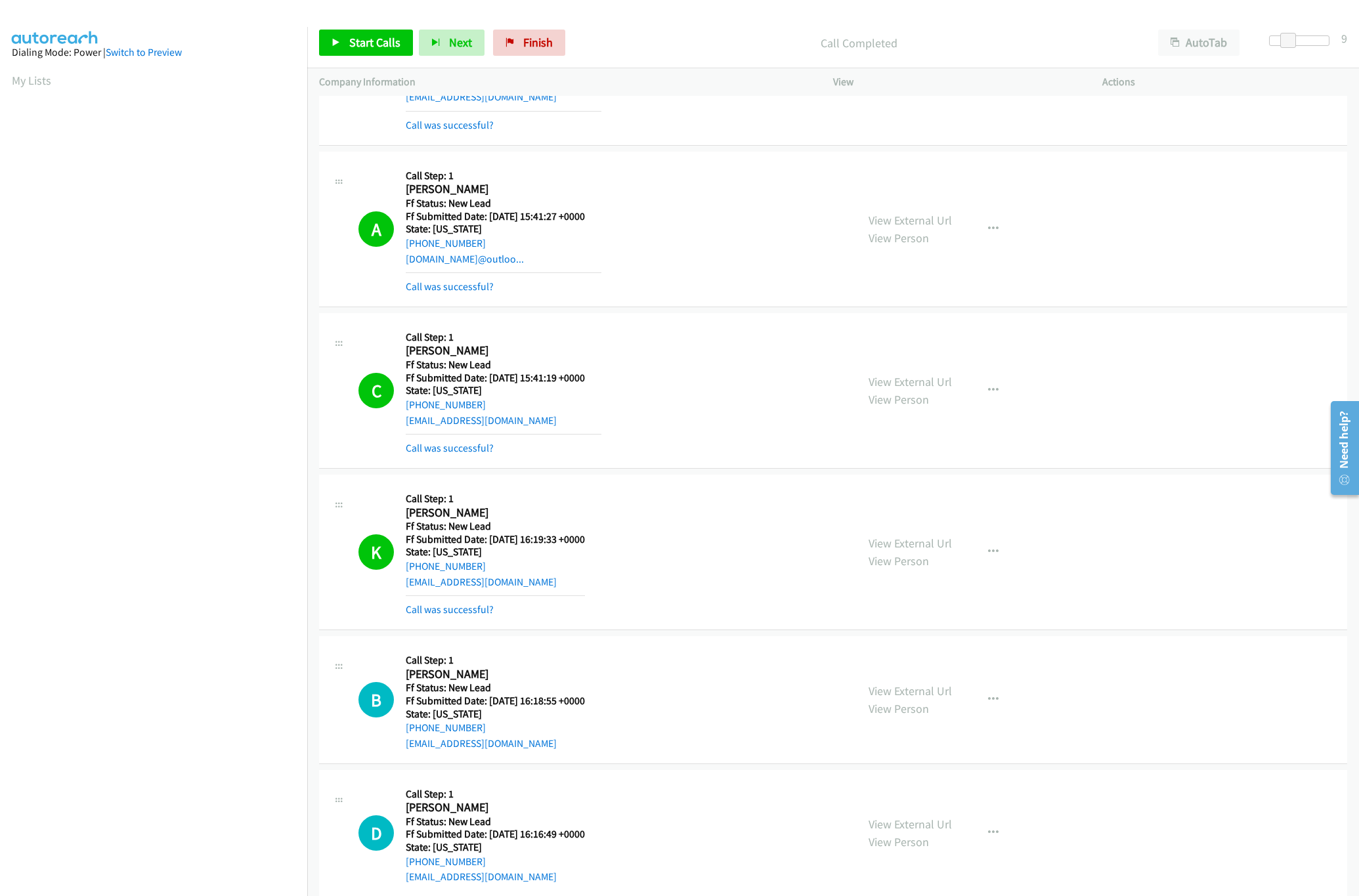
click at [461, 617] on div "Call was successful?" at bounding box center [494, 610] width 179 height 16
click at [466, 601] on mb0 "Call was successful?" at bounding box center [494, 606] width 179 height 22
click at [467, 604] on link "Call was successful?" at bounding box center [449, 609] width 88 height 12
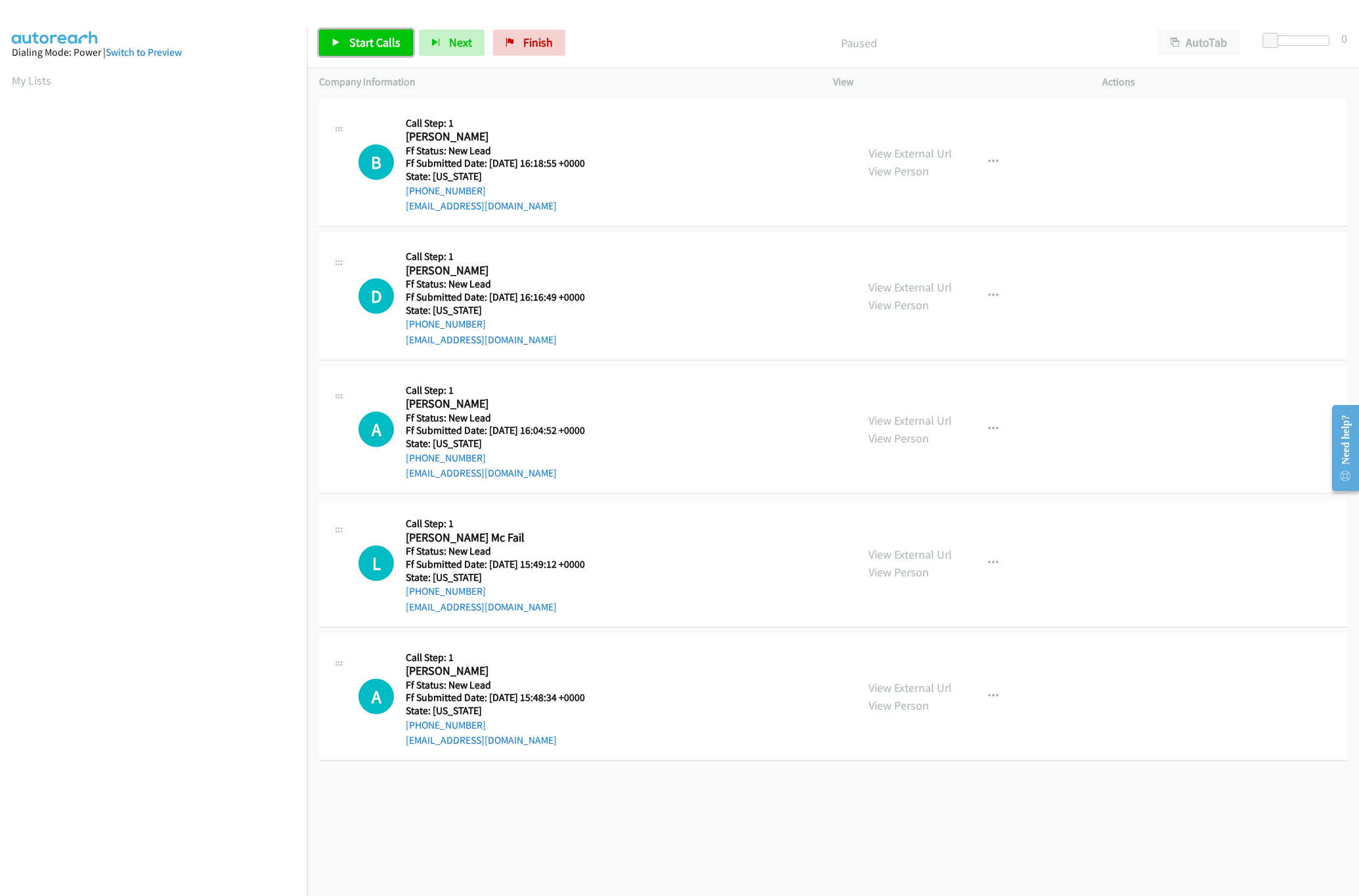
click at [371, 44] on span "Start Calls" at bounding box center [374, 42] width 51 height 15
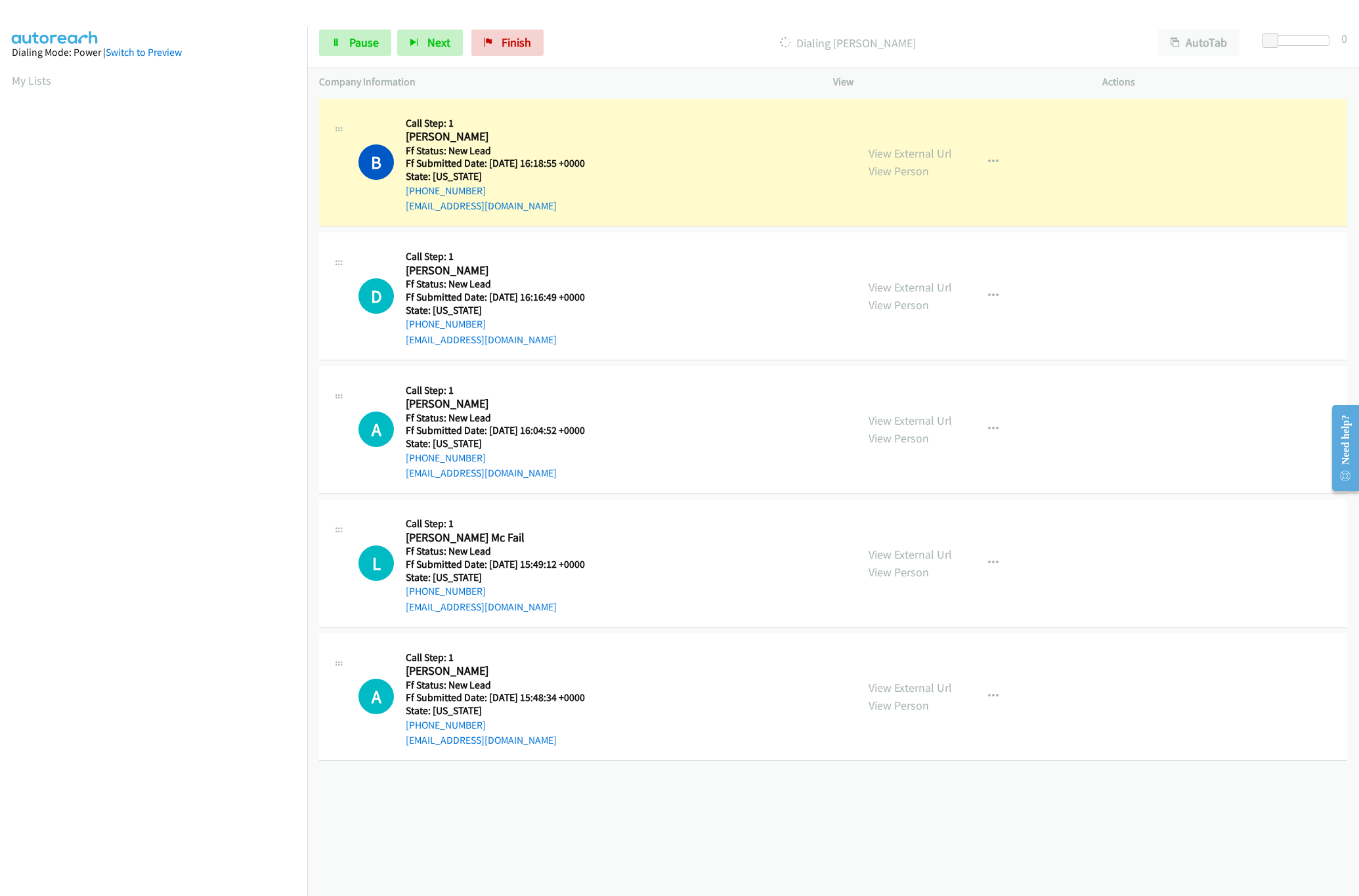
drag, startPoint x: 607, startPoint y: 833, endPoint x: 595, endPoint y: 788, distance: 46.6
click at [607, 833] on div "[PHONE_NUMBER] Call failed - Please reload the list and try again The Callbar F…" at bounding box center [832, 495] width 1051 height 800
click at [900, 295] on div "View External Url View Person" at bounding box center [910, 295] width 83 height 35
click at [903, 292] on link "View External Url" at bounding box center [910, 287] width 83 height 15
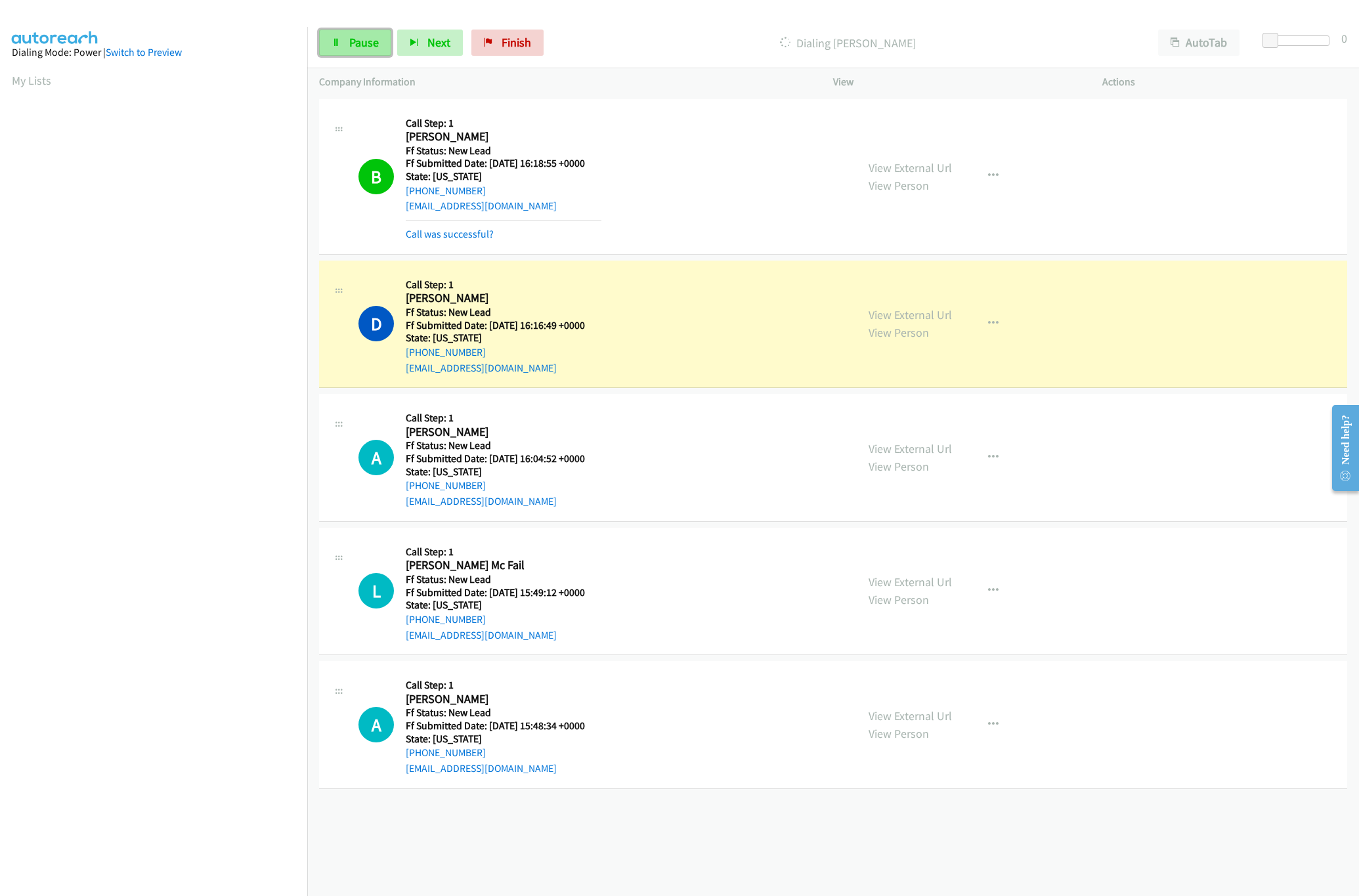
click at [361, 50] on link "Pause" at bounding box center [355, 42] width 72 height 27
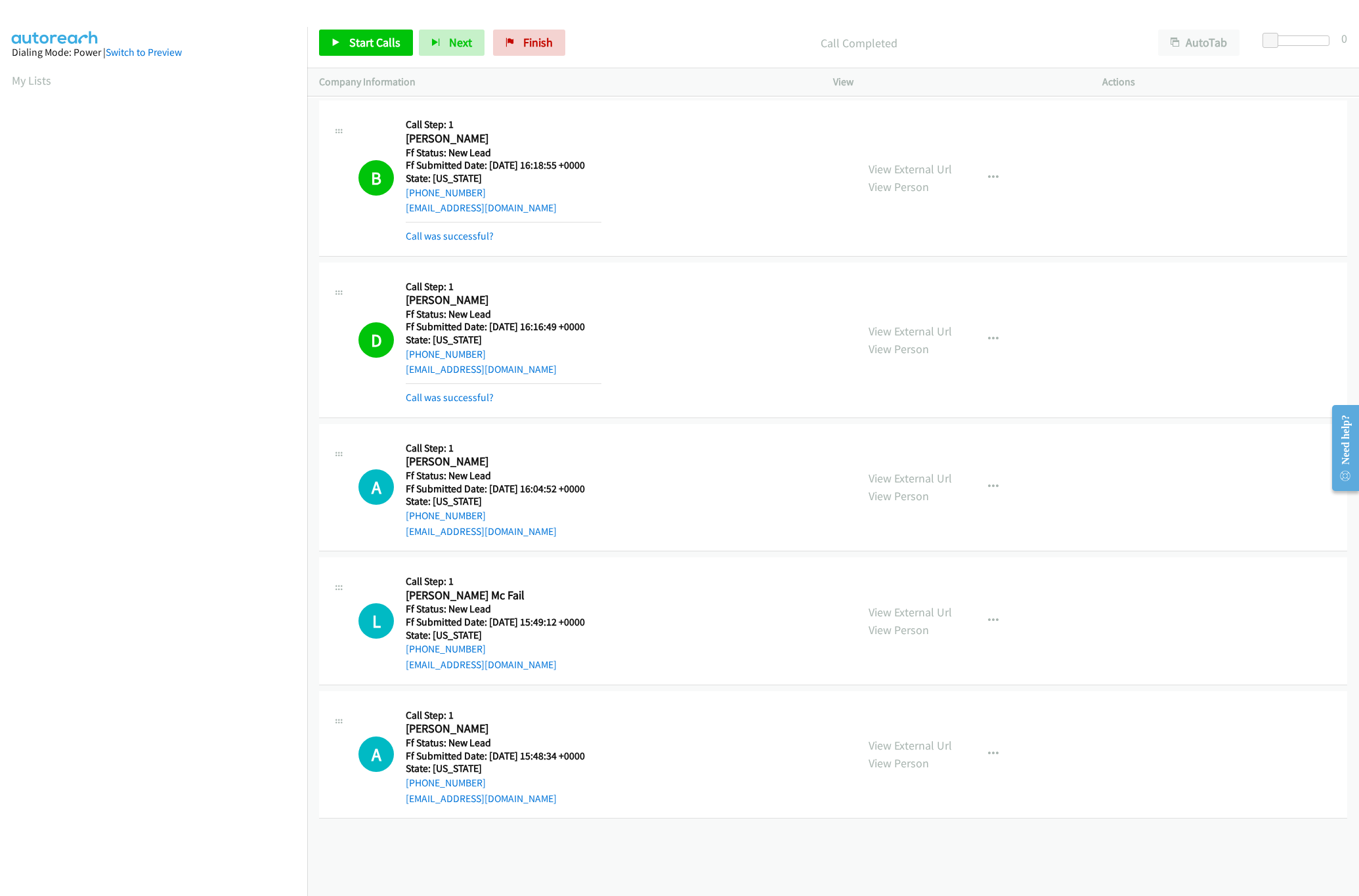
click at [696, 168] on div "B Callback Scheduled Call Step: 1 Beverly Govi America/Los_Angeles Ff Status: N…" at bounding box center [602, 177] width 487 height 131
click at [896, 333] on link "View External Url" at bounding box center [910, 331] width 83 height 15
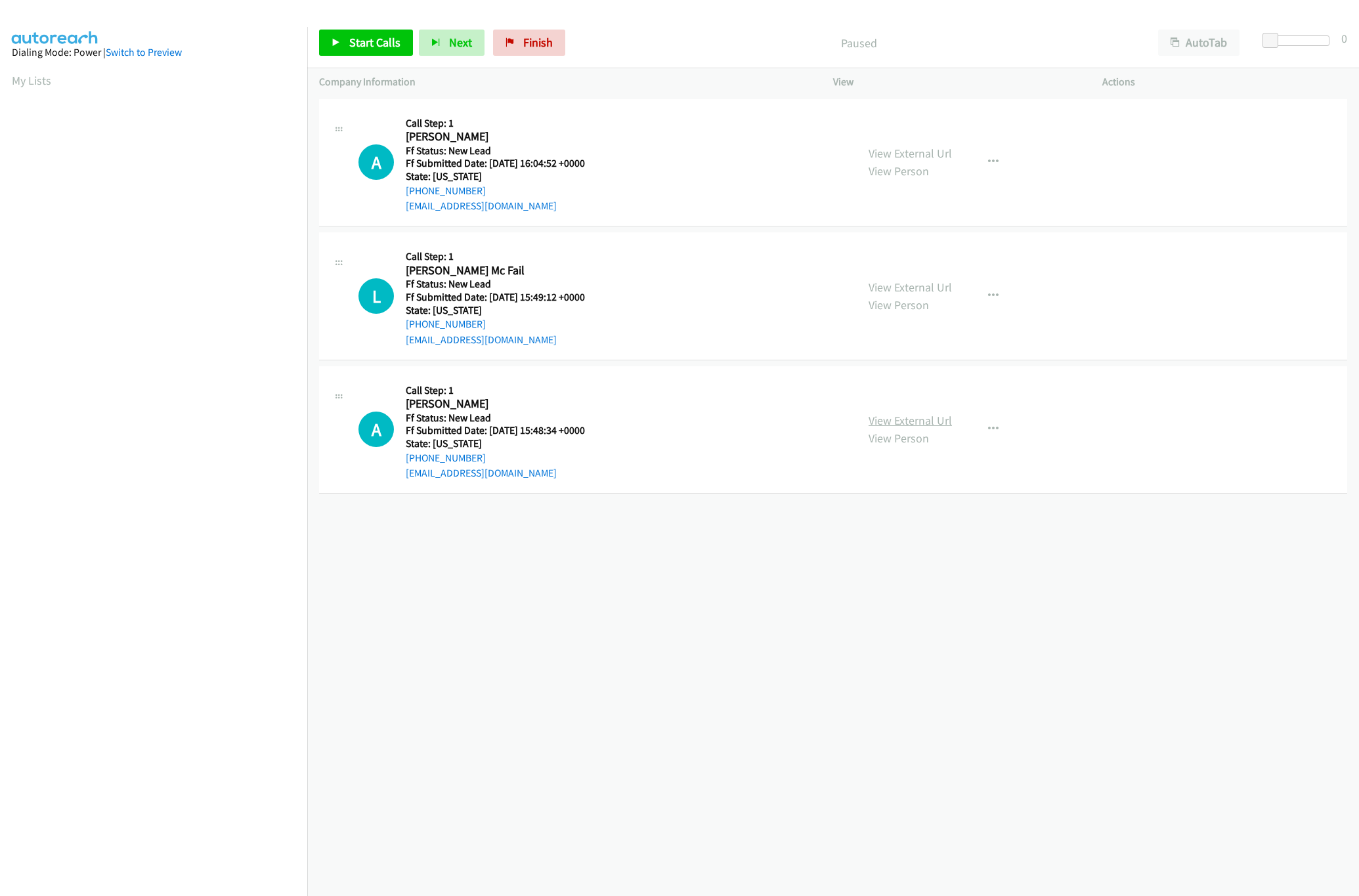
click at [894, 418] on link "View External Url" at bounding box center [910, 420] width 83 height 15
click at [928, 285] on link "View External Url" at bounding box center [910, 287] width 83 height 15
click at [914, 149] on link "View External Url" at bounding box center [910, 153] width 83 height 15
click at [375, 42] on span "Start Calls" at bounding box center [374, 42] width 51 height 15
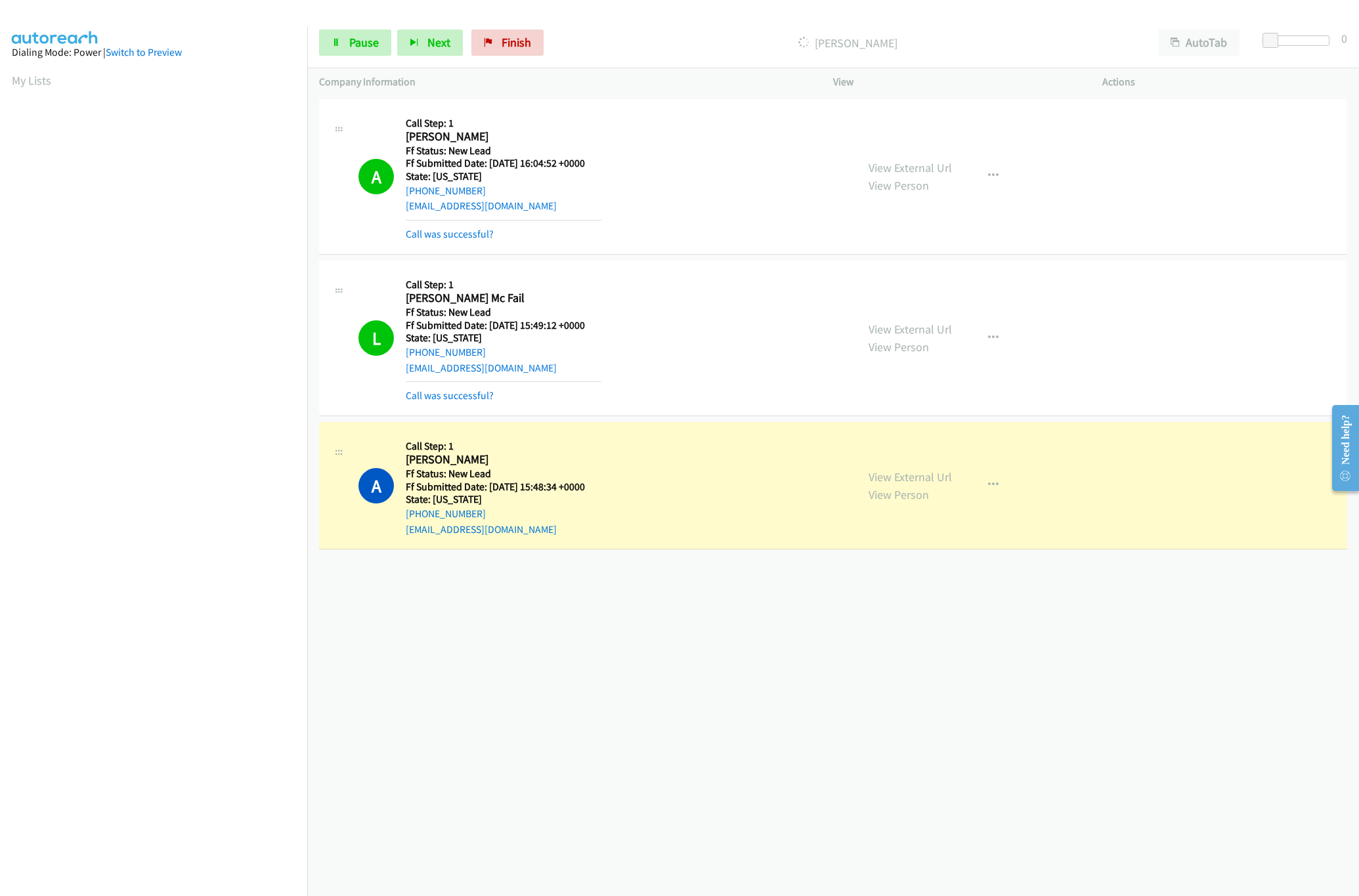
click at [758, 698] on div "+1 415-964-1034 Call failed - Please reload the list and try again The Callbar …" at bounding box center [832, 495] width 1051 height 800
click at [351, 42] on span "Pause" at bounding box center [364, 42] width 29 height 15
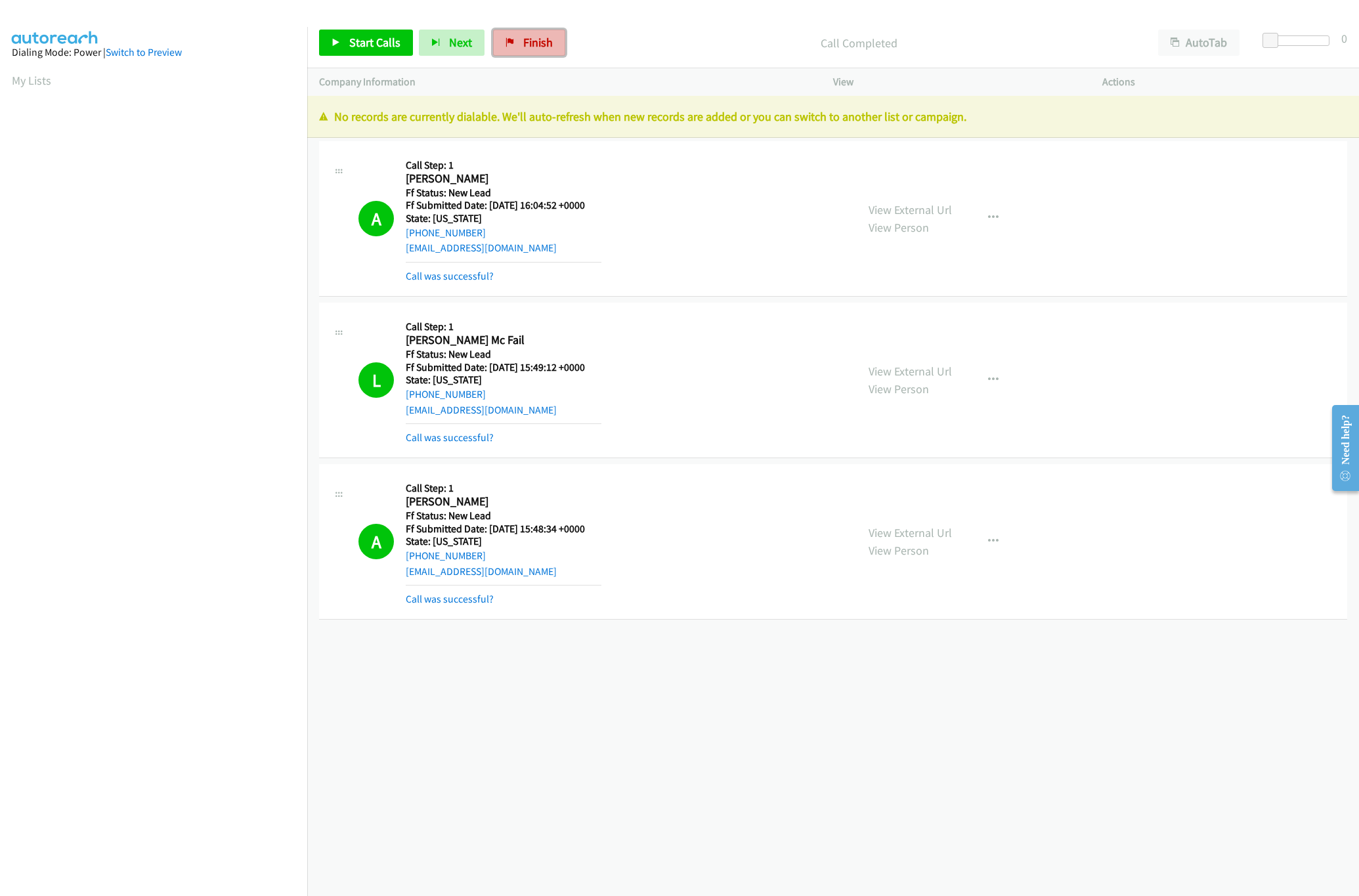
click at [534, 30] on link "Finish" at bounding box center [529, 42] width 72 height 27
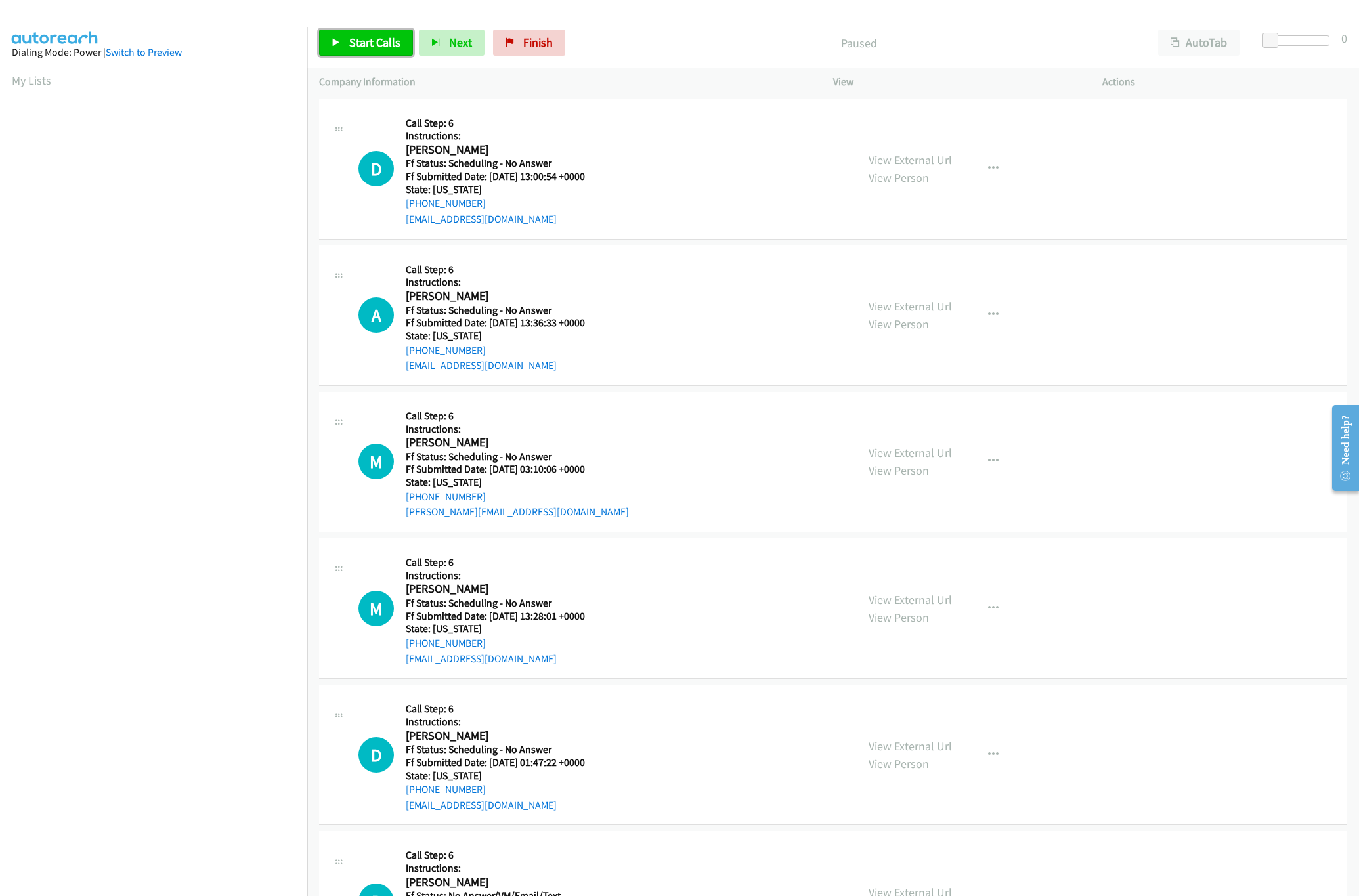
click at [383, 47] on span "Start Calls" at bounding box center [374, 42] width 51 height 15
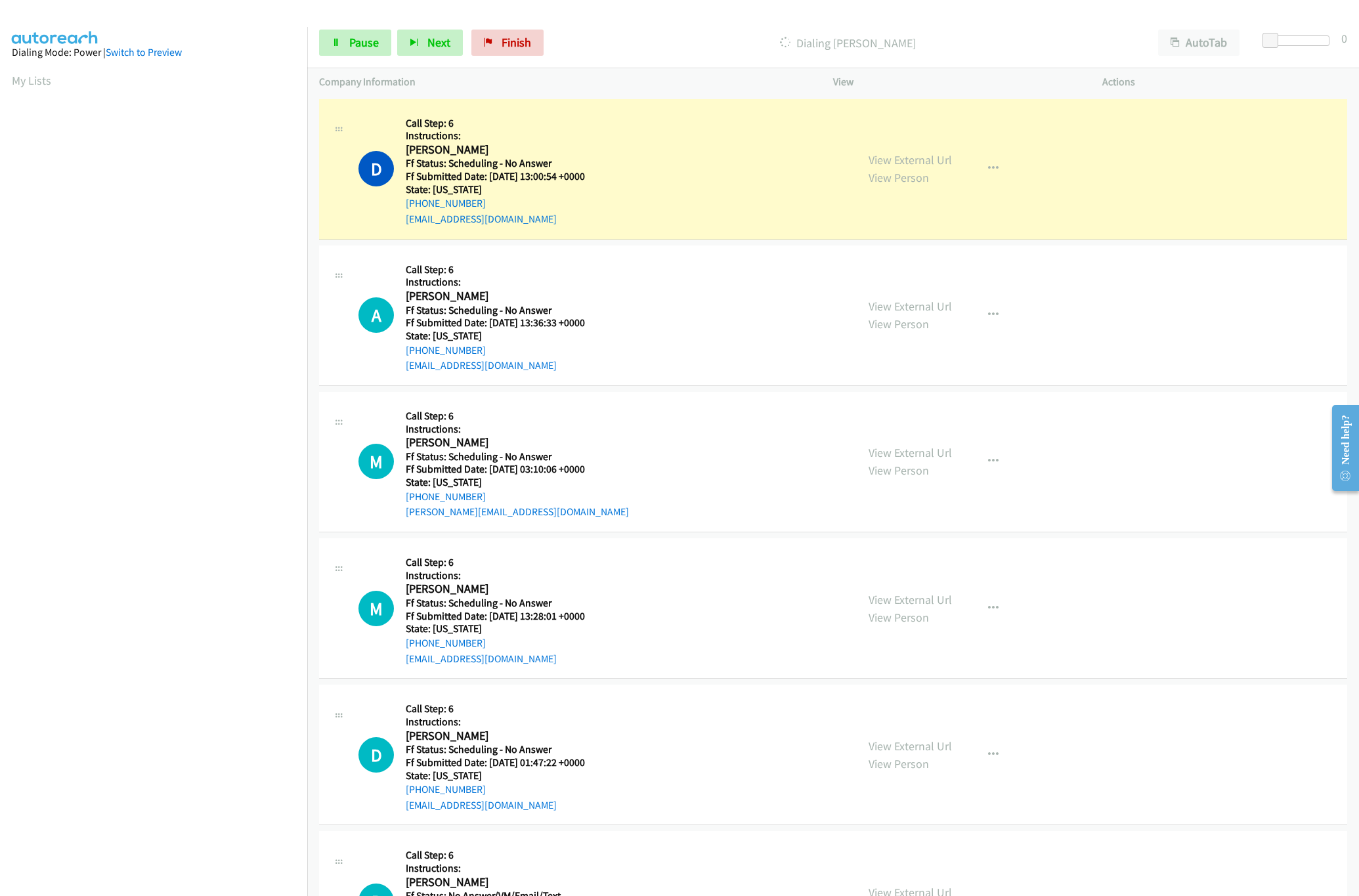
drag, startPoint x: 658, startPoint y: 97, endPoint x: 686, endPoint y: 130, distance: 43.3
click at [658, 97] on td "D Callback Scheduled Call Step: 6 Instructions: Deb Asrate America/New_York Ff …" at bounding box center [832, 169] width 1051 height 147
click at [936, 162] on link "View External Url" at bounding box center [910, 160] width 83 height 15
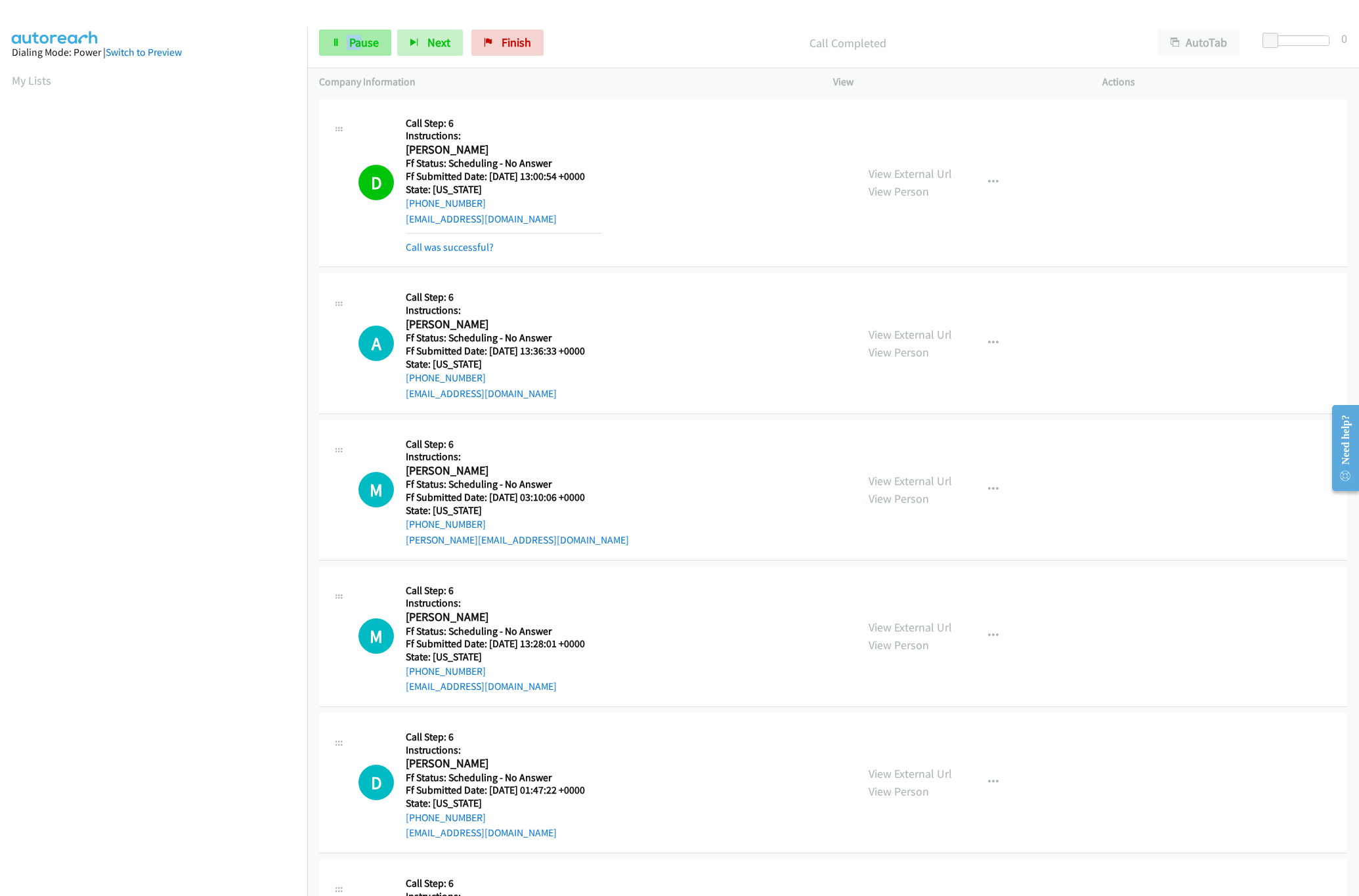
click at [354, 29] on div "Start Calls Pause Next Finish Call Completed AutoTab AutoTab 0" at bounding box center [832, 43] width 1051 height 50
click at [354, 34] on link "Pause" at bounding box center [355, 42] width 72 height 27
click at [663, 181] on div "D Callback Scheduled Call Step: 6 Instructions: Deb Asrate America/New_York Ff …" at bounding box center [602, 183] width 487 height 144
click at [870, 333] on link "View External Url" at bounding box center [910, 334] width 83 height 15
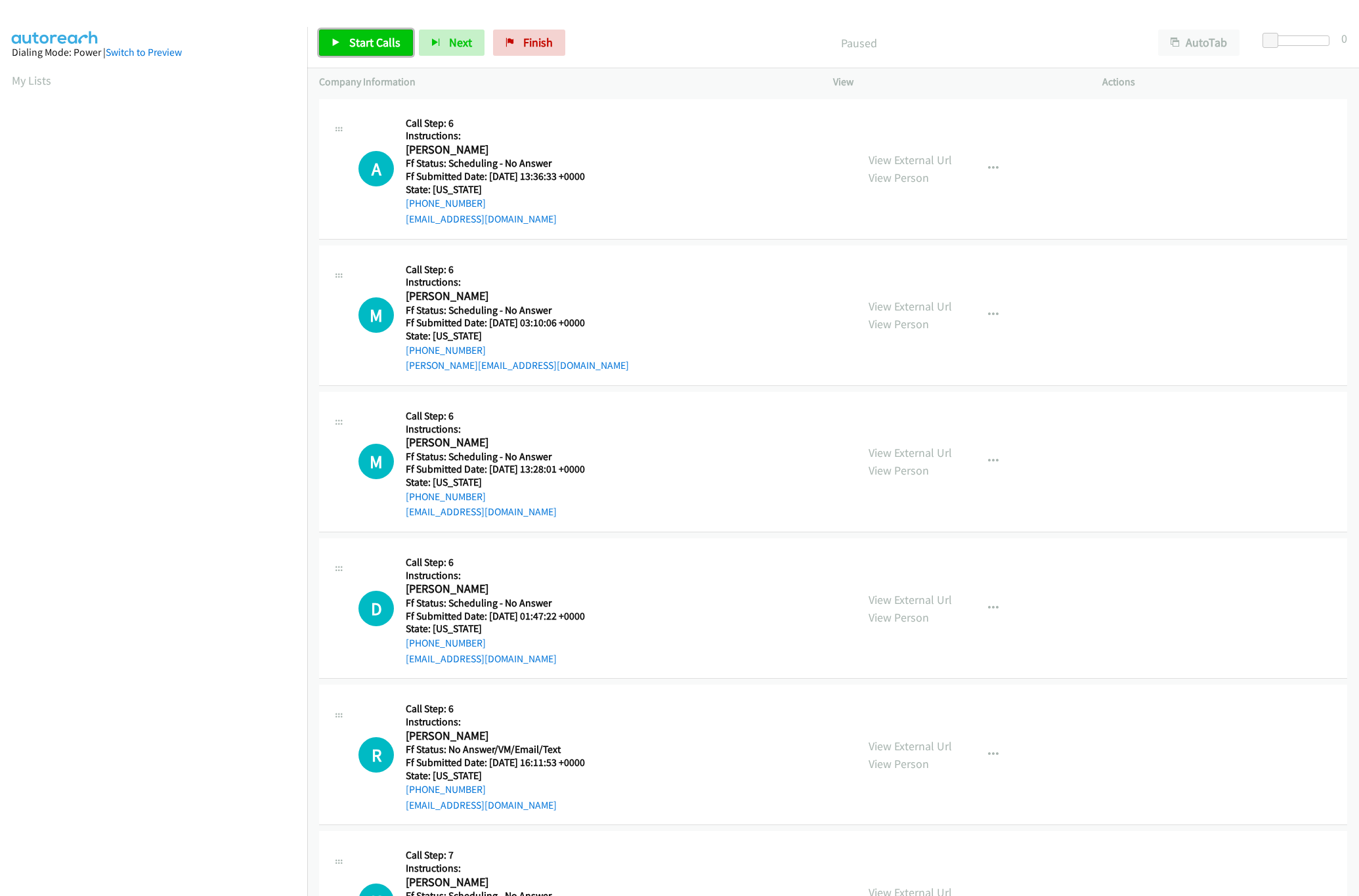
click at [345, 40] on link "Start Calls" at bounding box center [366, 42] width 94 height 27
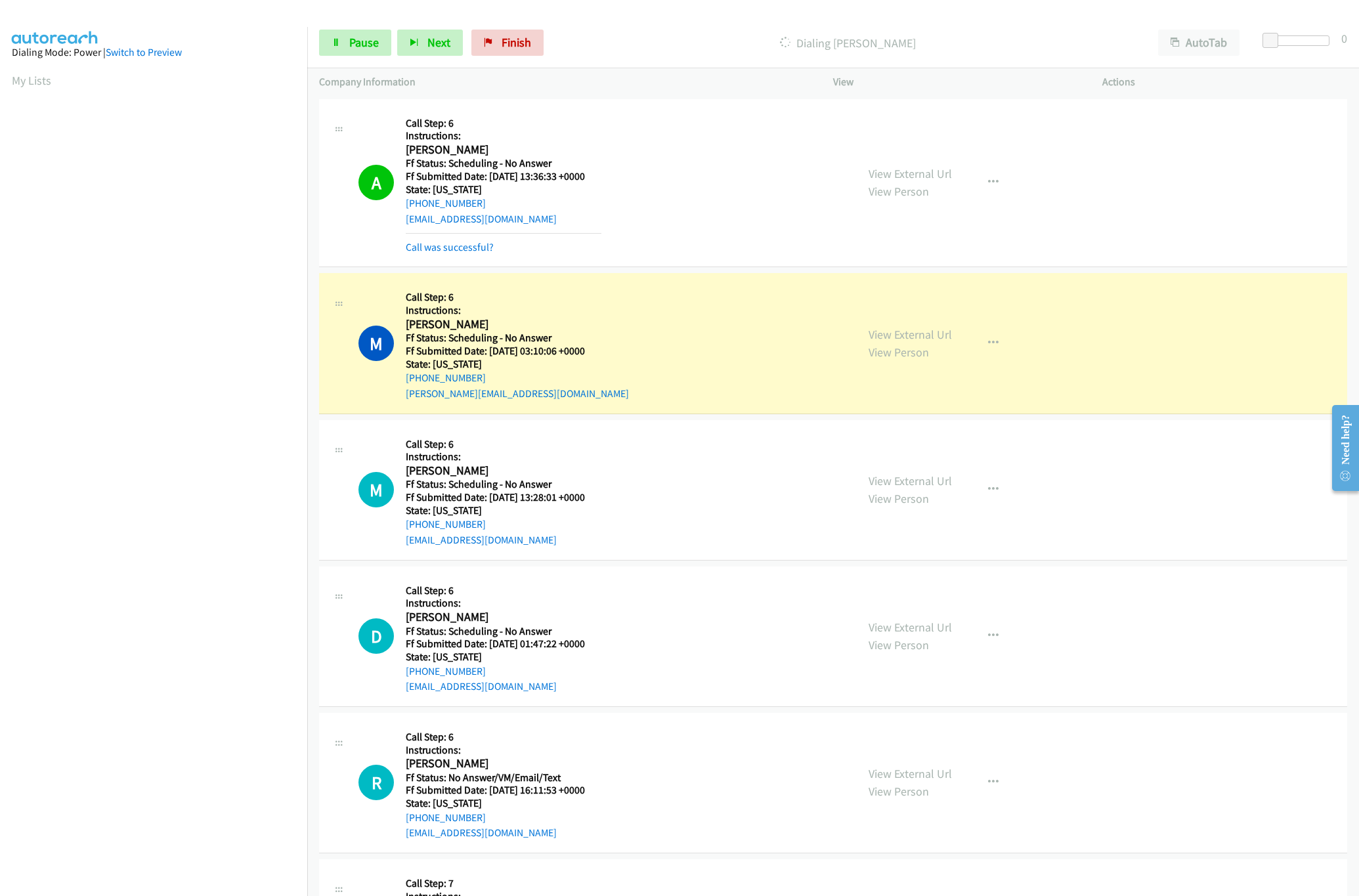
drag, startPoint x: 740, startPoint y: 315, endPoint x: 753, endPoint y: 322, distance: 14.8
click at [740, 314] on div "M Callback Scheduled Call Step: 6 Instructions: [PERSON_NAME] America/[GEOGRAPH…" at bounding box center [602, 343] width 487 height 116
click at [876, 331] on link "View External Url" at bounding box center [910, 334] width 83 height 15
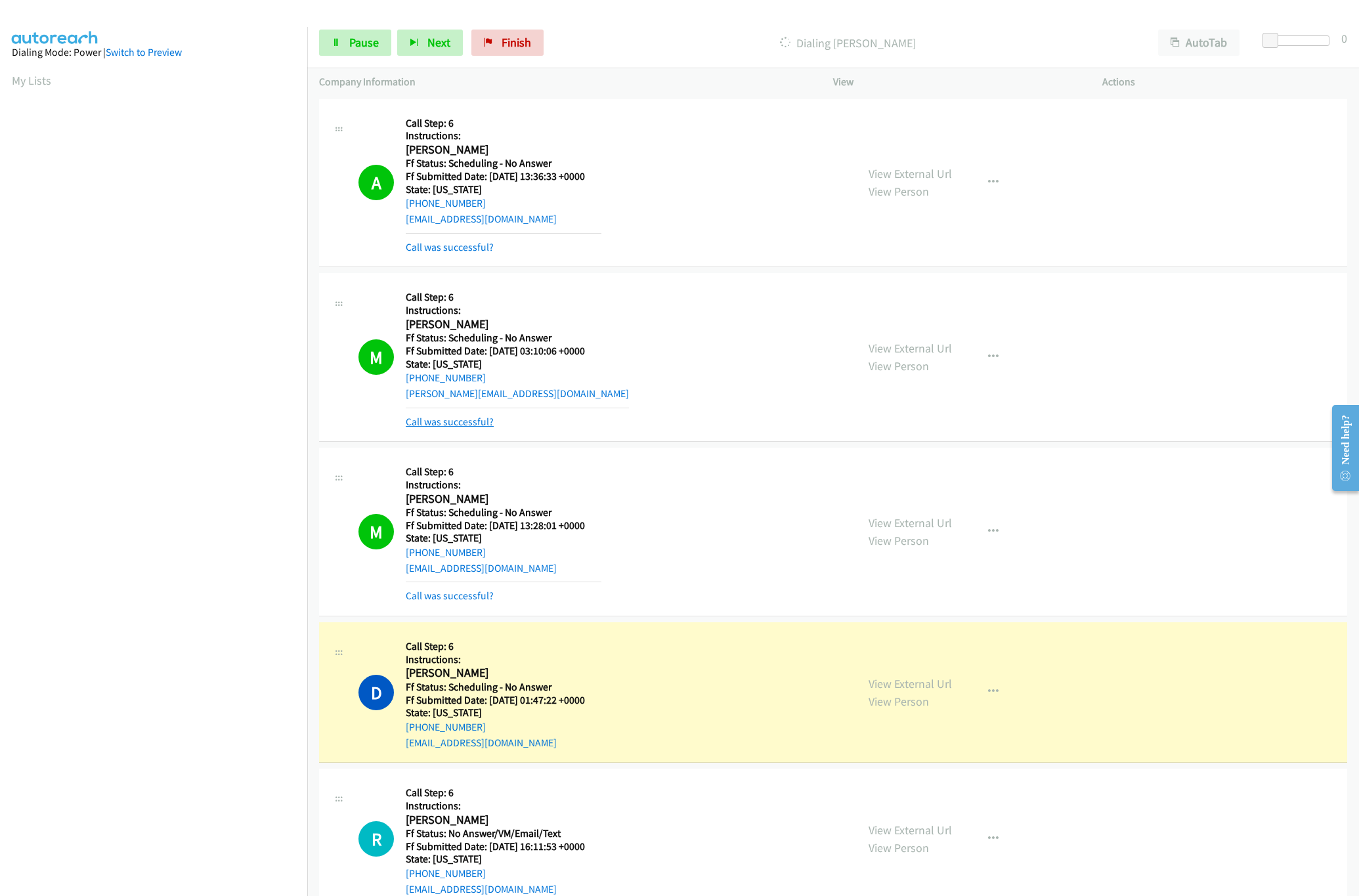
click at [464, 421] on link "Call was successful?" at bounding box center [449, 421] width 88 height 12
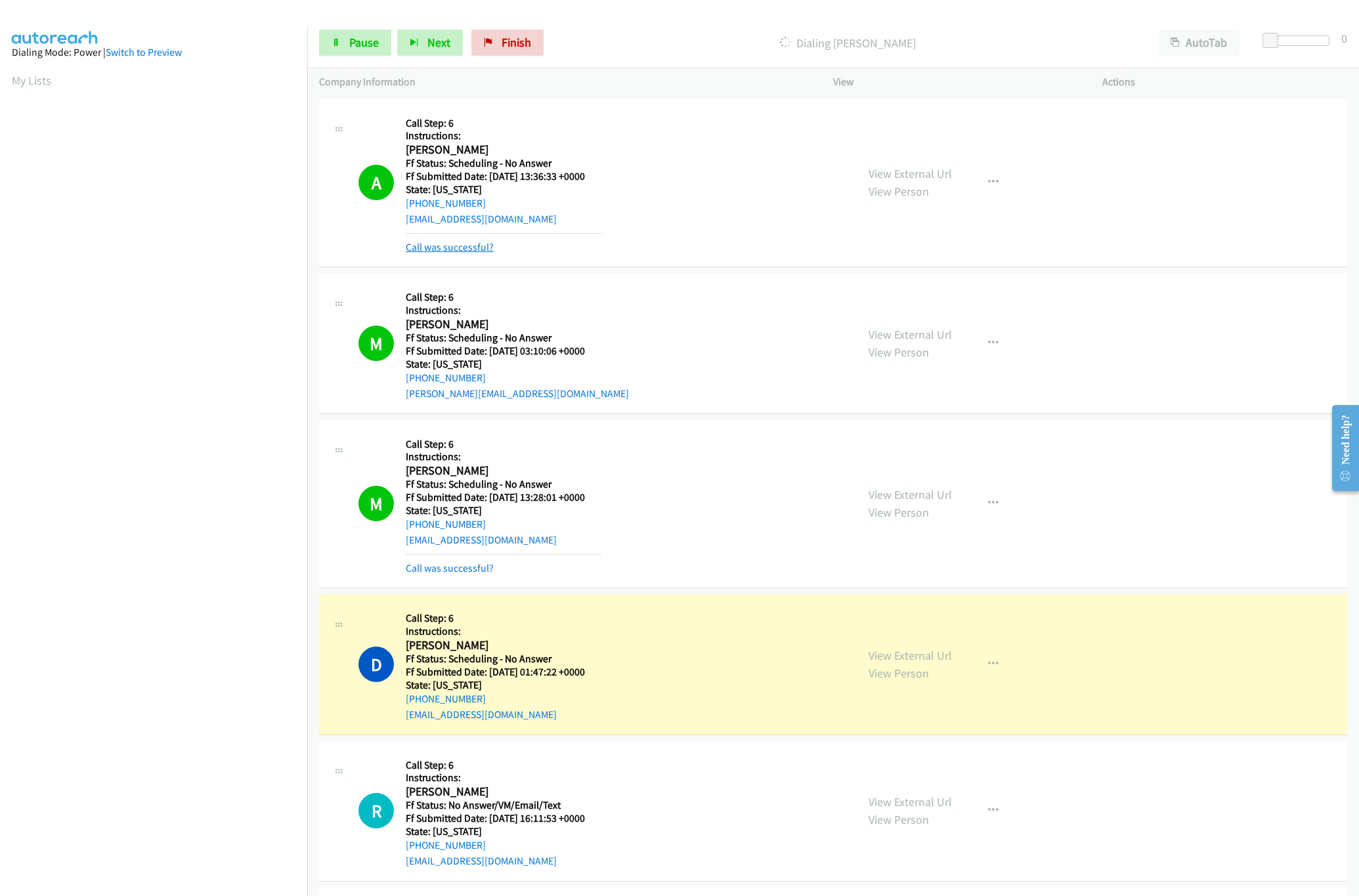
click at [453, 248] on link "Call was successful?" at bounding box center [449, 246] width 88 height 12
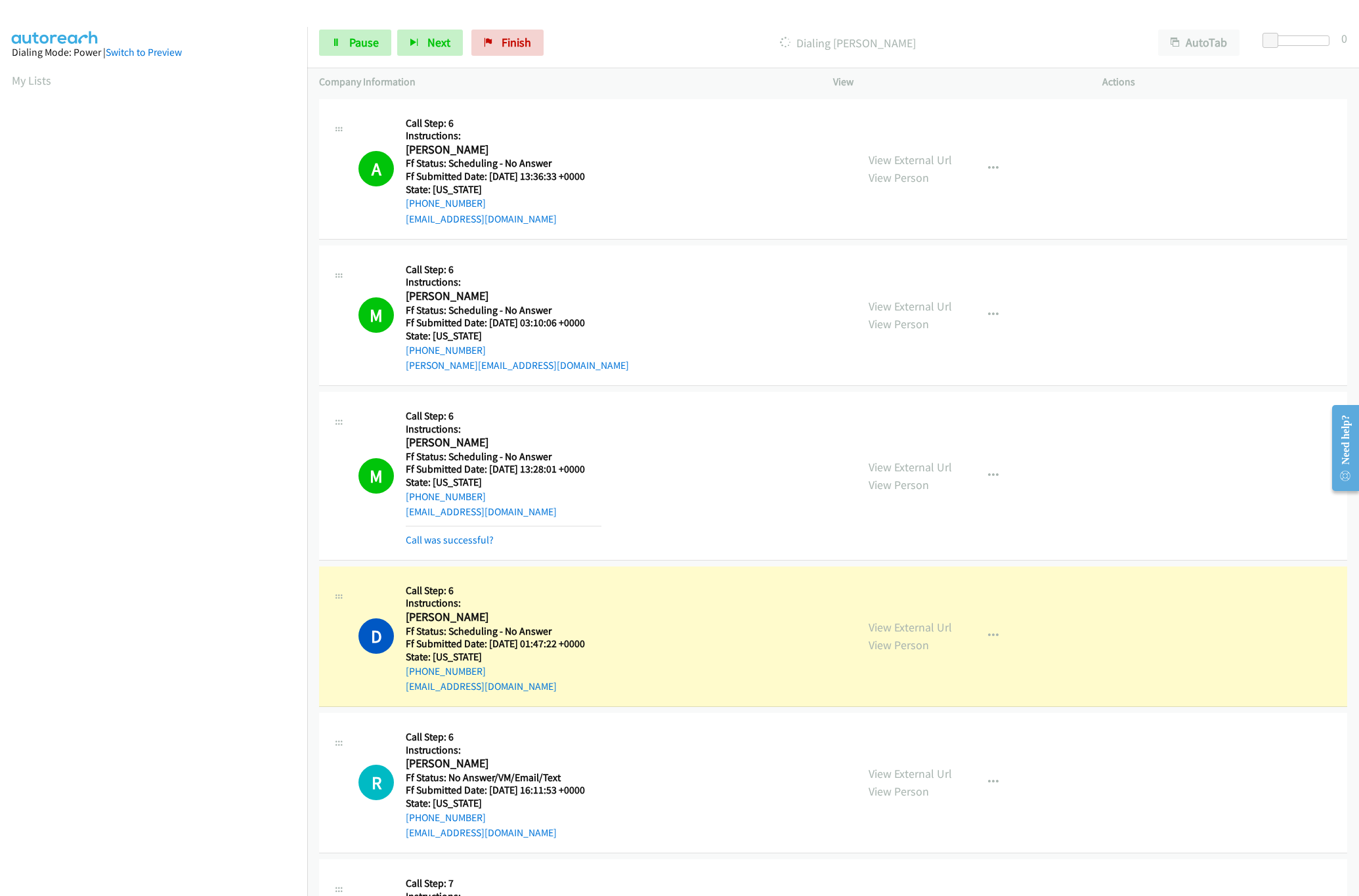
click at [668, 525] on div "M Callback Scheduled Call Step: 6 Instructions: [PERSON_NAME] America/New_York …" at bounding box center [602, 476] width 487 height 144
click at [939, 473] on link "View External Url" at bounding box center [910, 466] width 83 height 15
click at [921, 624] on link "View External Url" at bounding box center [910, 627] width 83 height 15
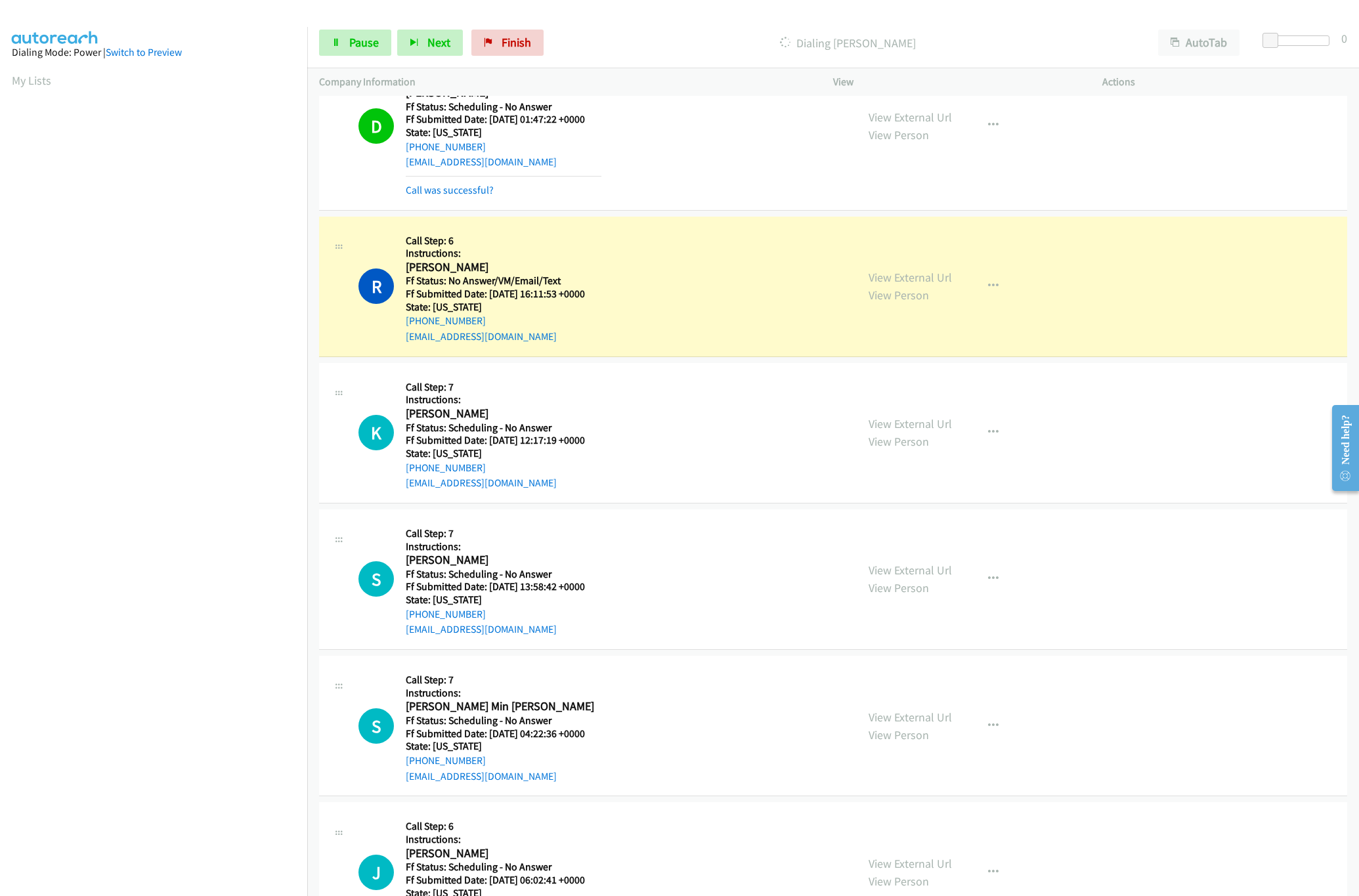
scroll to position [394, 0]
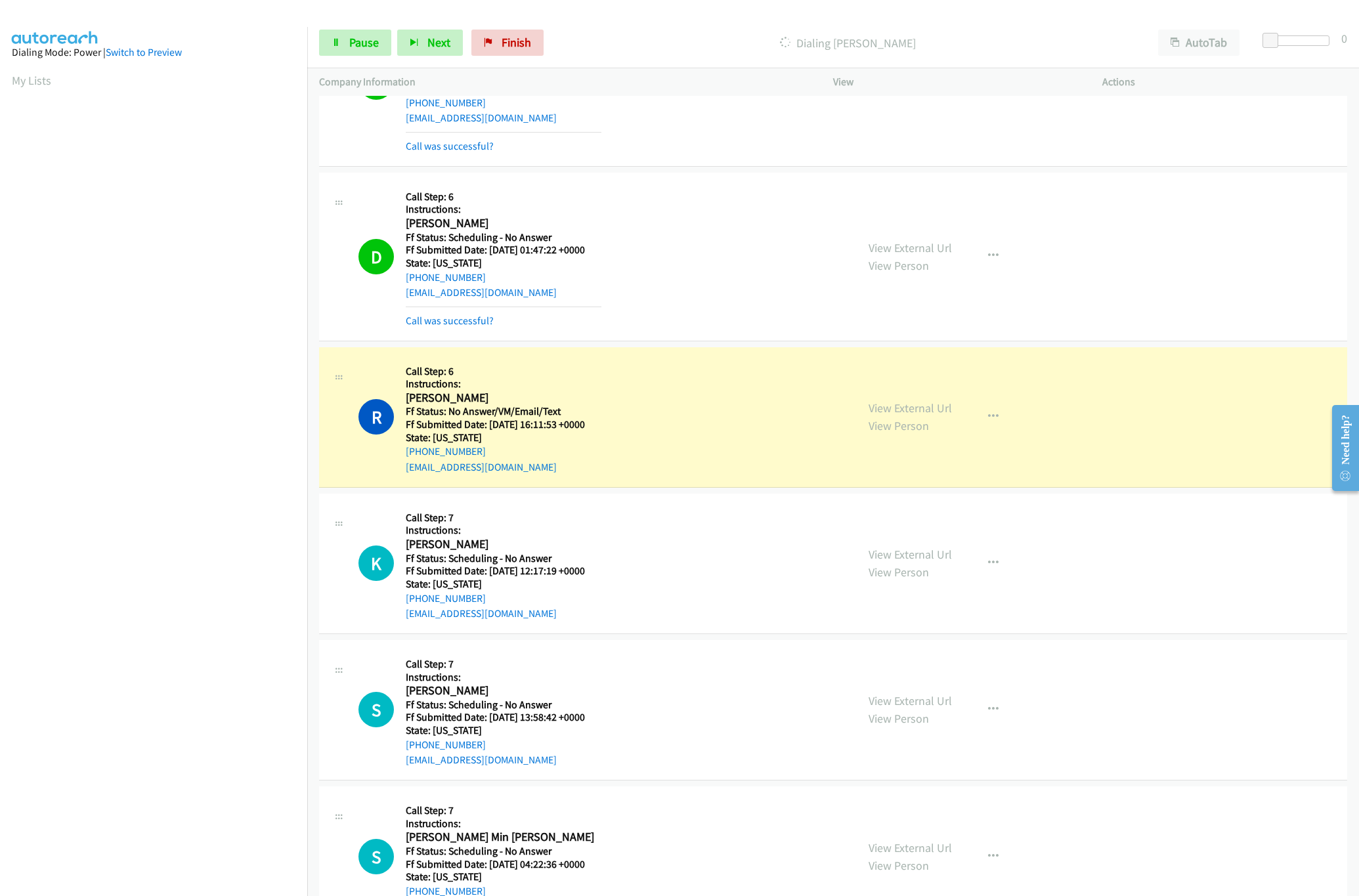
click at [673, 347] on td "R Callback Scheduled Call Step: 6 Instructions: [PERSON_NAME] America/New_York …" at bounding box center [832, 417] width 1051 height 147
click at [934, 407] on link "View External Url" at bounding box center [910, 407] width 83 height 15
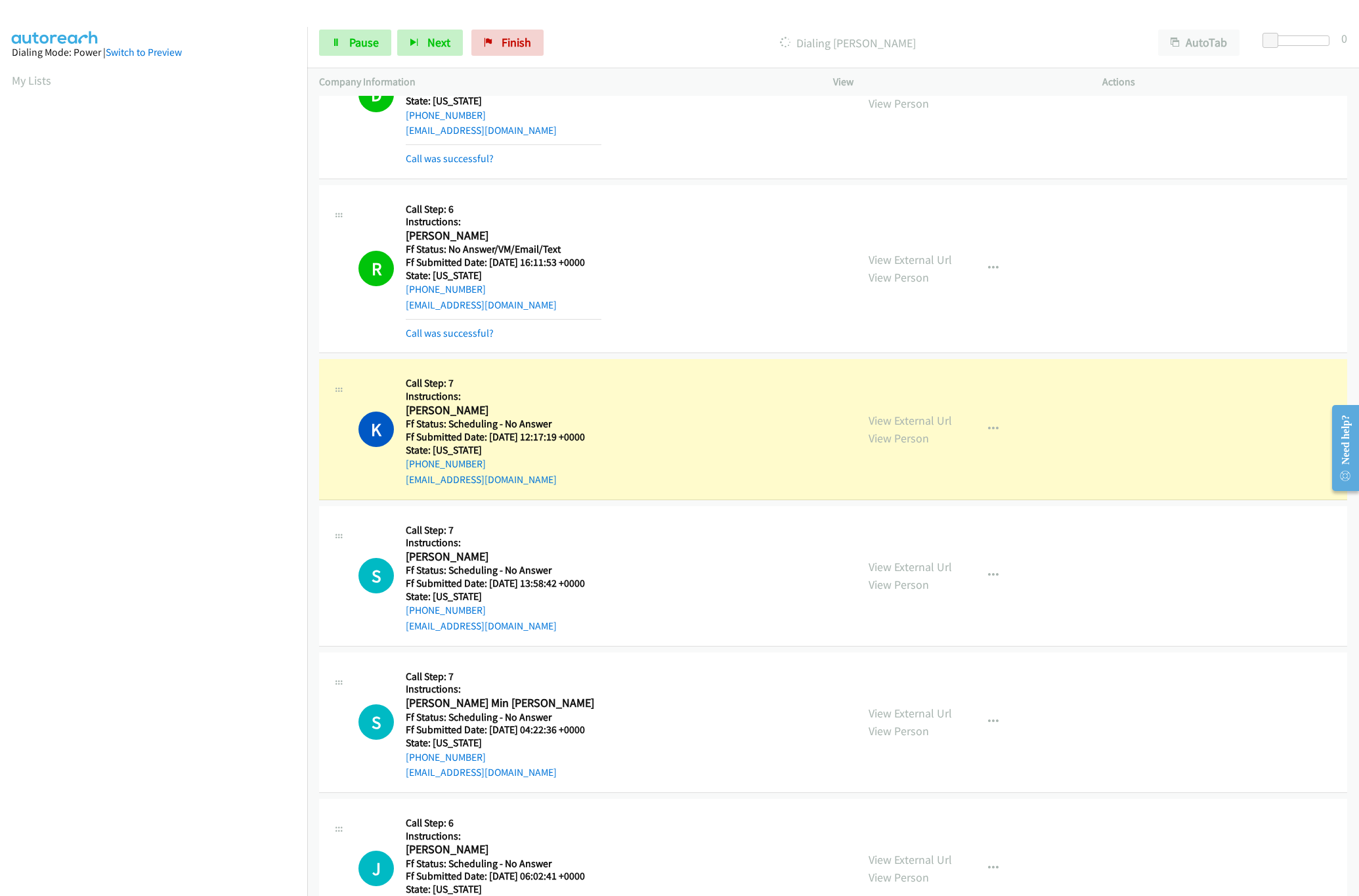
scroll to position [656, 0]
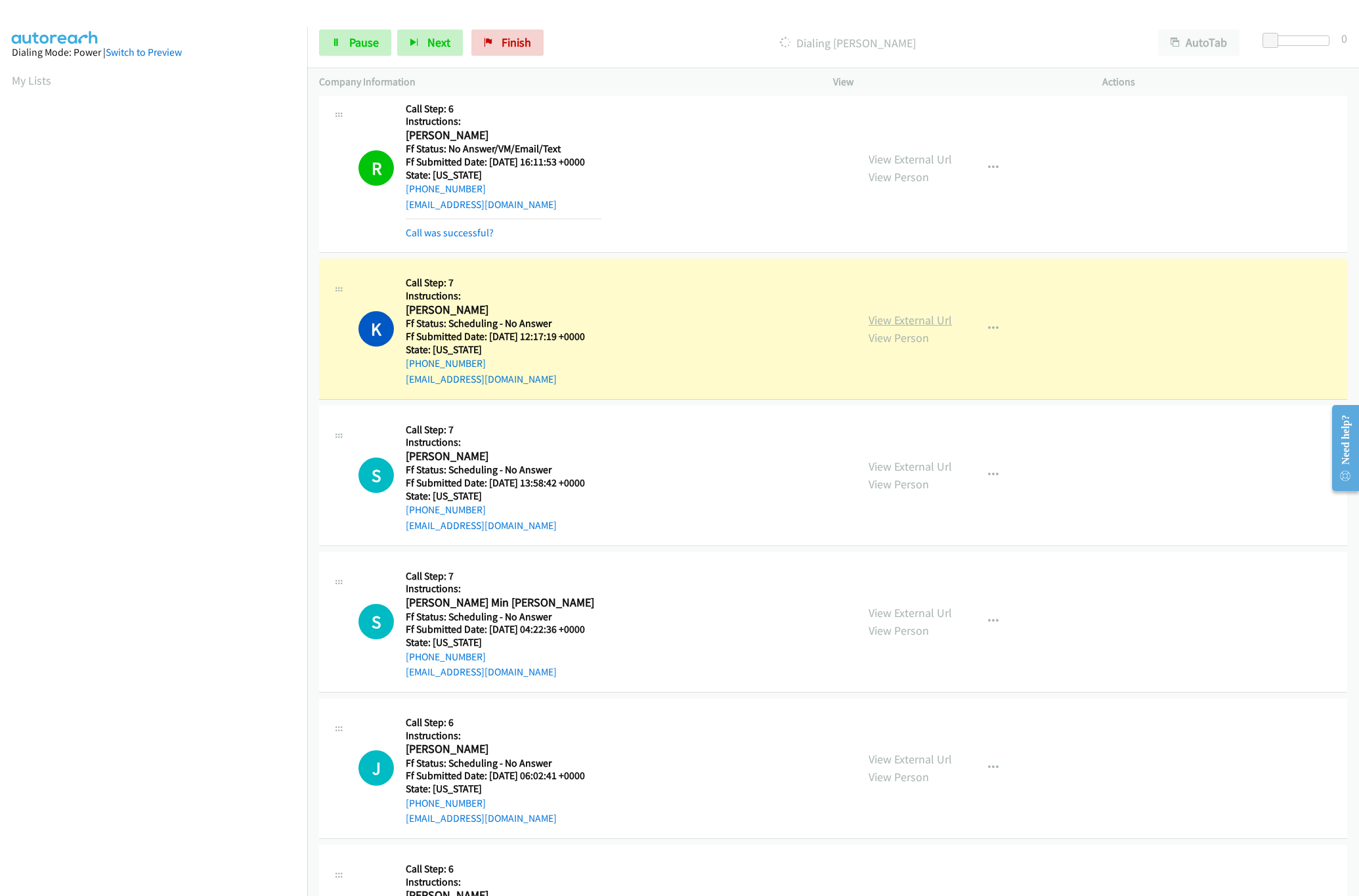
click at [934, 323] on link "View External Url" at bounding box center [910, 320] width 83 height 15
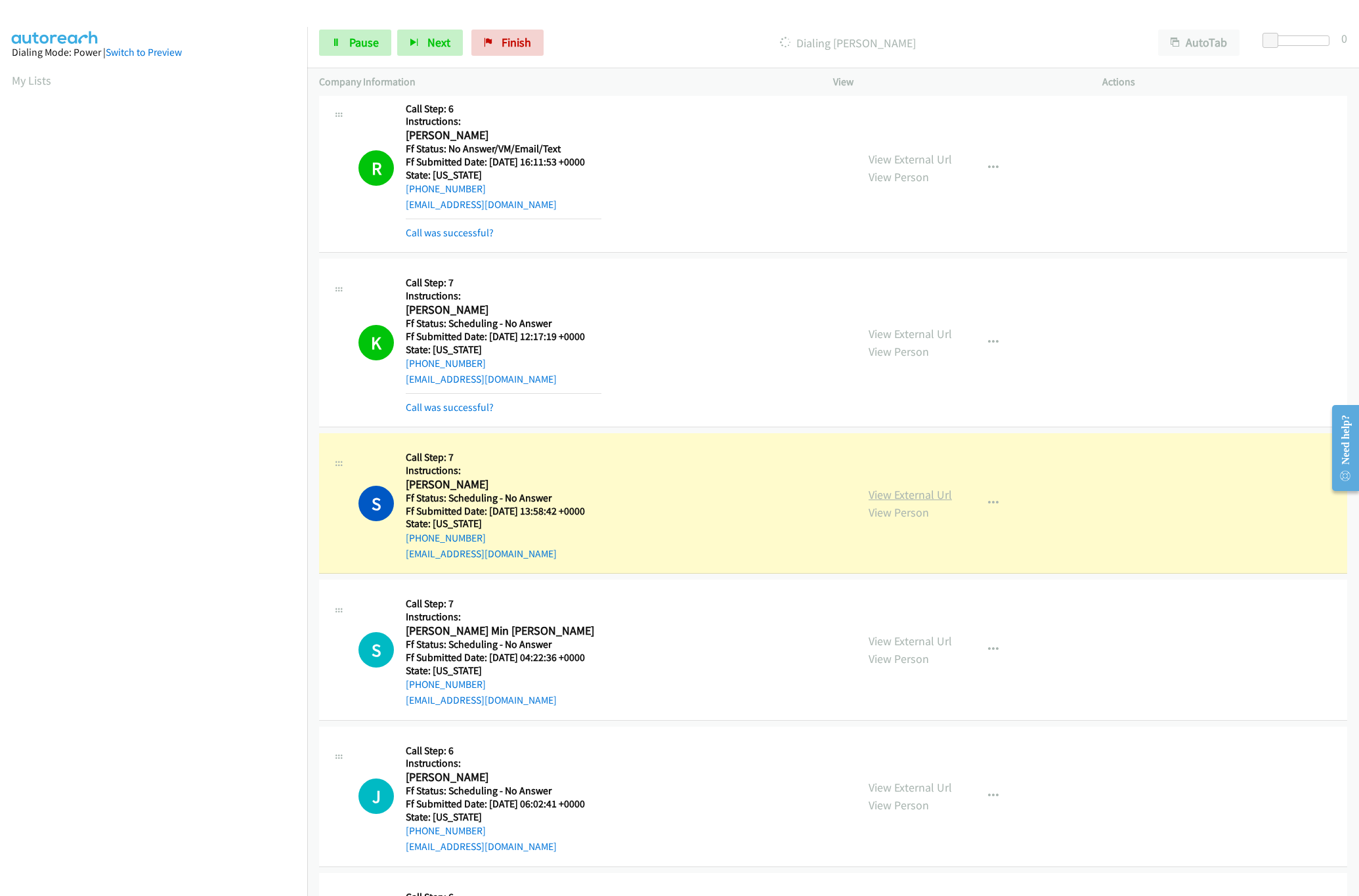
click at [895, 493] on link "View External Url" at bounding box center [910, 494] width 83 height 15
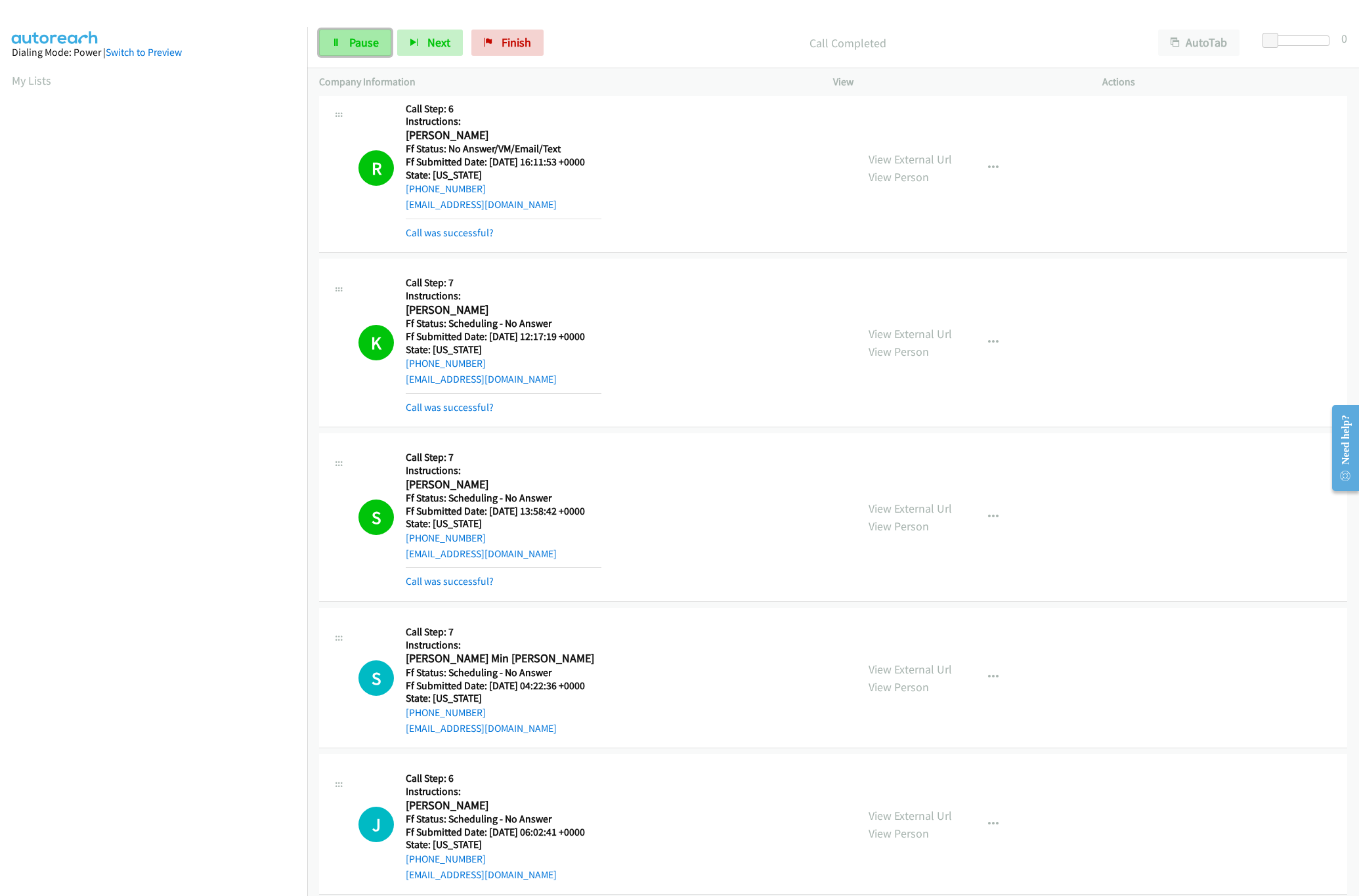
click at [341, 40] on link "Pause" at bounding box center [355, 42] width 72 height 27
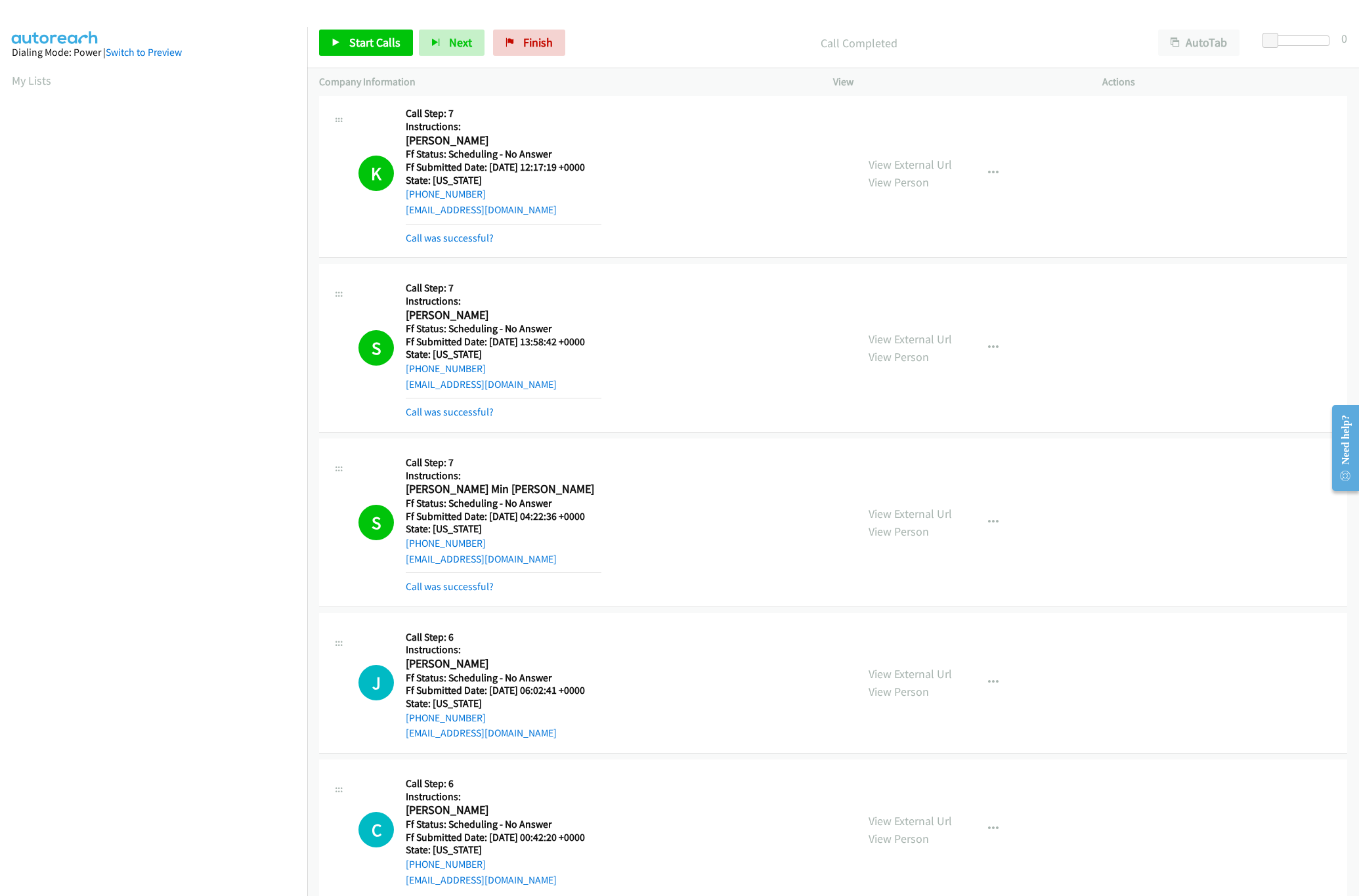
scroll to position [918, 0]
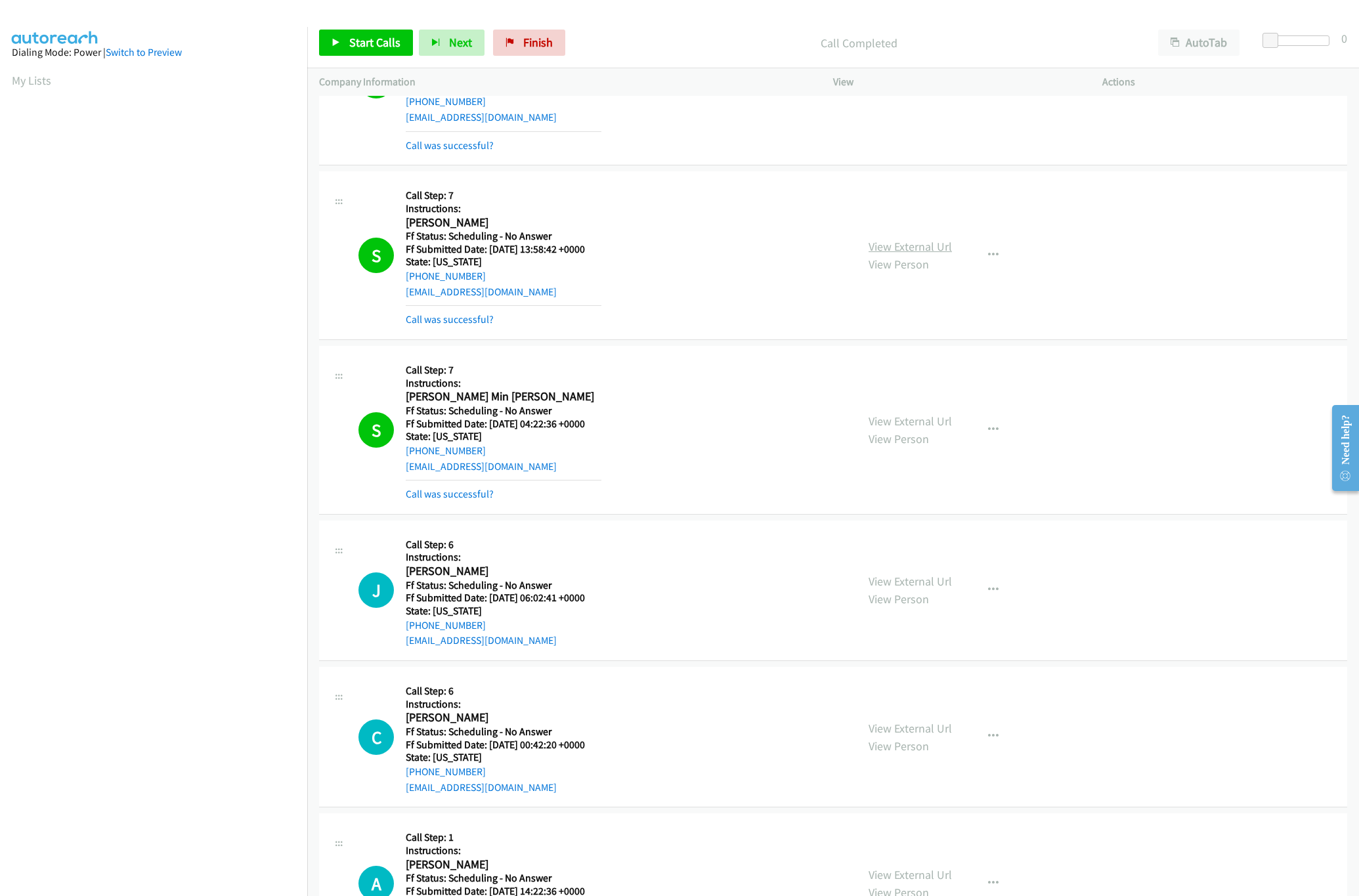
click at [916, 245] on link "View External Url" at bounding box center [910, 246] width 83 height 15
click at [902, 425] on link "View External Url" at bounding box center [910, 420] width 83 height 15
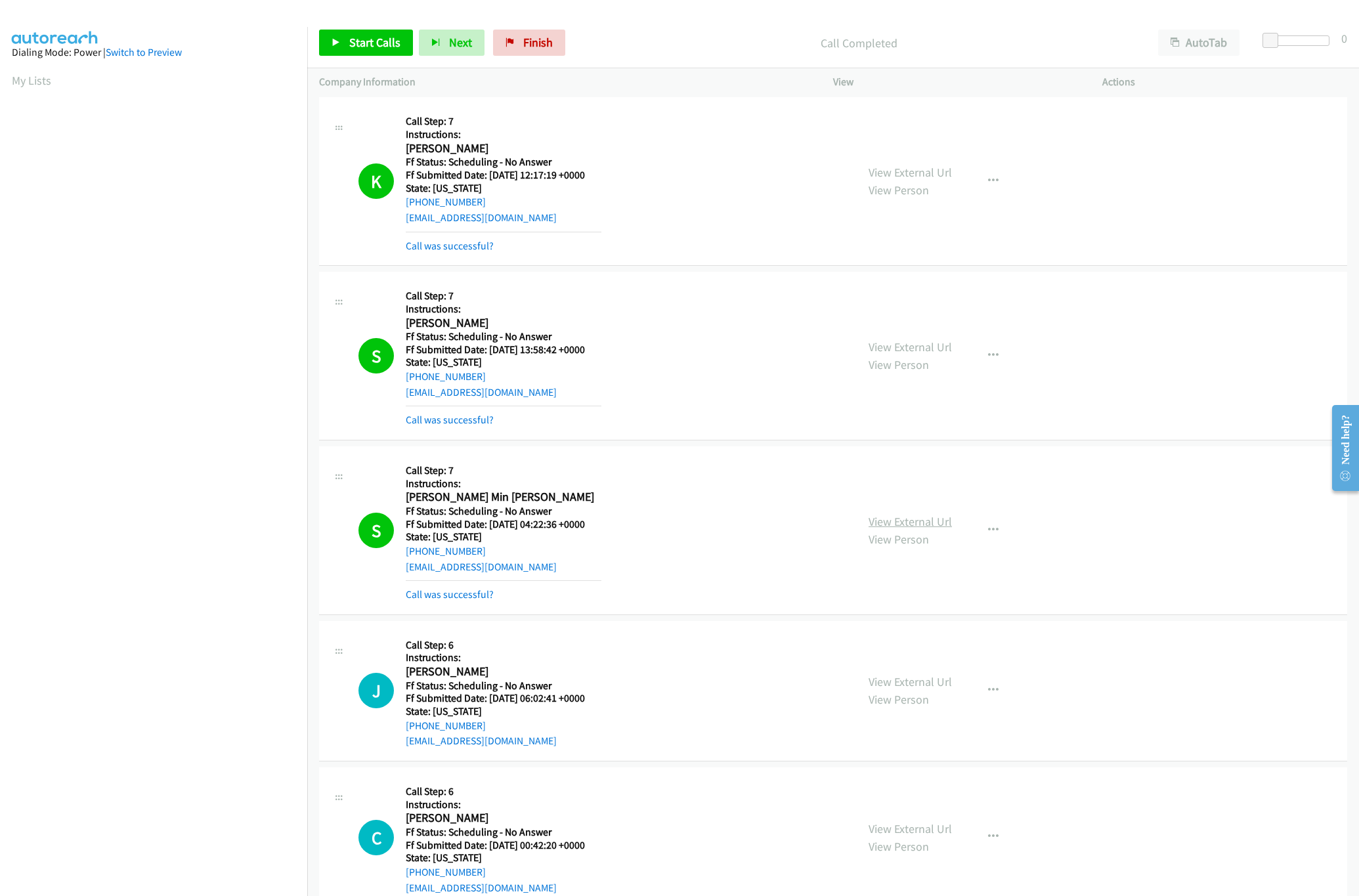
scroll to position [656, 0]
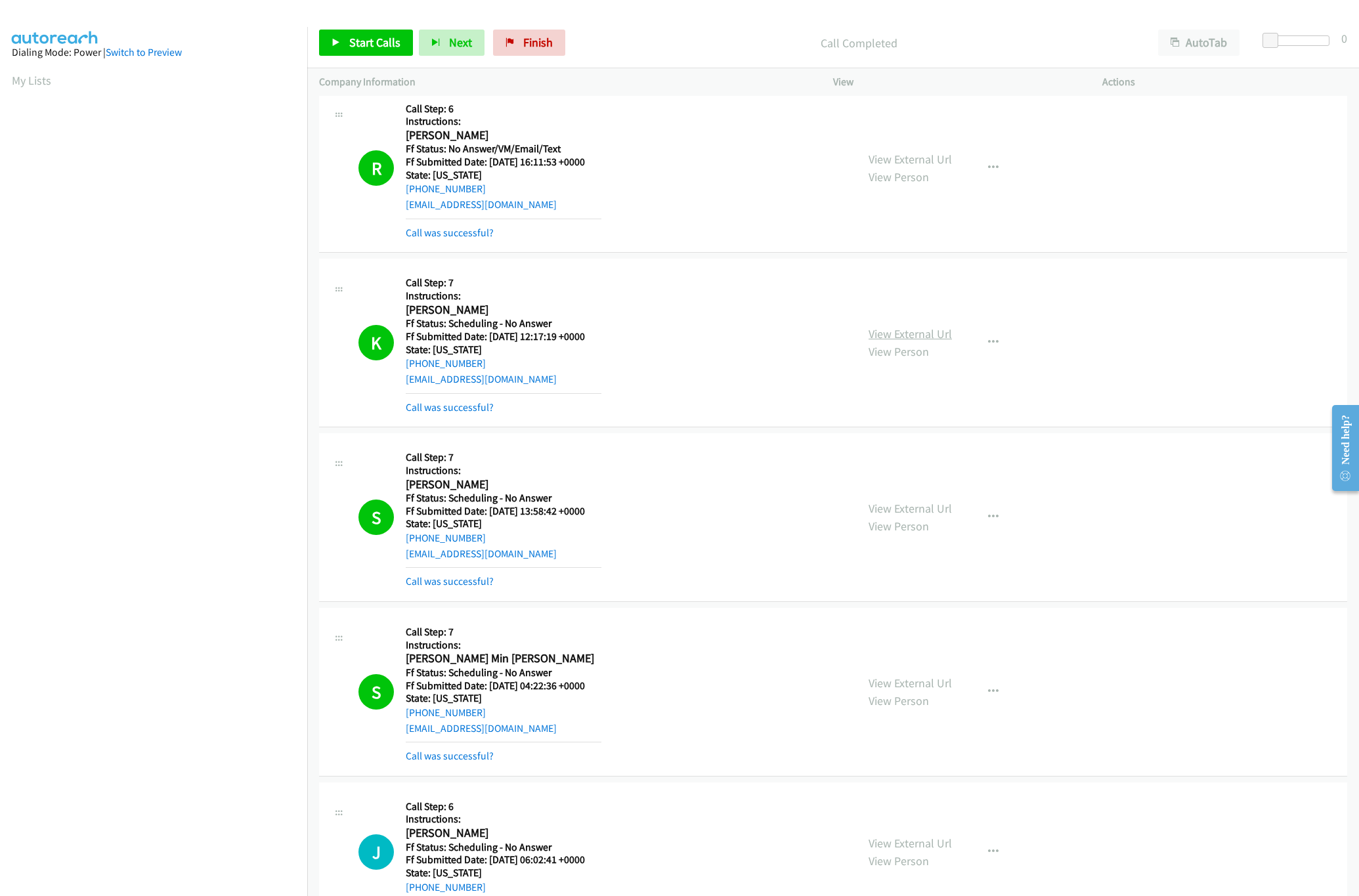
click at [920, 333] on link "View External Url" at bounding box center [910, 333] width 83 height 15
click at [543, 48] on span "Finish" at bounding box center [538, 42] width 29 height 15
